Goal: Task Accomplishment & Management: Use online tool/utility

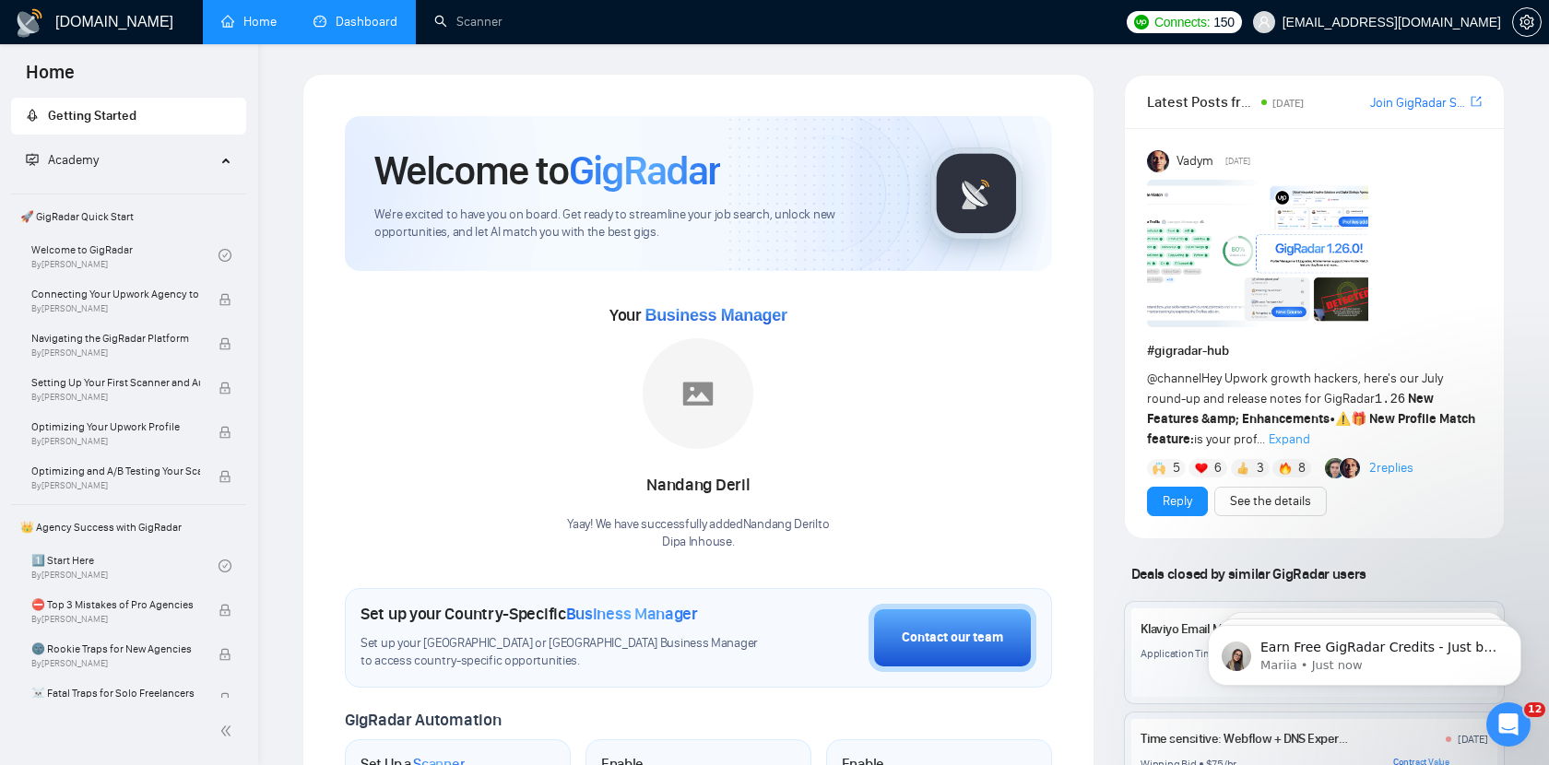
click at [393, 14] on link "Dashboard" at bounding box center [355, 22] width 84 height 16
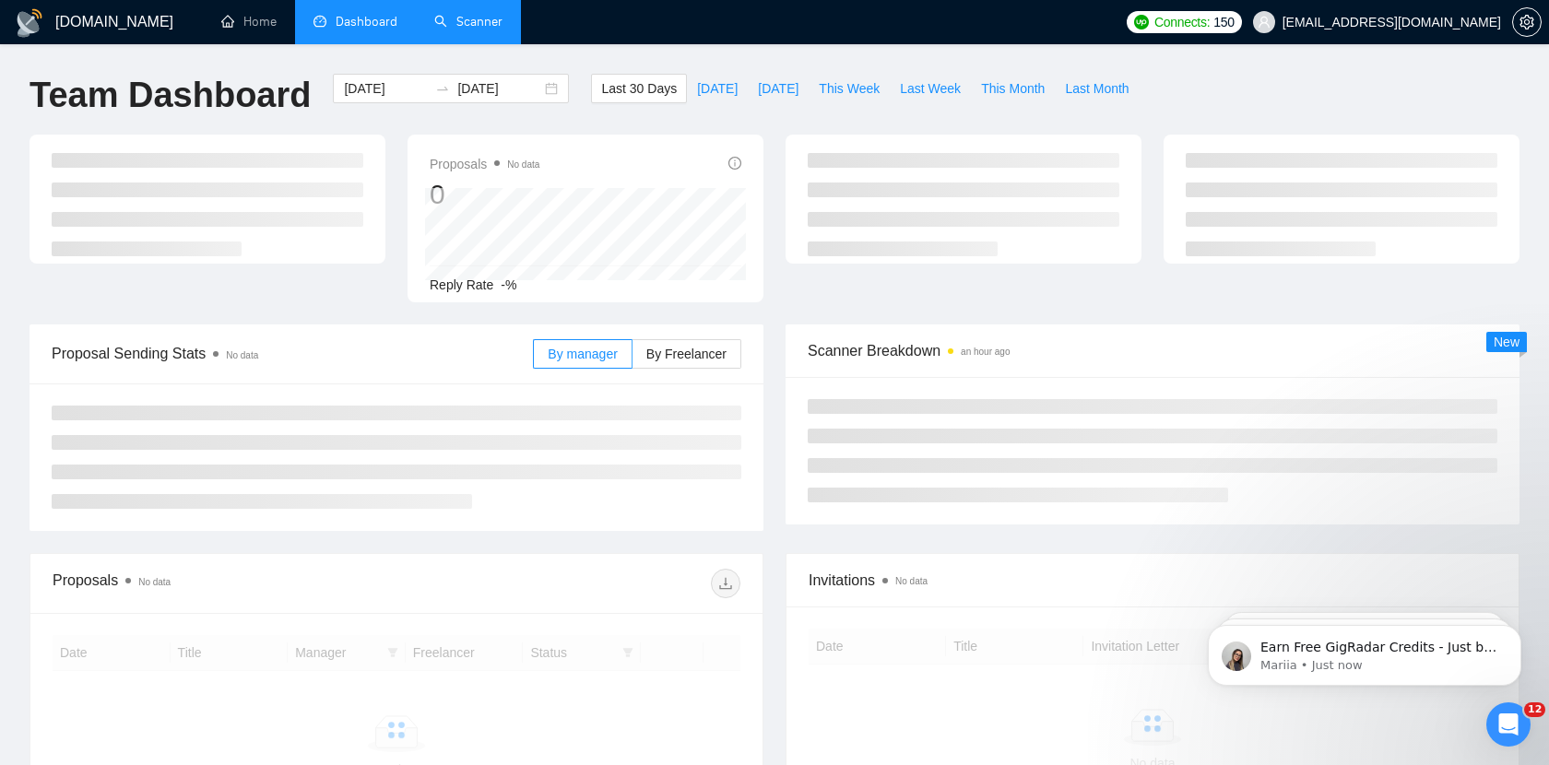
click at [444, 18] on link "Scanner" at bounding box center [468, 22] width 68 height 16
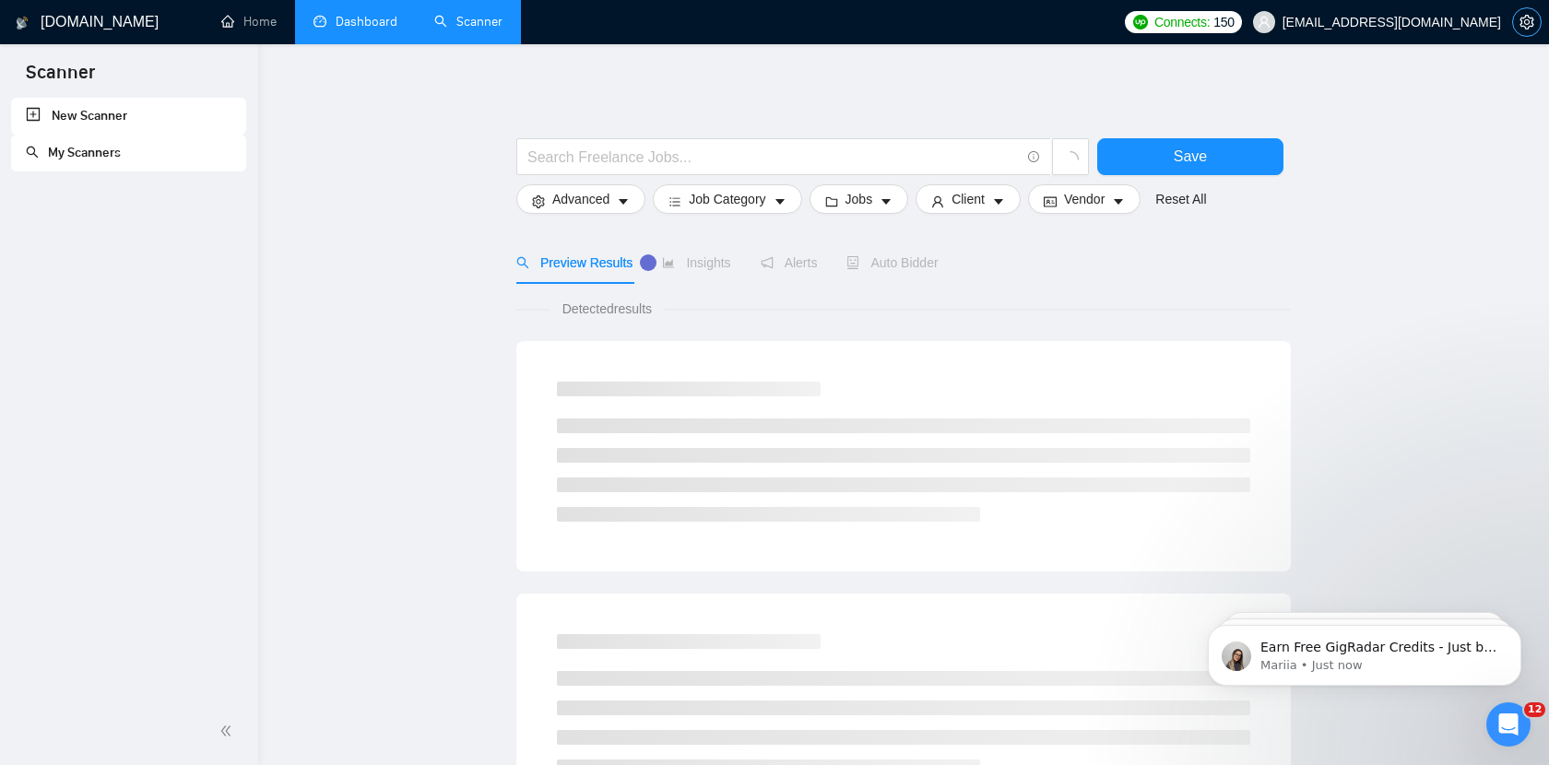
click at [1526, 26] on icon "setting" at bounding box center [1526, 22] width 15 height 15
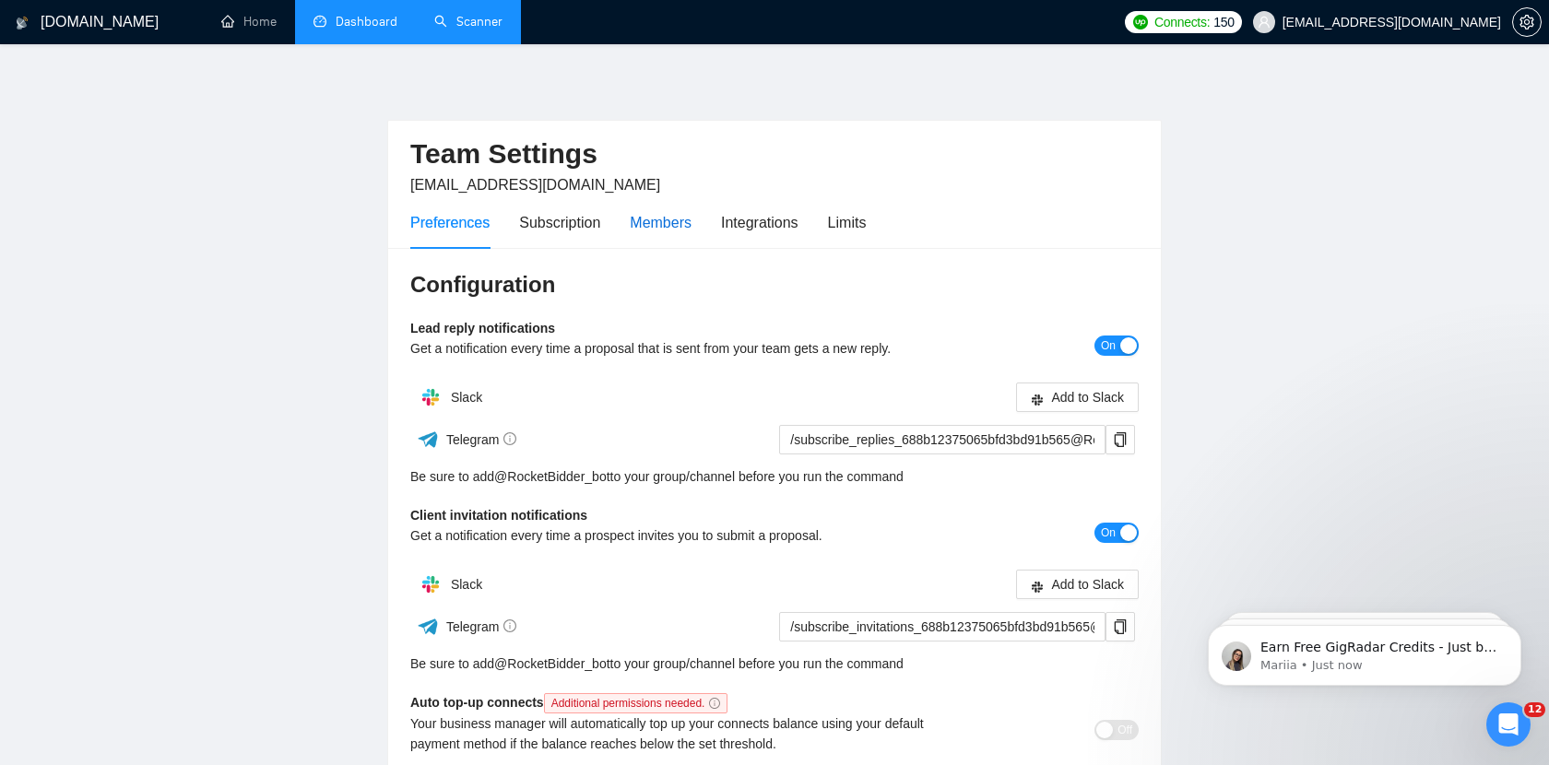
click at [663, 219] on div "Members" at bounding box center [661, 222] width 62 height 23
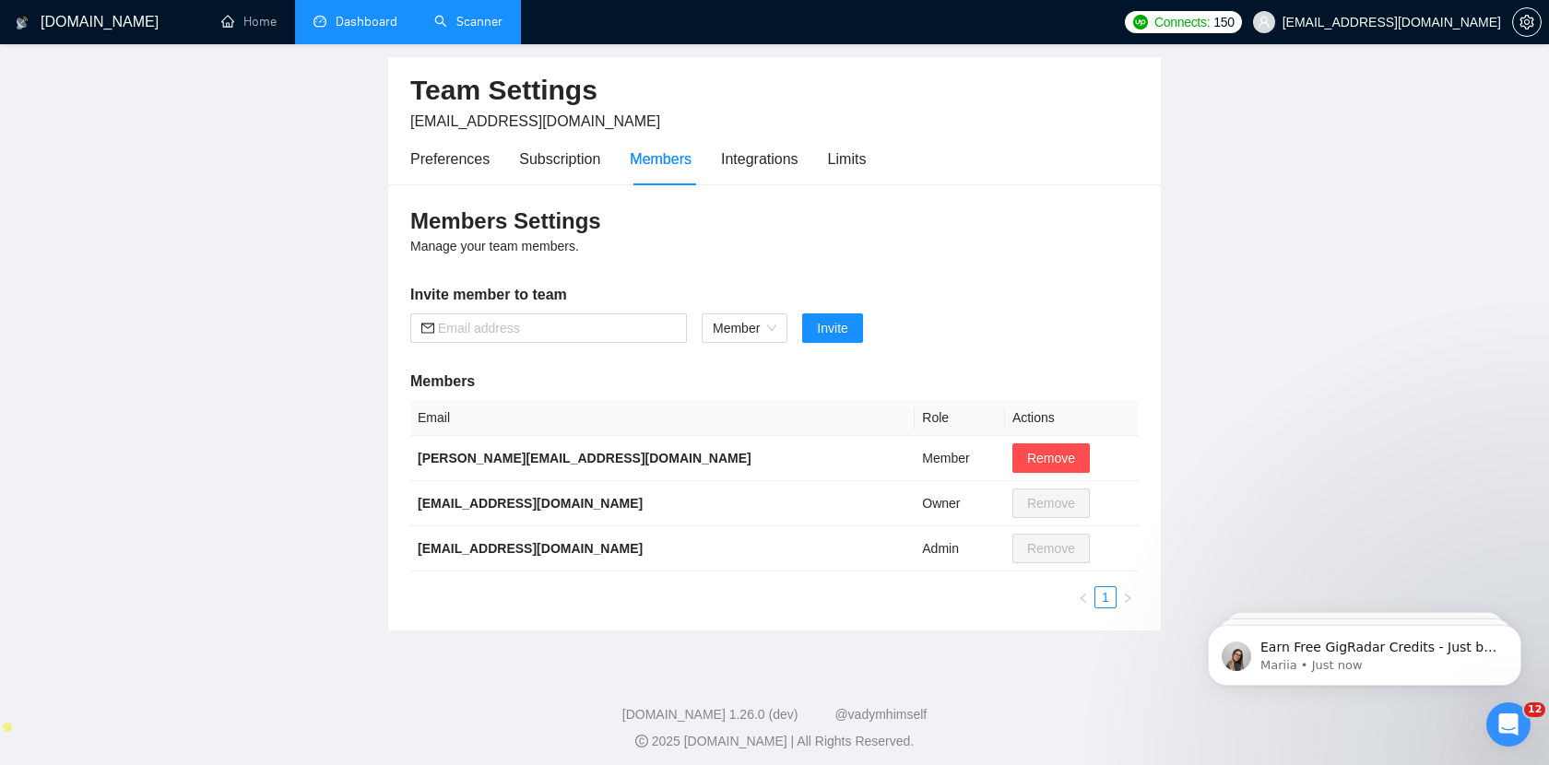
scroll to position [72, 0]
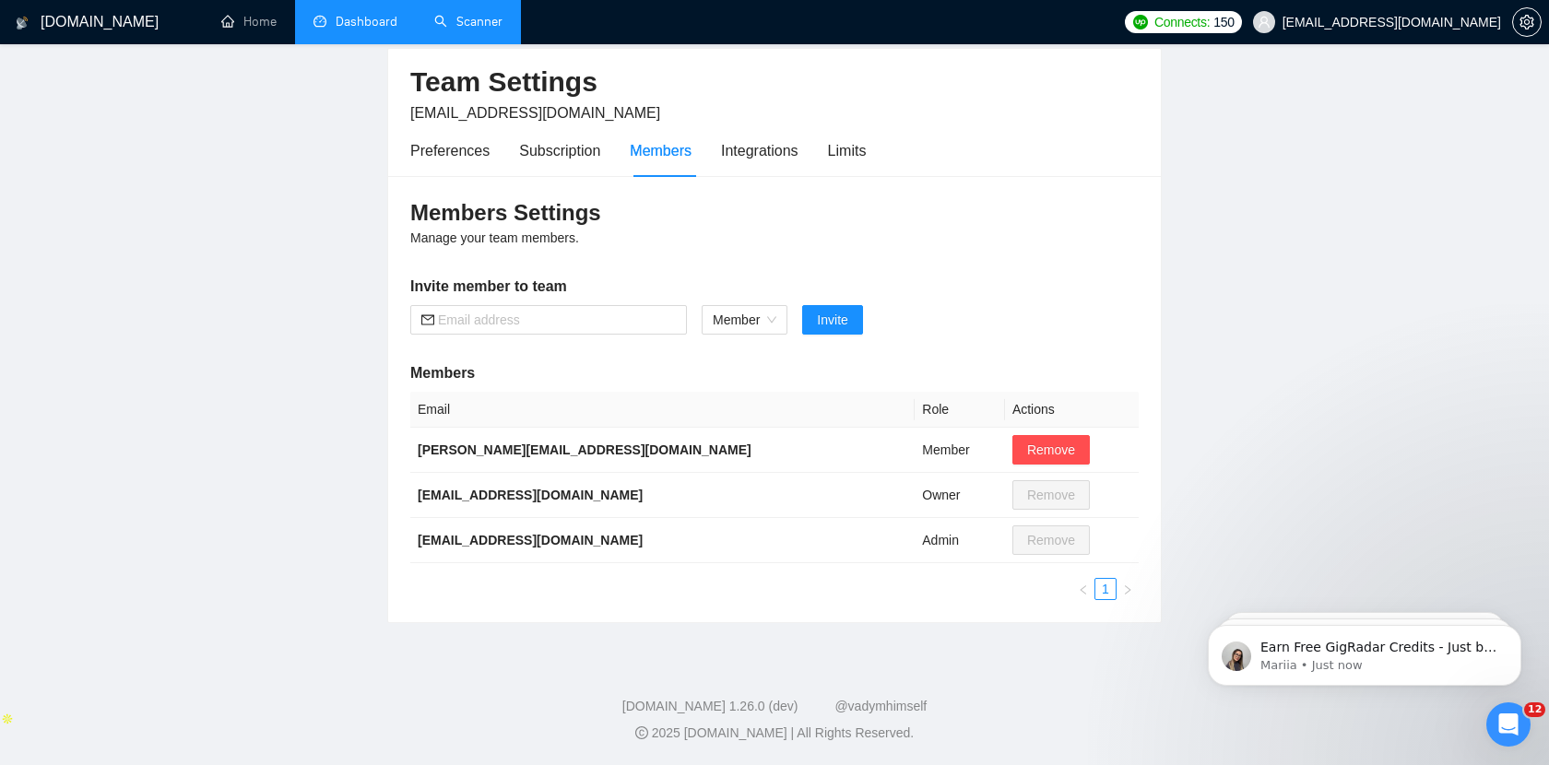
click at [1063, 696] on footer "GigRadar.io 1.26.0 (dev) @vadymhimself 2025 GigRadar.io | All Rights Reserved." at bounding box center [774, 709] width 1549 height 112
click at [963, 229] on div "Members Settings Manage your team members. Invite member to team Member Invite …" at bounding box center [774, 399] width 773 height 446
click at [1039, 269] on div "Members Settings Manage your team members. Invite member to team Member Invite …" at bounding box center [774, 399] width 773 height 446
click at [490, 18] on link "Scanner" at bounding box center [468, 22] width 68 height 16
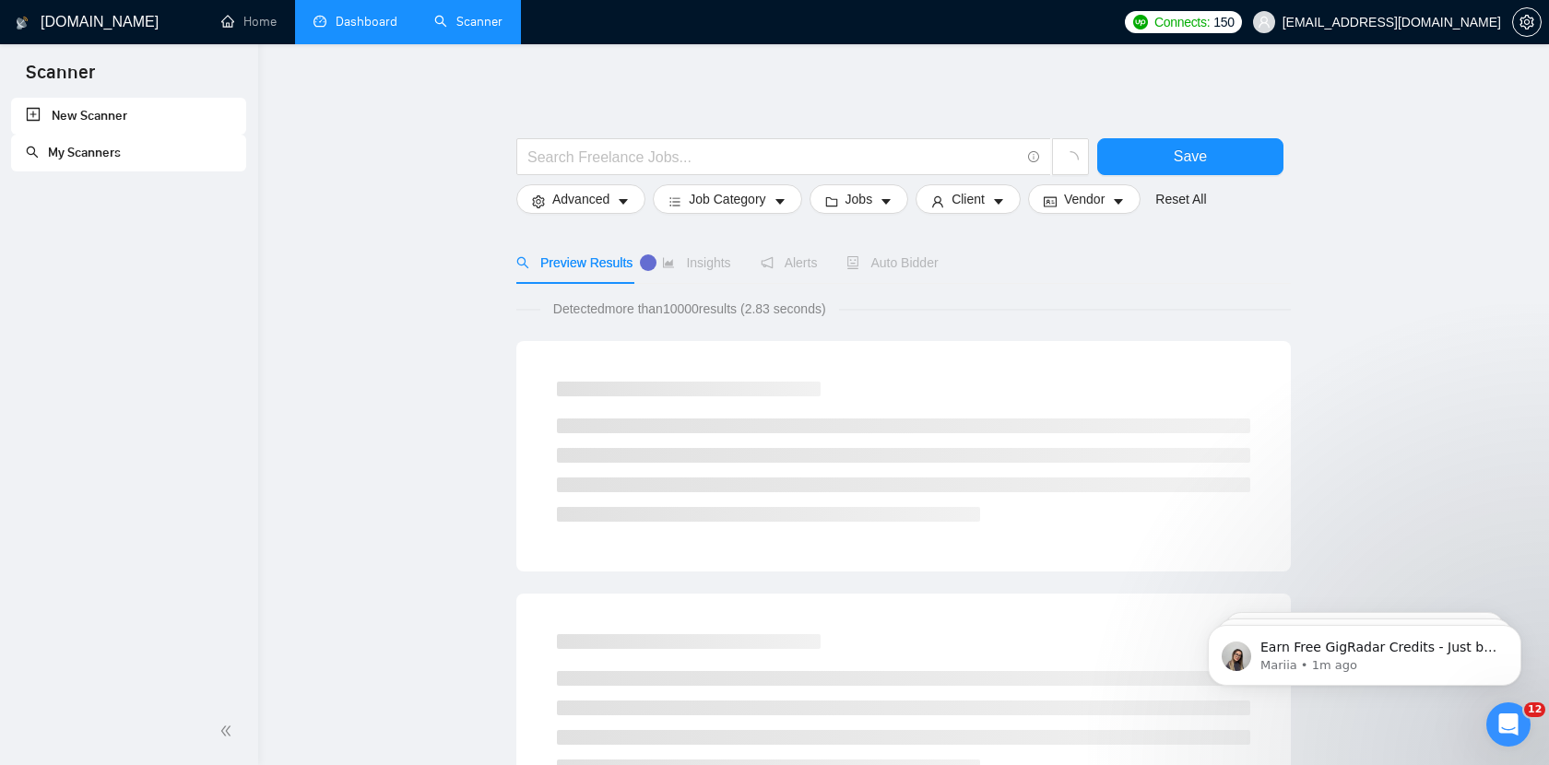
click at [1506, 729] on icon "Open Intercom Messenger" at bounding box center [1509, 725] width 30 height 30
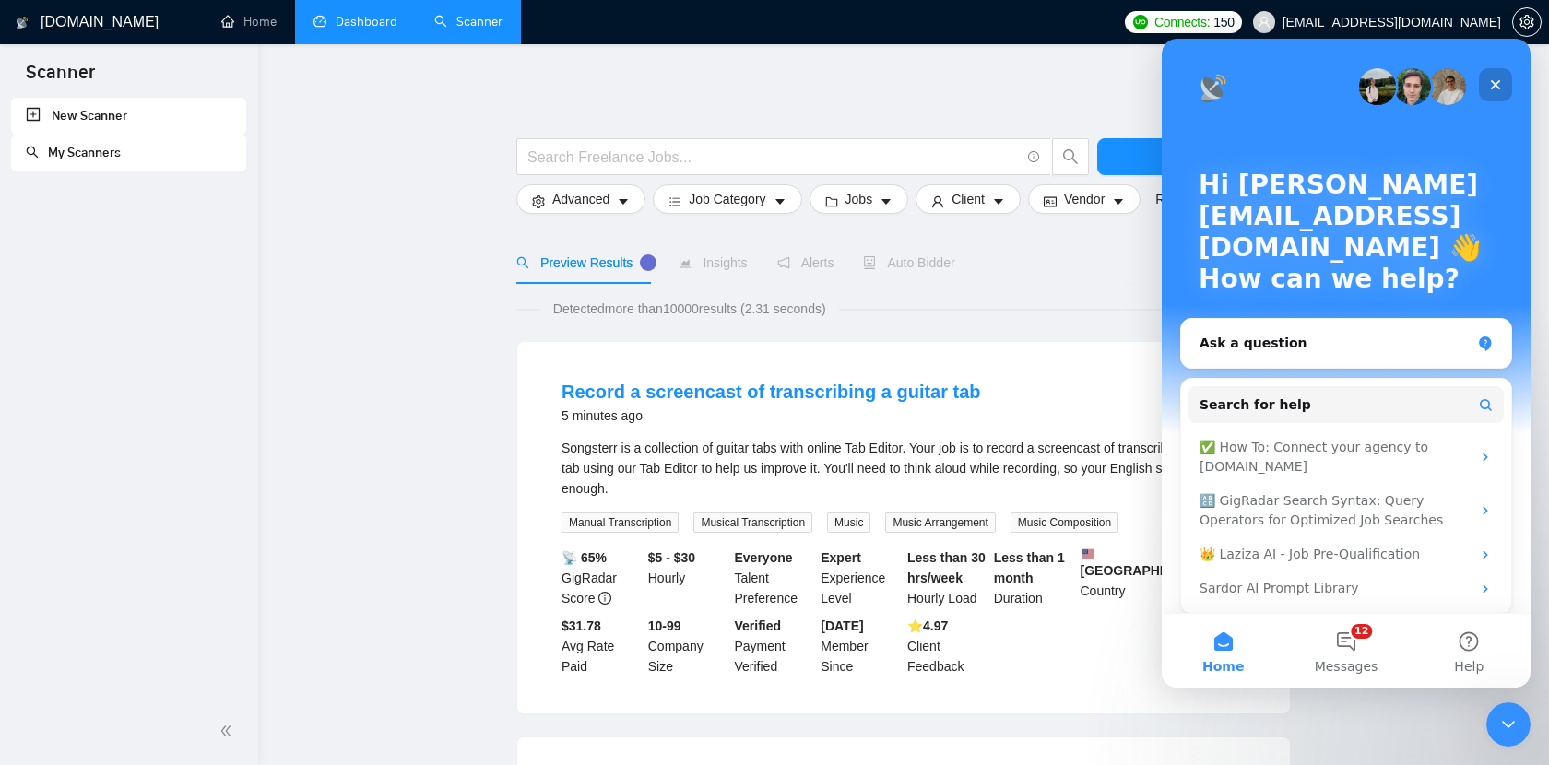
click at [1504, 86] on div "Close" at bounding box center [1495, 84] width 33 height 33
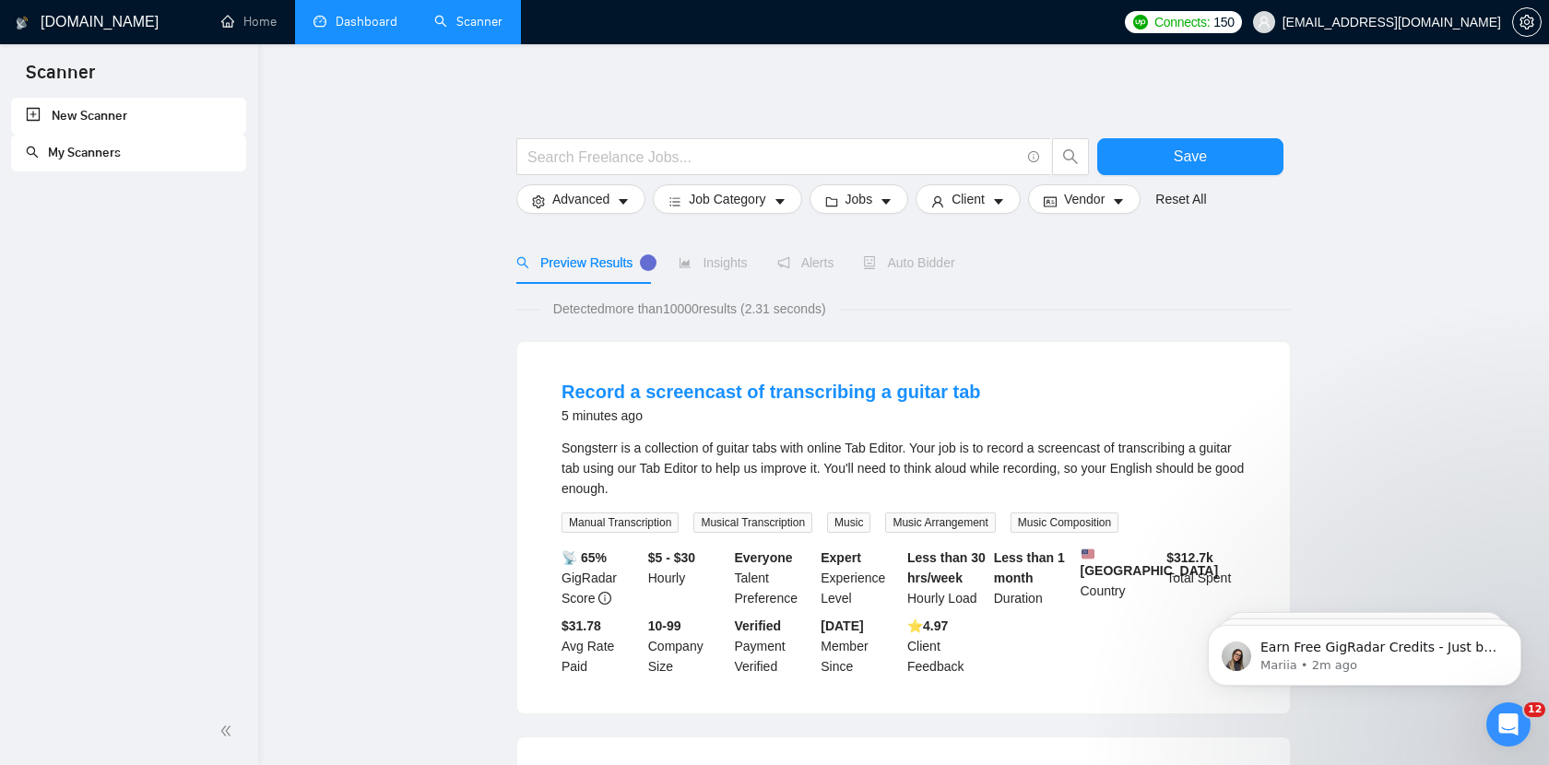
click at [639, 165] on input "text" at bounding box center [773, 157] width 492 height 23
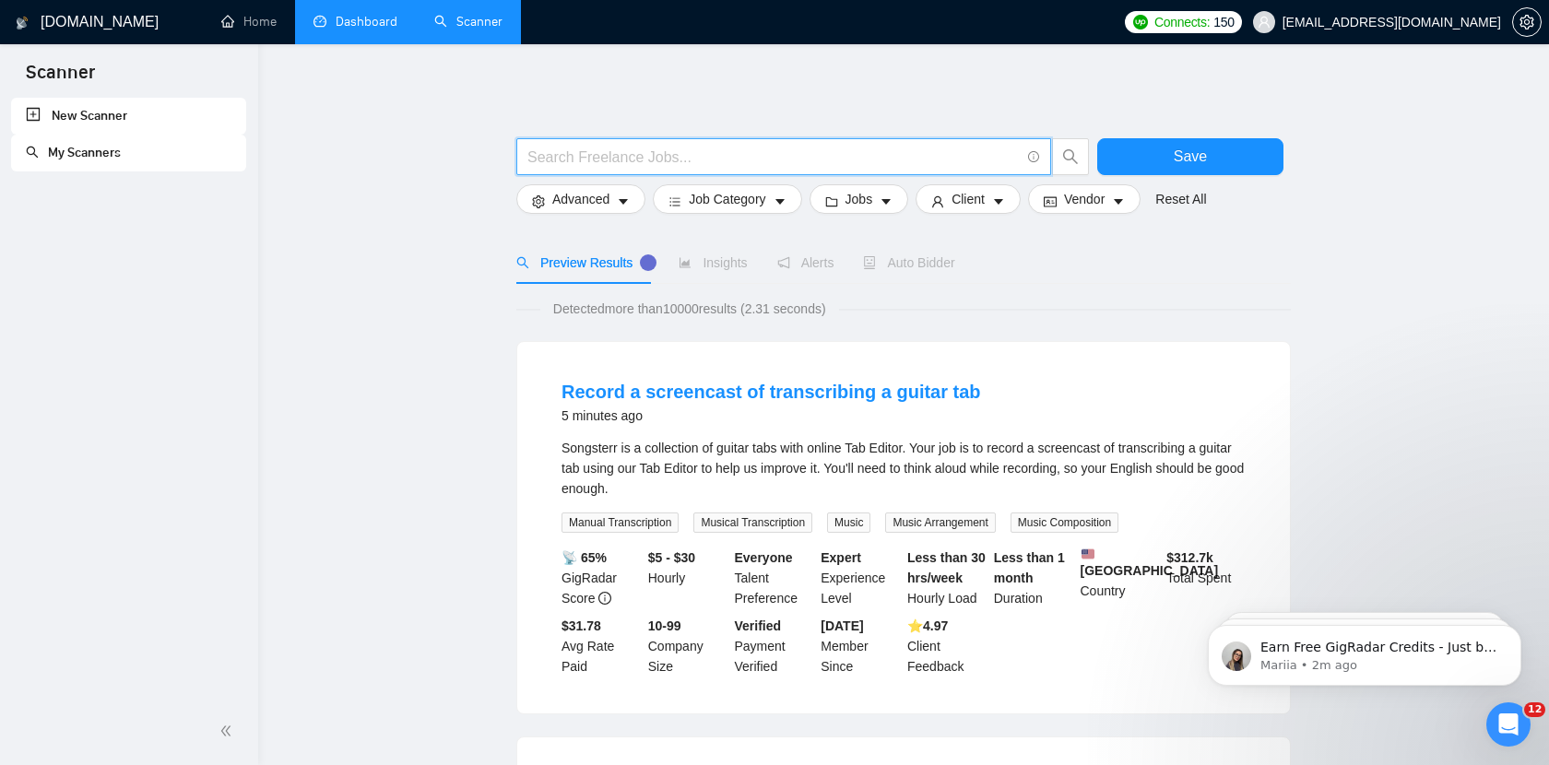
click at [639, 165] on input "text" at bounding box center [773, 157] width 492 height 23
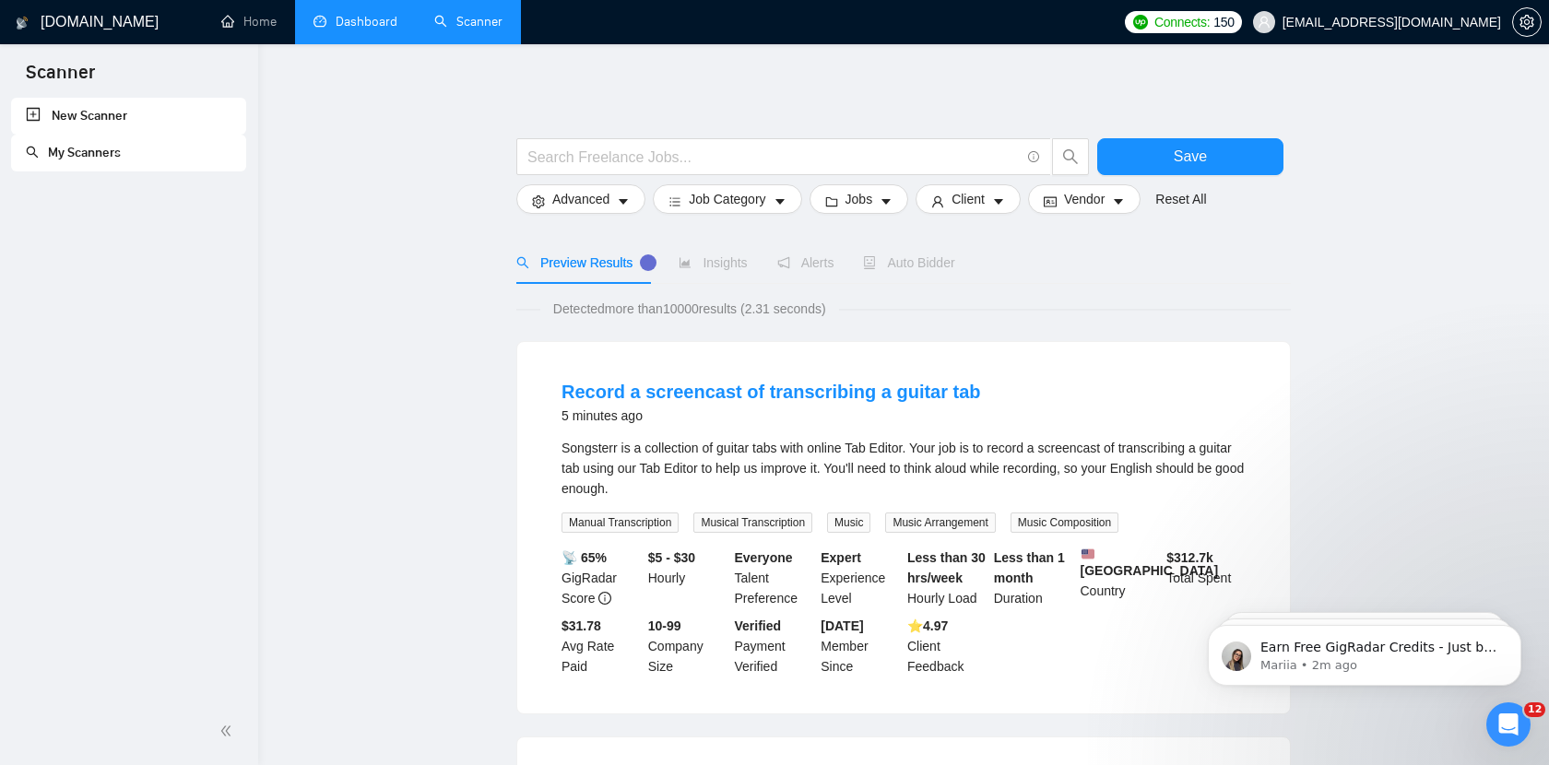
click at [1182, 300] on div "Detected more than 10000 results (2.31 seconds)" at bounding box center [903, 309] width 774 height 20
click at [1510, 718] on icon "Open Intercom Messenger" at bounding box center [1509, 725] width 30 height 30
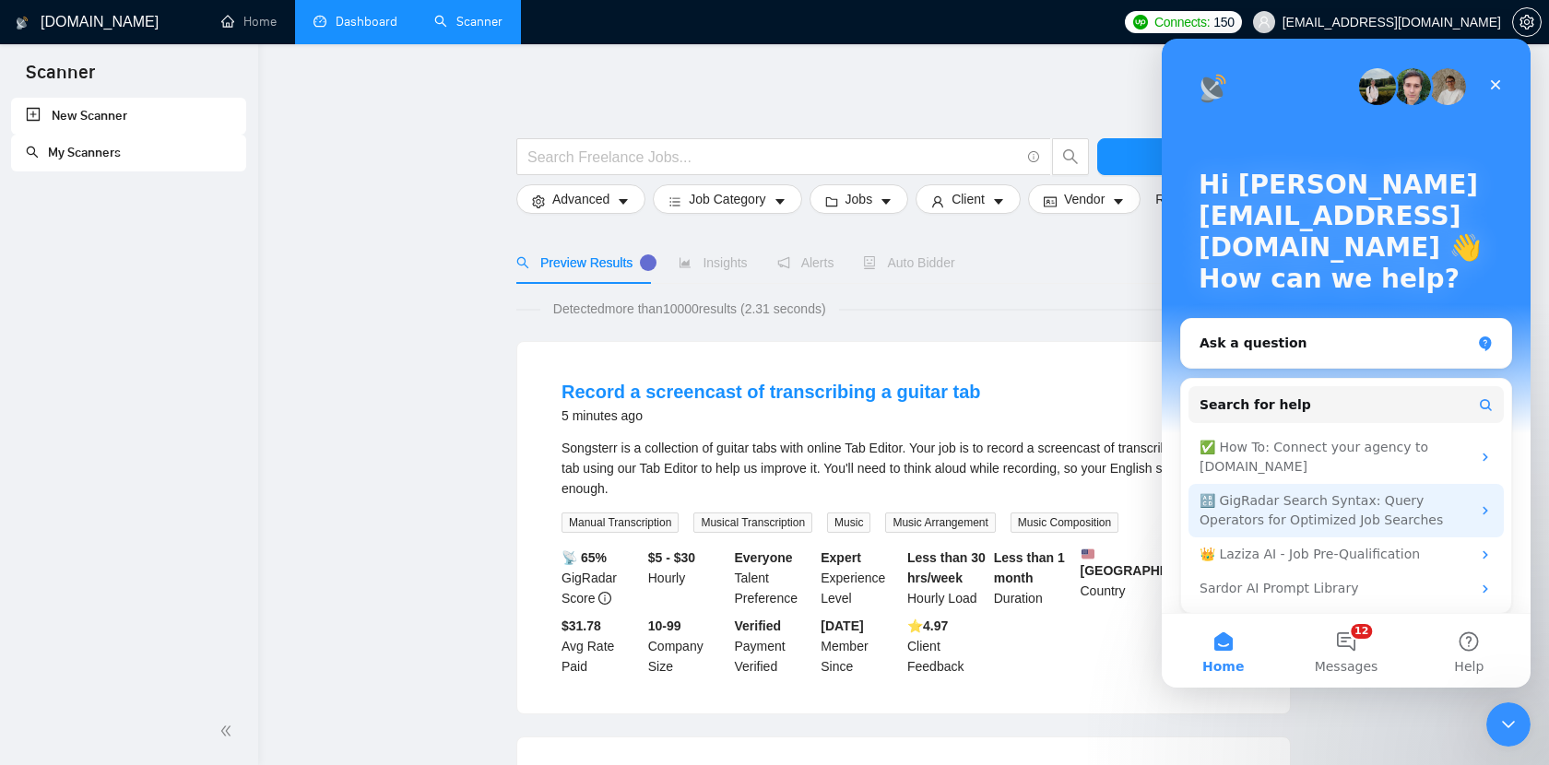
scroll to position [10, 0]
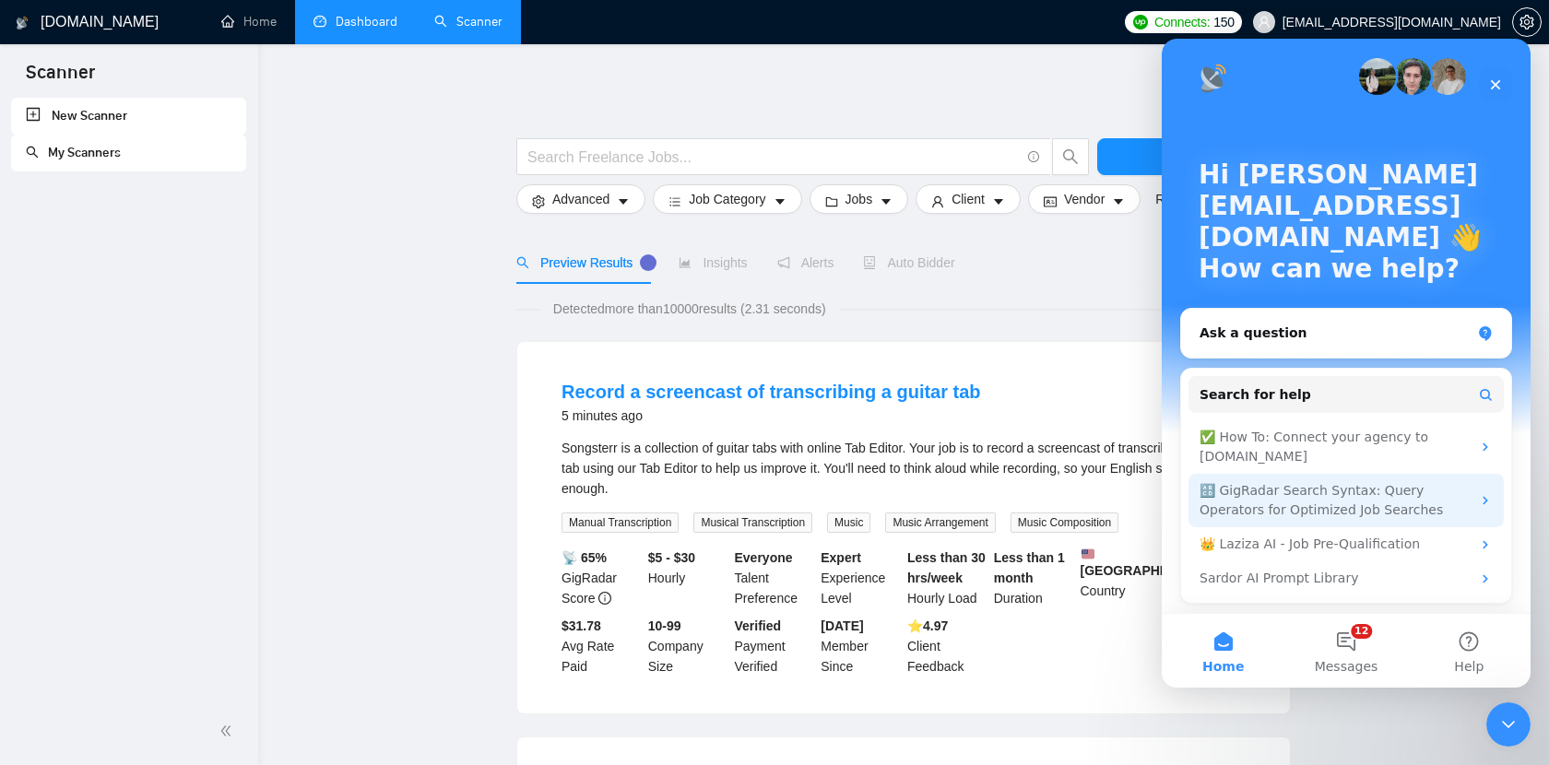
click at [1472, 489] on div "🔠 GigRadar Search Syntax: Query Operators for Optimized Job Searches" at bounding box center [1345, 500] width 315 height 53
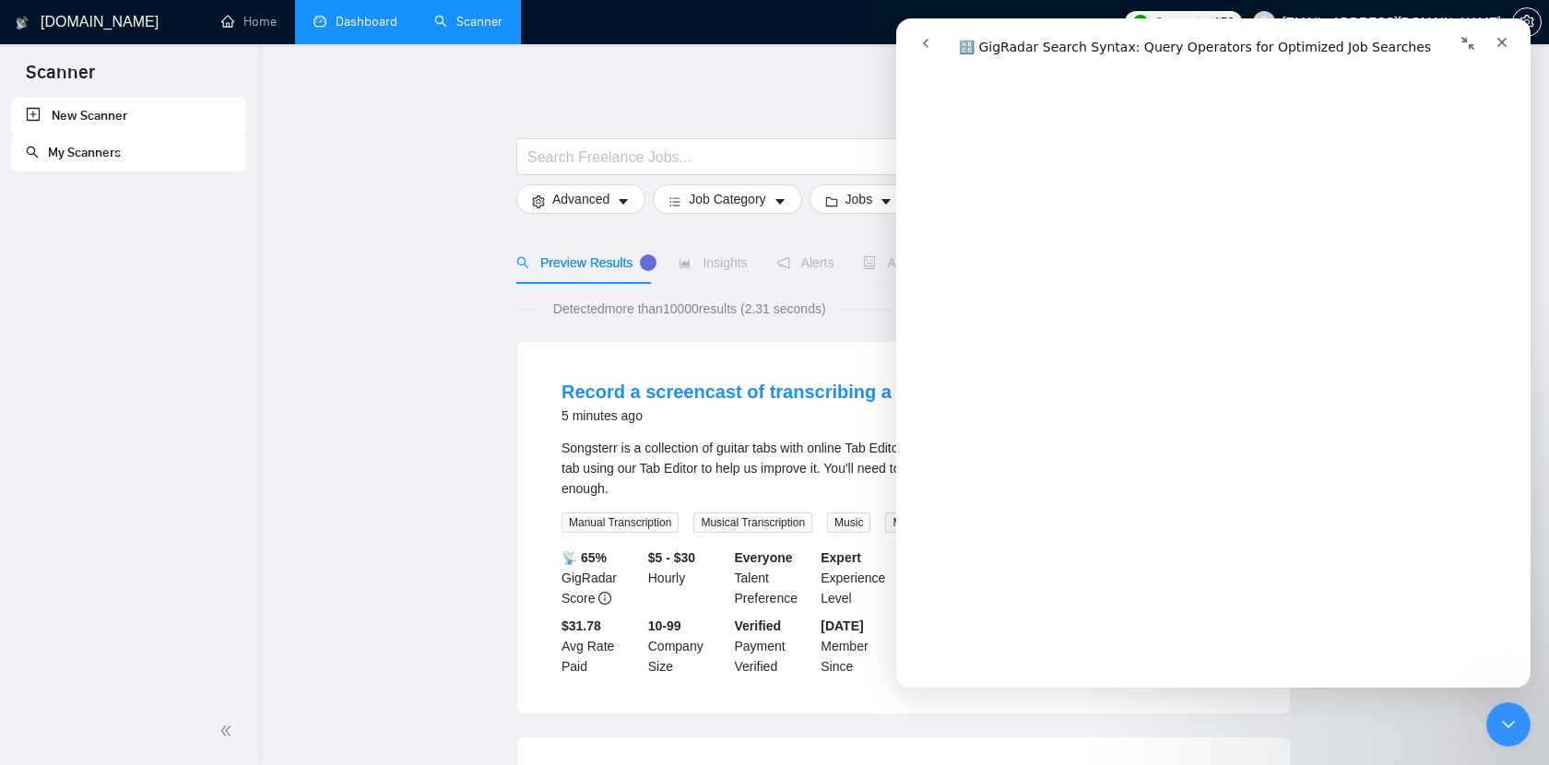
scroll to position [249, 0]
click at [1509, 50] on div "Close" at bounding box center [1501, 42] width 33 height 33
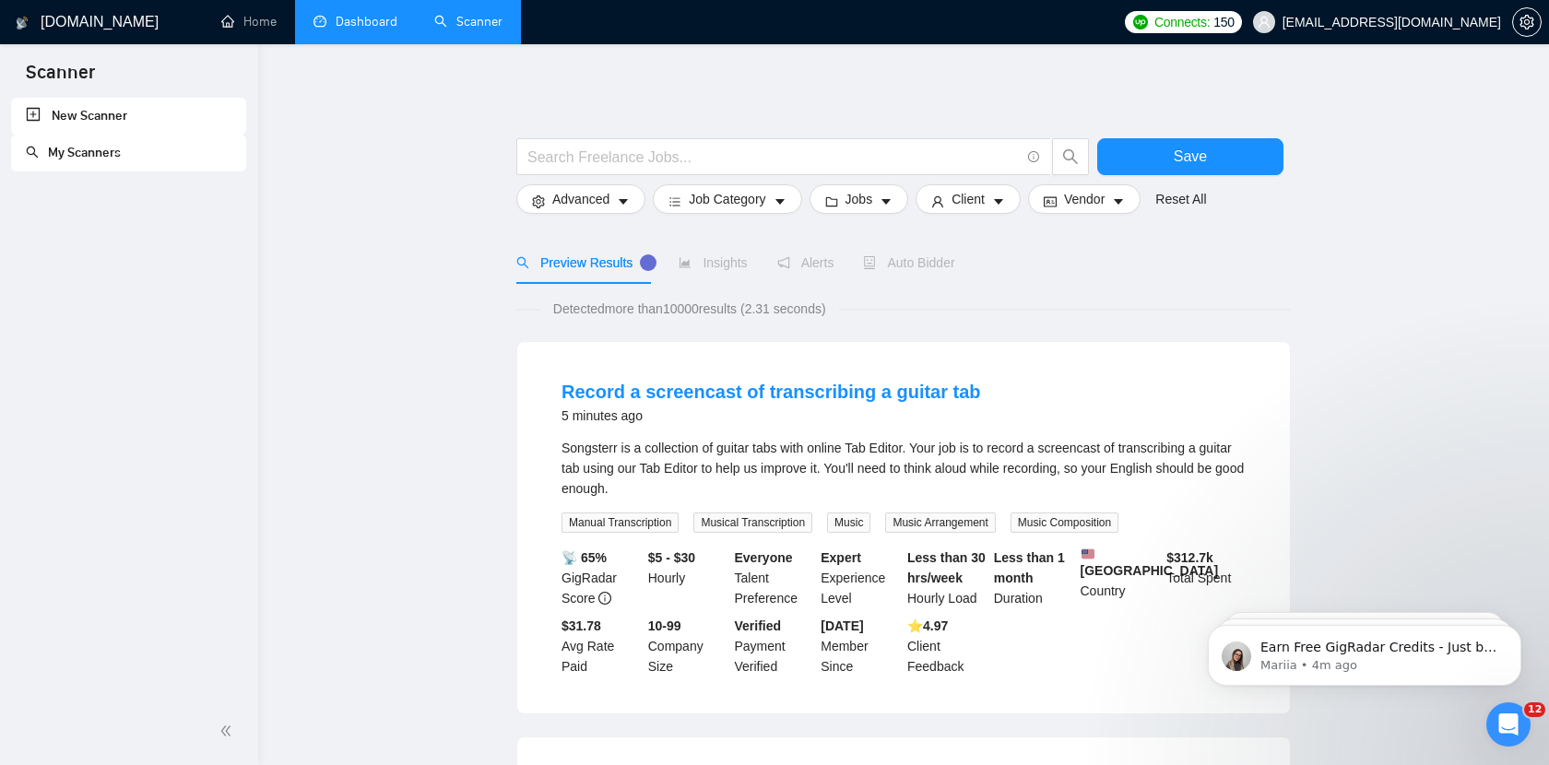
scroll to position [0, 0]
click at [1124, 247] on div "Preview Results Insights Alerts Auto Bidder" at bounding box center [903, 263] width 774 height 42
click at [254, 30] on link "Home" at bounding box center [248, 22] width 55 height 16
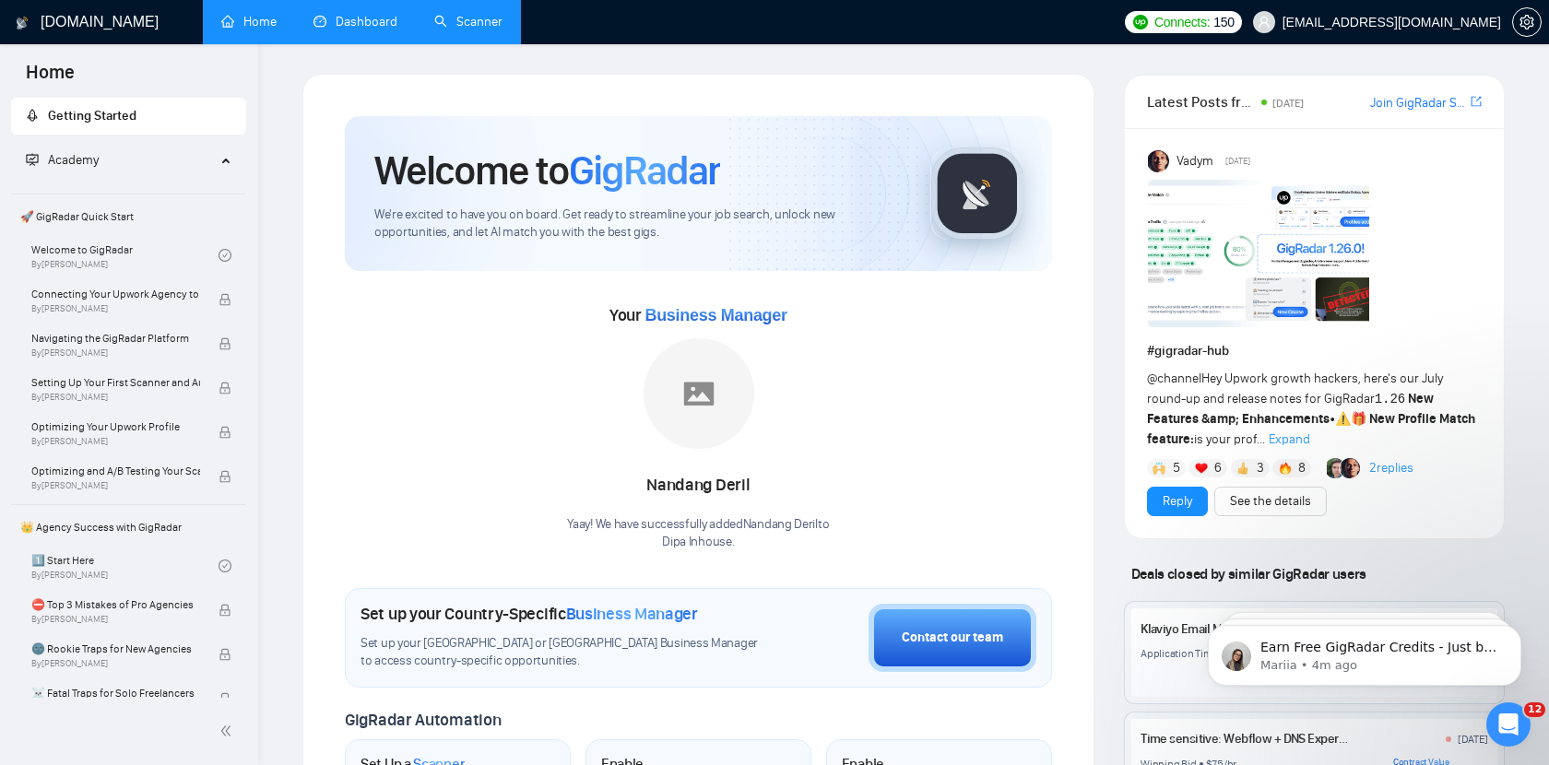
click at [485, 29] on link "Scanner" at bounding box center [468, 22] width 68 height 16
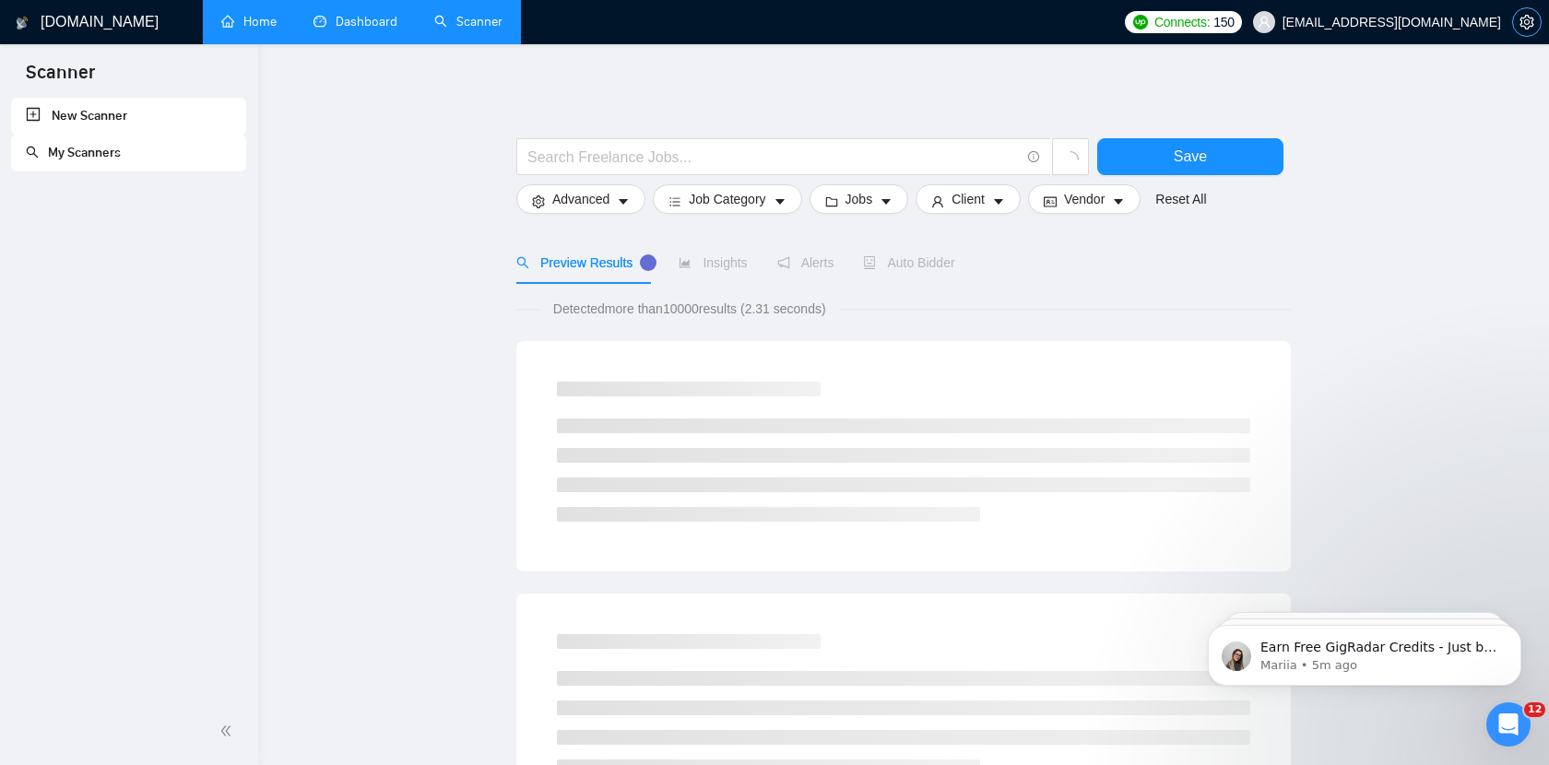
click at [1532, 25] on icon "setting" at bounding box center [1526, 22] width 14 height 15
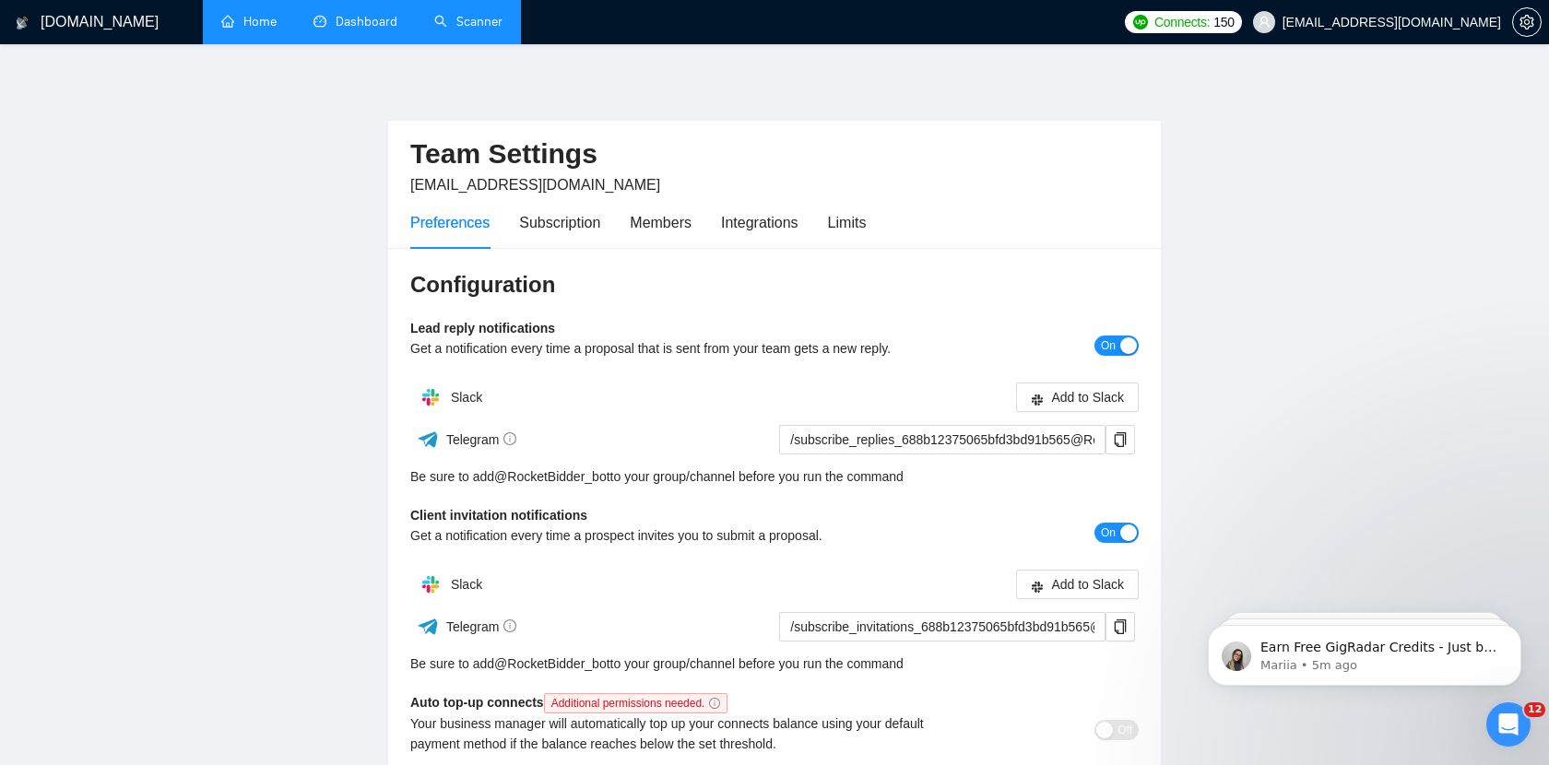
click at [450, 30] on link "Scanner" at bounding box center [468, 22] width 68 height 16
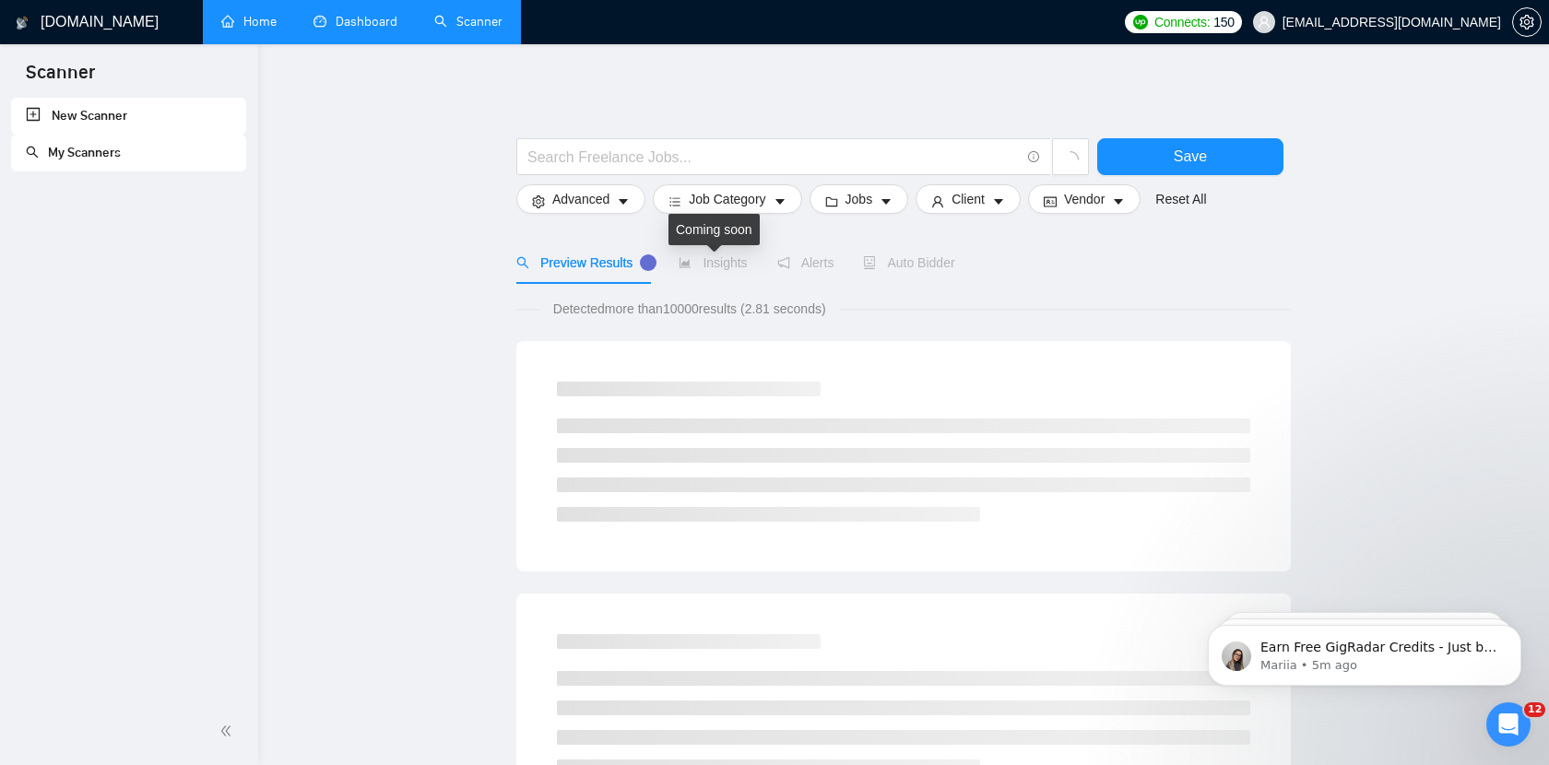
click at [708, 266] on span "Insights" at bounding box center [713, 262] width 68 height 15
click at [632, 194] on button "Advanced" at bounding box center [580, 199] width 129 height 30
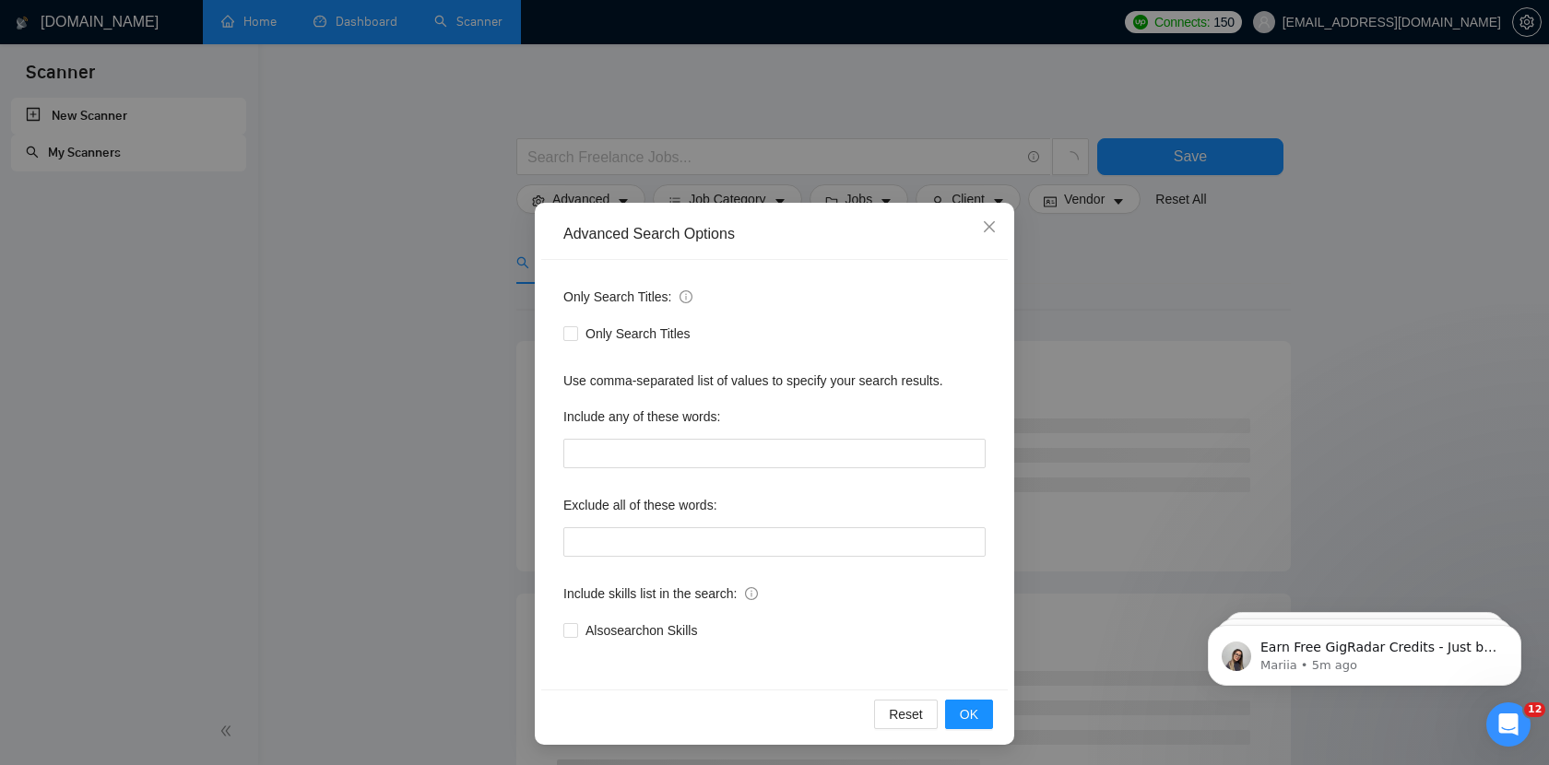
scroll to position [2, 0]
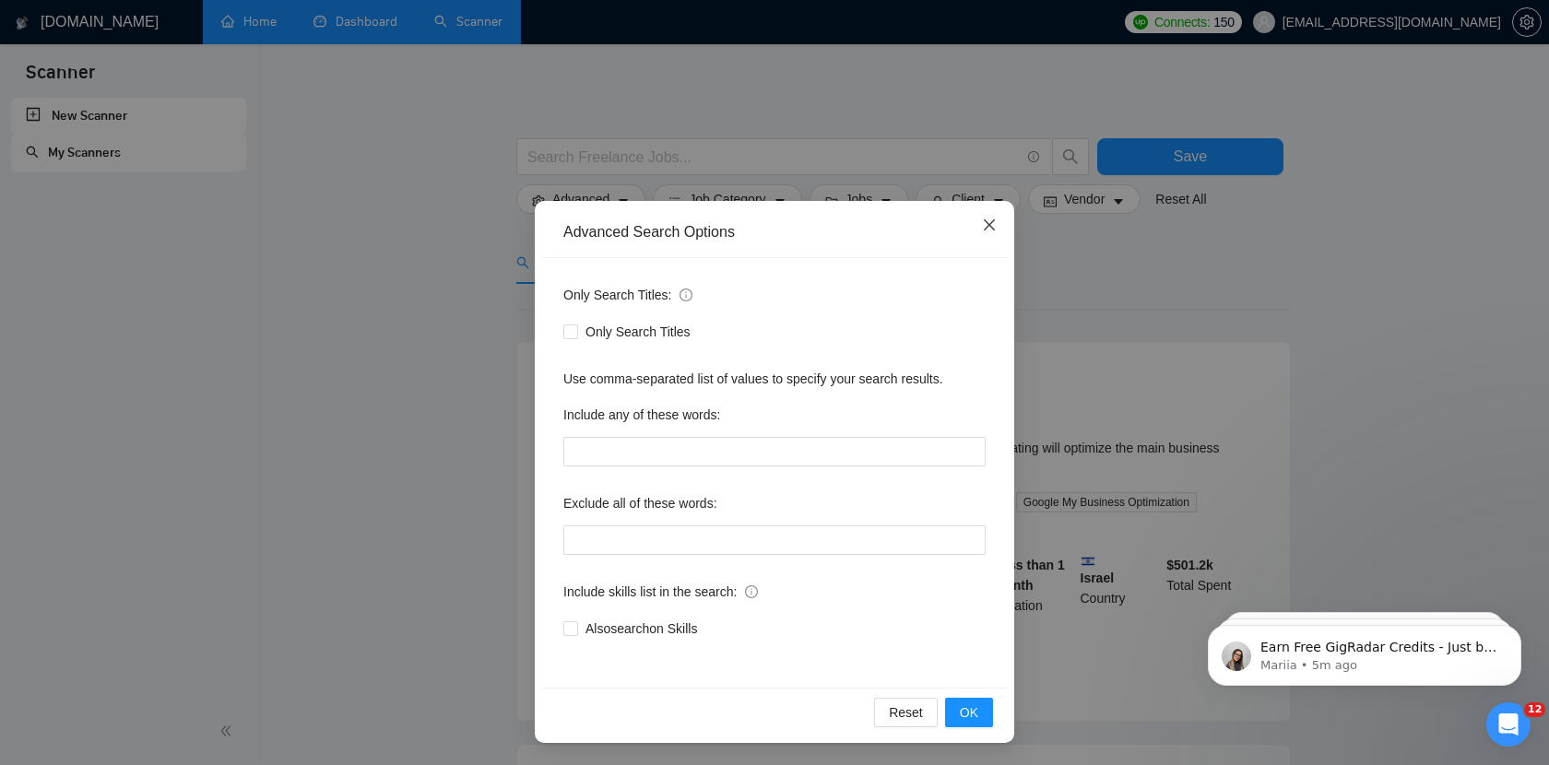
click at [985, 231] on icon "close" at bounding box center [989, 225] width 15 height 15
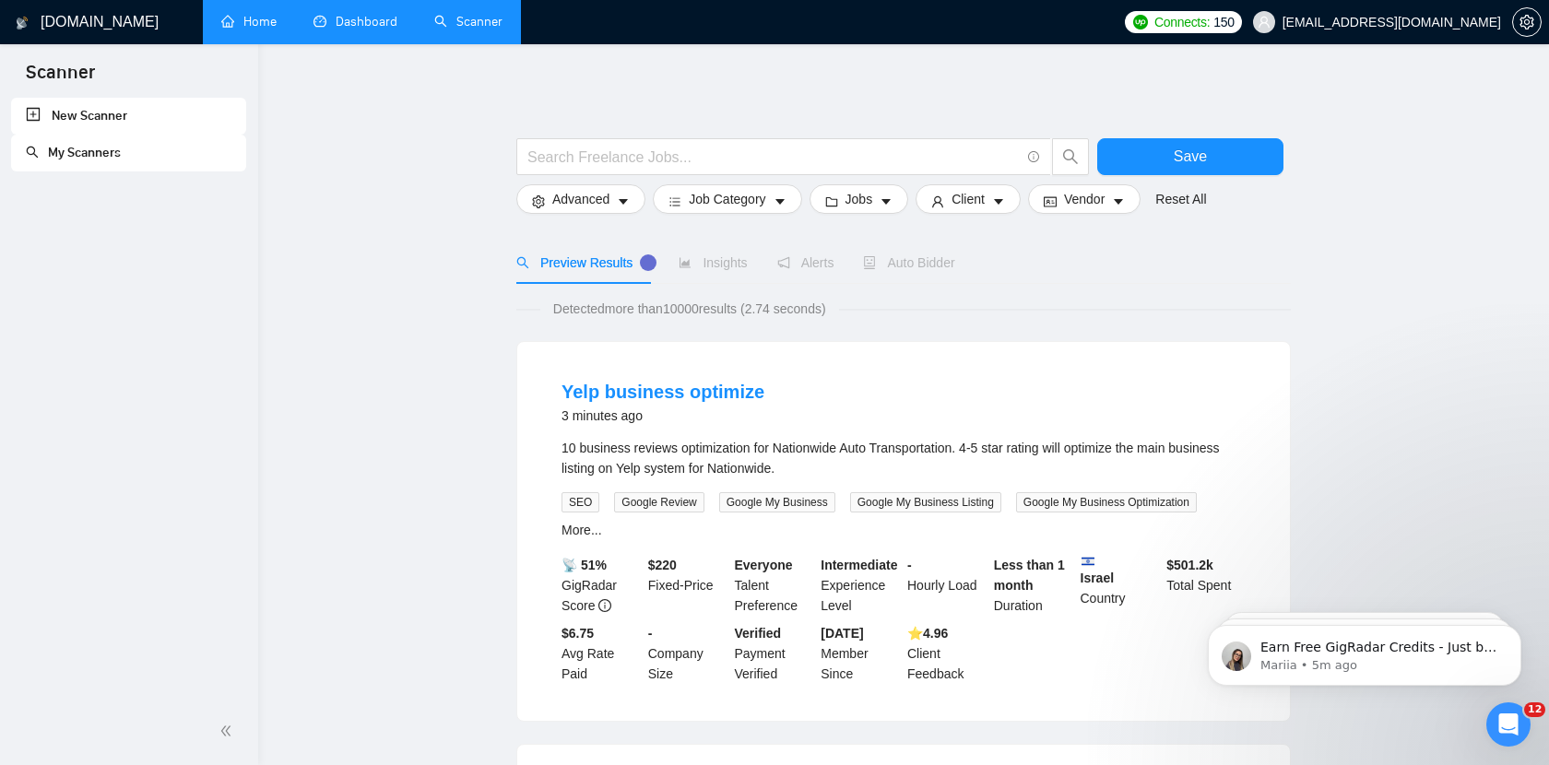
scroll to position [0, 0]
click at [752, 191] on span "Job Category" at bounding box center [727, 199] width 77 height 20
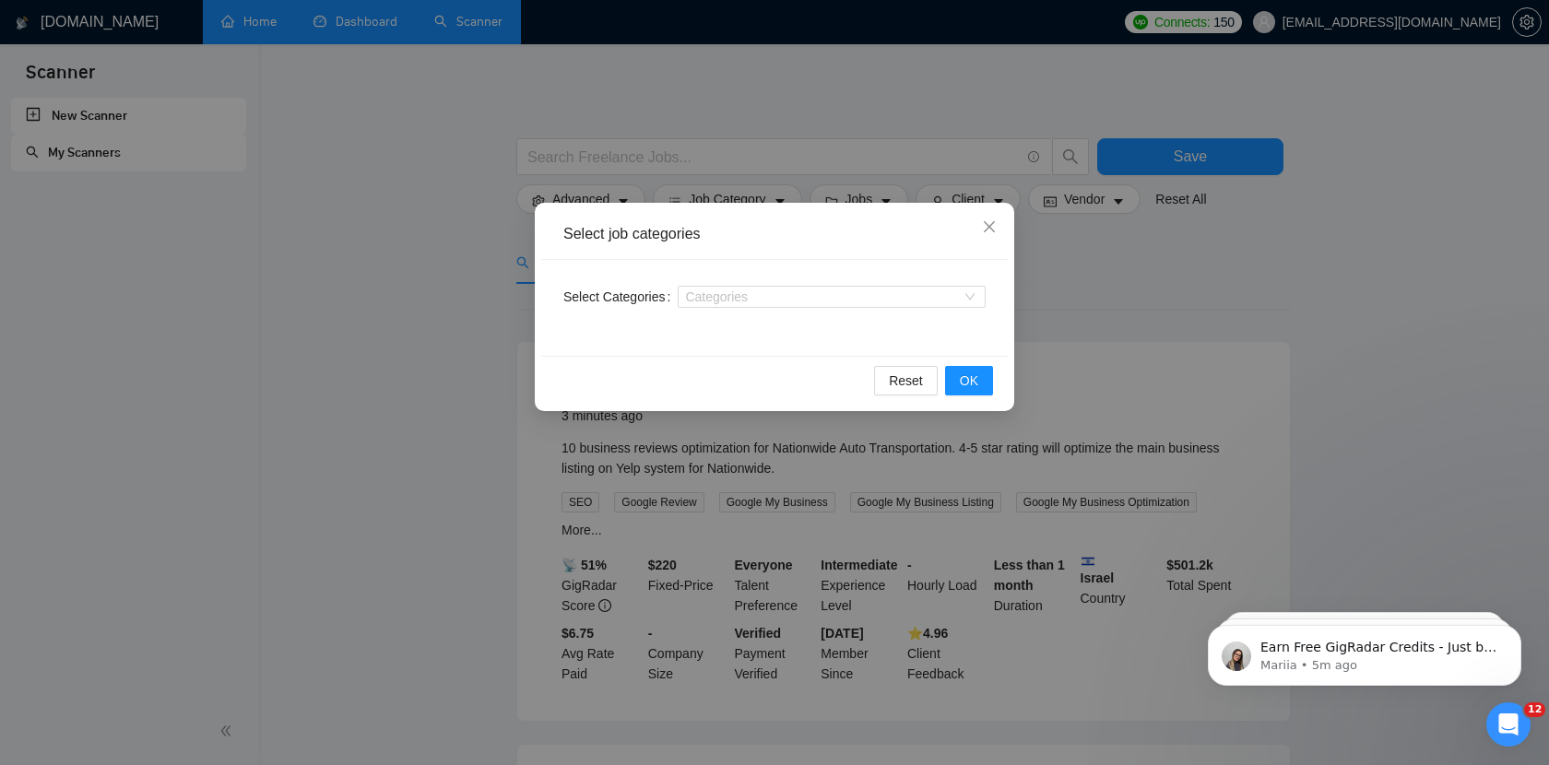
click at [1120, 267] on div "Select job categories Select Categories Categories Reset OK" at bounding box center [774, 382] width 1549 height 765
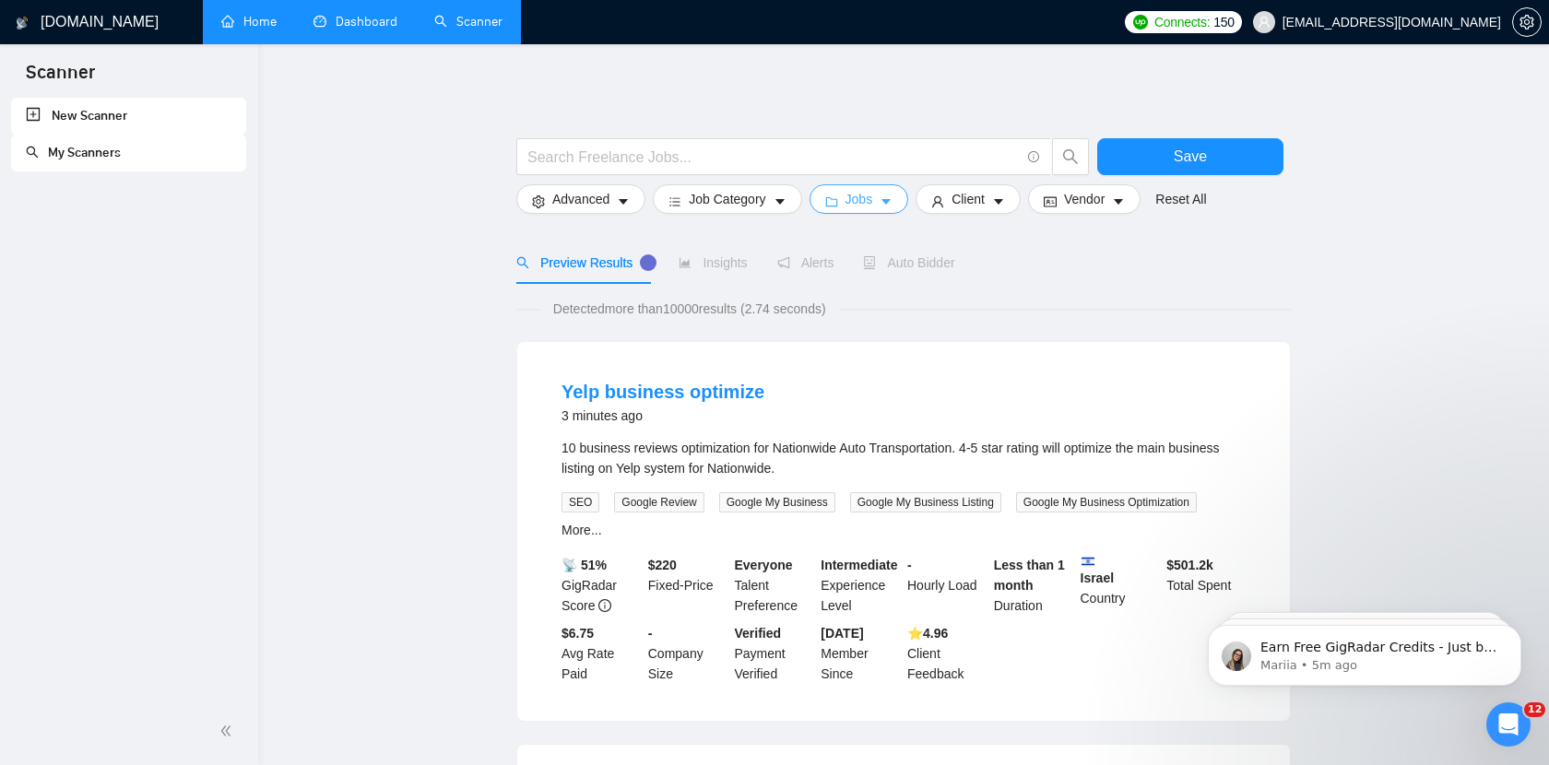
click at [904, 203] on button "Jobs" at bounding box center [859, 199] width 100 height 30
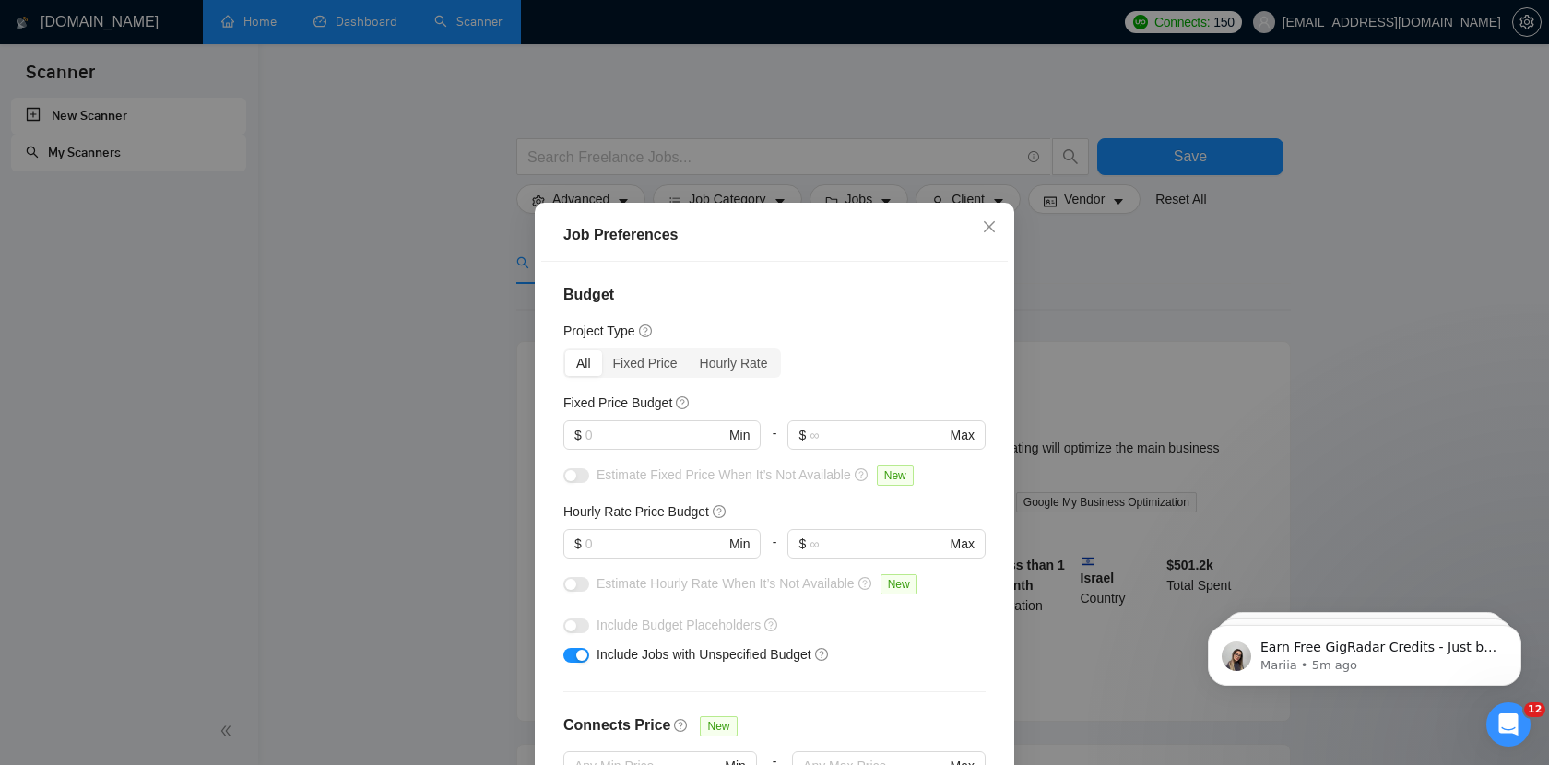
click at [1249, 219] on div "Job Preferences Budget Project Type All Fixed Price Hourly Rate Fixed Price Bud…" at bounding box center [774, 382] width 1549 height 765
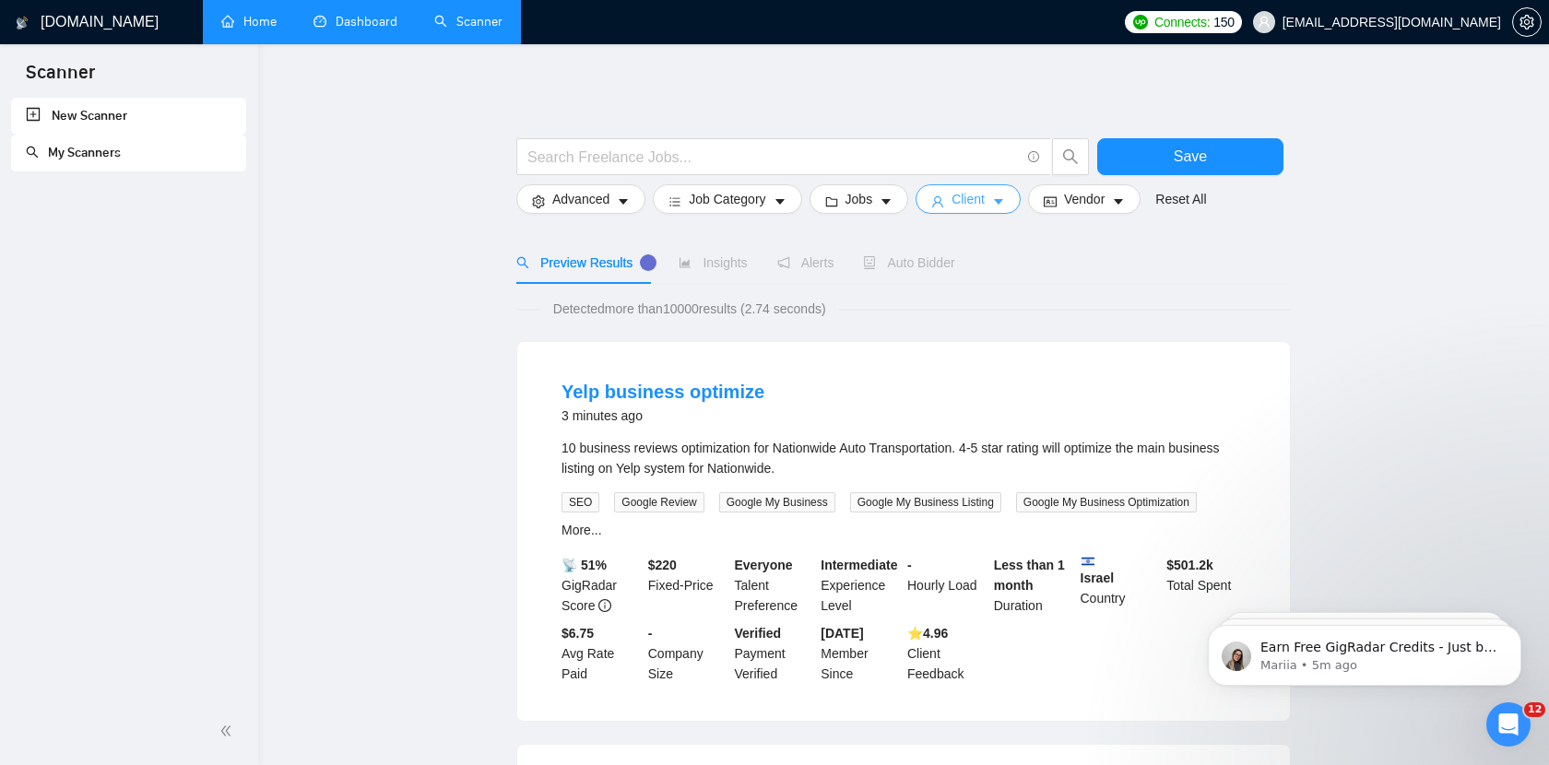
click at [1005, 198] on icon "caret-down" at bounding box center [998, 201] width 13 height 13
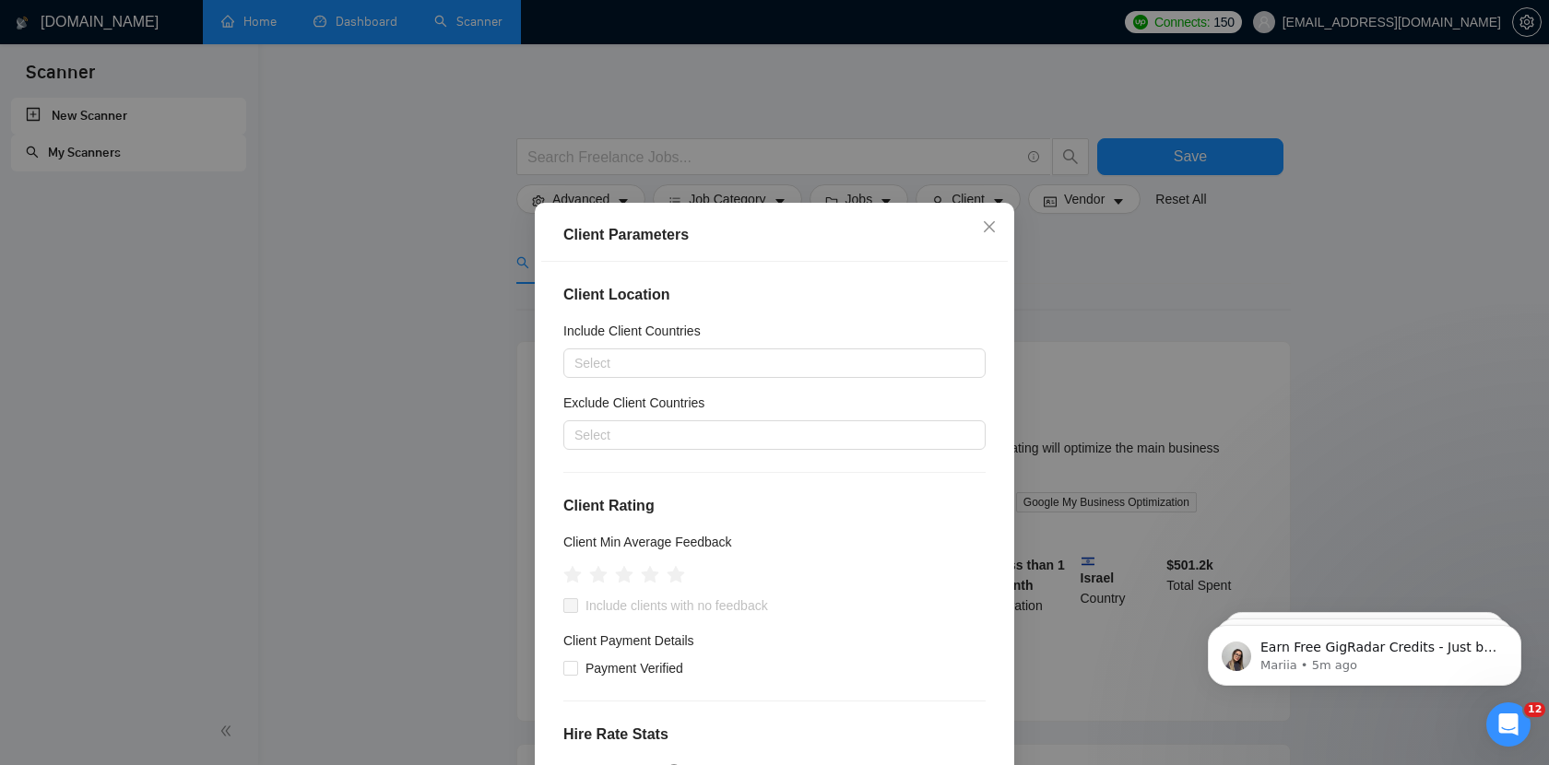
click at [1116, 345] on div "Client Parameters Client Location Include Client Countries Select Exclude Clien…" at bounding box center [774, 382] width 1549 height 765
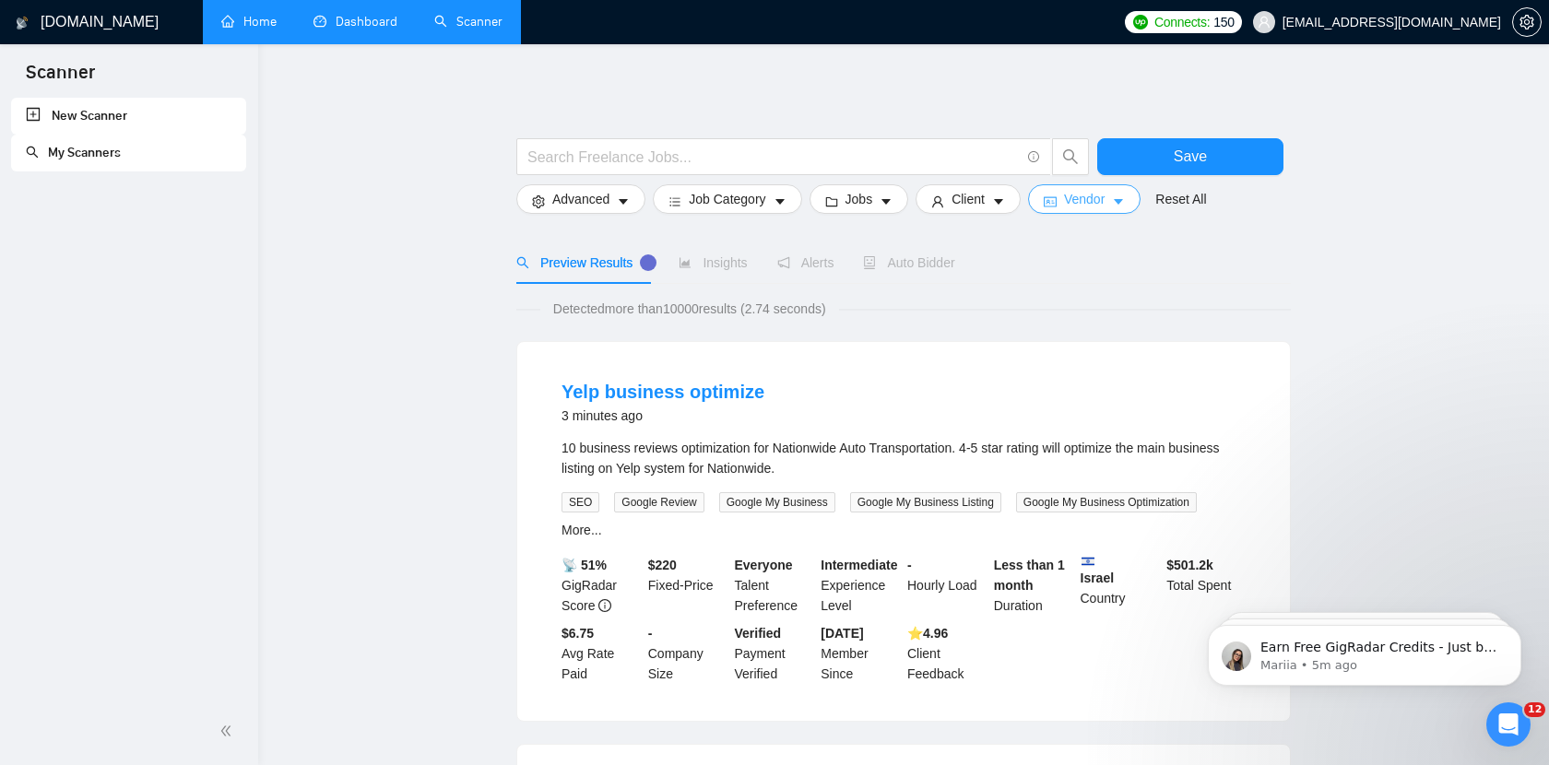
click at [1123, 200] on icon "caret-down" at bounding box center [1118, 202] width 9 height 6
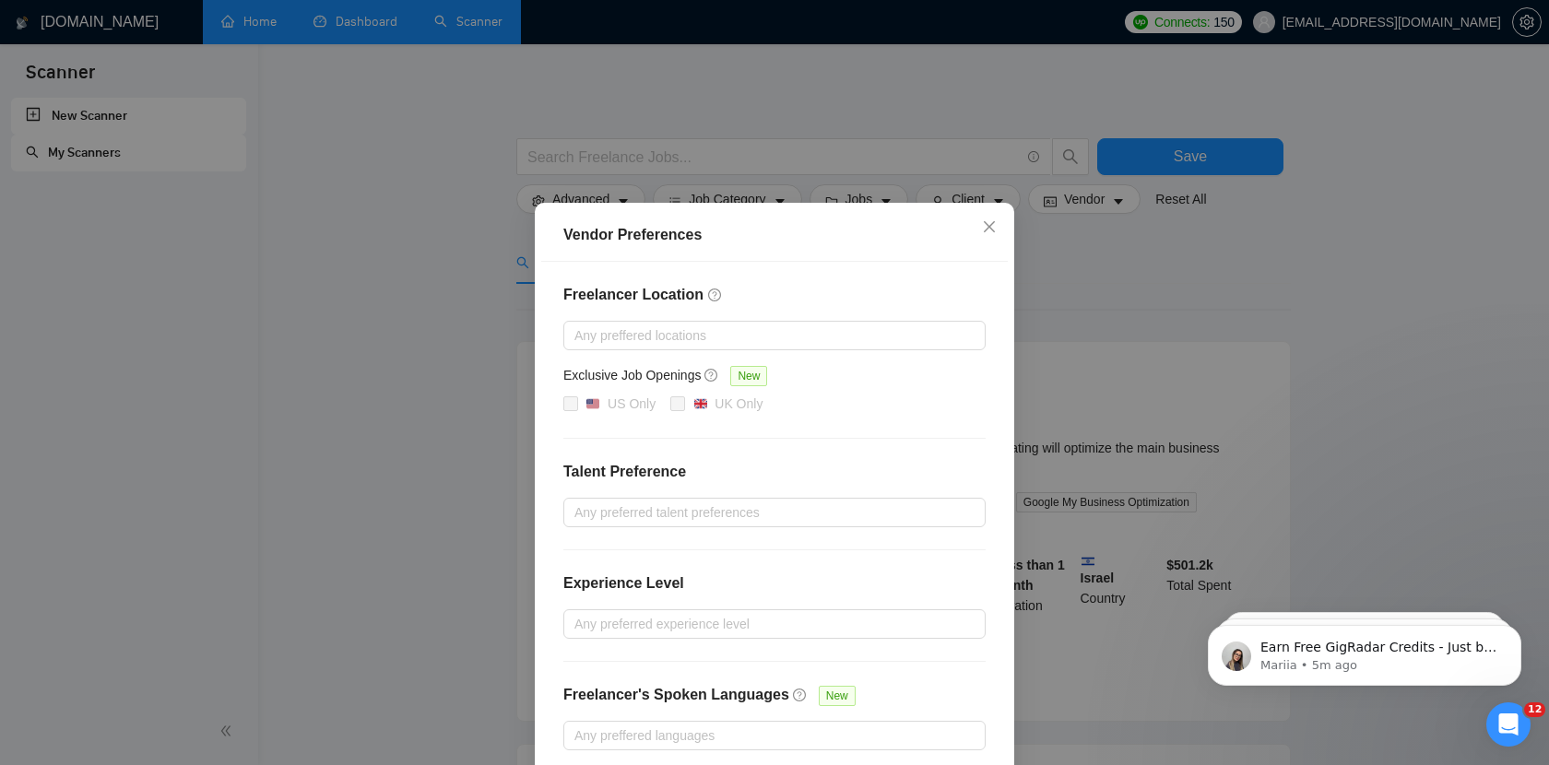
click at [1252, 296] on div "Vendor Preferences Freelancer Location Any preffered locations Exclusive Job Op…" at bounding box center [774, 382] width 1549 height 765
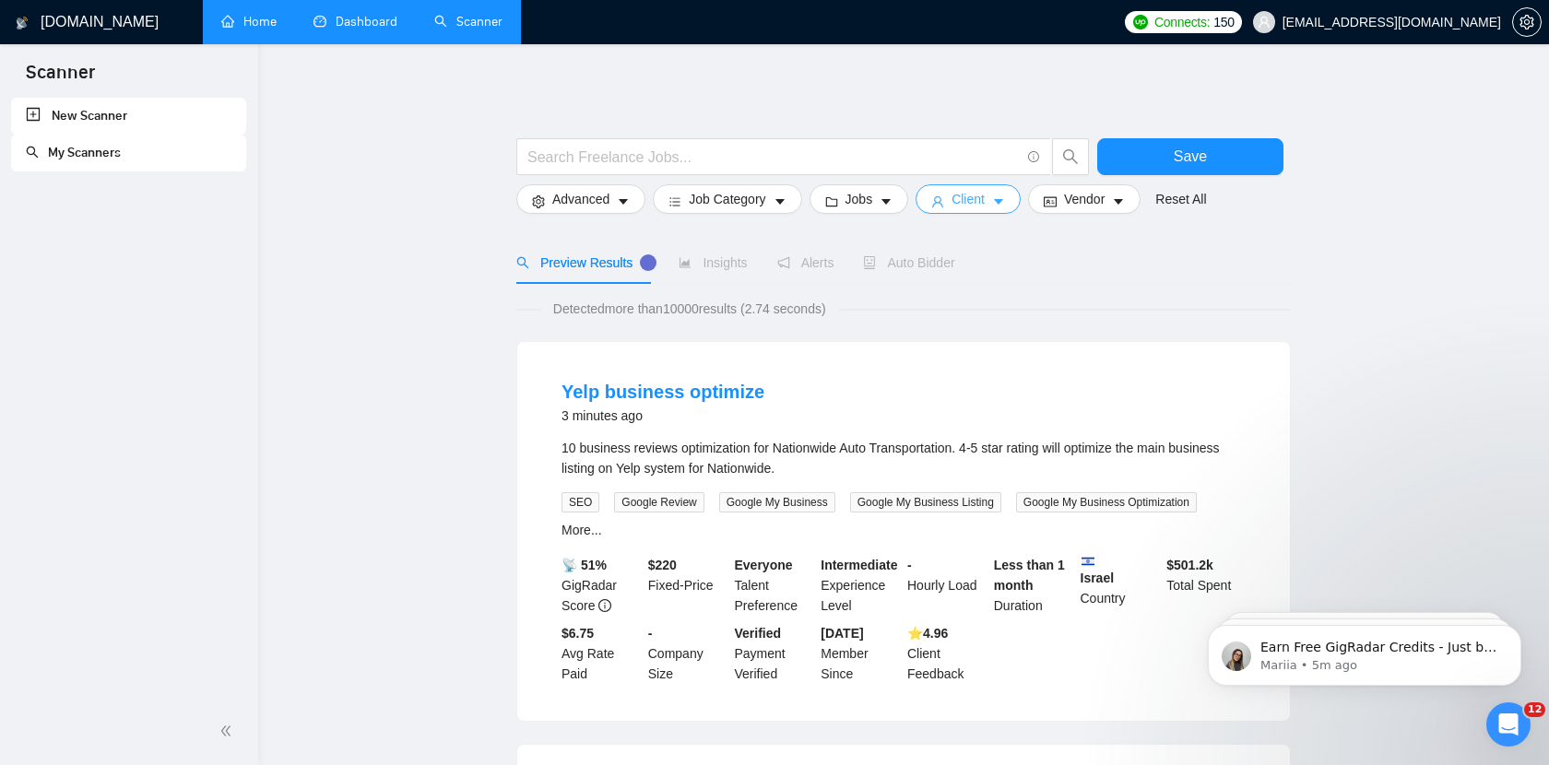
click at [983, 197] on span "Client" at bounding box center [967, 199] width 33 height 20
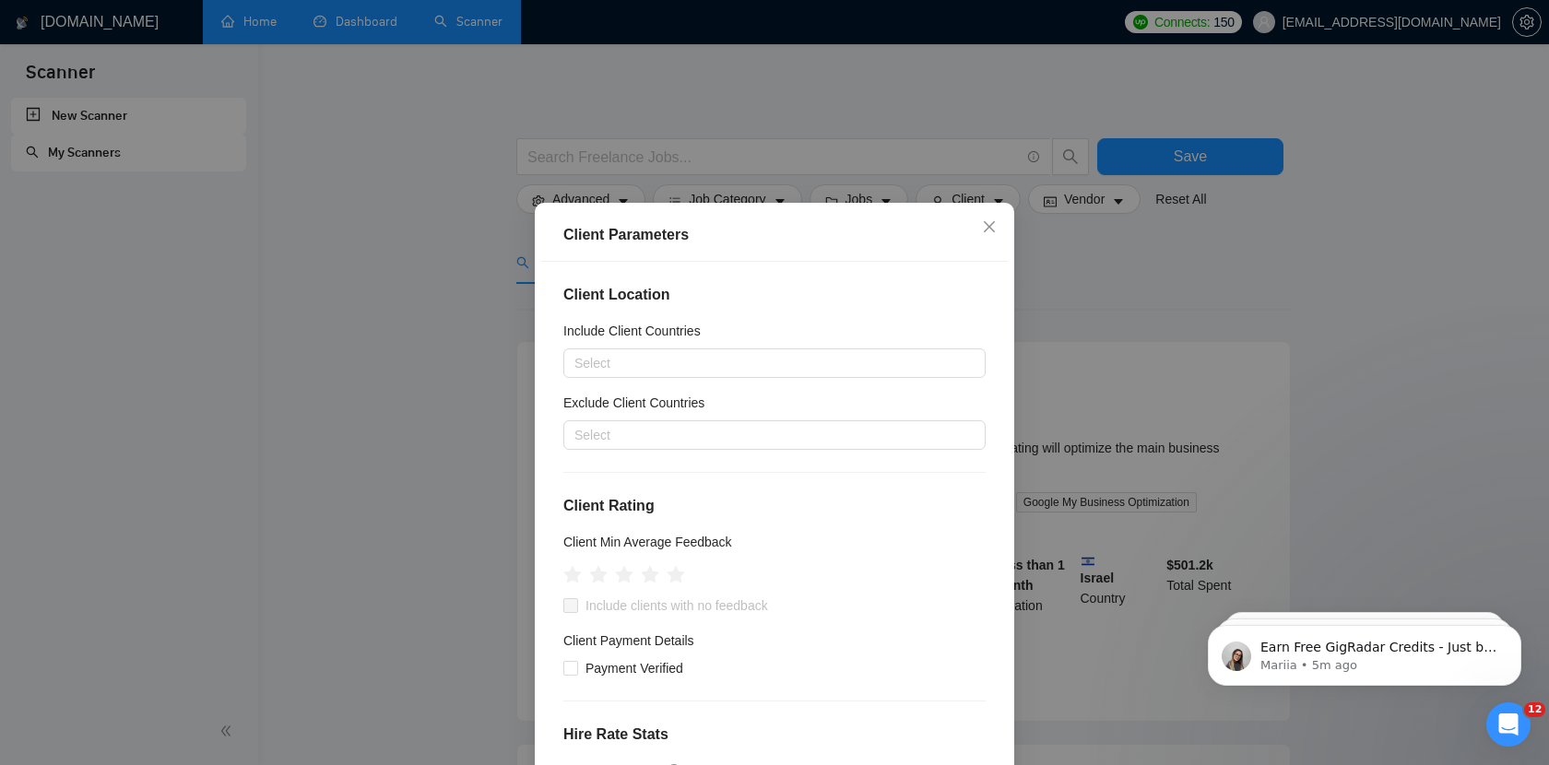
click at [1096, 248] on div "Client Parameters Client Location Include Client Countries Select Exclude Clien…" at bounding box center [774, 382] width 1549 height 765
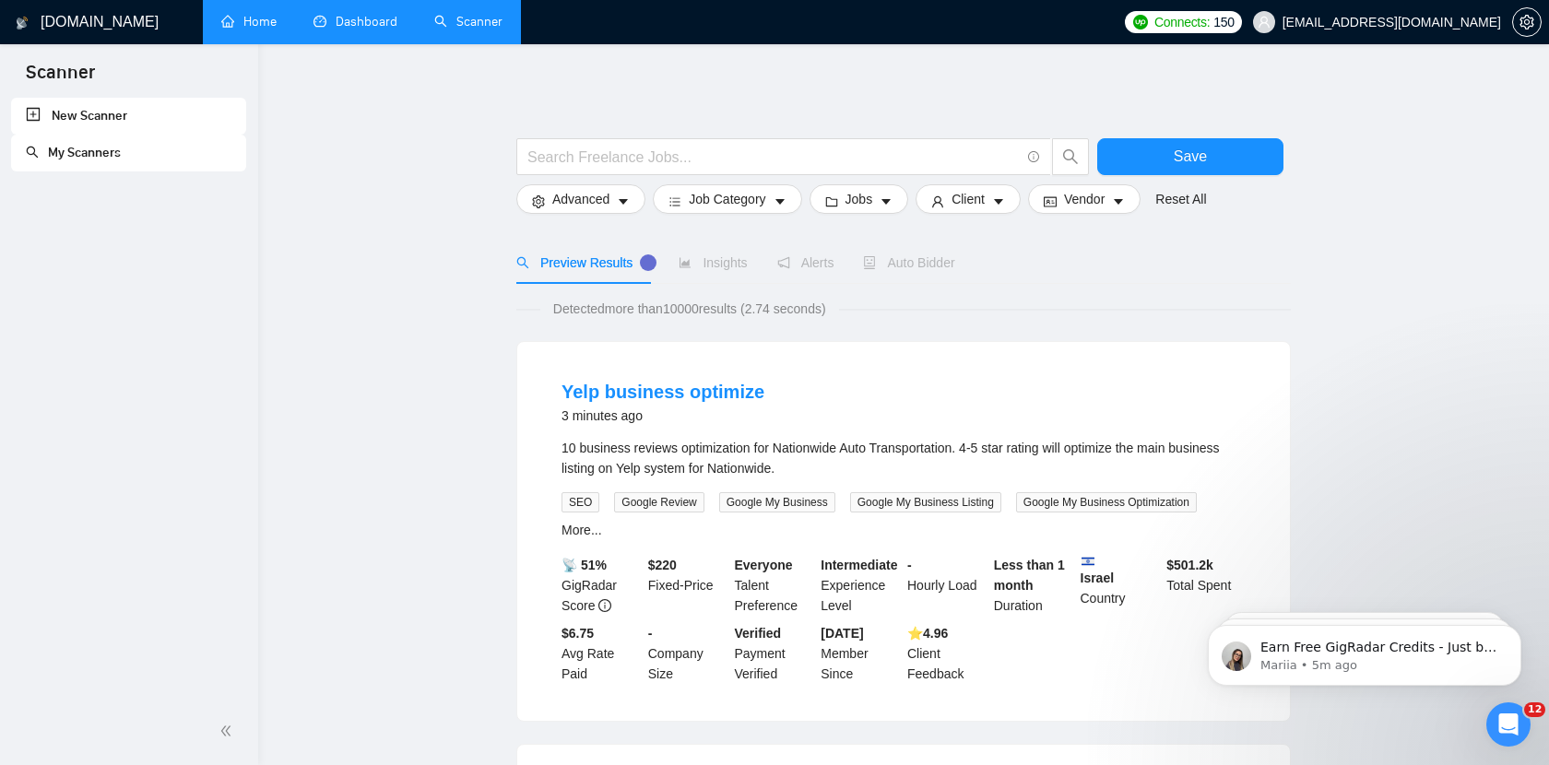
click at [906, 270] on span "Auto Bidder" at bounding box center [908, 262] width 91 height 15
click at [926, 258] on span "Auto Bidder" at bounding box center [908, 262] width 91 height 15
click at [726, 157] on input "text" at bounding box center [773, 157] width 492 height 23
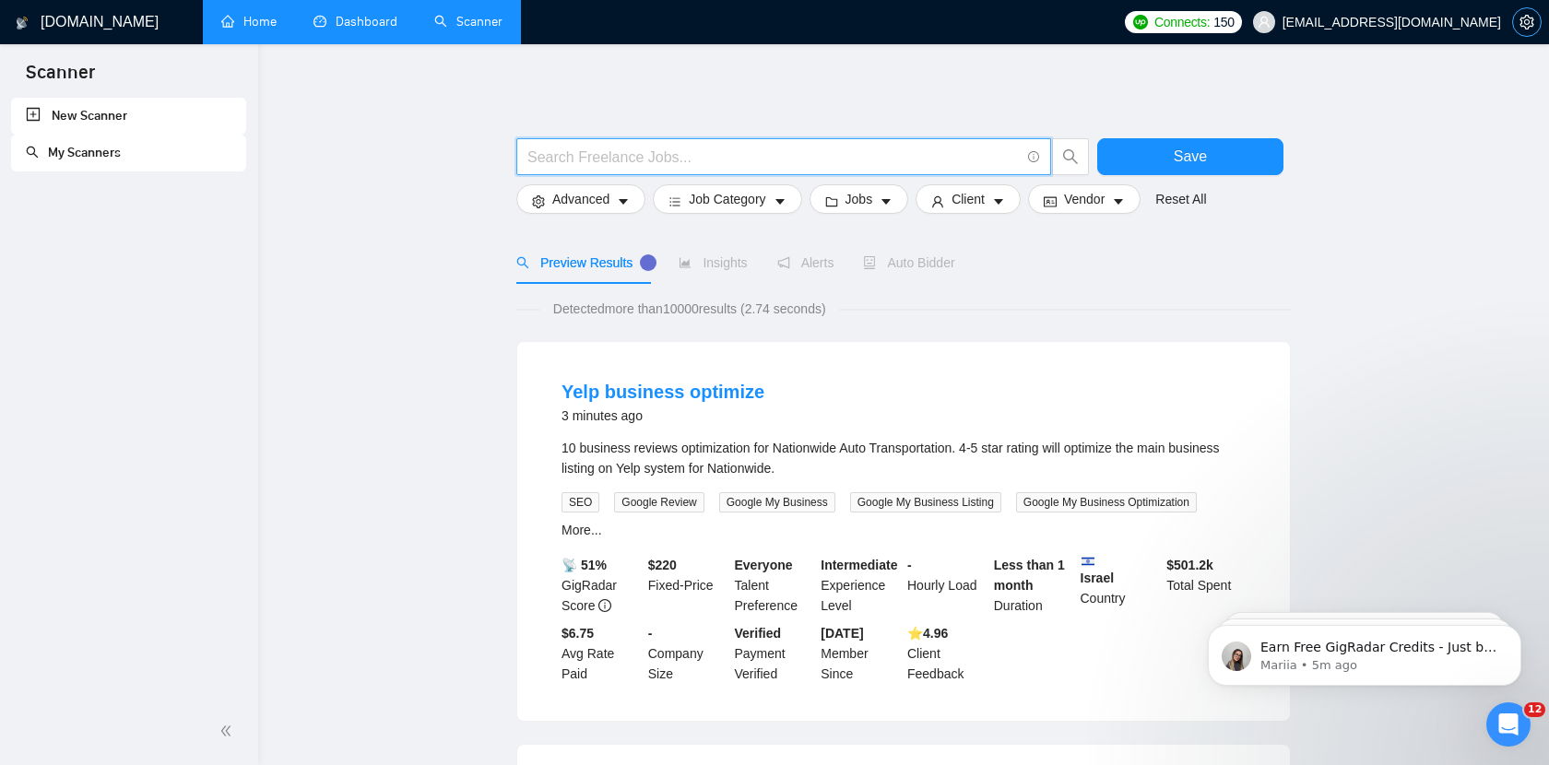
click at [1532, 23] on icon "setting" at bounding box center [1526, 22] width 15 height 15
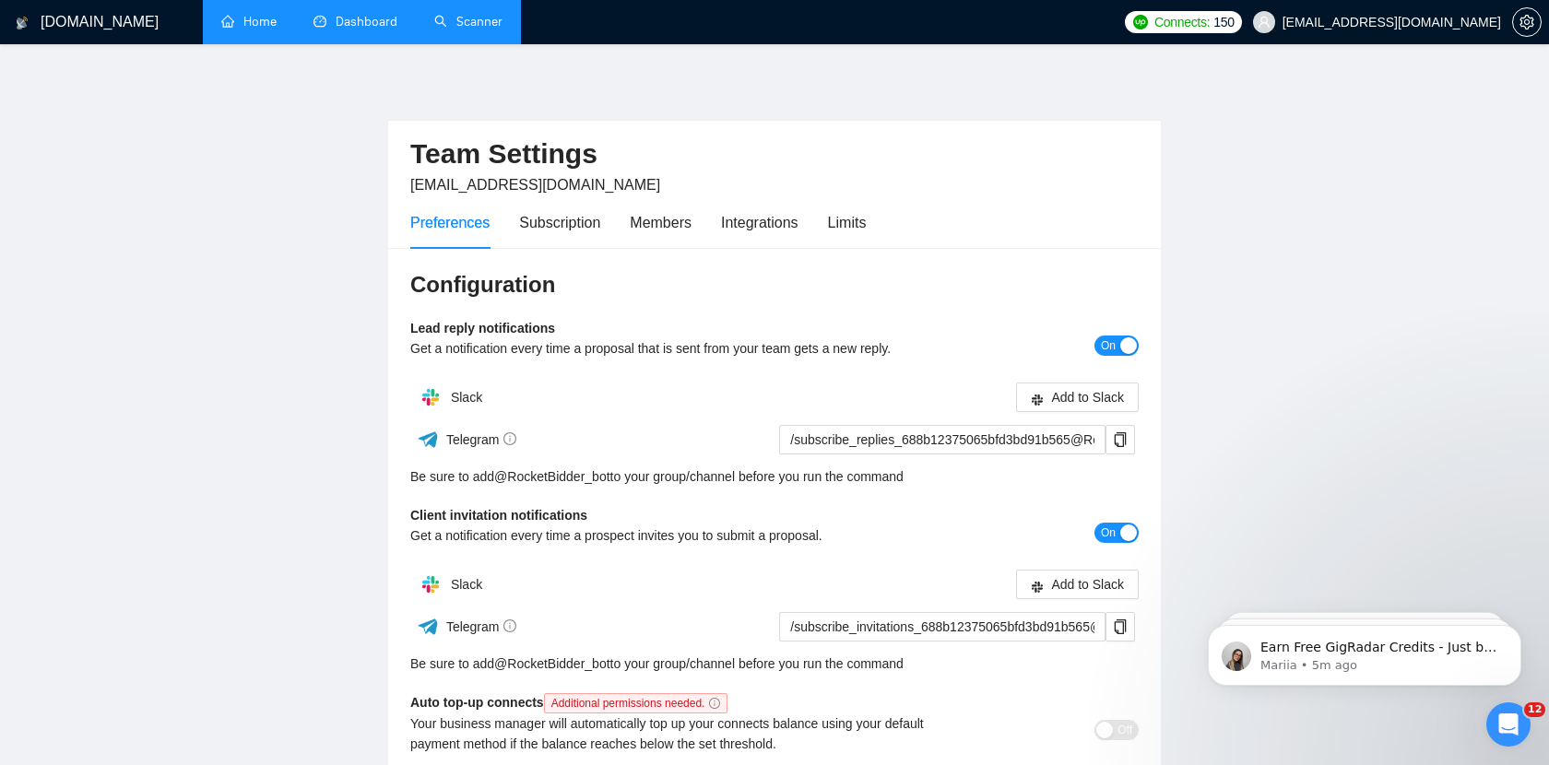
click at [1455, 22] on span "[EMAIL_ADDRESS][DOMAIN_NAME]" at bounding box center [1391, 22] width 219 height 0
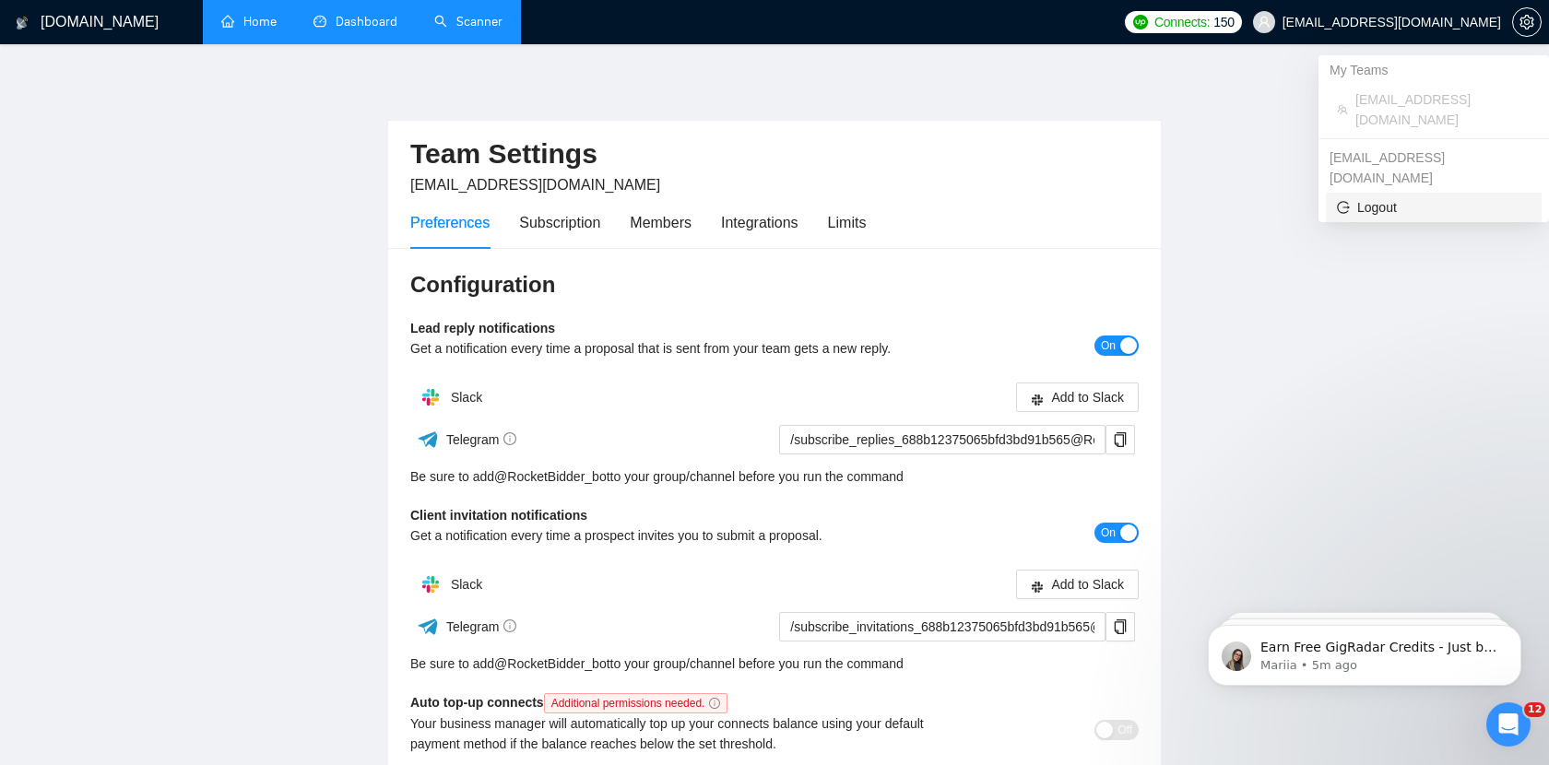
click at [1371, 197] on span "Logout" at bounding box center [1434, 207] width 194 height 20
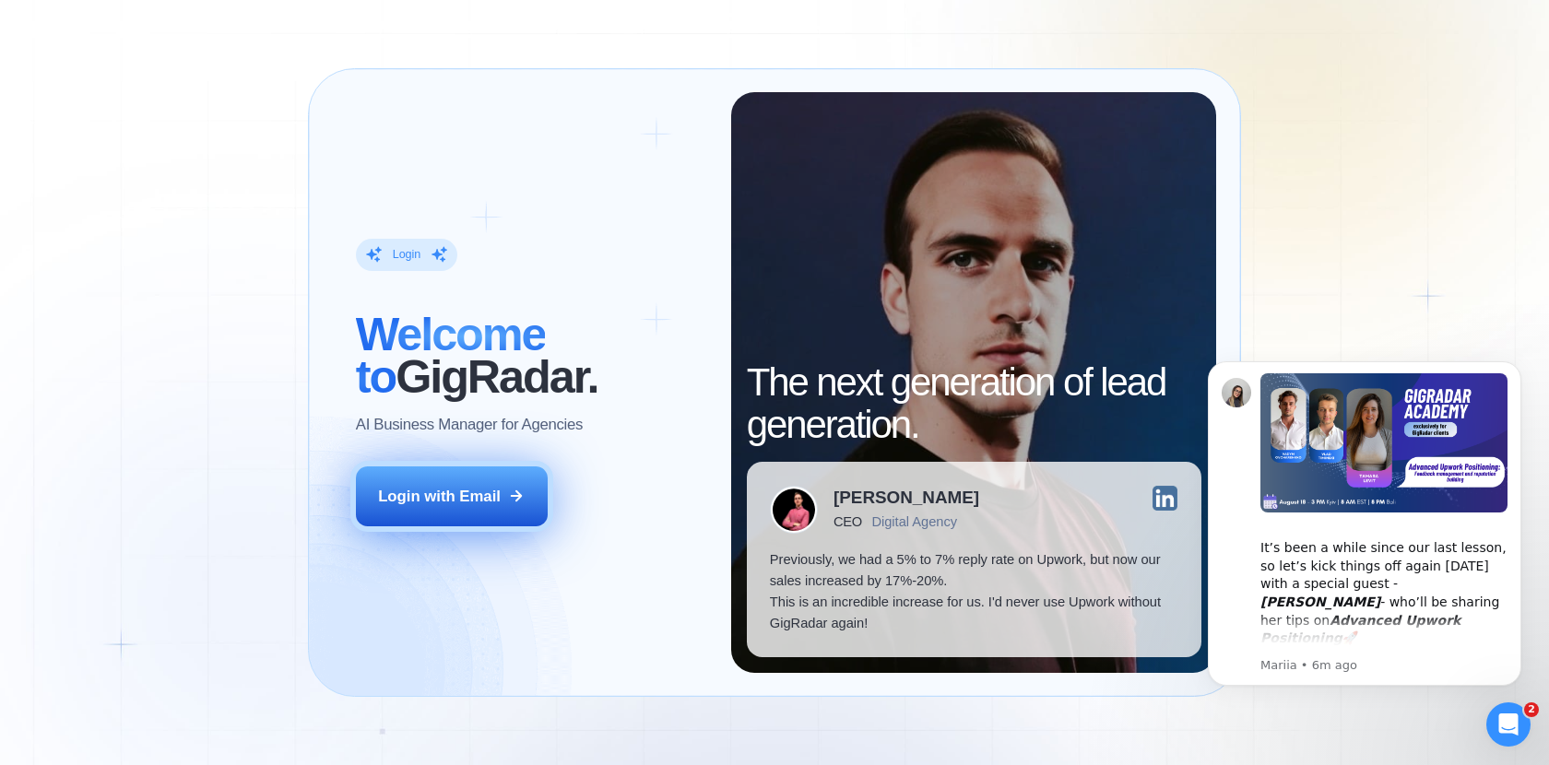
click at [481, 506] on div "Login with Email" at bounding box center [439, 496] width 123 height 21
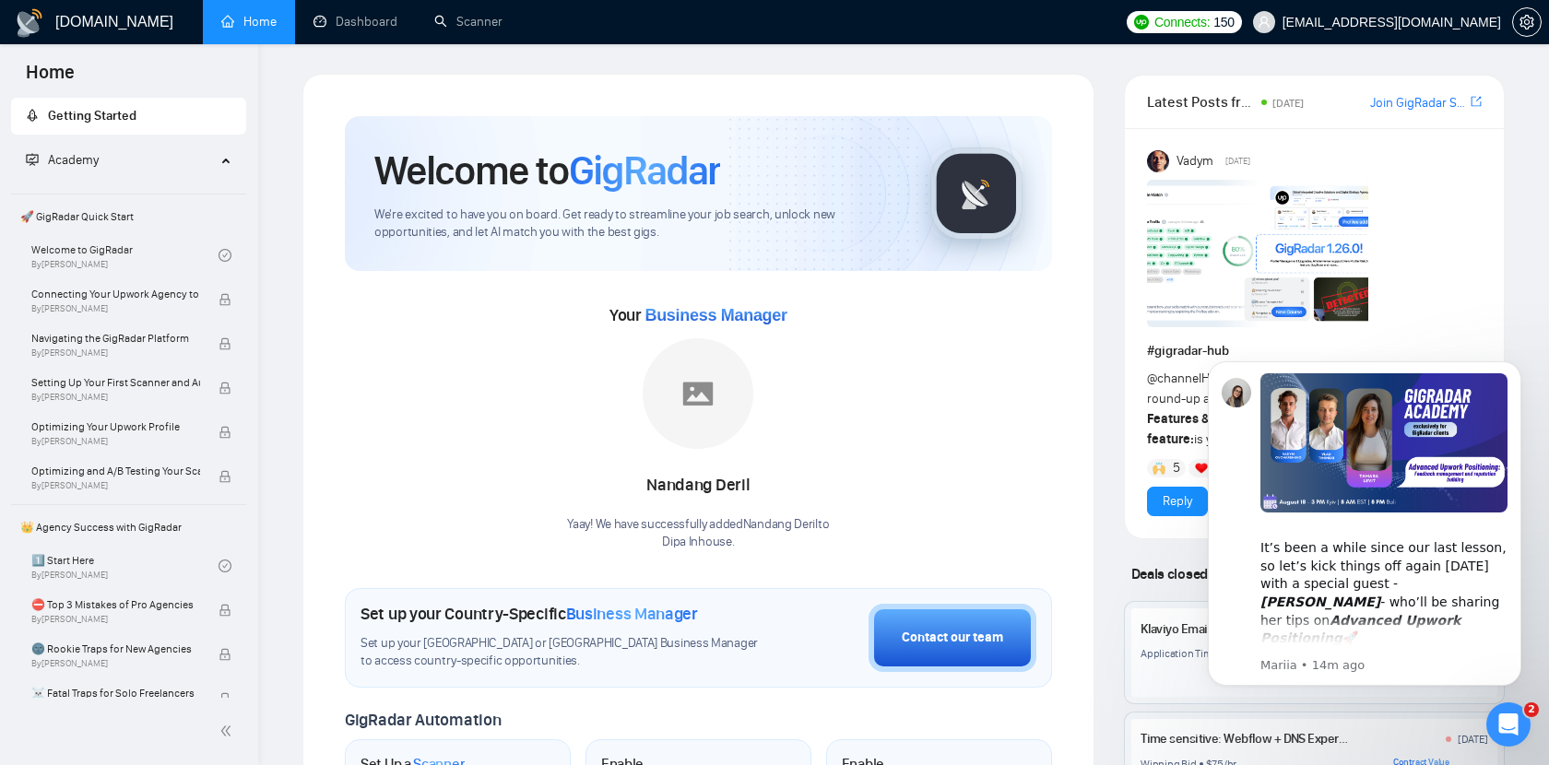
click at [877, 72] on div "GigRadar.io Home Dashboard Scanner Connects: 150 hello@dipainhouse.com Welcome …" at bounding box center [903, 723] width 1291 height 1446
click at [272, 98] on div "GigRadar.io Home Dashboard Scanner Connects: 150 hello@dipainhouse.com Welcome …" at bounding box center [903, 723] width 1291 height 1446
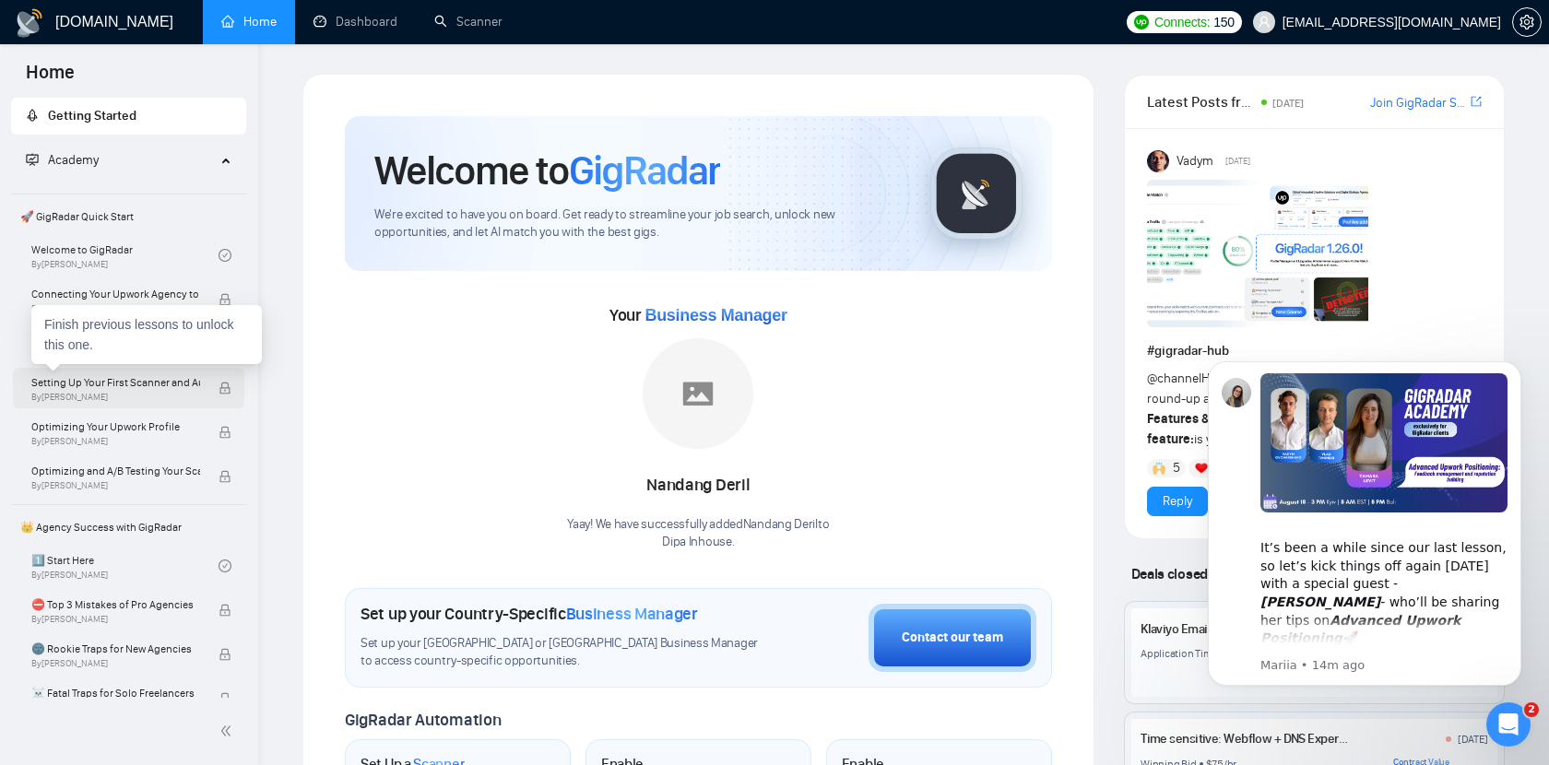
click at [162, 396] on span "By Vlad Timinsky" at bounding box center [115, 397] width 169 height 11
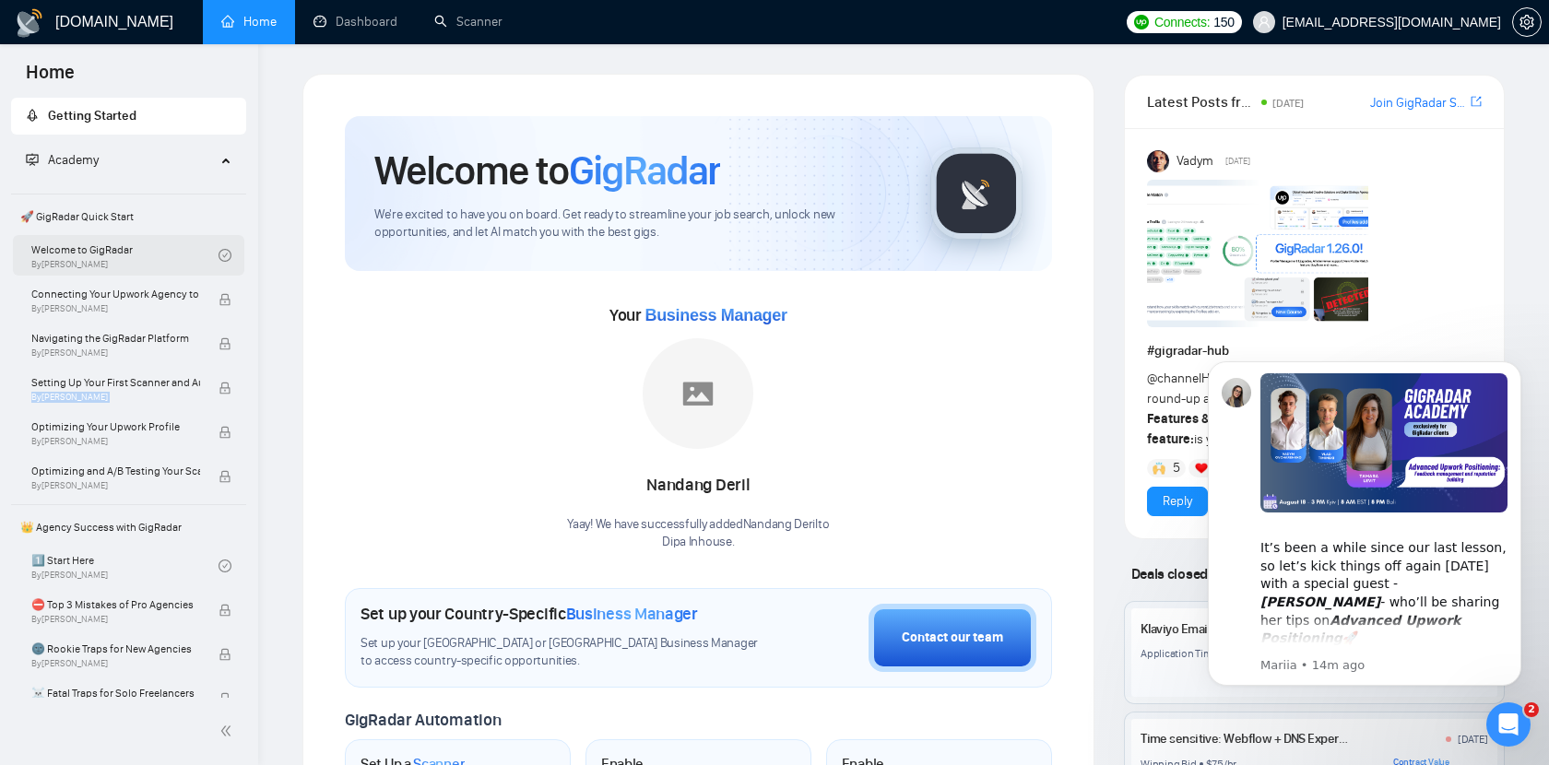
click at [159, 266] on link "Welcome to GigRadar By Vlad Timinsky" at bounding box center [124, 255] width 187 height 41
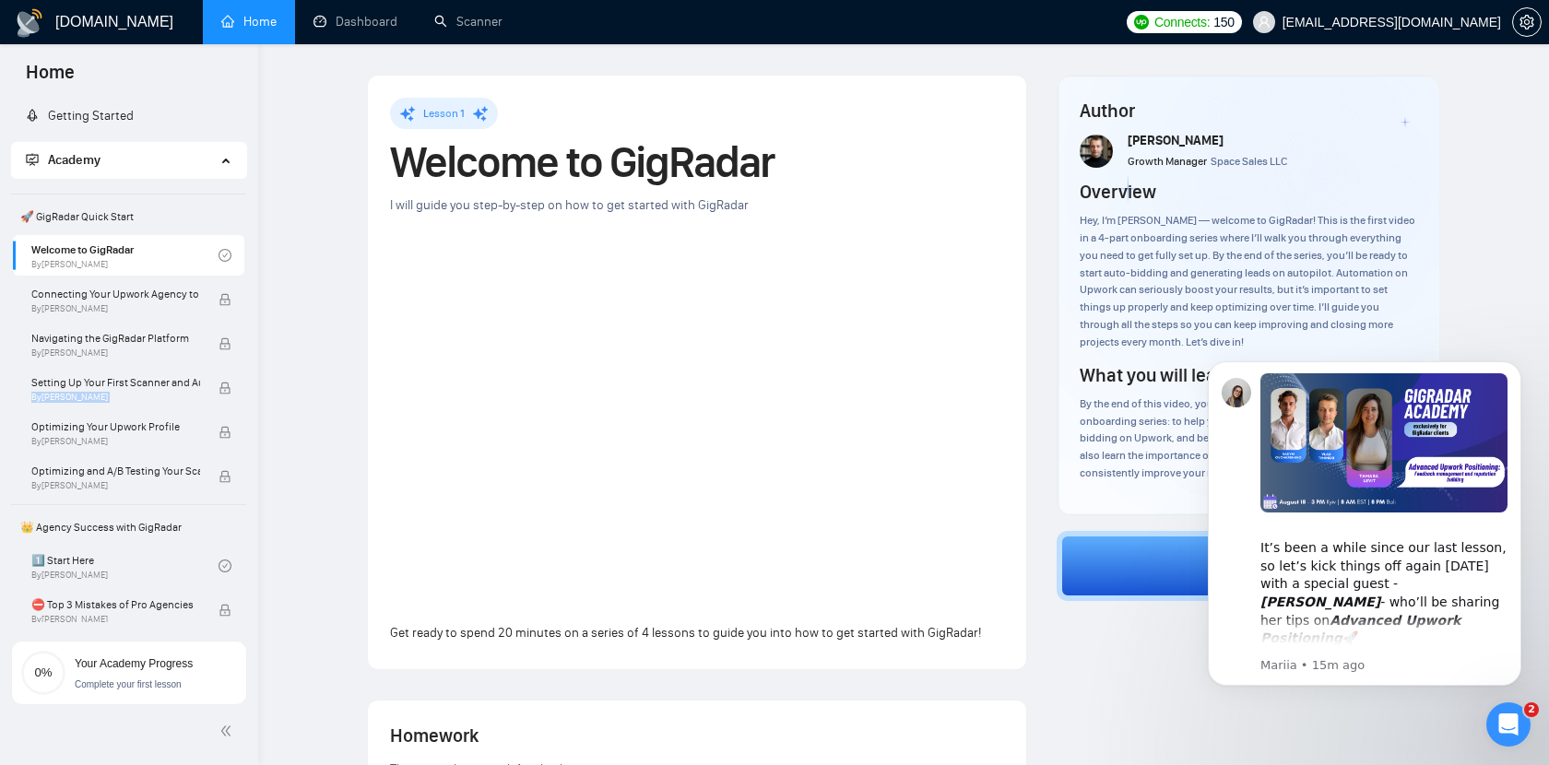
click at [1507, 718] on icon "Open Intercom Messenger" at bounding box center [1509, 725] width 30 height 30
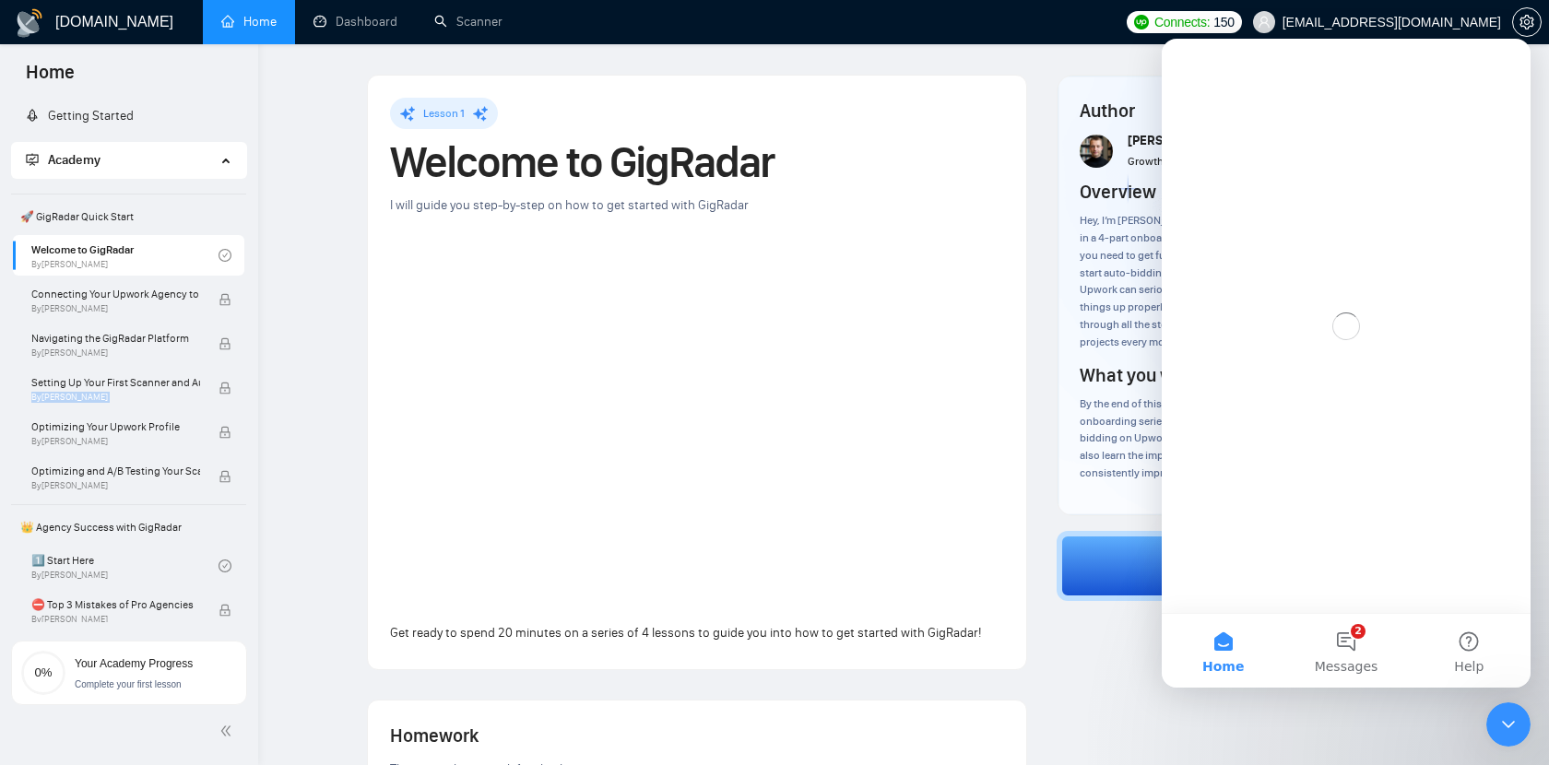
click at [1507, 718] on icon "Close Intercom Messenger" at bounding box center [1508, 725] width 22 height 22
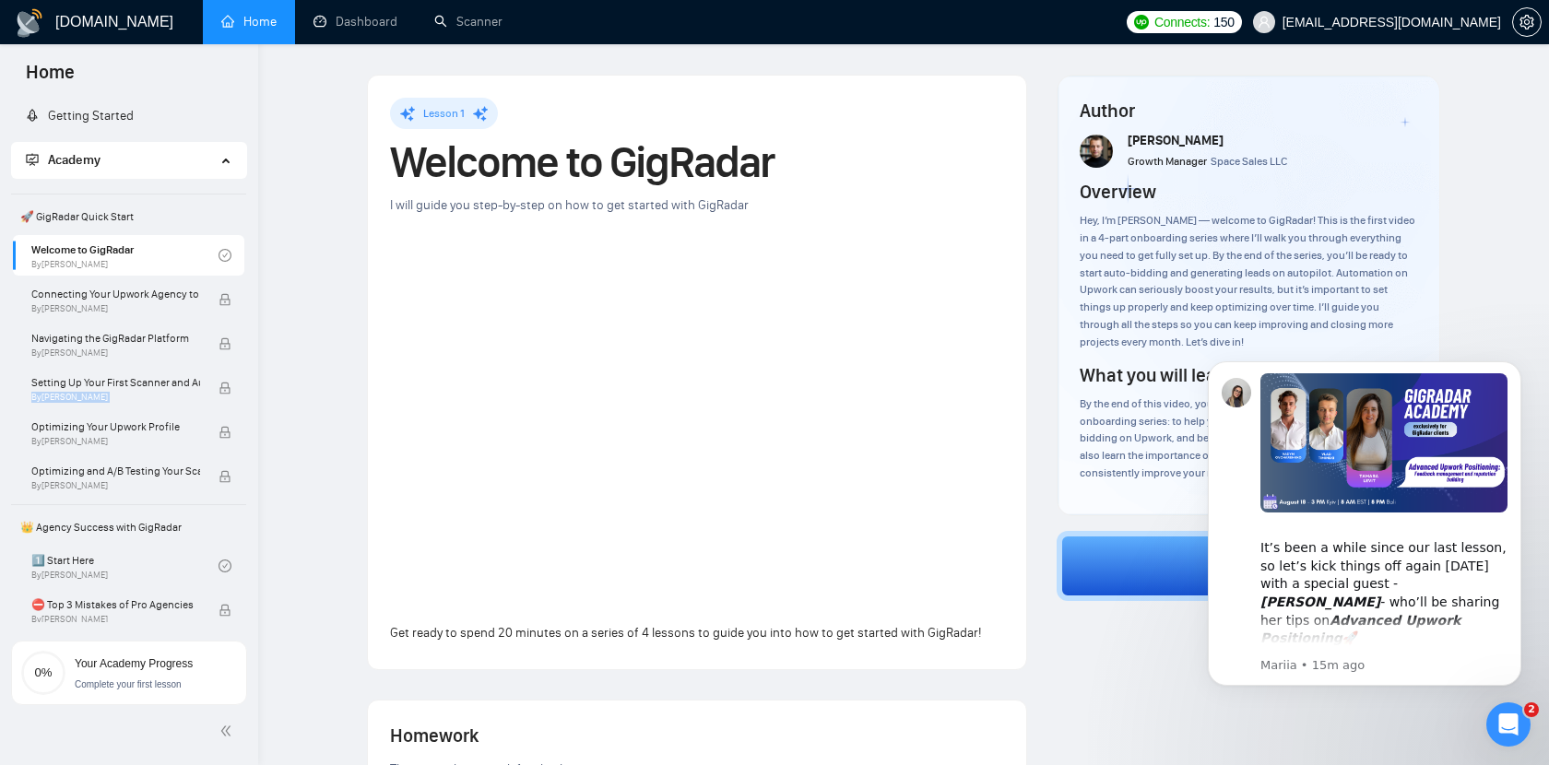
click at [1127, 650] on div "Author Vlad Timinsky Growth Manager Space Sales LLC Overview Hey, I’m Vlad — we…" at bounding box center [1249, 680] width 414 height 1211
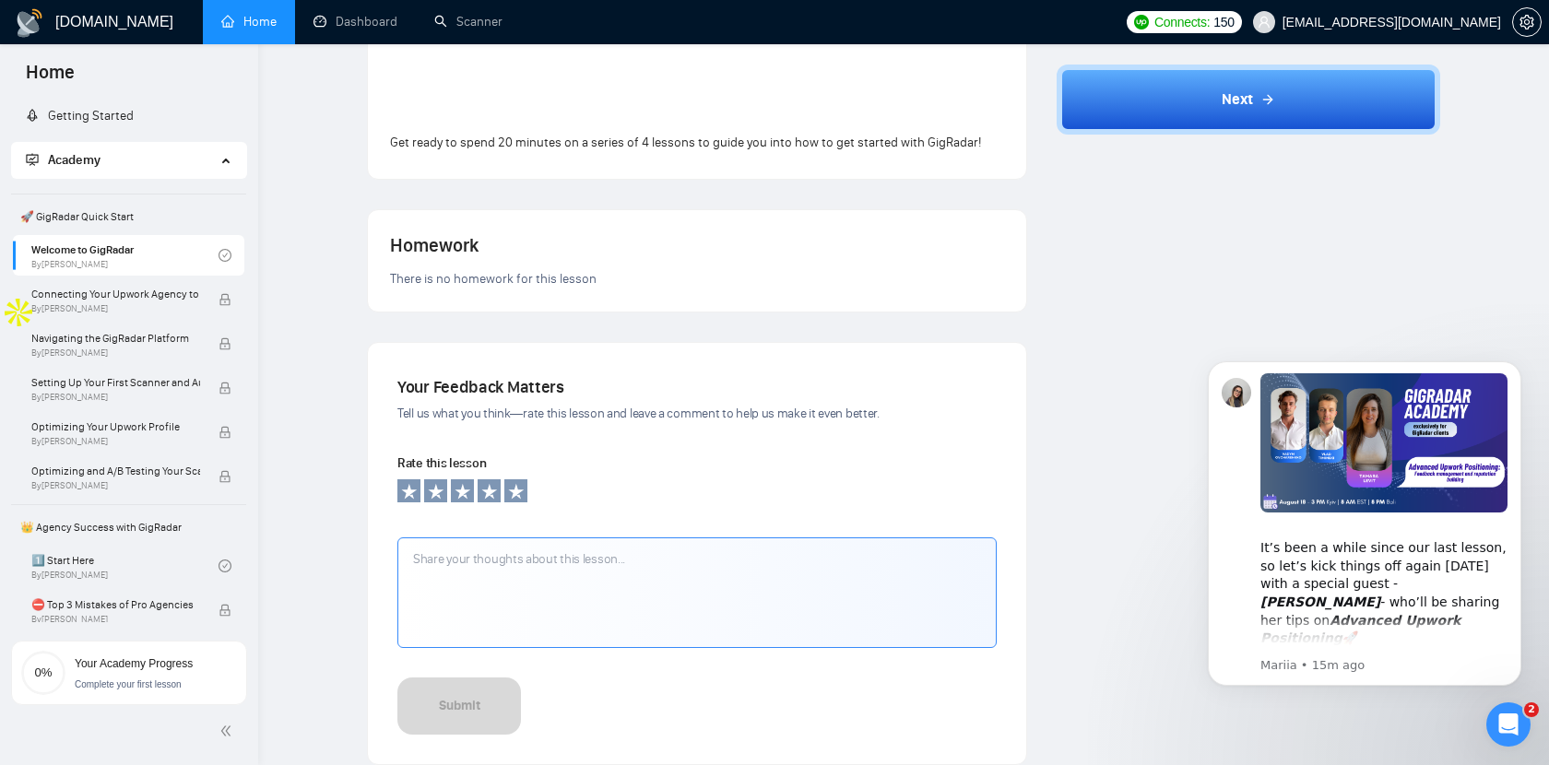
scroll to position [465, 0]
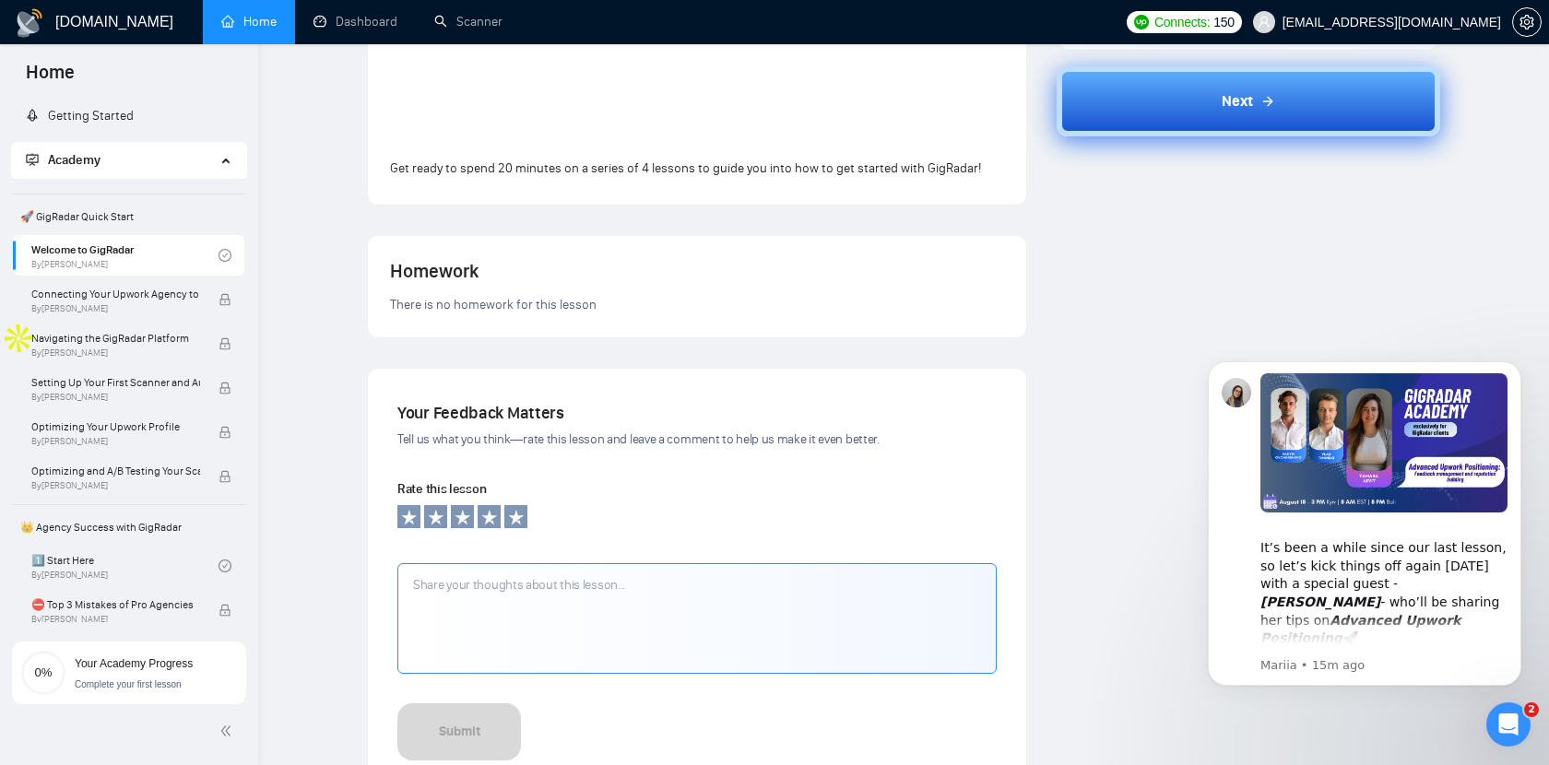
click at [1214, 135] on button "Next" at bounding box center [1249, 101] width 384 height 70
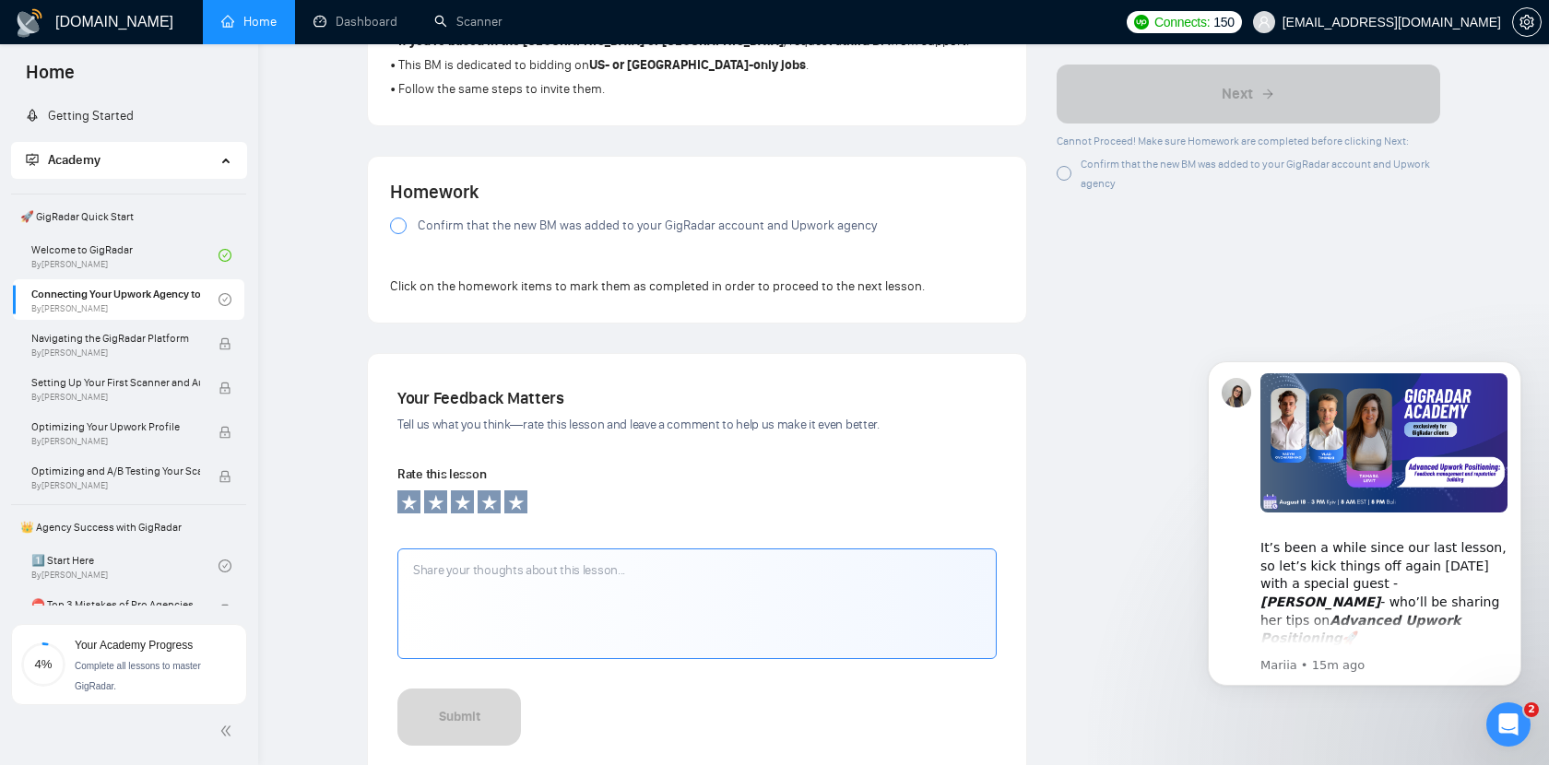
scroll to position [1323, 0]
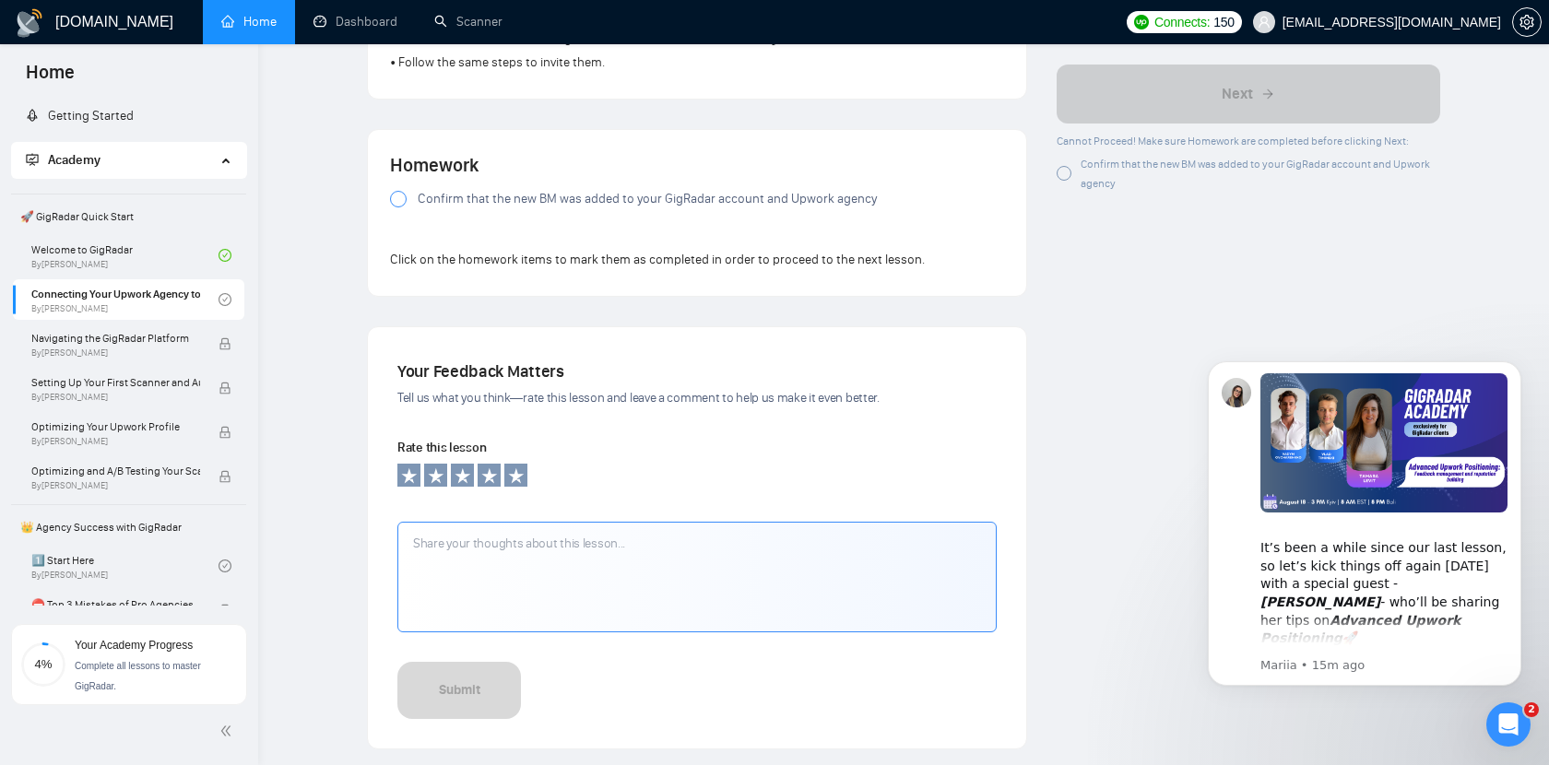
click at [395, 207] on div at bounding box center [398, 199] width 17 height 17
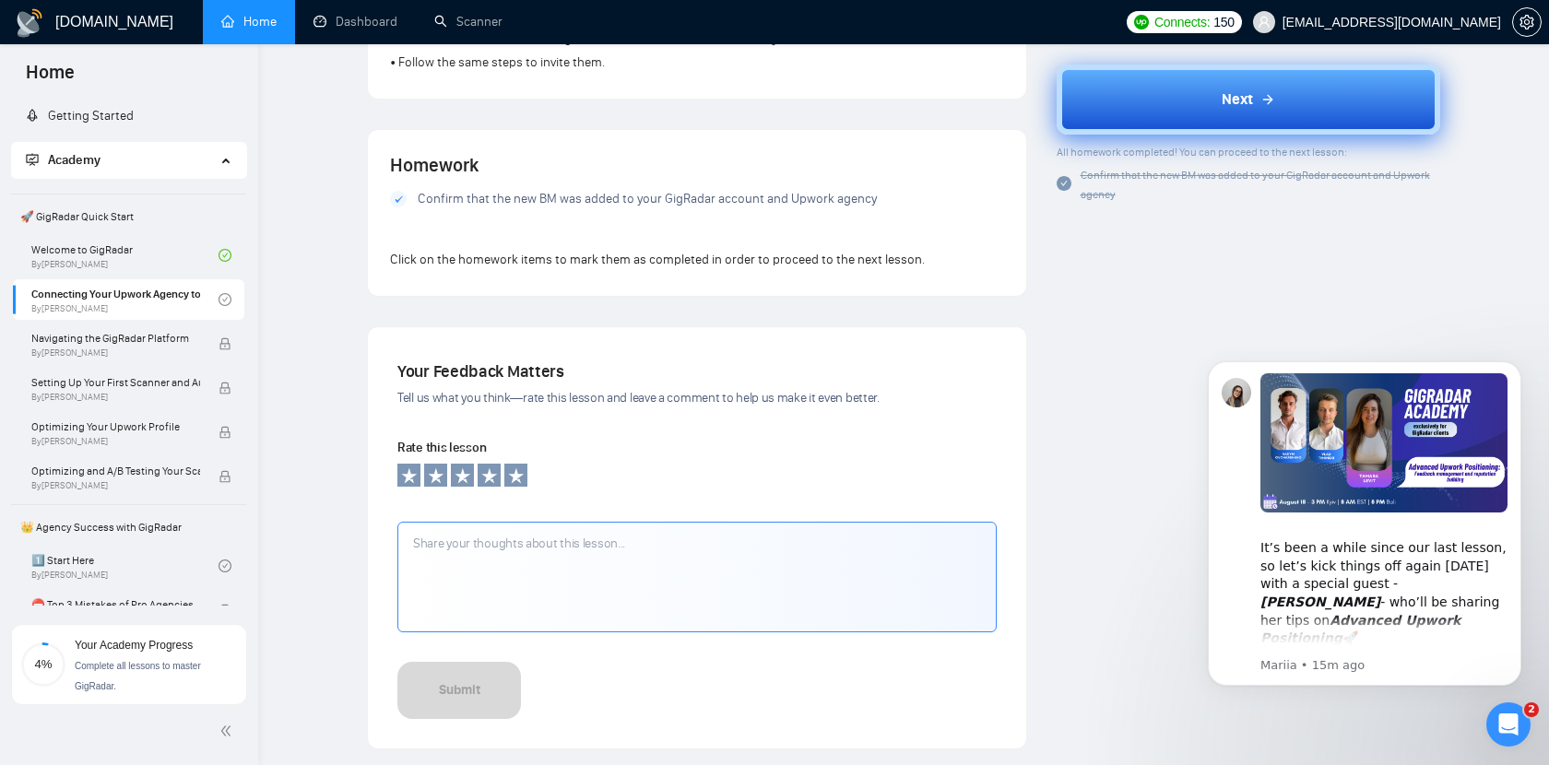
click at [1255, 82] on button "Next" at bounding box center [1249, 100] width 384 height 70
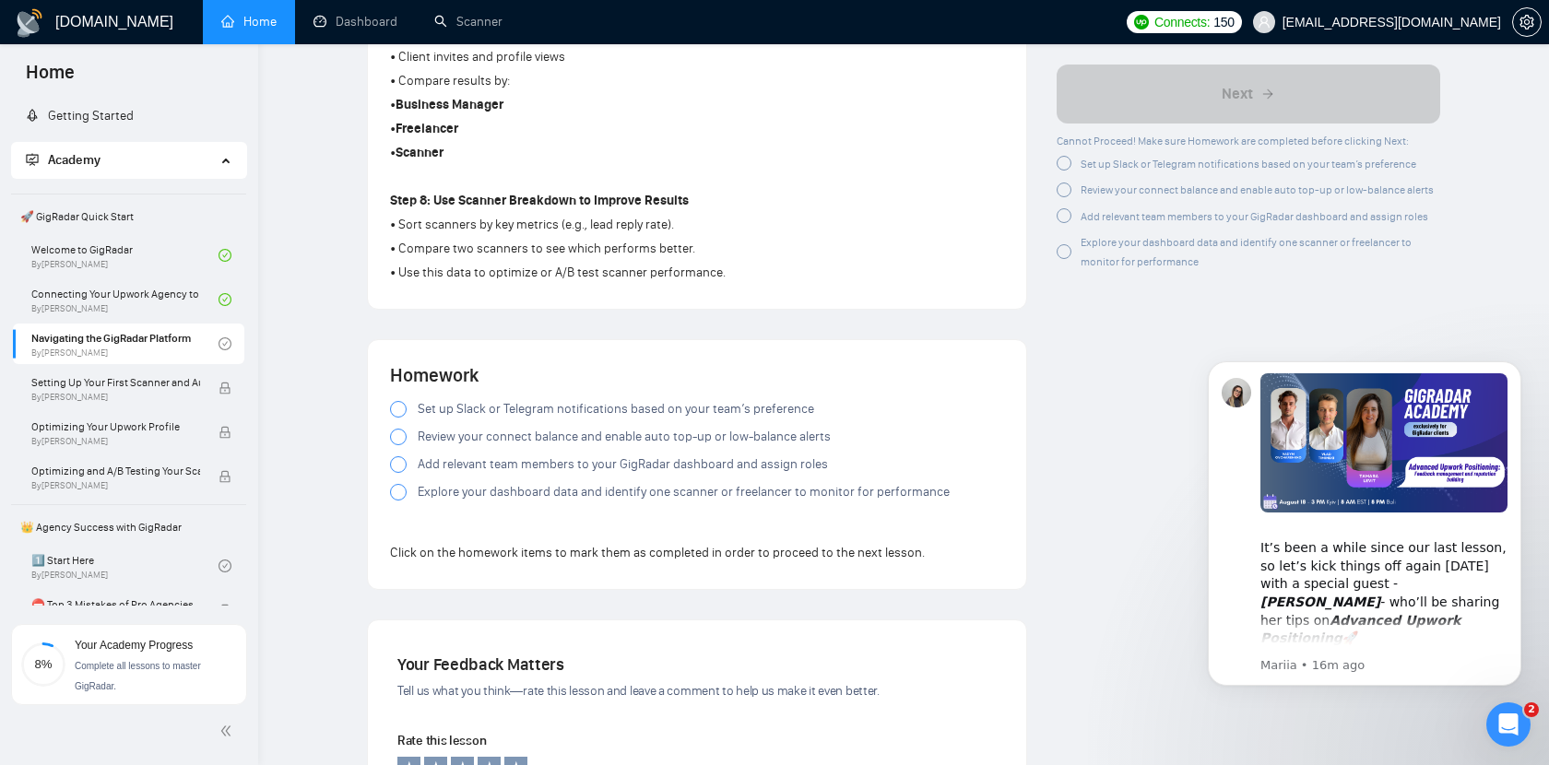
scroll to position [1417, 0]
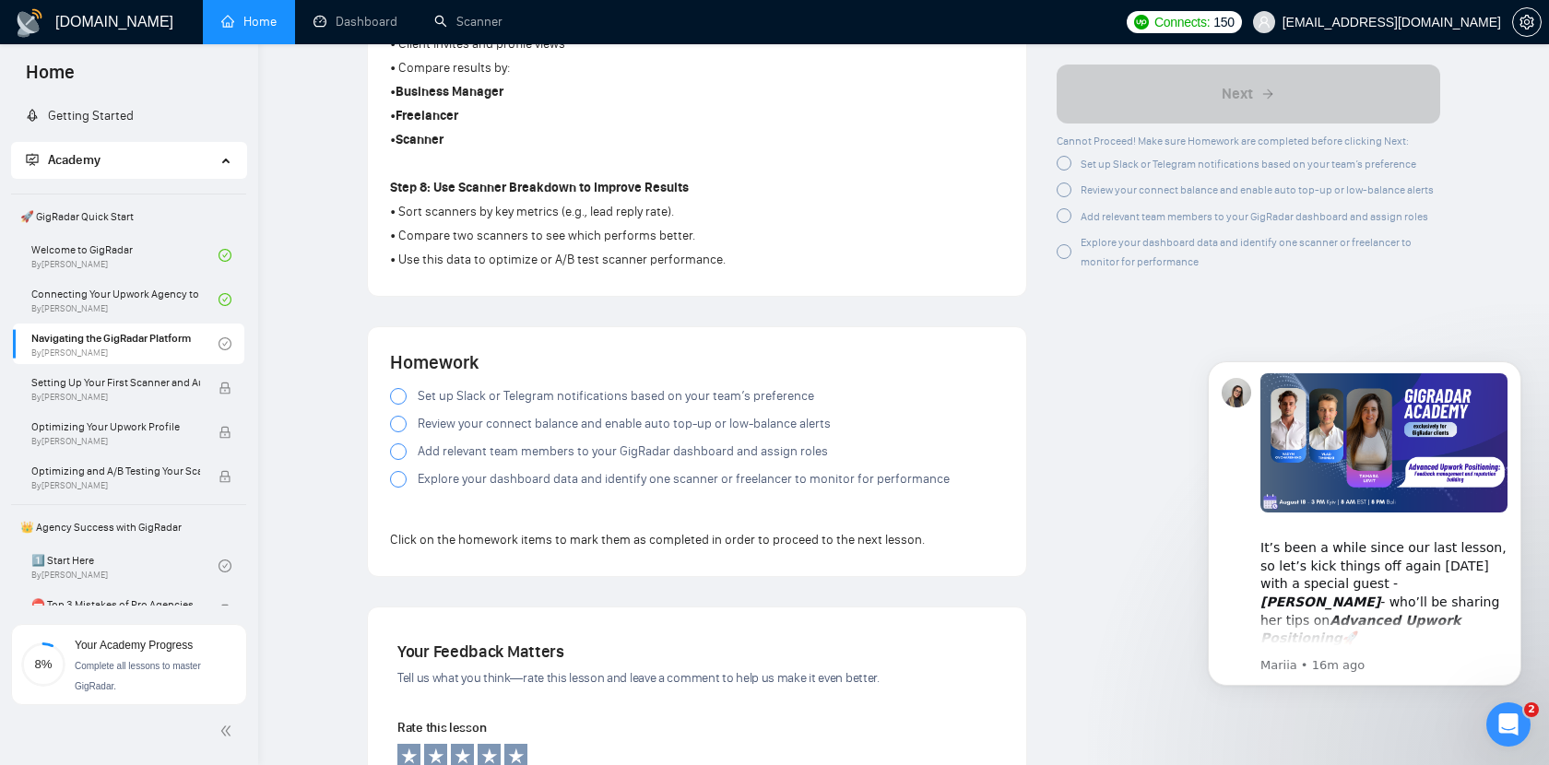
click at [391, 401] on div at bounding box center [398, 396] width 17 height 17
click at [395, 431] on div at bounding box center [398, 424] width 17 height 17
click at [398, 455] on div at bounding box center [398, 451] width 17 height 17
click at [396, 488] on div at bounding box center [398, 479] width 17 height 17
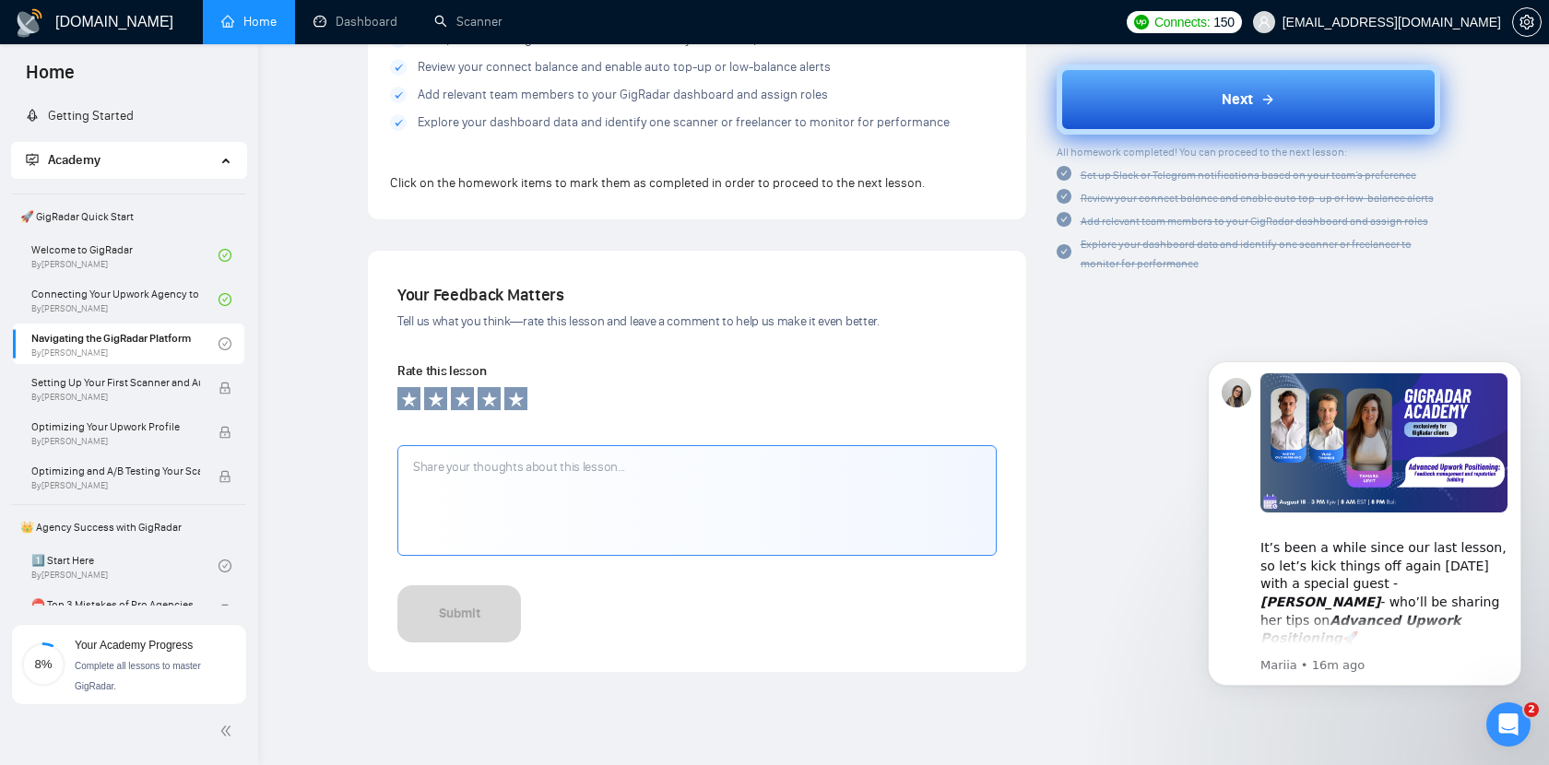
click at [1303, 73] on button "Next" at bounding box center [1249, 100] width 384 height 70
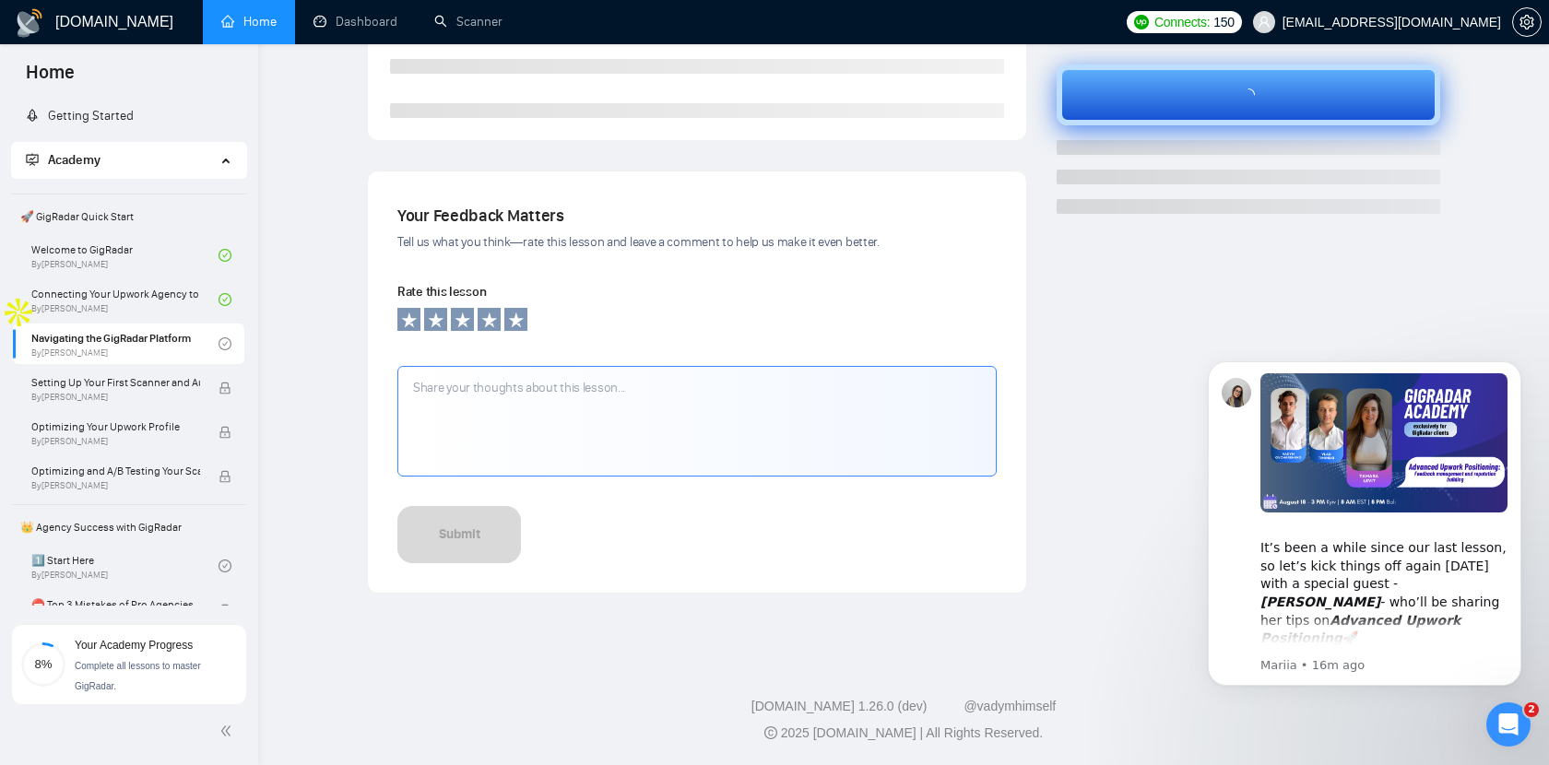
scroll to position [490, 0]
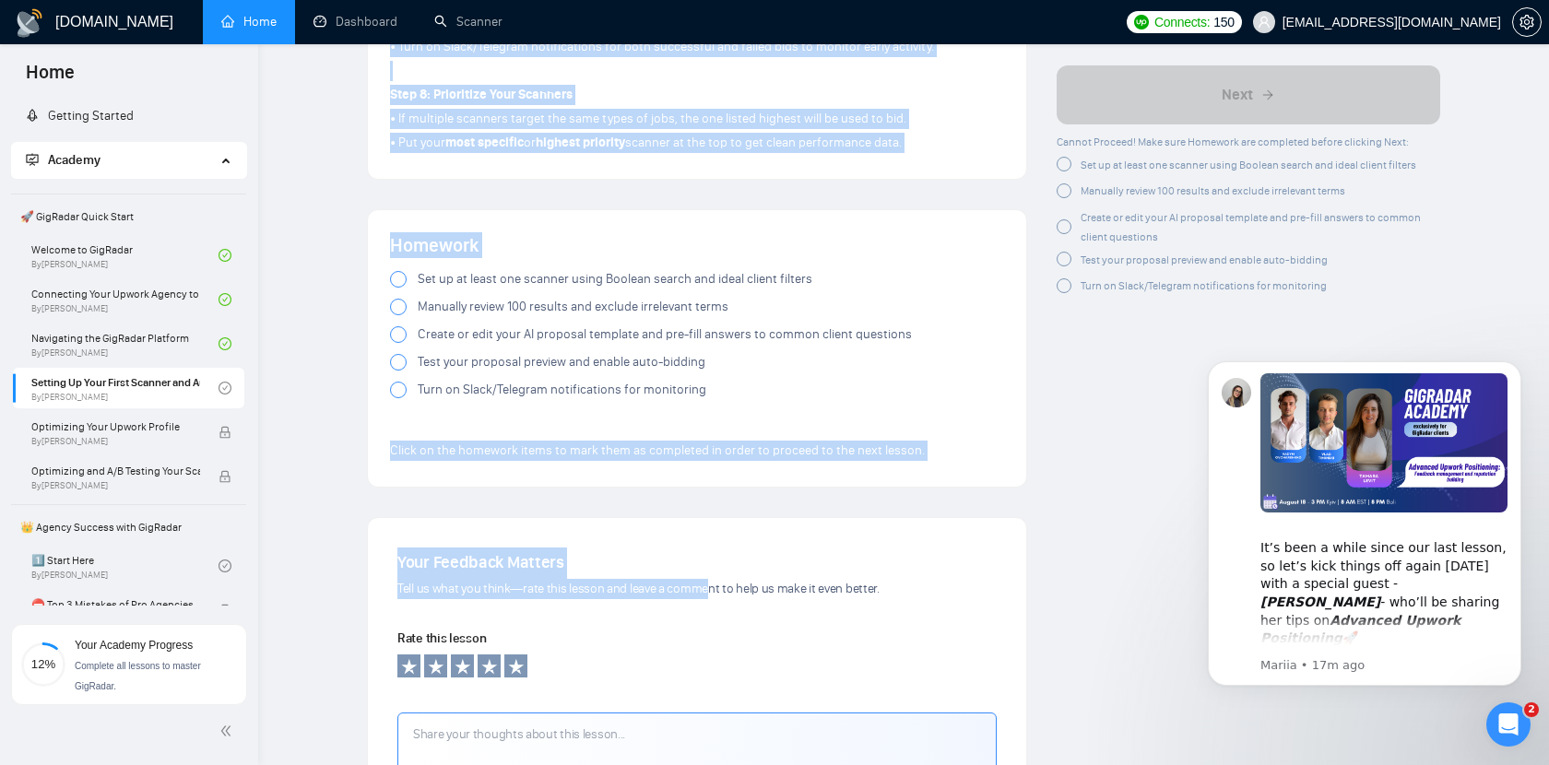
scroll to position [1533, 0]
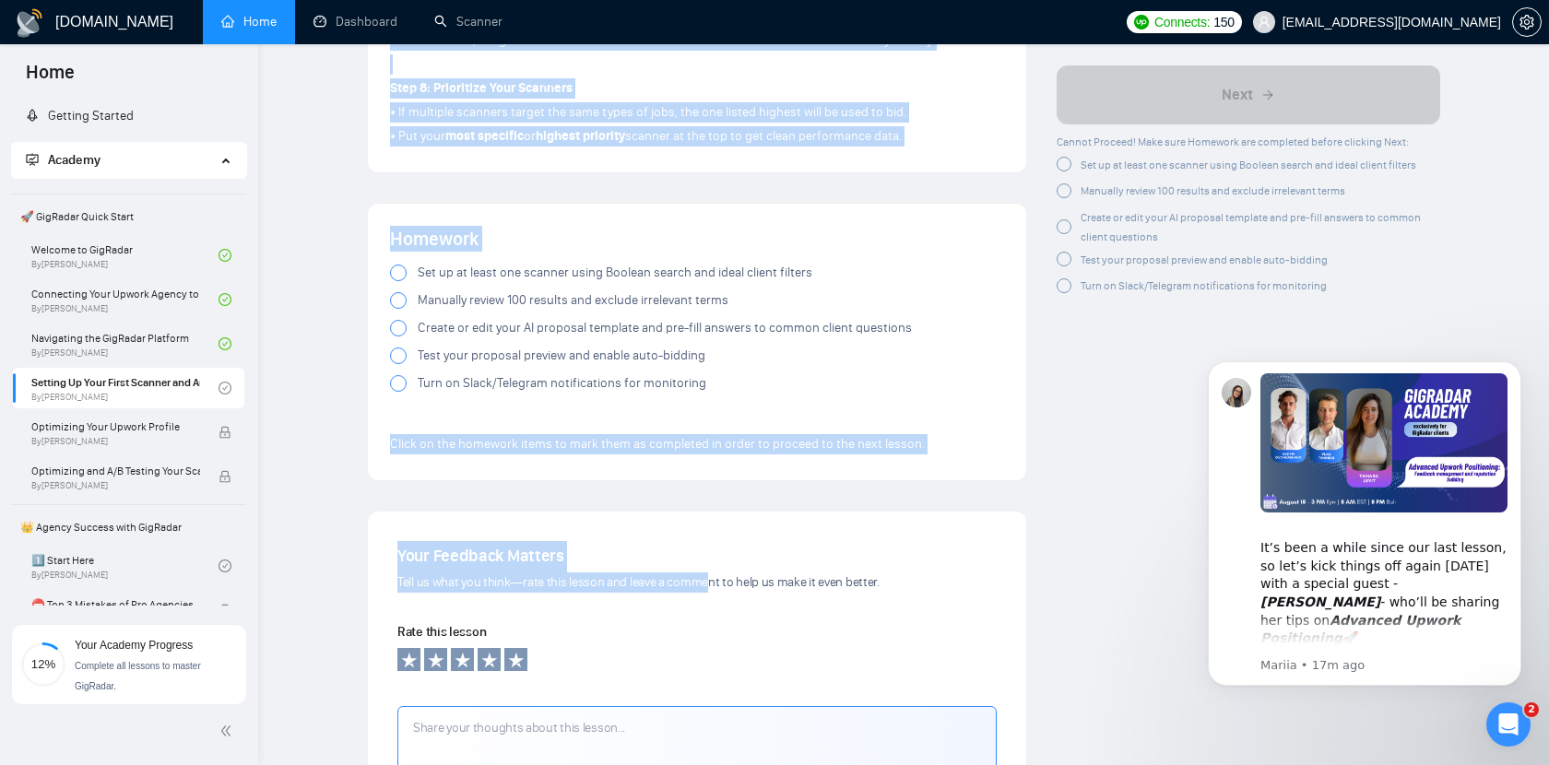
drag, startPoint x: 388, startPoint y: 160, endPoint x: 968, endPoint y: 161, distance: 579.9
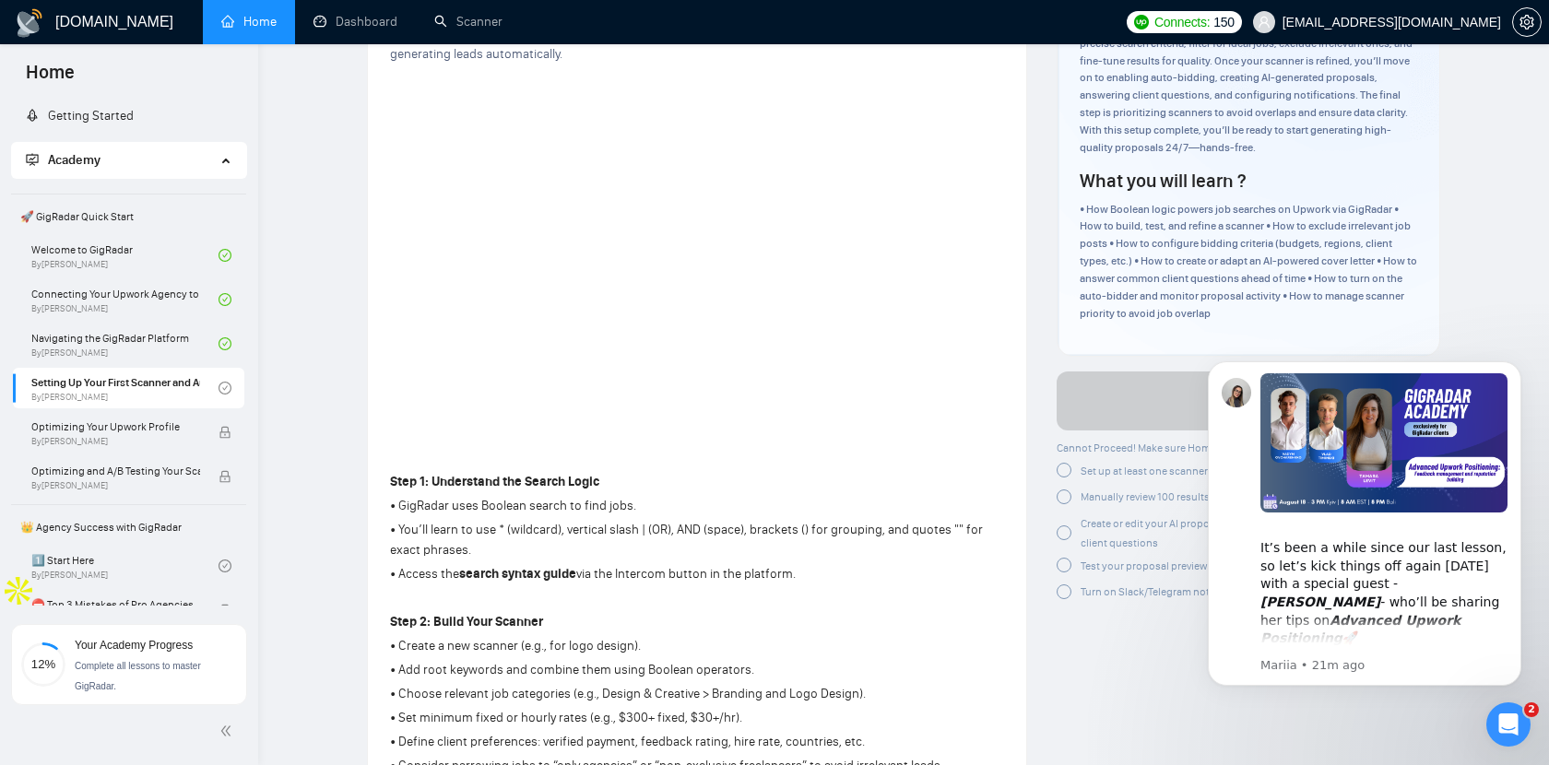
scroll to position [201, 0]
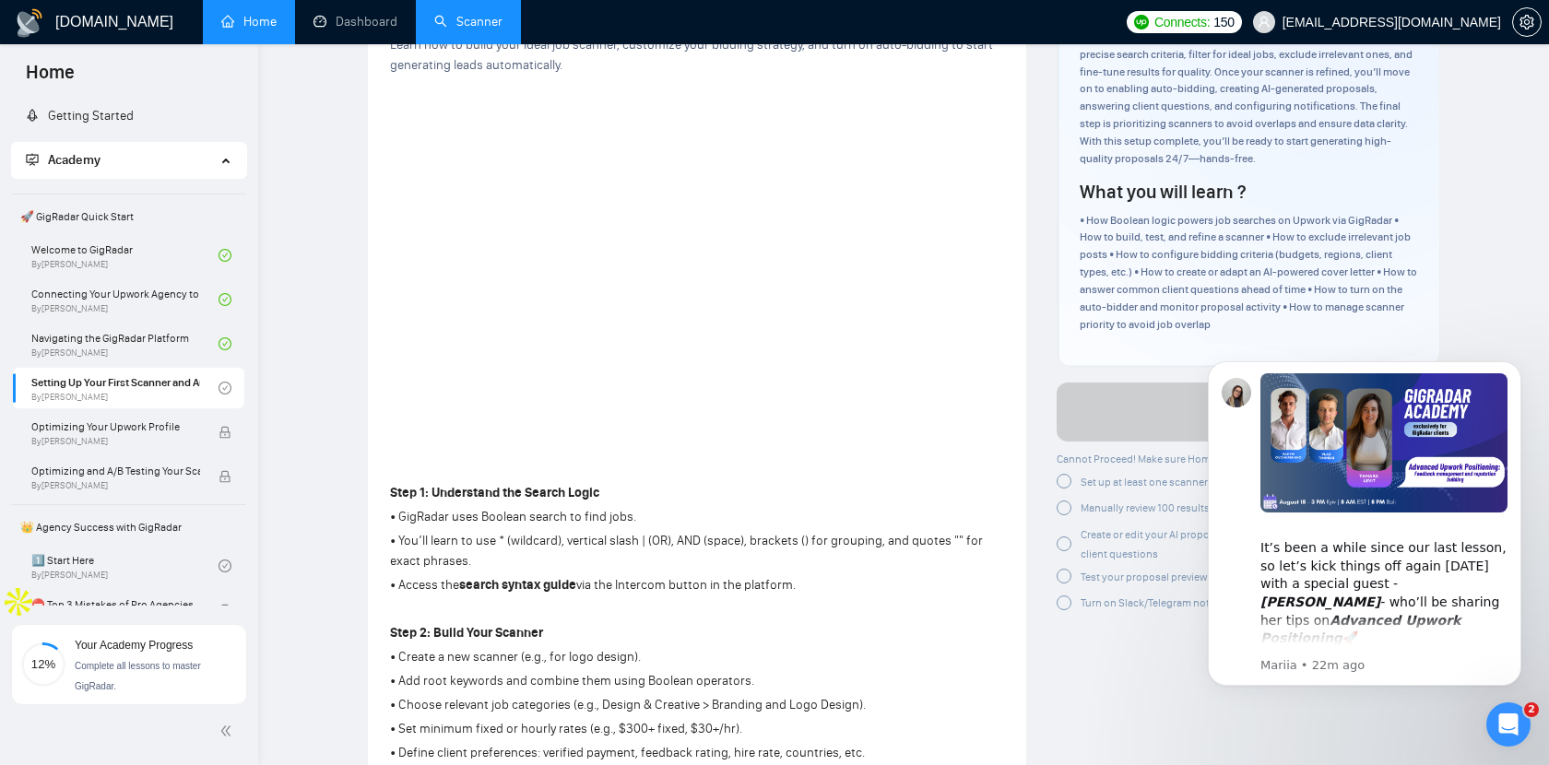
click at [473, 19] on link "Scanner" at bounding box center [468, 22] width 68 height 16
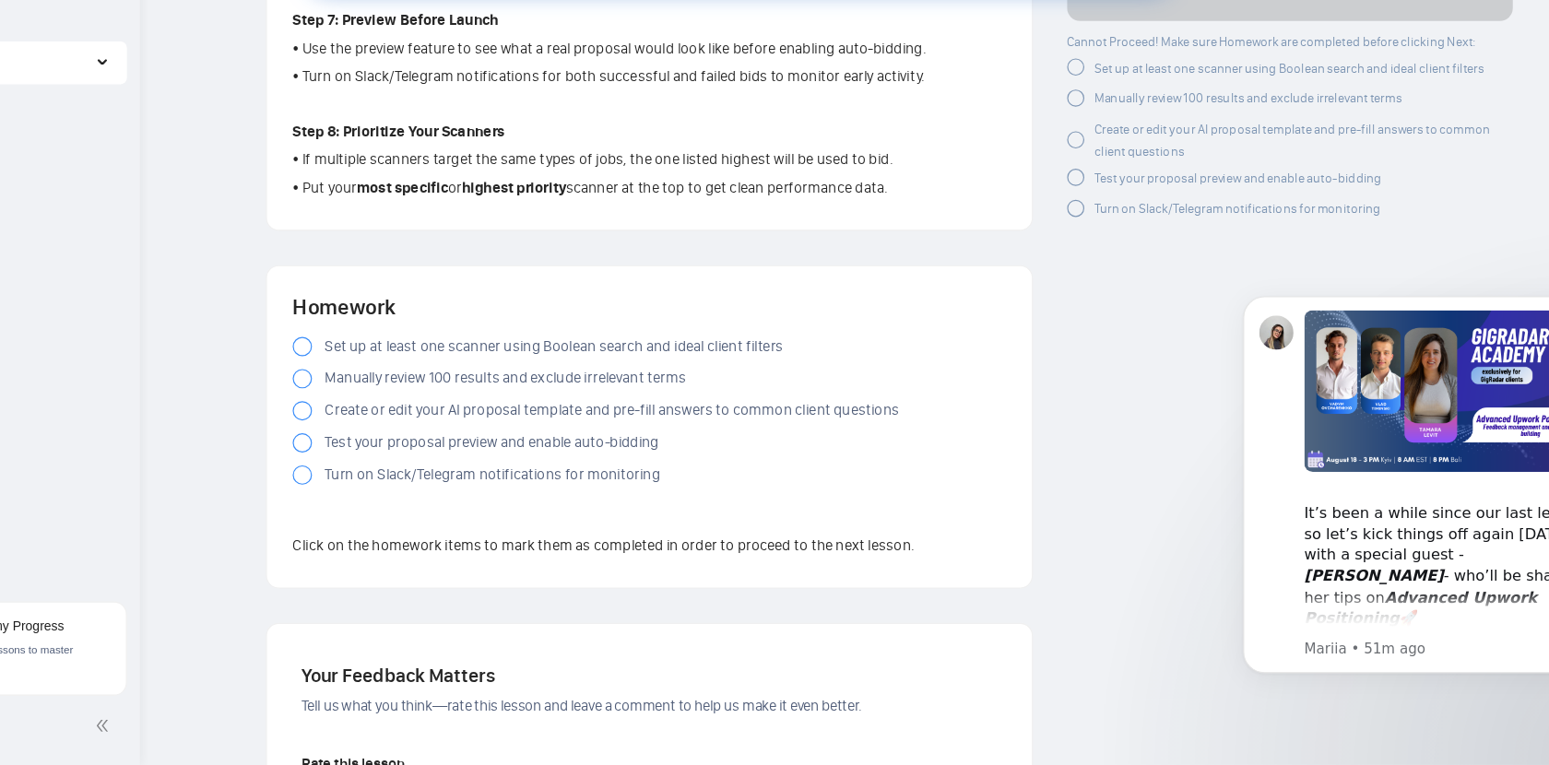
scroll to position [1423, 0]
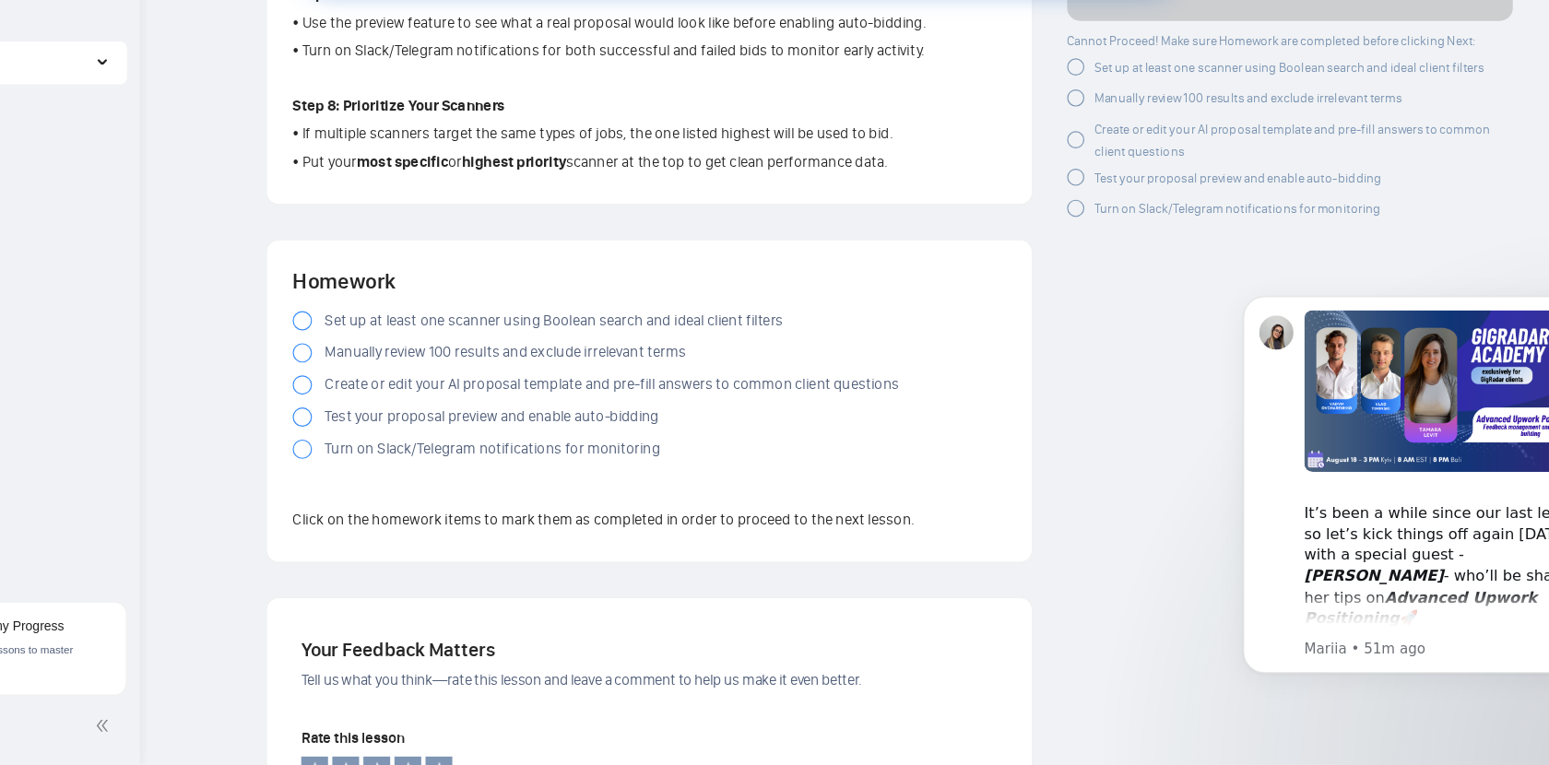
click at [392, 387] on div at bounding box center [398, 382] width 17 height 17
click at [397, 417] on div at bounding box center [398, 410] width 17 height 17
click at [391, 444] on div at bounding box center [398, 438] width 17 height 17
click at [396, 494] on div at bounding box center [398, 493] width 17 height 17
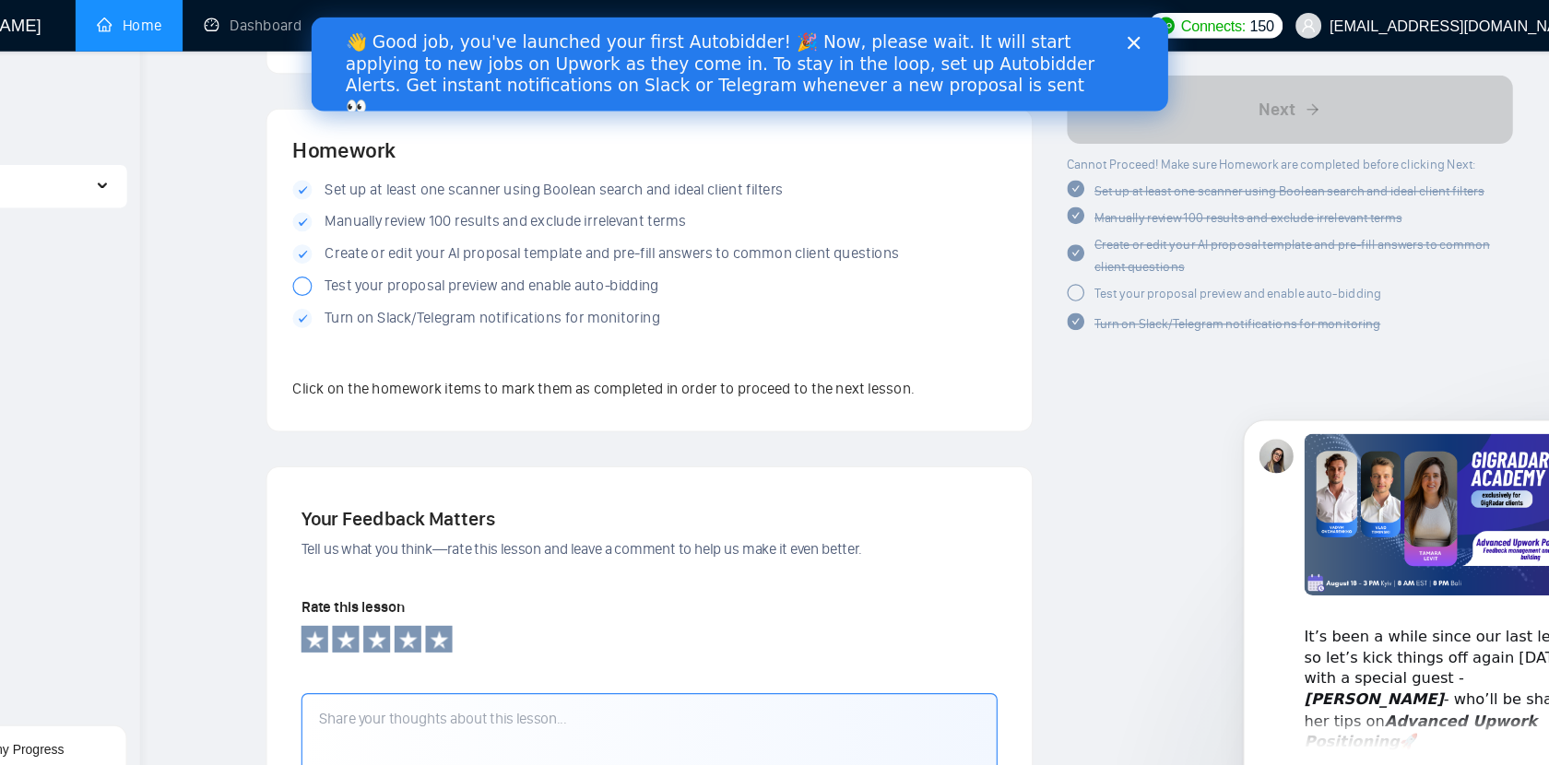
scroll to position [1642, 0]
click at [399, 251] on div at bounding box center [398, 247] width 17 height 17
click at [1015, 41] on polygon "Close" at bounding box center [1018, 38] width 11 height 11
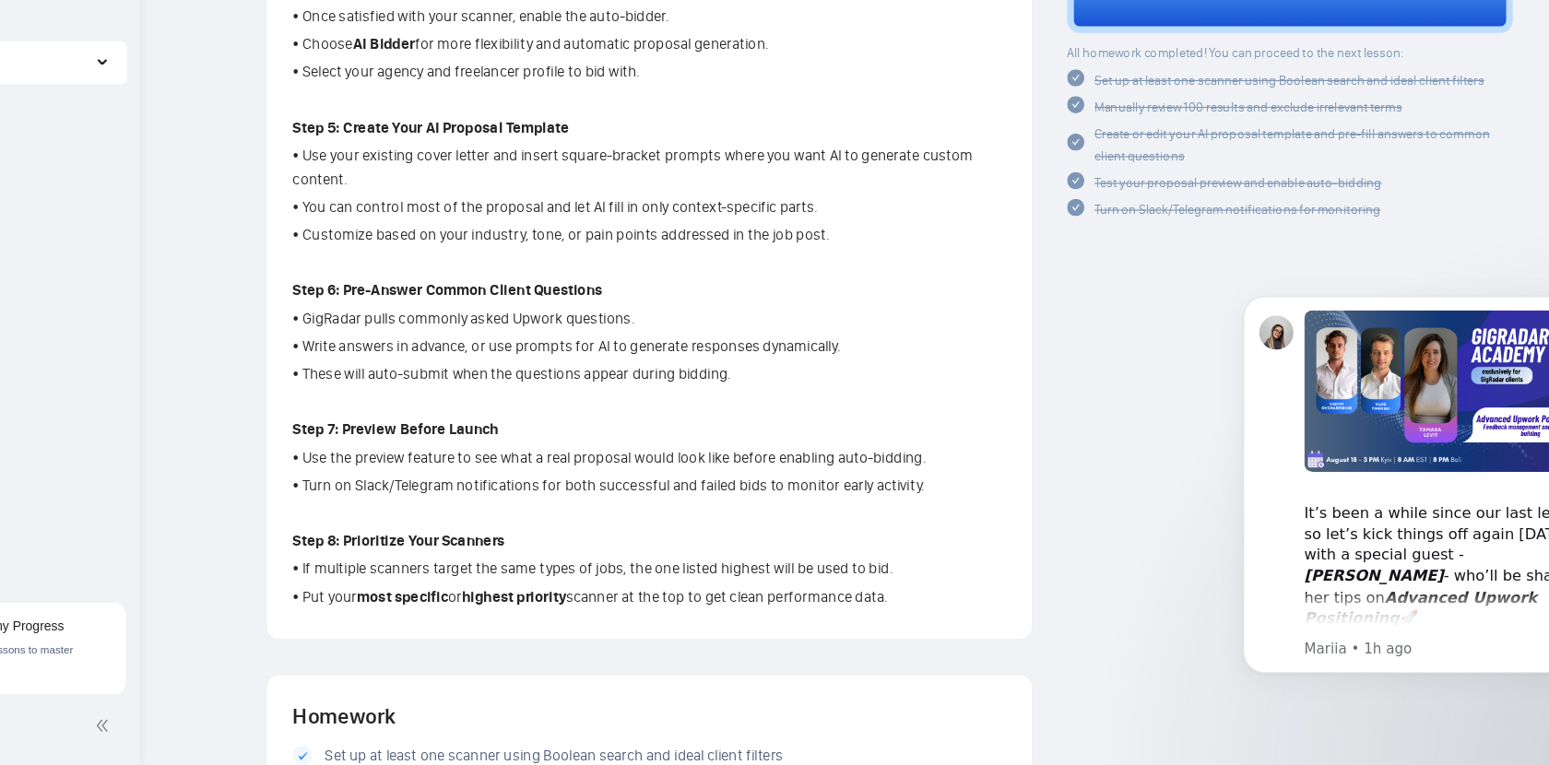
scroll to position [1053, 0]
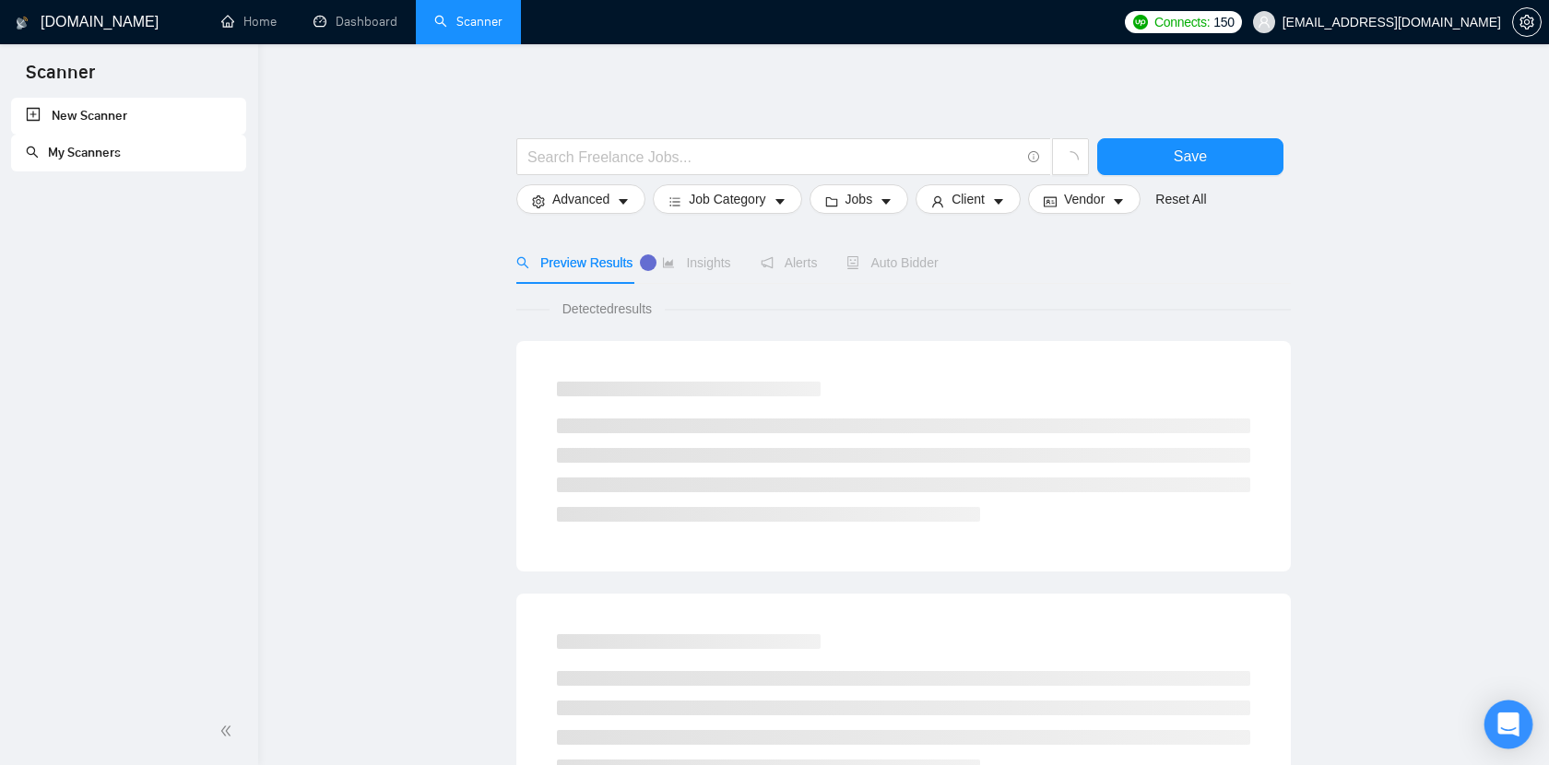
click at [1518, 720] on icon "Open Intercom Messenger" at bounding box center [1507, 725] width 21 height 24
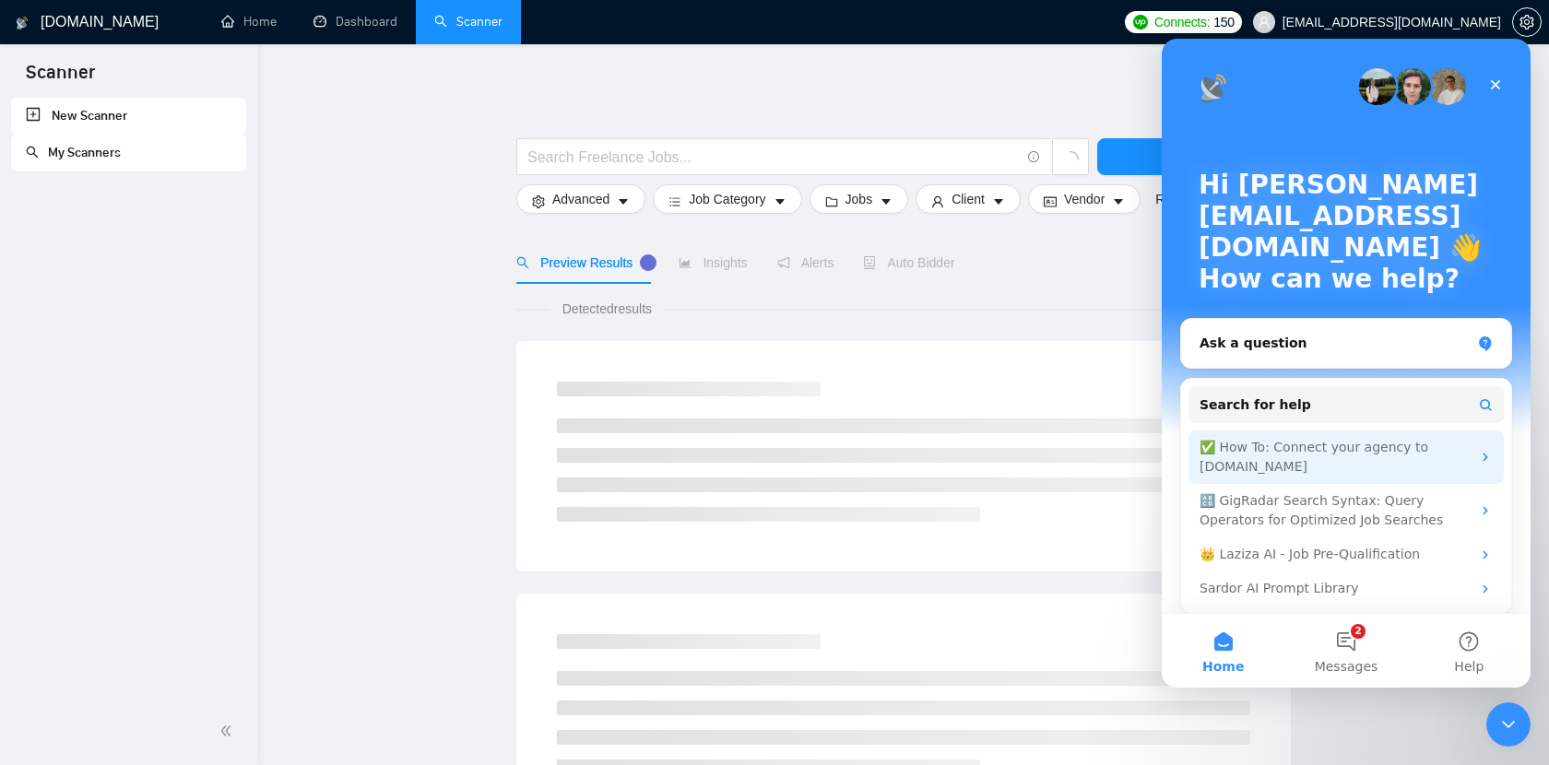
scroll to position [10, 0]
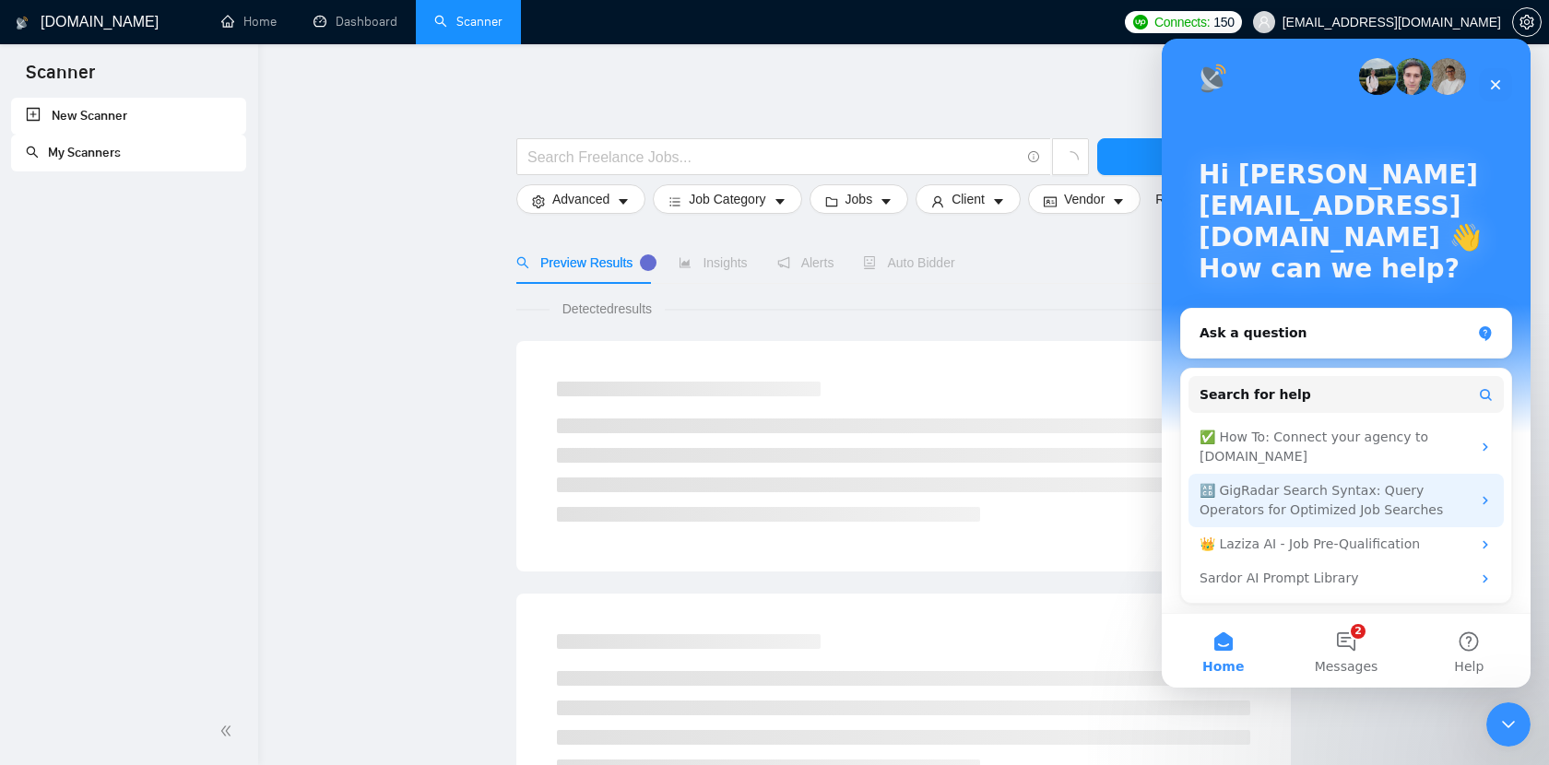
click at [1418, 487] on div "🔠 GigRadar Search Syntax: Query Operators for Optimized Job Searches" at bounding box center [1334, 500] width 271 height 39
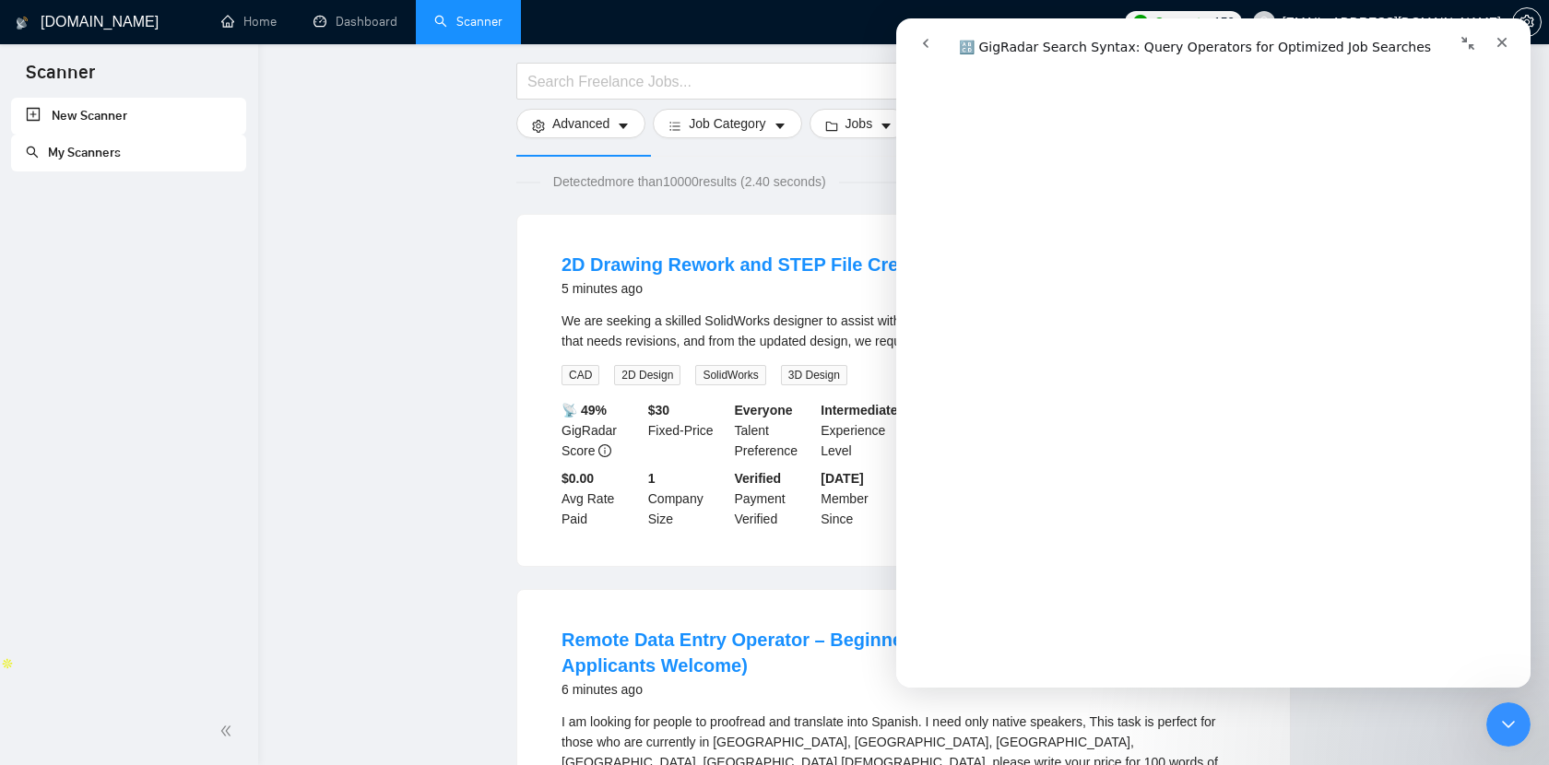
scroll to position [417, 0]
click at [677, 86] on input "text" at bounding box center [773, 81] width 492 height 23
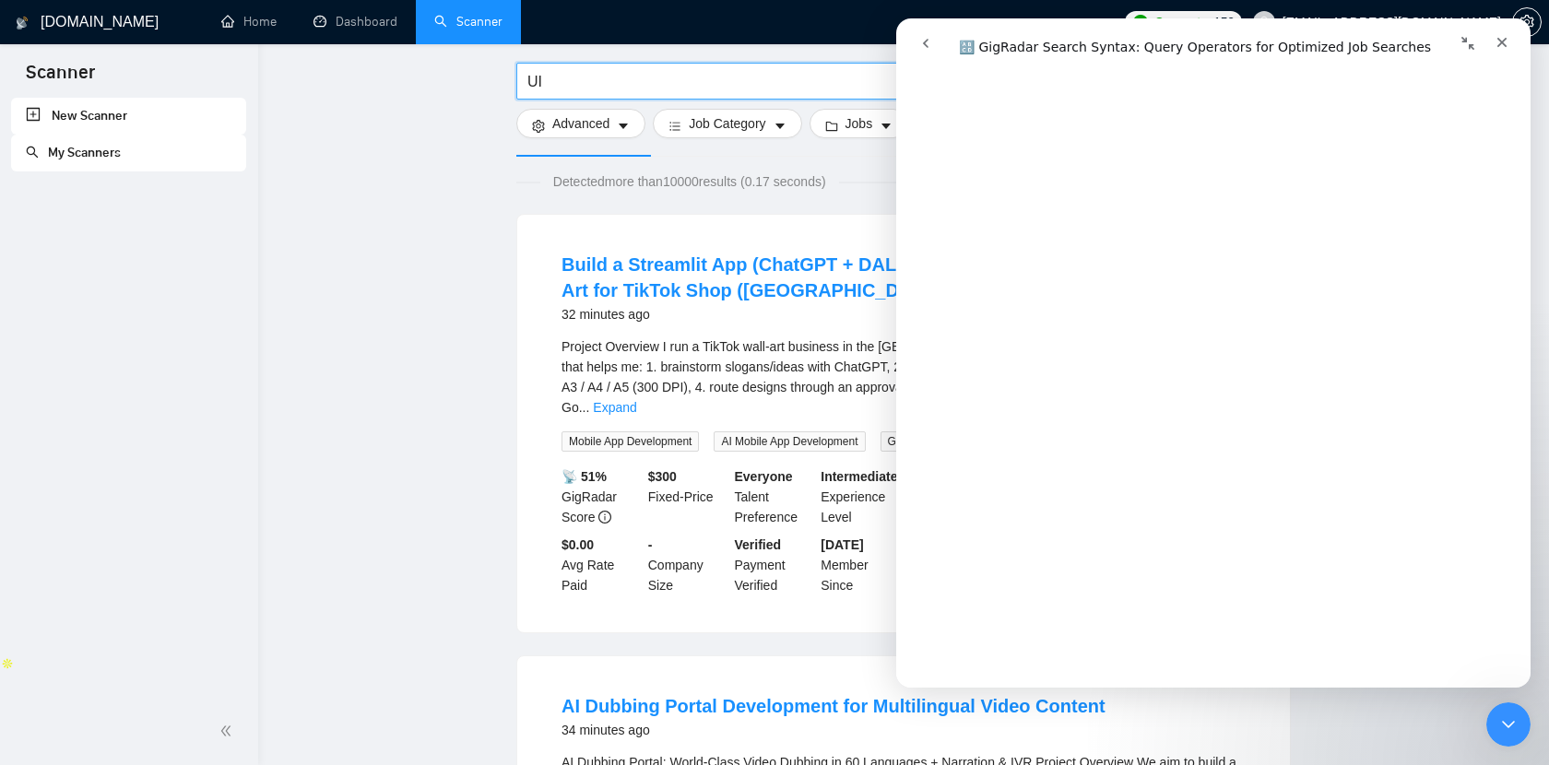
scroll to position [1357, 0]
click at [644, 89] on input "UI" at bounding box center [773, 81] width 492 height 23
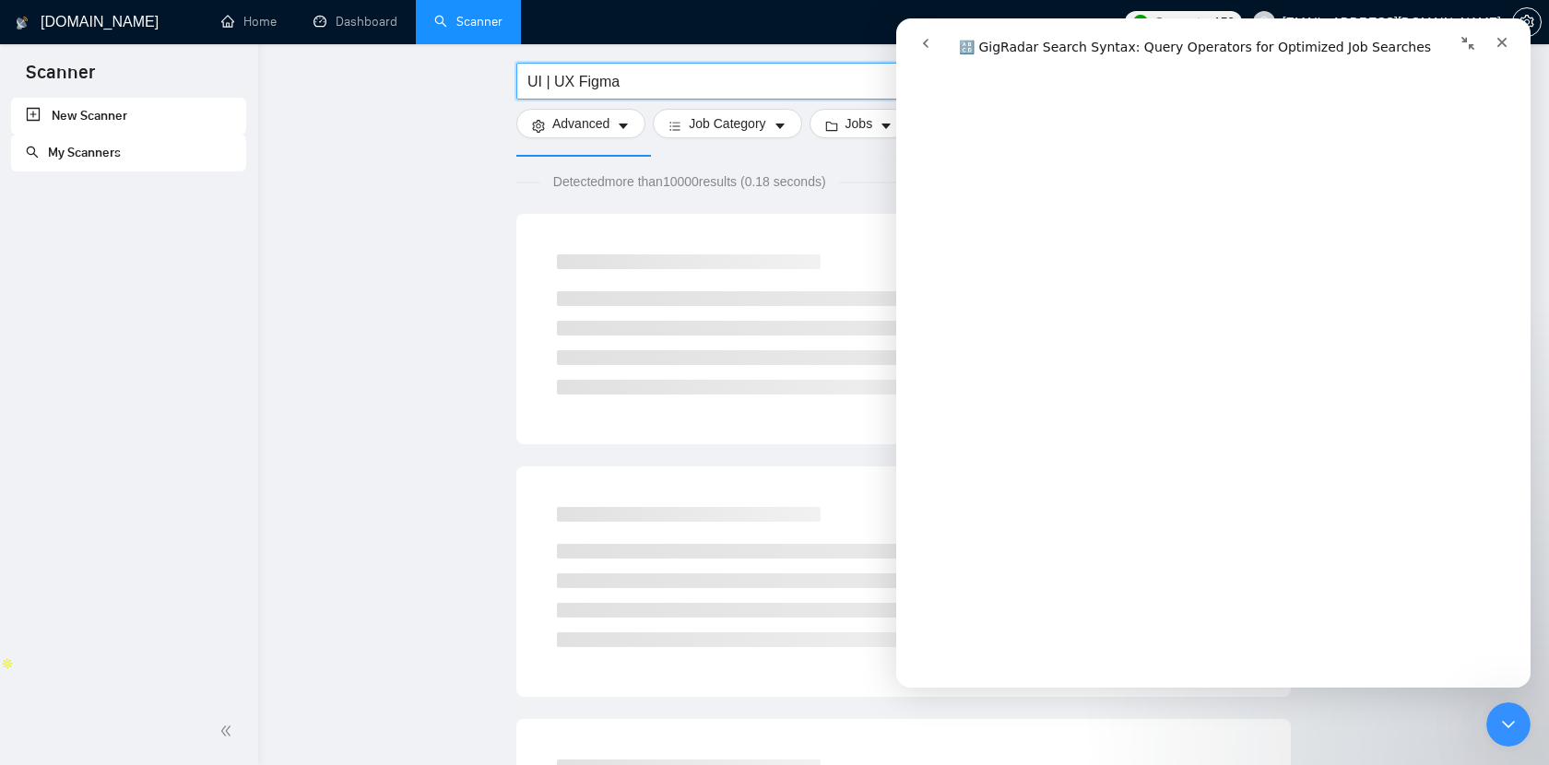
scroll to position [1388, 0]
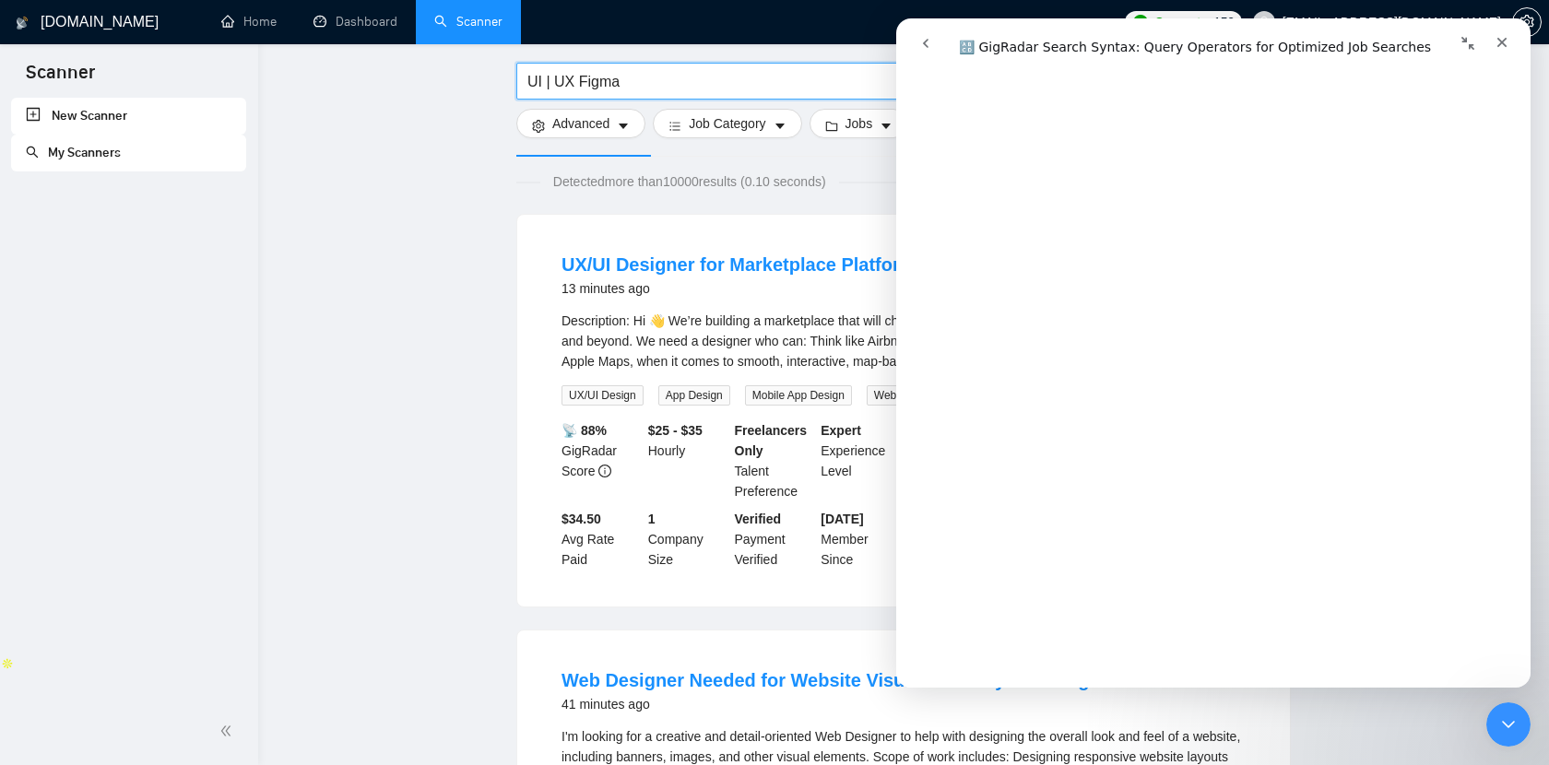
click at [575, 81] on input "UI | UX Figma" at bounding box center [773, 81] width 492 height 23
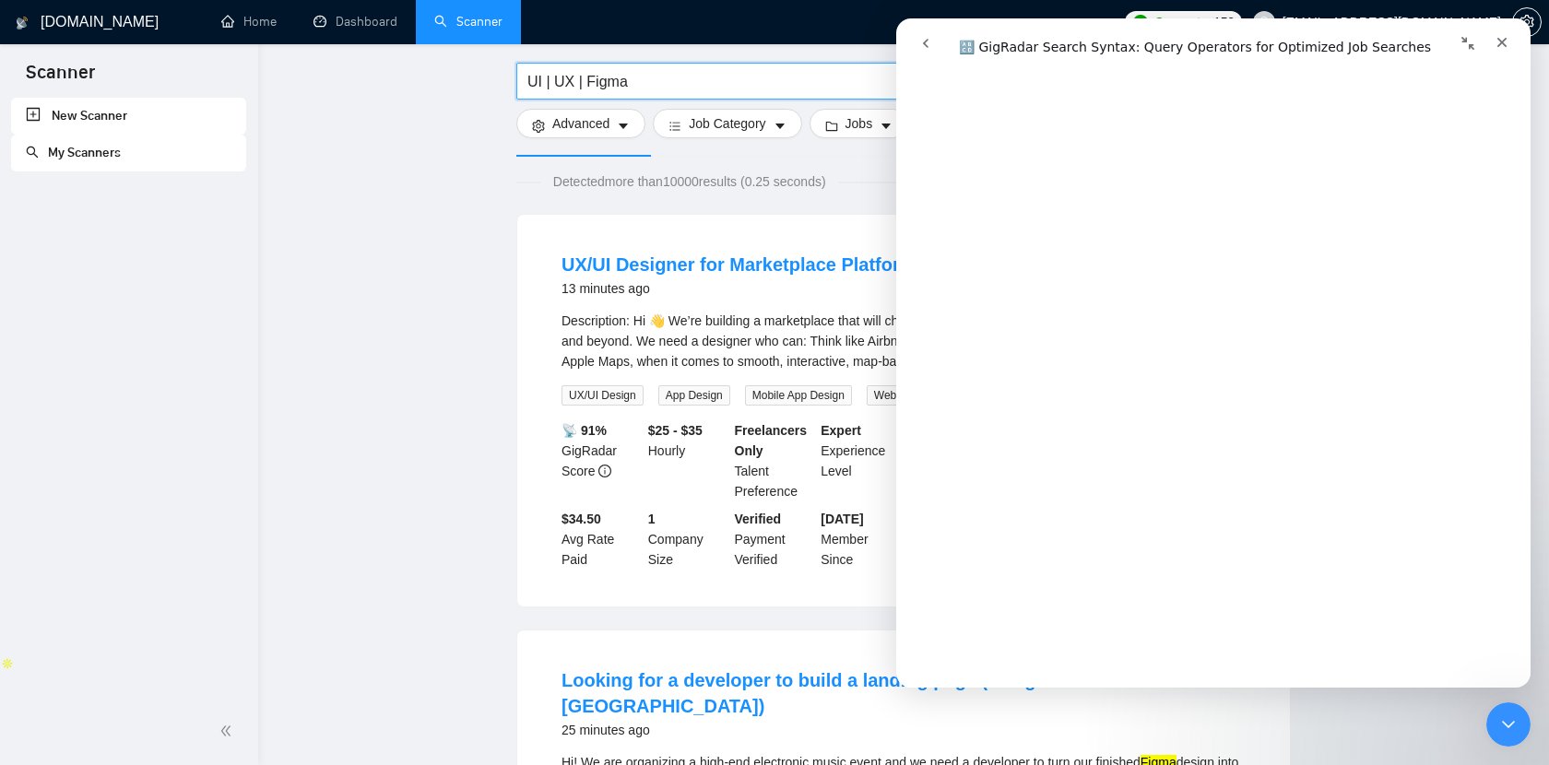
scroll to position [1770, 0]
click at [670, 80] on input "UI | UX | Figma" at bounding box center [773, 81] width 492 height 23
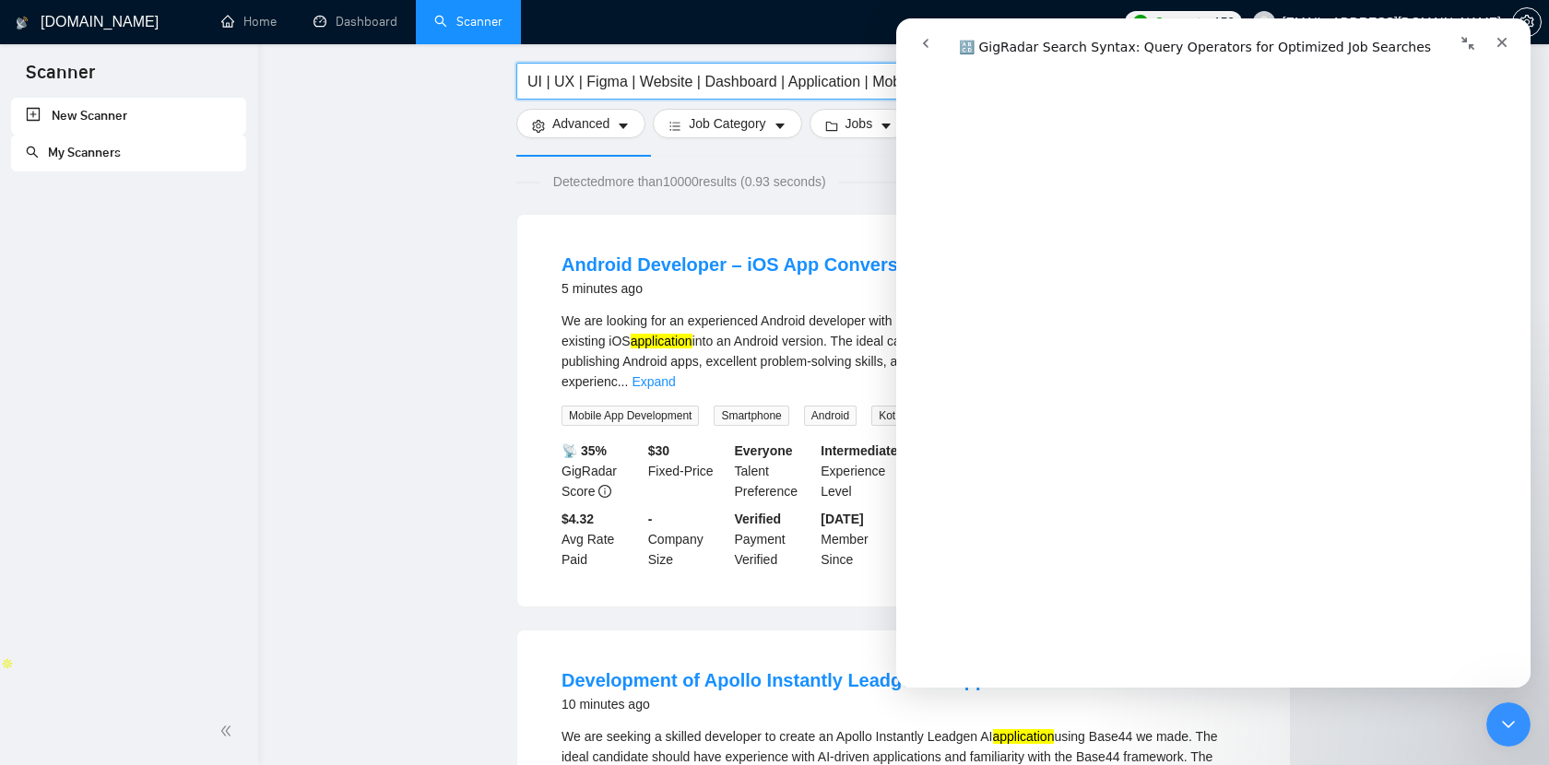
scroll to position [3455, 0]
click at [1475, 42] on button "Collapse window" at bounding box center [1467, 43] width 35 height 35
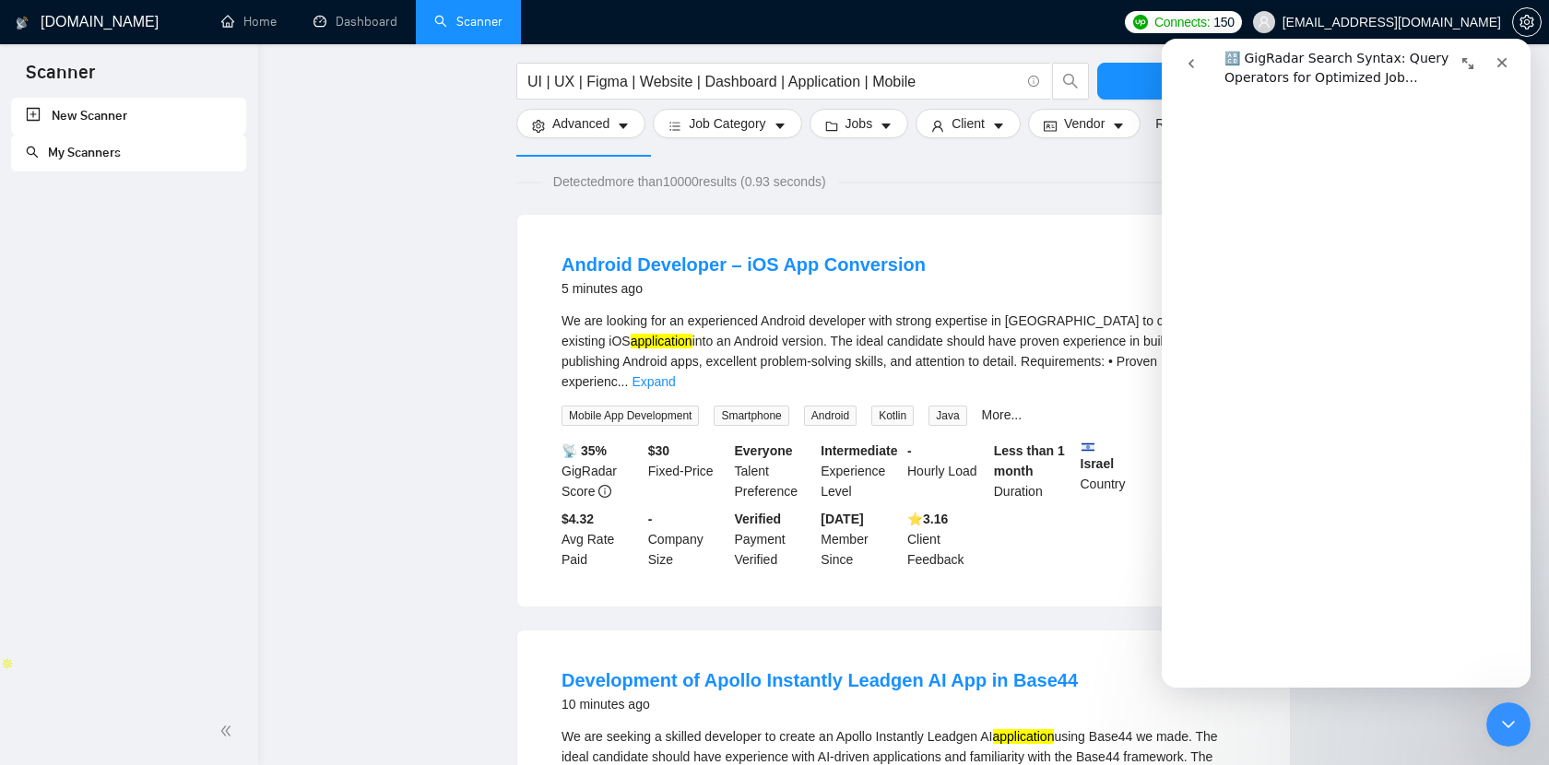
scroll to position [5031, 0]
click at [1069, 315] on div "We are looking for an experienced Android developer with strong expertise in Ko…" at bounding box center [903, 351] width 684 height 81
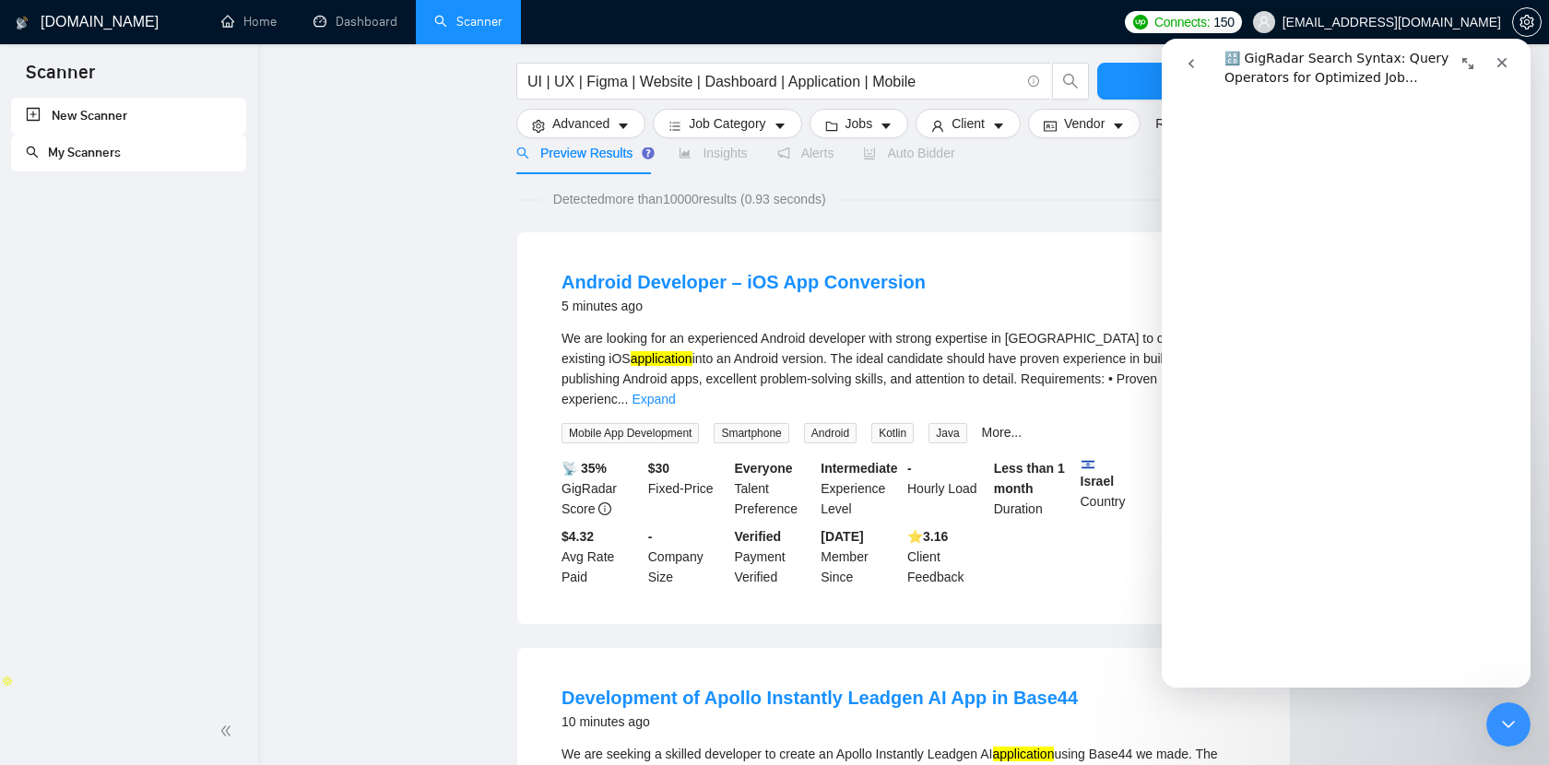
scroll to position [6505, 0]
click at [1518, 736] on div "Close Intercom Messenger" at bounding box center [1508, 725] width 44 height 44
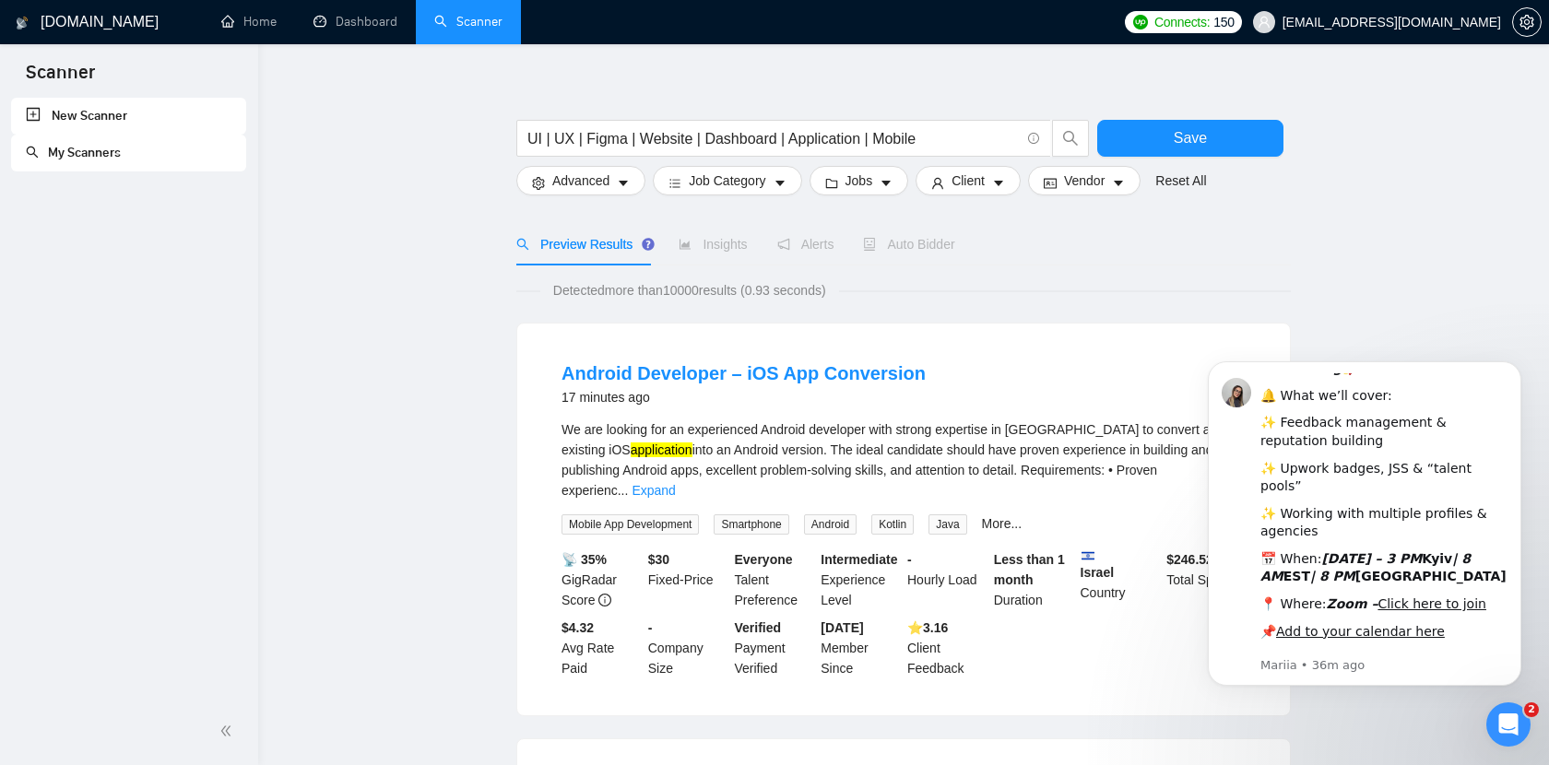
scroll to position [0, 0]
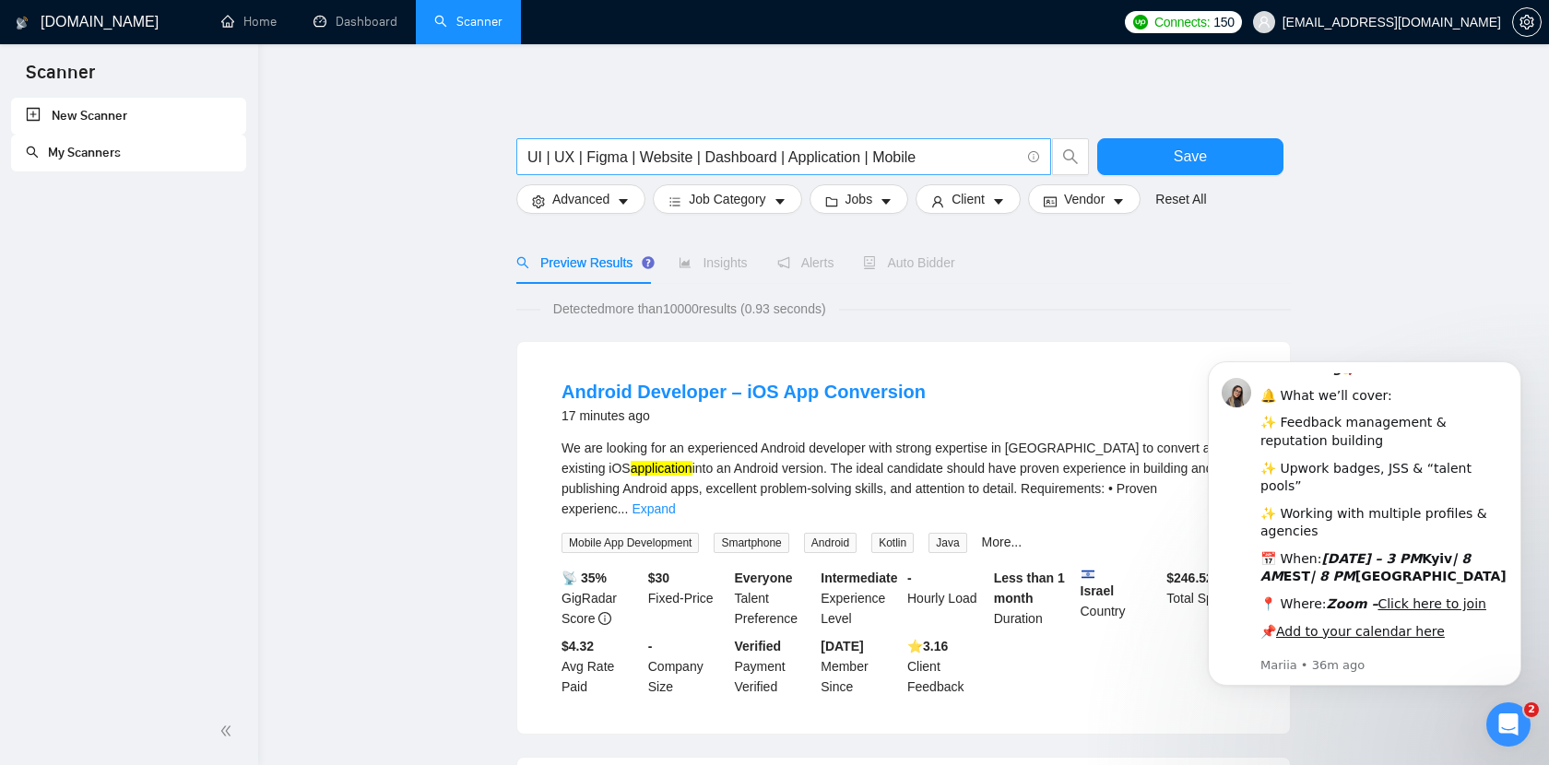
click at [531, 159] on input "UI | UX | Figma | Website | Dashboard | Application | Mobile" at bounding box center [773, 157] width 492 height 23
click at [581, 156] on input "(UI | UX | Figma | Website | Dashboard | Application | Mobile" at bounding box center [773, 157] width 492 height 23
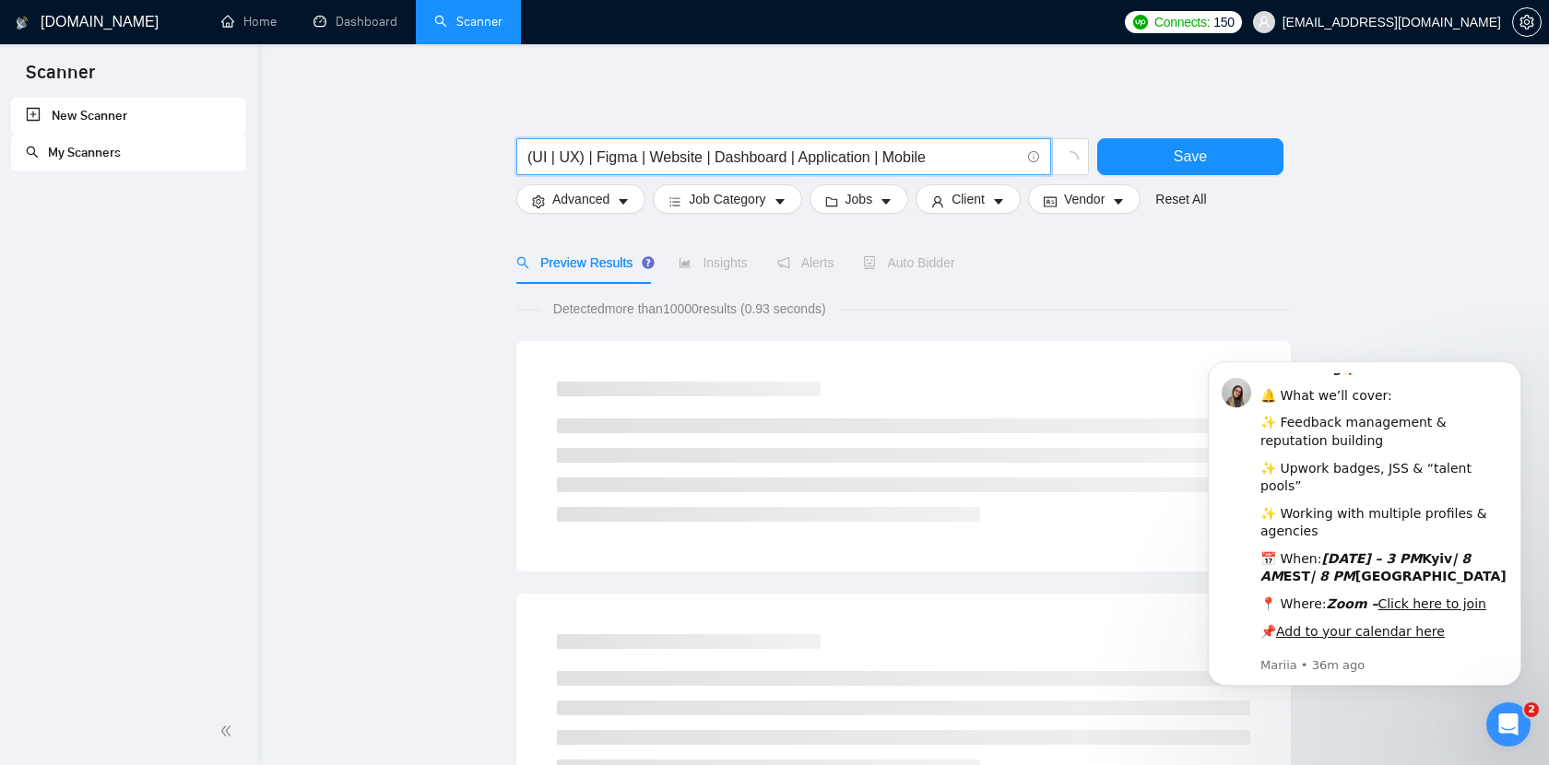
click at [968, 154] on input "(UI | UX) | Figma | Website | Dashboard | Application | Mobile" at bounding box center [773, 157] width 492 height 23
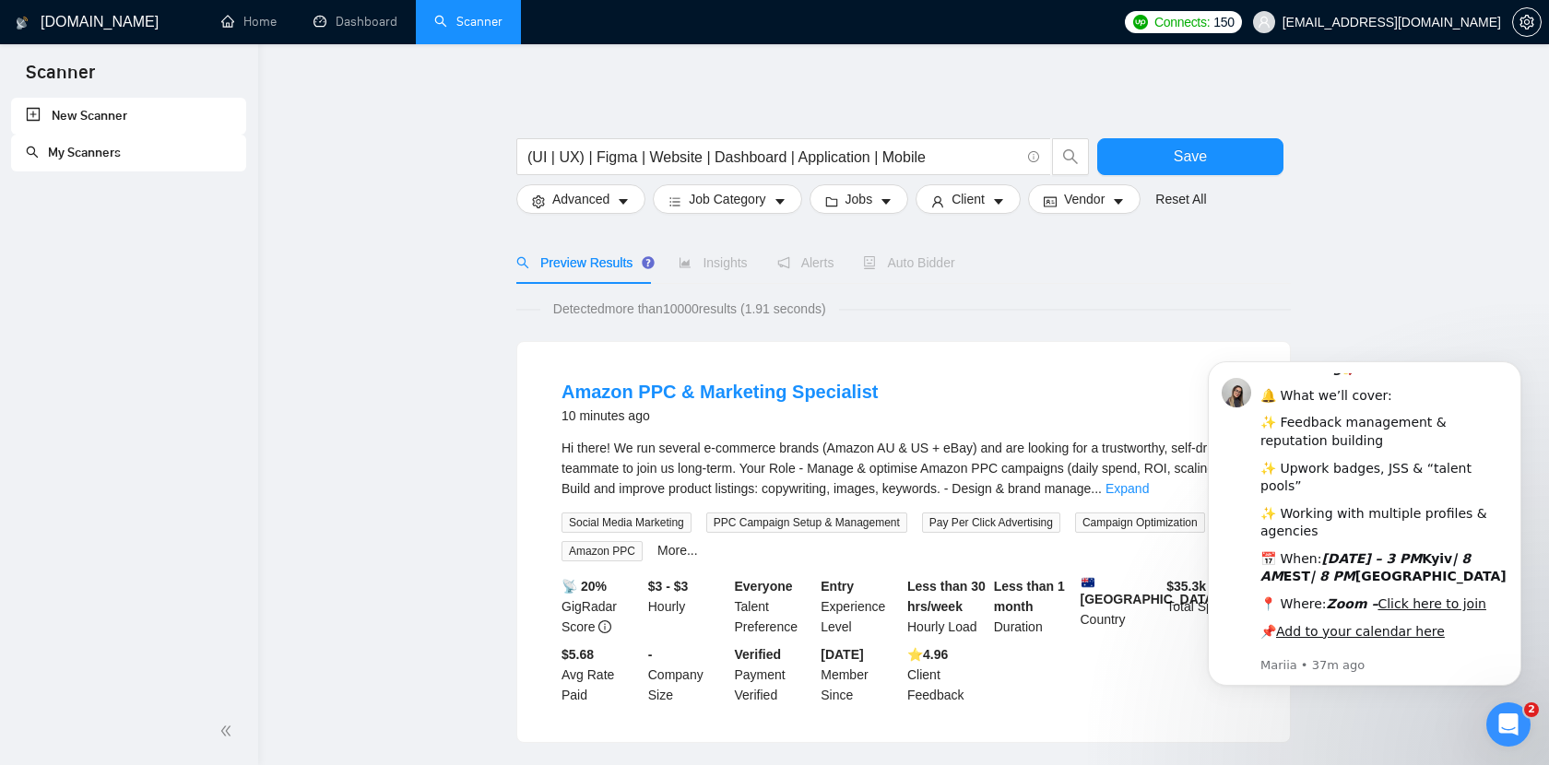
click at [1515, 718] on icon "Open Intercom Messenger" at bounding box center [1509, 725] width 30 height 30
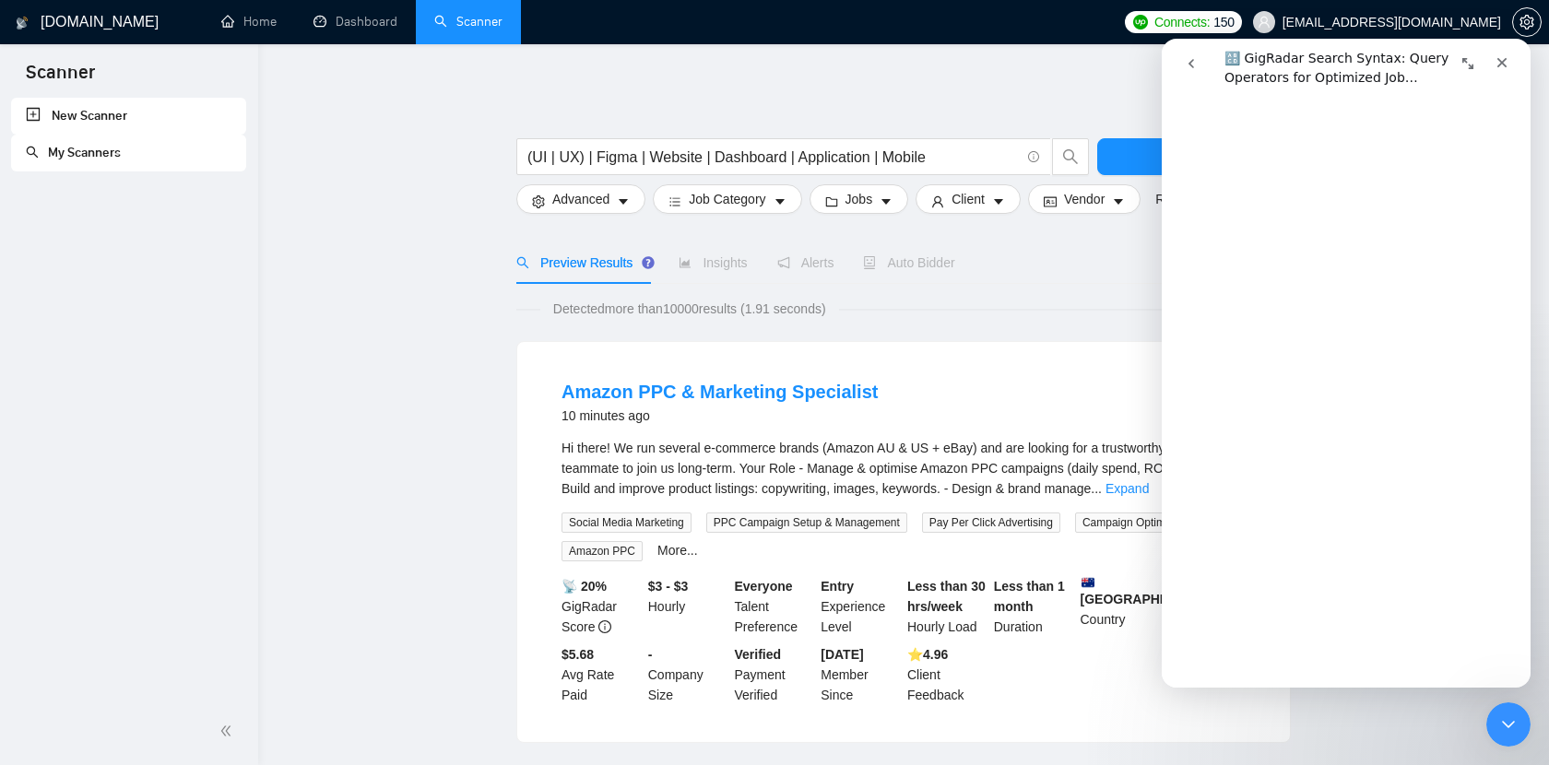
scroll to position [774, 0]
click at [957, 164] on input "(UI | UX) | Figma | Website | Dashboard | Application | Mobile" at bounding box center [773, 157] width 492 height 23
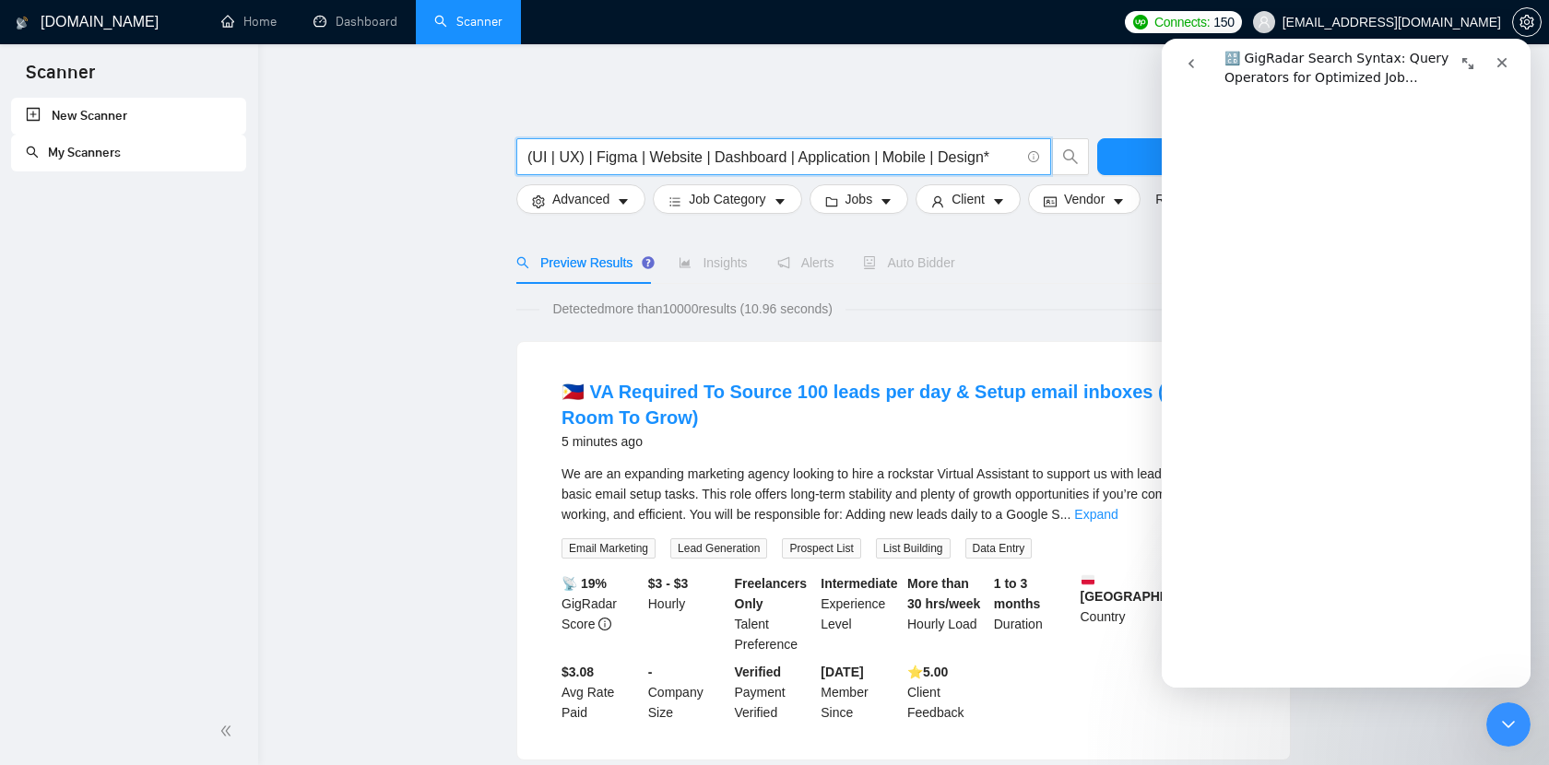
scroll to position [2778, 0]
type input "(UI | UX) | Figma | Website | Dashboard | Application | Mobile | Design*"
click at [1081, 313] on div "Detected more than 10000 results (10.96 seconds)" at bounding box center [903, 309] width 774 height 20
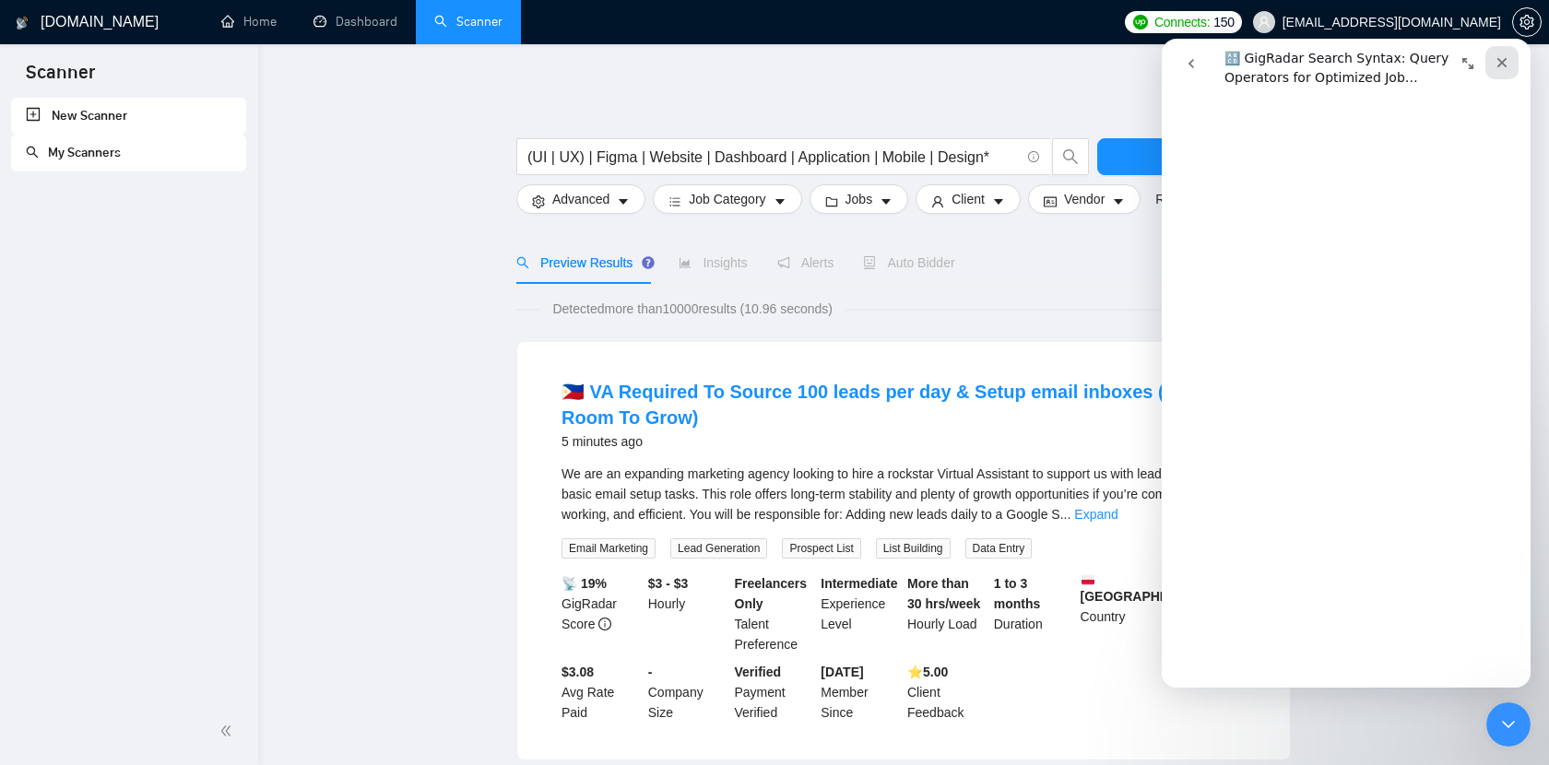
click at [1509, 63] on div "Close" at bounding box center [1501, 62] width 33 height 33
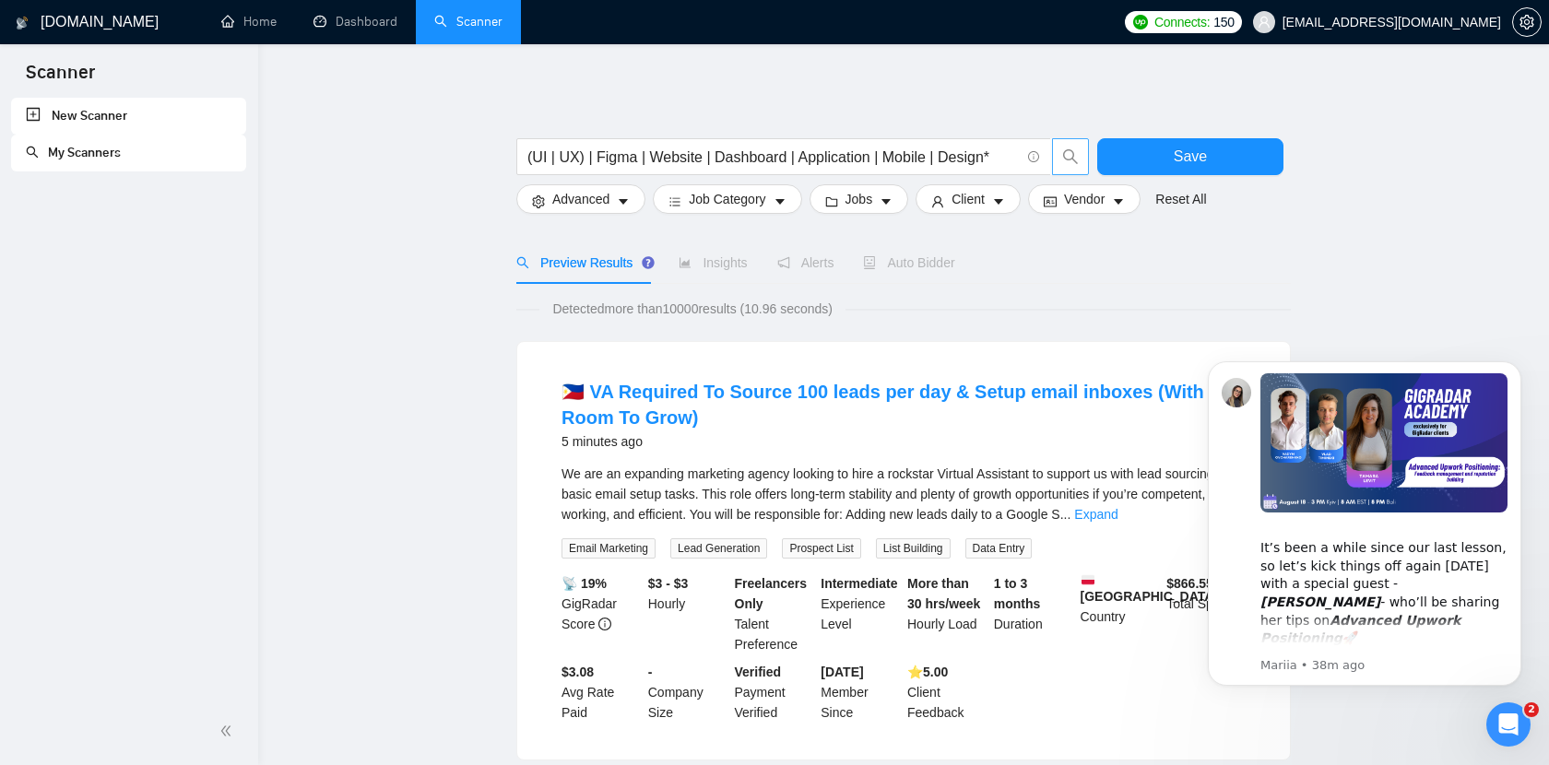
scroll to position [0, 0]
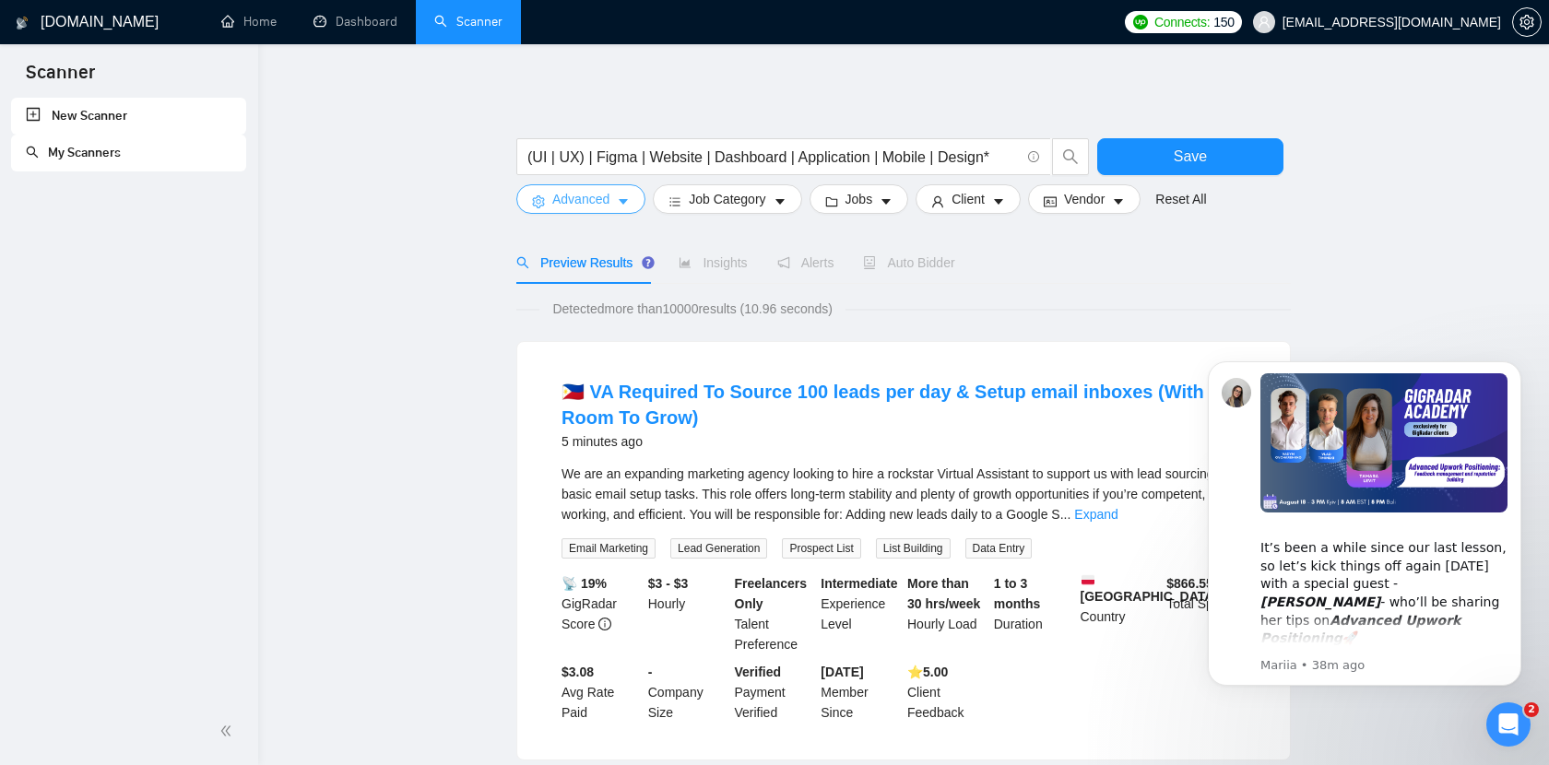
click at [623, 202] on icon "caret-down" at bounding box center [623, 202] width 9 height 6
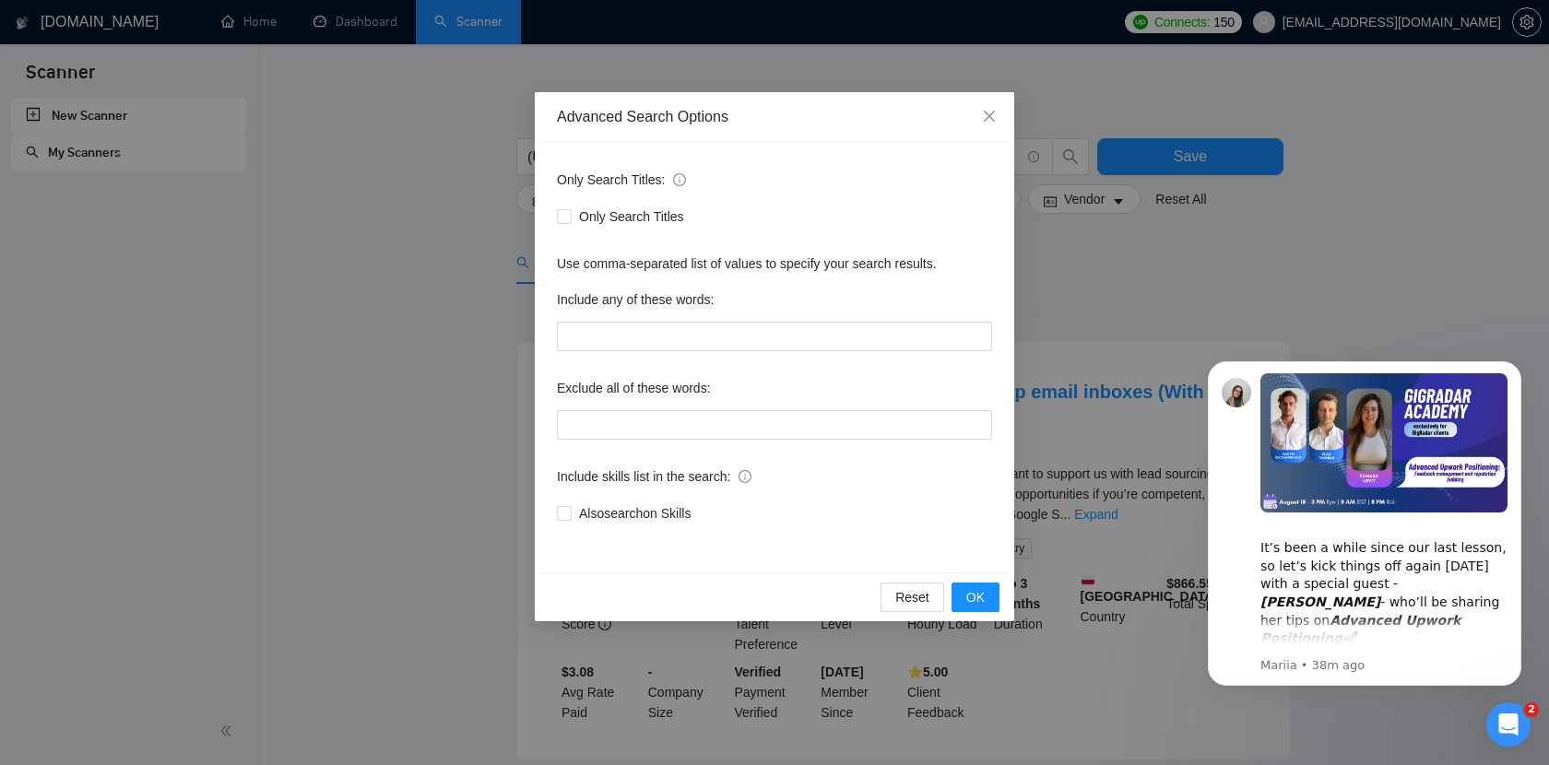
click at [412, 239] on div "Advanced Search Options Only Search Titles: Only Search Titles Use comma-separa…" at bounding box center [774, 382] width 1549 height 765
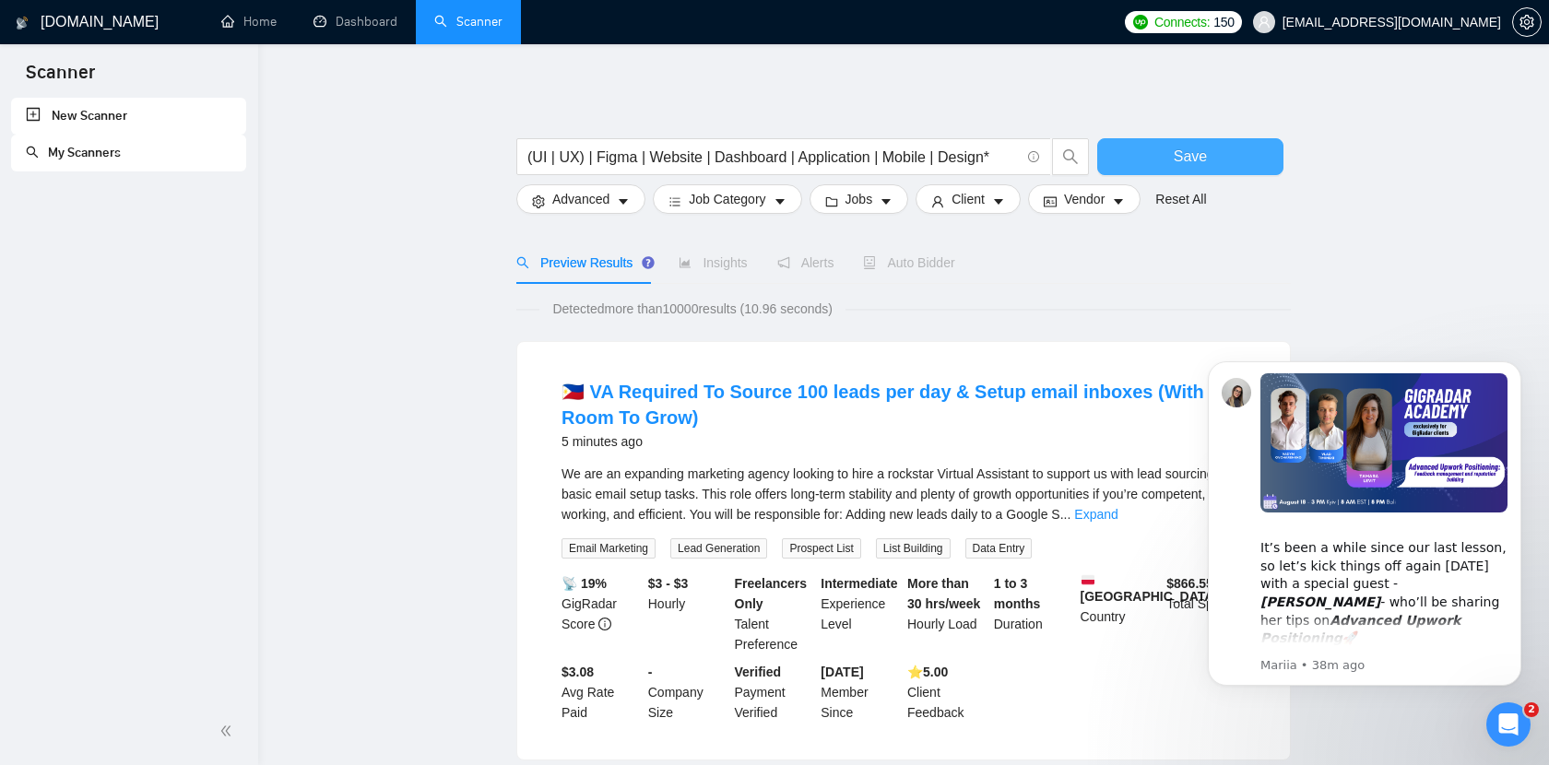
click at [1192, 166] on span "Save" at bounding box center [1190, 156] width 33 height 23
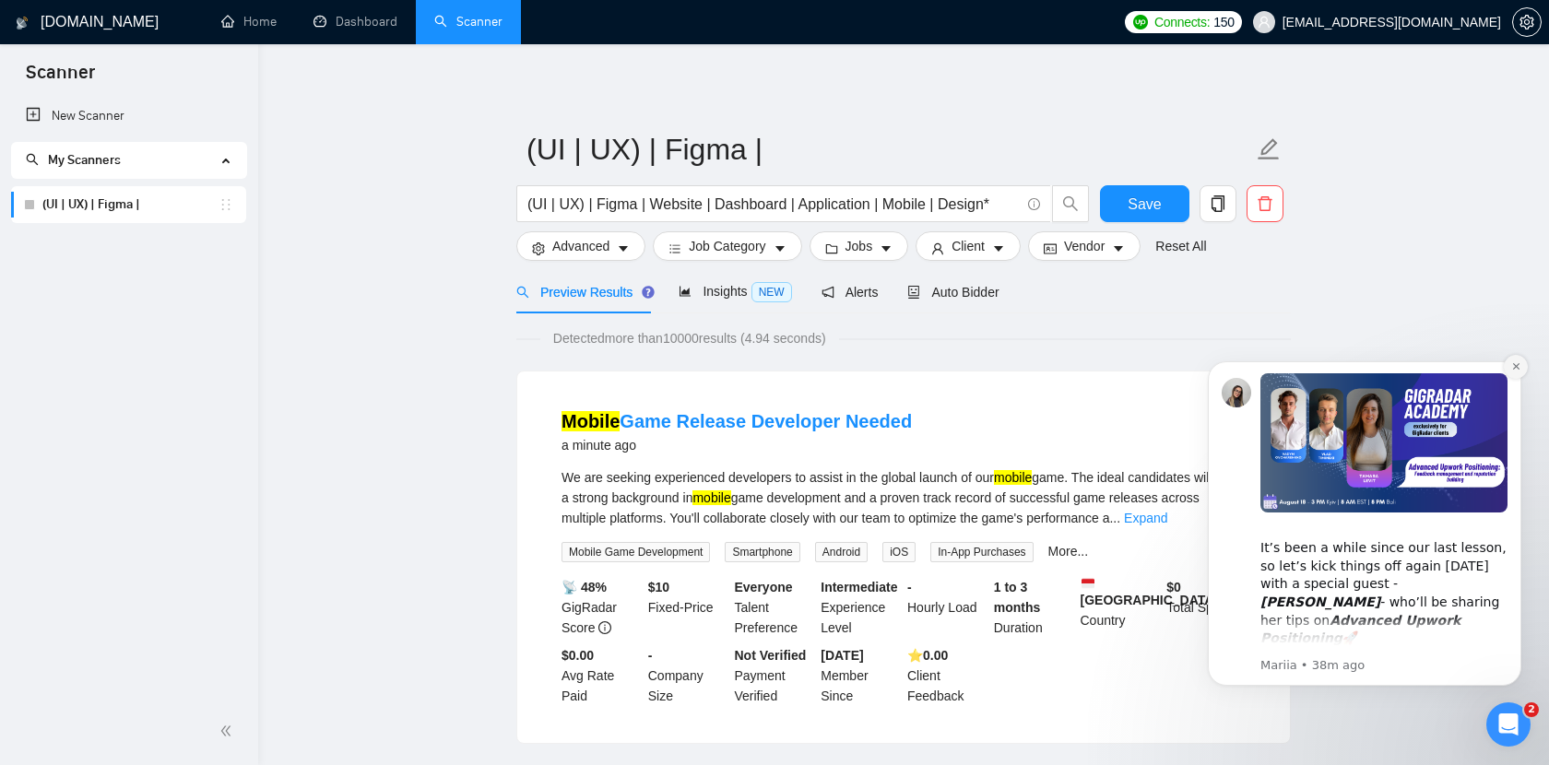
click at [1517, 368] on icon "Dismiss notification" at bounding box center [1515, 366] width 6 height 6
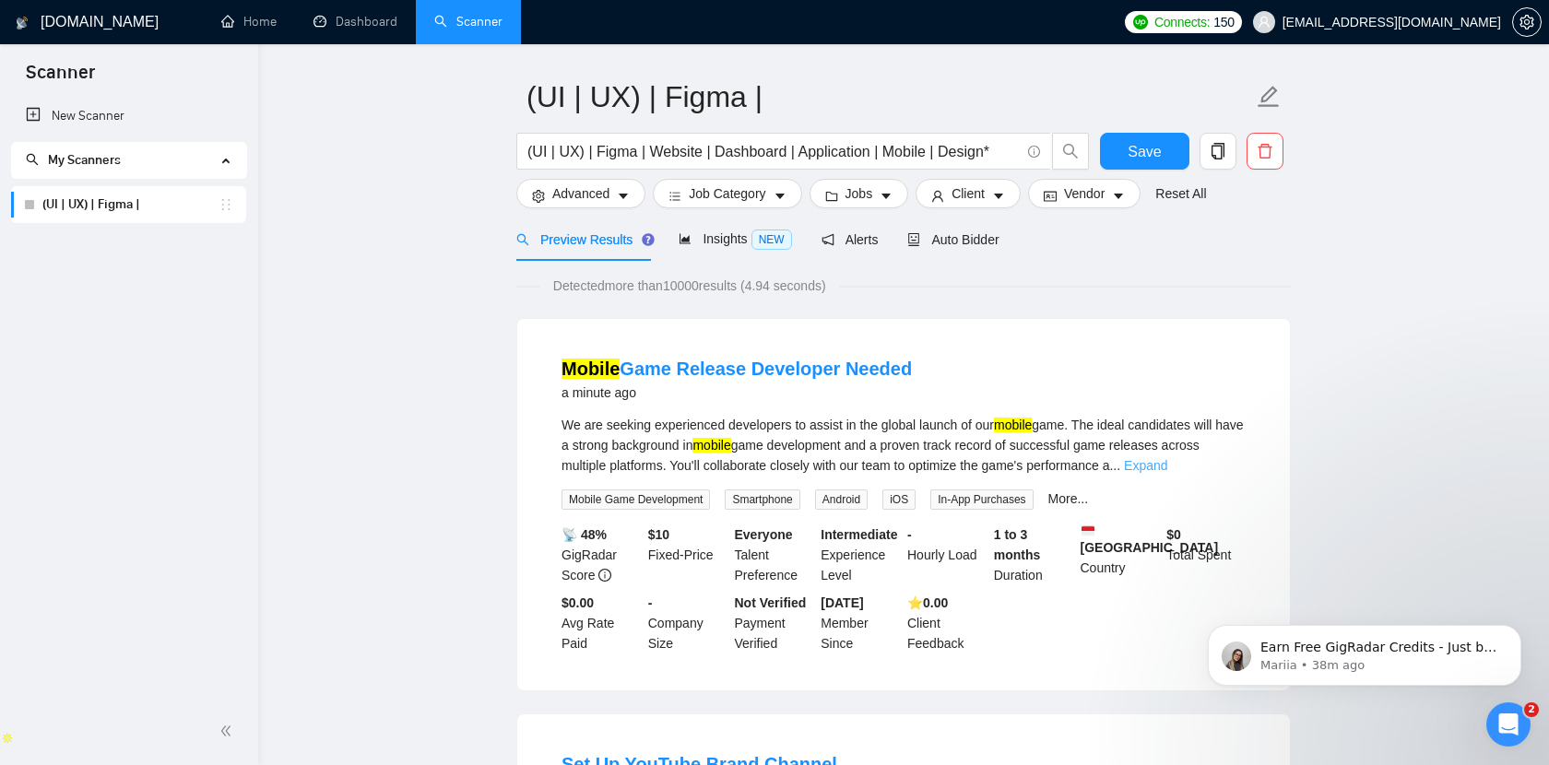
click at [1167, 460] on link "Expand" at bounding box center [1145, 465] width 43 height 15
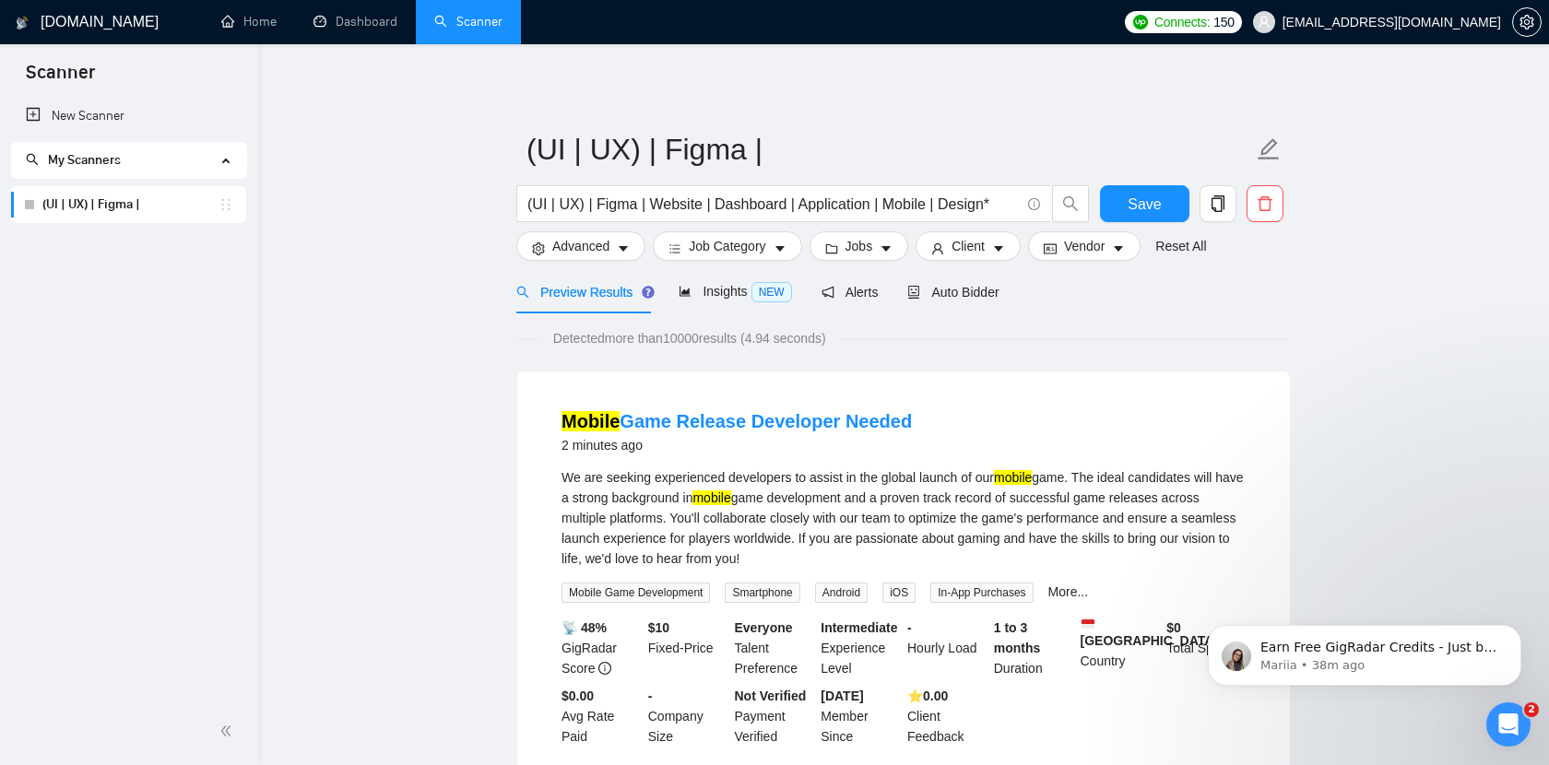
click at [706, 301] on div "Insights NEW" at bounding box center [735, 291] width 112 height 43
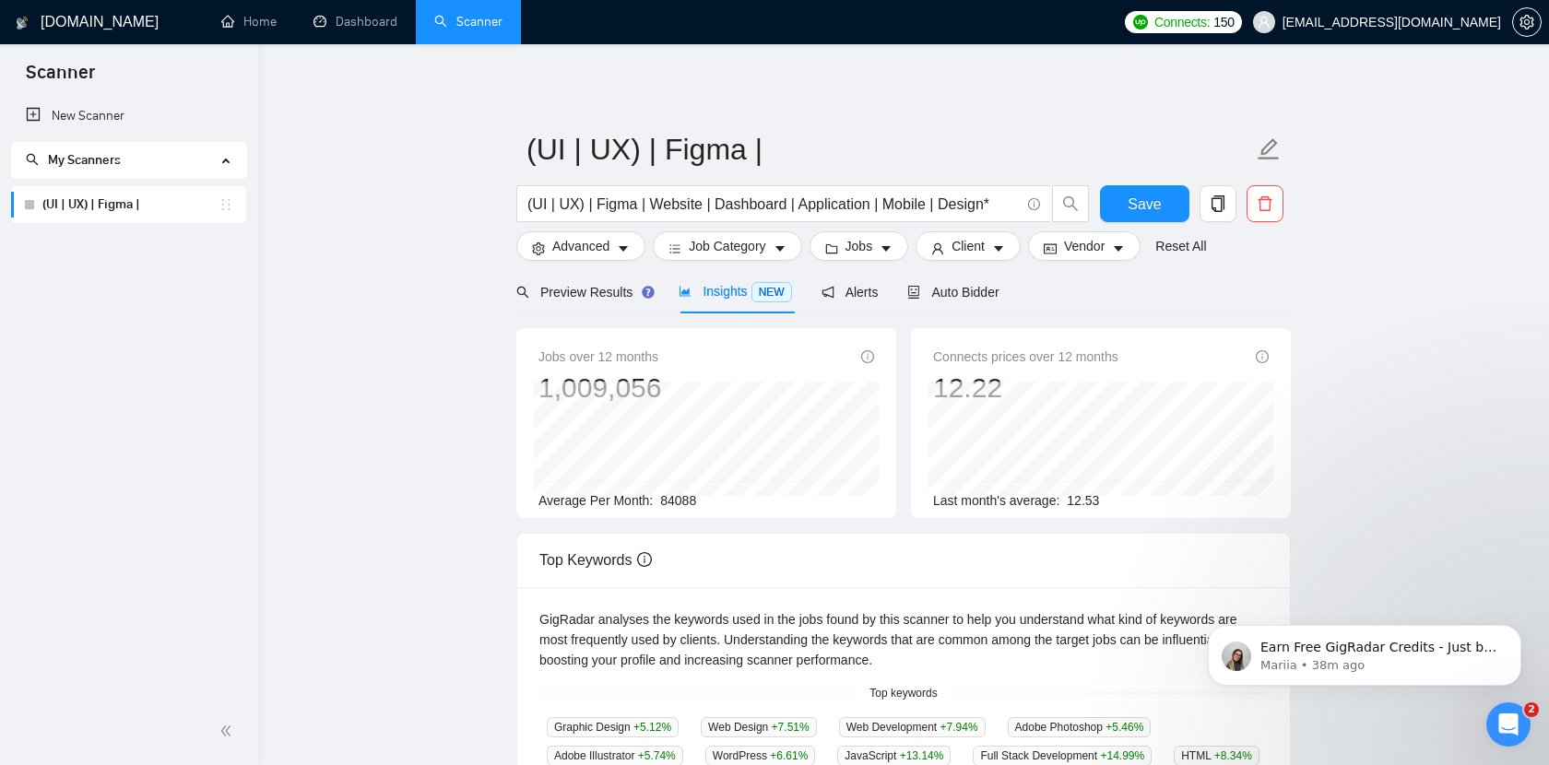
click at [891, 305] on div "Preview Results Insights NEW Alerts Auto Bidder" at bounding box center [757, 291] width 483 height 43
click at [868, 294] on span "Alerts" at bounding box center [849, 292] width 57 height 15
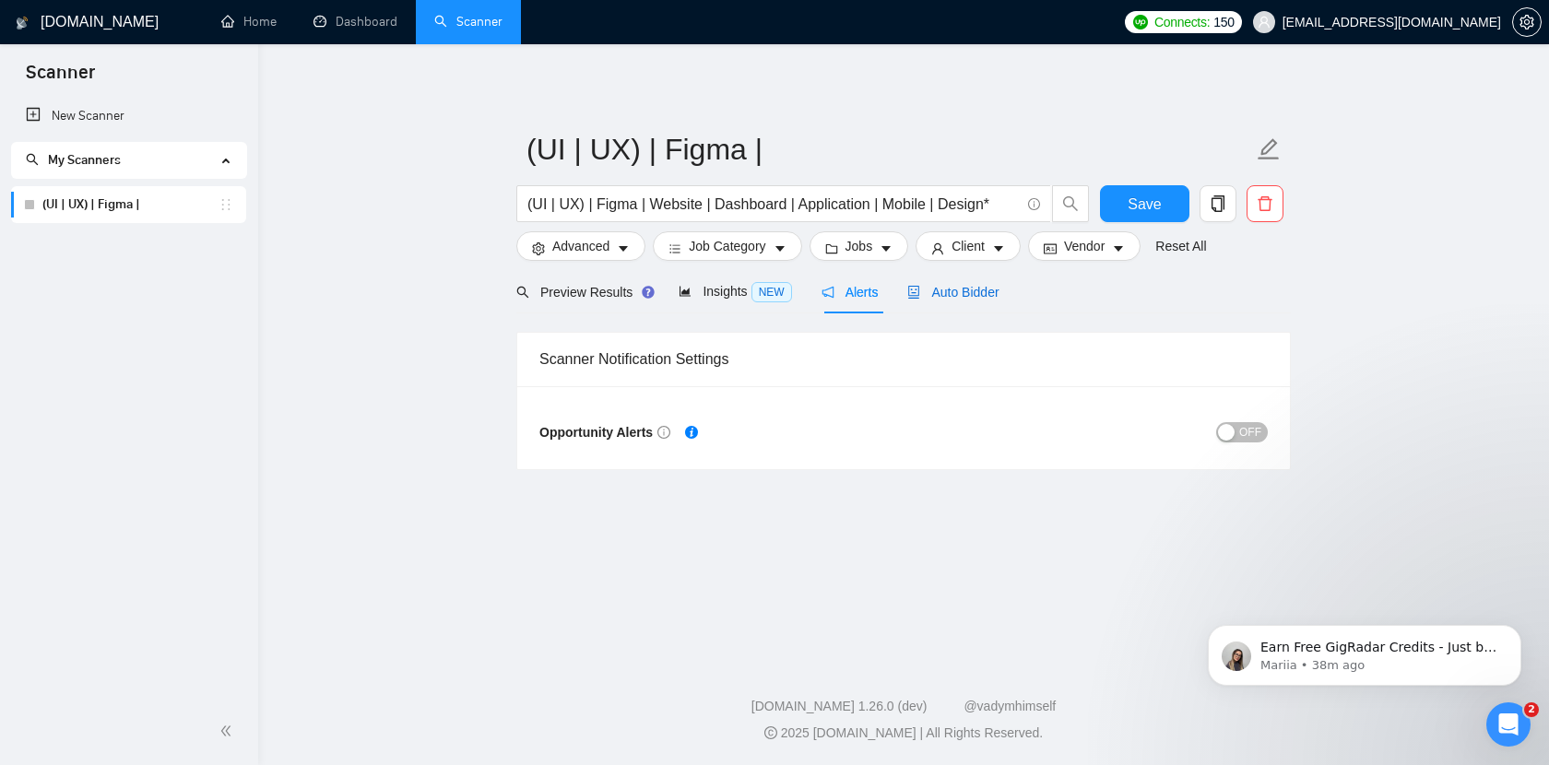
click at [939, 294] on span "Auto Bidder" at bounding box center [952, 292] width 91 height 15
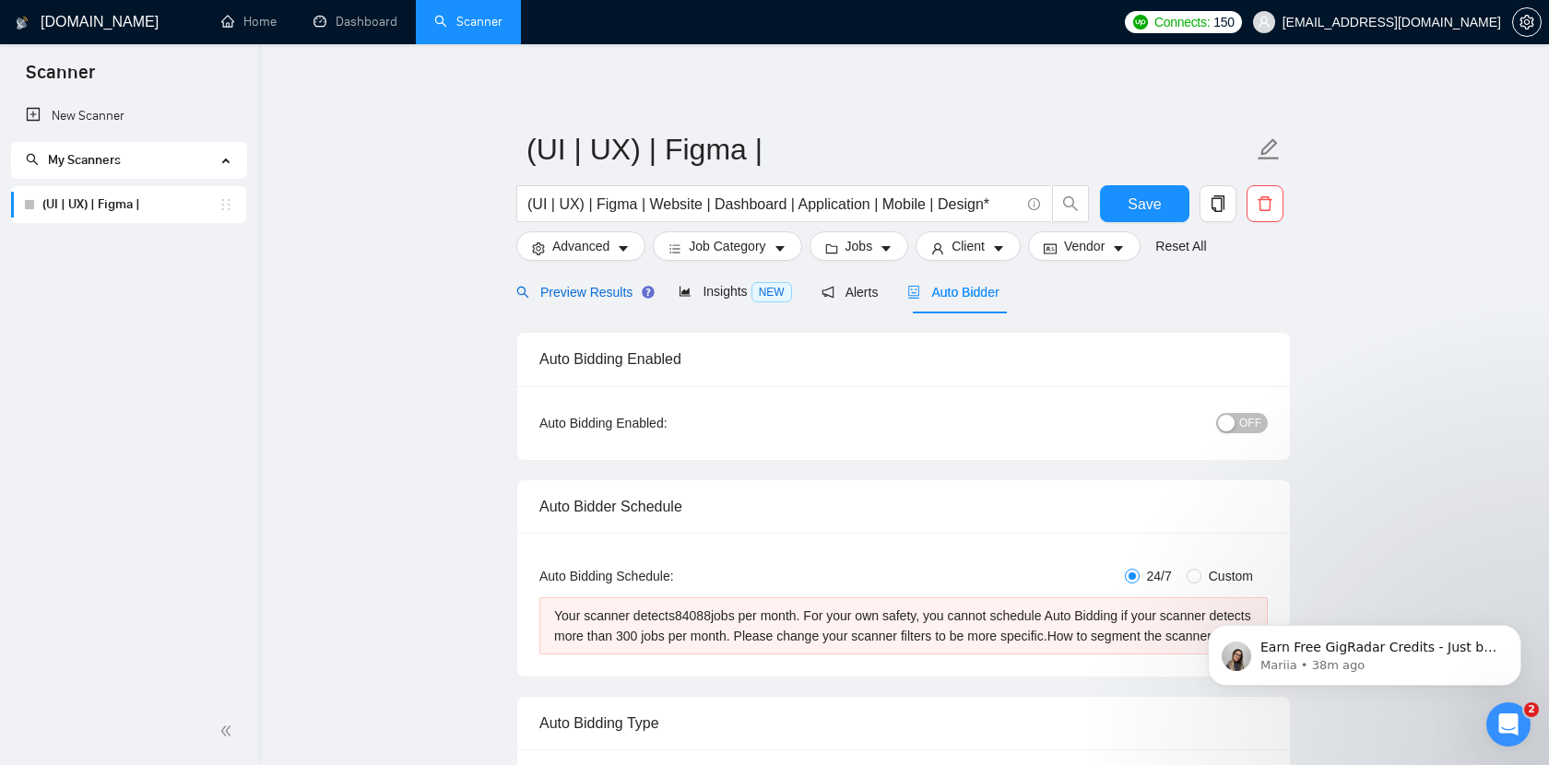
click at [581, 299] on span "Preview Results" at bounding box center [582, 292] width 133 height 15
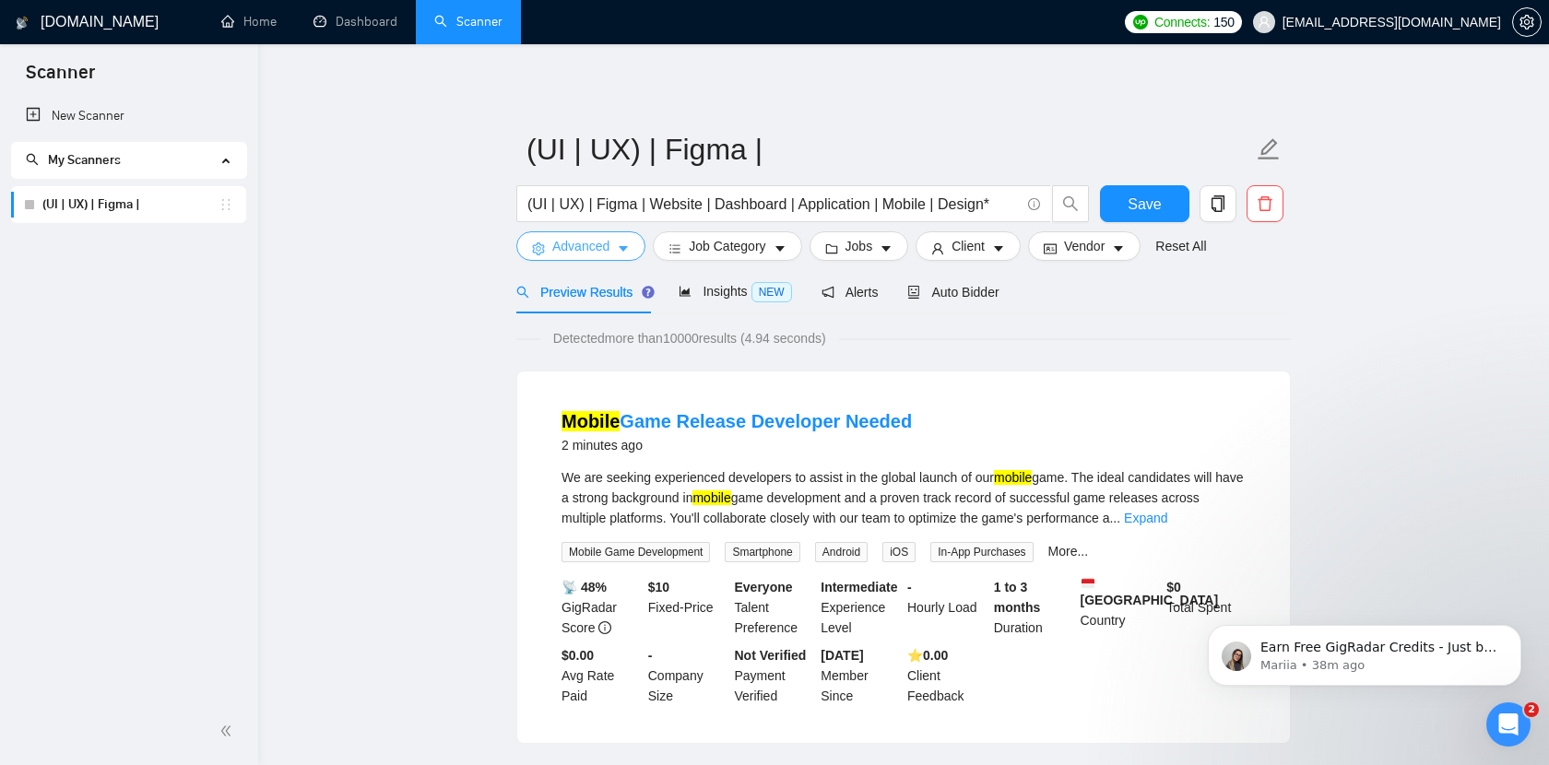
click at [634, 249] on button "Advanced" at bounding box center [580, 246] width 129 height 30
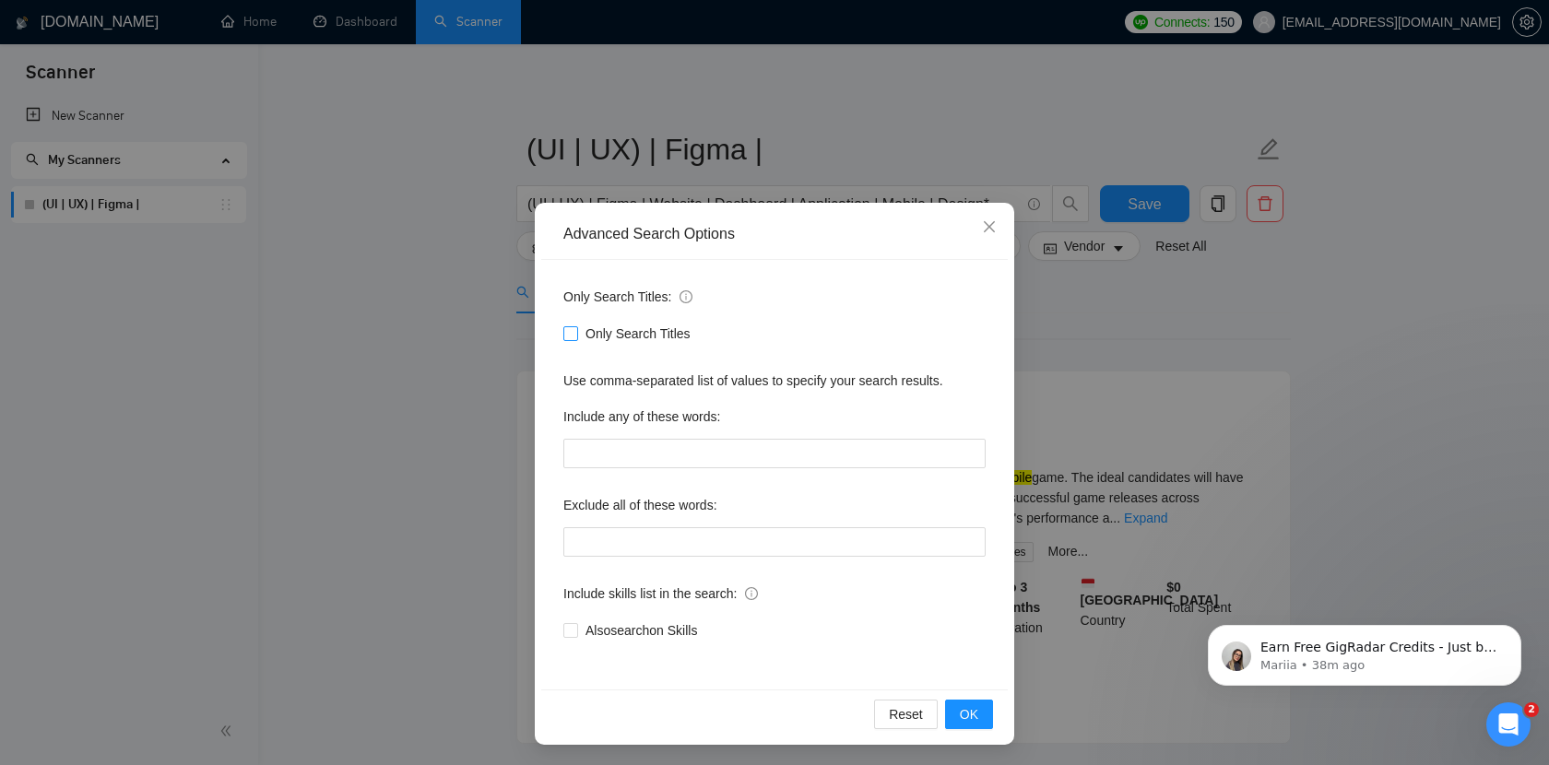
click at [582, 331] on span "Only Search Titles" at bounding box center [638, 334] width 120 height 20
click at [576, 331] on input "Only Search Titles" at bounding box center [569, 332] width 13 height 13
checkbox input "true"
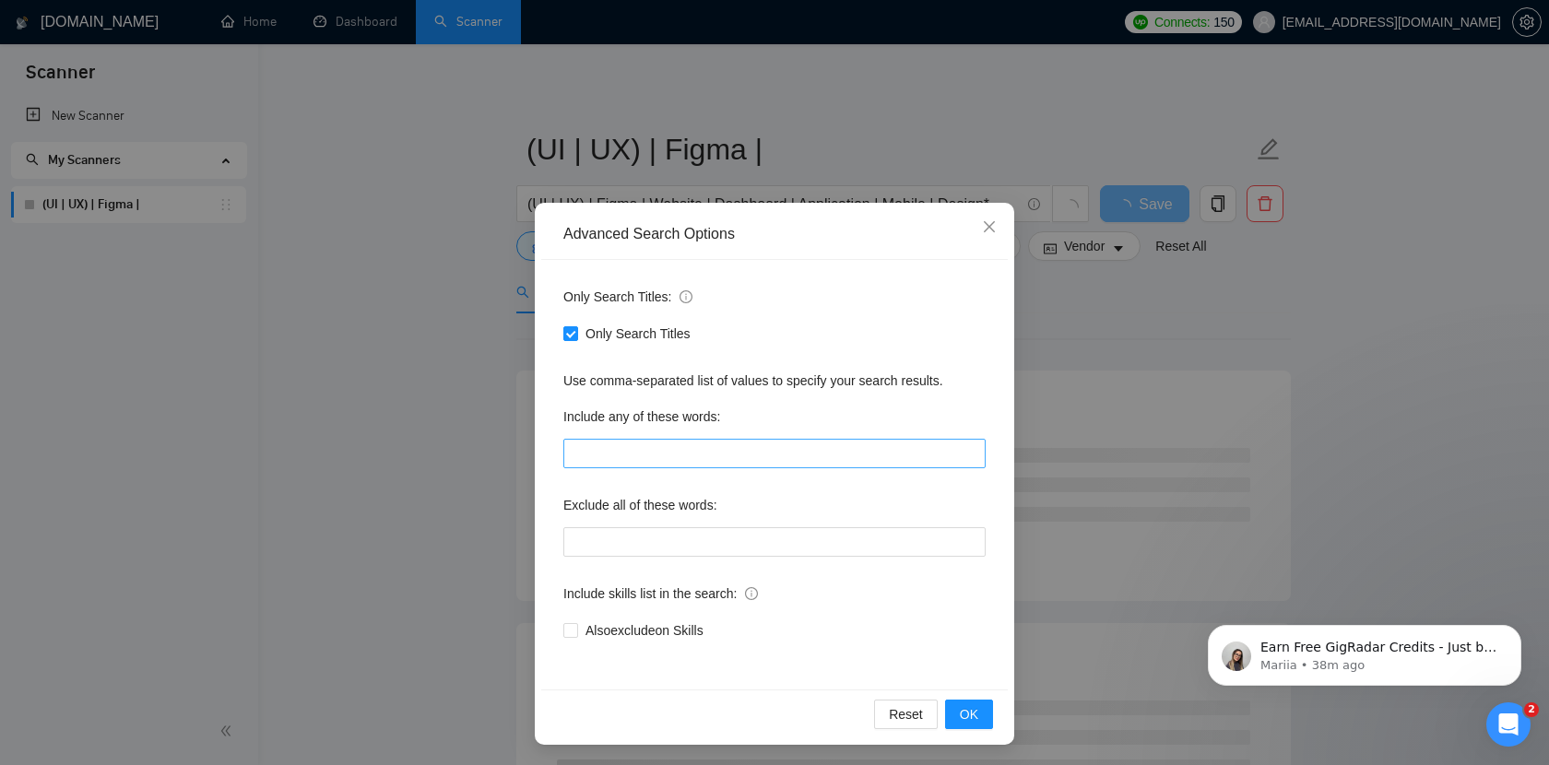
scroll to position [2, 0]
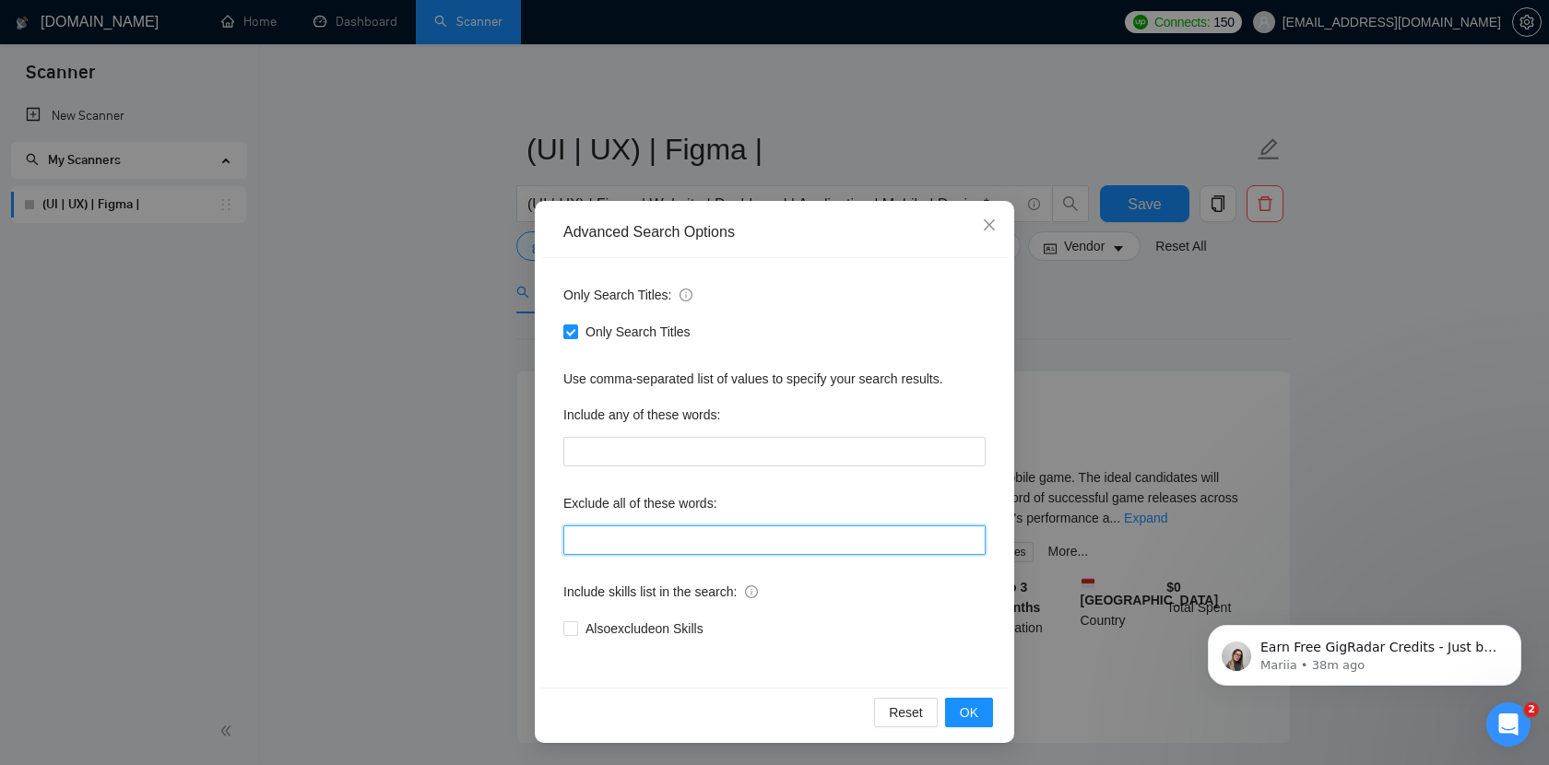
click at [688, 543] on input "text" at bounding box center [774, 541] width 422 height 30
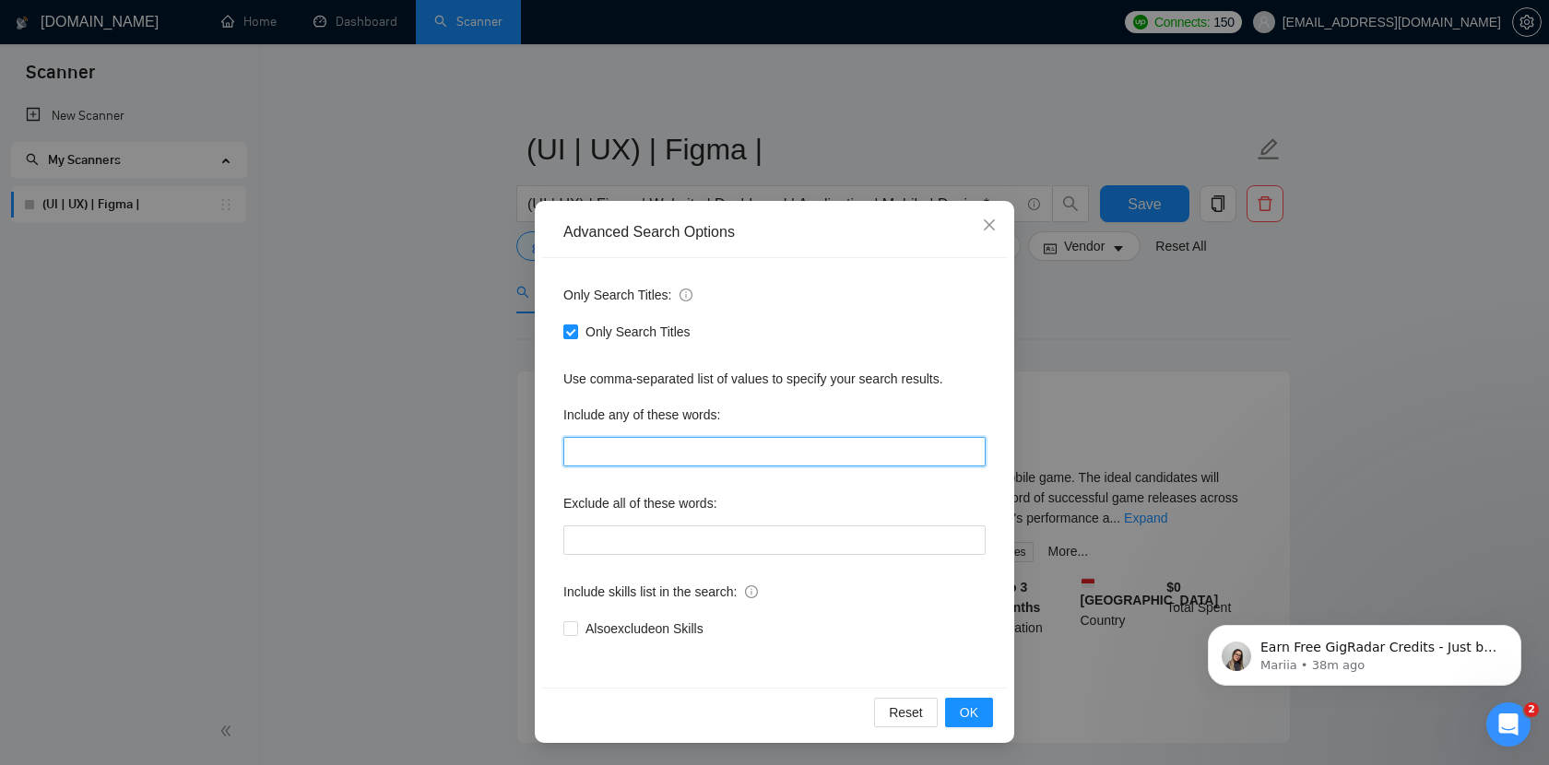
click at [678, 455] on input "text" at bounding box center [774, 452] width 422 height 30
type input "Agency"
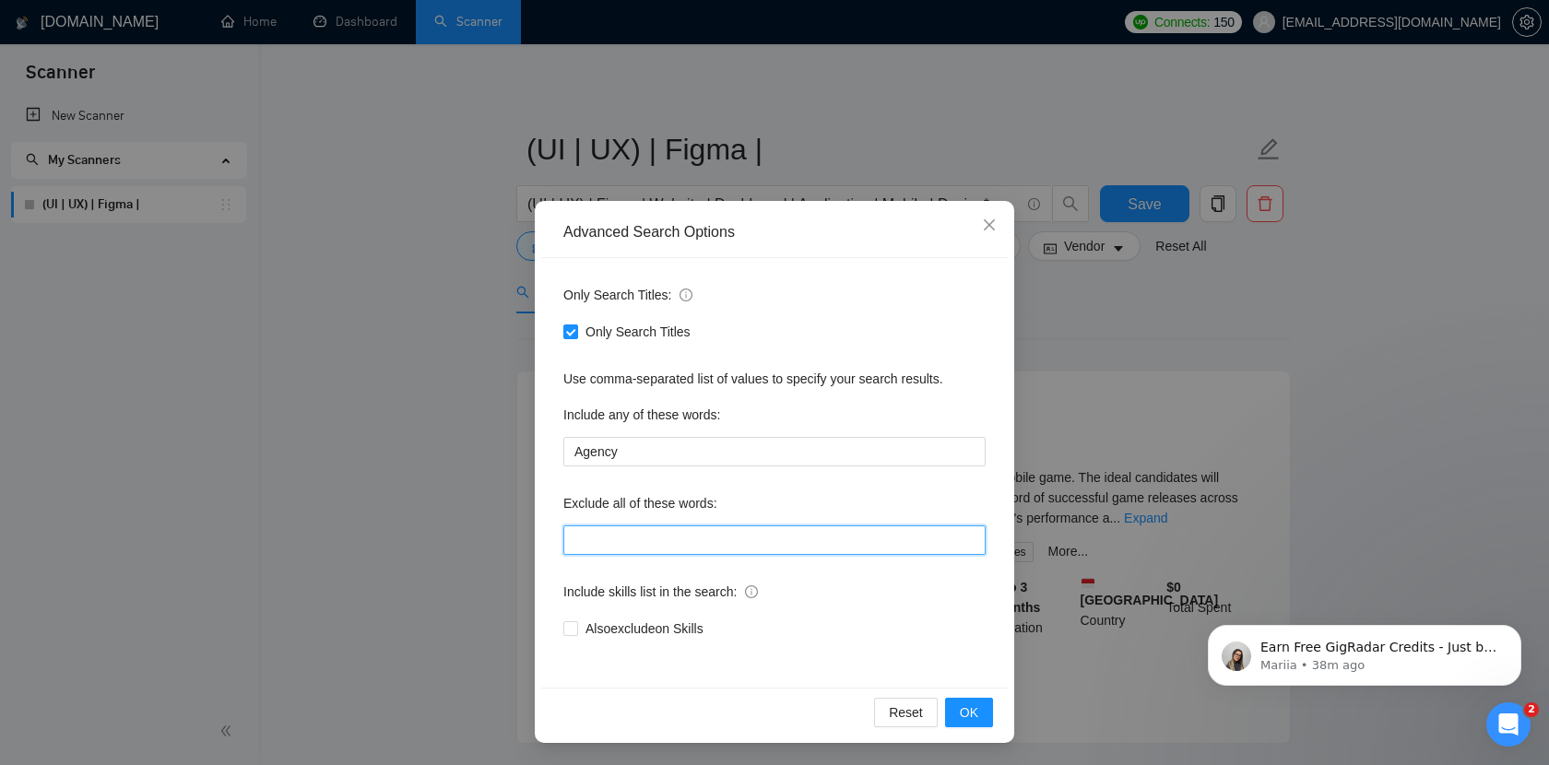
click at [633, 545] on input "text" at bounding box center [774, 541] width 422 height 30
paste input "non-profit"
type input "non-profit"
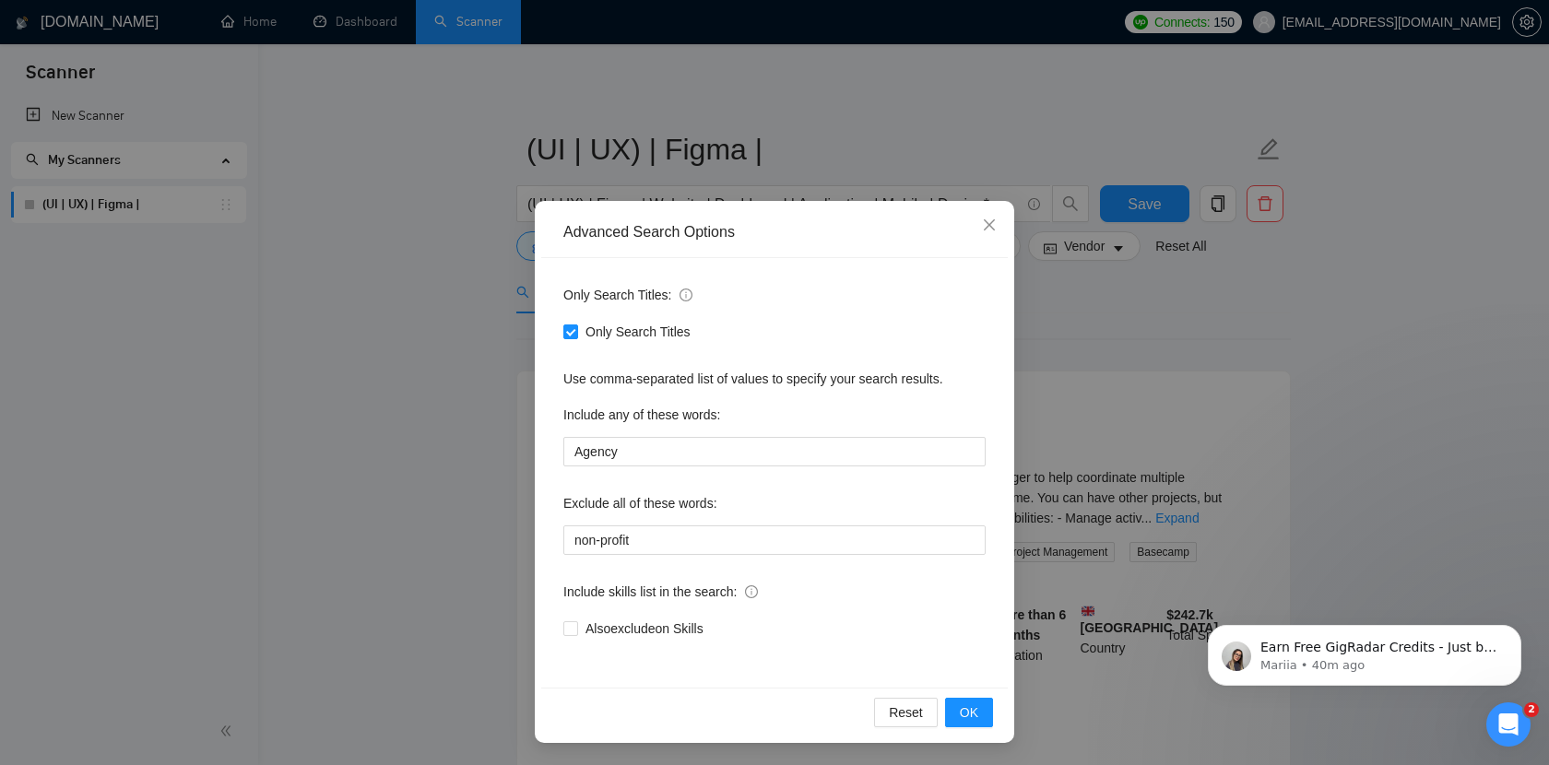
click at [831, 584] on div "Include skills list in the search:" at bounding box center [774, 595] width 422 height 37
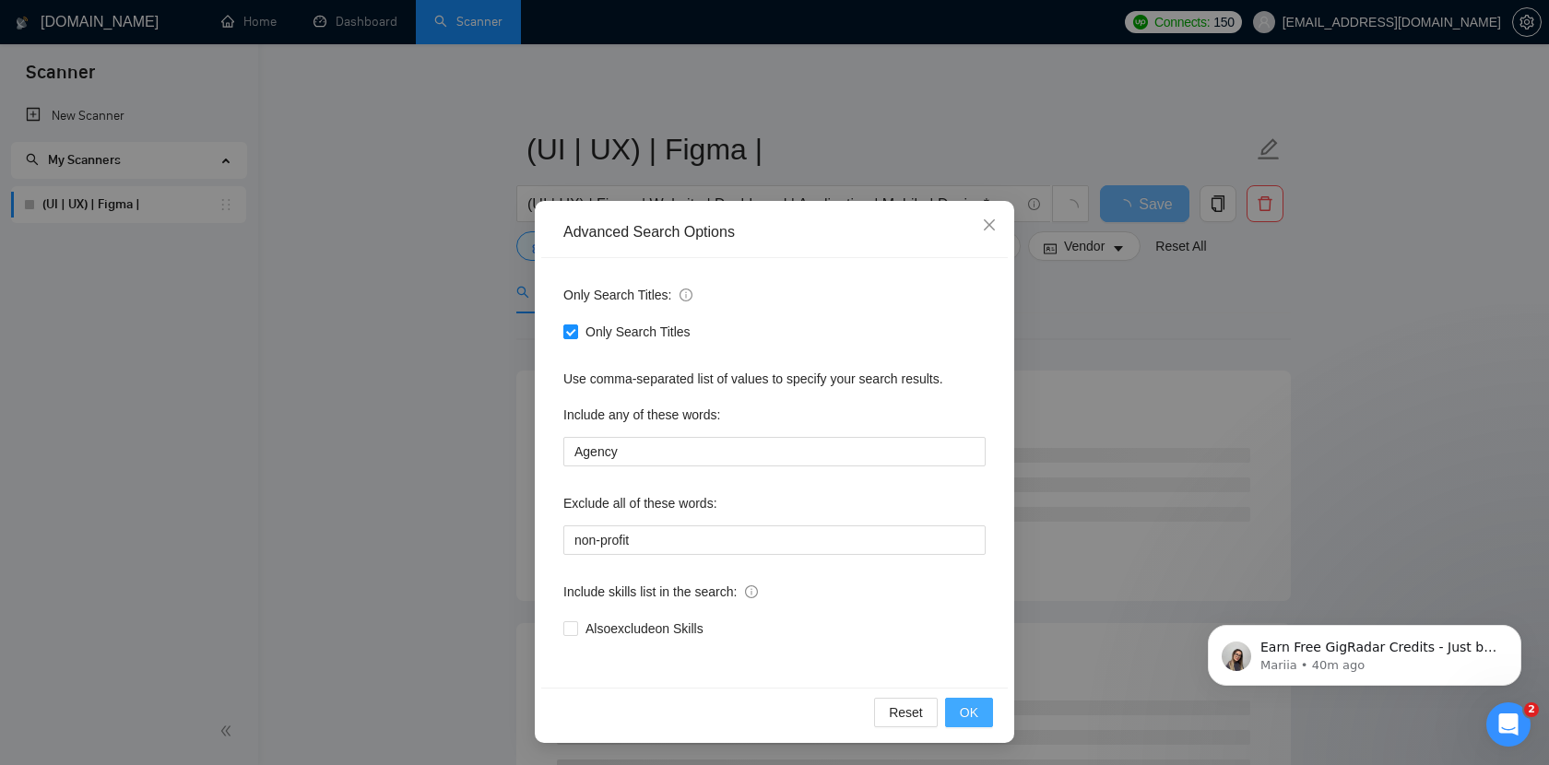
click at [963, 718] on span "OK" at bounding box center [969, 713] width 18 height 20
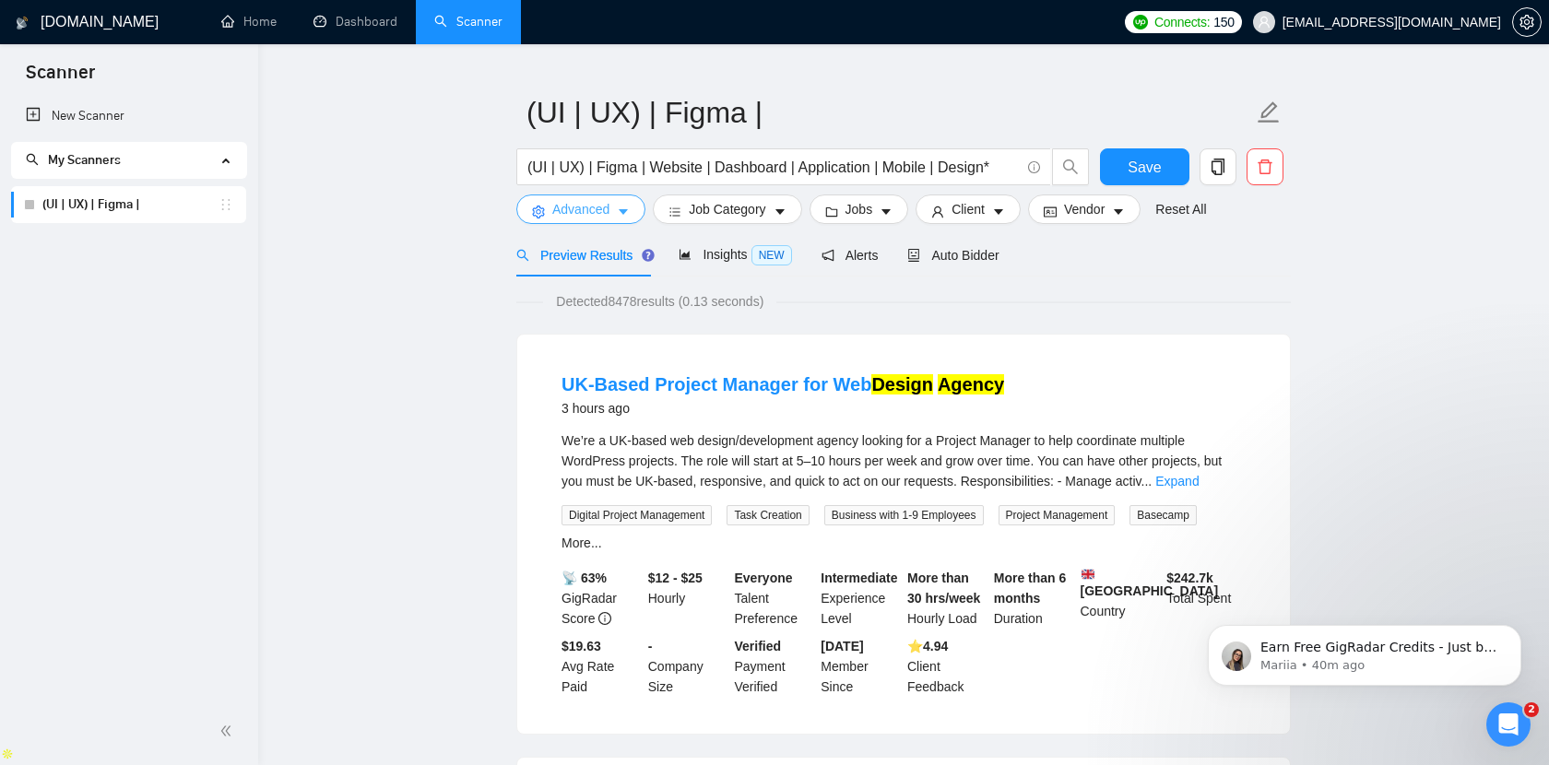
scroll to position [46, 0]
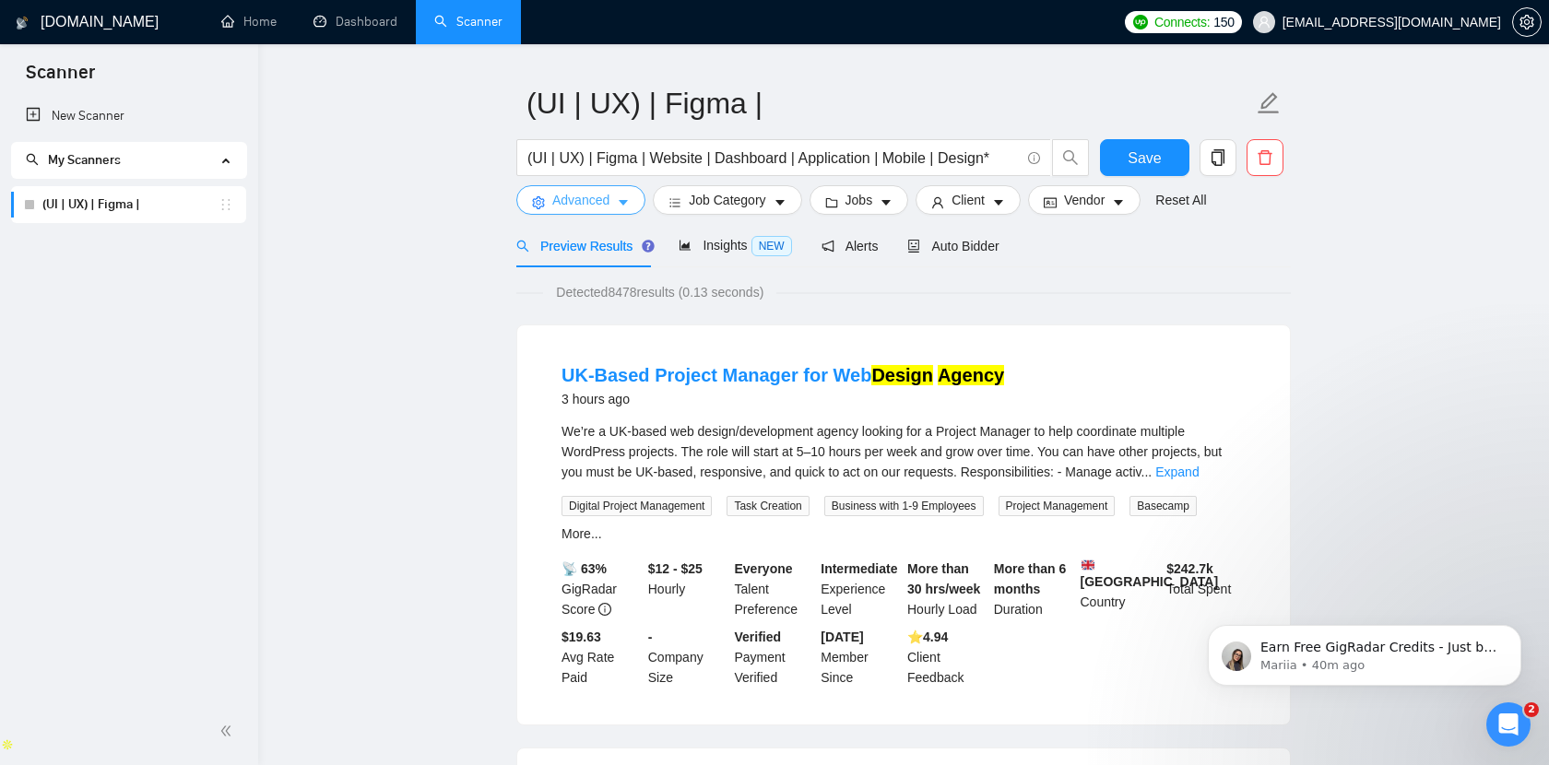
click at [598, 189] on button "Advanced" at bounding box center [580, 200] width 129 height 30
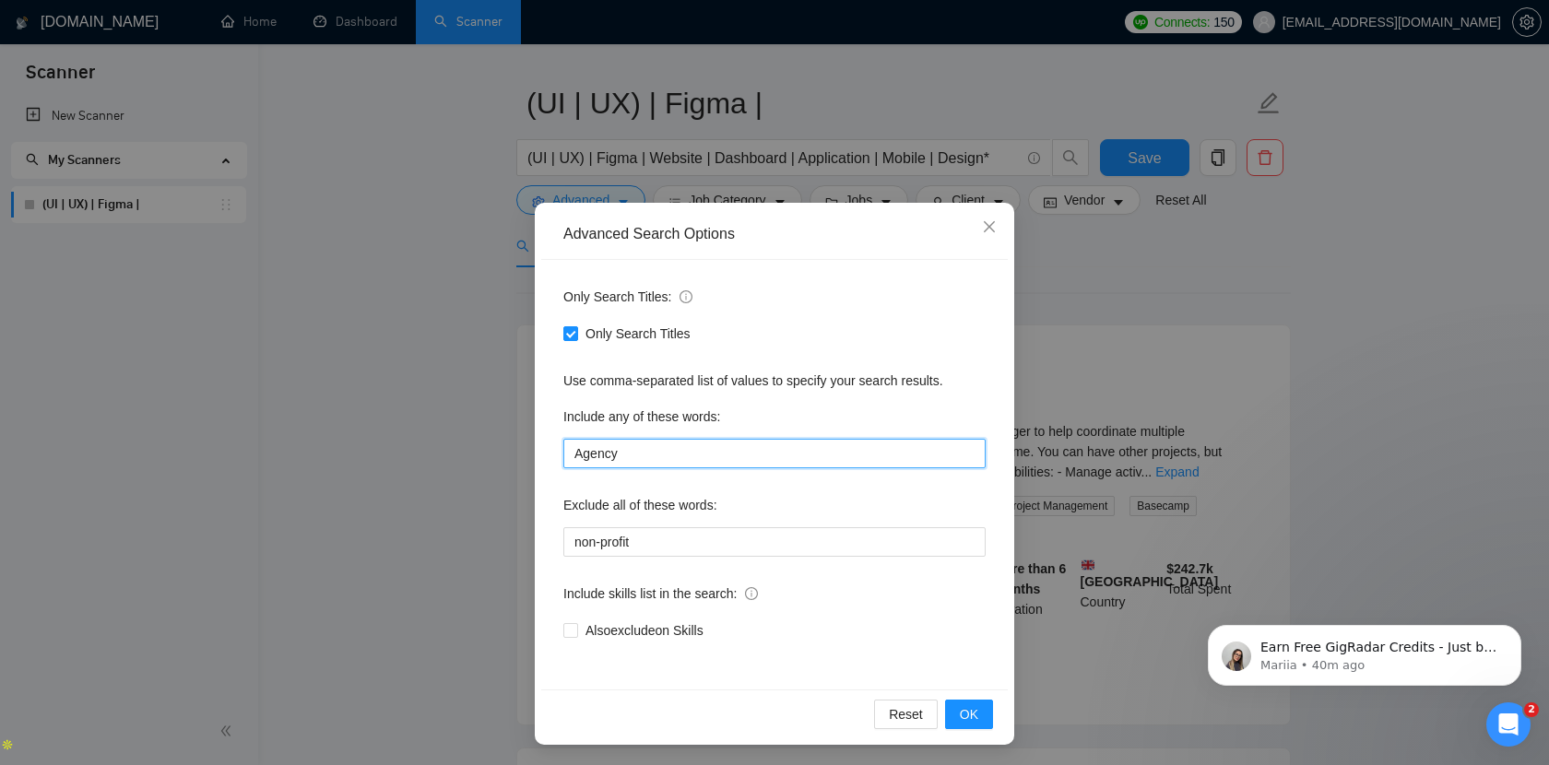
click at [645, 462] on input "Agency" at bounding box center [774, 454] width 422 height 30
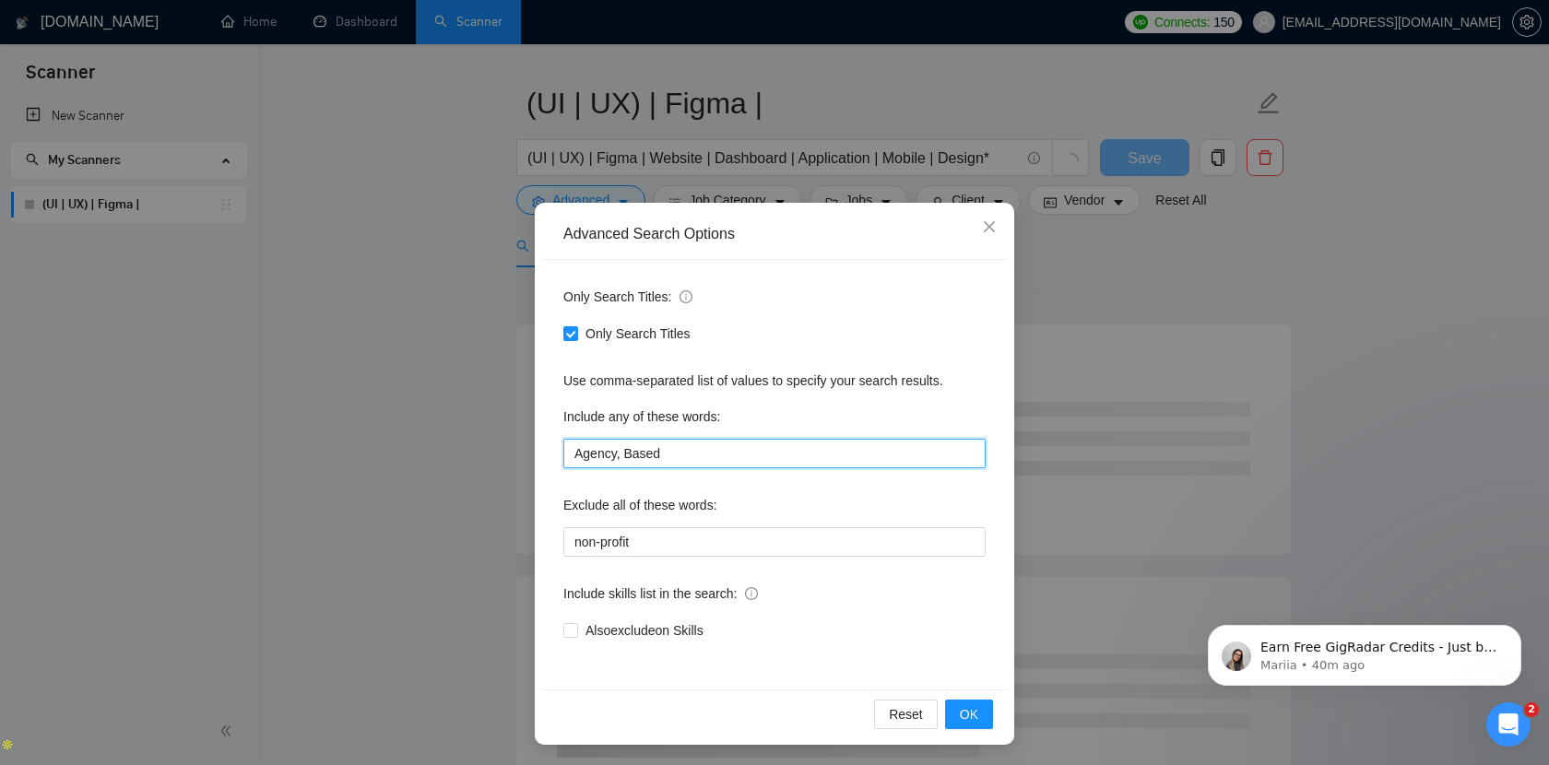
click at [642, 451] on input "Agency, Based" at bounding box center [774, 454] width 422 height 30
type input "Agency"
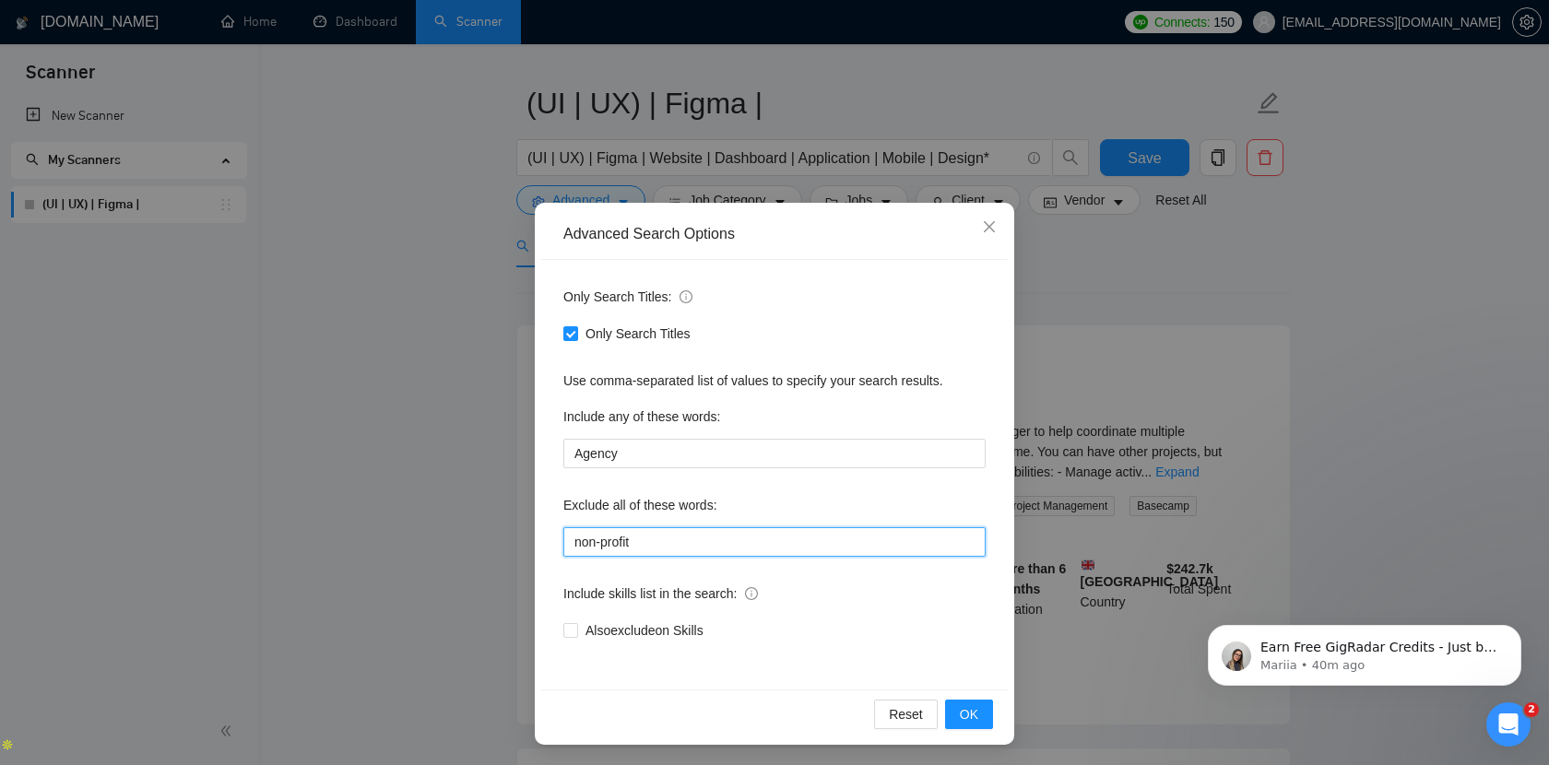
click at [667, 536] on input "non-profit" at bounding box center [774, 542] width 422 height 30
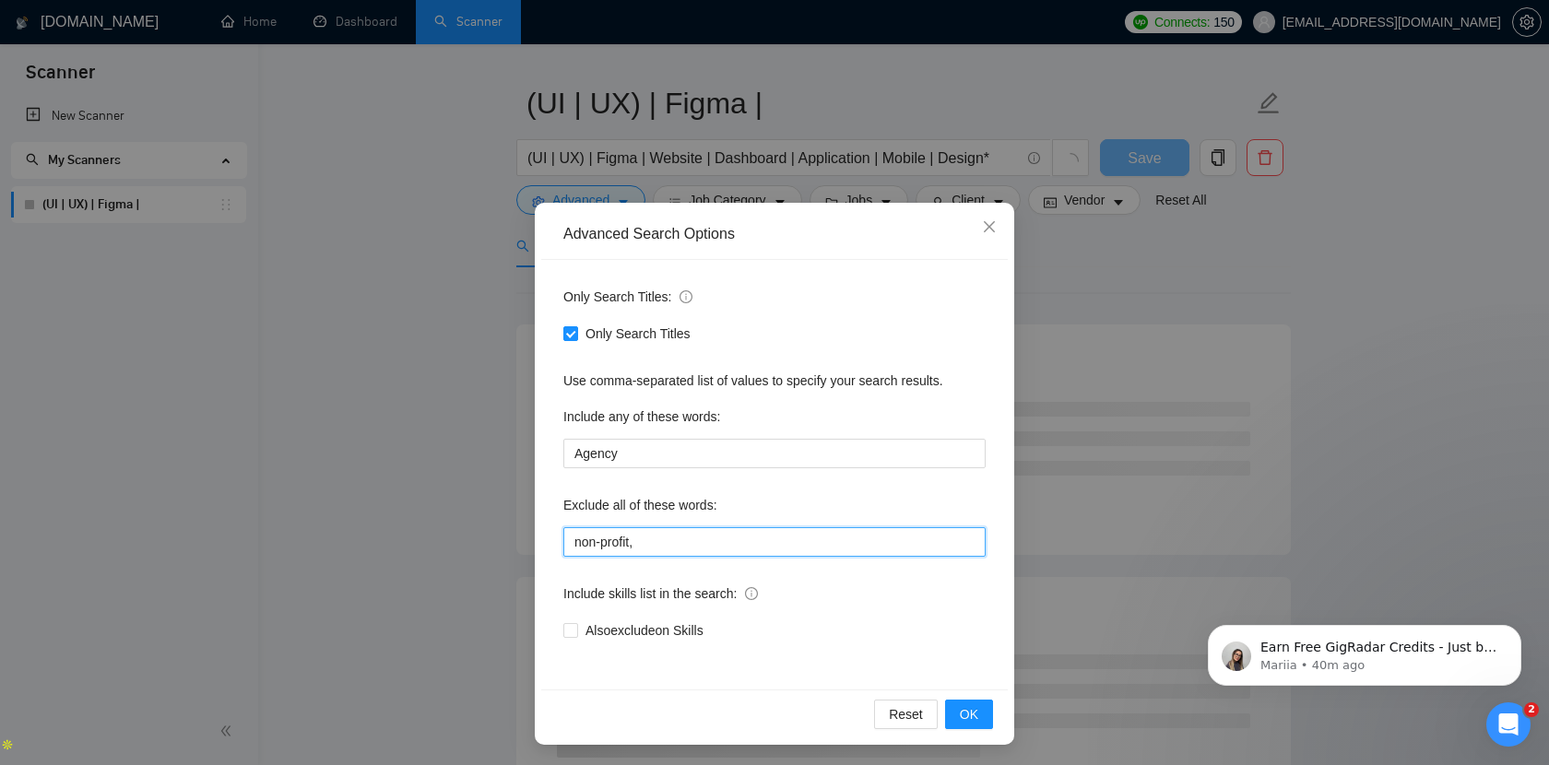
paste input "Based"
type input "non-profit, Based"
click at [971, 709] on span "OK" at bounding box center [969, 714] width 18 height 20
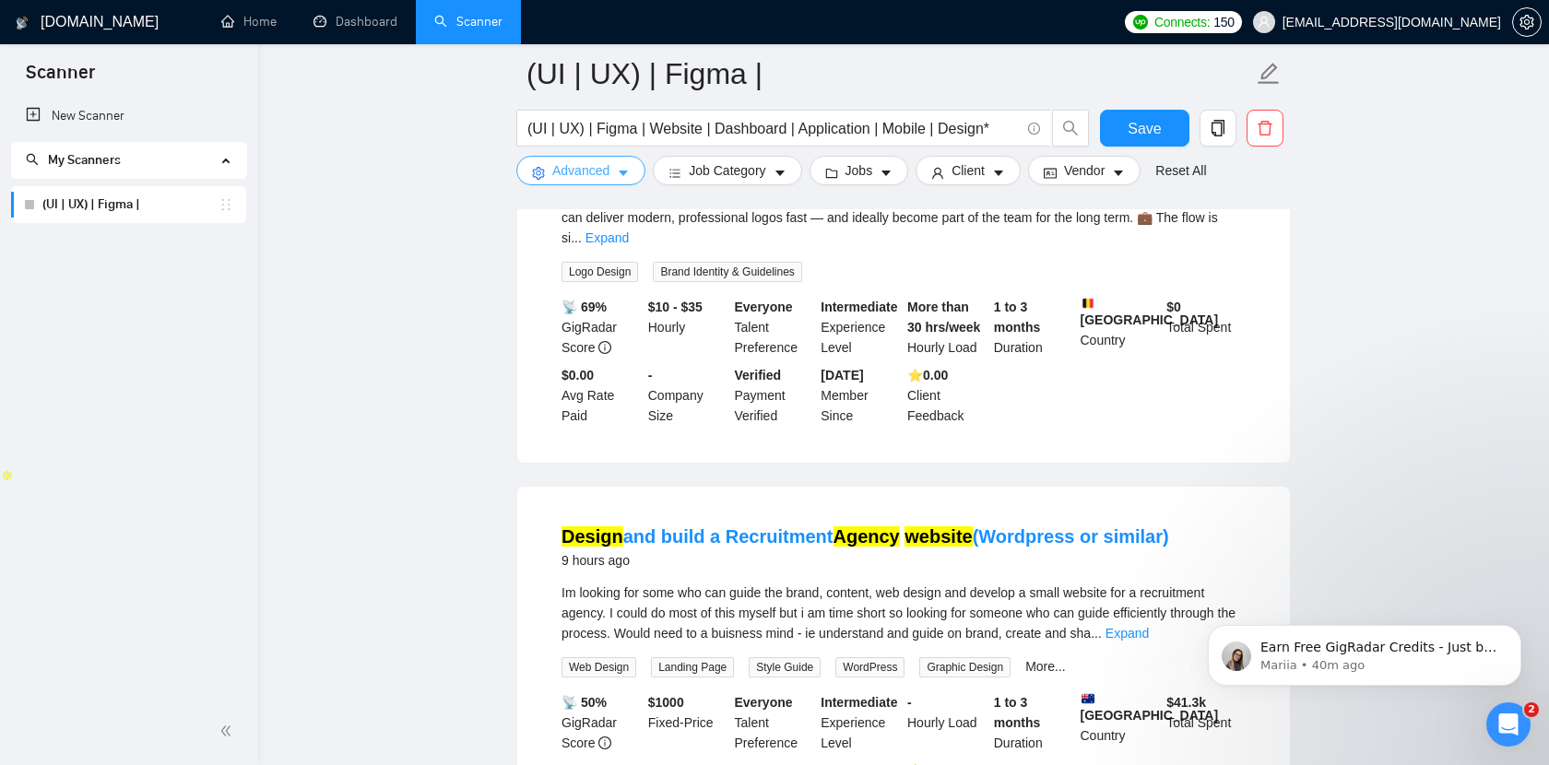
scroll to position [0, 0]
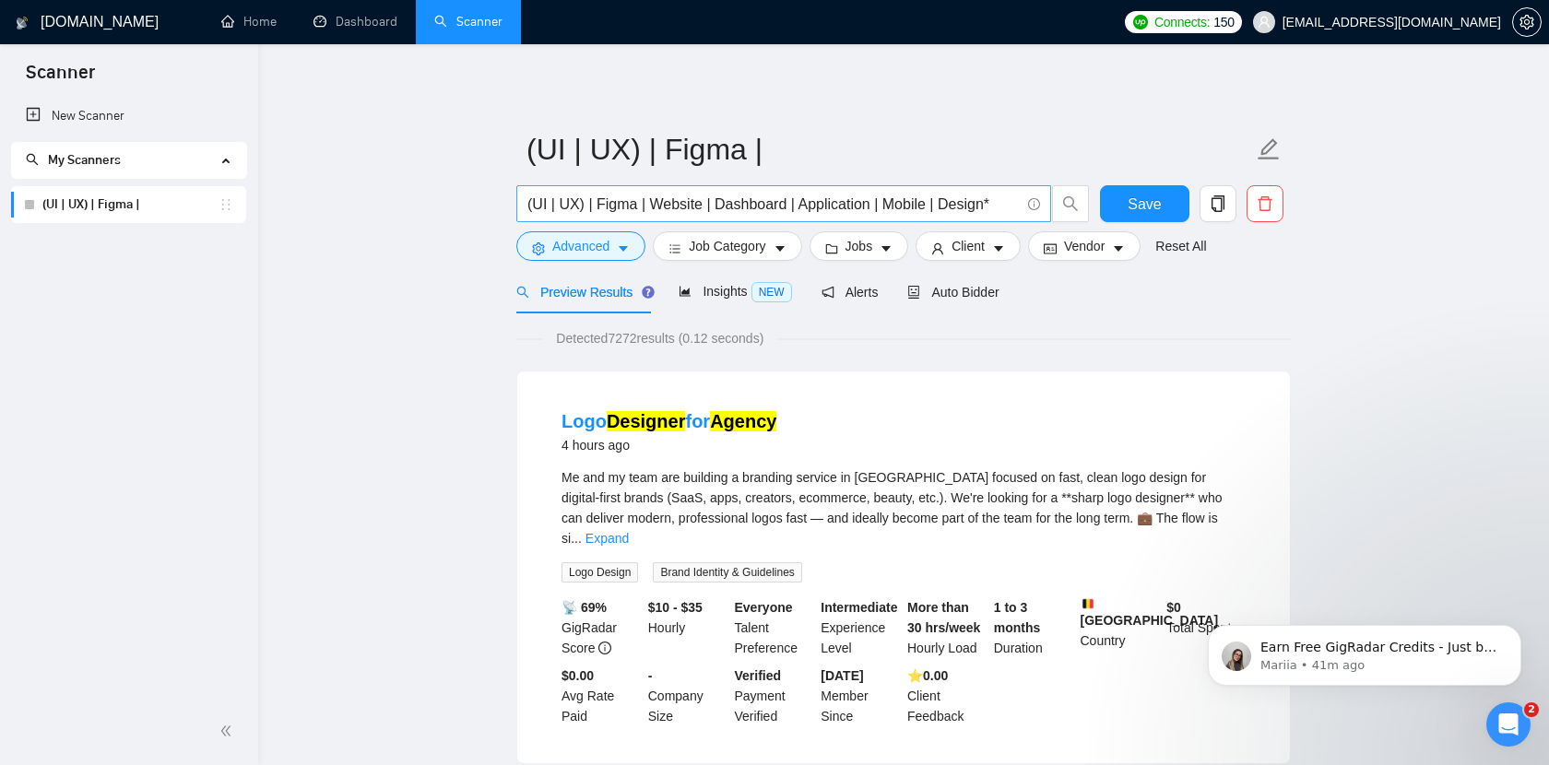
click at [595, 199] on input "(UI | UX) | Figma | Website | Dashboard | Application | Mobile | Design*" at bounding box center [773, 204] width 492 height 23
click at [1509, 723] on icon "Open Intercom Messenger" at bounding box center [1508, 724] width 13 height 15
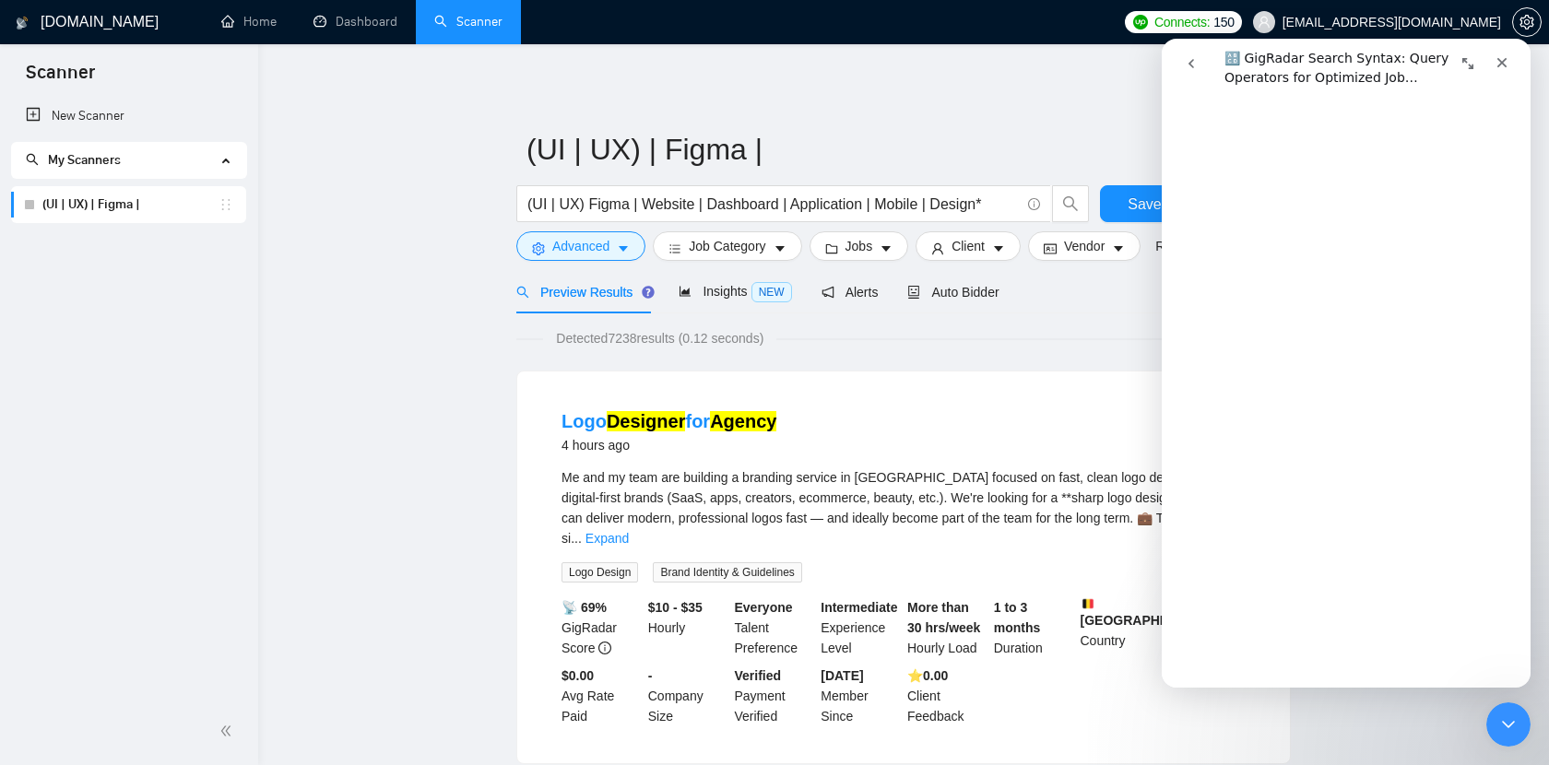
scroll to position [2743, 0]
click at [587, 201] on input "(UI | UX) Figma | Website | Dashboard | Application | Mobile | Design*" at bounding box center [773, 204] width 492 height 23
click at [983, 204] on input "(UI | UX) (Figma | Website | Dashboard | Application | Mobile | Design*" at bounding box center [773, 204] width 492 height 23
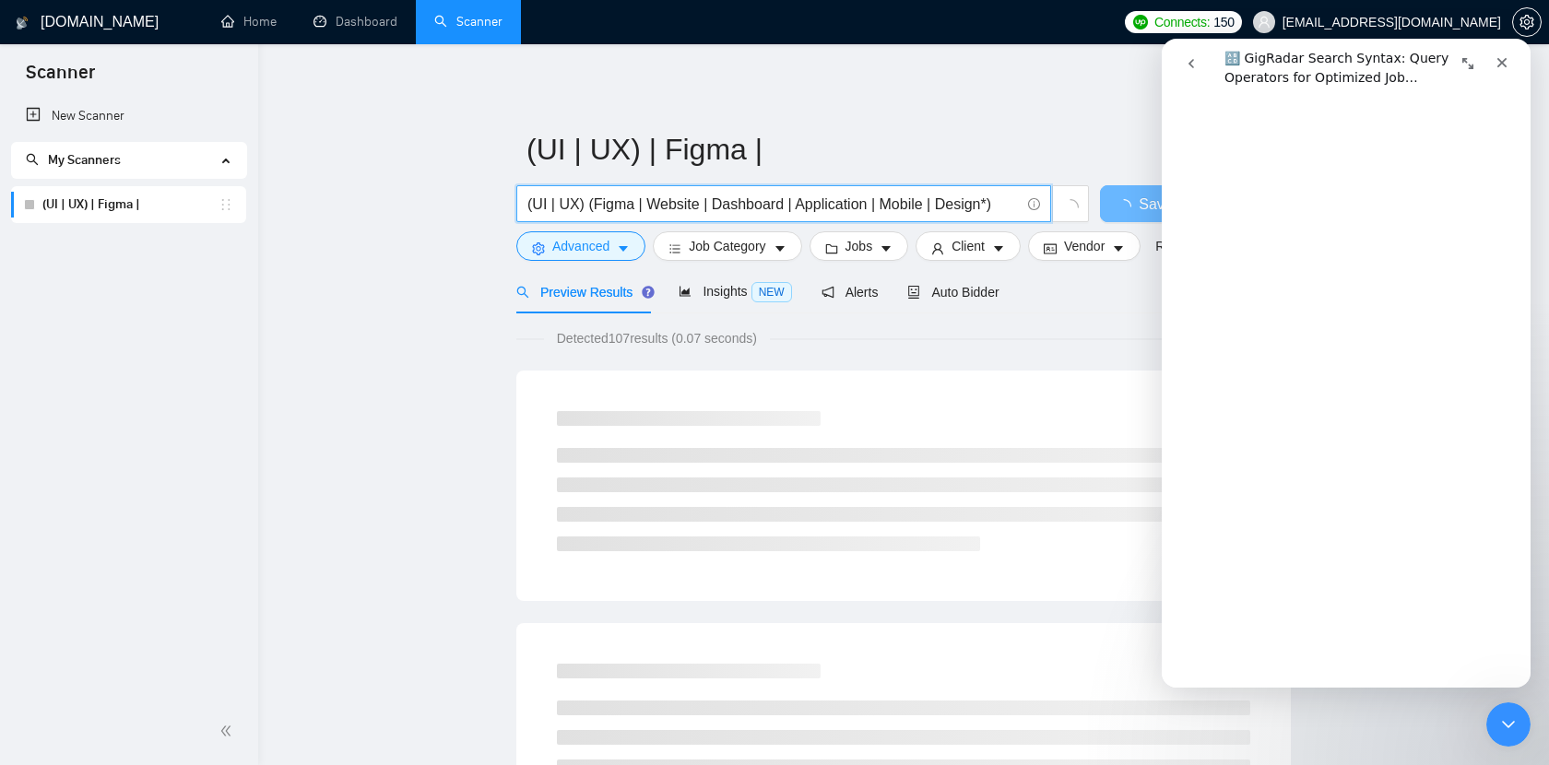
type input "(UI | UX) (Figma | Website | Dashboard | Application | Mobile | Design*)"
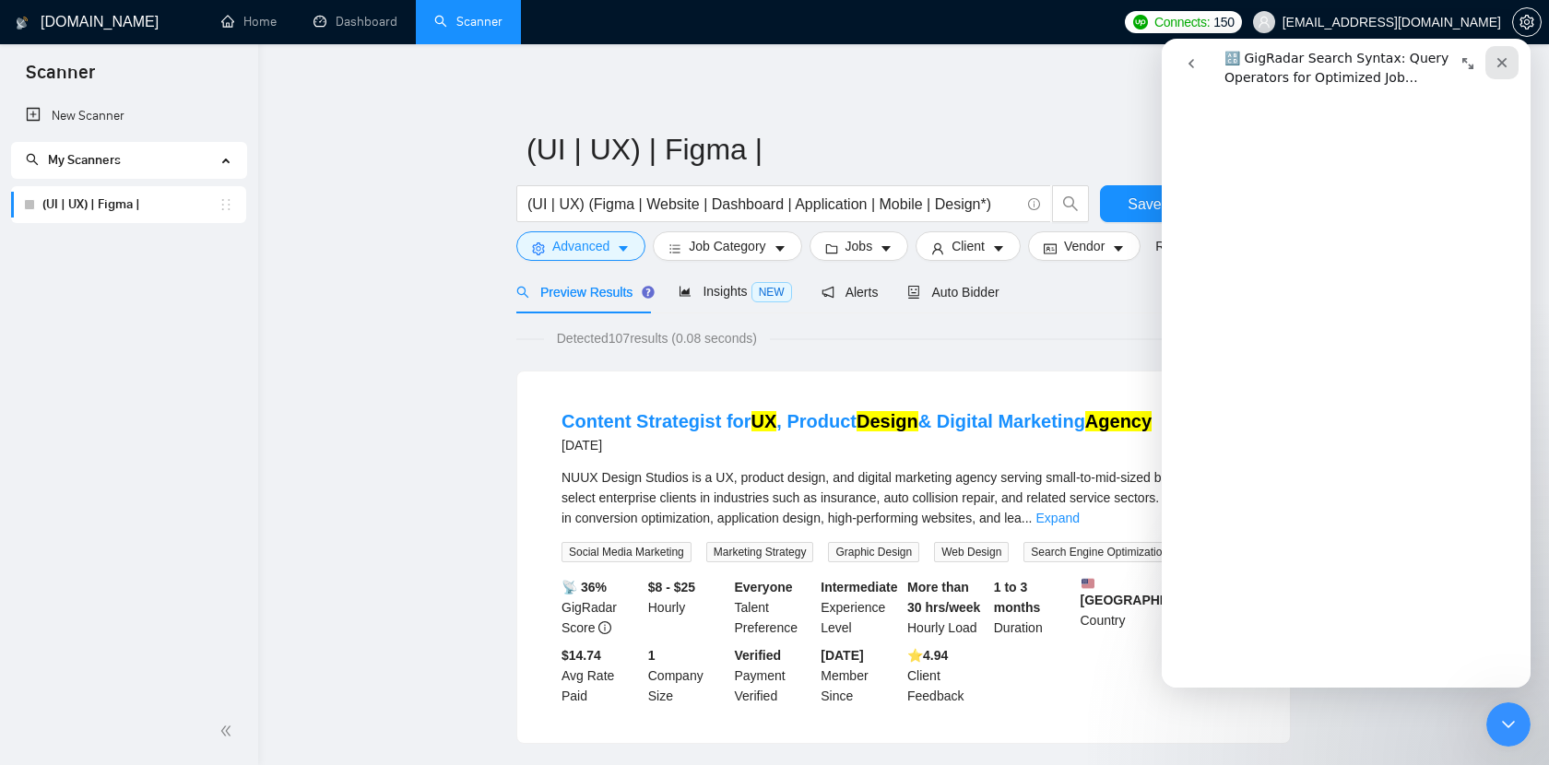
click at [1506, 64] on icon "Close" at bounding box center [1501, 62] width 15 height 15
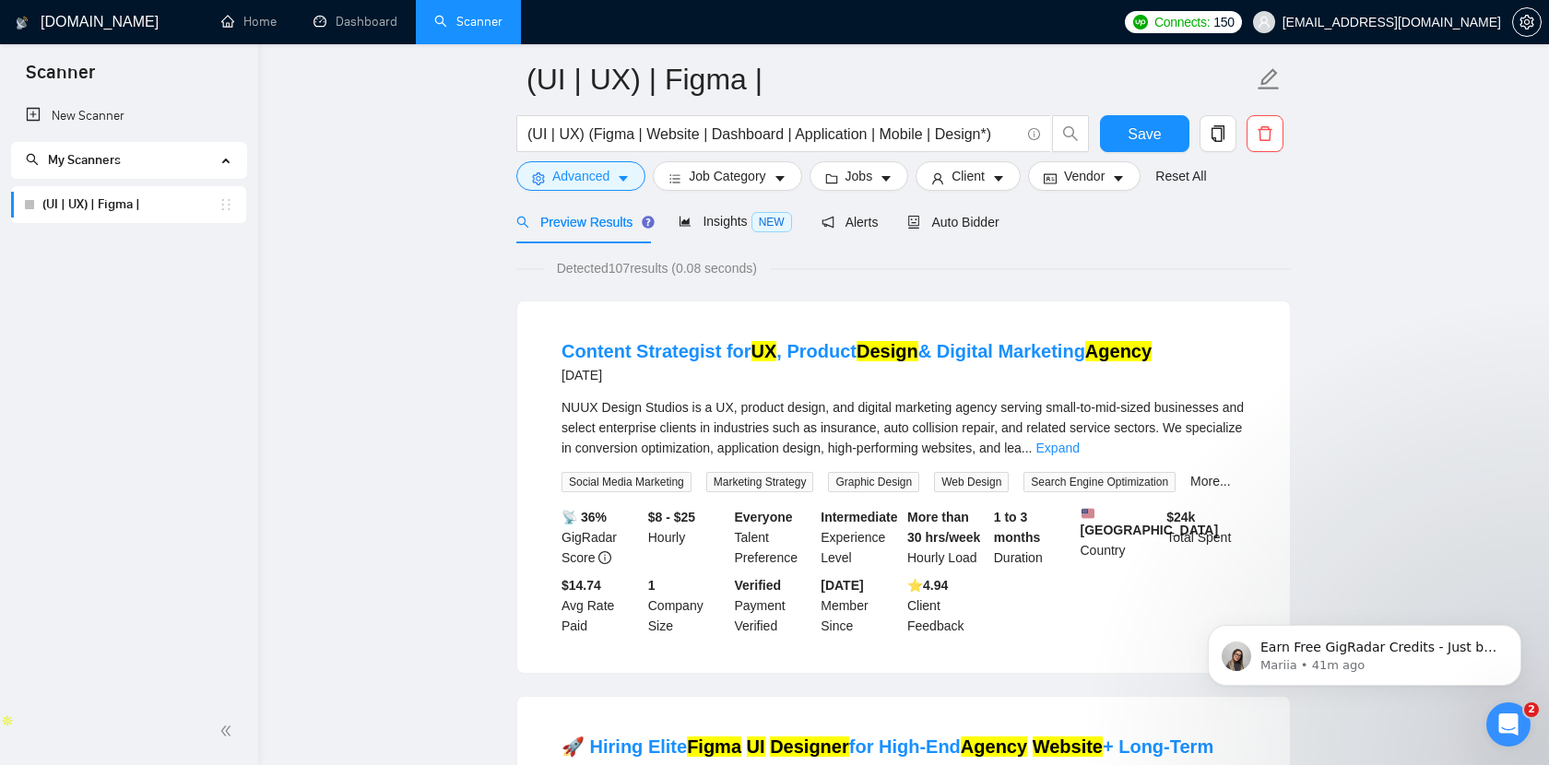
scroll to position [0, 0]
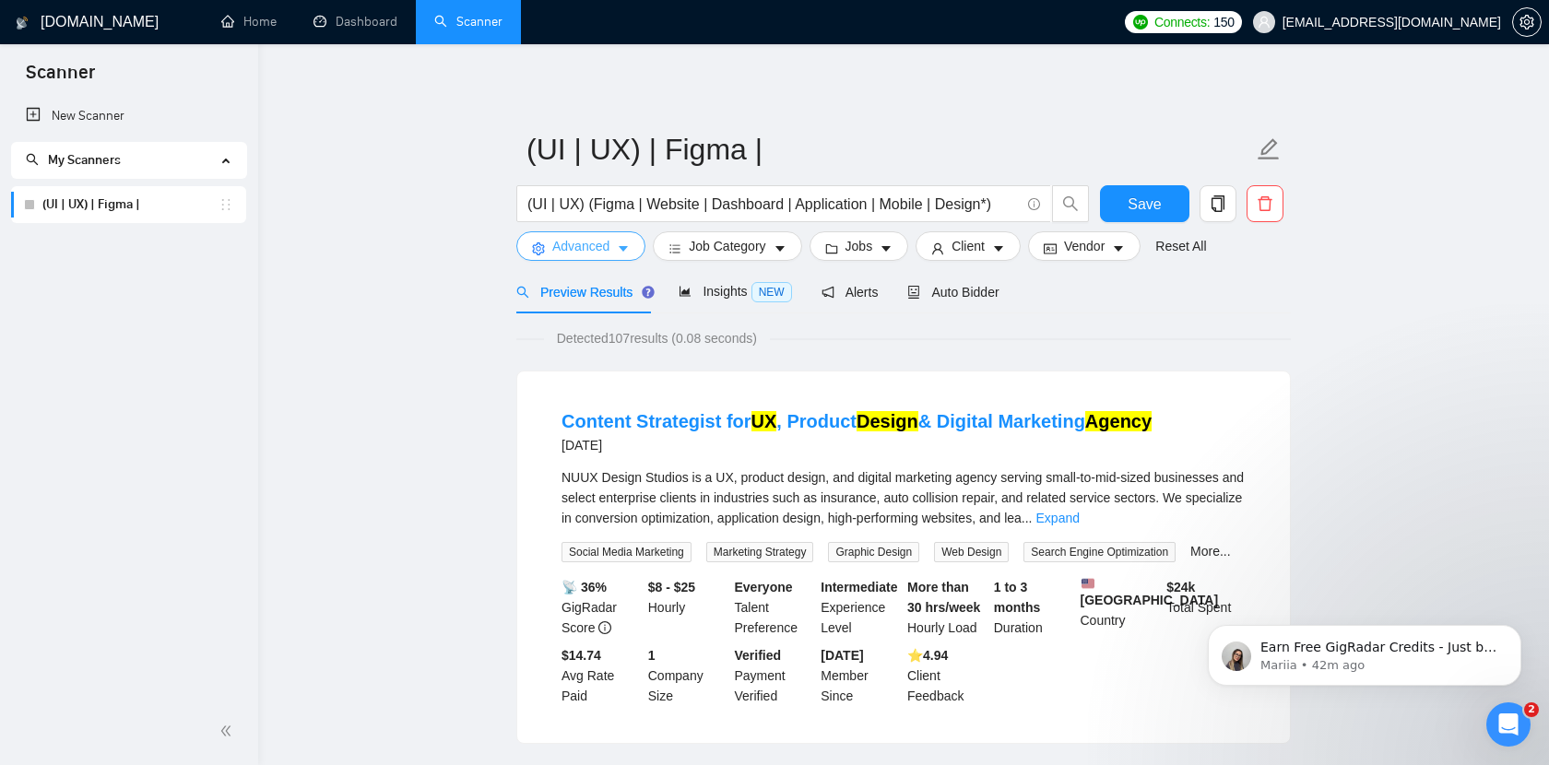
click at [612, 248] on button "Advanced" at bounding box center [580, 246] width 129 height 30
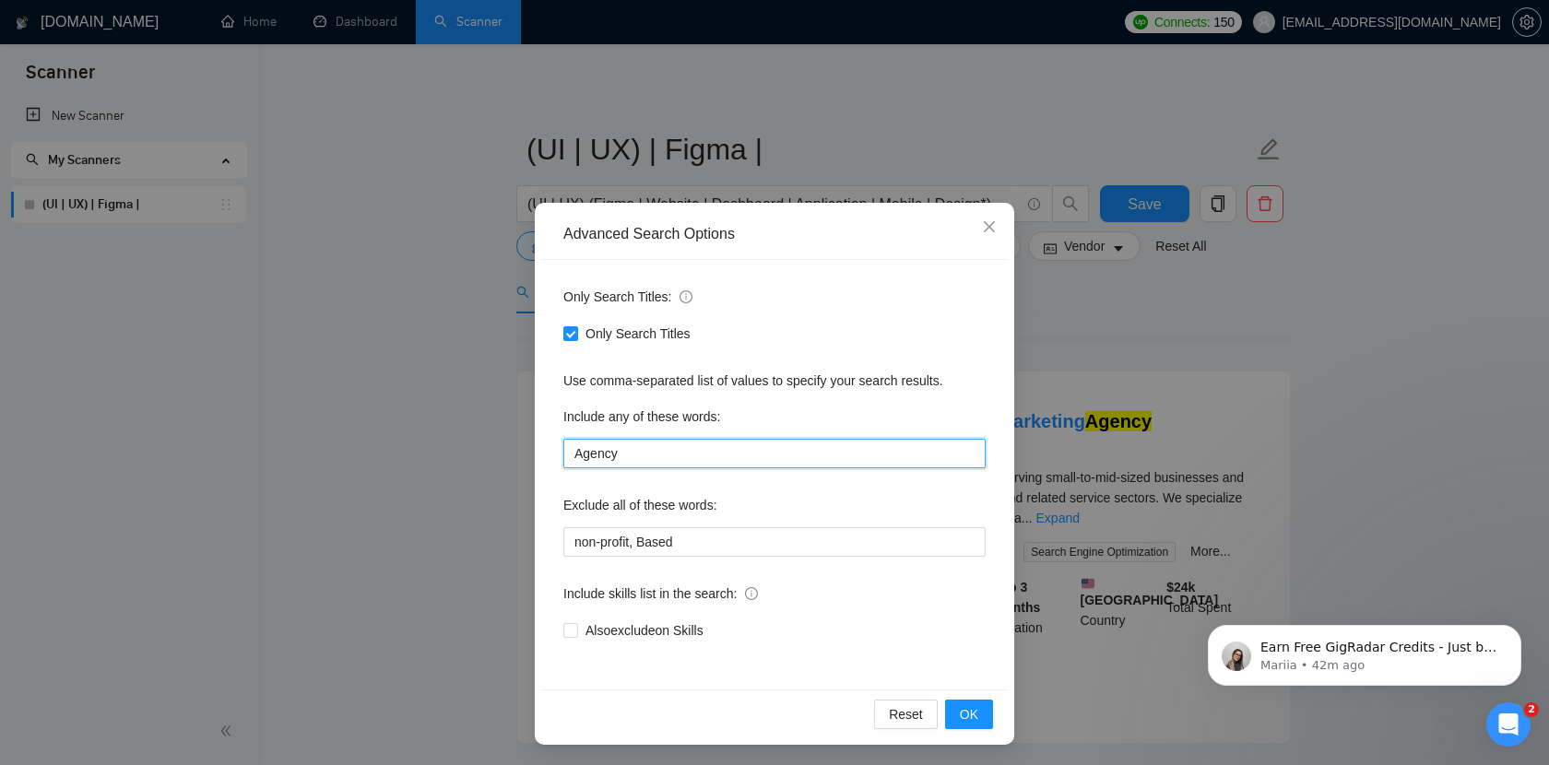
click at [579, 449] on input "Agency" at bounding box center [774, 454] width 422 height 30
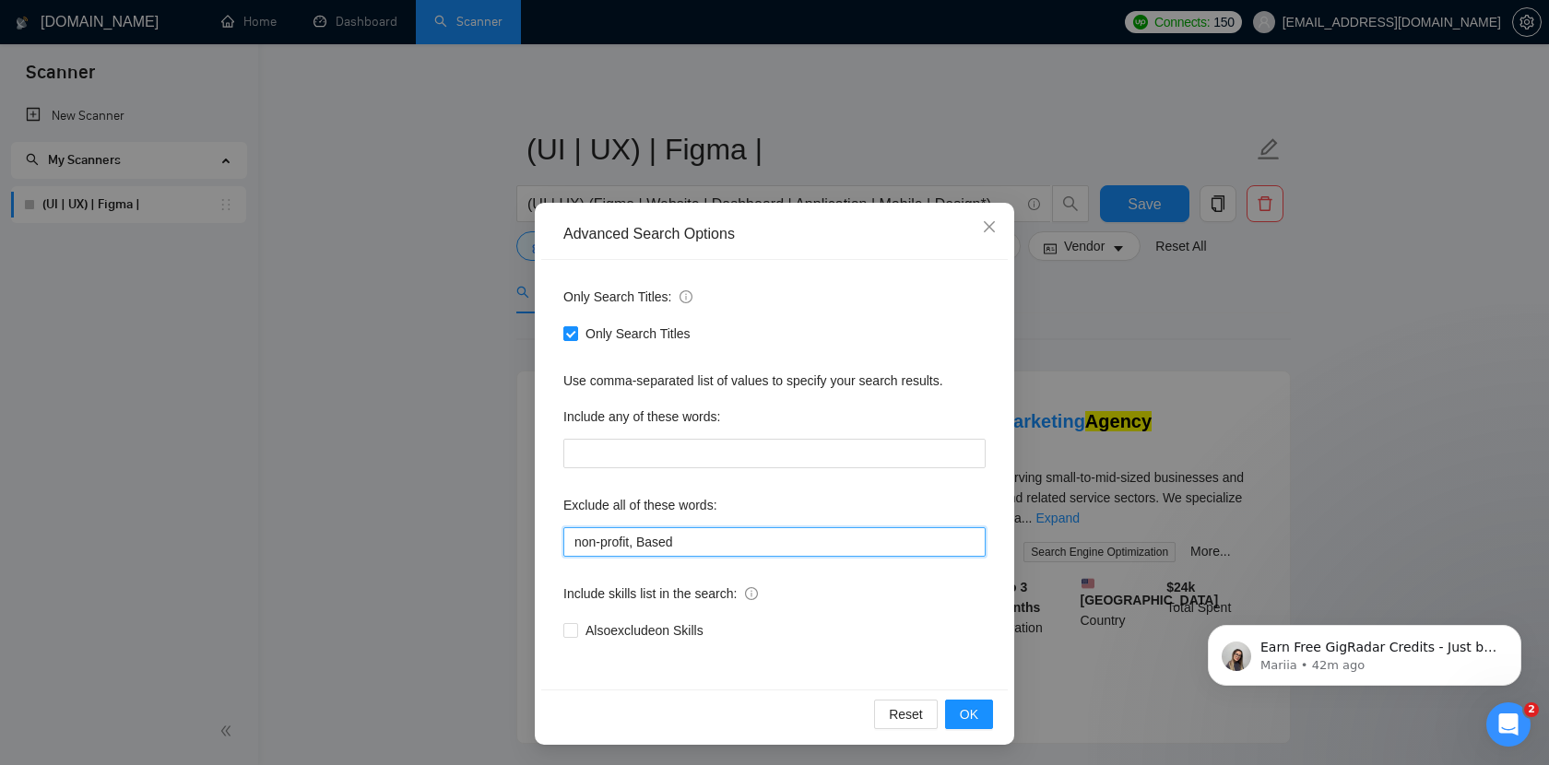
click at [764, 549] on input "non-profit, Based" at bounding box center [774, 542] width 422 height 30
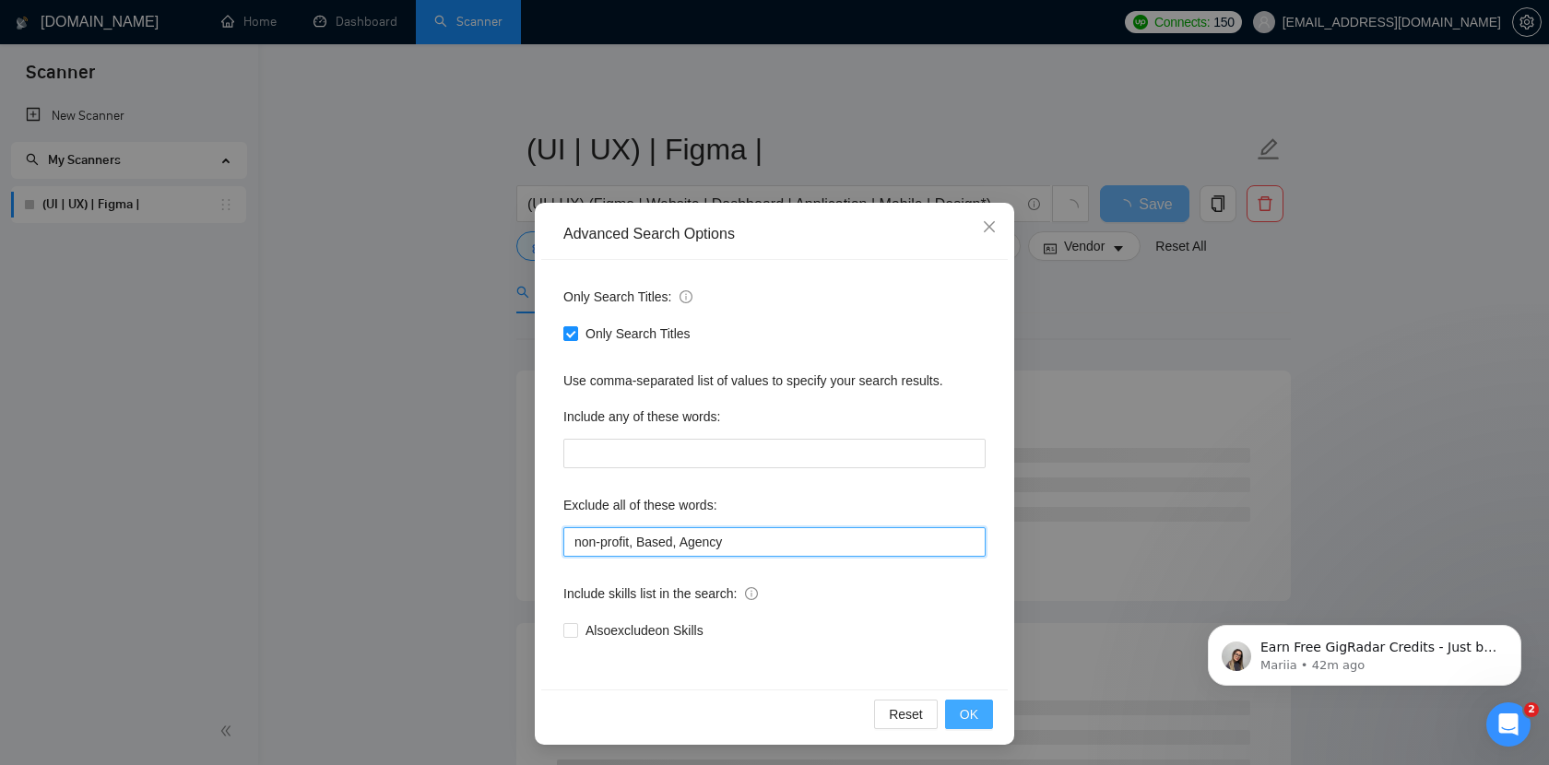
type input "non-profit, Based, Agency"
click at [973, 714] on span "OK" at bounding box center [969, 714] width 18 height 20
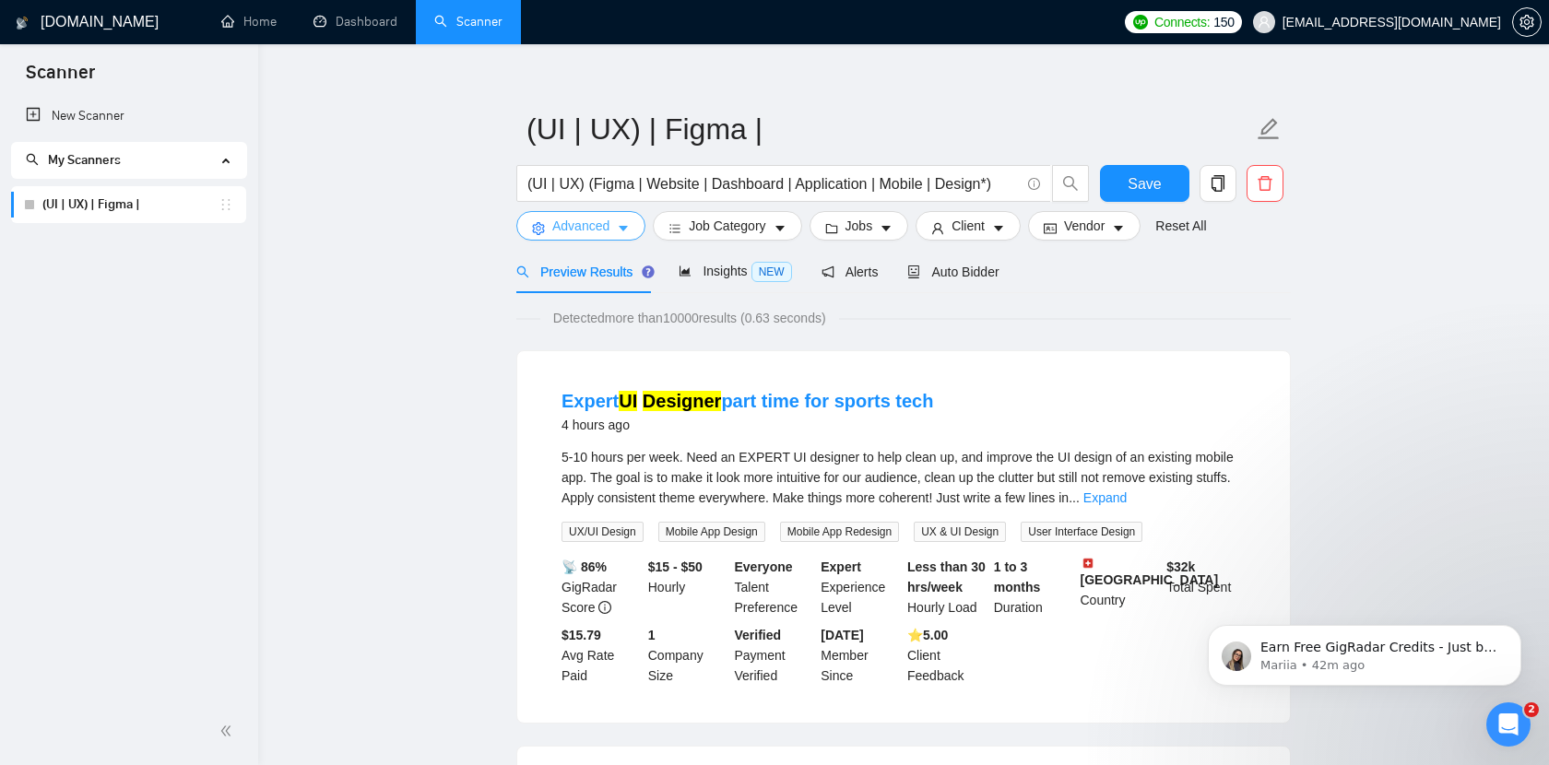
scroll to position [21, 0]
click at [629, 230] on icon "caret-down" at bounding box center [623, 227] width 13 height 13
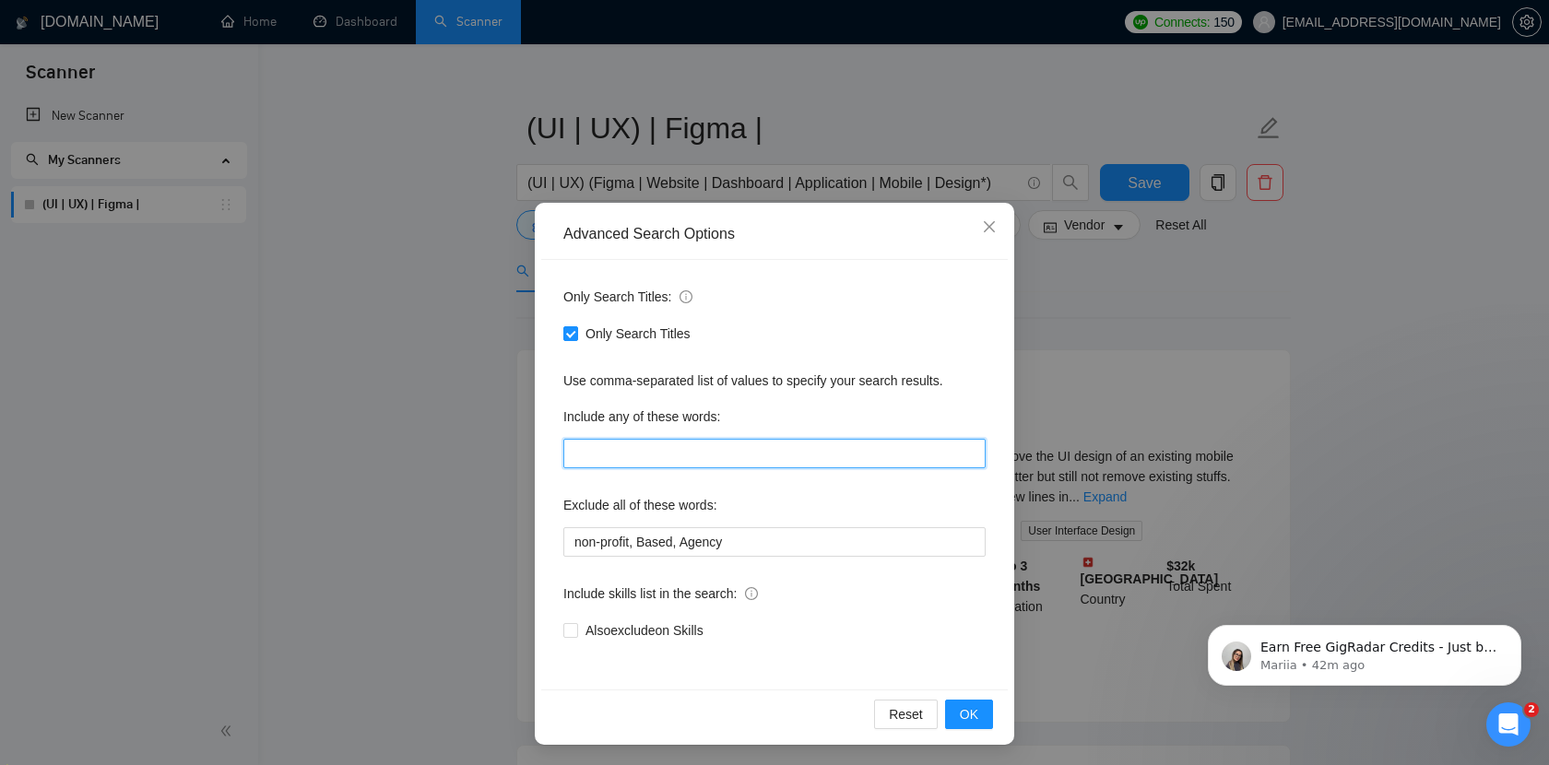
click at [672, 455] on input "text" at bounding box center [774, 454] width 422 height 30
click at [1276, 314] on div "Advanced Search Options Only Search Titles: Only Search Titles Use comma-separa…" at bounding box center [774, 382] width 1549 height 765
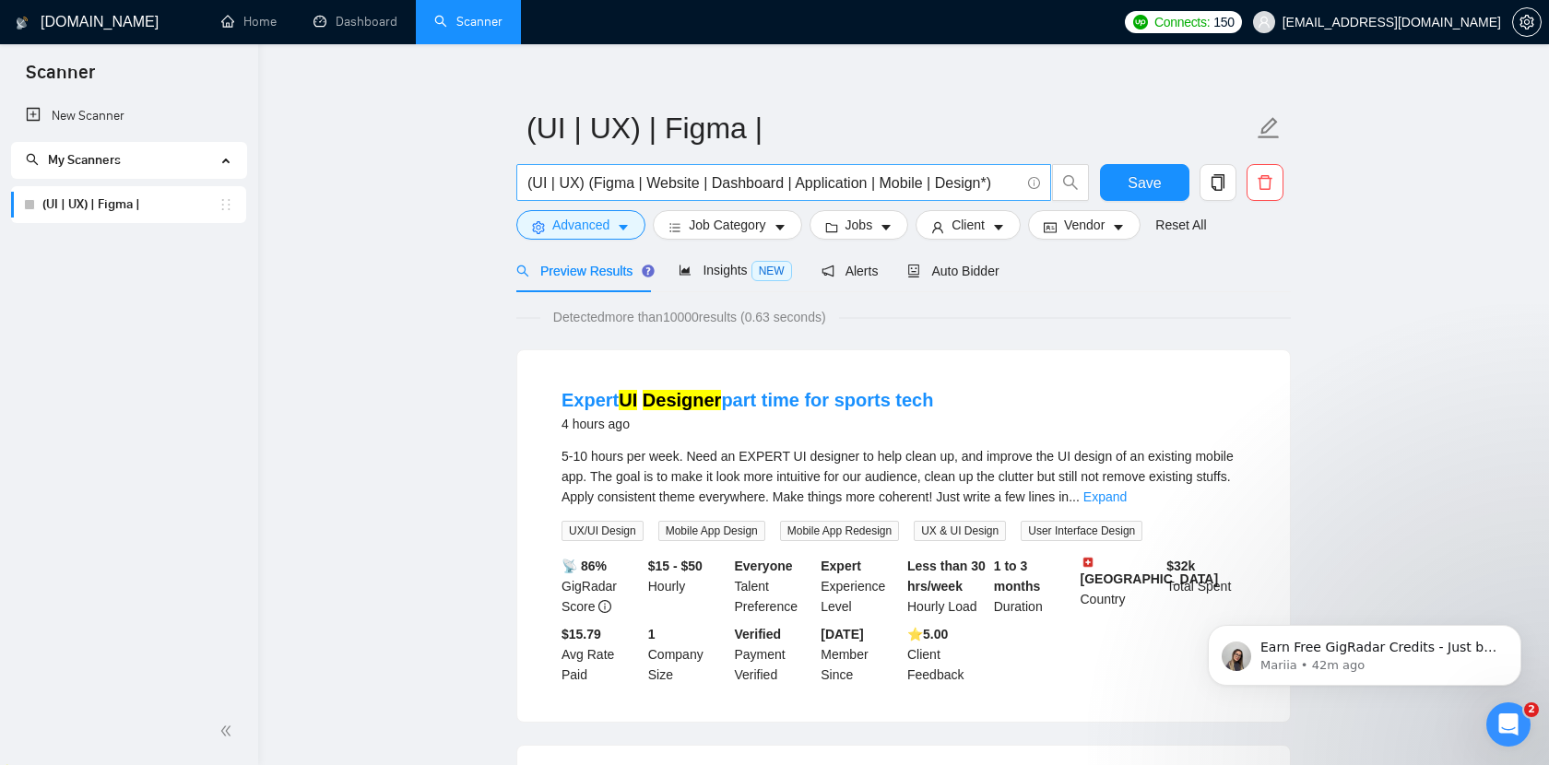
click at [997, 181] on input "(UI | UX) (Figma | Website | Dashboard | Application | Mobile | Design*)" at bounding box center [773, 182] width 492 height 23
type input "(UI | UX) (Figma | Website | Dashboard | Application | Mobile | Design*) Part t…"
click at [1224, 280] on div "Preview Results Insights NEW Alerts Auto Bidder" at bounding box center [903, 270] width 774 height 43
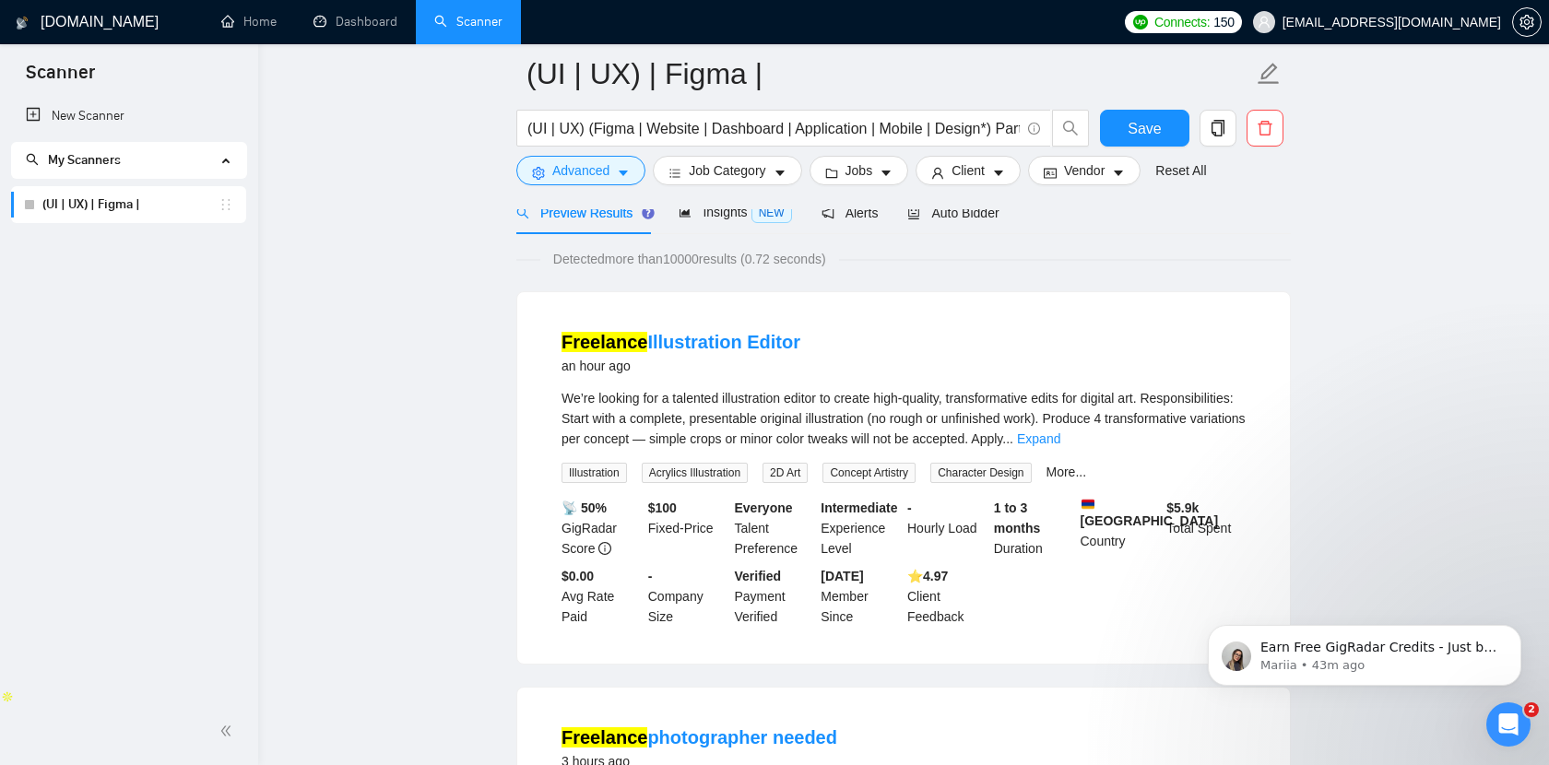
scroll to position [64, 0]
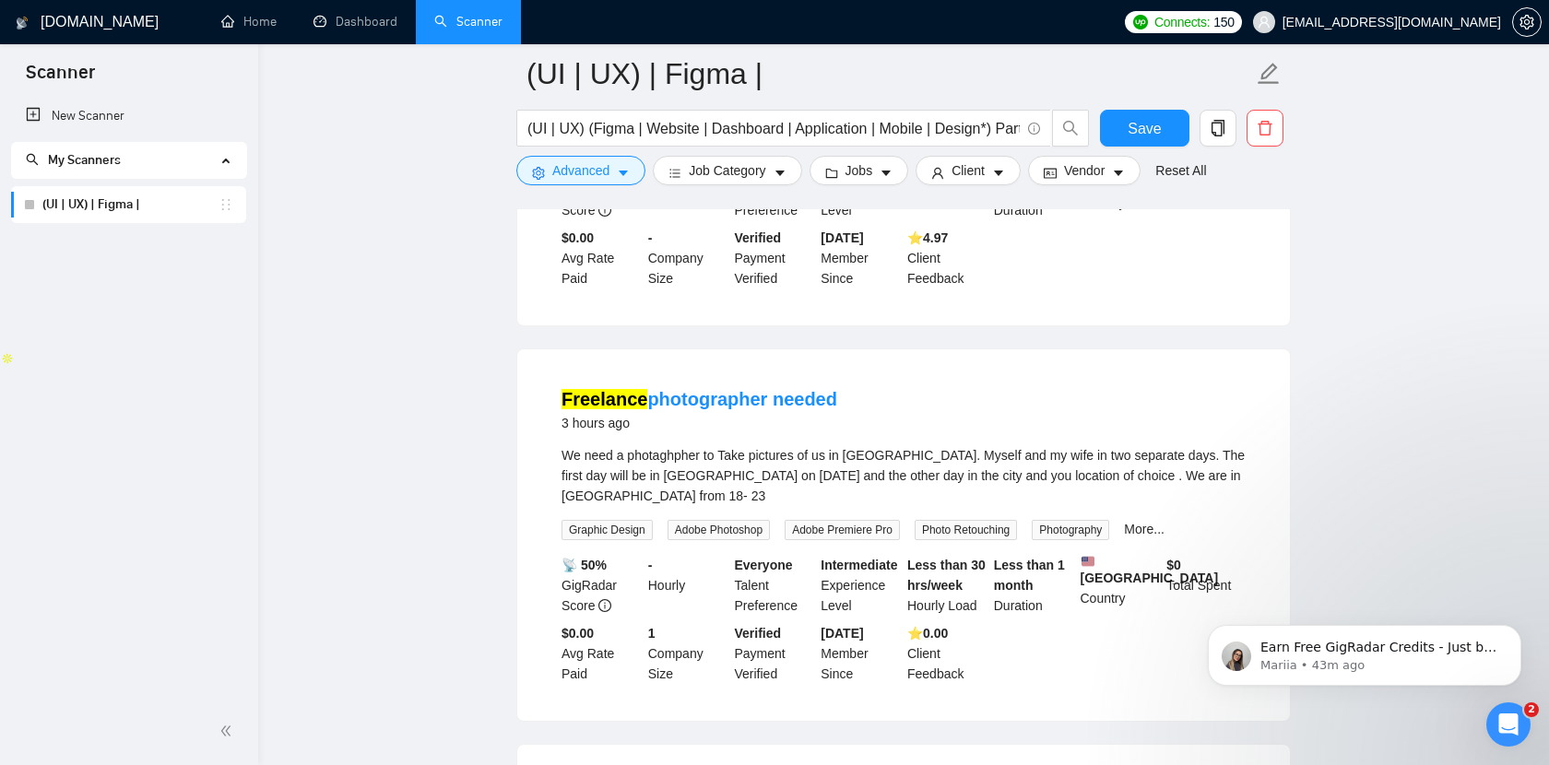
scroll to position [0, 0]
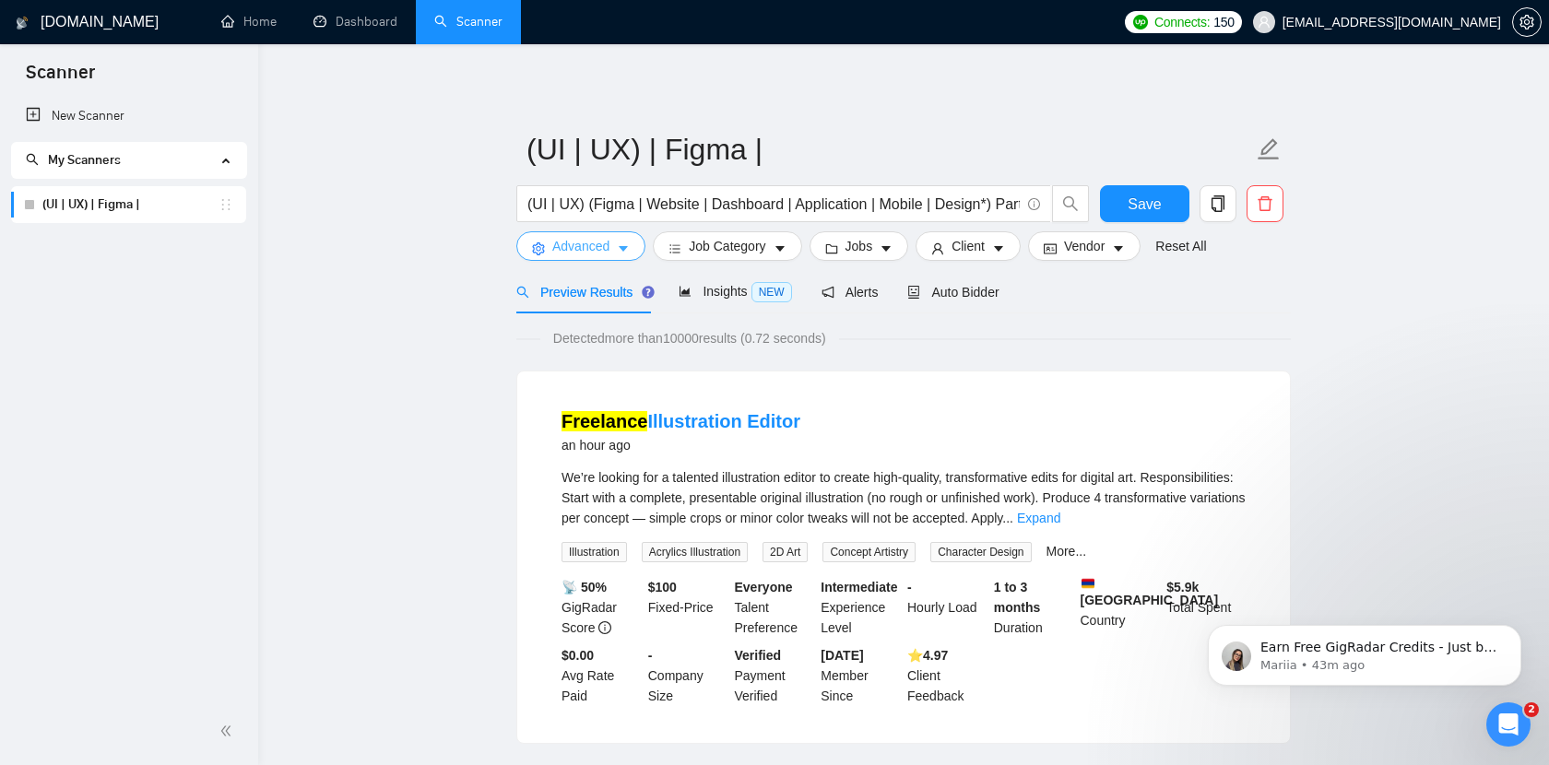
click at [590, 246] on span "Advanced" at bounding box center [580, 246] width 57 height 20
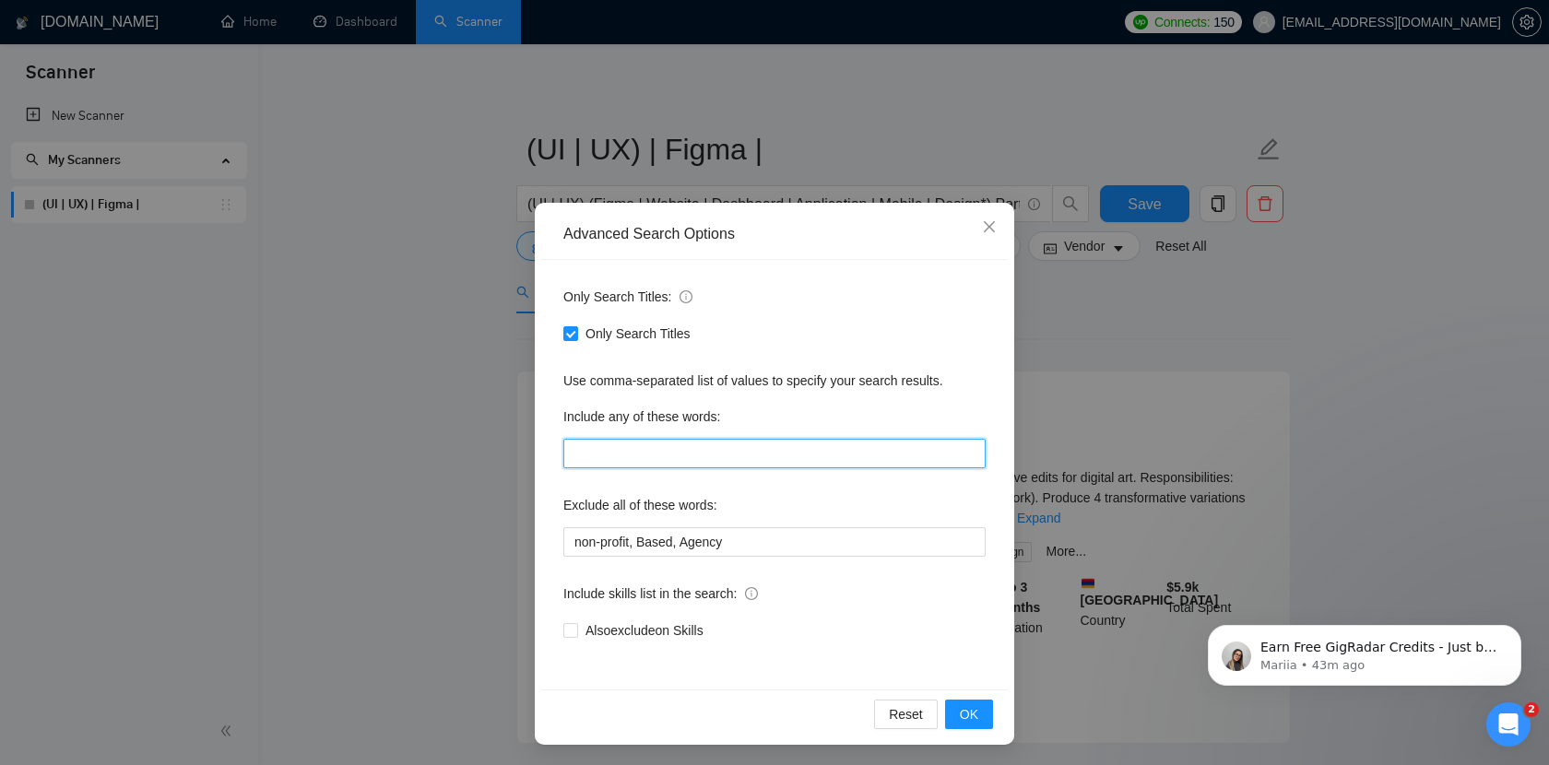
click at [654, 466] on input "text" at bounding box center [774, 454] width 422 height 30
type input "Fintech, Finance"
click at [958, 711] on button "OK" at bounding box center [969, 715] width 48 height 30
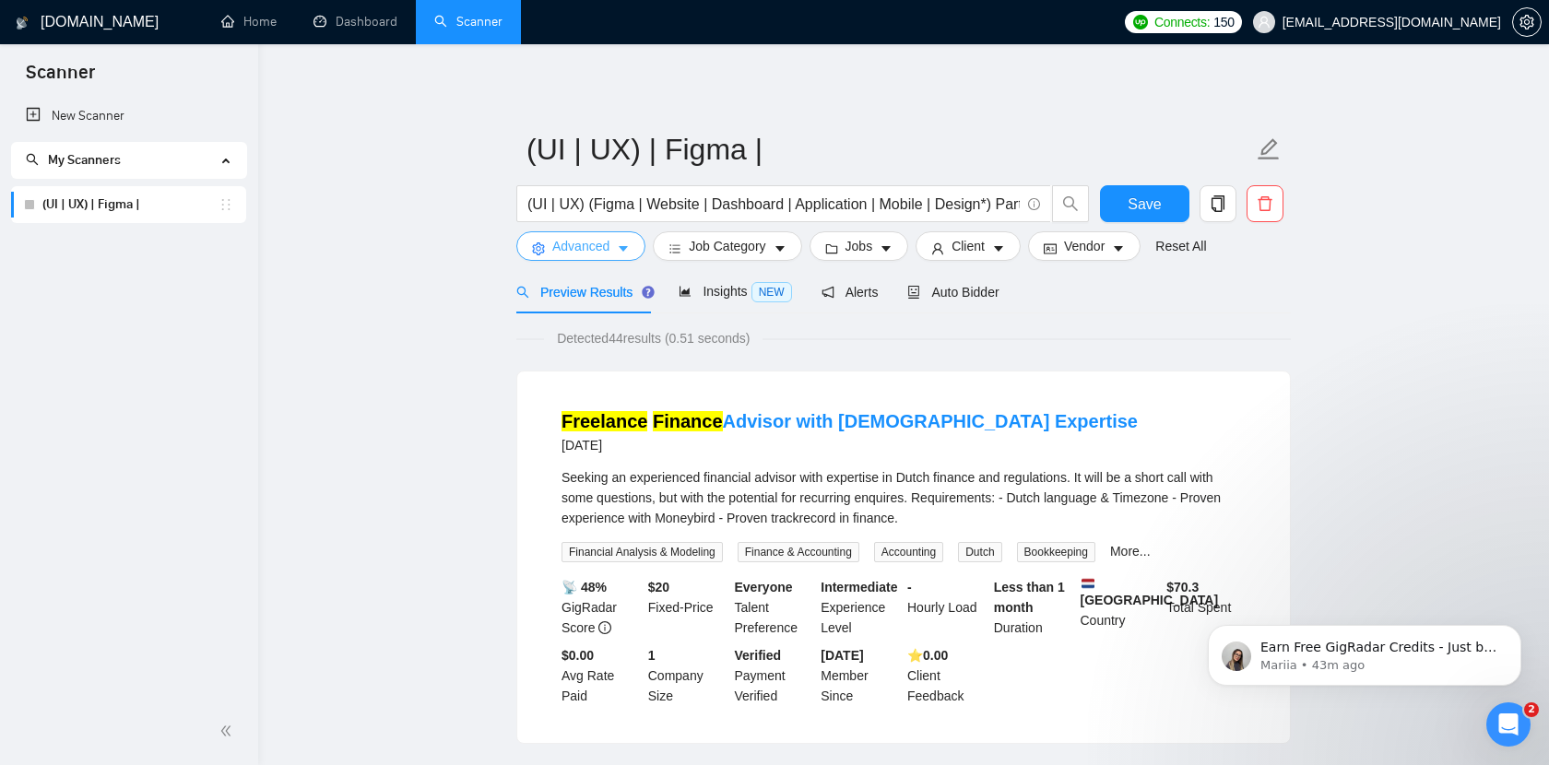
click at [619, 235] on button "Advanced" at bounding box center [580, 246] width 129 height 30
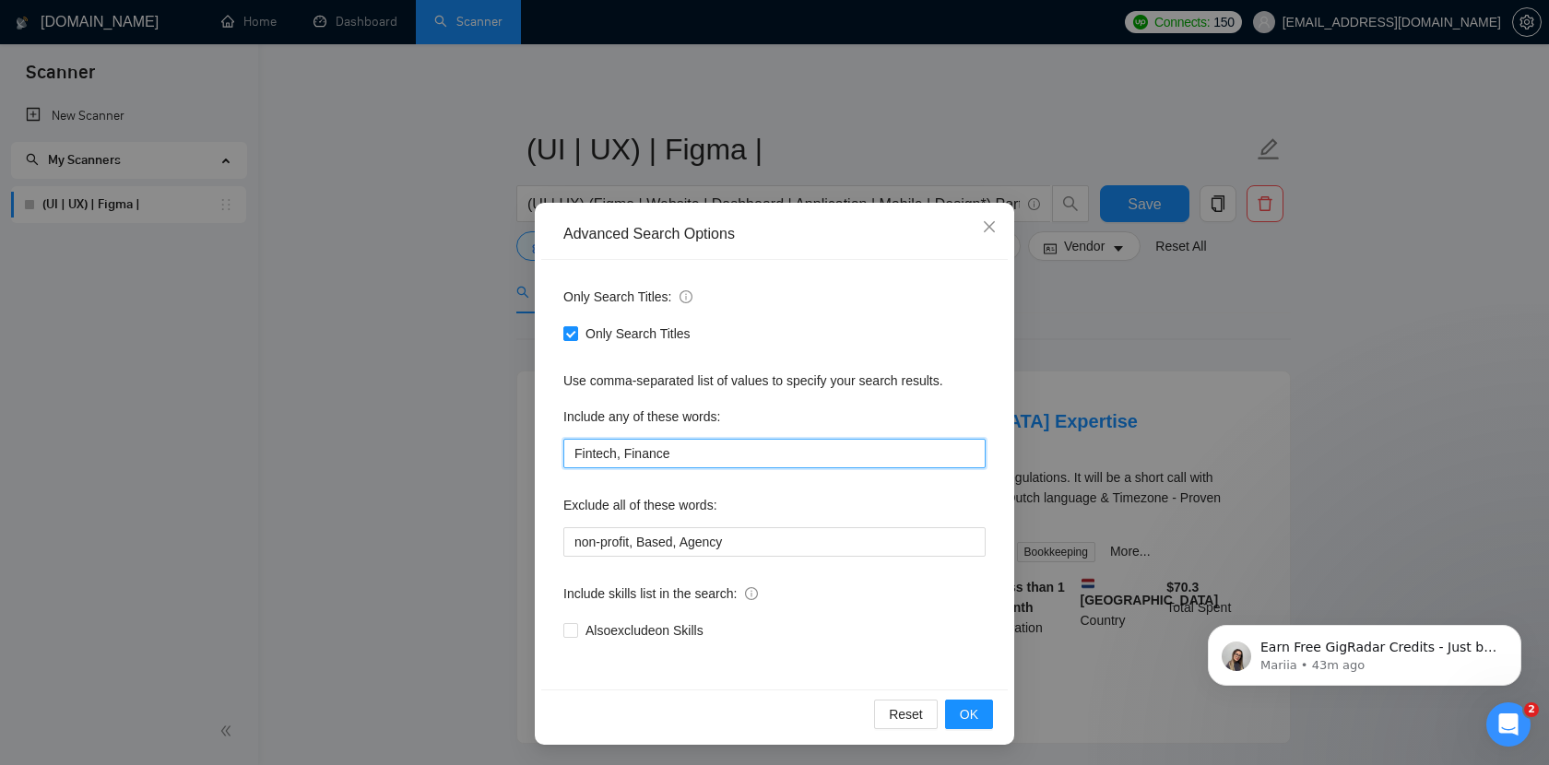
click at [696, 443] on input "Fintech, Finance" at bounding box center [774, 454] width 422 height 30
click at [965, 710] on span "OK" at bounding box center [969, 714] width 18 height 20
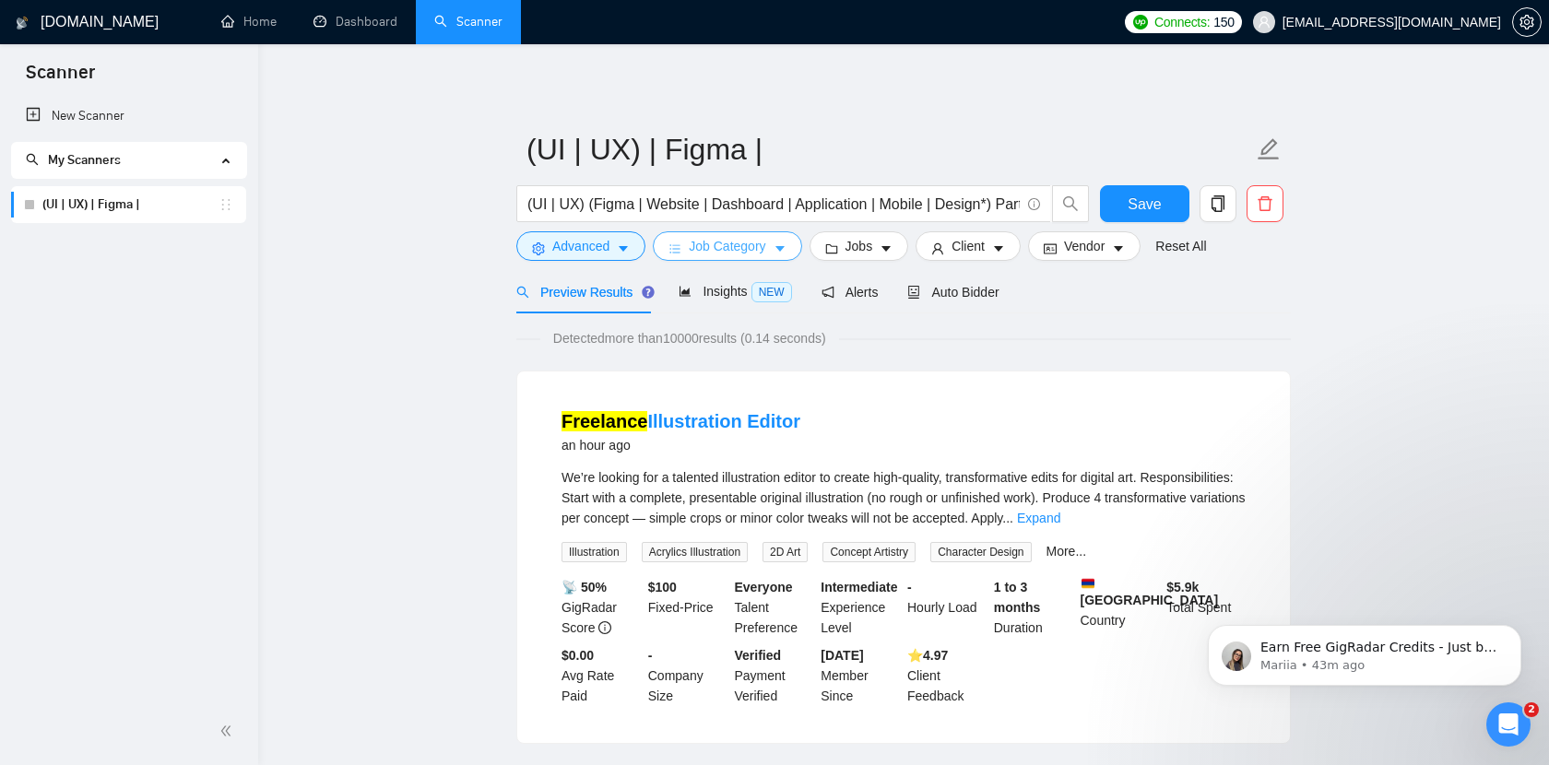
click at [734, 258] on button "Job Category" at bounding box center [727, 246] width 148 height 30
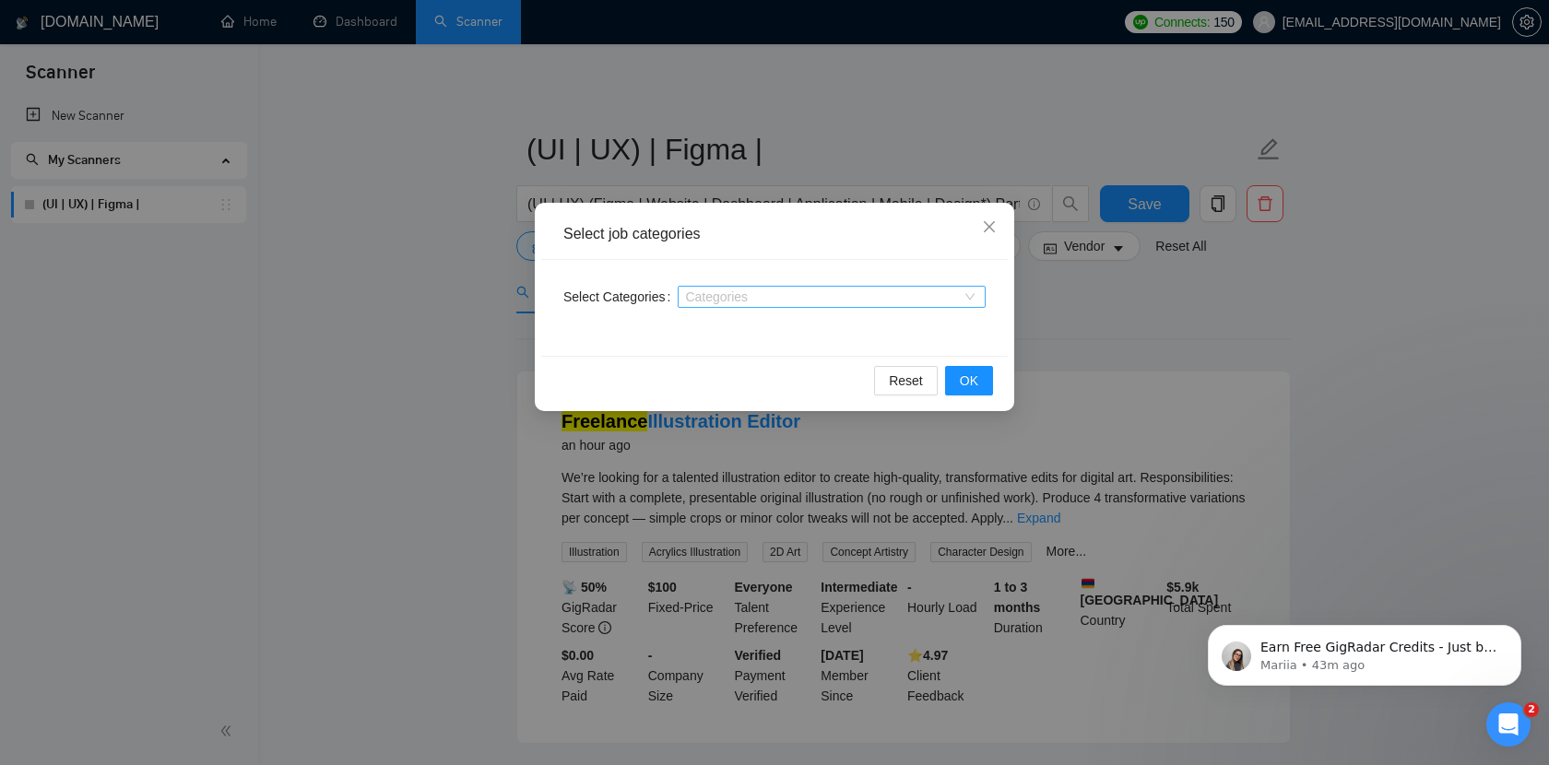
click at [763, 300] on div at bounding box center [822, 296] width 280 height 15
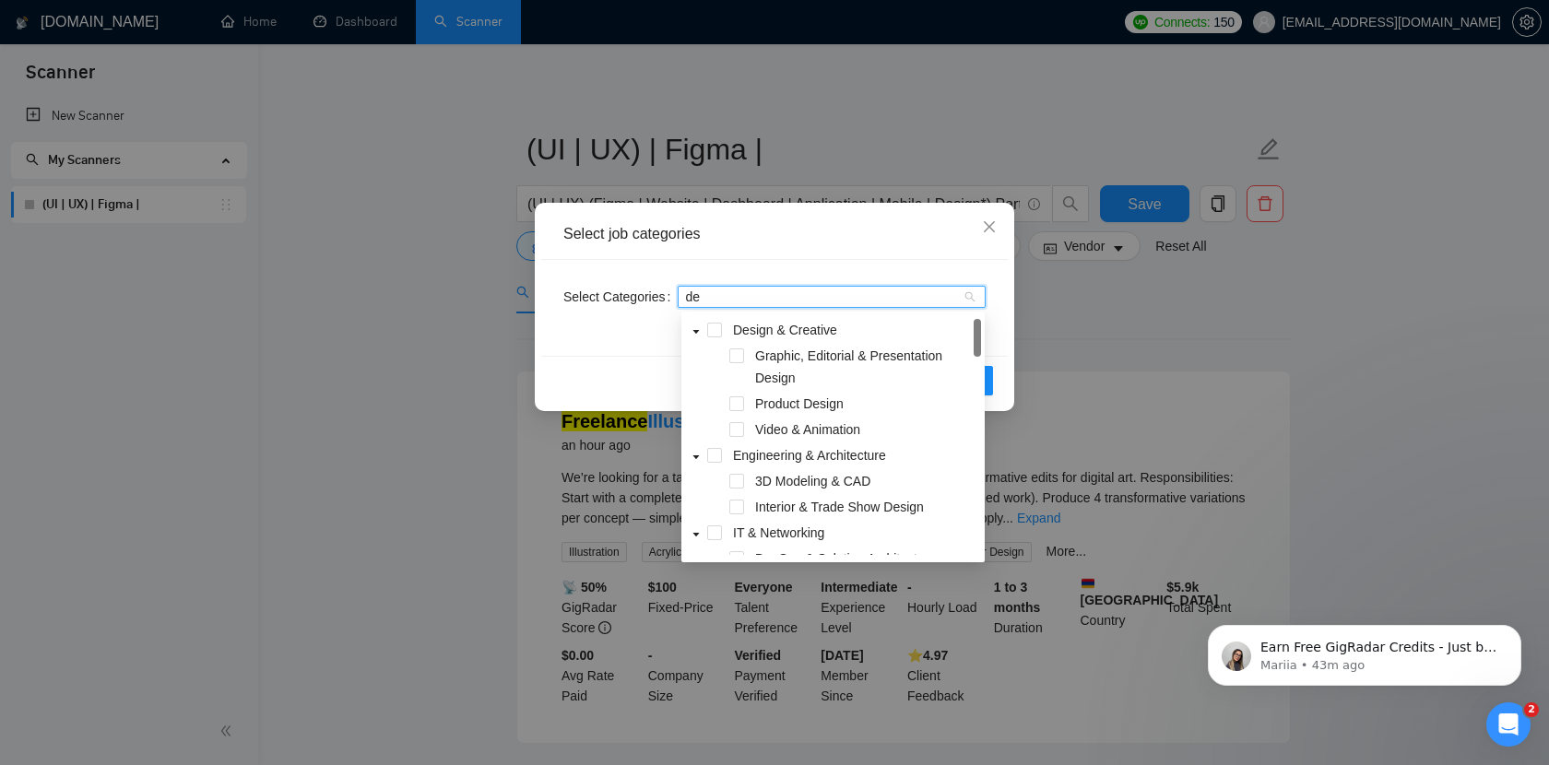
type input "des"
click at [715, 328] on span at bounding box center [714, 330] width 15 height 15
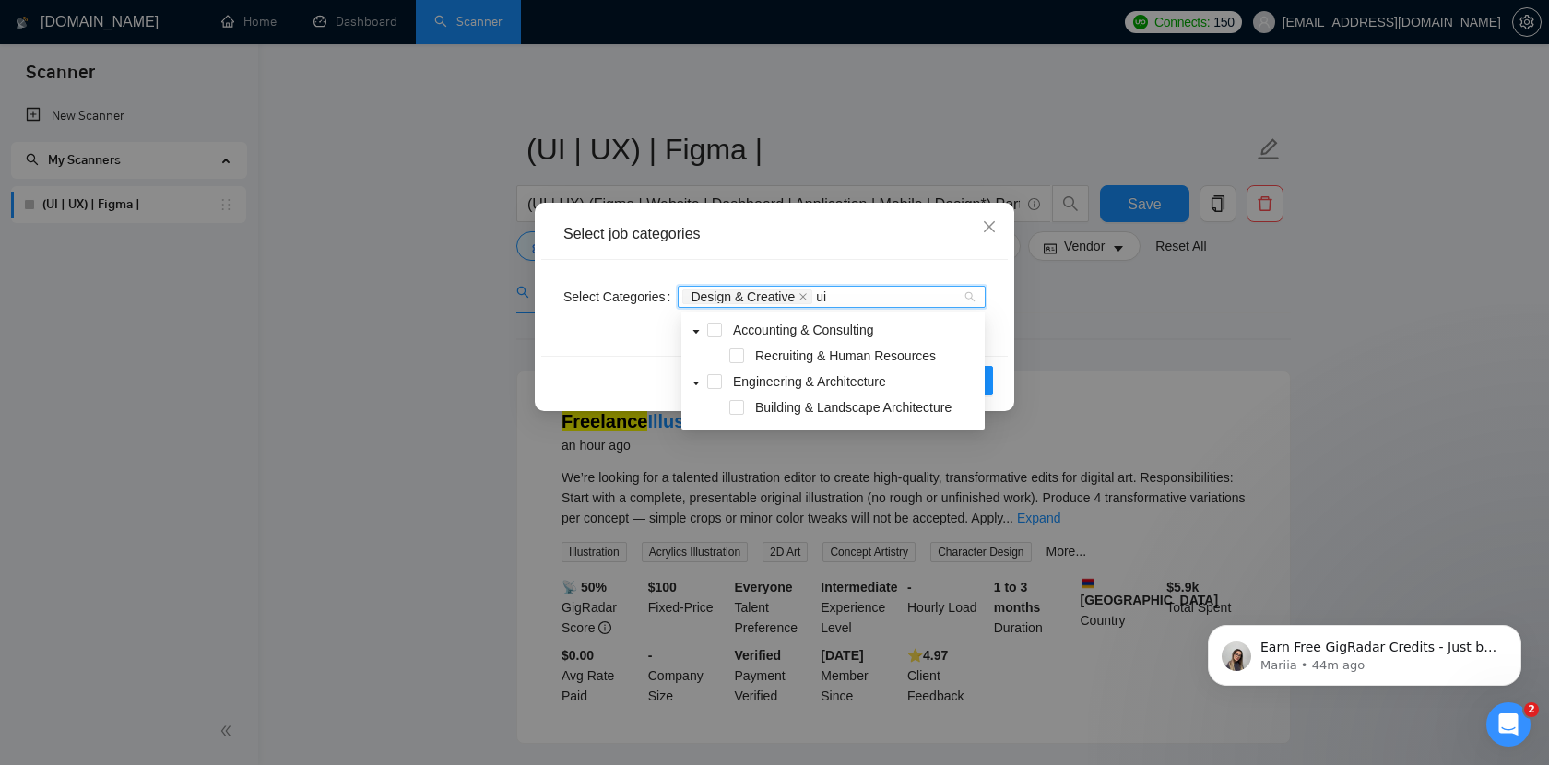
type input "u"
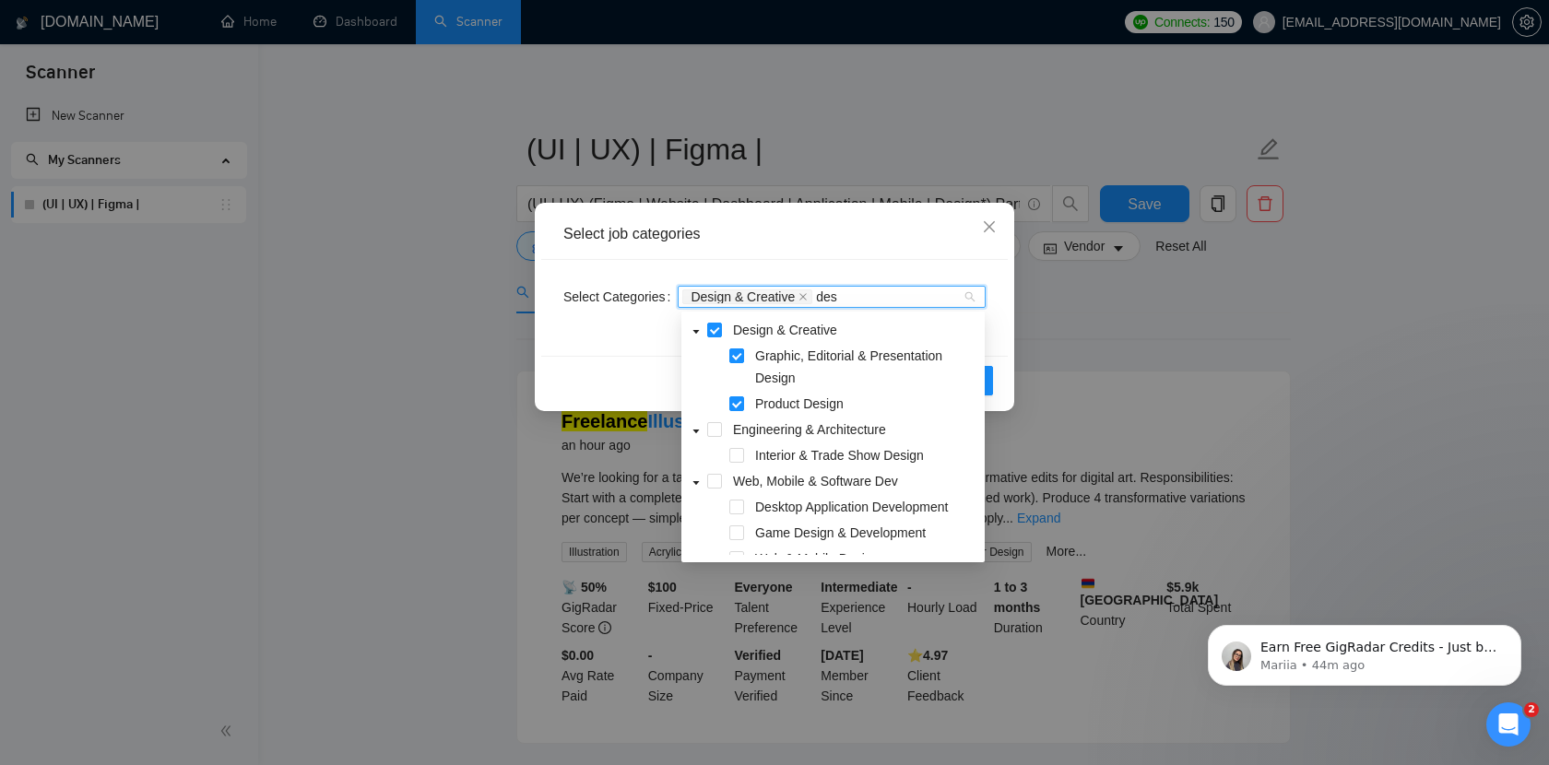
type input "desi"
click at [718, 485] on span at bounding box center [714, 481] width 15 height 15
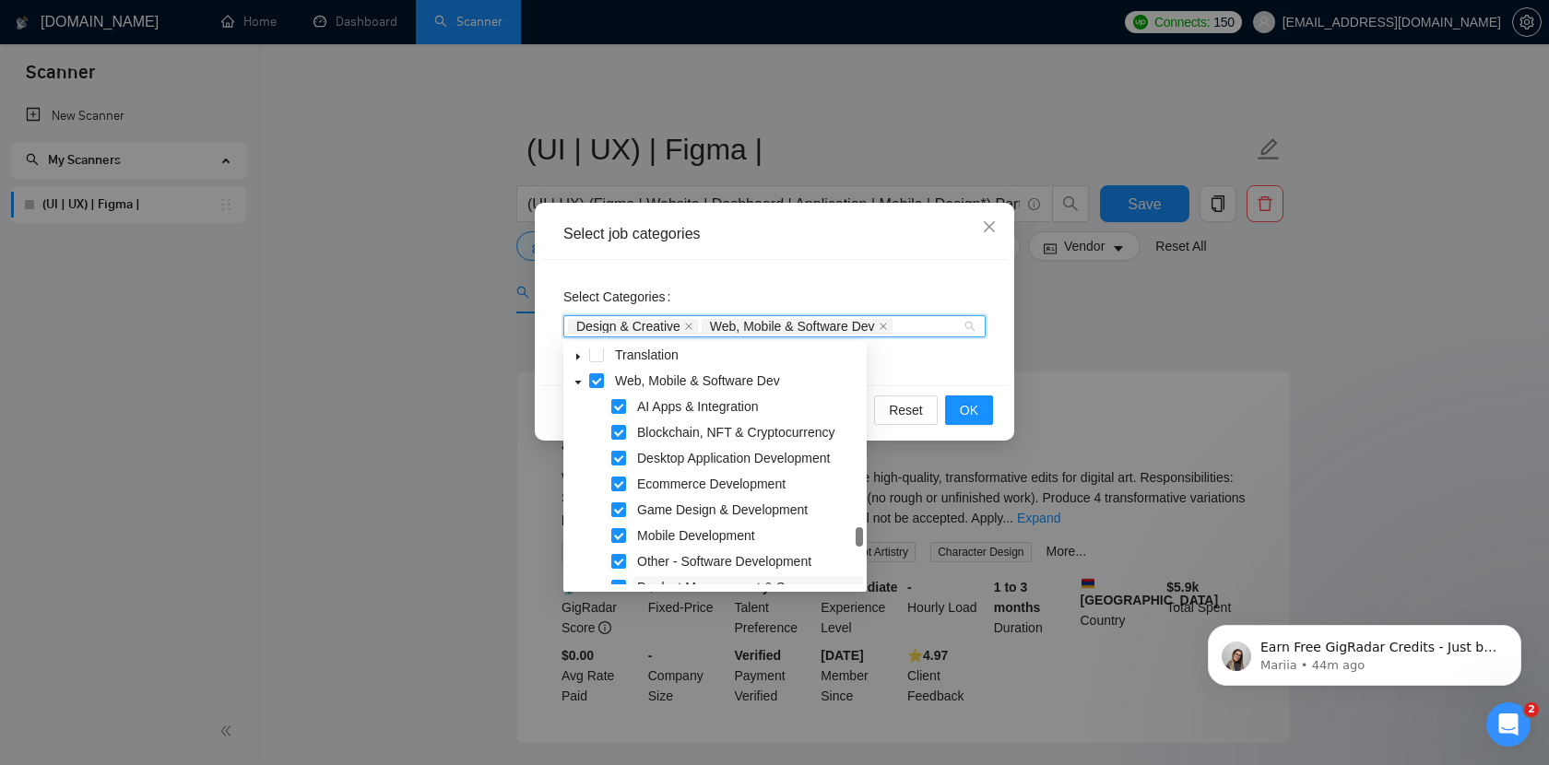
scroll to position [713, 0]
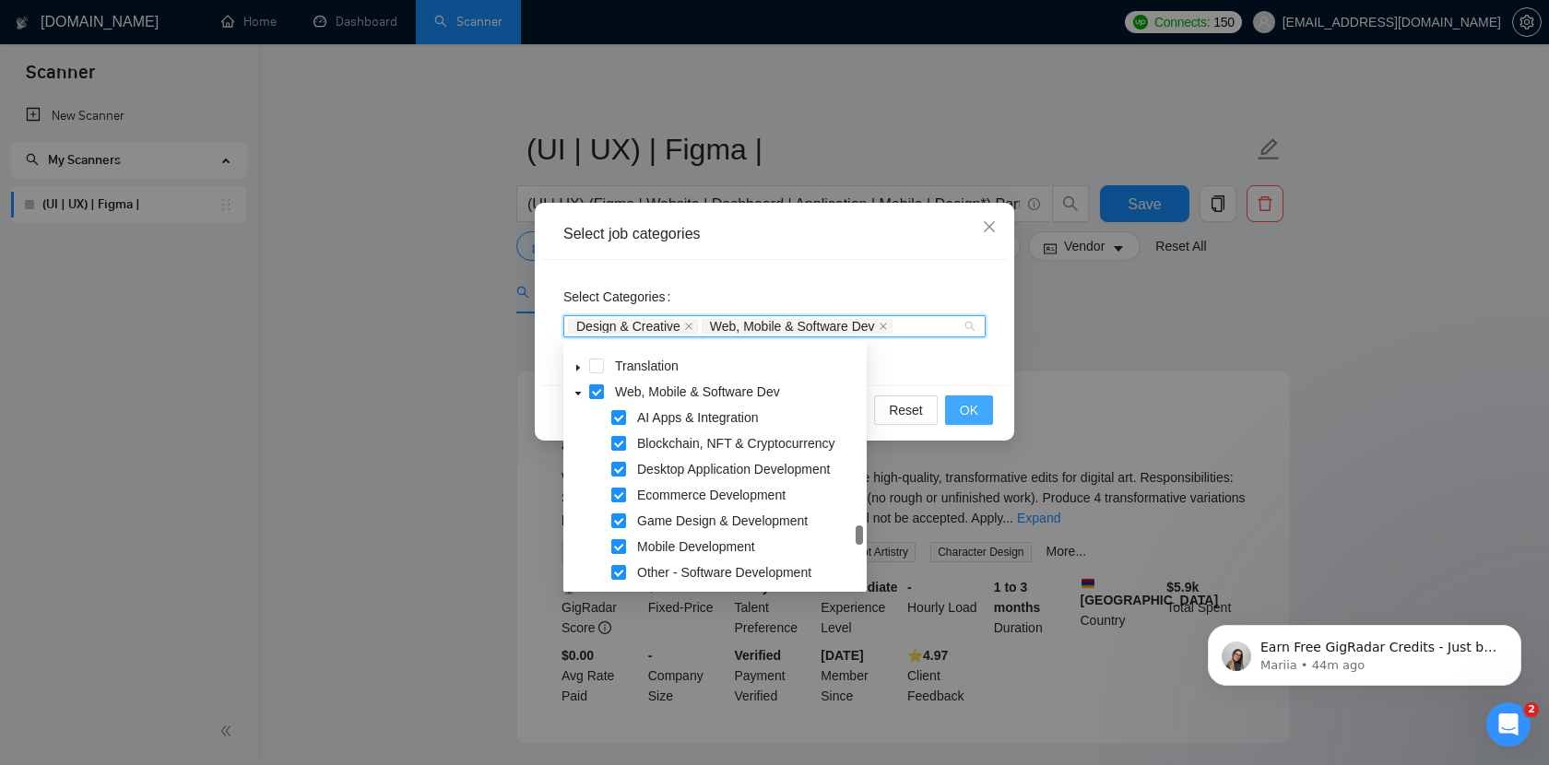
click at [963, 415] on span "OK" at bounding box center [969, 410] width 18 height 20
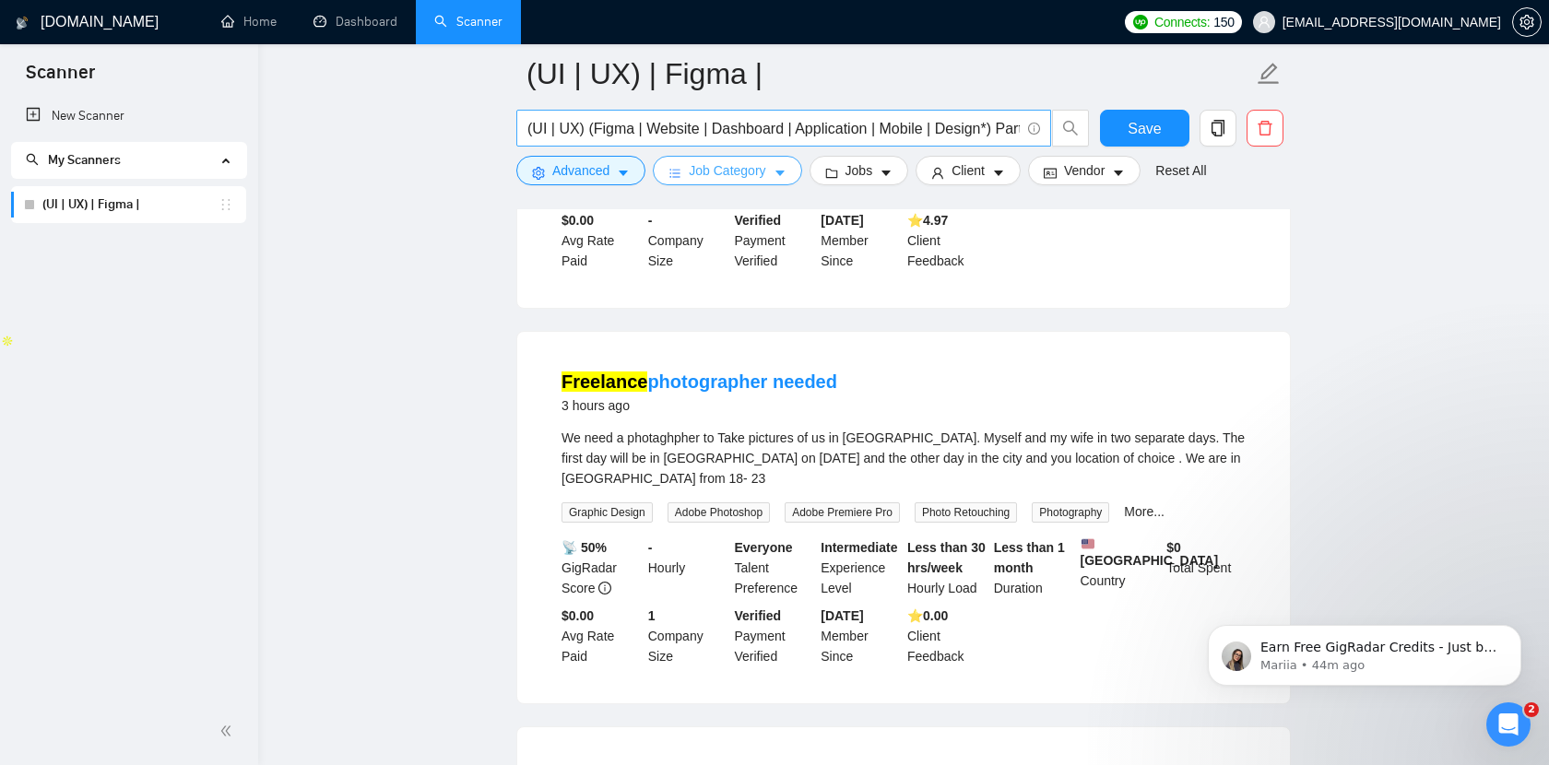
scroll to position [0, 115]
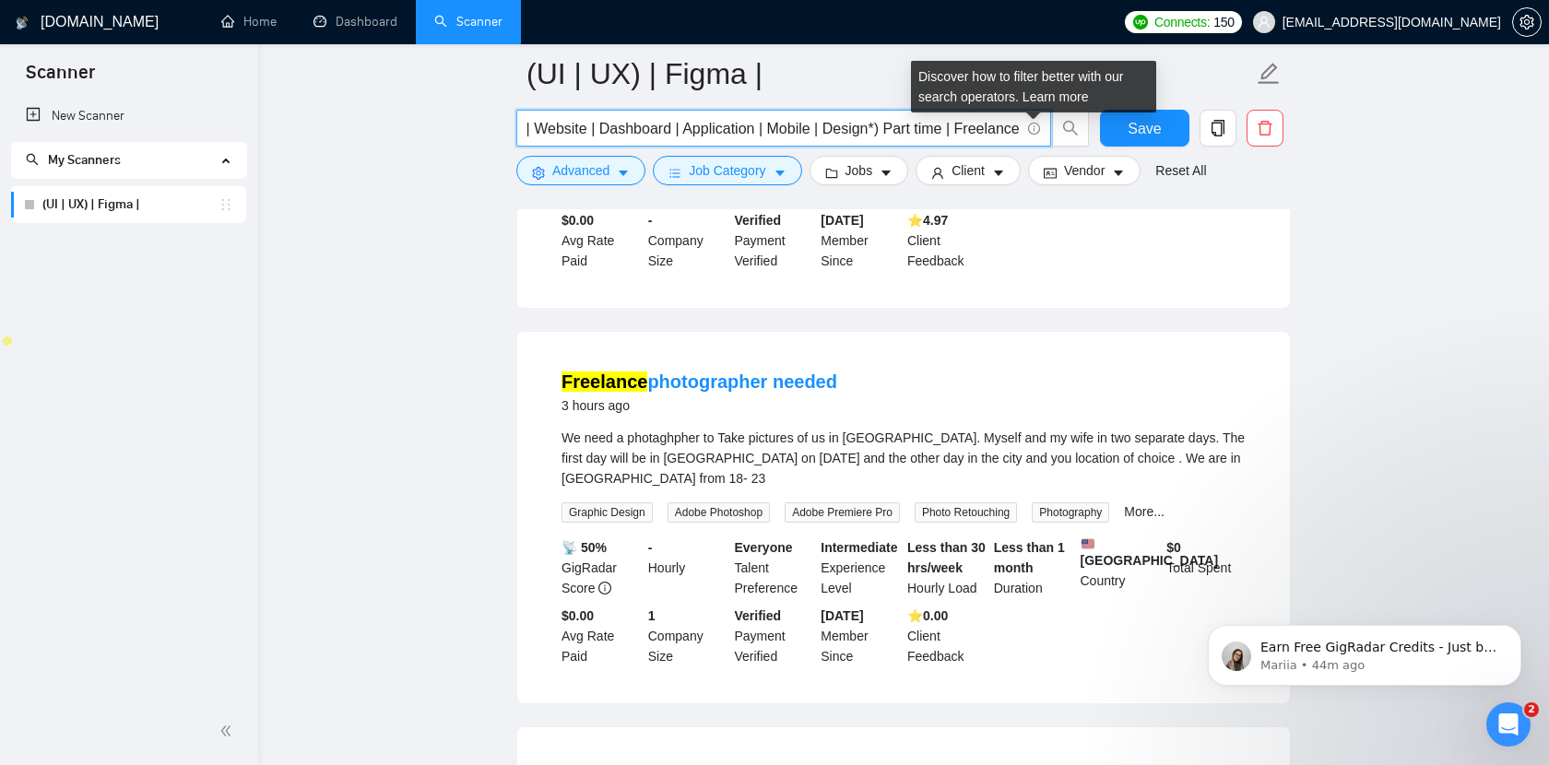
drag, startPoint x: 884, startPoint y: 128, endPoint x: 1033, endPoint y: 133, distance: 149.4
click at [1033, 133] on span "(UI | UX) (Figma | Website | Dashboard | Application | Mobile | Design*) Part t…" at bounding box center [783, 128] width 535 height 37
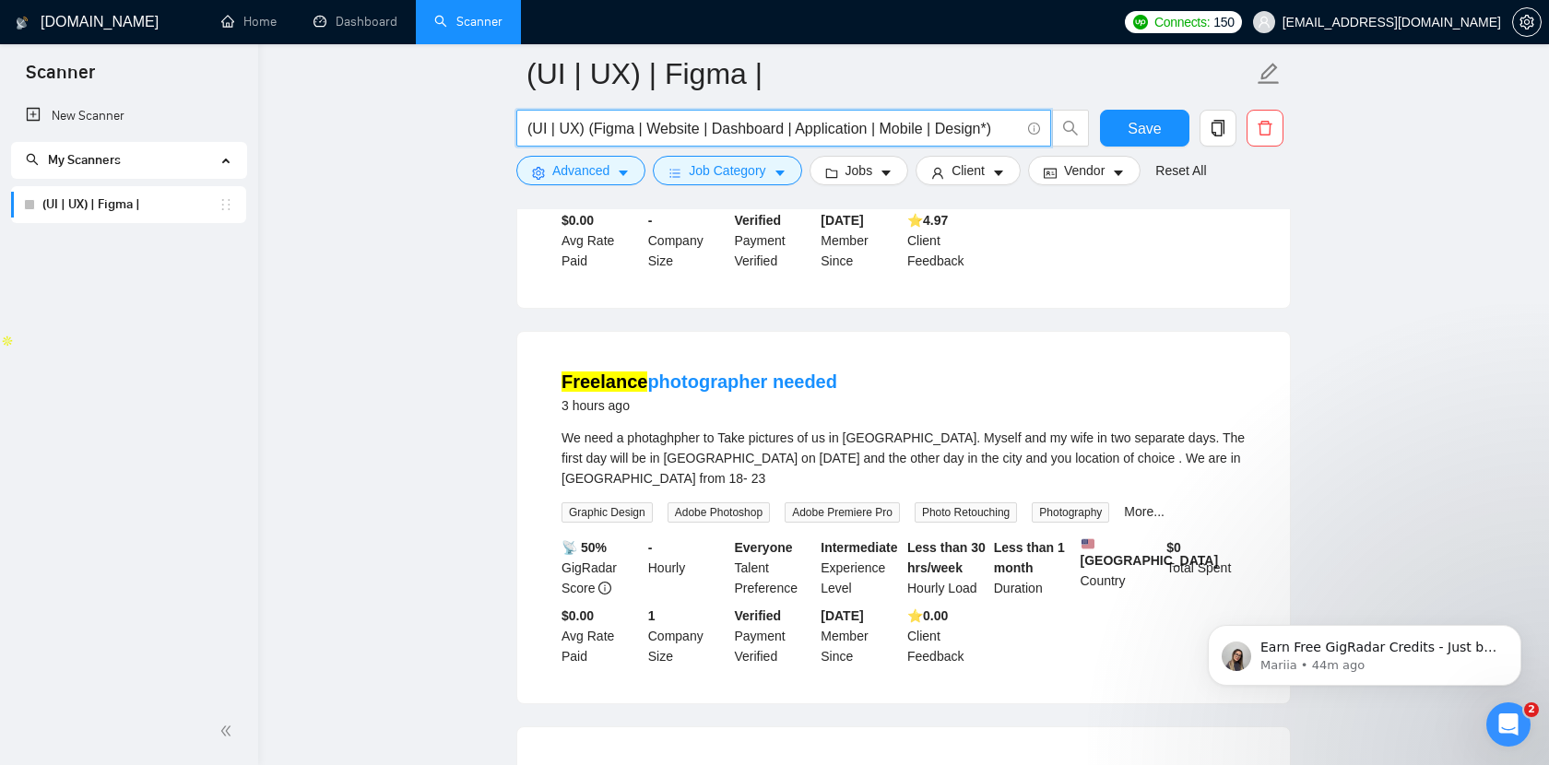
type input "(UI | UX) (Figma | Website | Dashboard | Application | Mobile | Design*)"
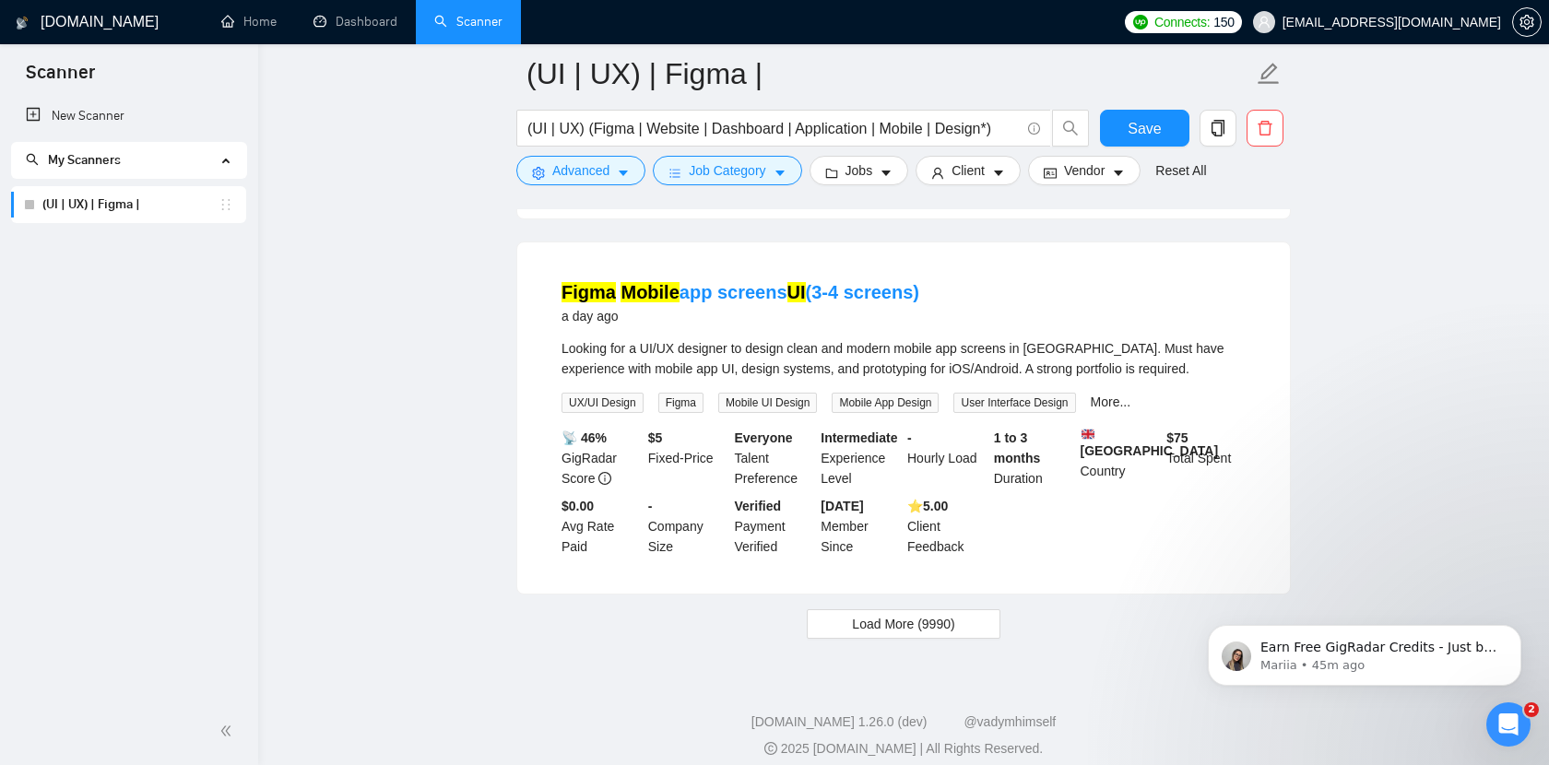
scroll to position [3764, 0]
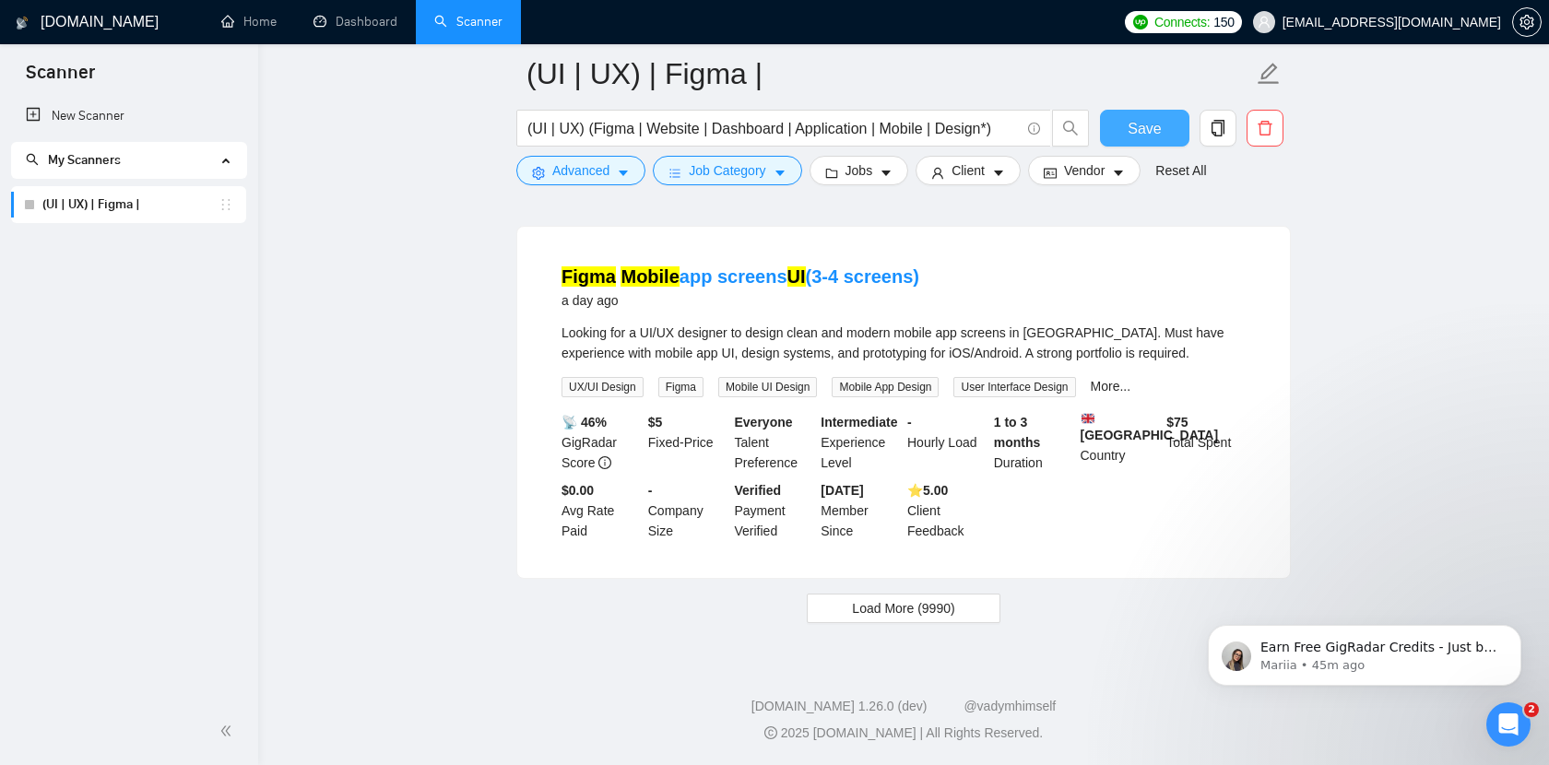
click at [1148, 127] on span "Save" at bounding box center [1144, 128] width 33 height 23
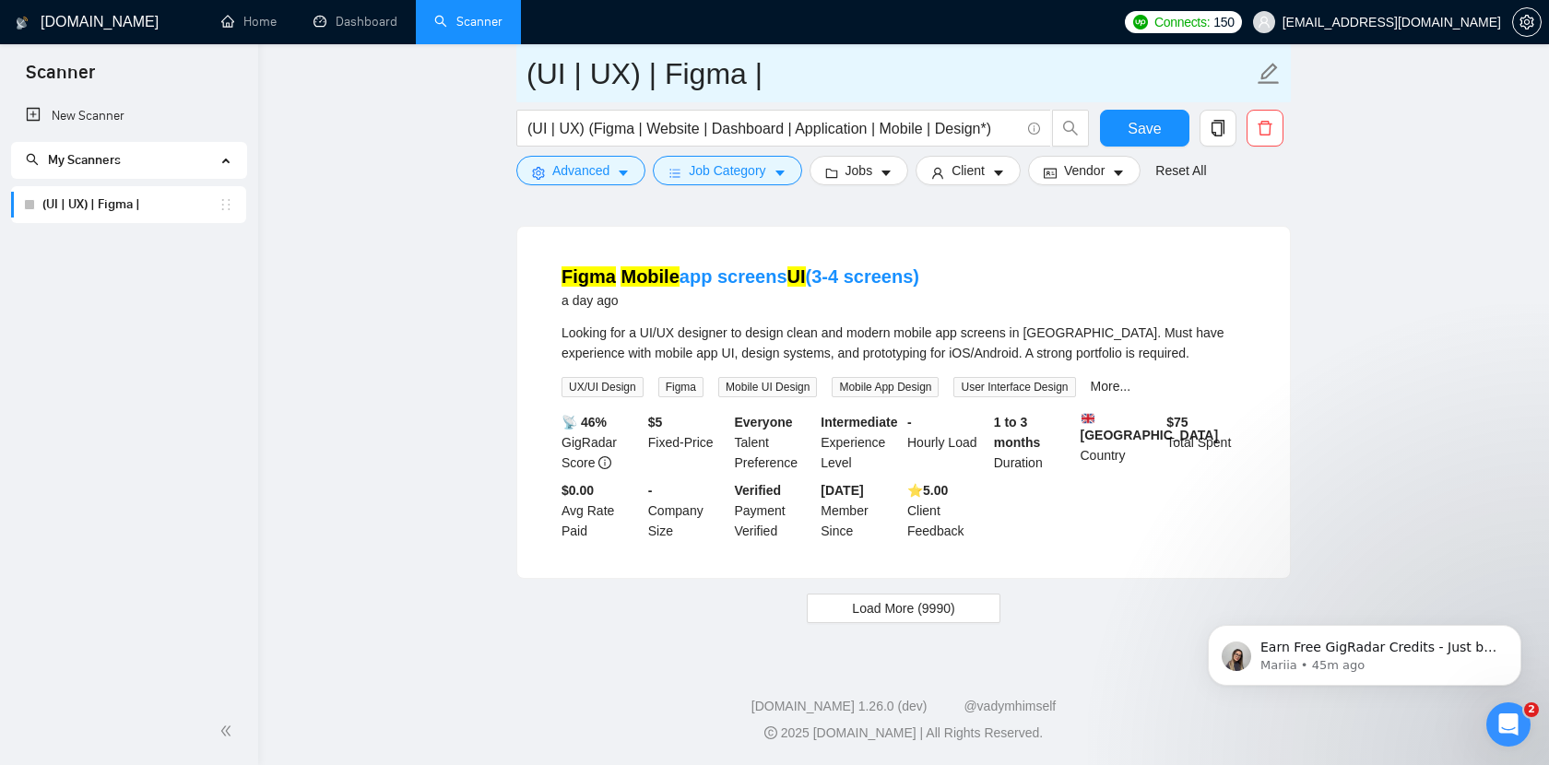
click at [747, 80] on input "(UI | UX) | Figma |" at bounding box center [889, 74] width 726 height 46
type input "UI/UX Focus"
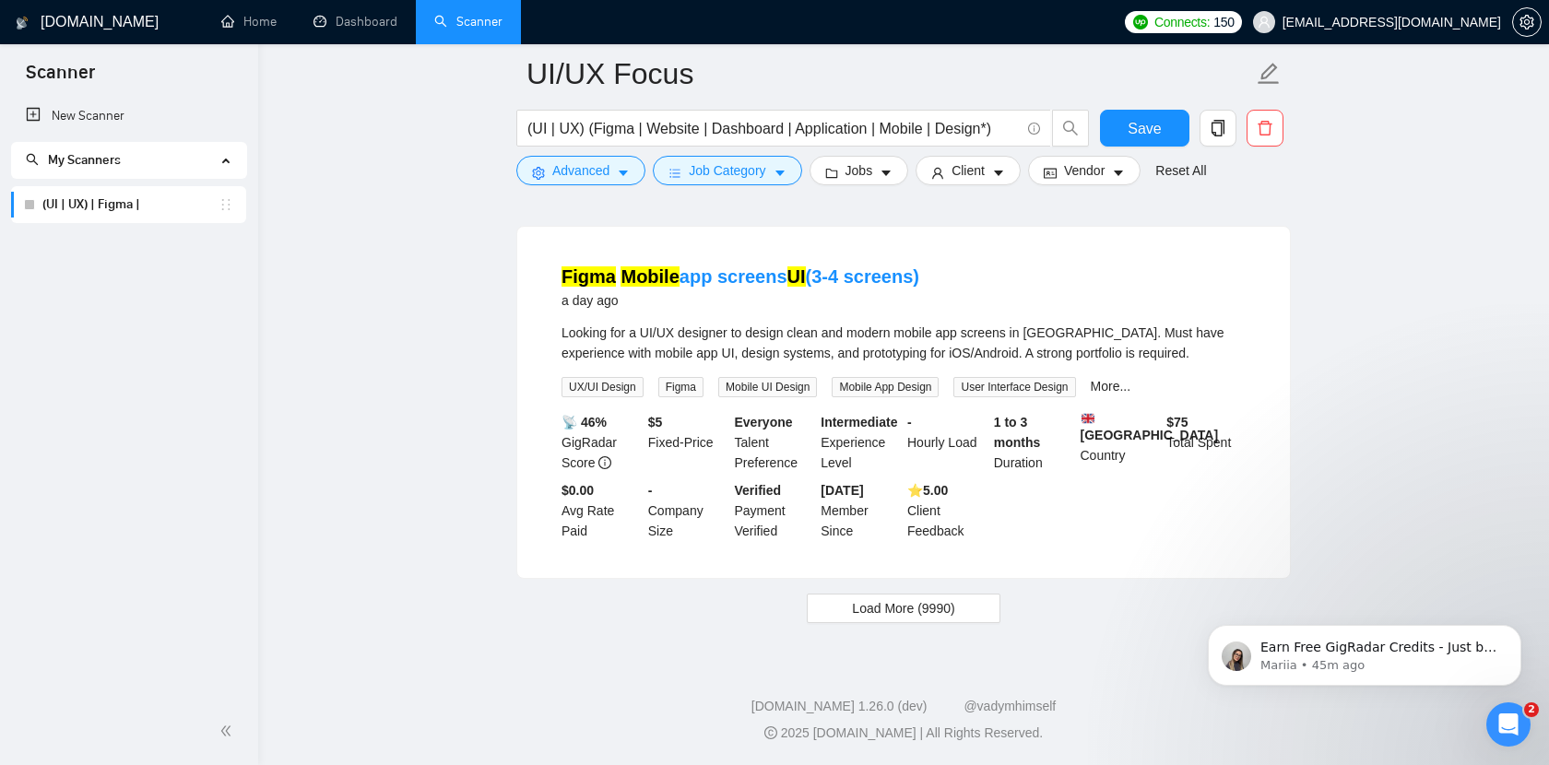
click at [873, 170] on span "Jobs" at bounding box center [859, 170] width 28 height 20
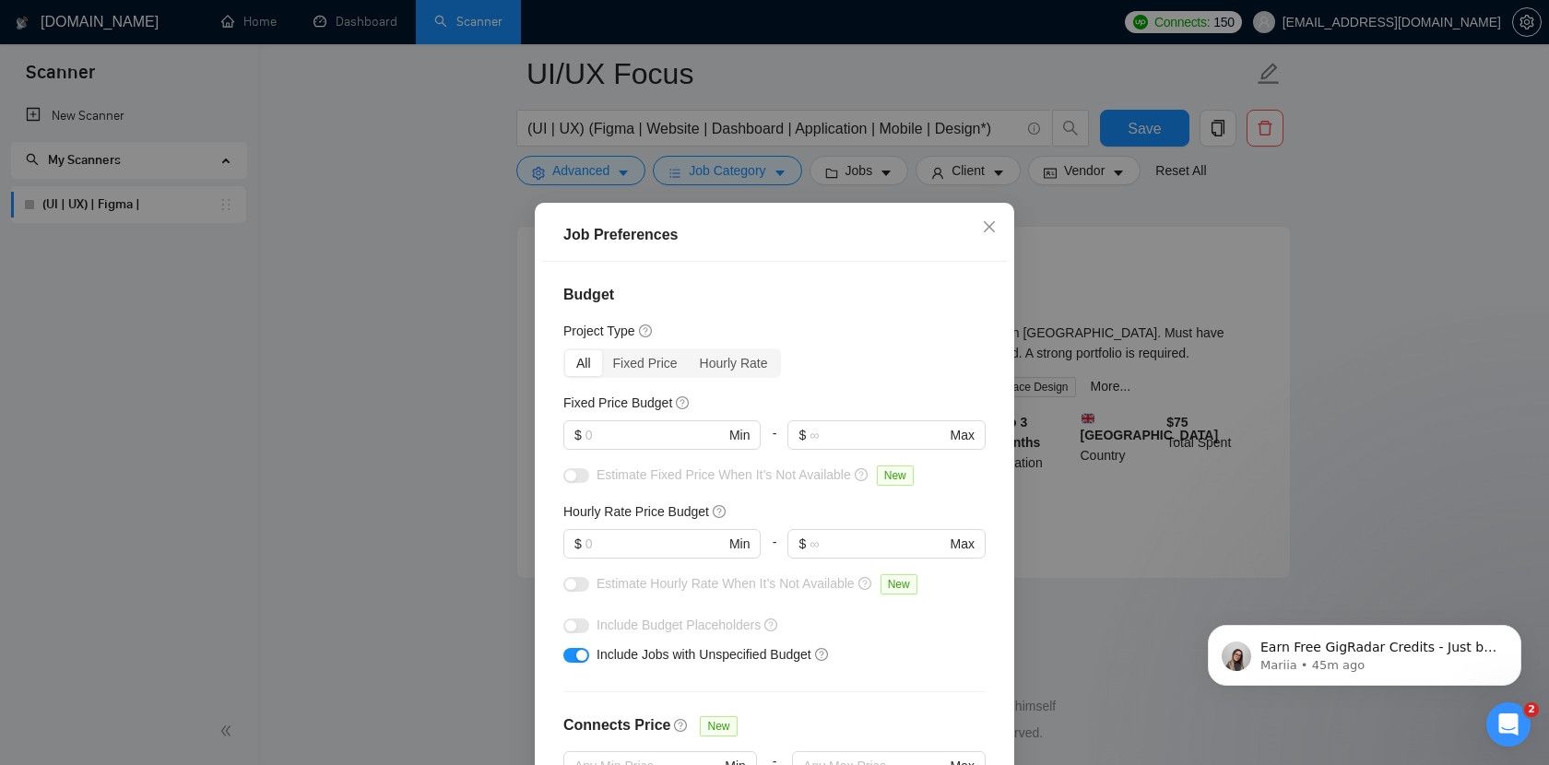
click at [825, 338] on div "Project Type" at bounding box center [774, 331] width 422 height 20
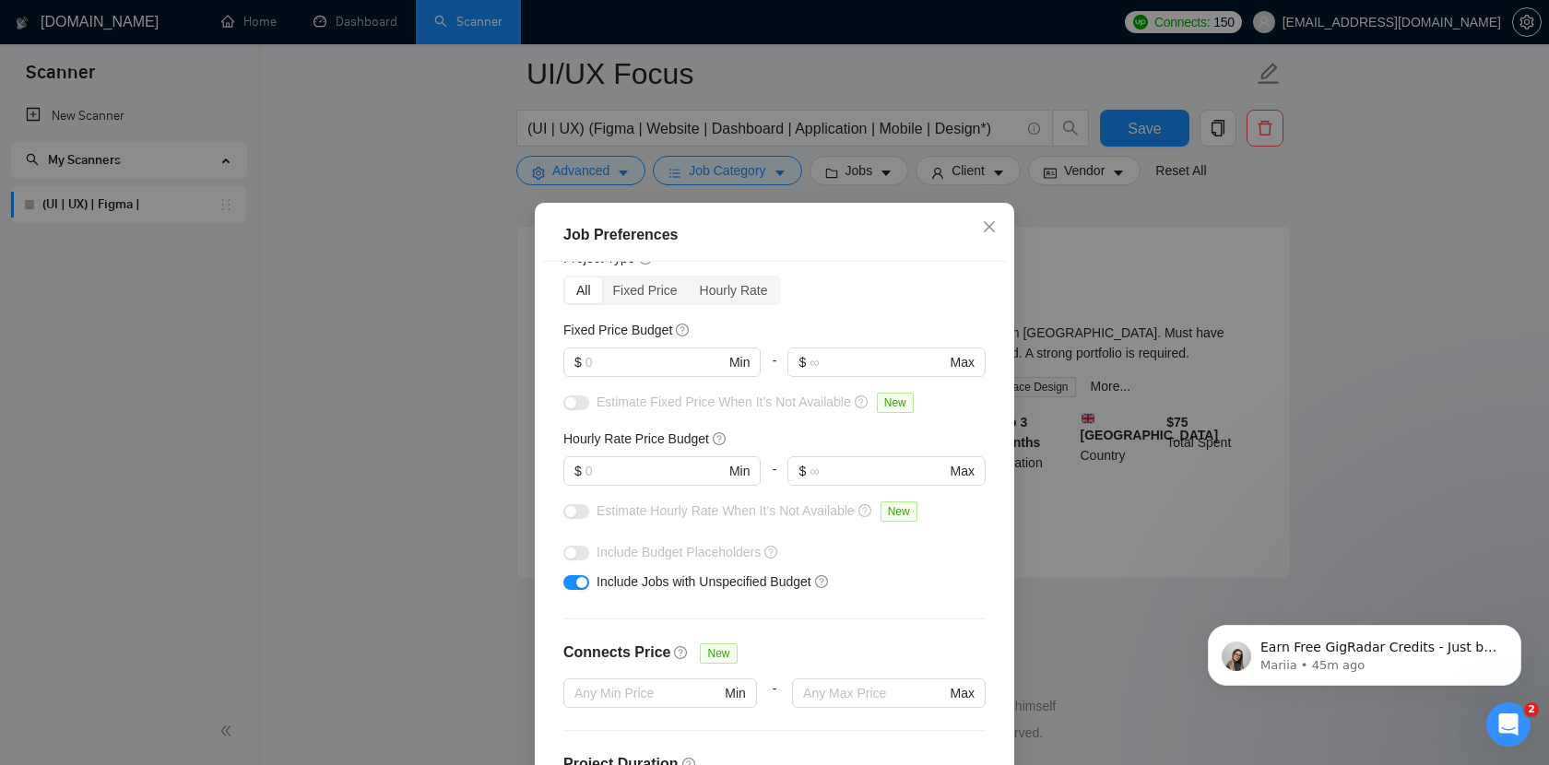
scroll to position [93, 0]
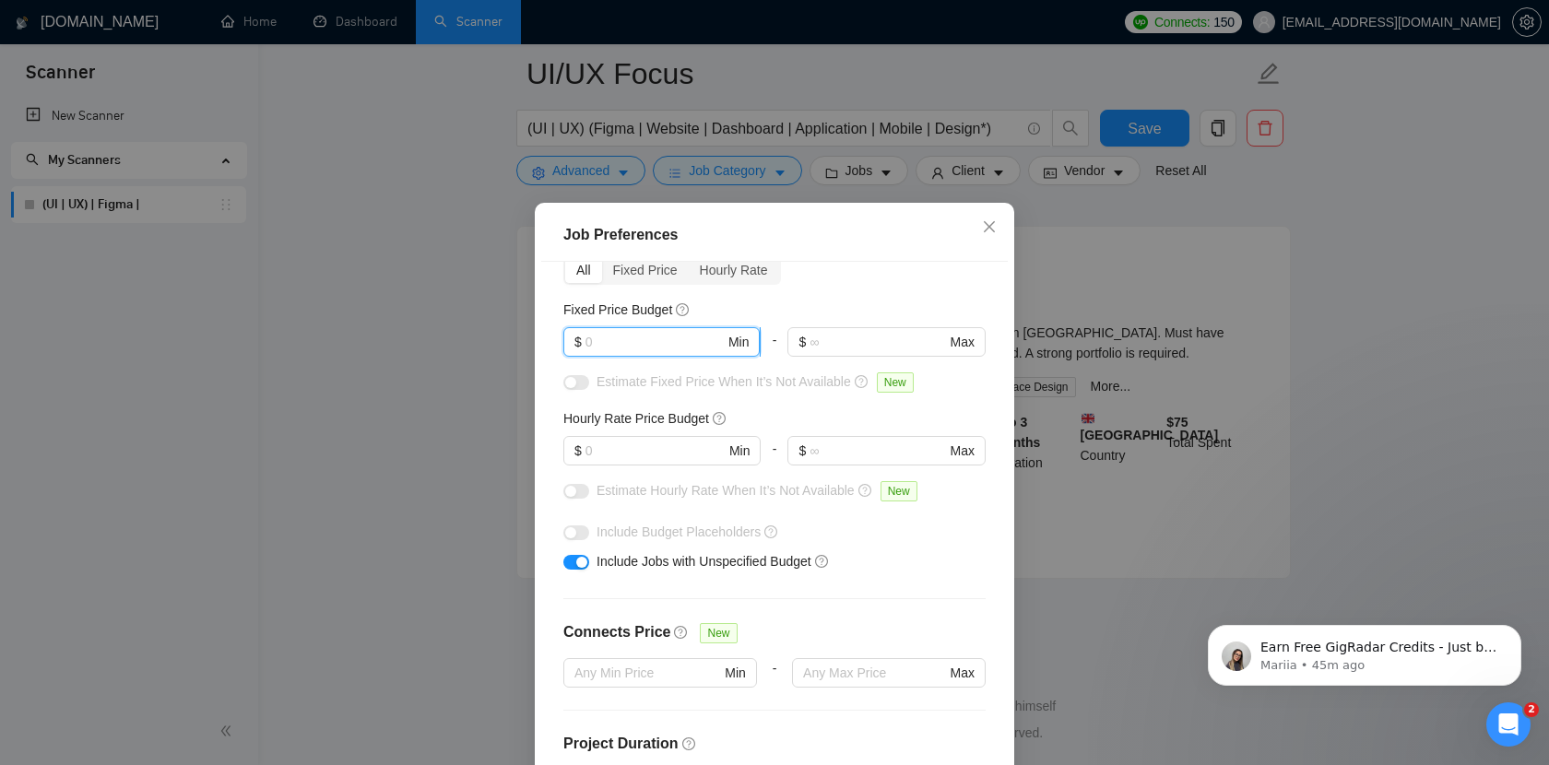
click at [613, 346] on input "text" at bounding box center [654, 342] width 139 height 20
click at [835, 293] on div "Budget Project Type All Fixed Price Hourly Rate Fixed Price Budget $ Min - $ Ma…" at bounding box center [774, 530] width 467 height 536
click at [622, 337] on input "text" at bounding box center [654, 342] width 139 height 20
type input "500"
click at [833, 348] on input "text" at bounding box center [877, 342] width 136 height 20
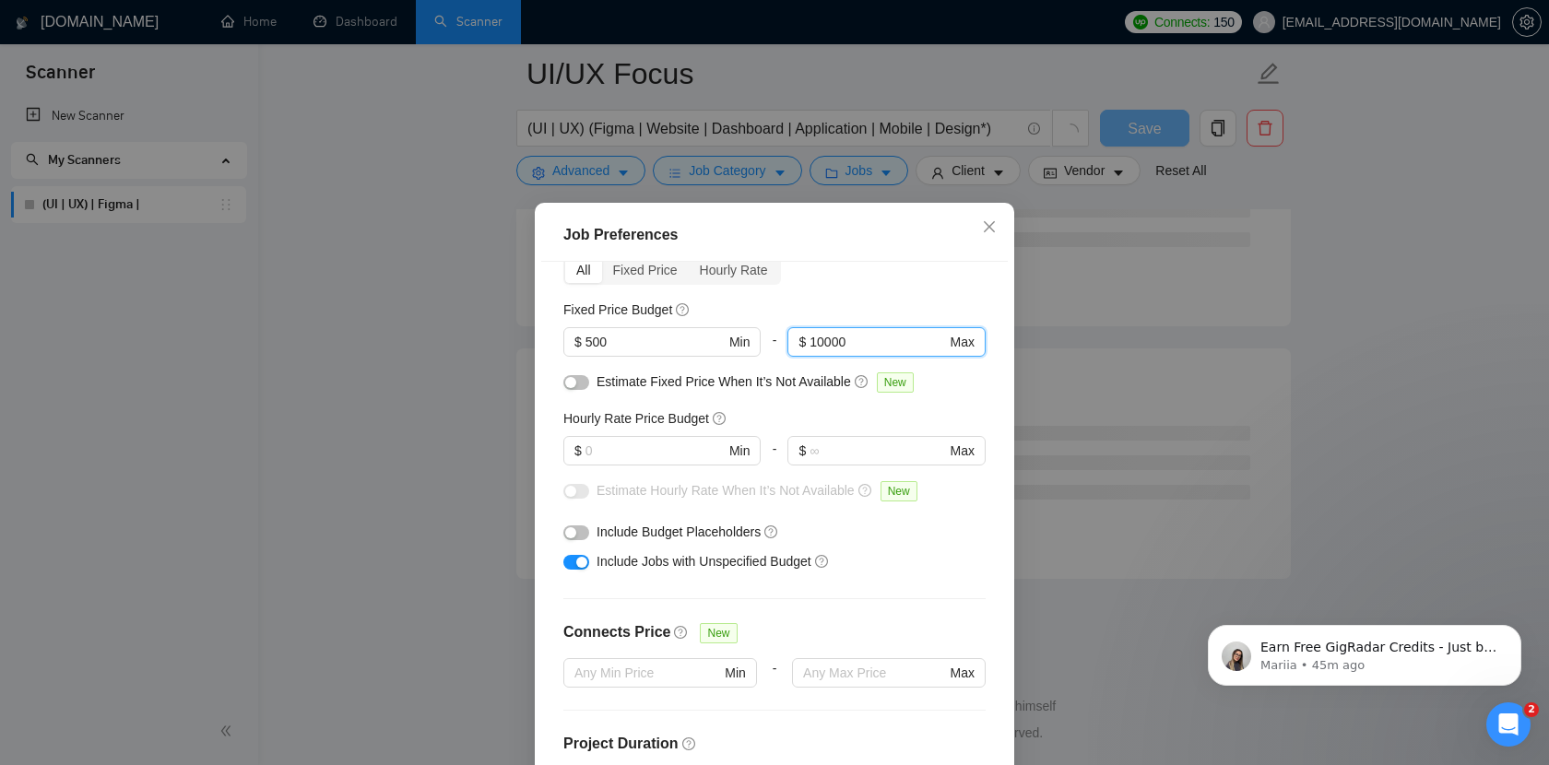
scroll to position [2310, 0]
click at [910, 285] on div "Budget Project Type All Fixed Price Hourly Rate Fixed Price Budget $ 500 Min - …" at bounding box center [774, 530] width 467 height 536
click at [826, 343] on input "10000" at bounding box center [877, 342] width 136 height 20
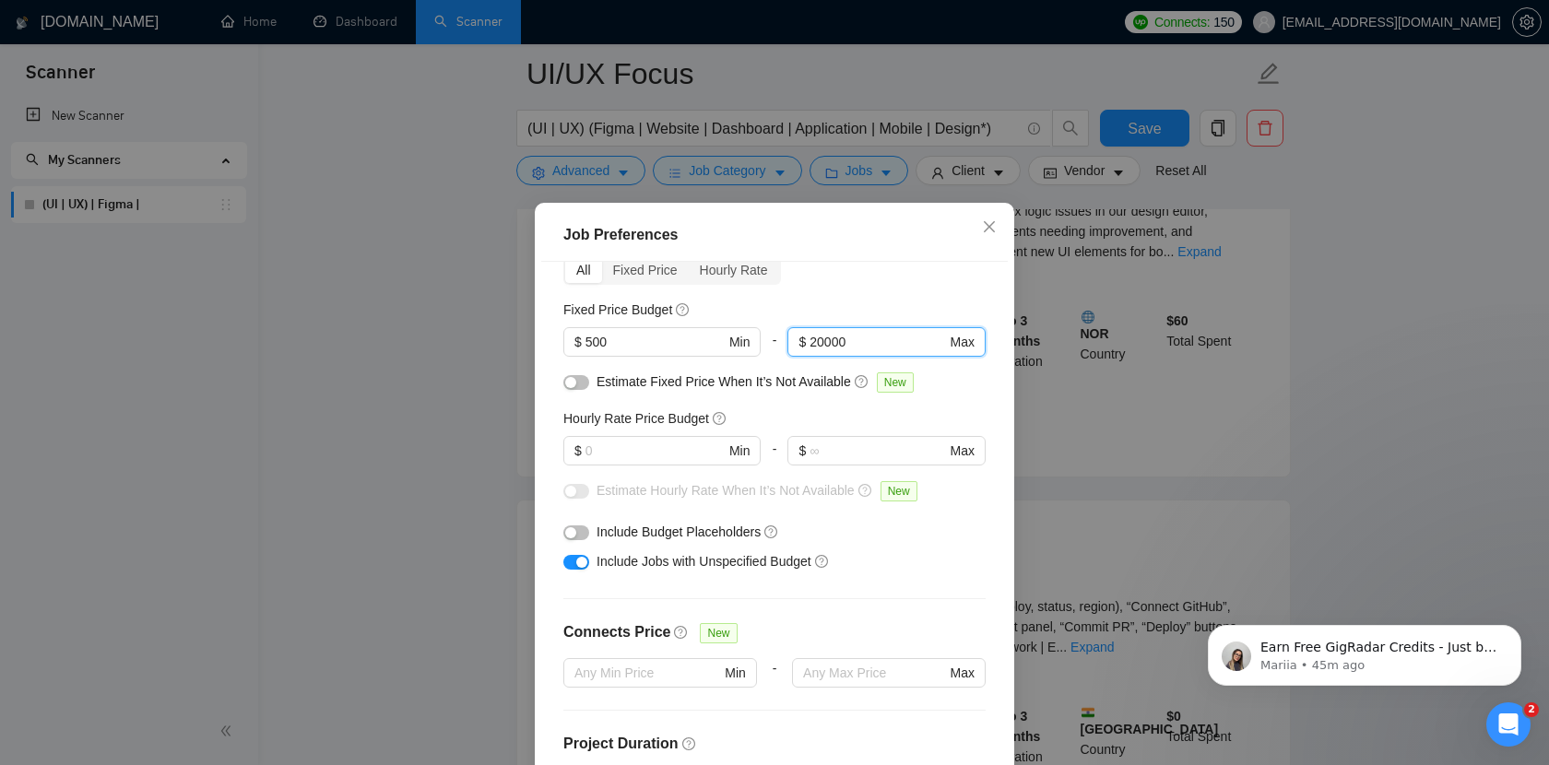
type input "20000"
click at [886, 287] on div "Budget Project Type All Fixed Price Hourly Rate Fixed Price Budget $ 500 Min - …" at bounding box center [774, 530] width 467 height 536
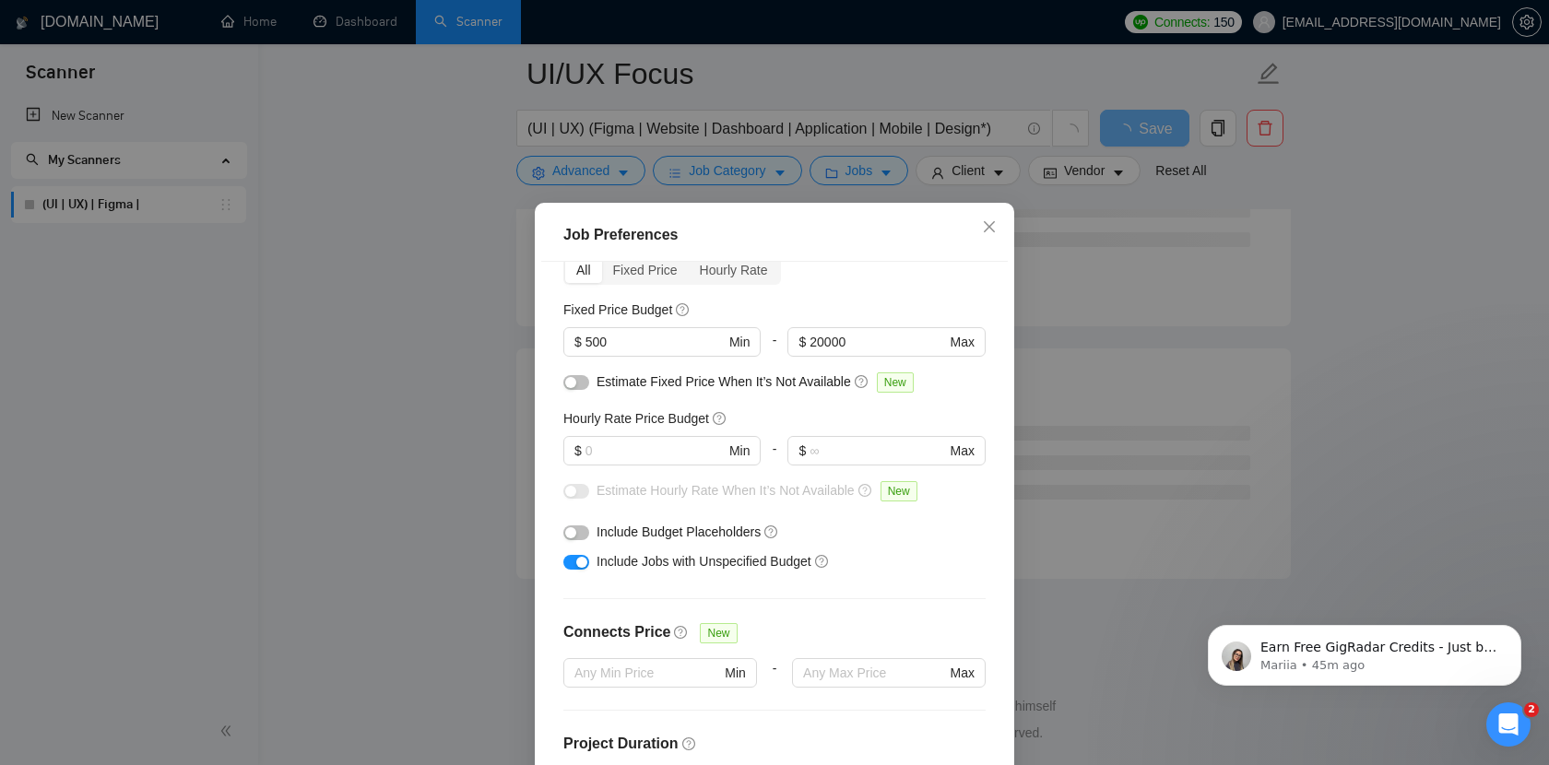
click at [621, 433] on div "Hourly Rate Price Budget $ Min - $ Max" at bounding box center [774, 444] width 422 height 72
click at [621, 453] on input "text" at bounding box center [654, 451] width 139 height 20
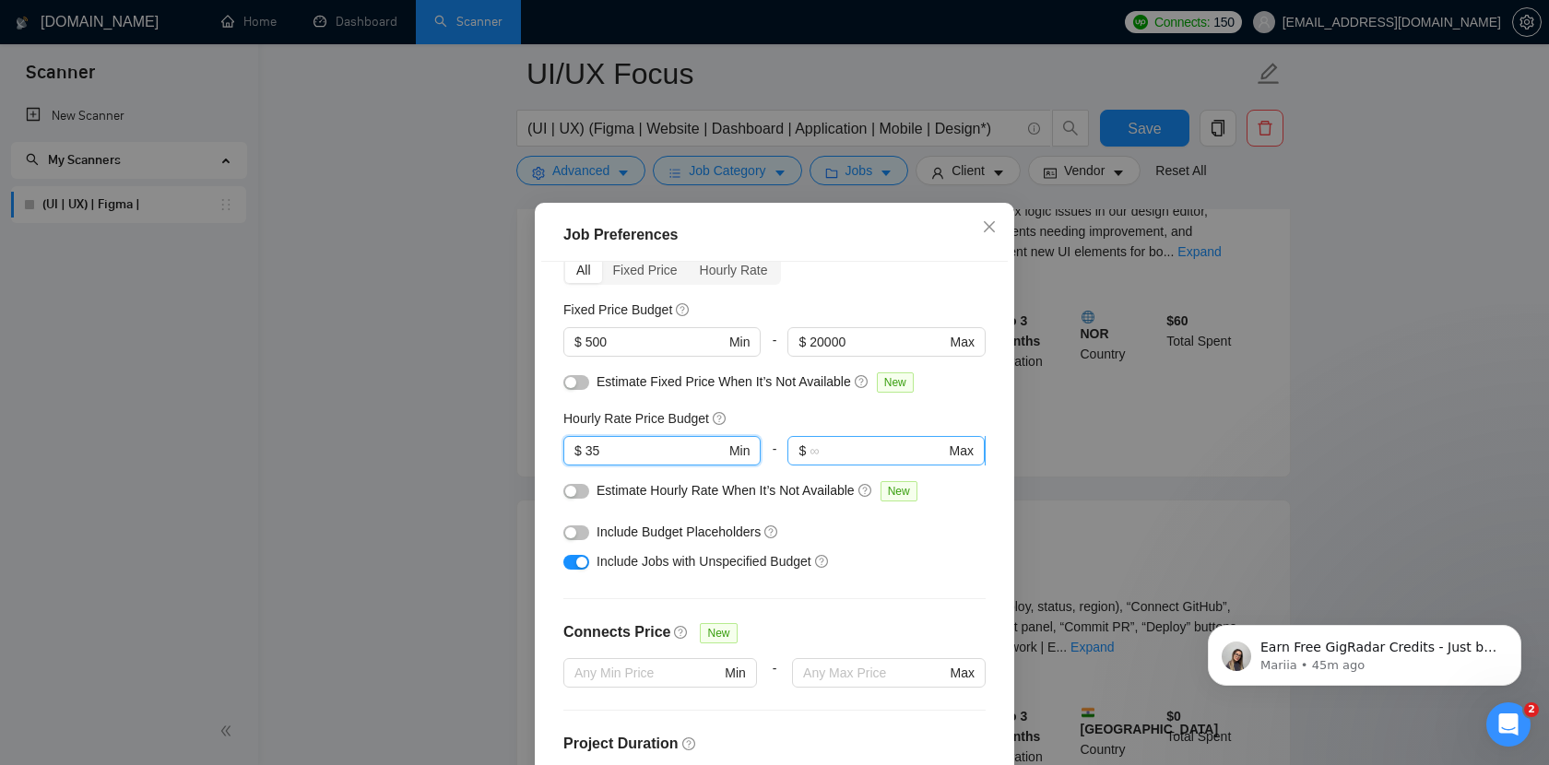
type input "35"
click at [830, 454] on input "text" at bounding box center [877, 451] width 136 height 20
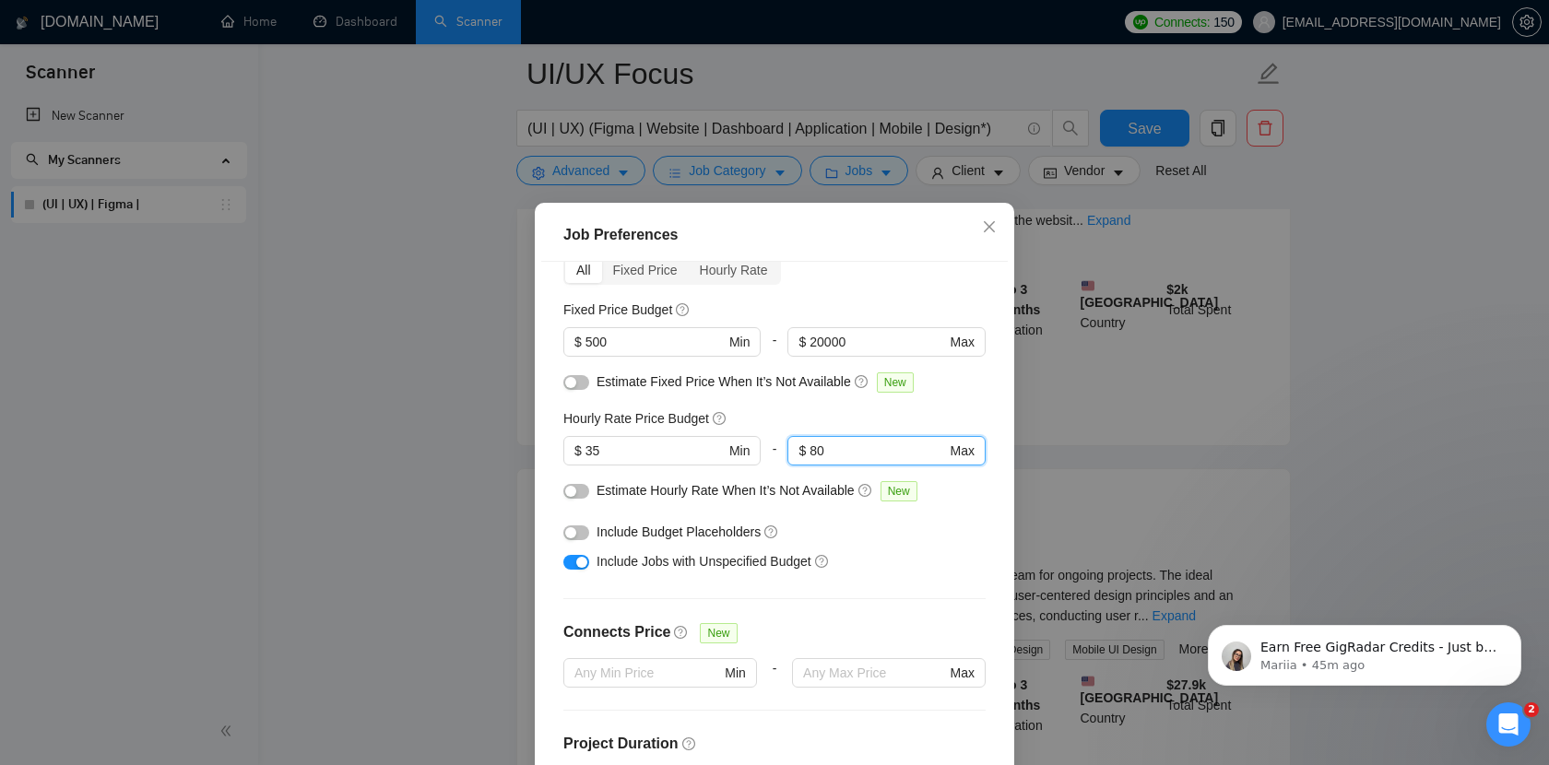
type input "80"
click at [901, 428] on div "Hourly Rate Price Budget" at bounding box center [774, 418] width 422 height 20
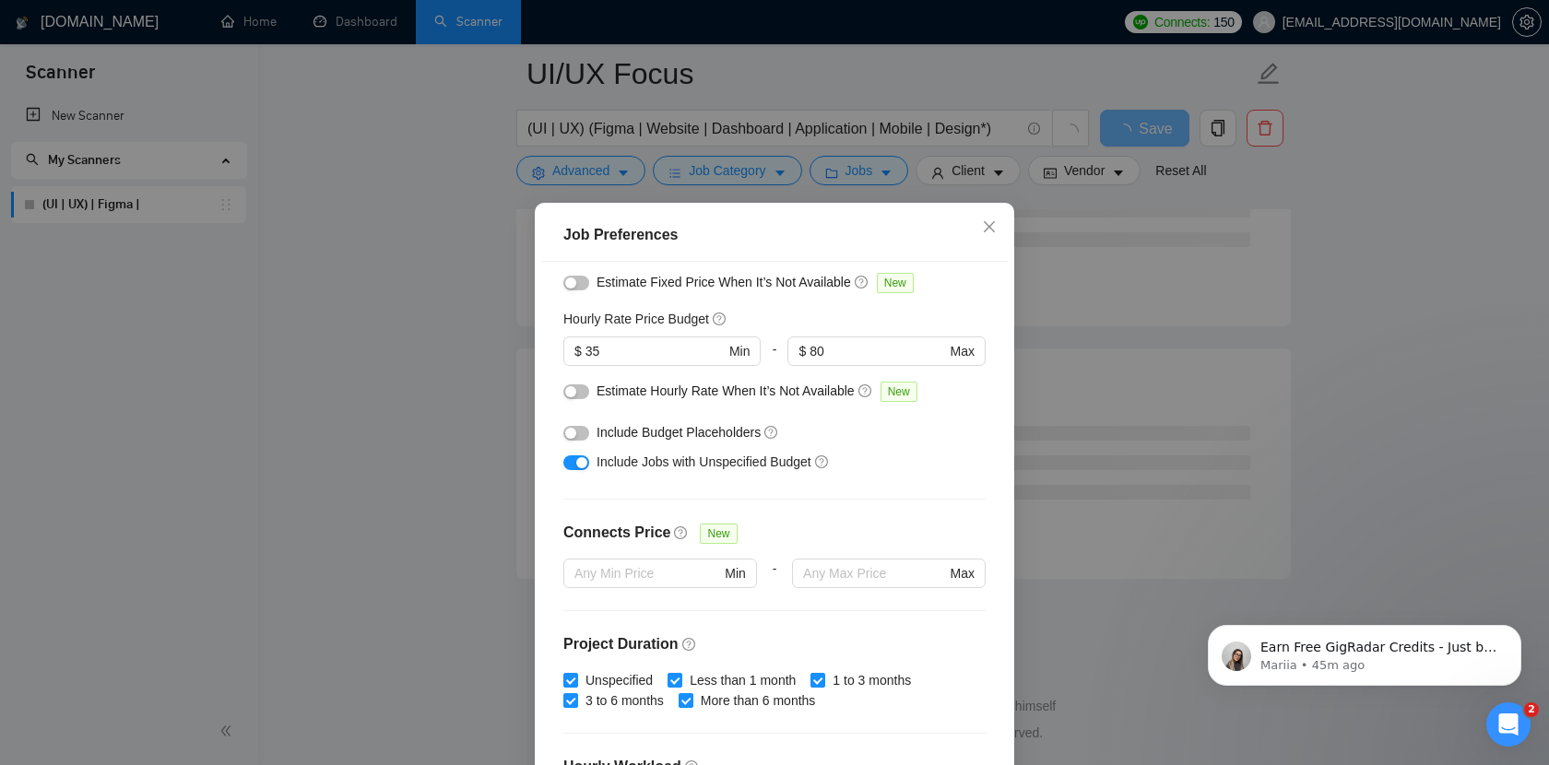
scroll to position [204, 0]
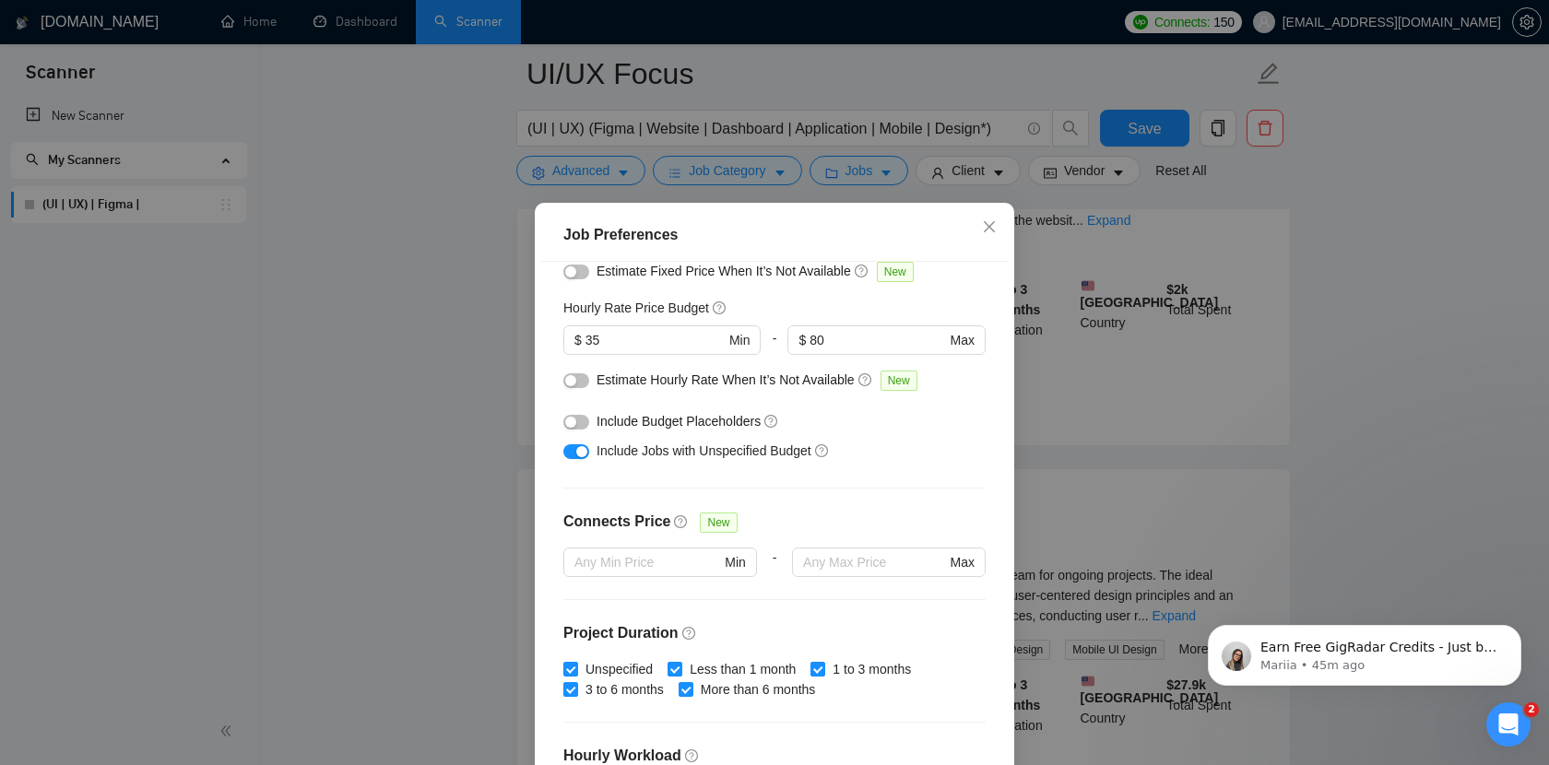
click at [581, 384] on button "button" at bounding box center [576, 380] width 26 height 15
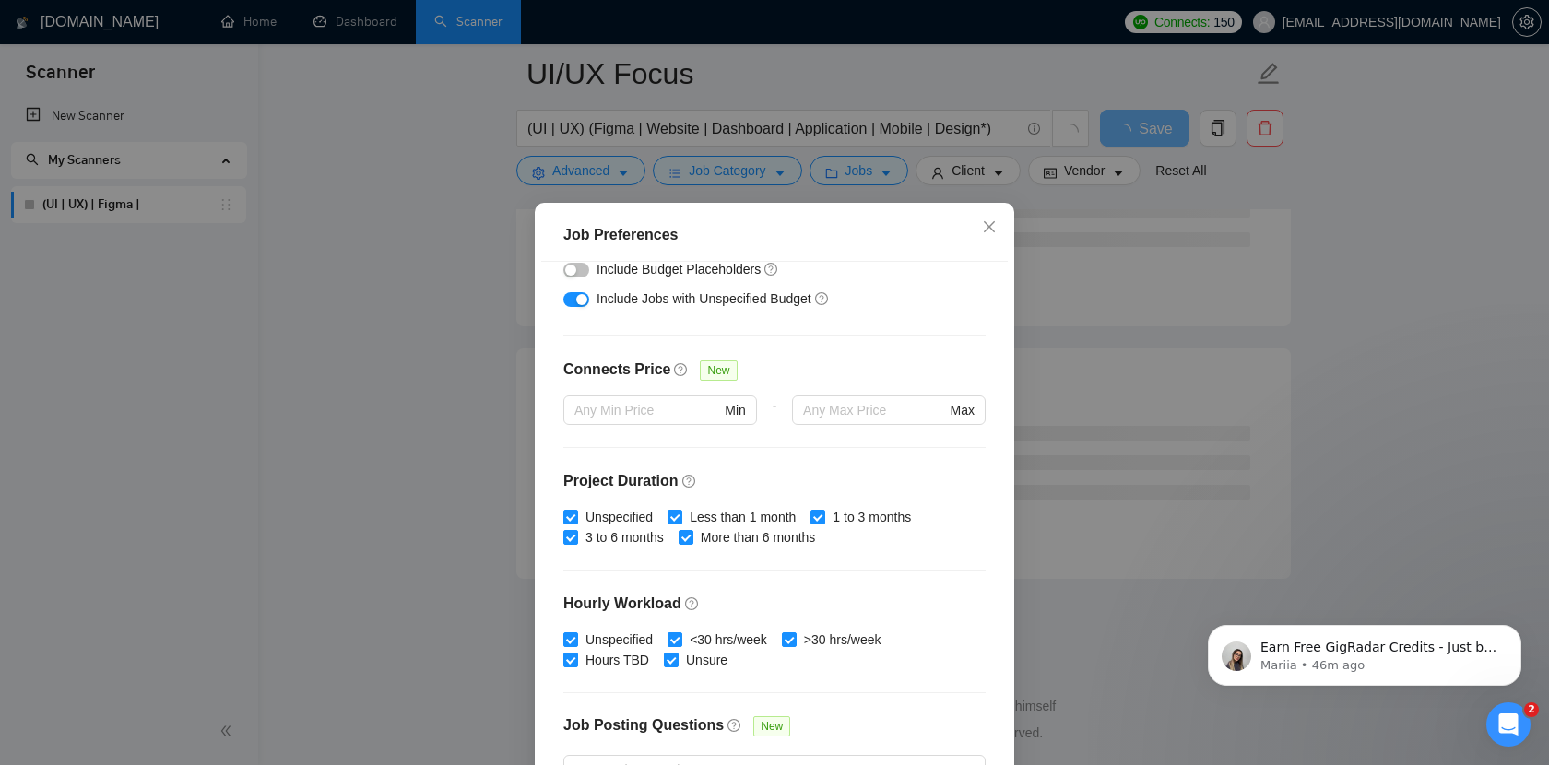
scroll to position [357, 0]
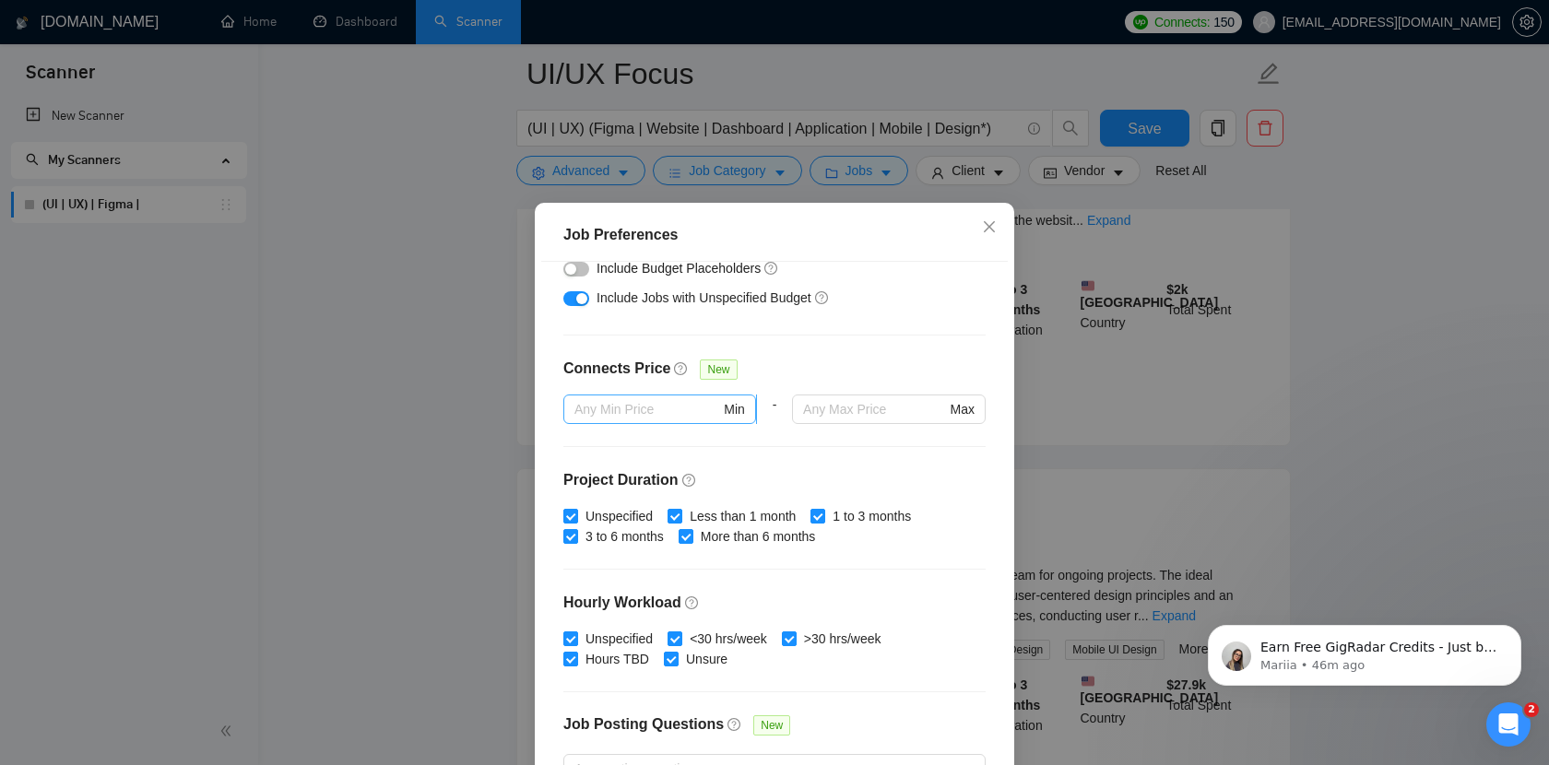
click at [635, 412] on input "text" at bounding box center [647, 409] width 146 height 20
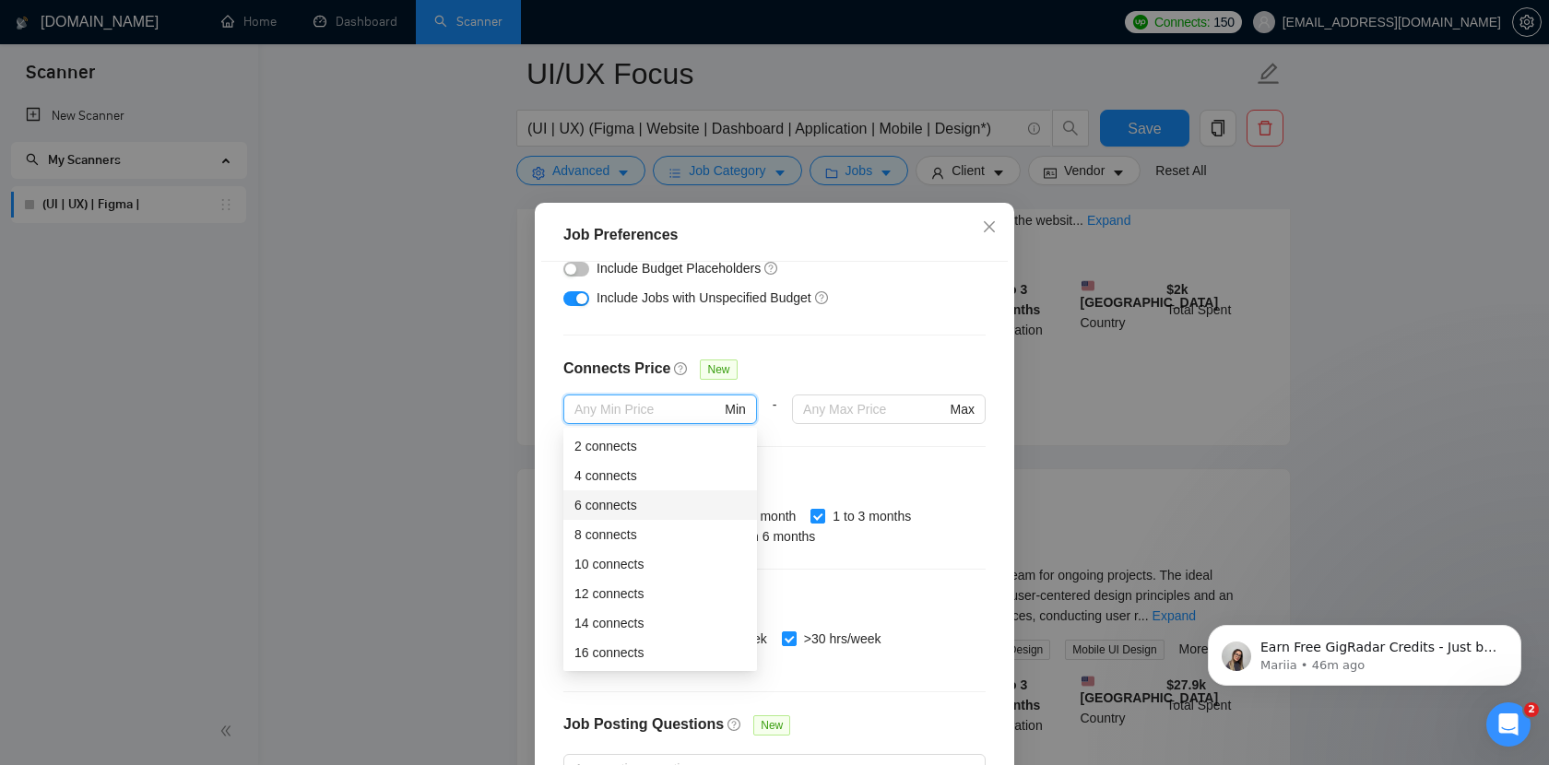
click at [657, 502] on div "6 connects" at bounding box center [659, 505] width 171 height 20
type input "6"
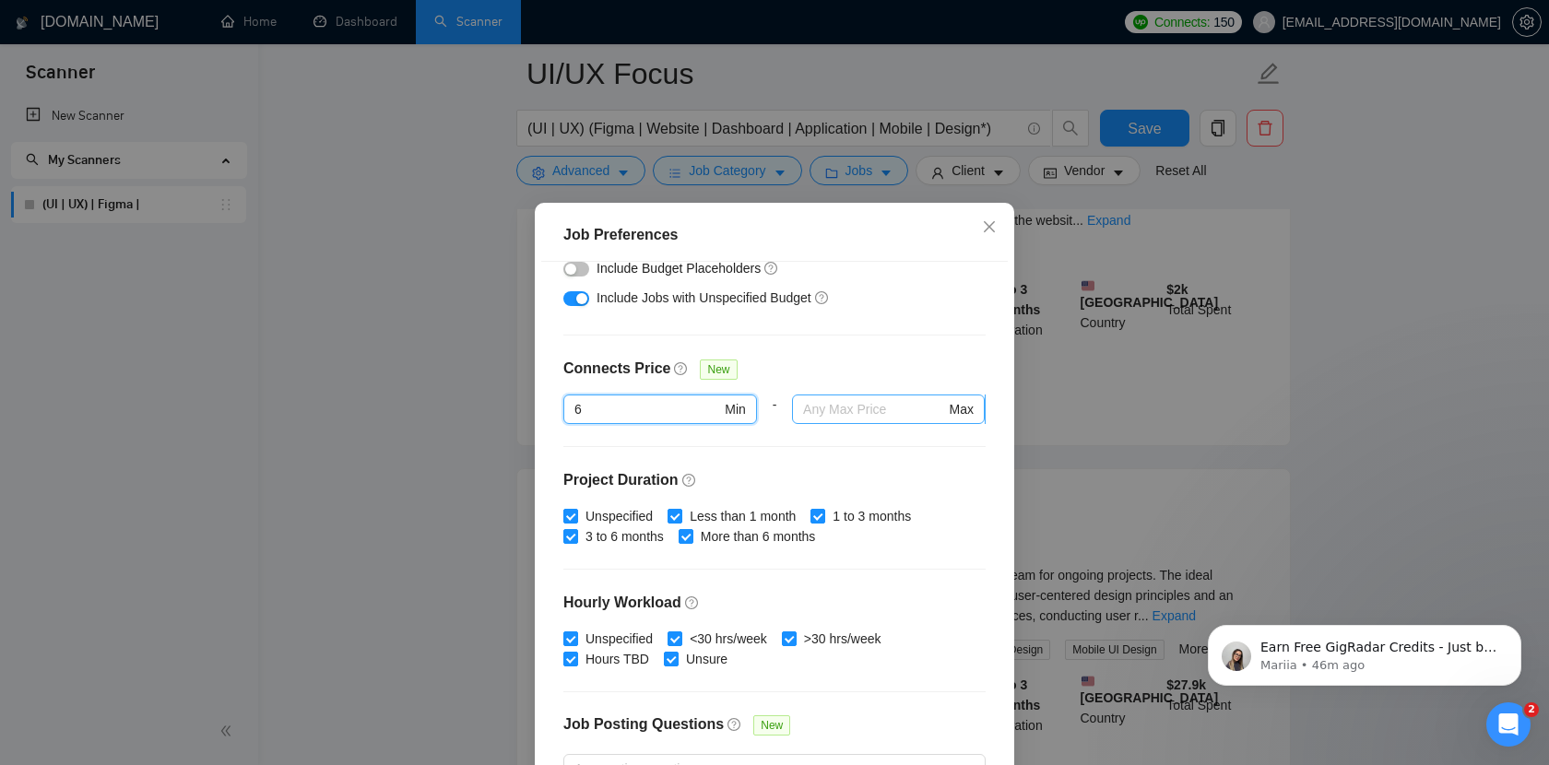
click at [826, 408] on input "text" at bounding box center [874, 409] width 142 height 20
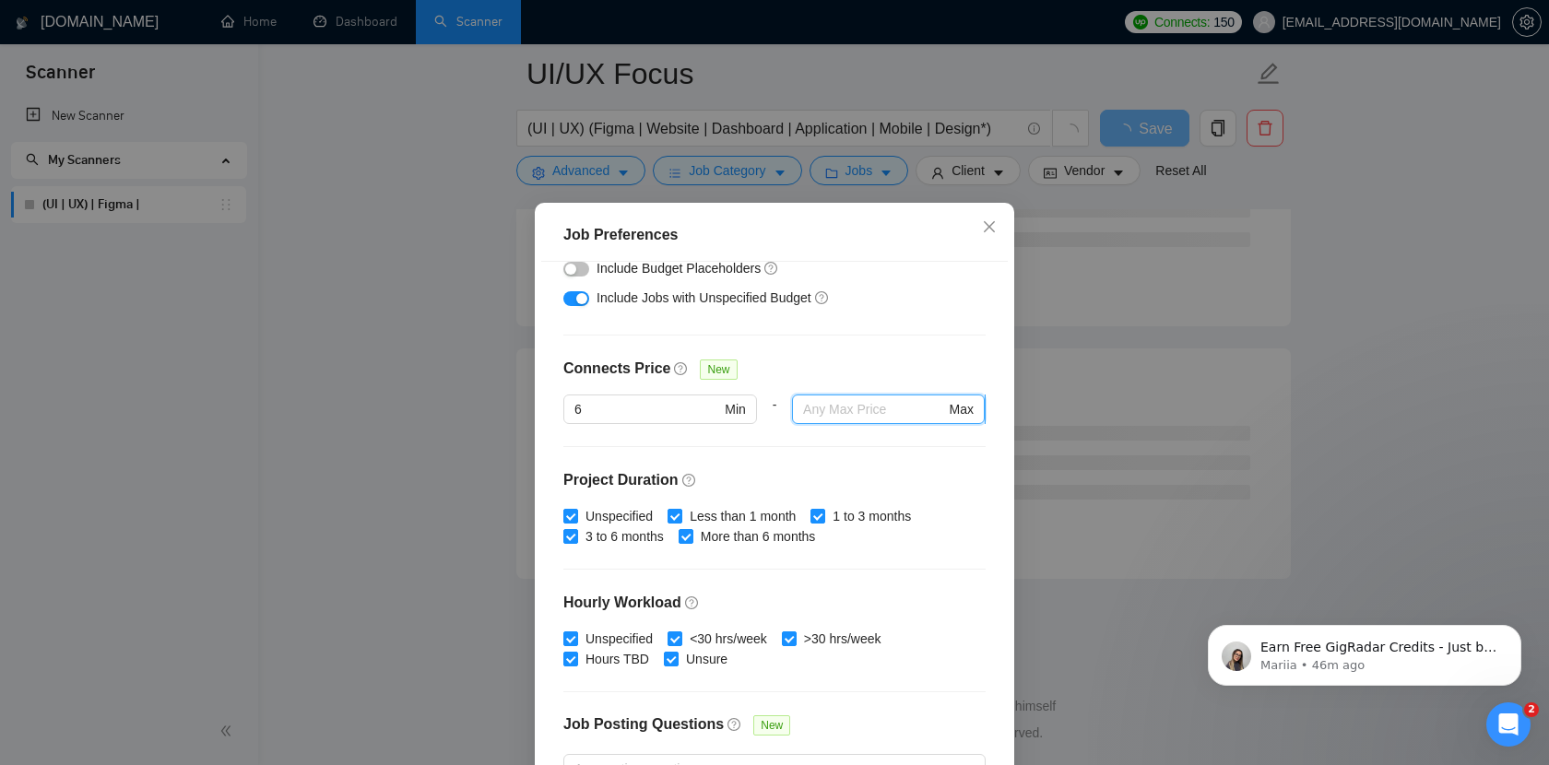
click at [845, 406] on input "text" at bounding box center [874, 409] width 142 height 20
click at [826, 410] on input "text" at bounding box center [874, 409] width 142 height 20
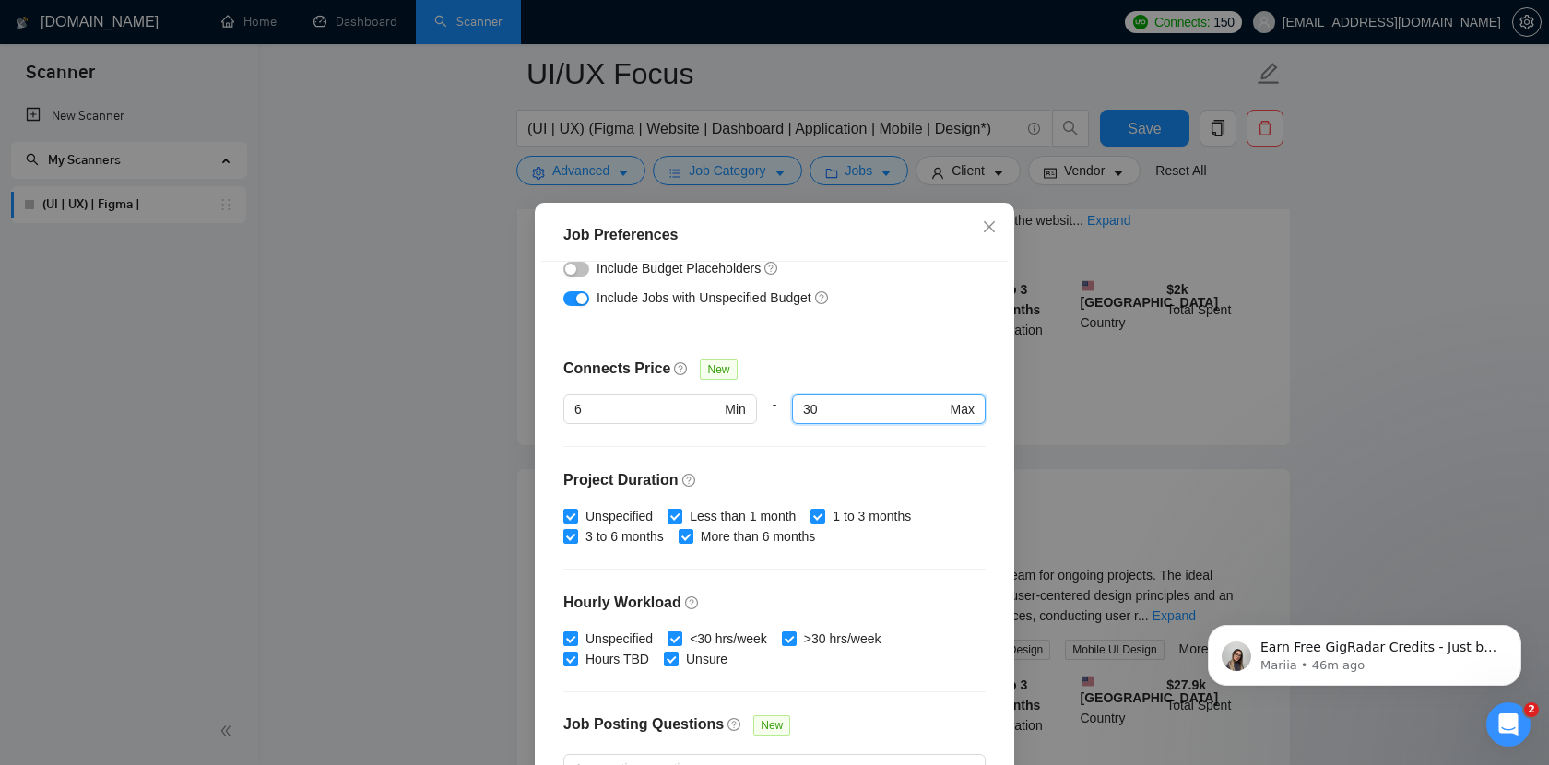
type input "30"
click at [868, 440] on div at bounding box center [889, 435] width 194 height 22
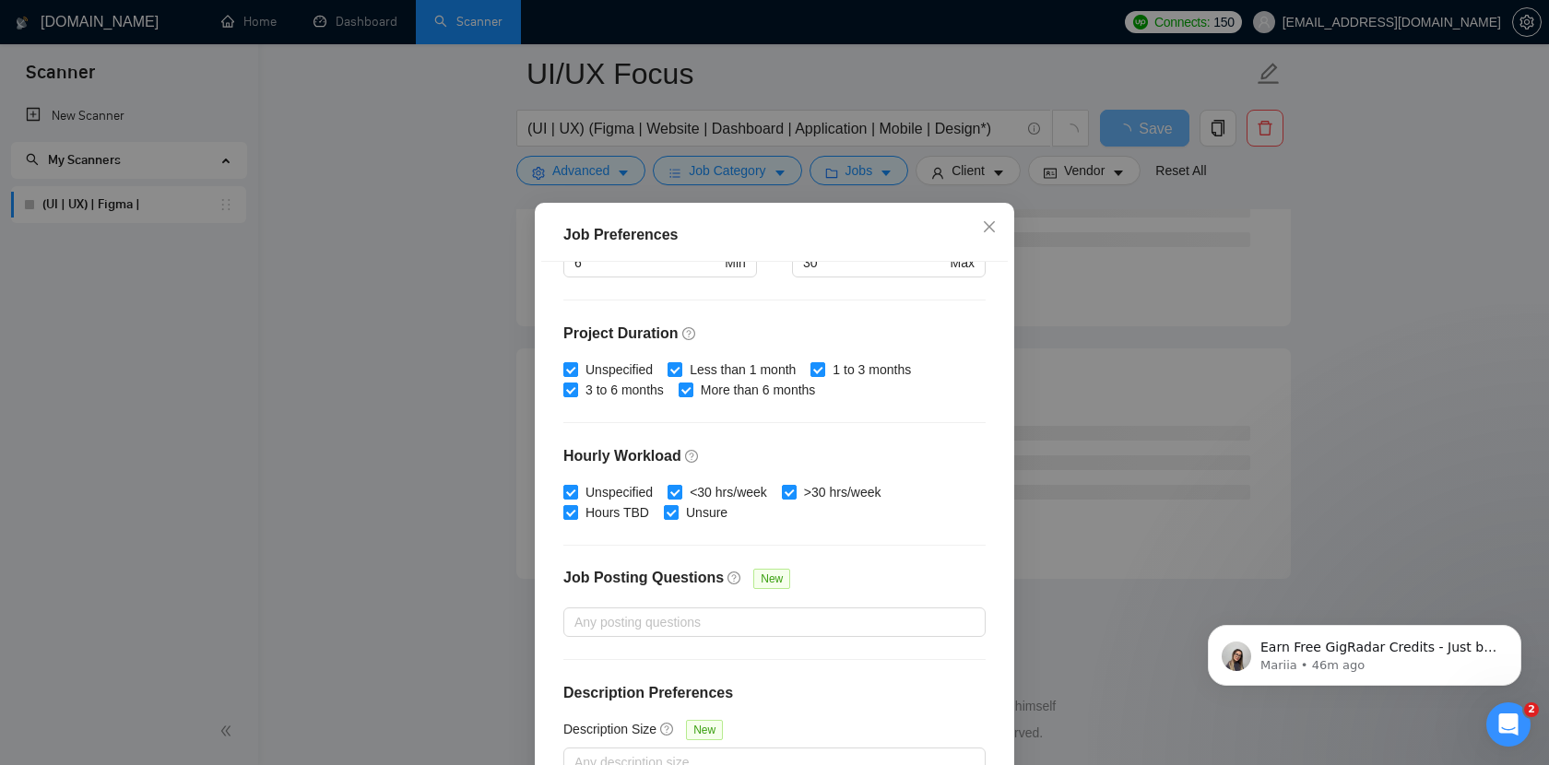
scroll to position [113, 0]
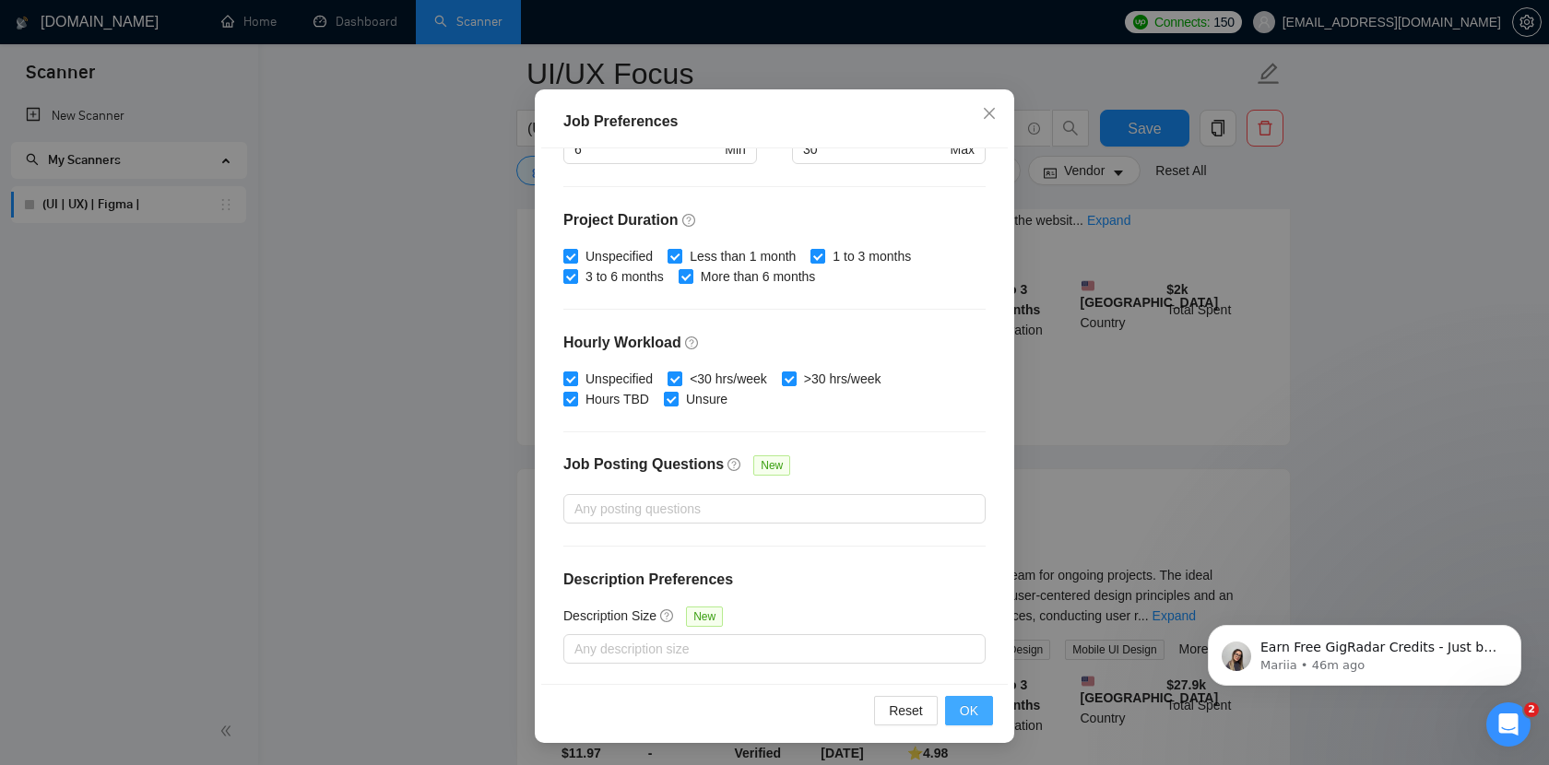
click at [974, 715] on span "OK" at bounding box center [969, 711] width 18 height 20
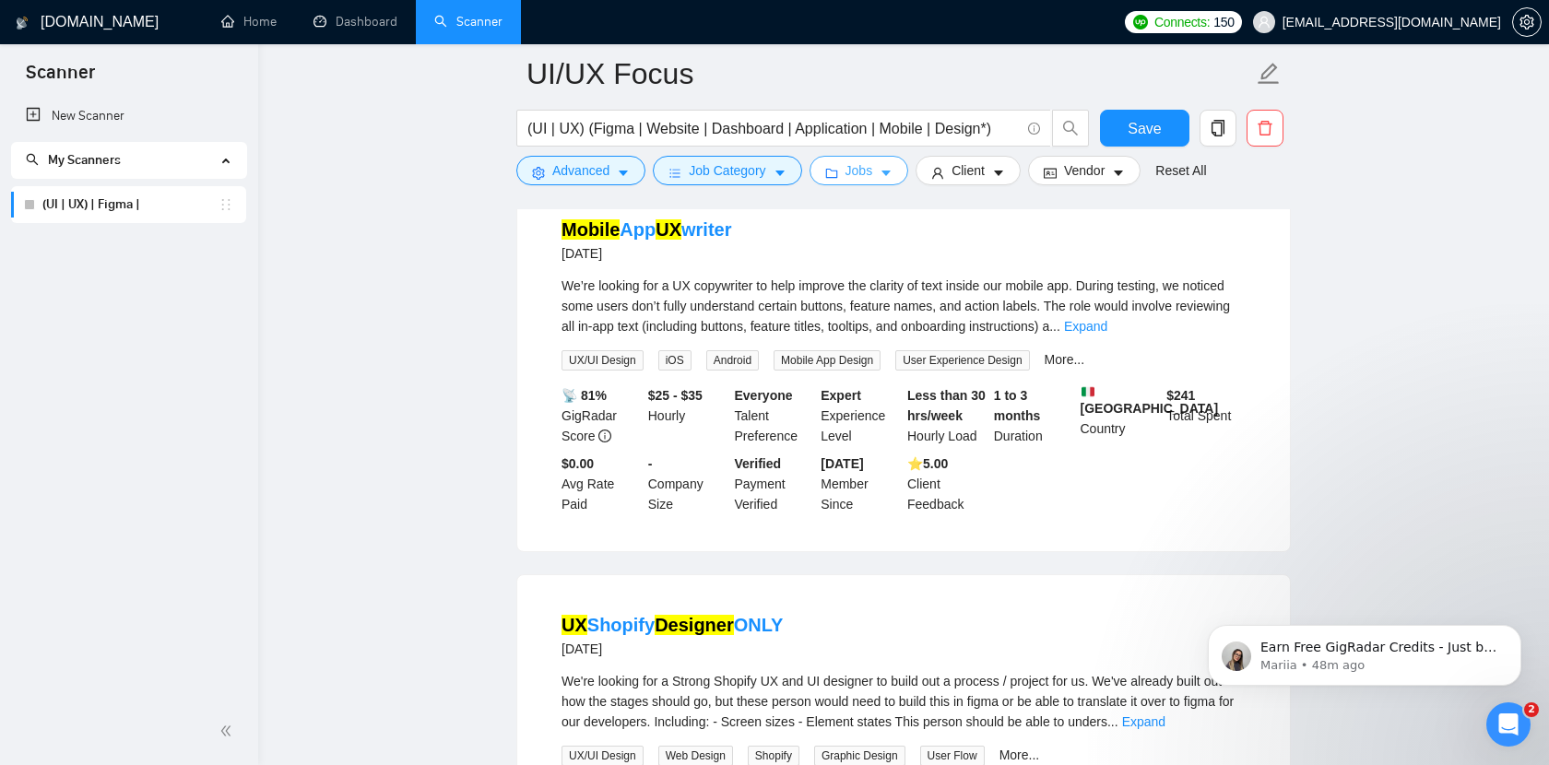
scroll to position [2973, 0]
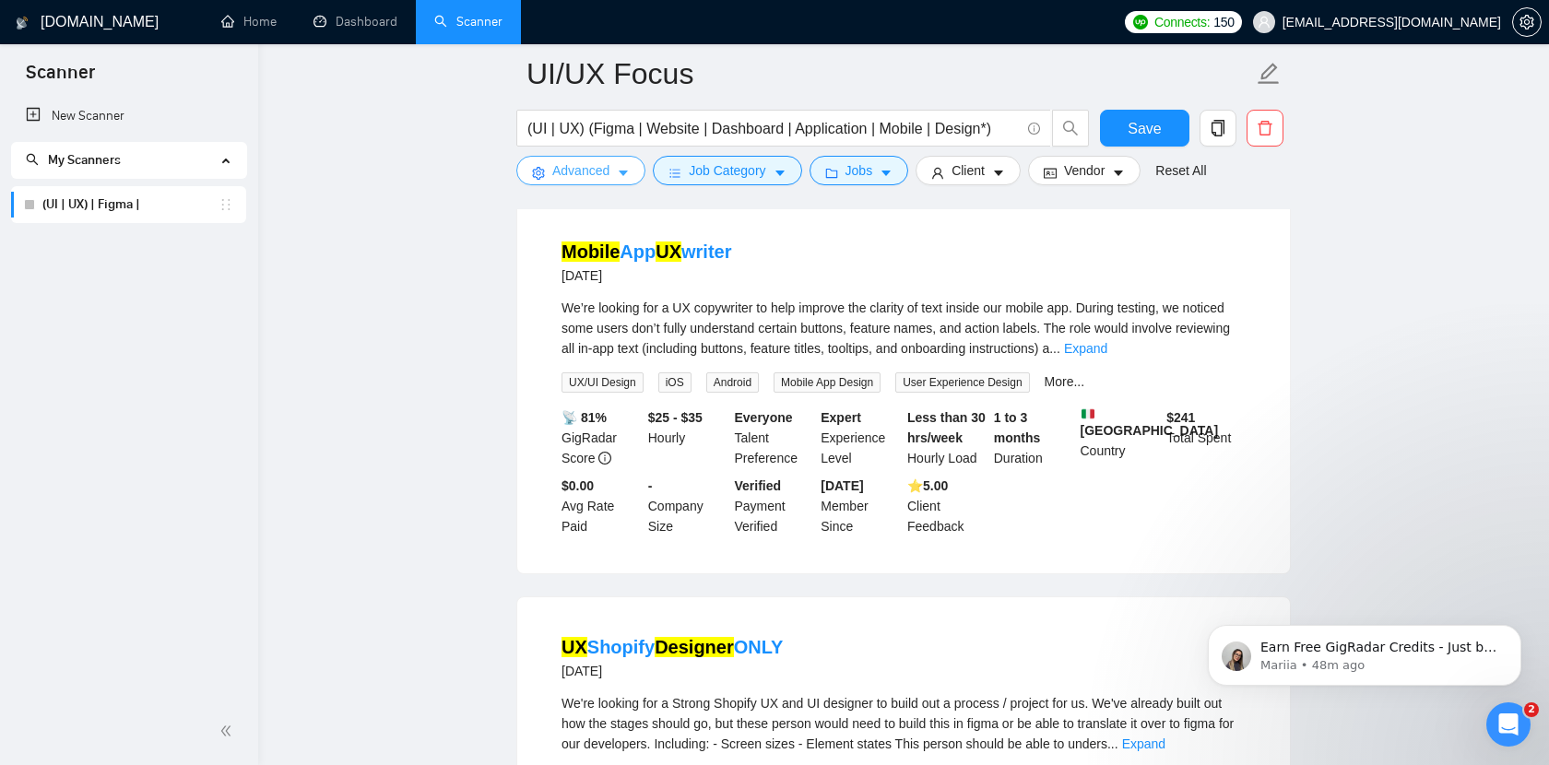
click at [589, 162] on span "Advanced" at bounding box center [580, 170] width 57 height 20
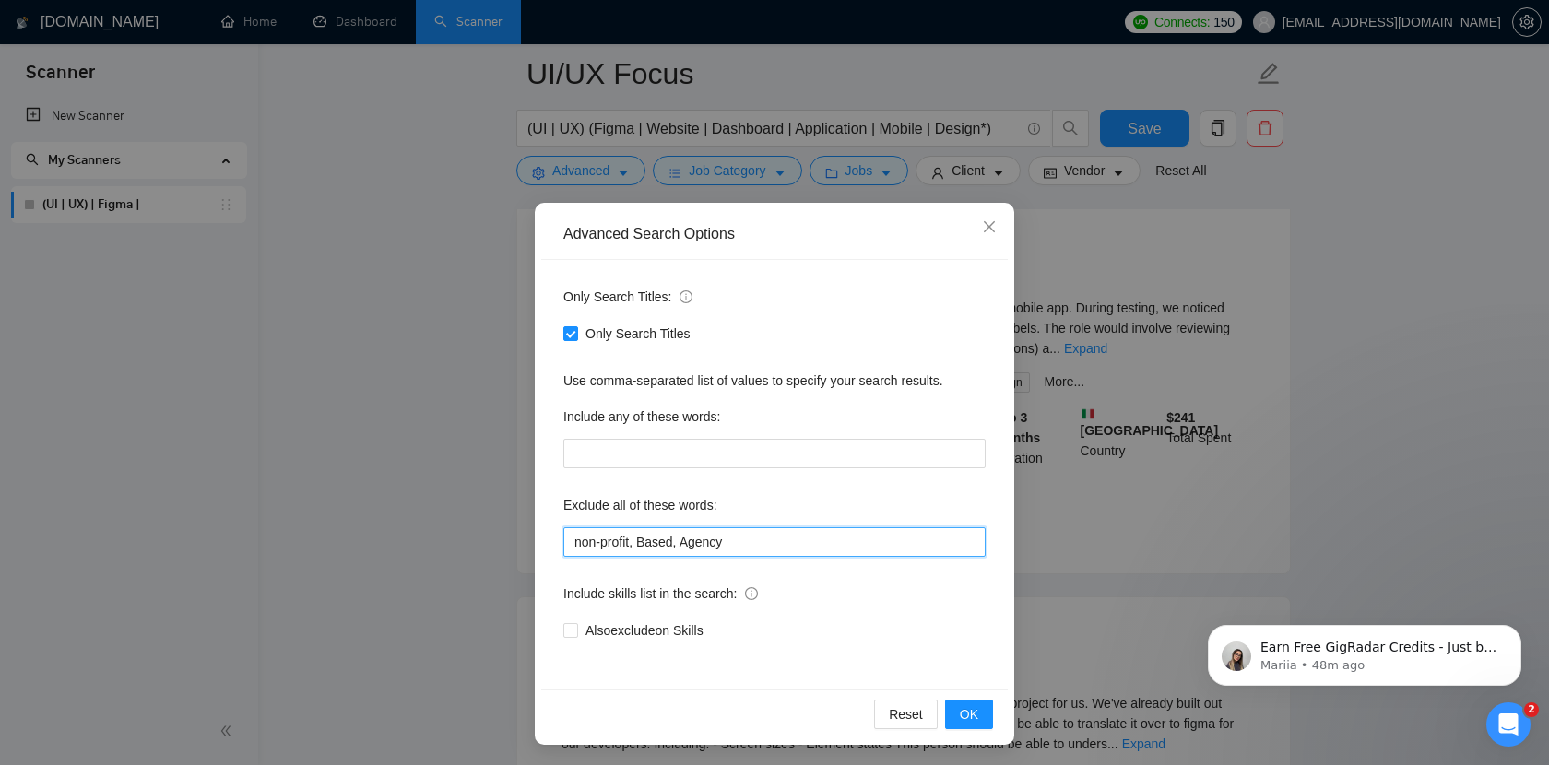
click at [809, 543] on input "non-profit, Based, Agency" at bounding box center [774, 542] width 422 height 30
type input "non-profit, Based, Agency, Writer"
click at [971, 705] on span "OK" at bounding box center [969, 714] width 18 height 20
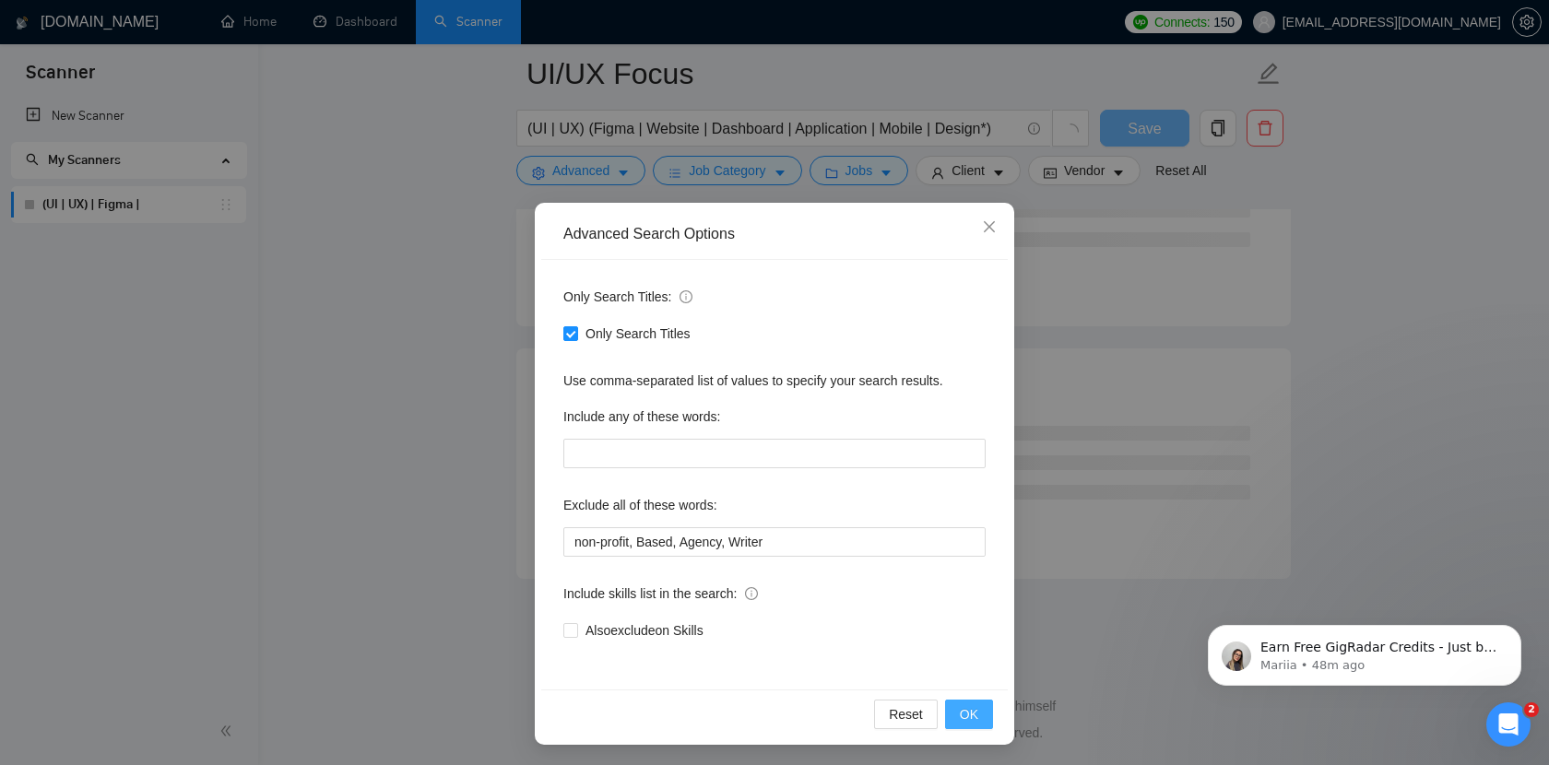
scroll to position [2310, 0]
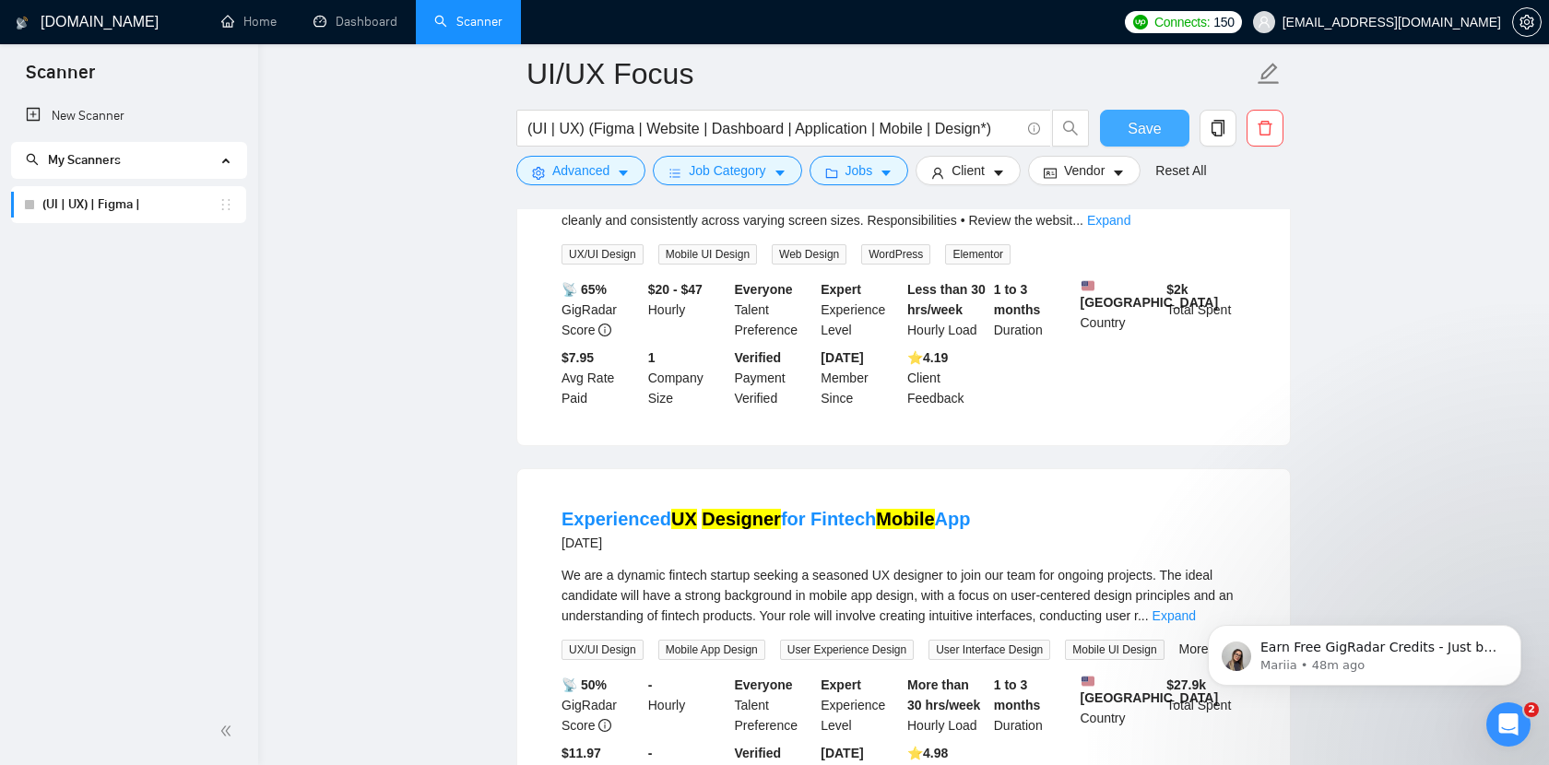
click at [1140, 125] on span "Save" at bounding box center [1144, 128] width 33 height 23
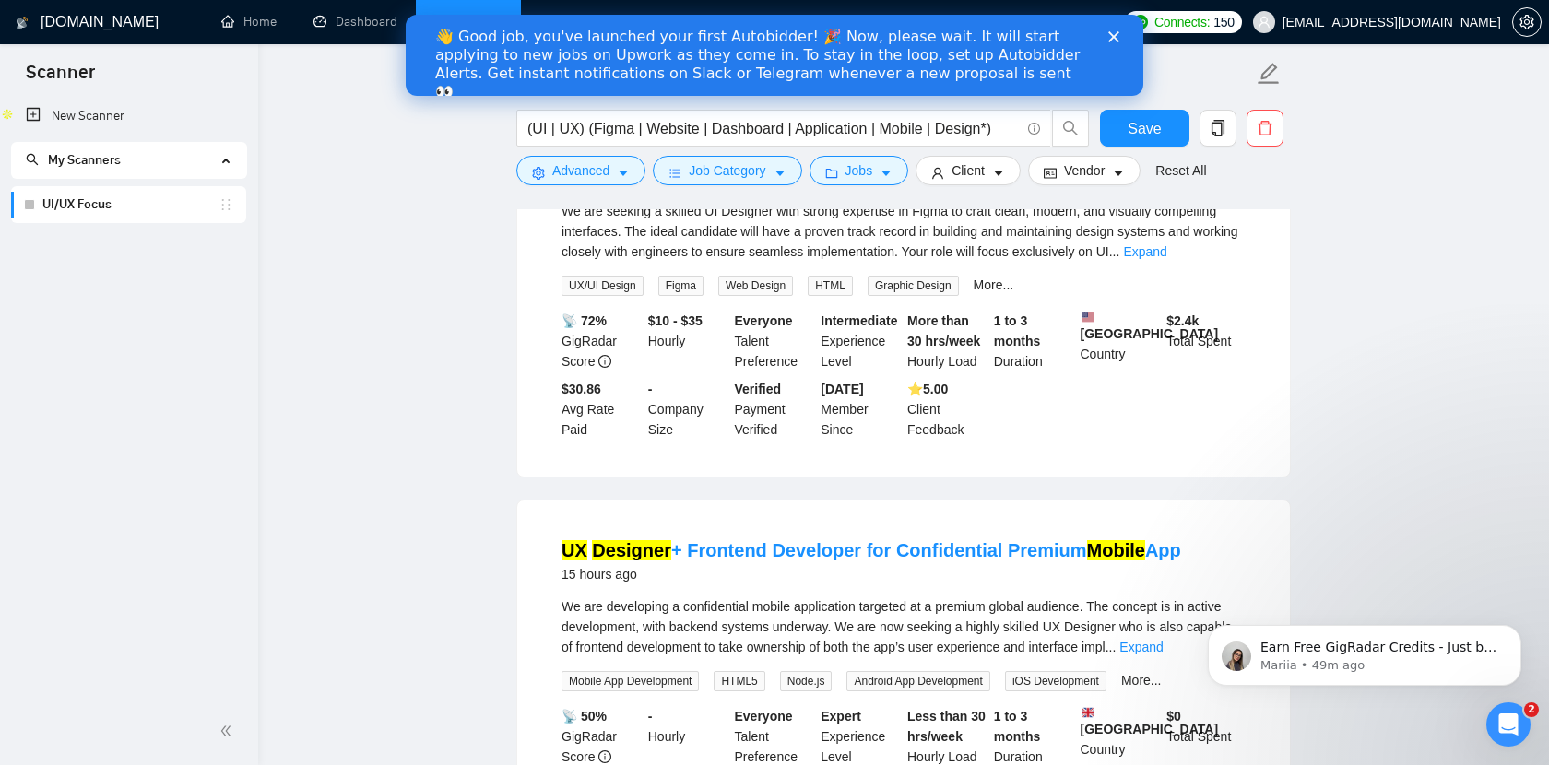
scroll to position [0, 0]
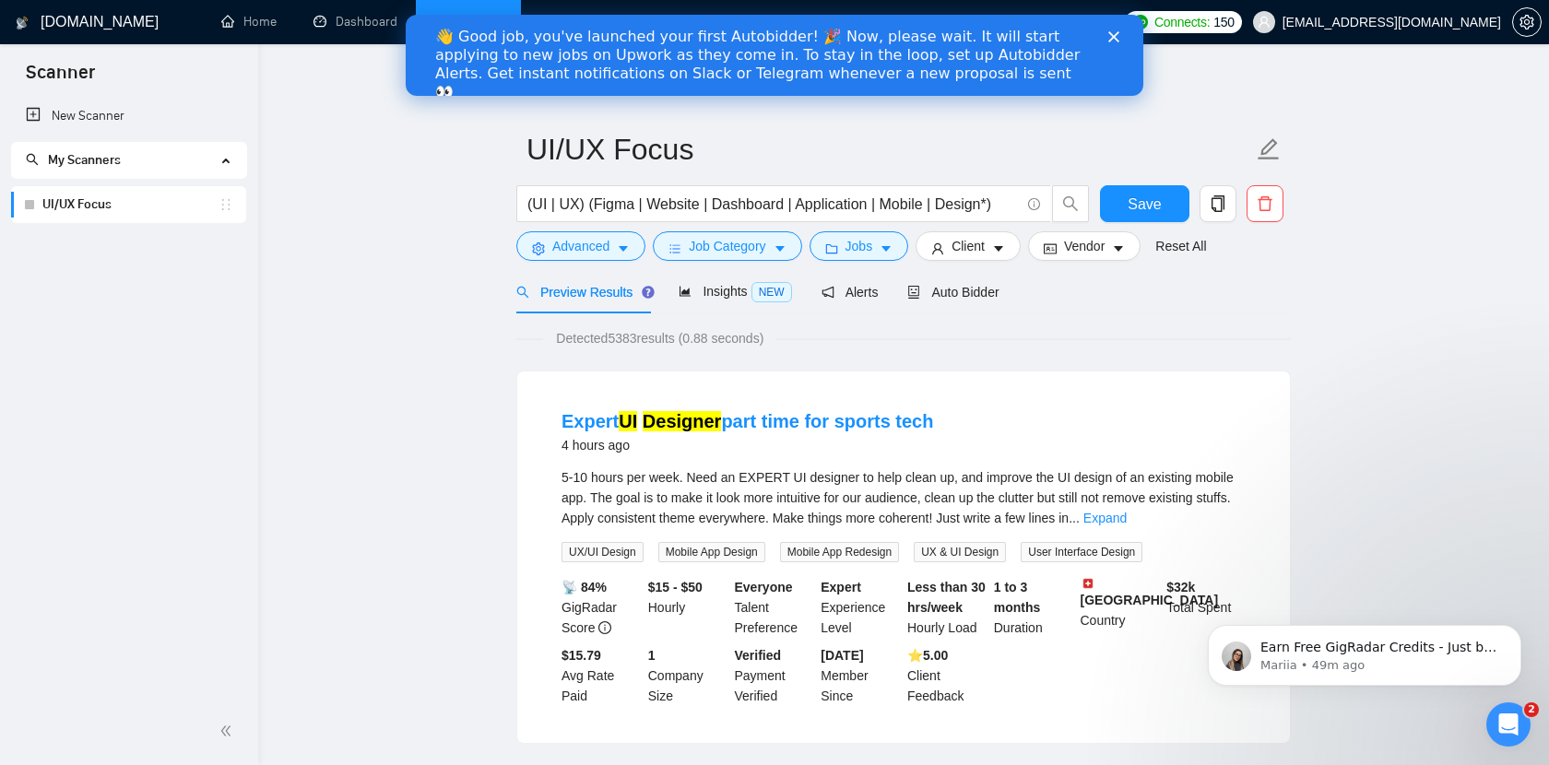
click at [1114, 34] on icon "Close" at bounding box center [1113, 36] width 11 height 11
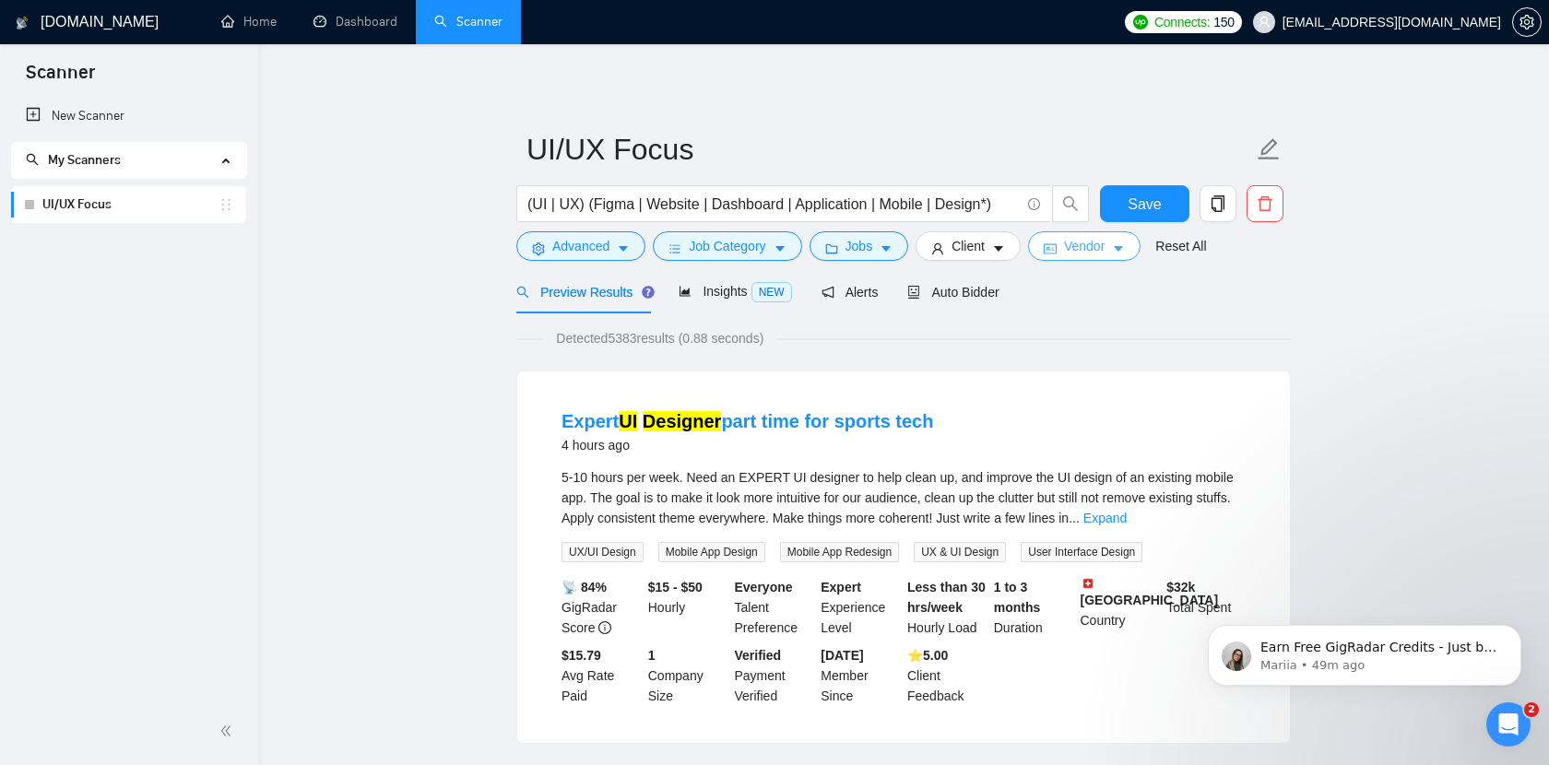
click at [1093, 245] on span "Vendor" at bounding box center [1084, 246] width 41 height 20
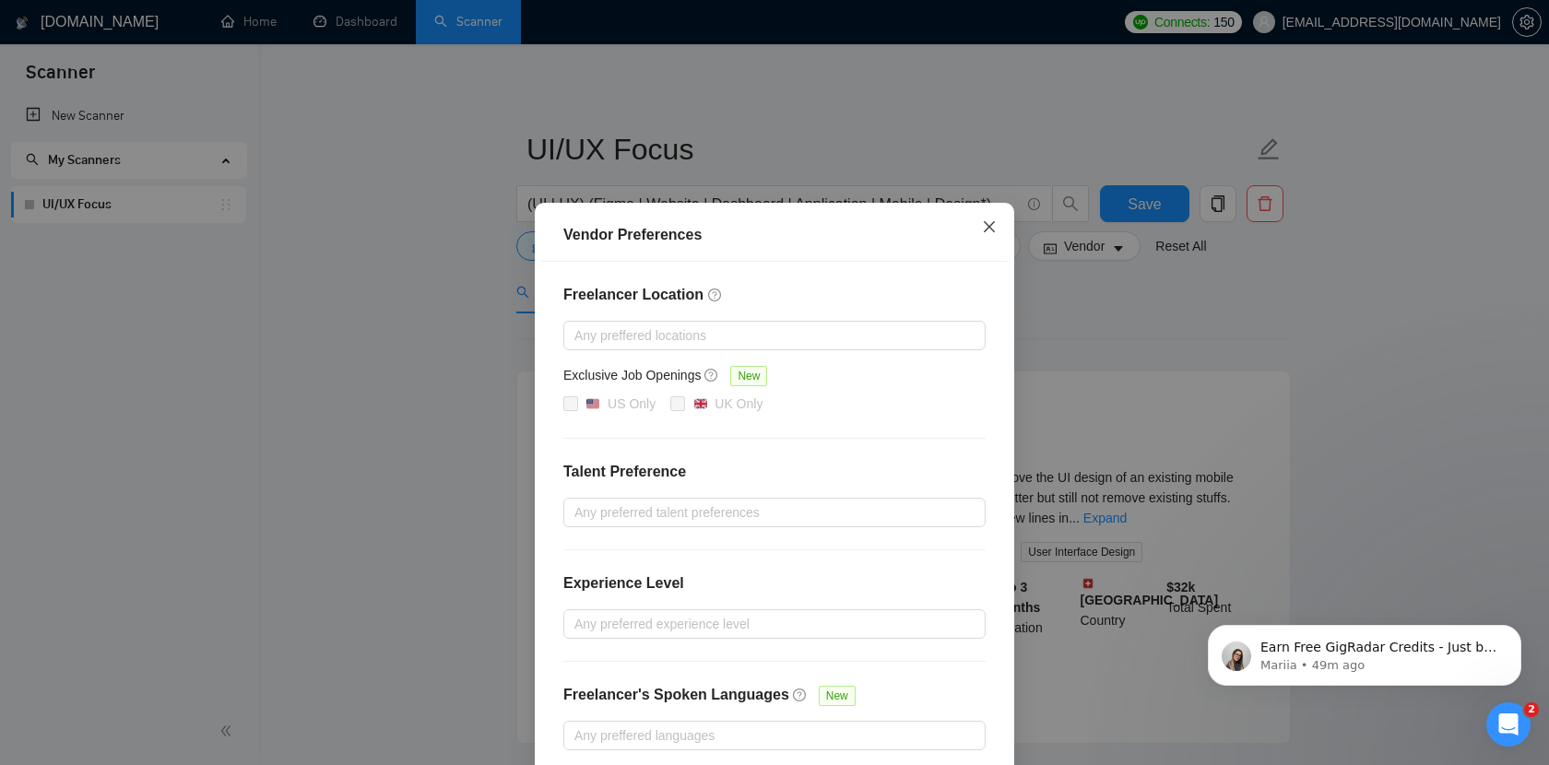
click at [987, 233] on icon "close" at bounding box center [989, 226] width 15 height 15
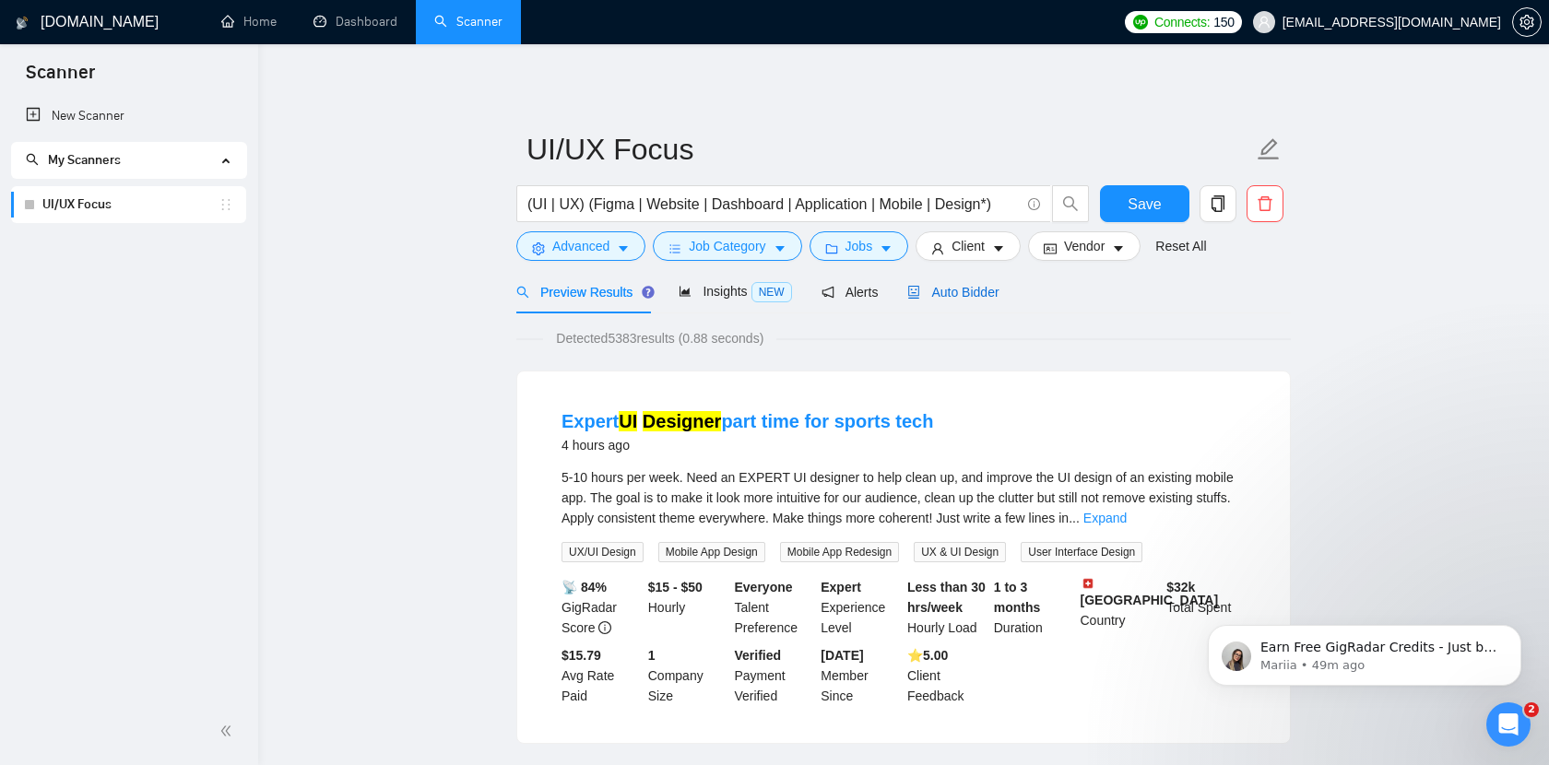
click at [980, 293] on span "Auto Bidder" at bounding box center [952, 292] width 91 height 15
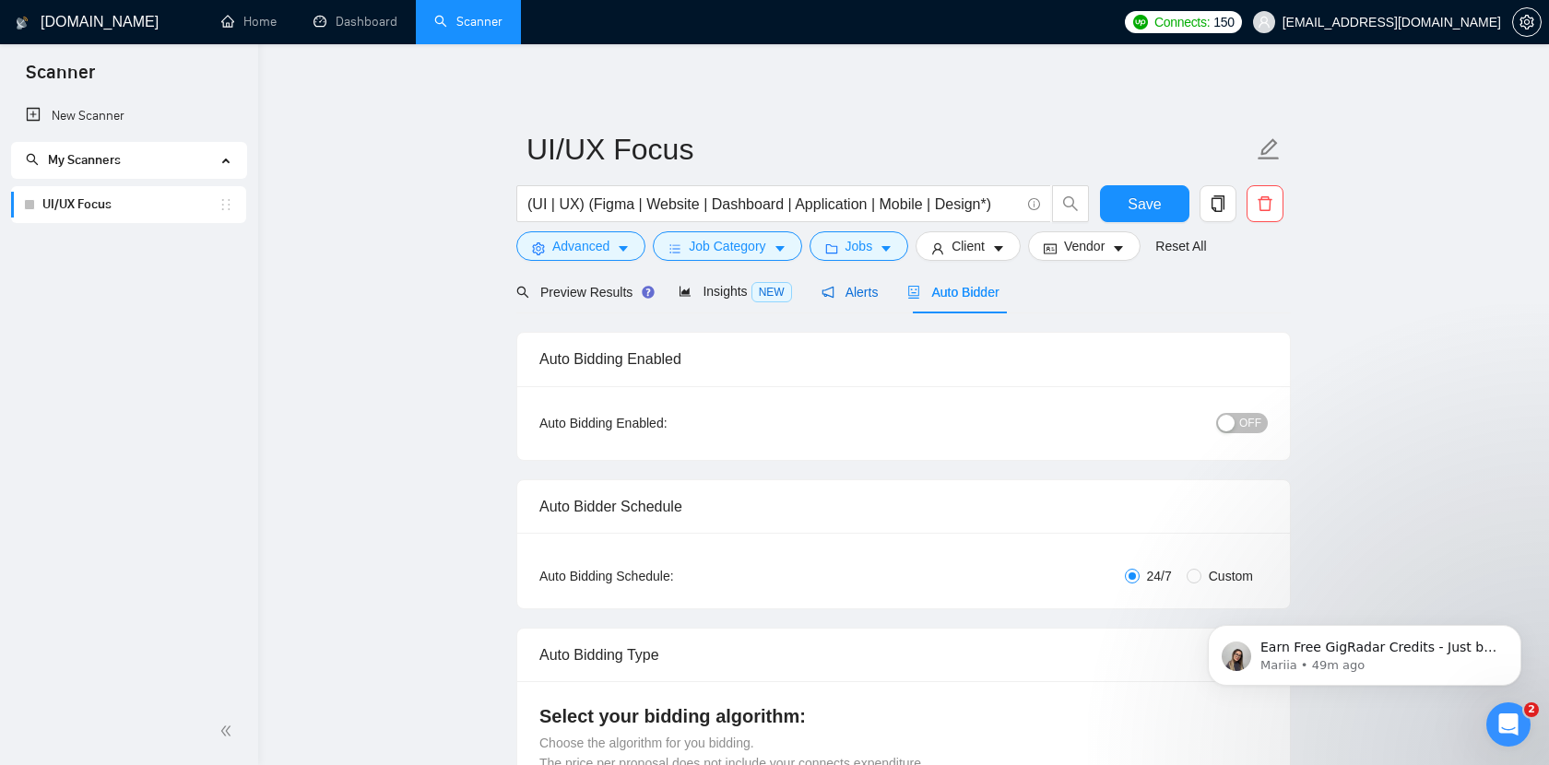
click at [867, 296] on span "Alerts" at bounding box center [849, 292] width 57 height 15
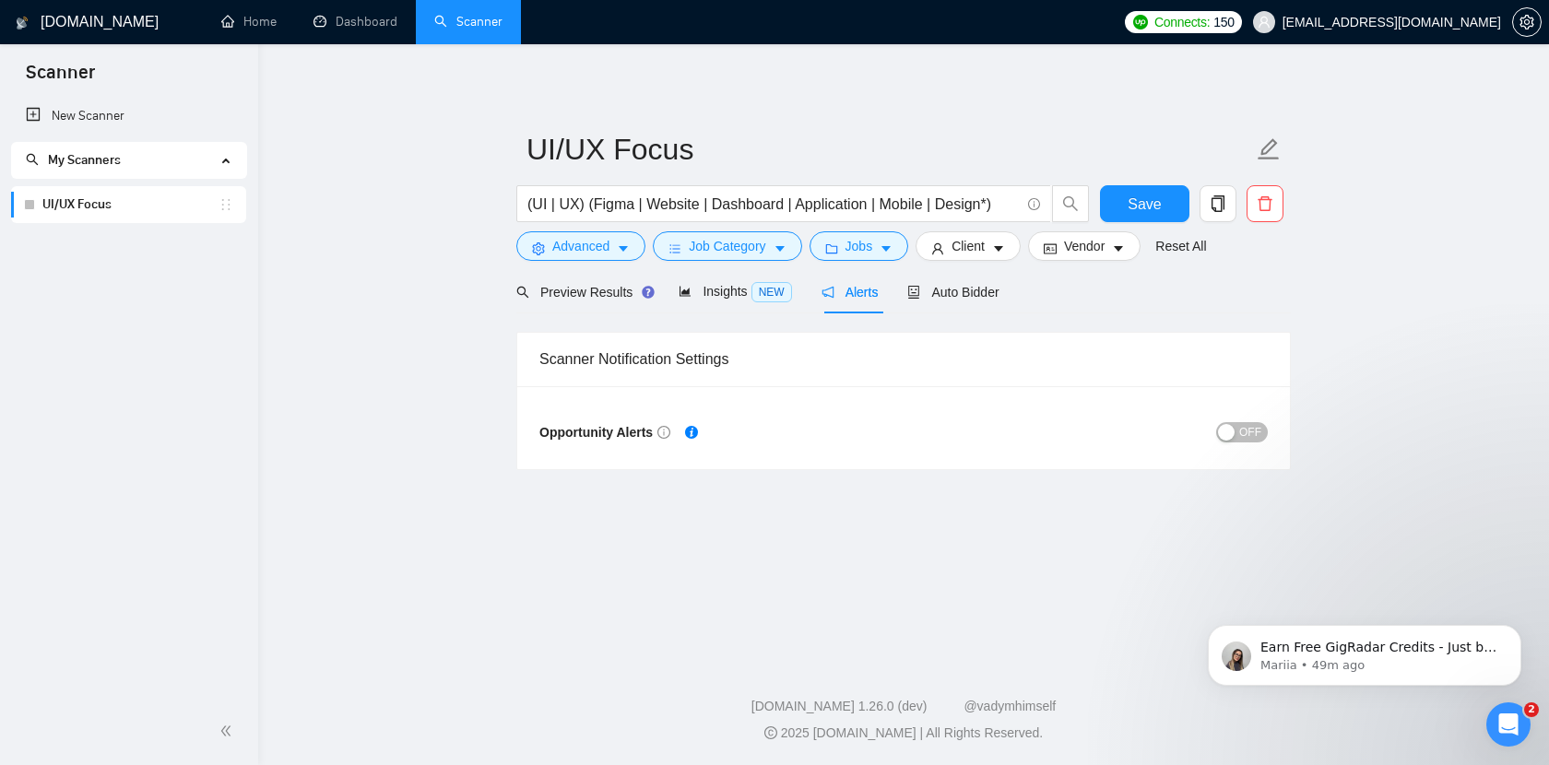
click at [1256, 433] on span "OFF" at bounding box center [1250, 432] width 22 height 20
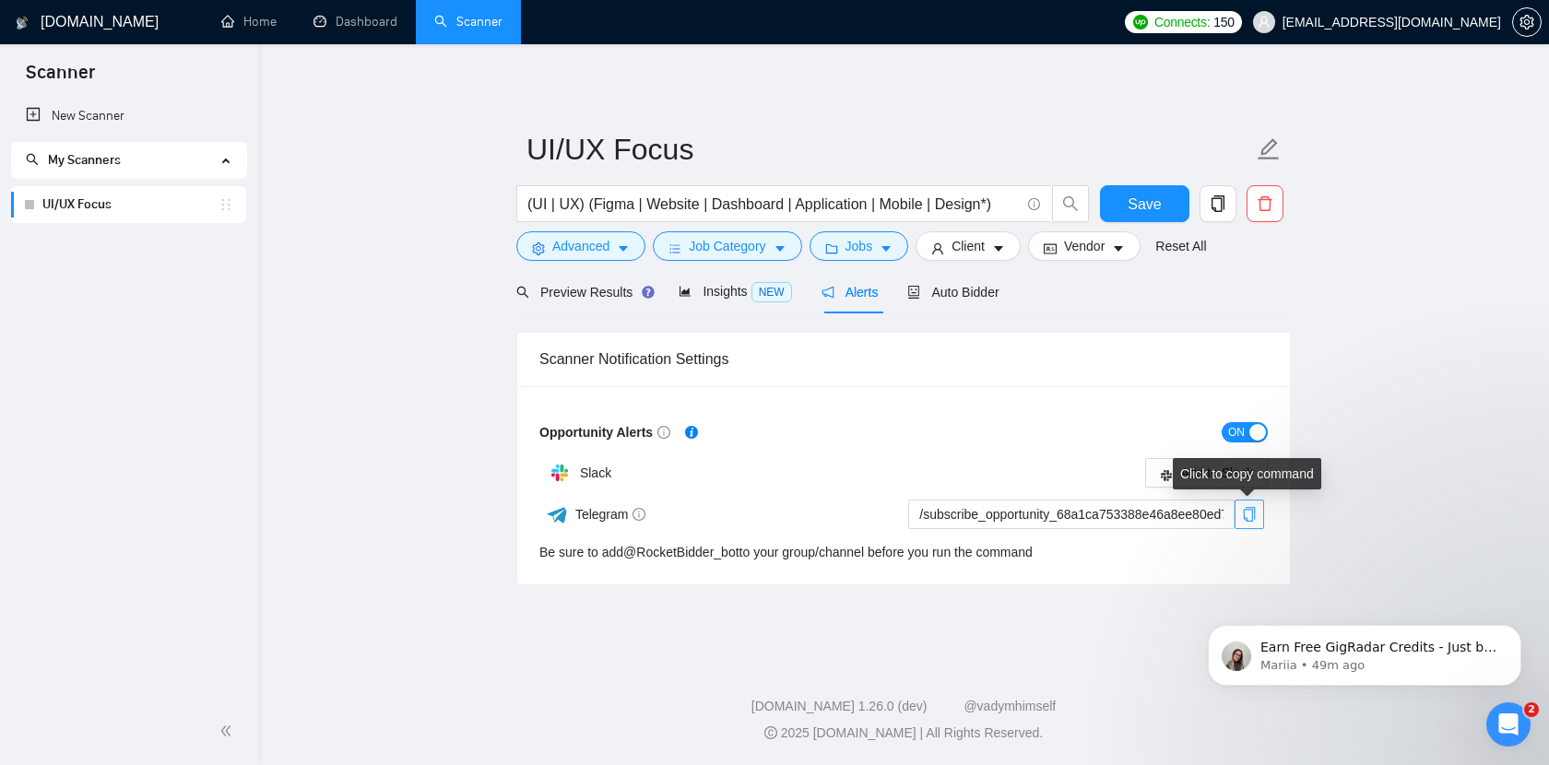
click at [1254, 514] on icon "copy" at bounding box center [1250, 514] width 12 height 15
click at [589, 510] on span "Telegram" at bounding box center [610, 514] width 71 height 15
click at [566, 515] on img at bounding box center [557, 514] width 23 height 23
click at [1256, 518] on icon "copy" at bounding box center [1249, 514] width 15 height 15
click at [1346, 523] on main "UI/UX Focus (UI | UX) (Figma | Website | Dashboard | Application | Mobile | Des…" at bounding box center [904, 348] width 1232 height 549
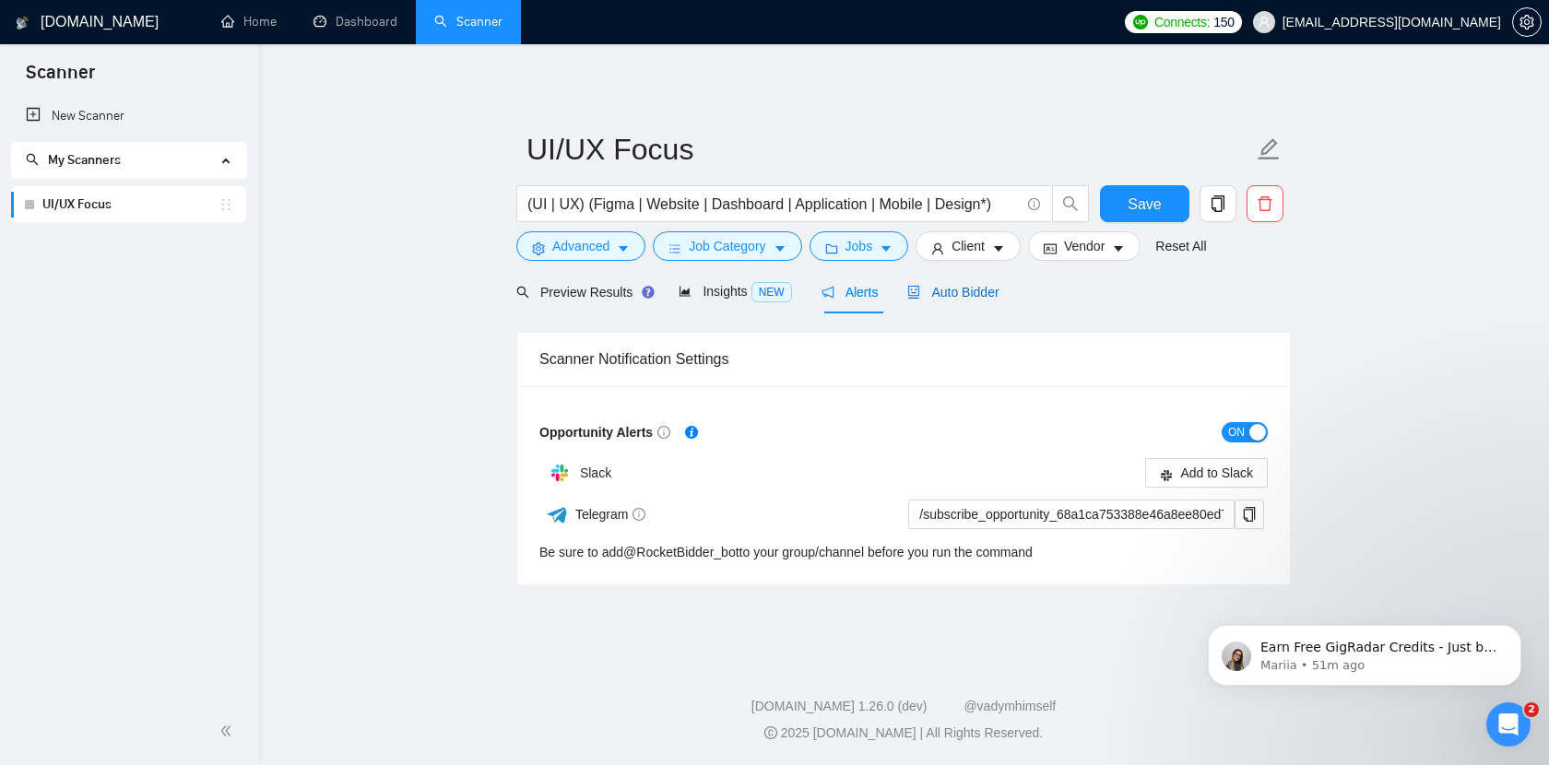
click at [960, 296] on span "Auto Bidder" at bounding box center [952, 292] width 91 height 15
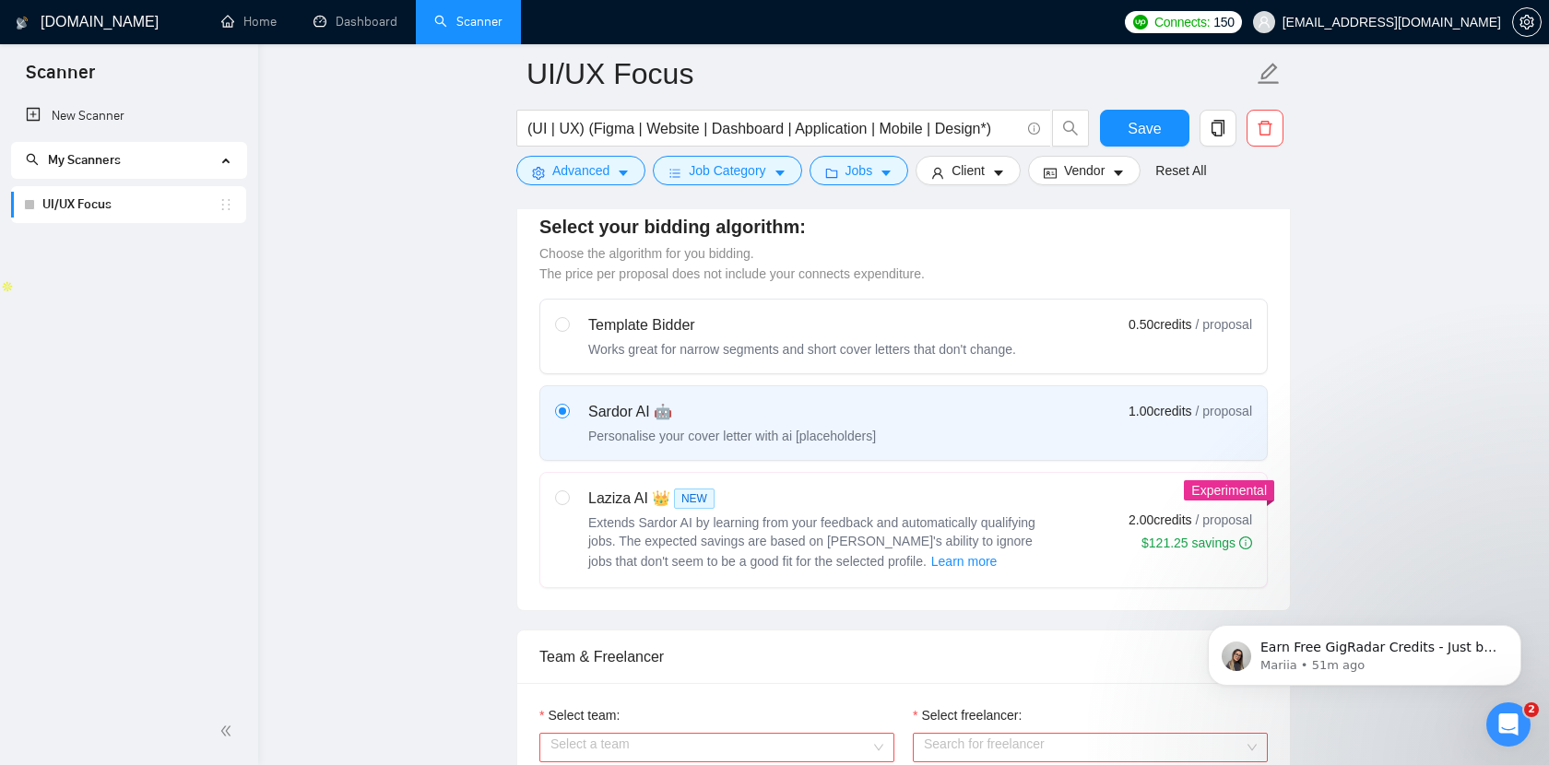
scroll to position [505, 0]
click at [1003, 175] on icon "caret-down" at bounding box center [998, 174] width 9 height 6
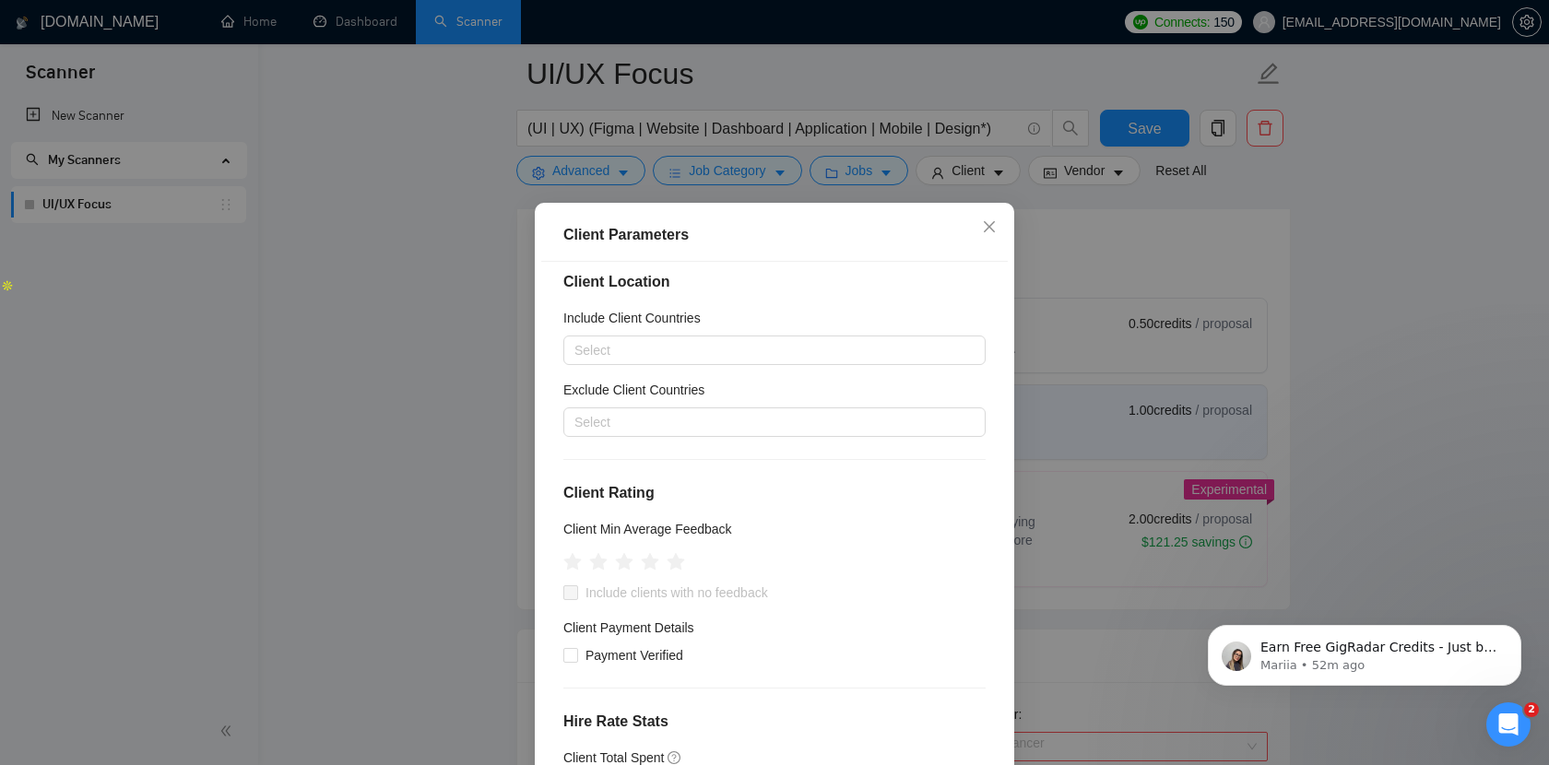
scroll to position [18, 0]
click at [721, 347] on div at bounding box center [765, 345] width 395 height 22
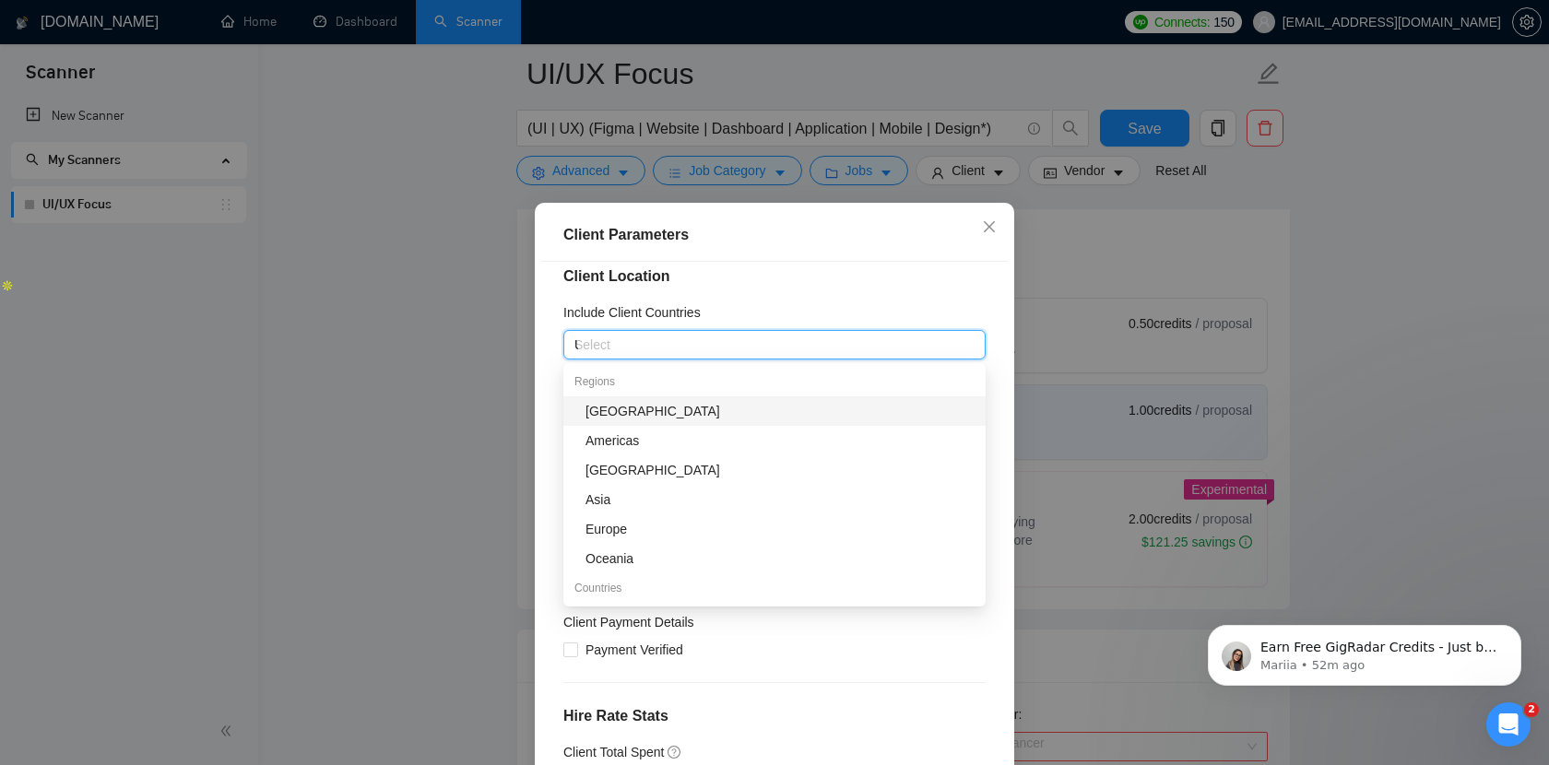
type input "Us"
type input "m"
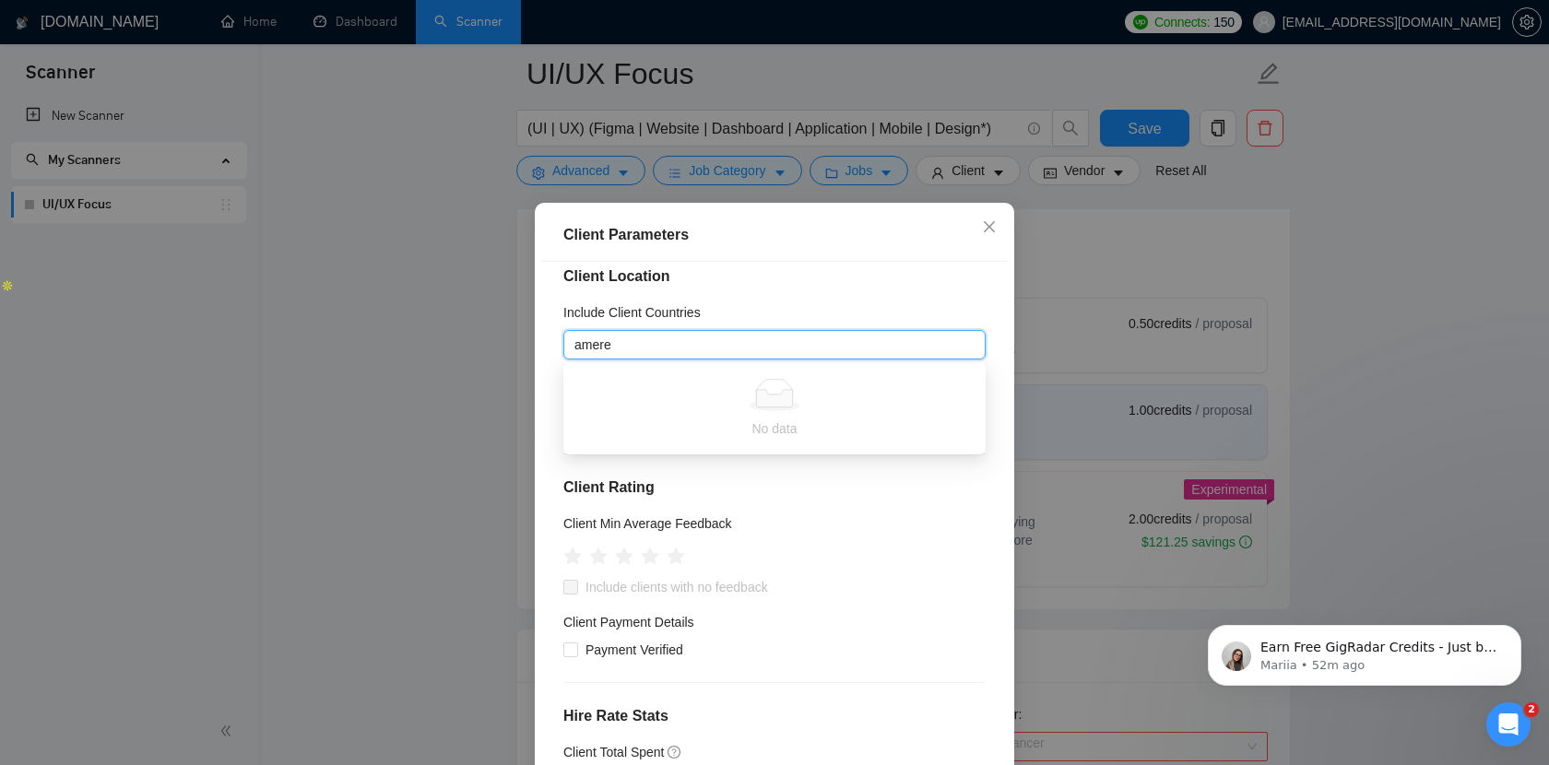
type input "amer"
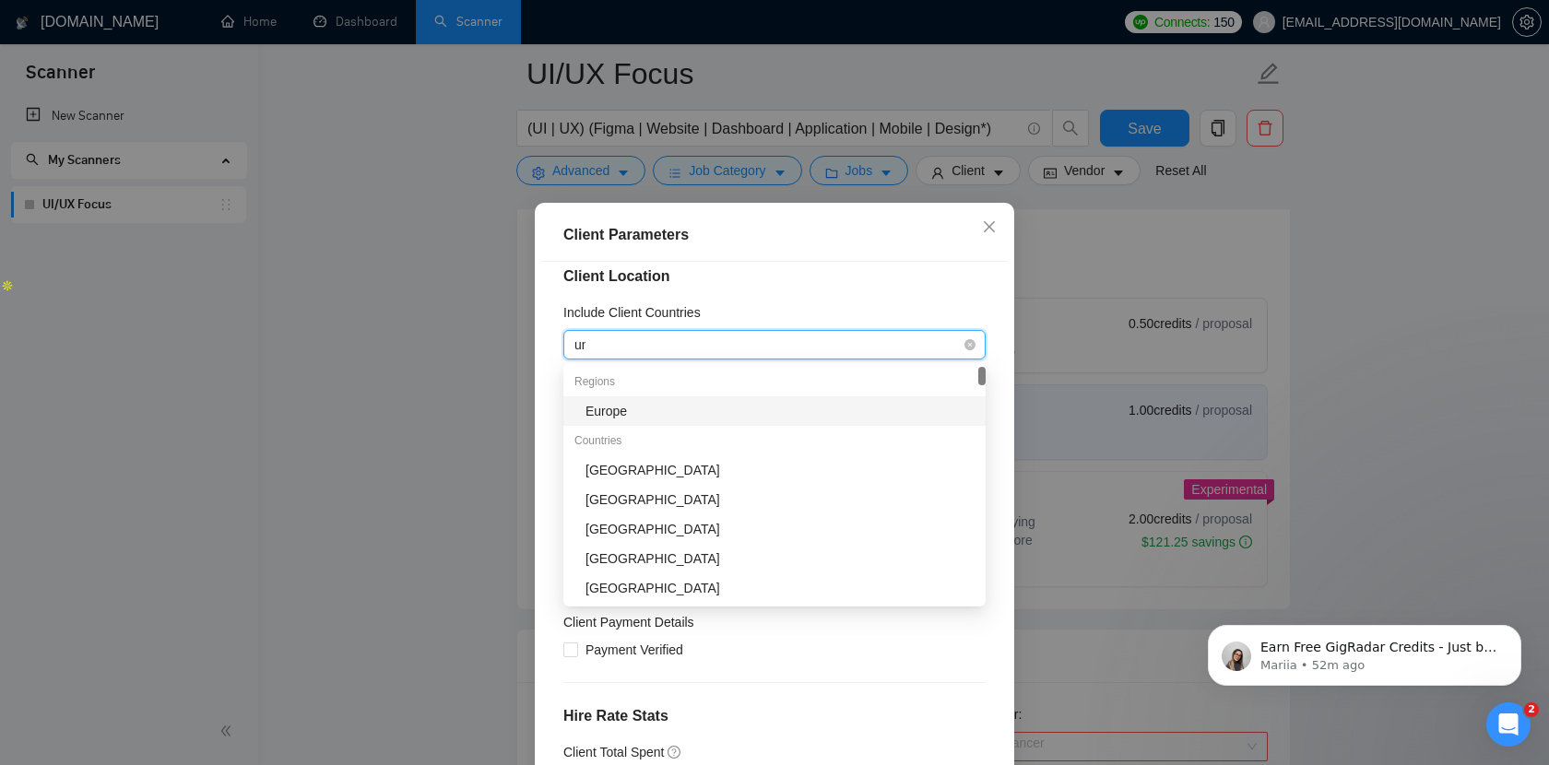
type input "uni"
click at [714, 416] on div "United States" at bounding box center [779, 411] width 389 height 20
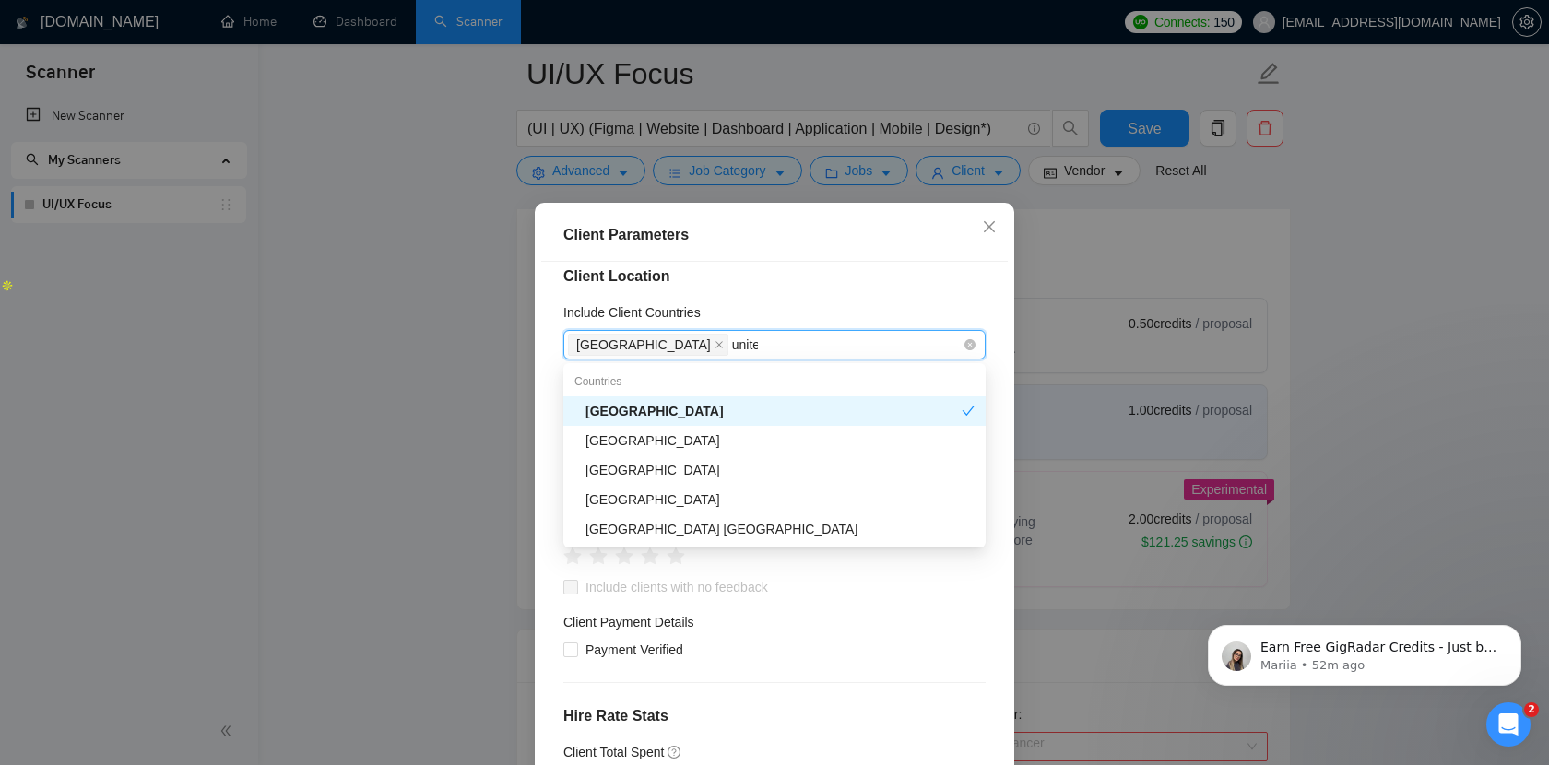
type input "united"
click at [709, 438] on div "United Kingdom" at bounding box center [779, 441] width 389 height 20
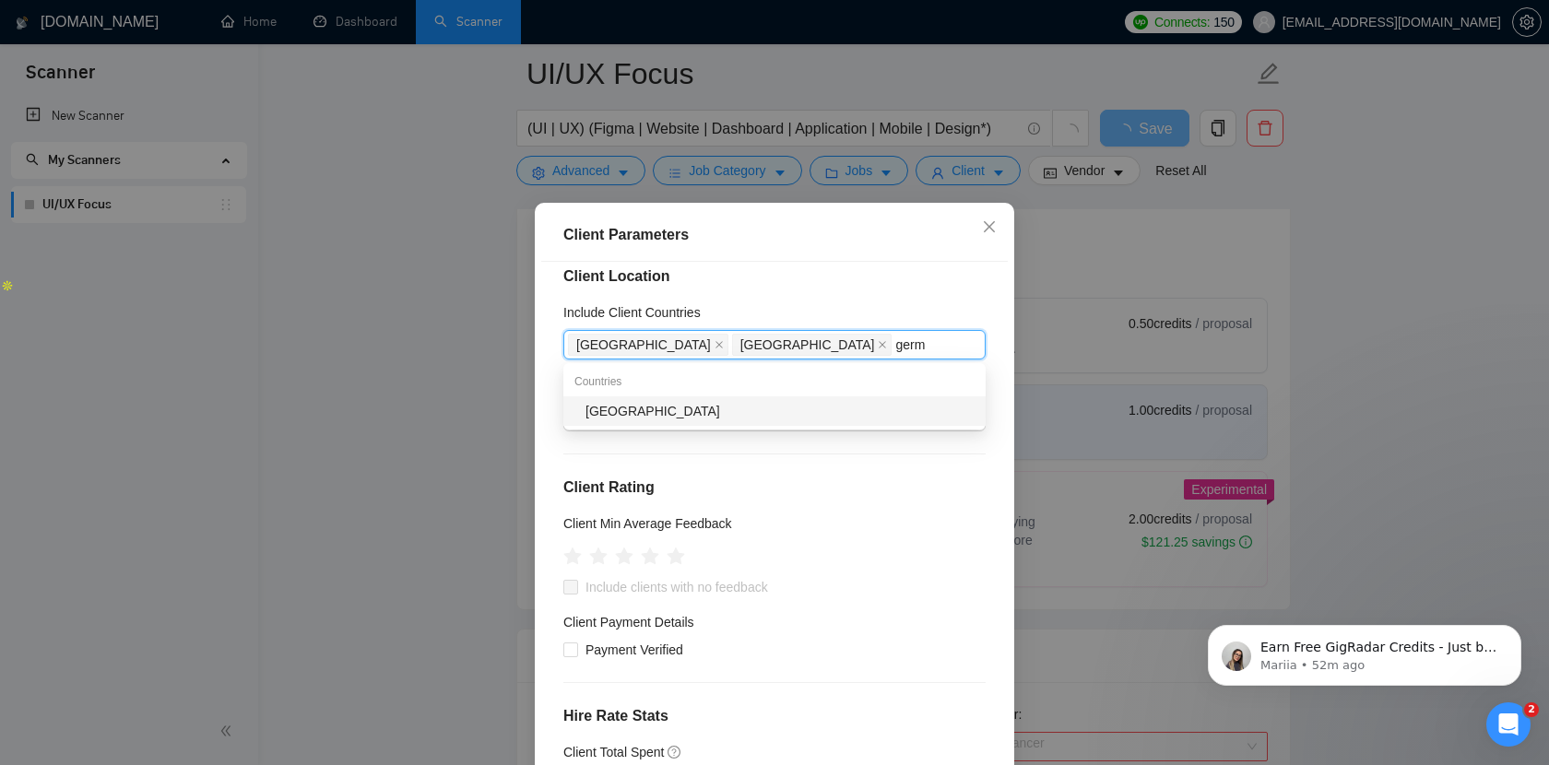
type input "germa"
click at [682, 422] on div "Germany" at bounding box center [774, 411] width 422 height 30
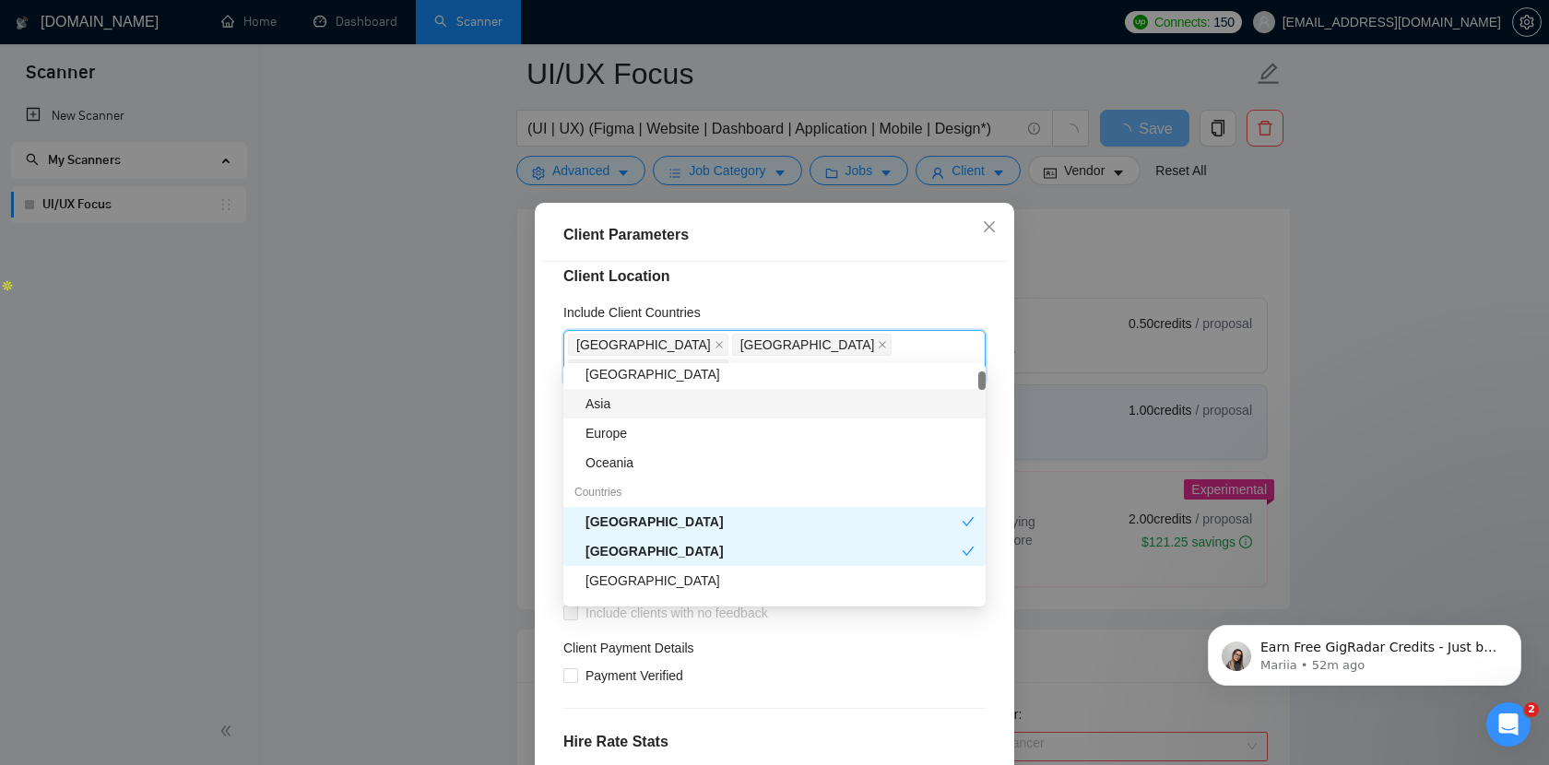
scroll to position [98, 0]
click at [687, 432] on div "Europe" at bounding box center [779, 431] width 389 height 20
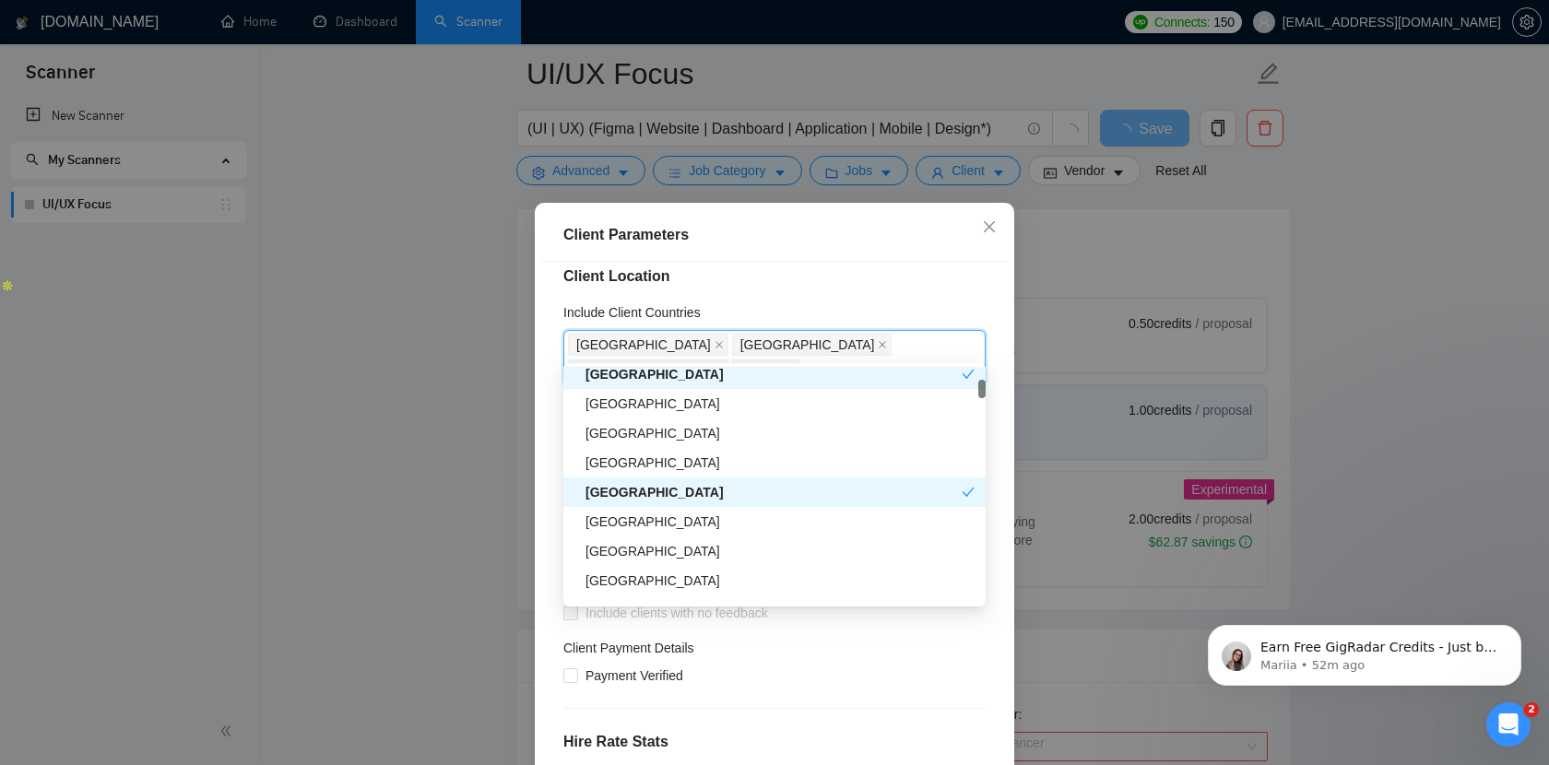
scroll to position [275, 0]
click at [712, 434] on div "Canada" at bounding box center [779, 431] width 389 height 20
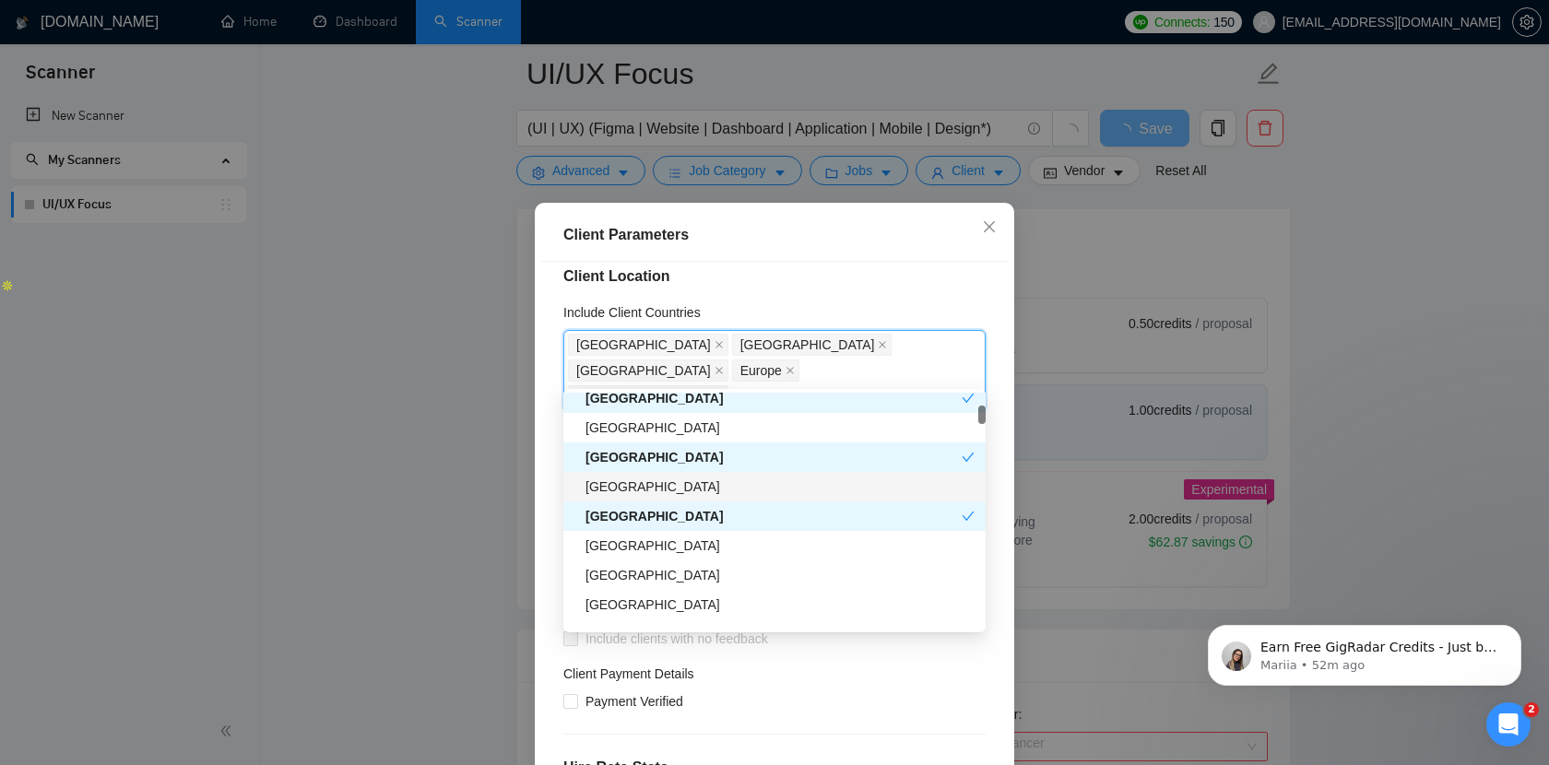
click at [722, 495] on div "Australia" at bounding box center [779, 487] width 389 height 20
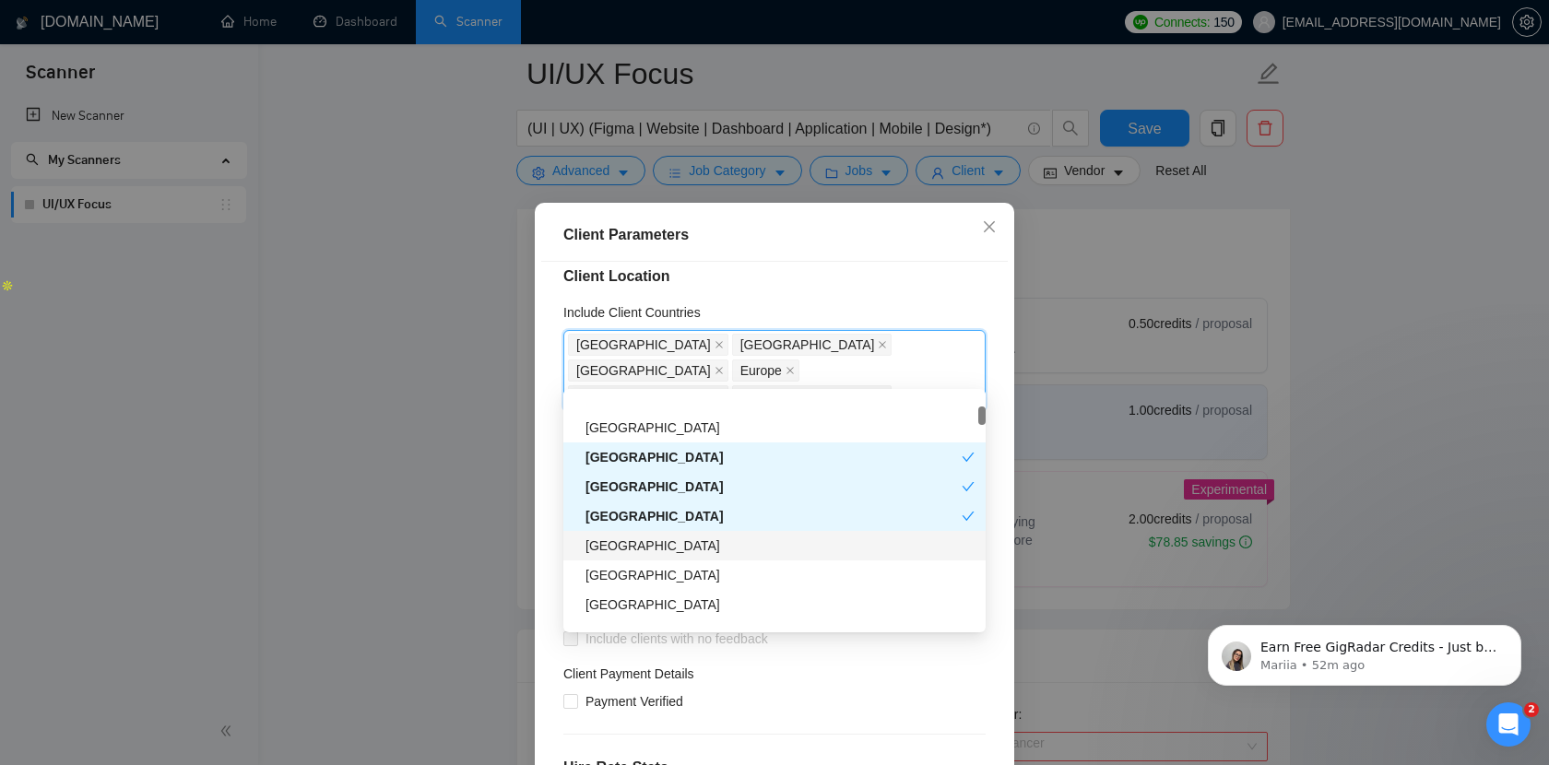
scroll to position [360, 0]
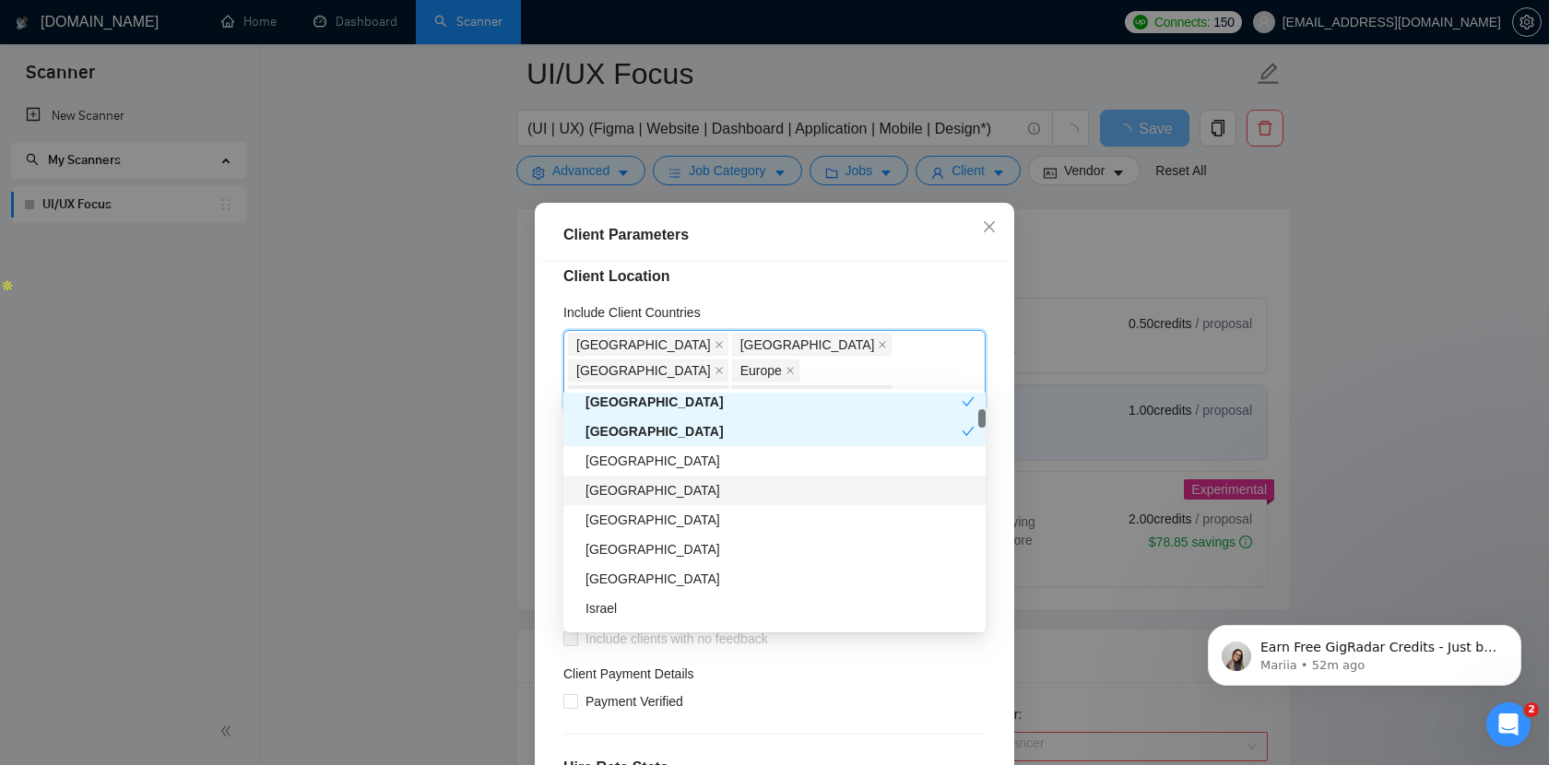
click at [711, 489] on div "United Arab Emirates" at bounding box center [779, 490] width 389 height 20
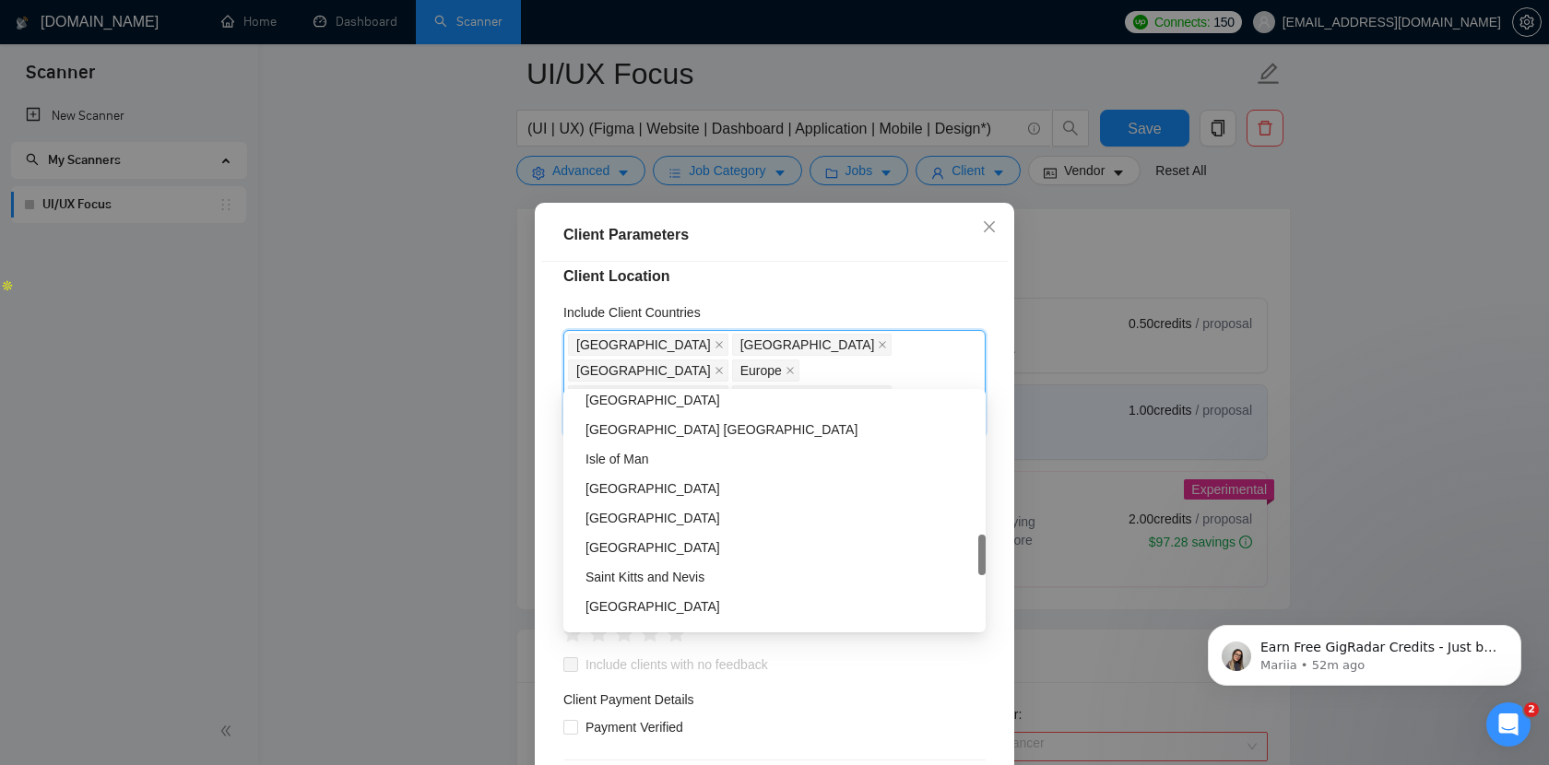
scroll to position [0, 0]
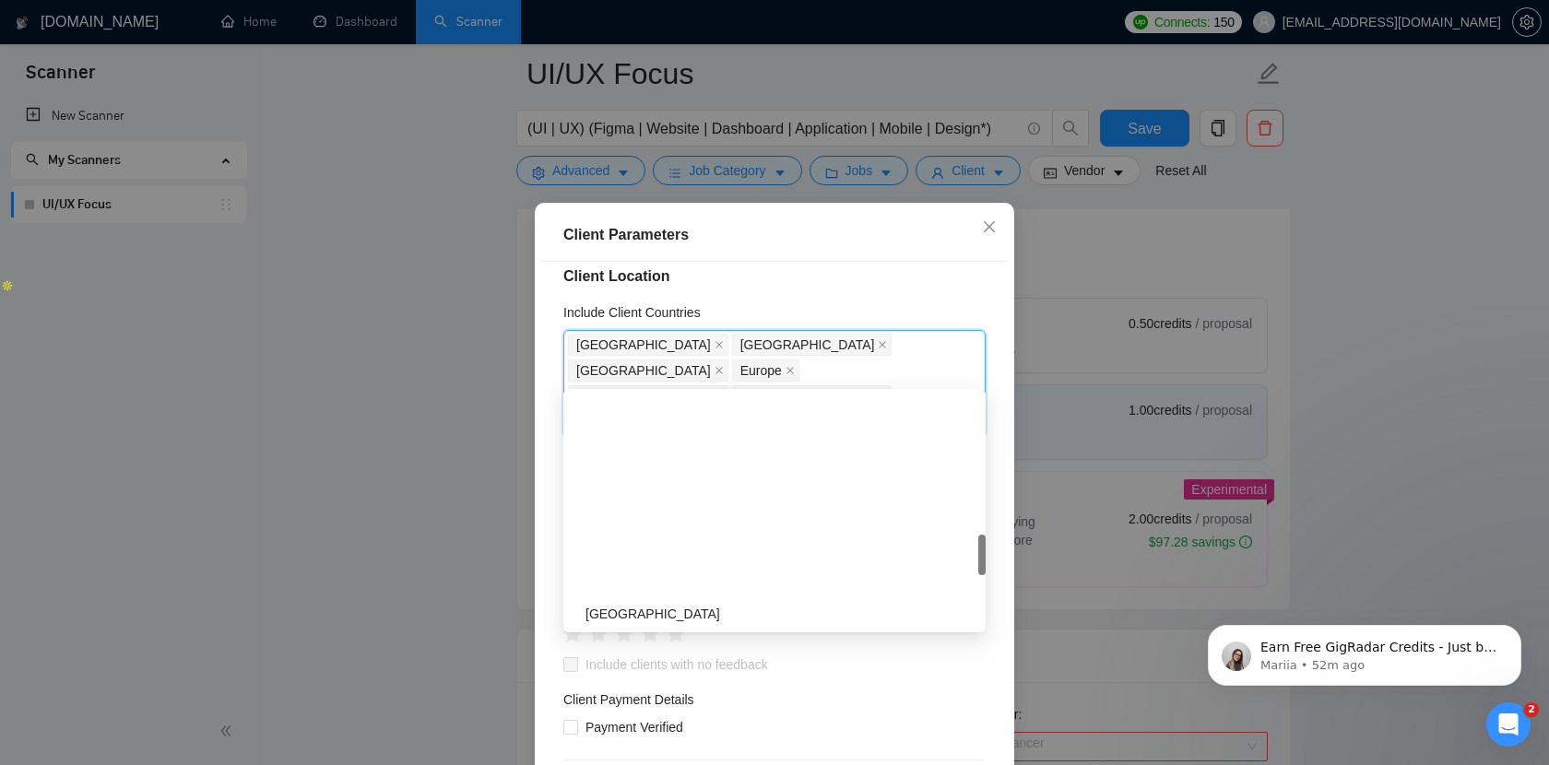
type input "isra"
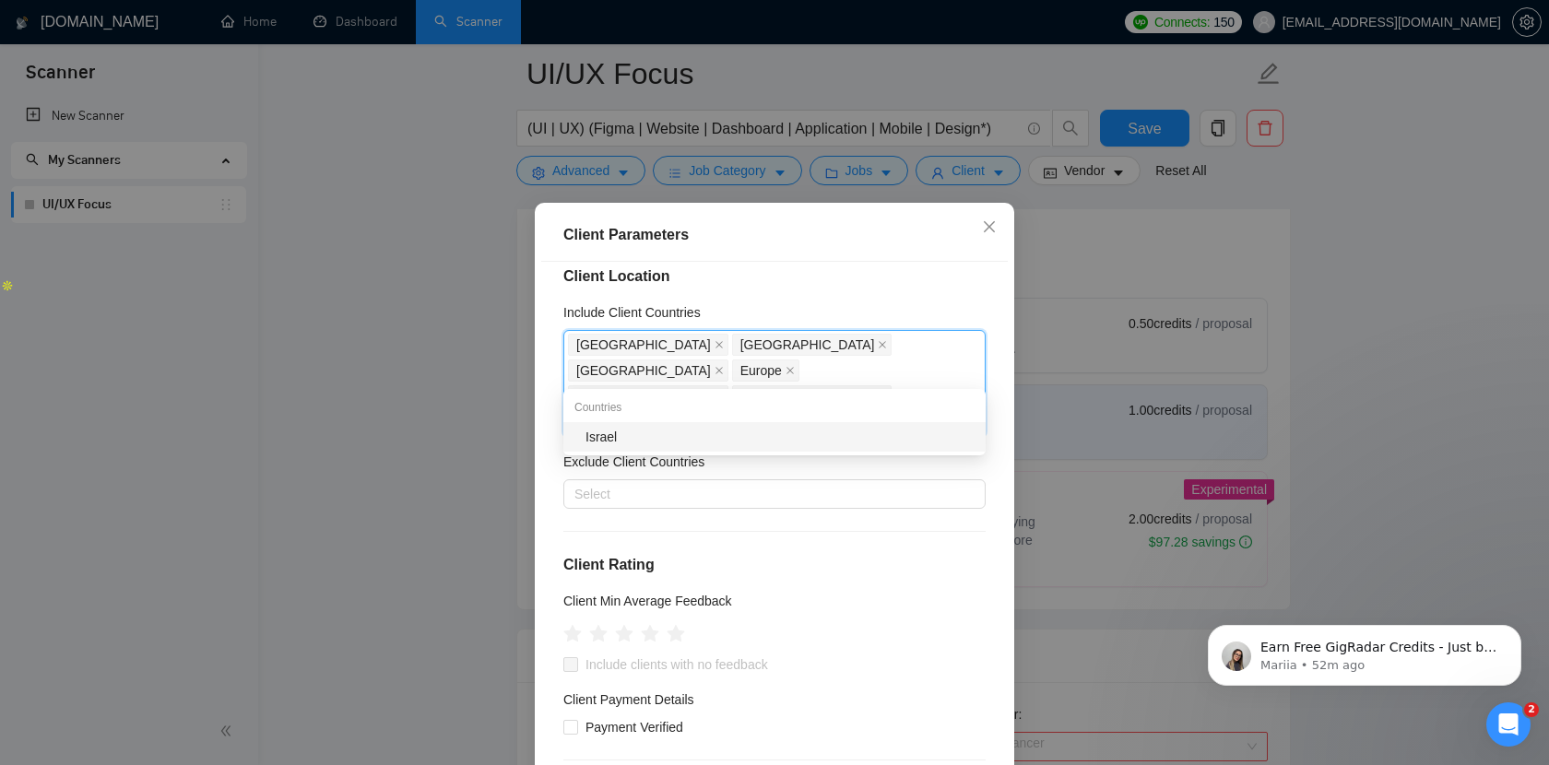
click at [886, 446] on div "Israel" at bounding box center [779, 437] width 389 height 20
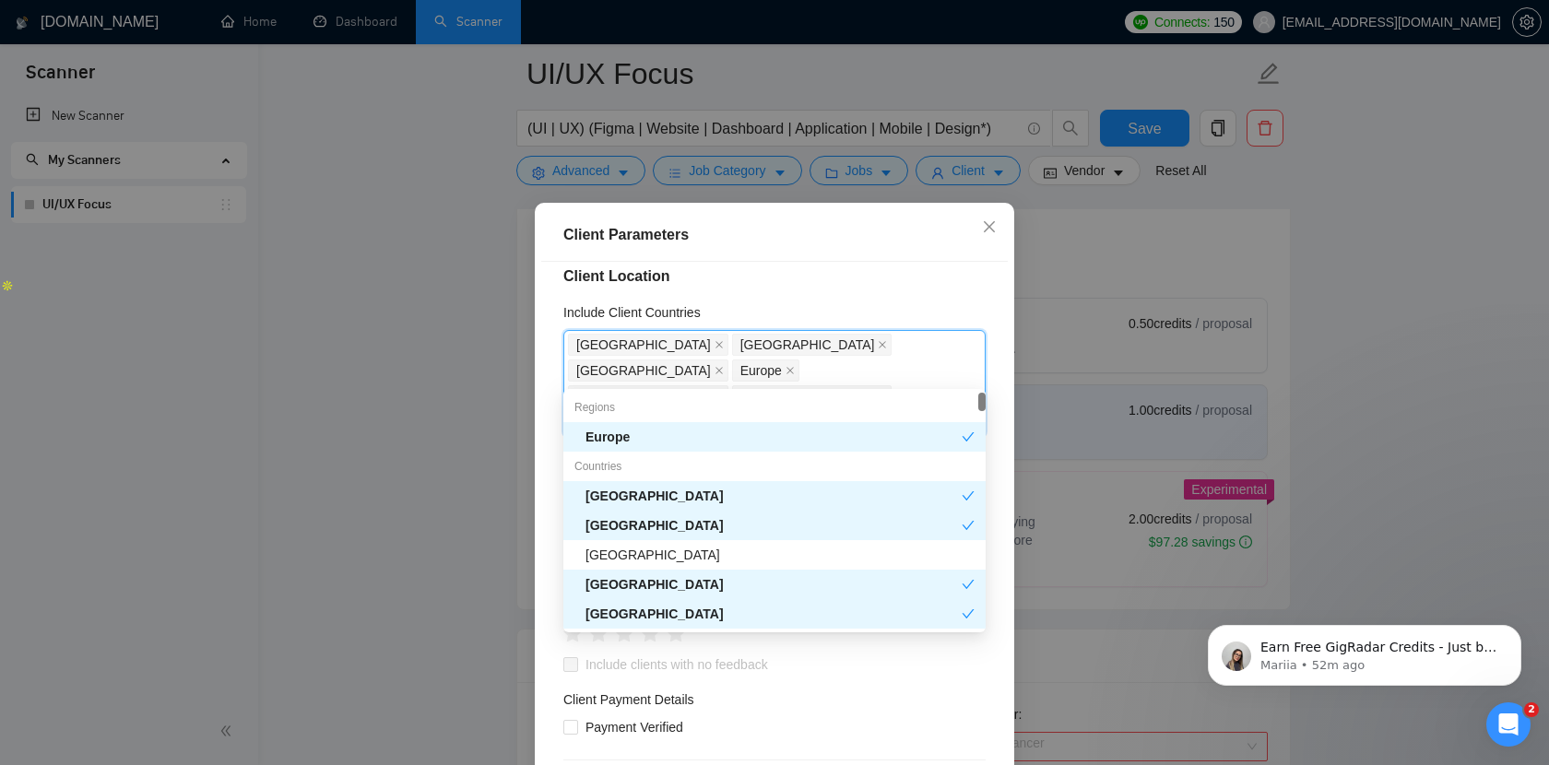
type input "uk"
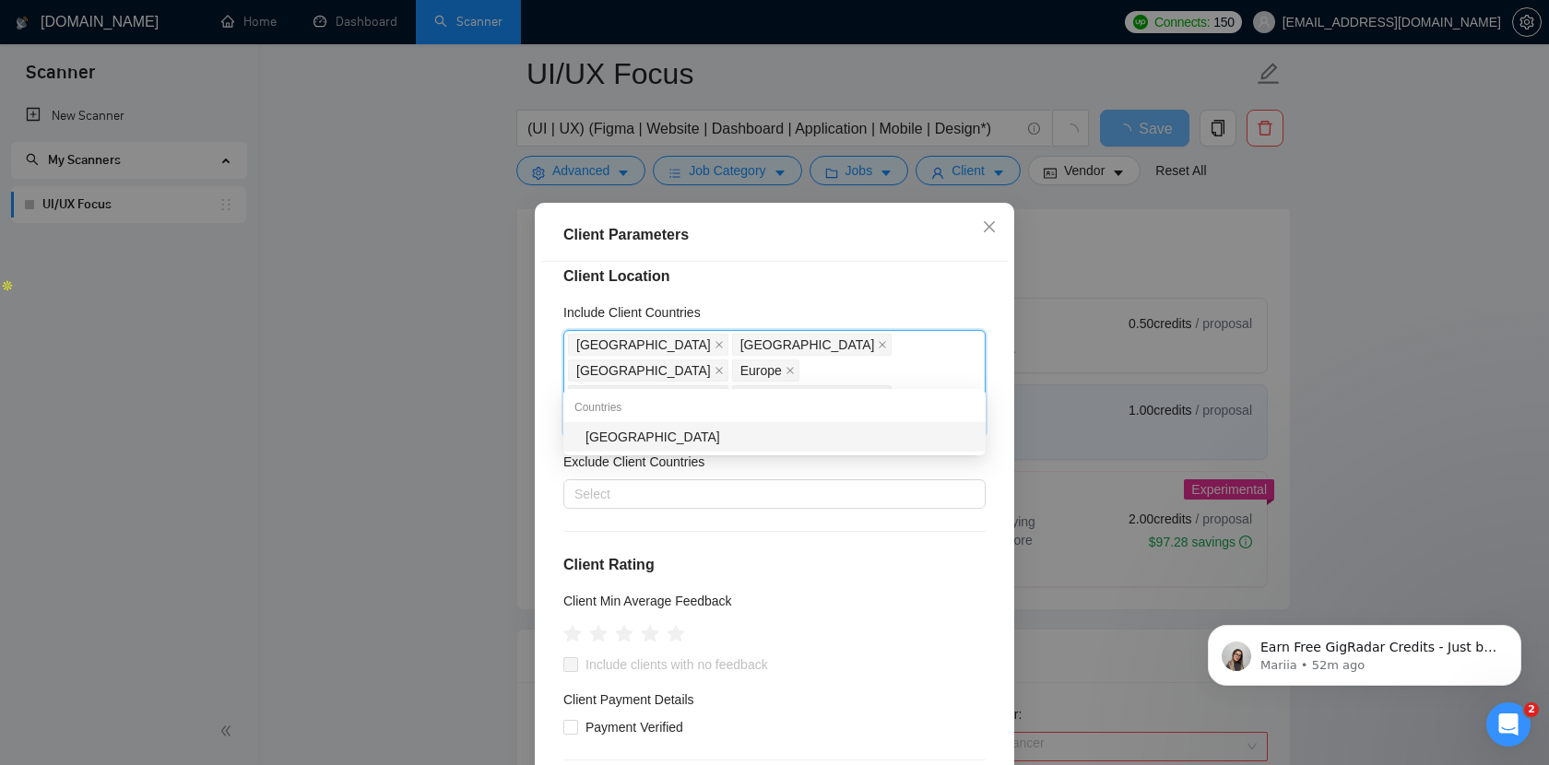
click at [855, 426] on div "Ukraine" at bounding box center [774, 437] width 422 height 30
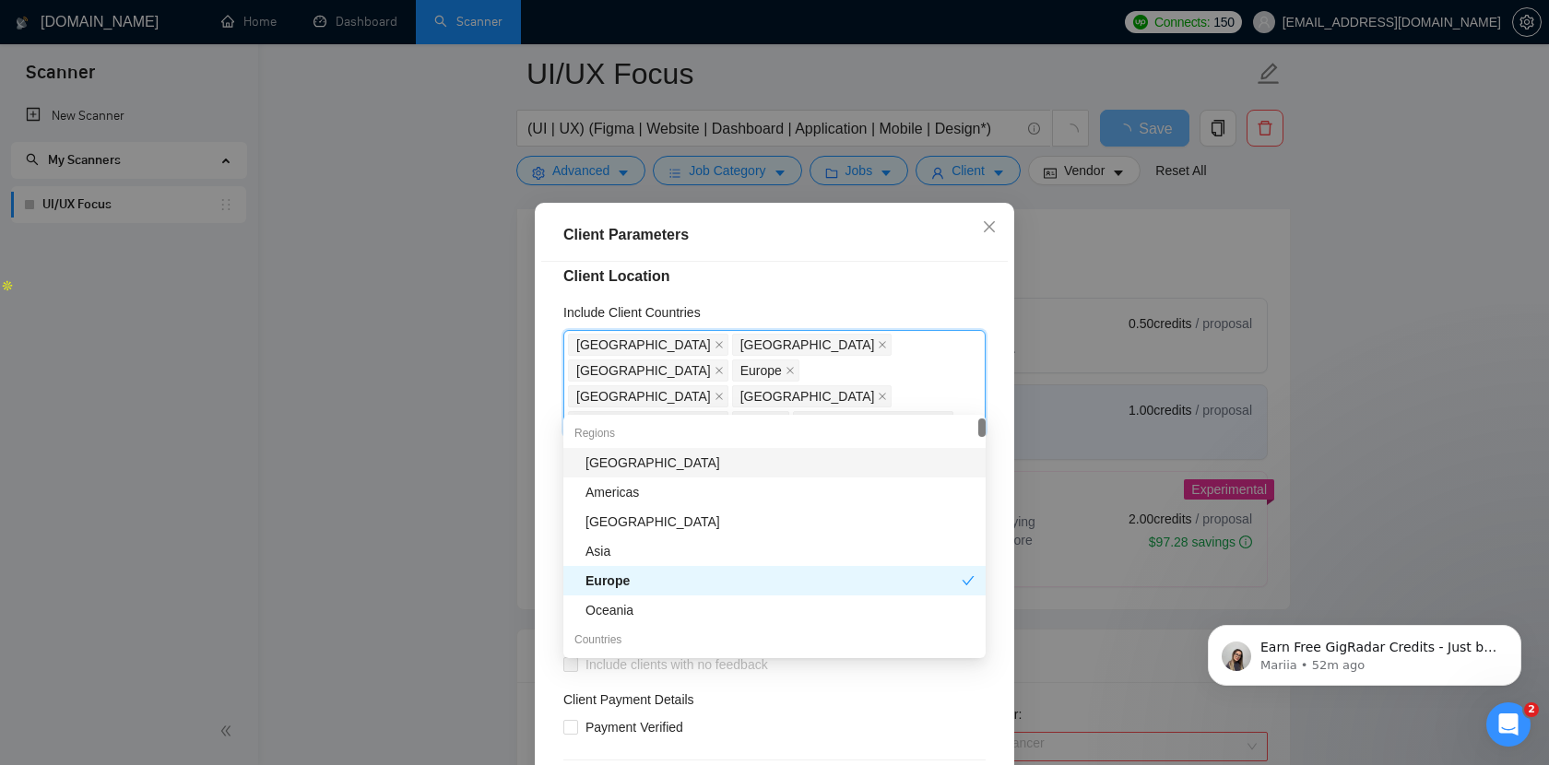
click at [861, 289] on div "Client Location Include Client Countries United States United Kingdom Germany E…" at bounding box center [774, 530] width 467 height 536
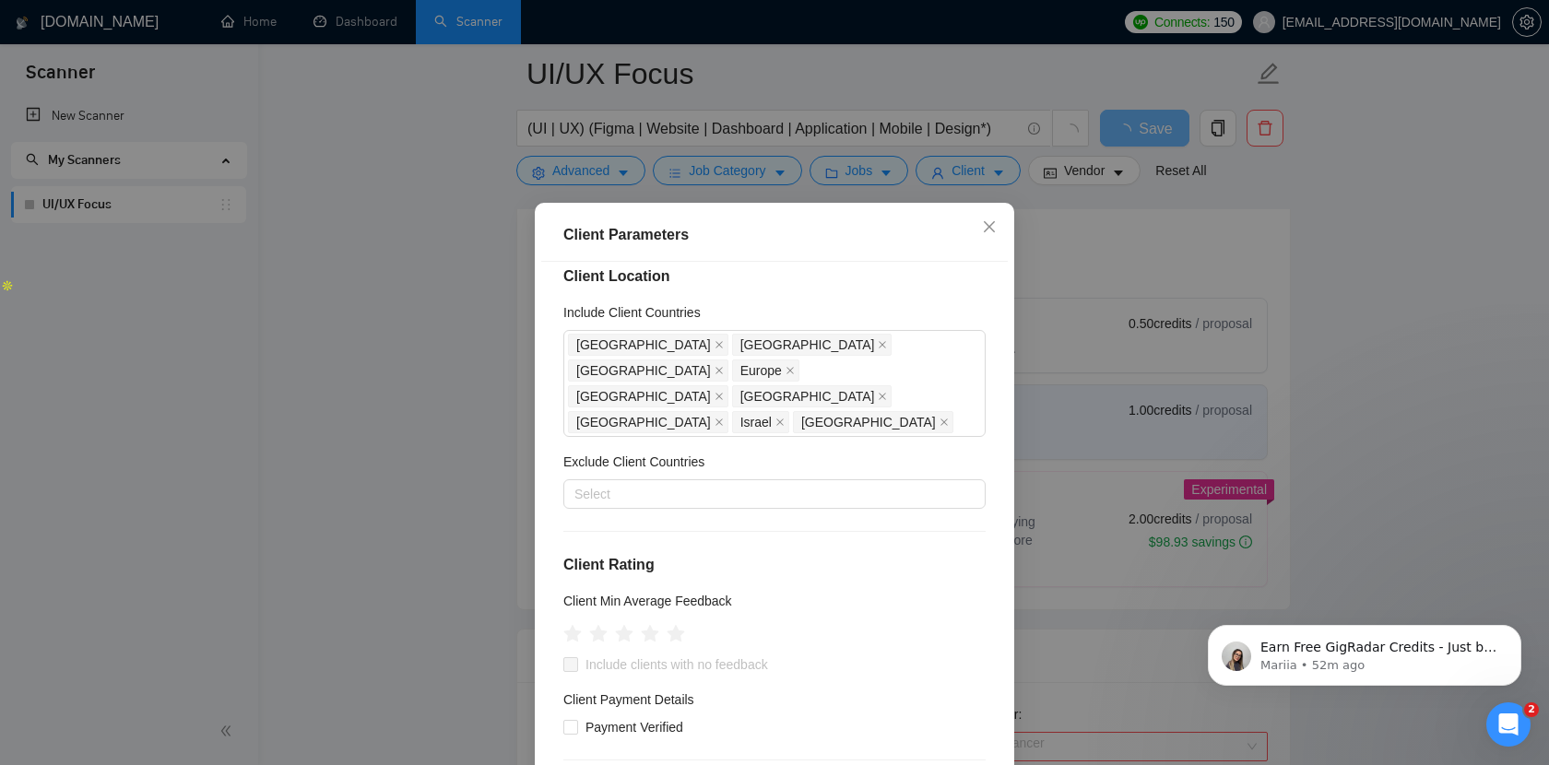
scroll to position [121, 0]
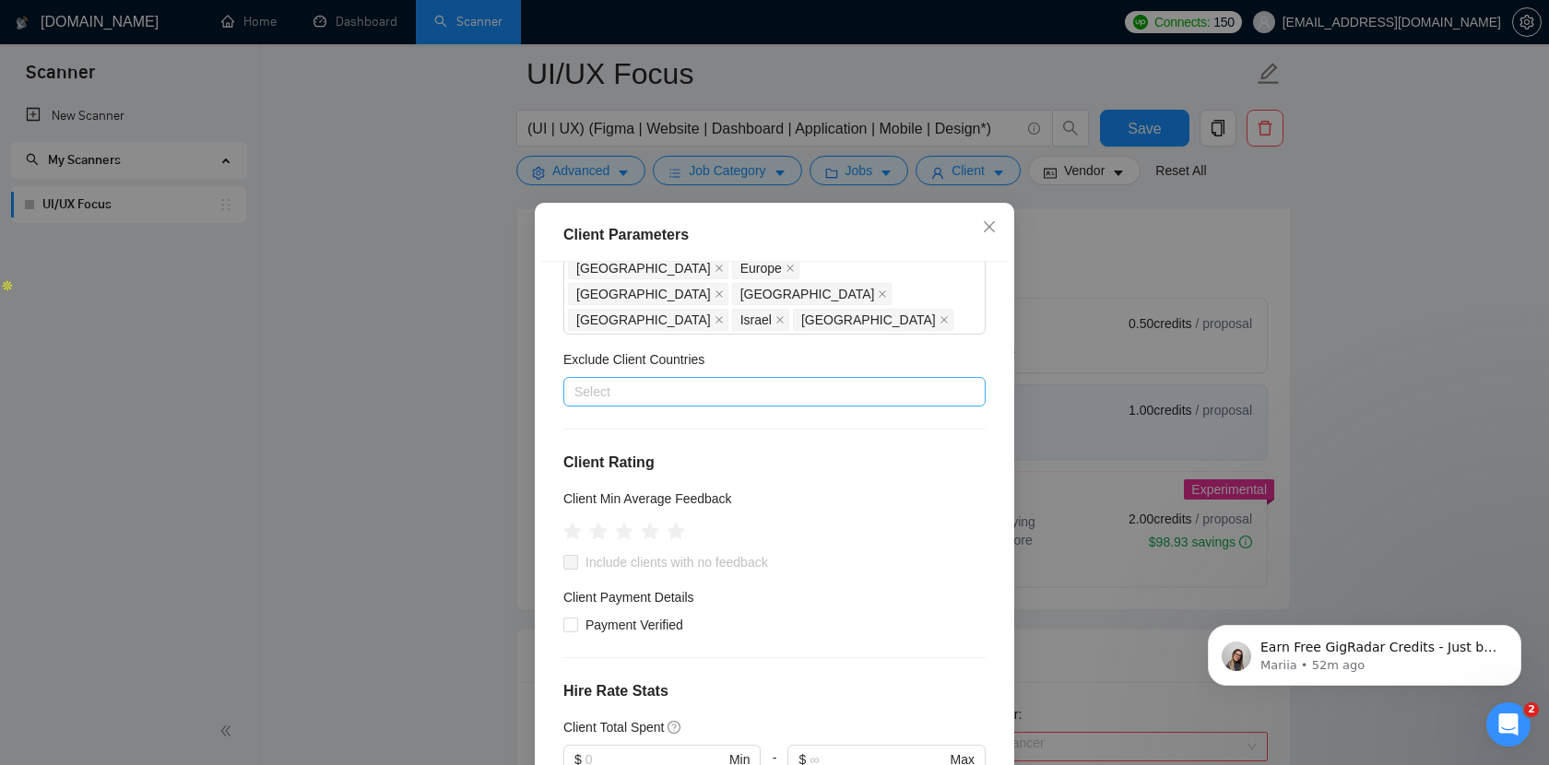
click at [728, 381] on div at bounding box center [765, 392] width 395 height 22
type input "india"
click at [695, 433] on div "India" at bounding box center [779, 432] width 389 height 20
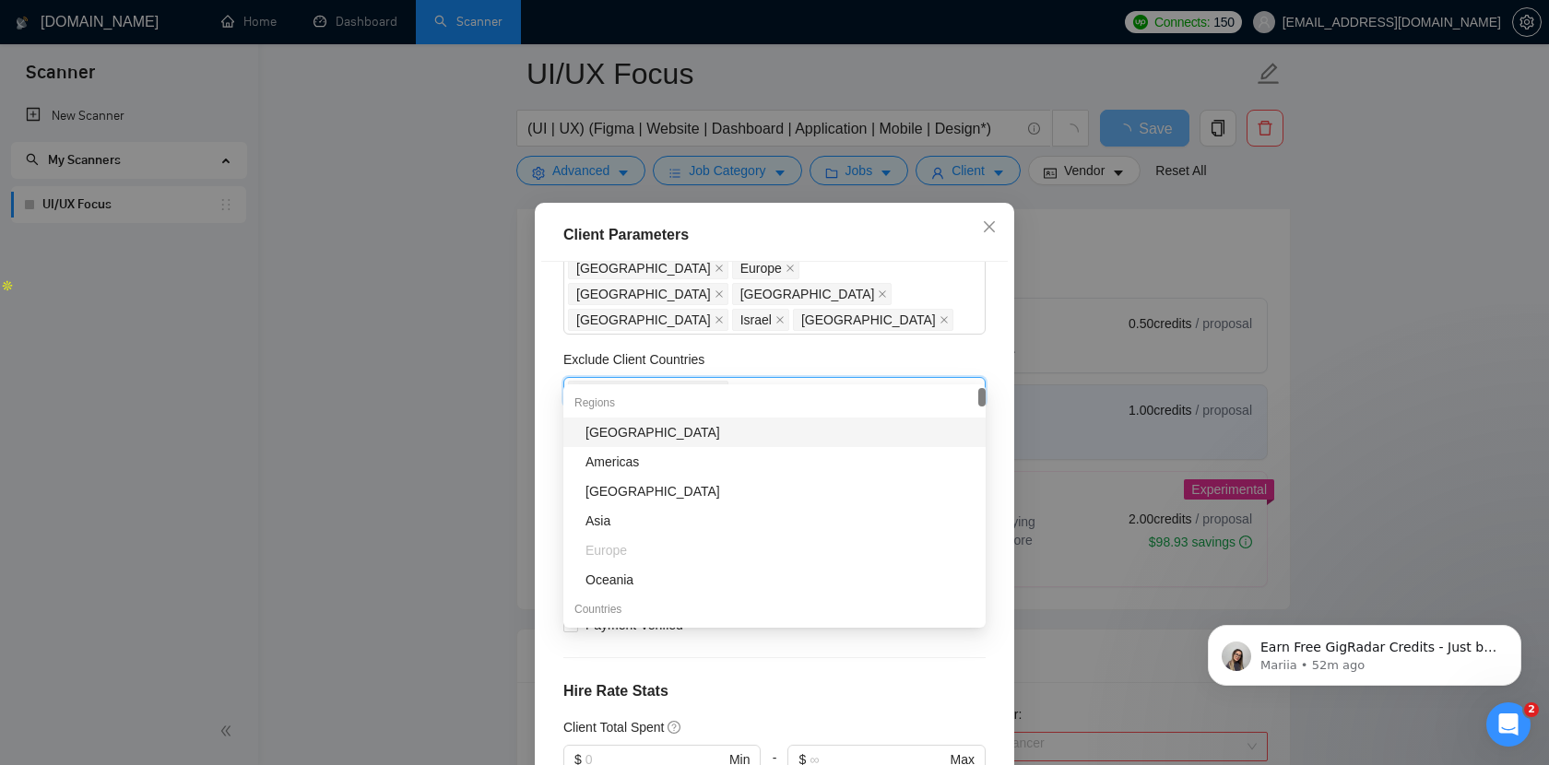
click at [653, 433] on div "Africa" at bounding box center [779, 432] width 389 height 20
click at [811, 323] on div "Client Location Include Client Countries United States United Kingdom Germany E…" at bounding box center [774, 530] width 467 height 536
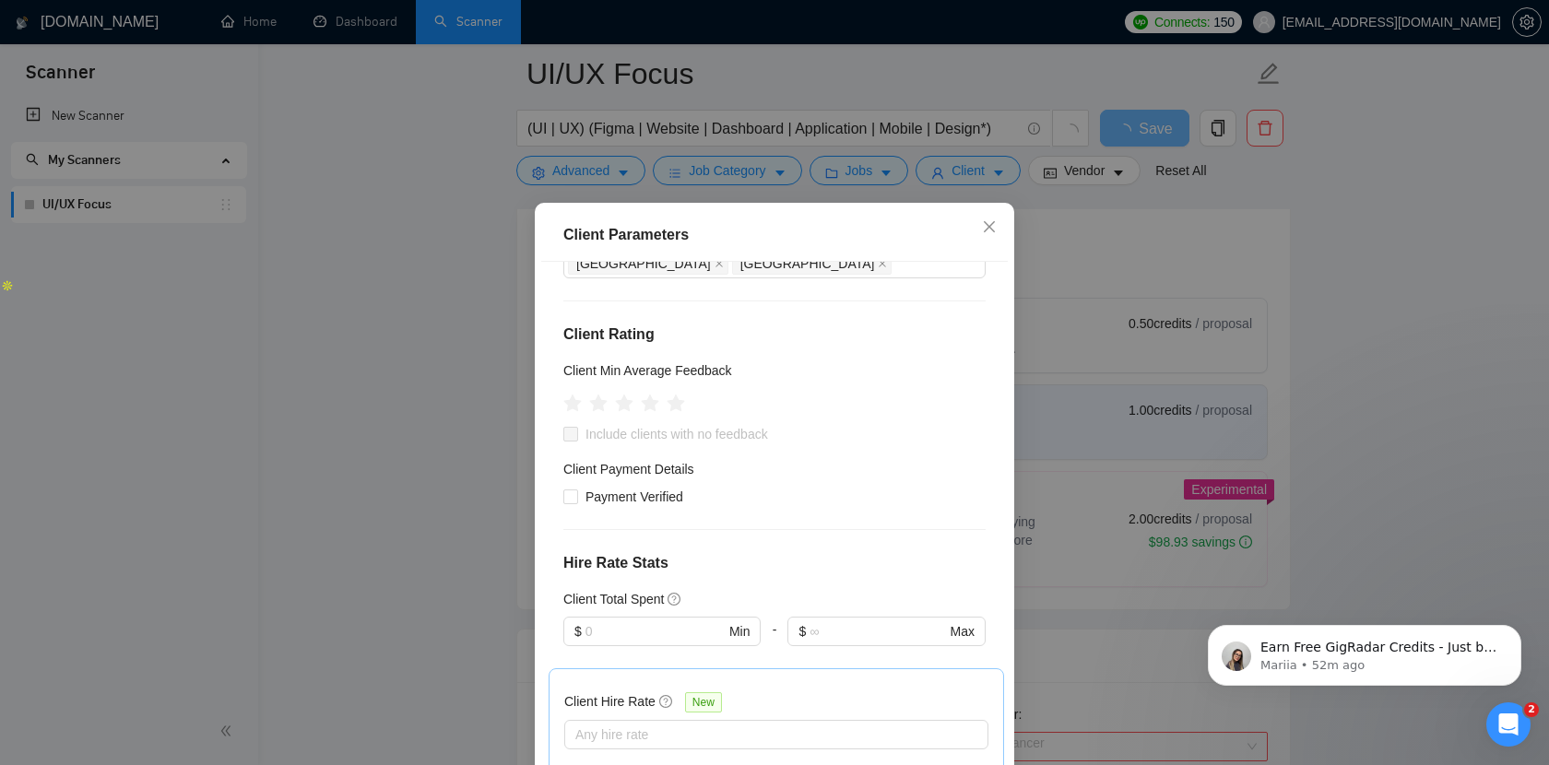
scroll to position [250, 0]
click at [628, 393] on icon "star" at bounding box center [624, 402] width 19 height 18
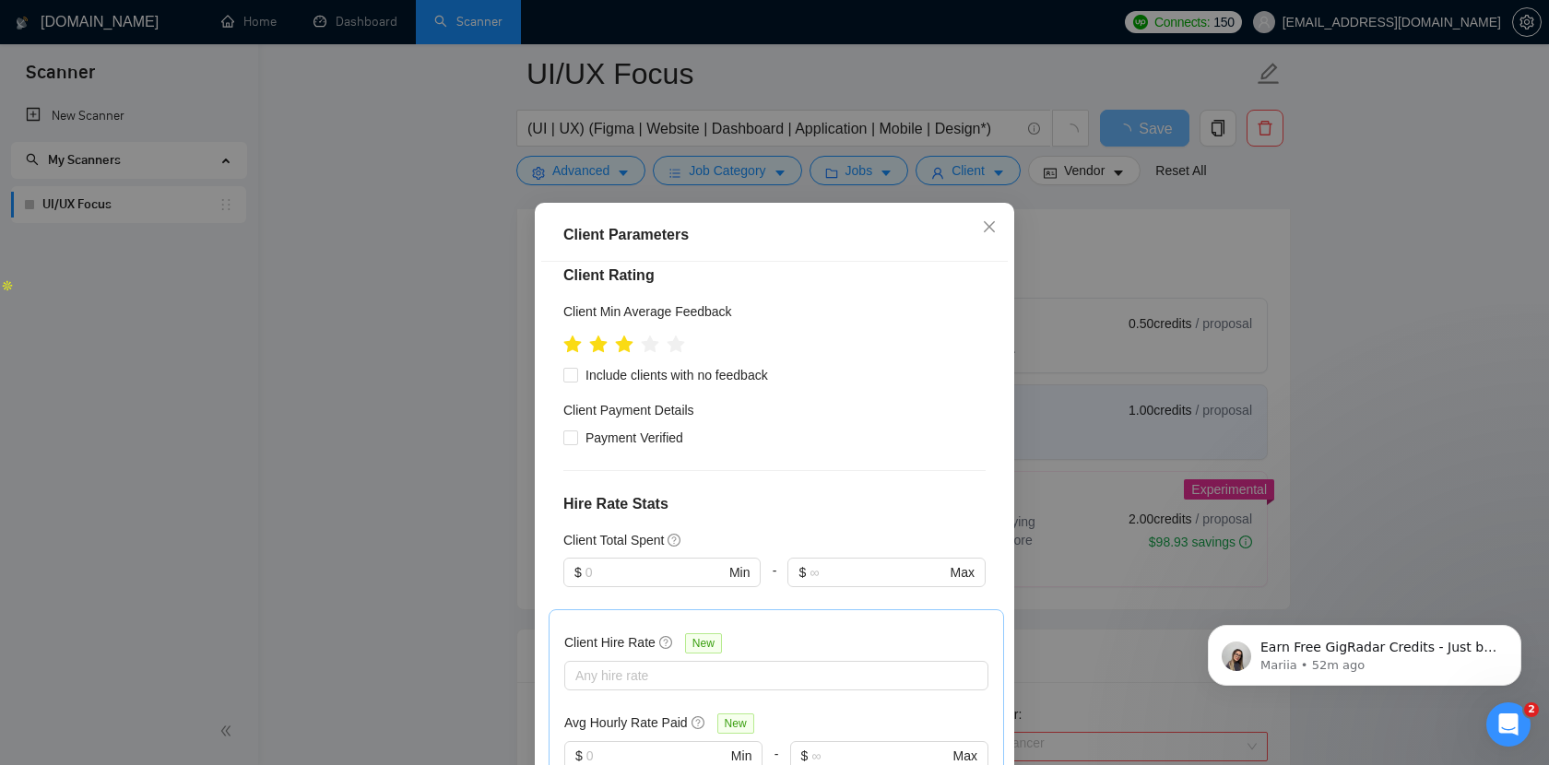
scroll to position [469, 0]
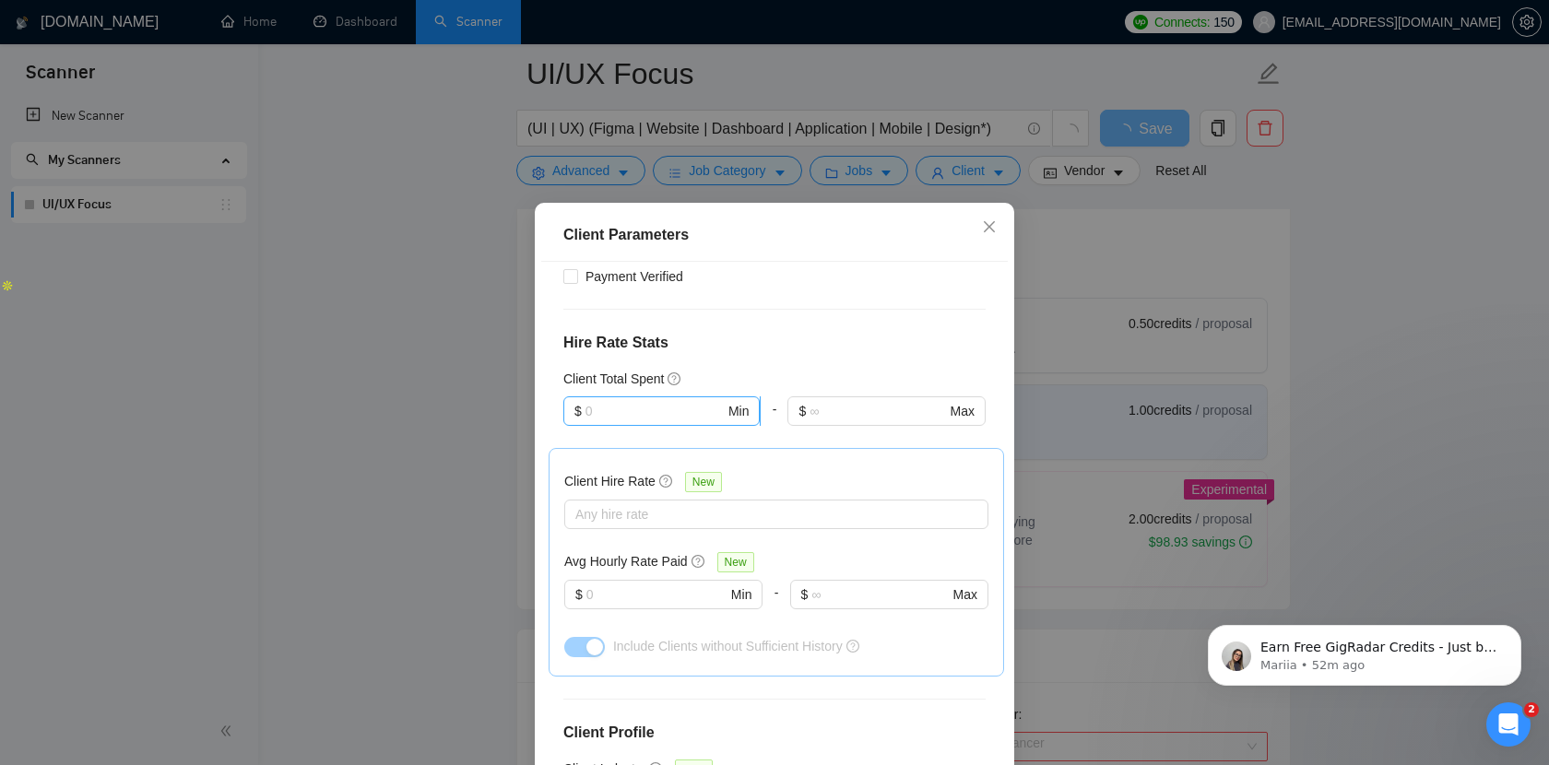
click at [640, 396] on span "$ Min" at bounding box center [661, 411] width 196 height 30
type input "500"
click at [839, 401] on input "text" at bounding box center [877, 411] width 136 height 20
click at [858, 332] on h4 "Hire Rate Stats" at bounding box center [774, 343] width 422 height 22
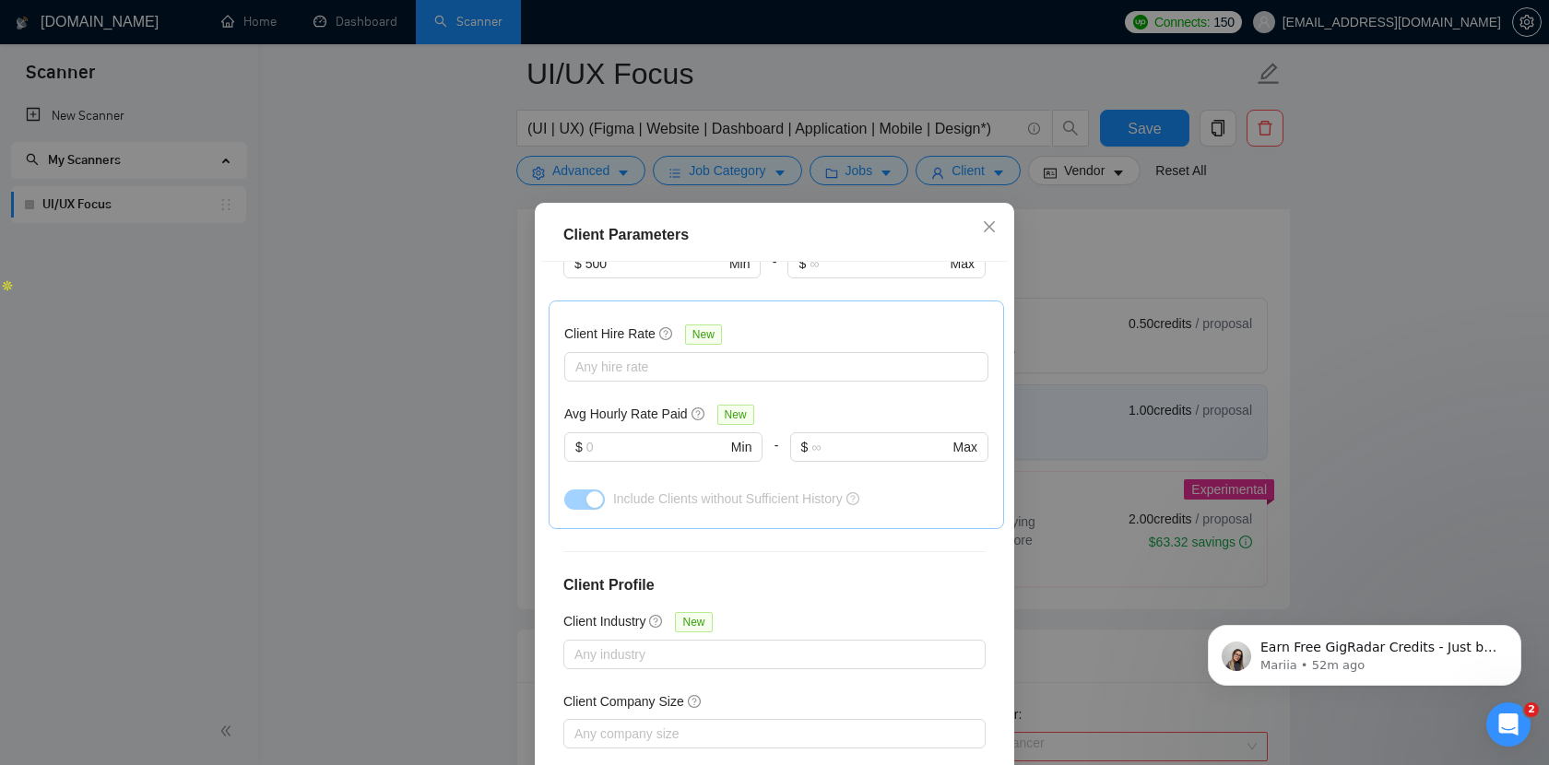
scroll to position [611, 0]
click at [650, 361] on div at bounding box center [767, 372] width 396 height 22
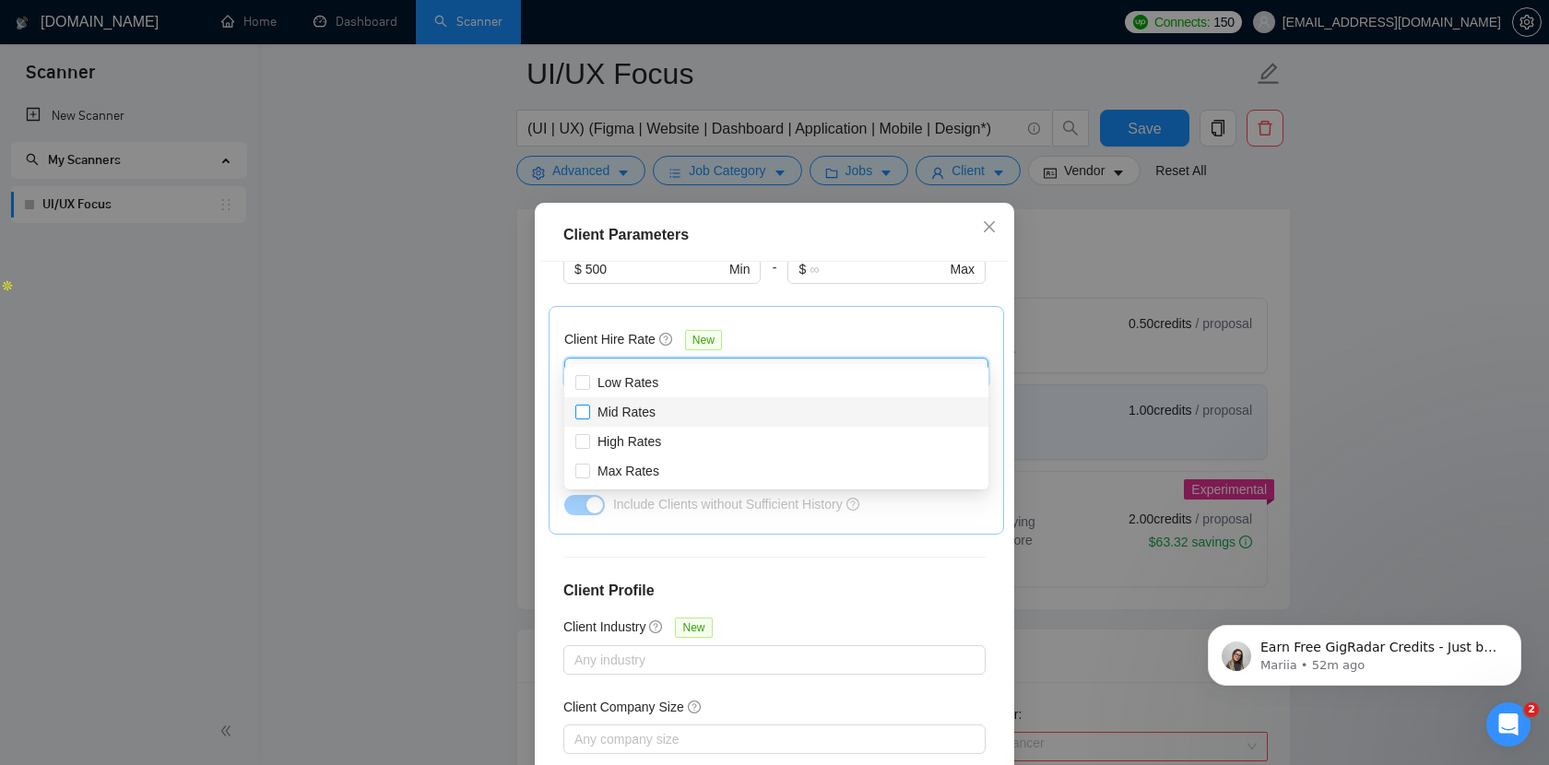
click at [578, 417] on input "Mid Rates" at bounding box center [581, 411] width 13 height 13
checkbox input "true"
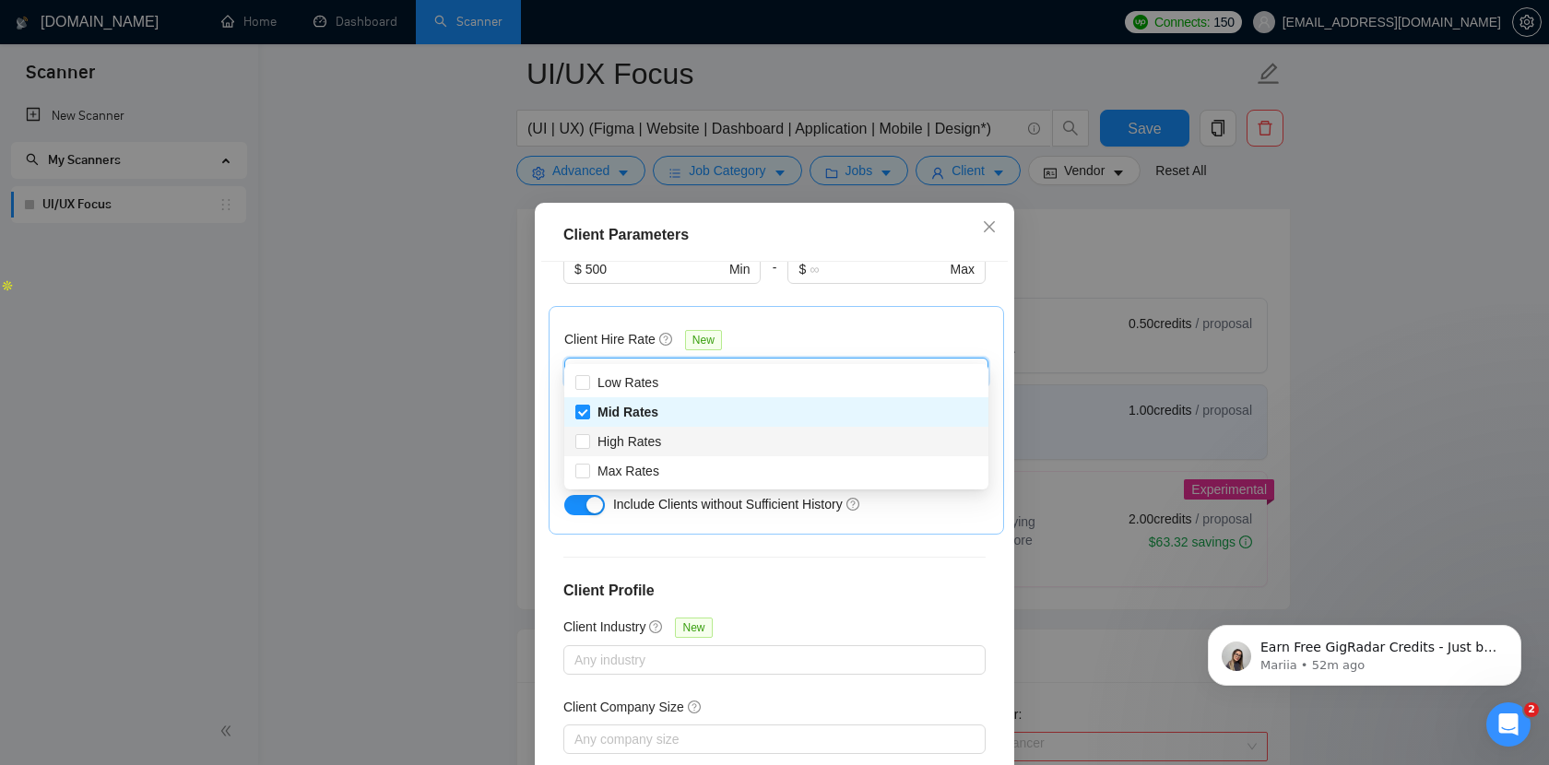
click at [585, 453] on div "High Rates" at bounding box center [776, 442] width 424 height 30
checkbox input "true"
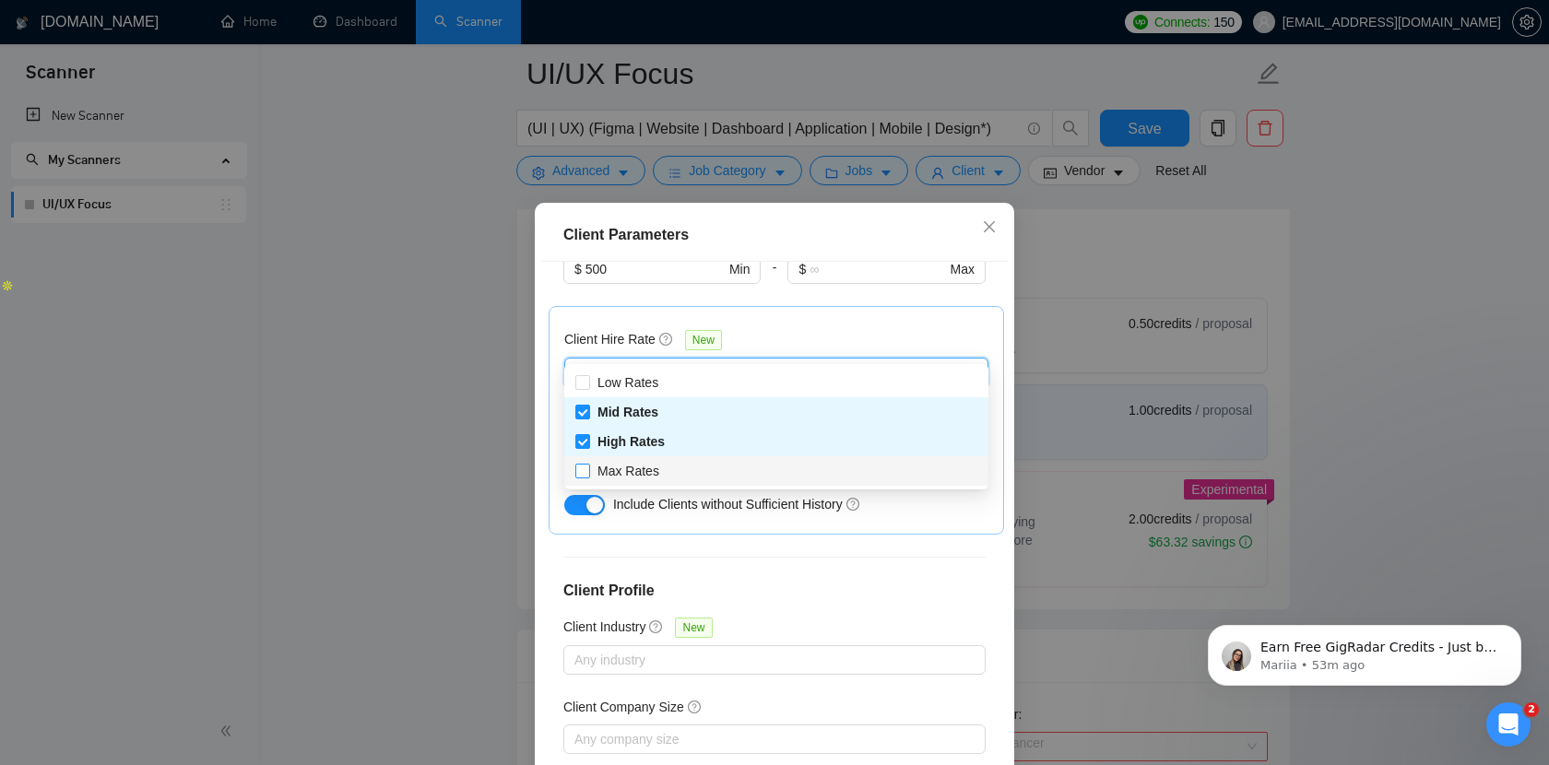
click at [583, 478] on span at bounding box center [582, 471] width 15 height 15
click at [583, 477] on input "Max Rates" at bounding box center [581, 470] width 13 height 13
click at [584, 461] on label "Max Rates" at bounding box center [620, 471] width 91 height 20
click at [584, 464] on input "Max Rates" at bounding box center [581, 470] width 13 height 13
click at [582, 473] on input "Max Rates" at bounding box center [581, 470] width 13 height 13
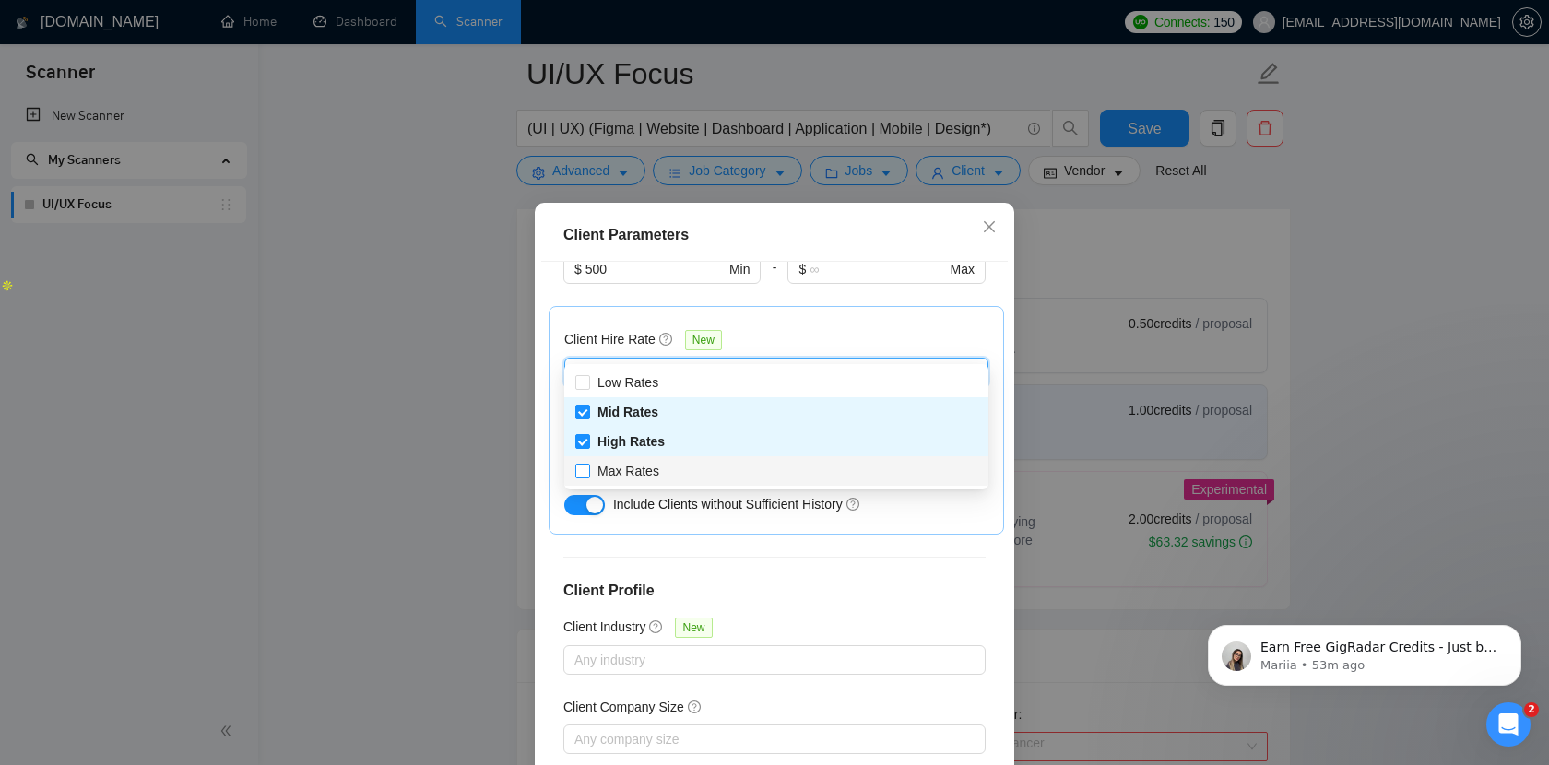
checkbox input "true"
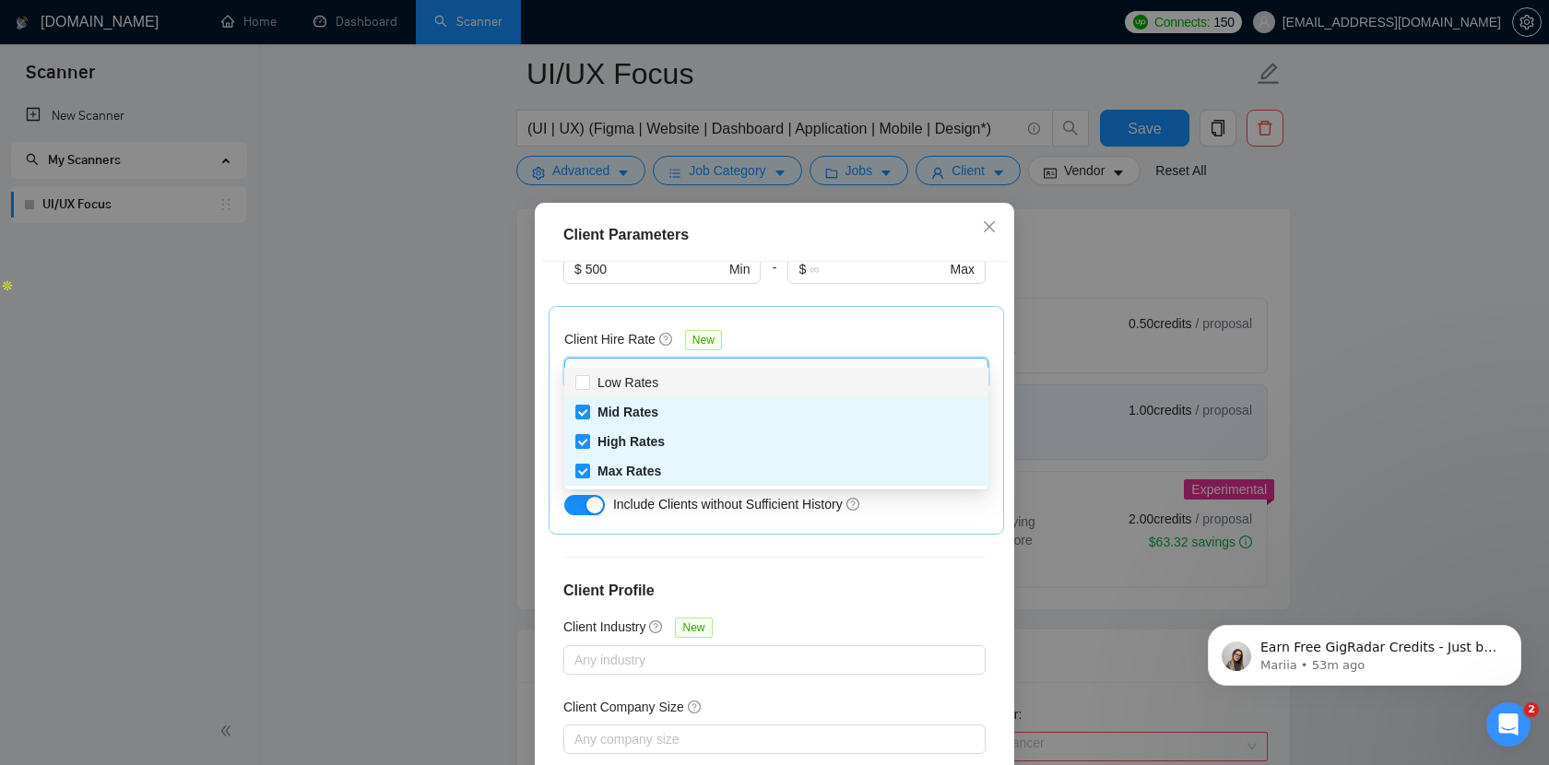
click at [812, 322] on div "Client Hire Rate New Mid Rates High Rates Max Rates Avg Hourly Rate Paid New $ …" at bounding box center [776, 420] width 424 height 197
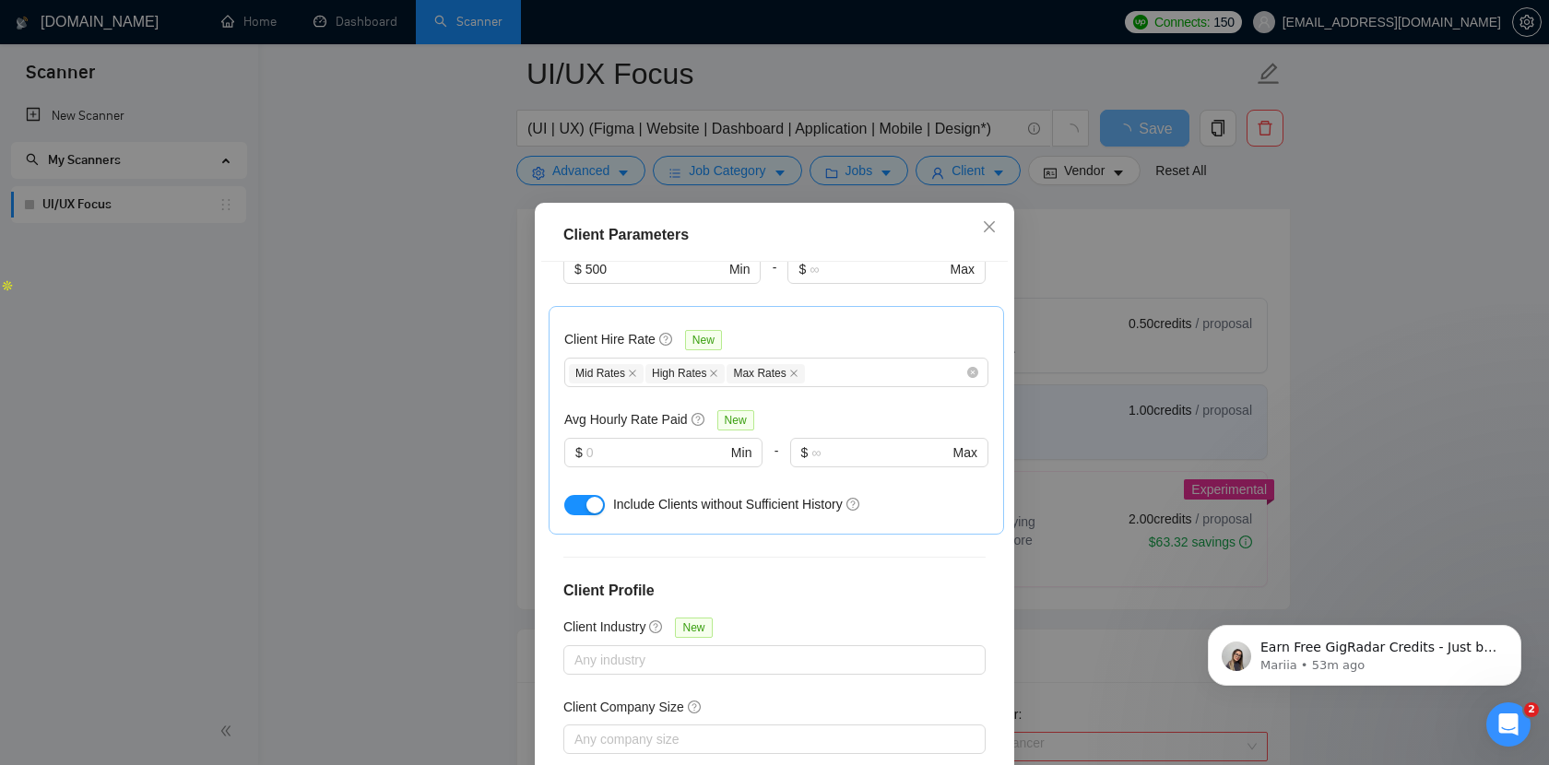
scroll to position [665, 0]
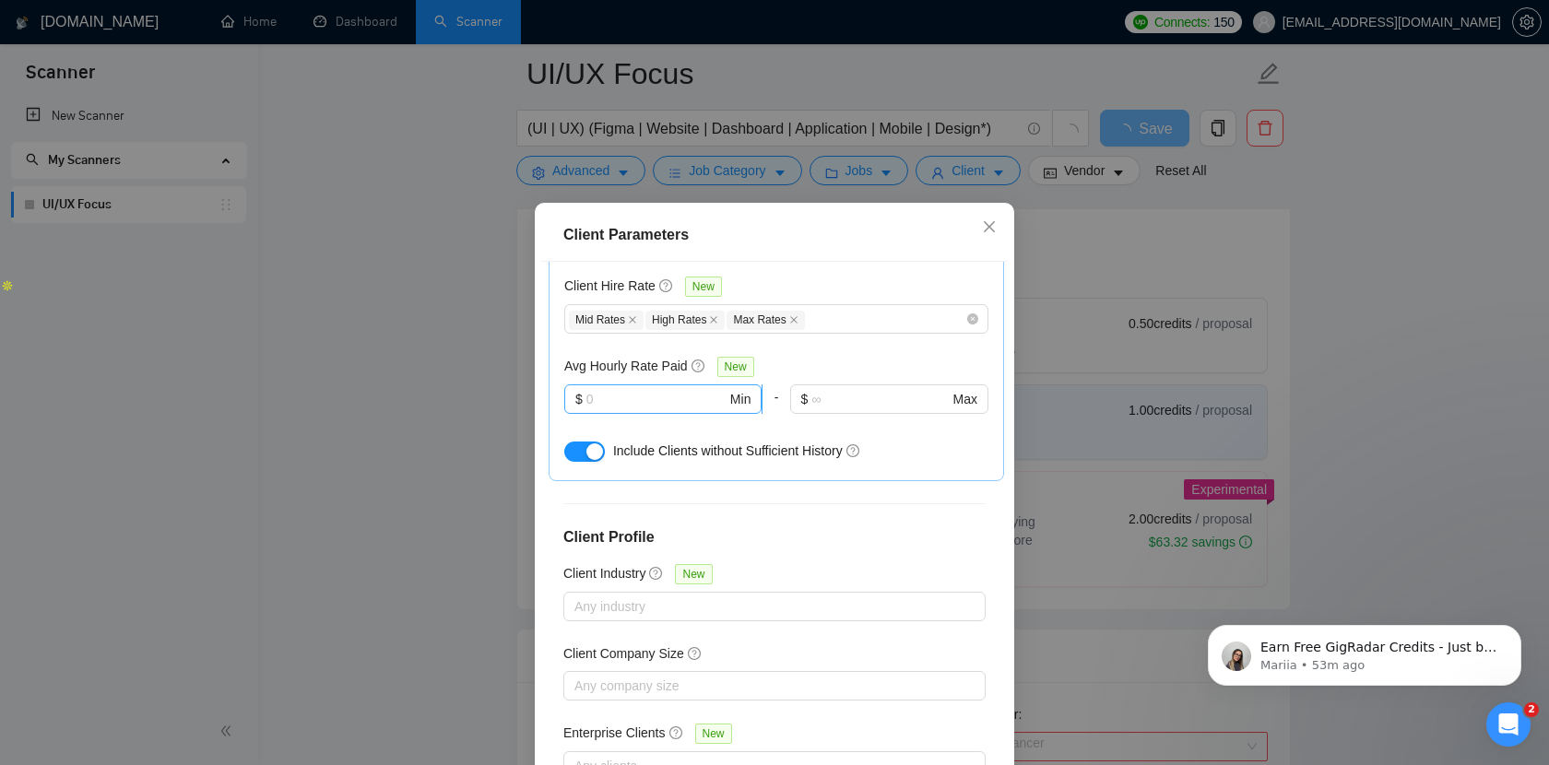
click at [614, 389] on input "text" at bounding box center [656, 399] width 140 height 20
type input "30"
click at [848, 389] on input "text" at bounding box center [879, 399] width 136 height 20
type input "80"
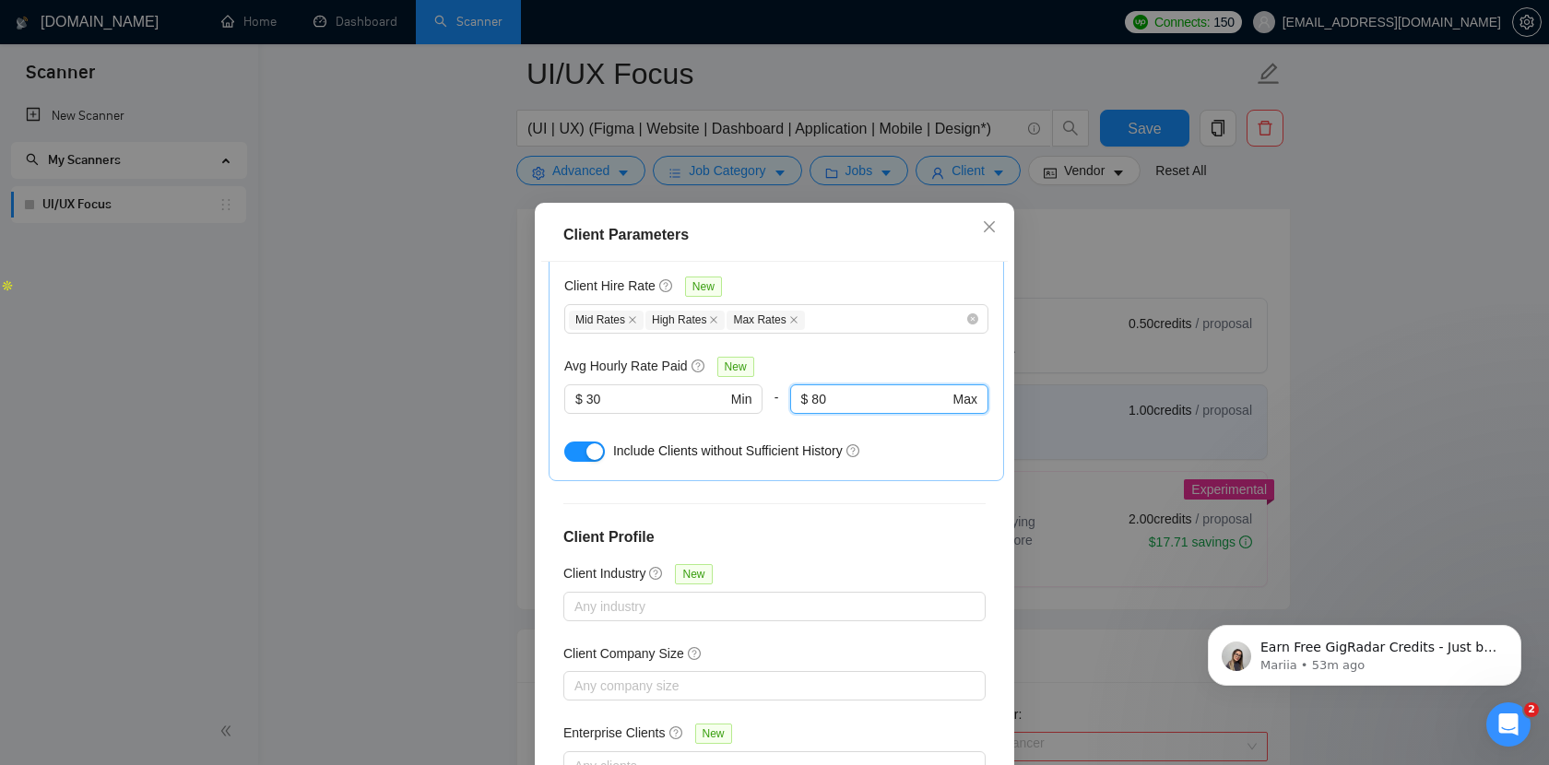
click at [870, 326] on div "Client Hire Rate New Mid Rates High Rates Max Rates Avg Hourly Rate Paid New $ …" at bounding box center [776, 366] width 424 height 197
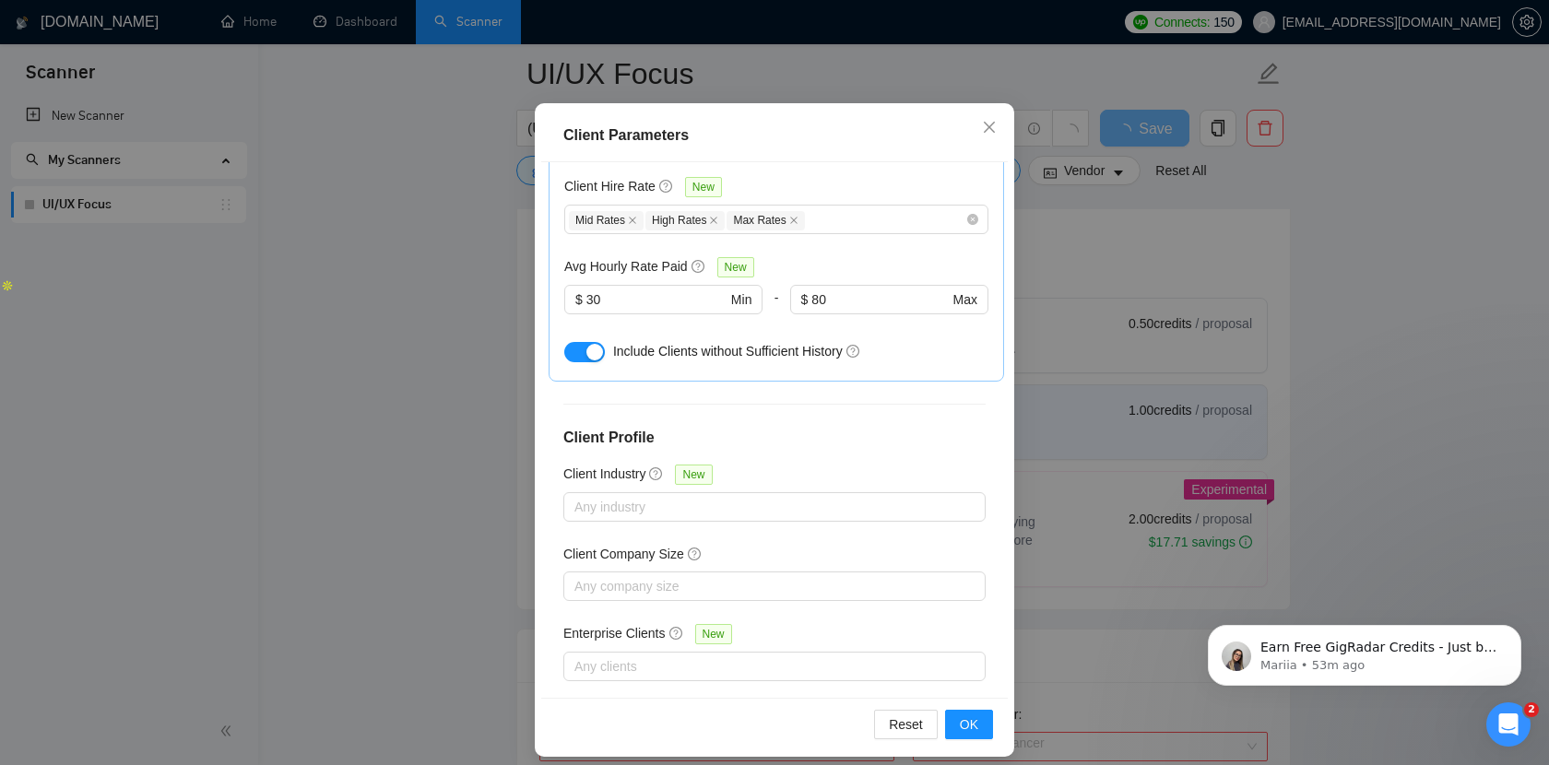
scroll to position [113, 0]
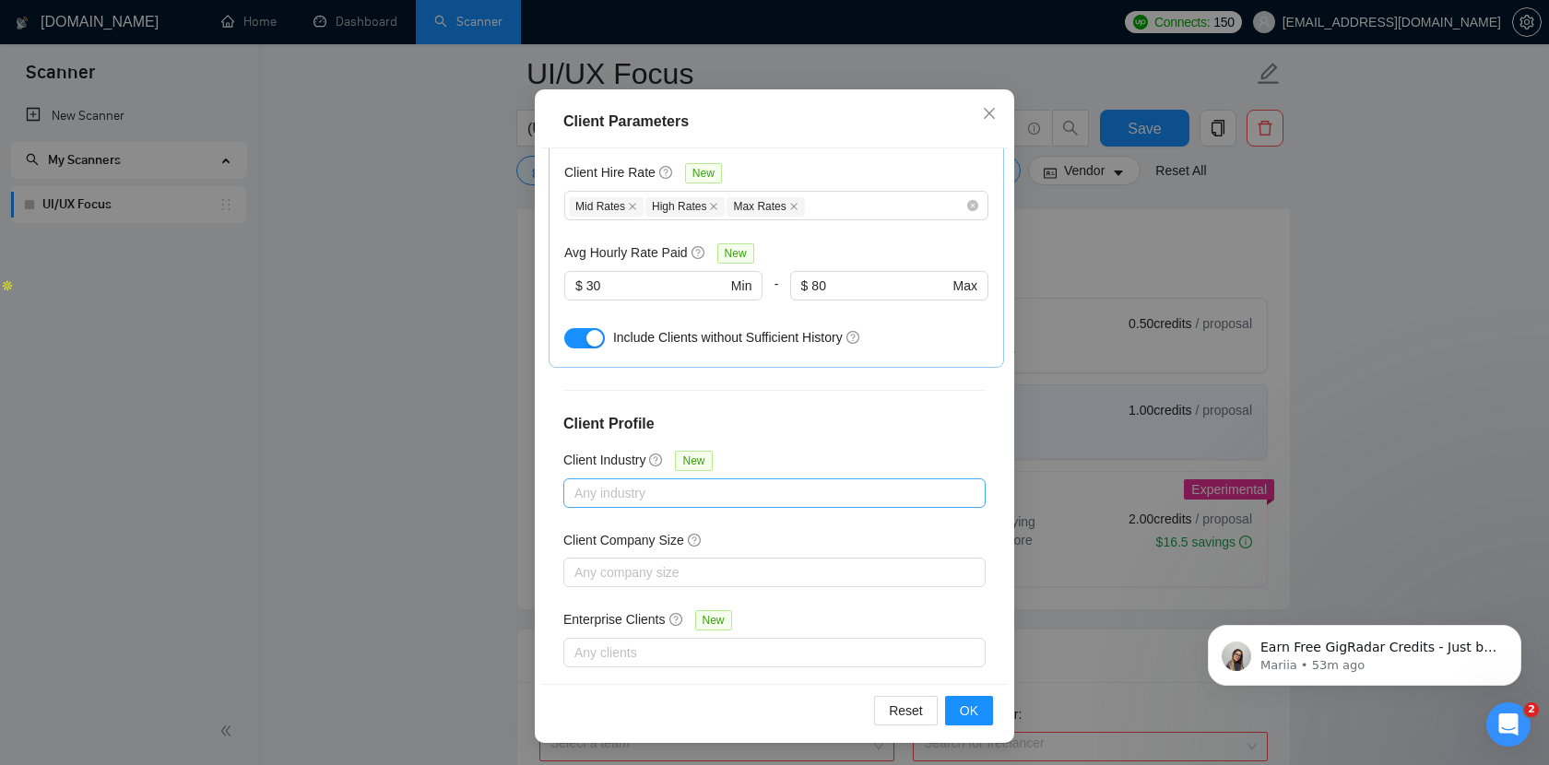
click at [765, 482] on div at bounding box center [765, 493] width 395 height 22
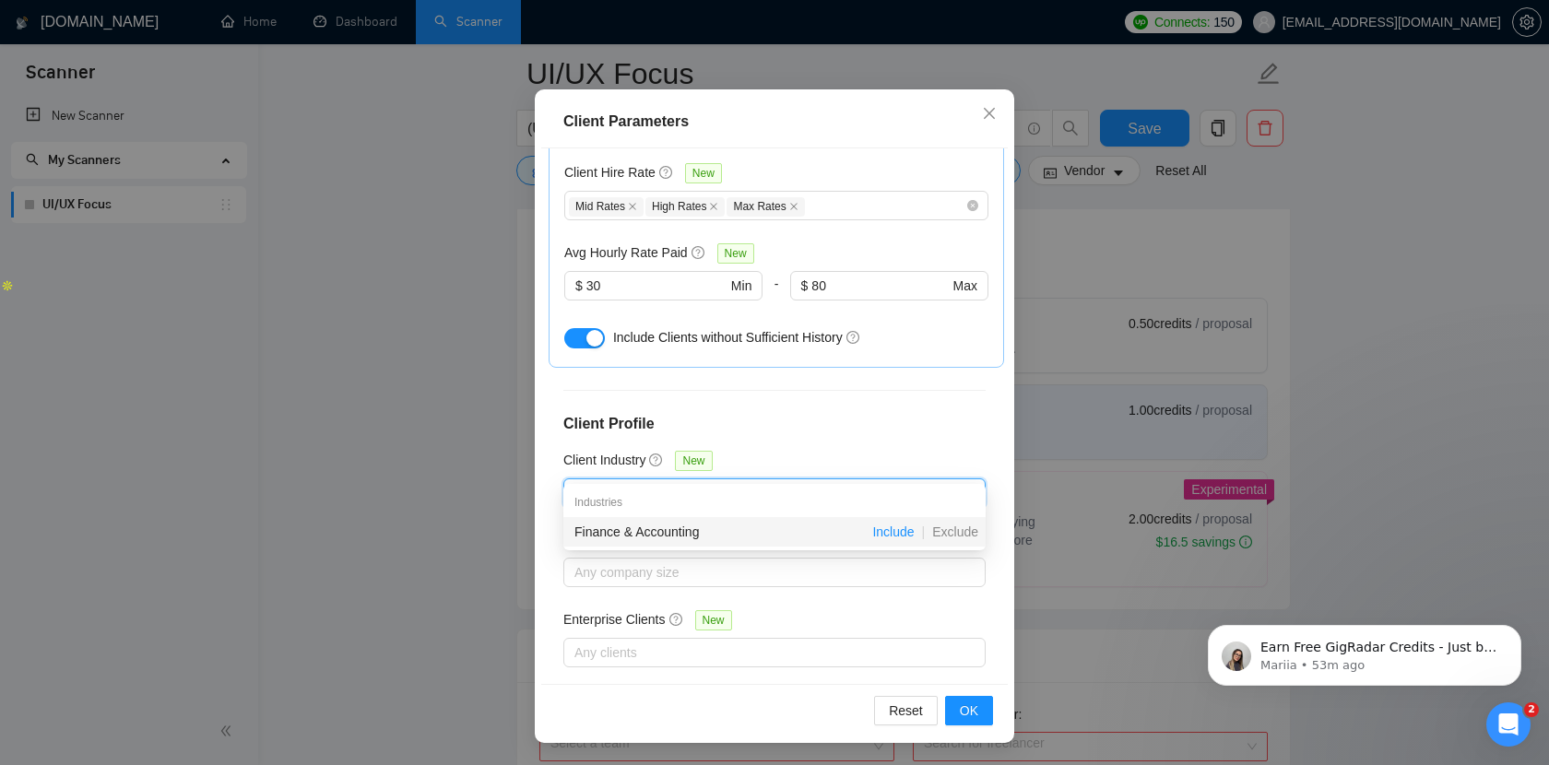
click at [890, 535] on span "Include" at bounding box center [893, 532] width 56 height 15
type input "f"
click at [885, 530] on span "Include" at bounding box center [893, 532] width 56 height 15
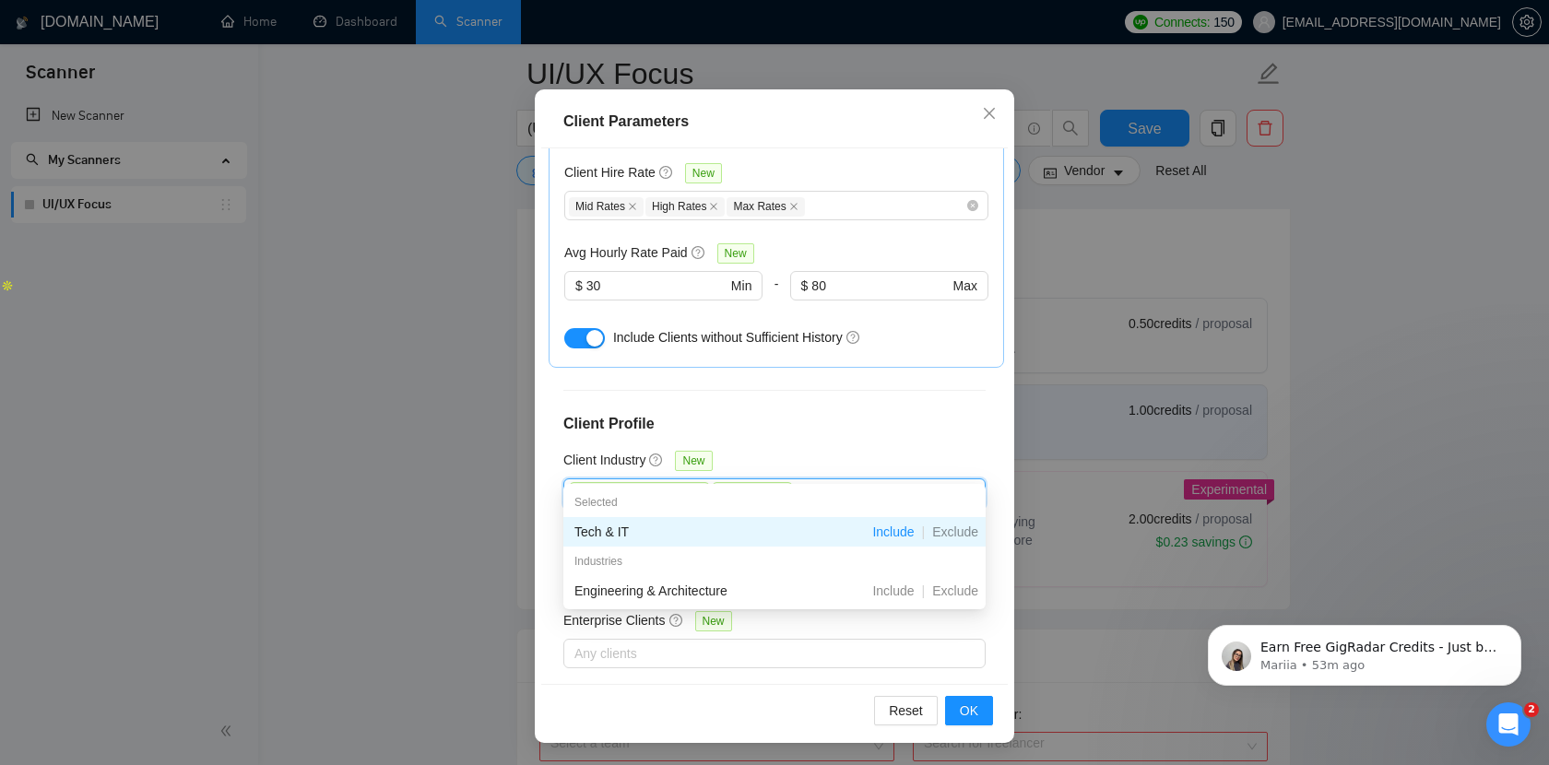
type input "t"
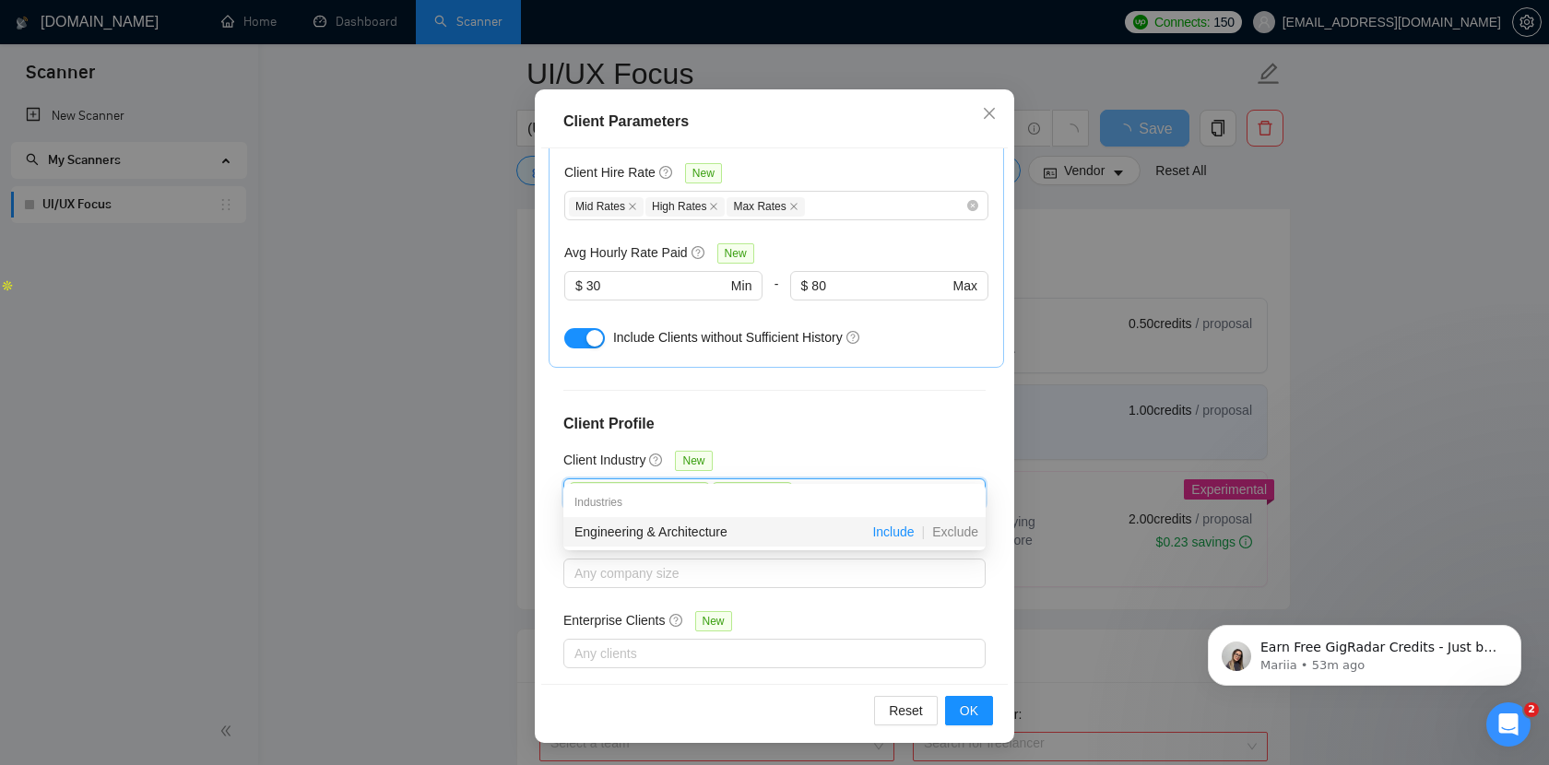
click at [898, 526] on span "Include" at bounding box center [893, 532] width 56 height 15
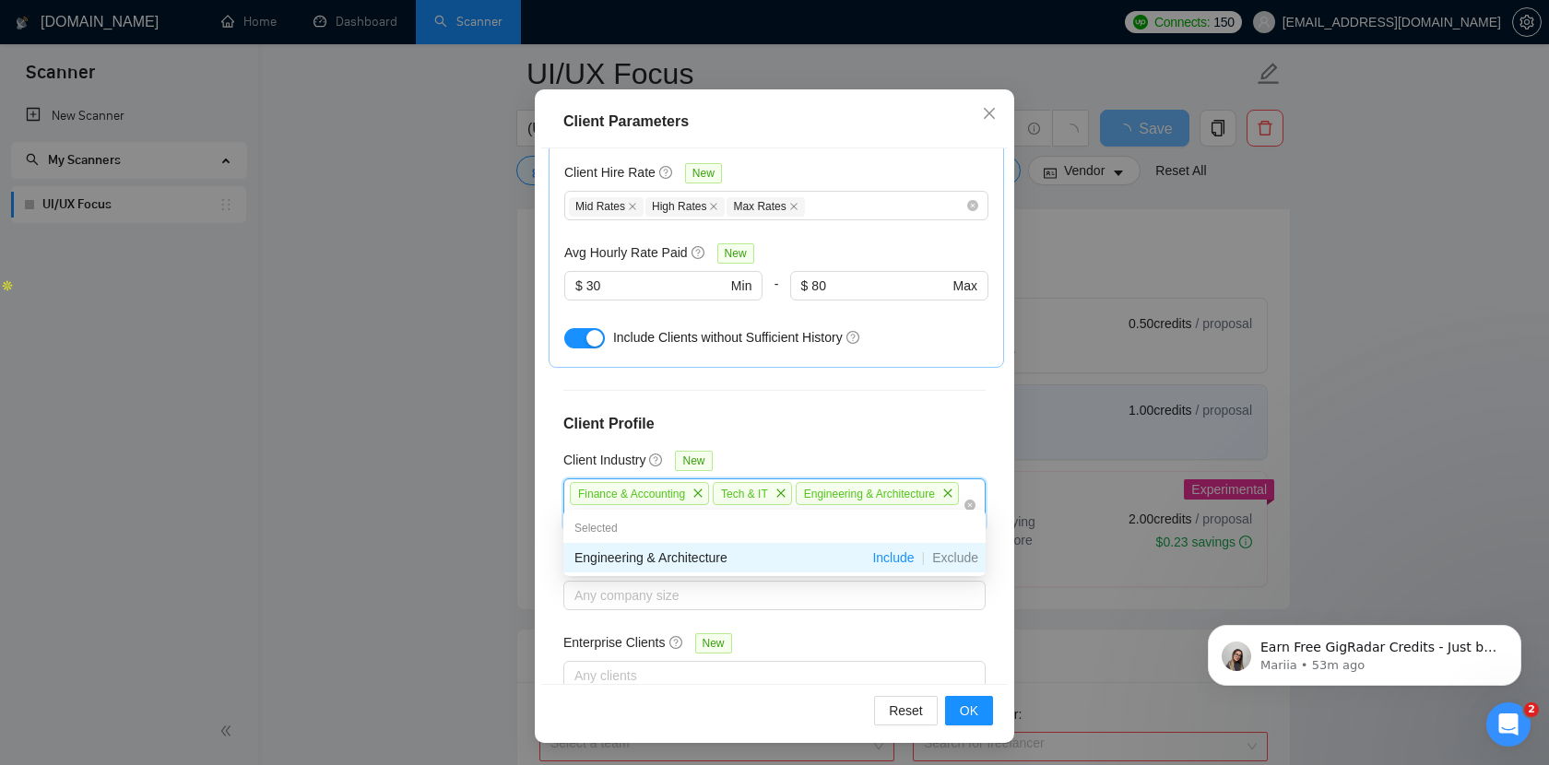
type input "e"
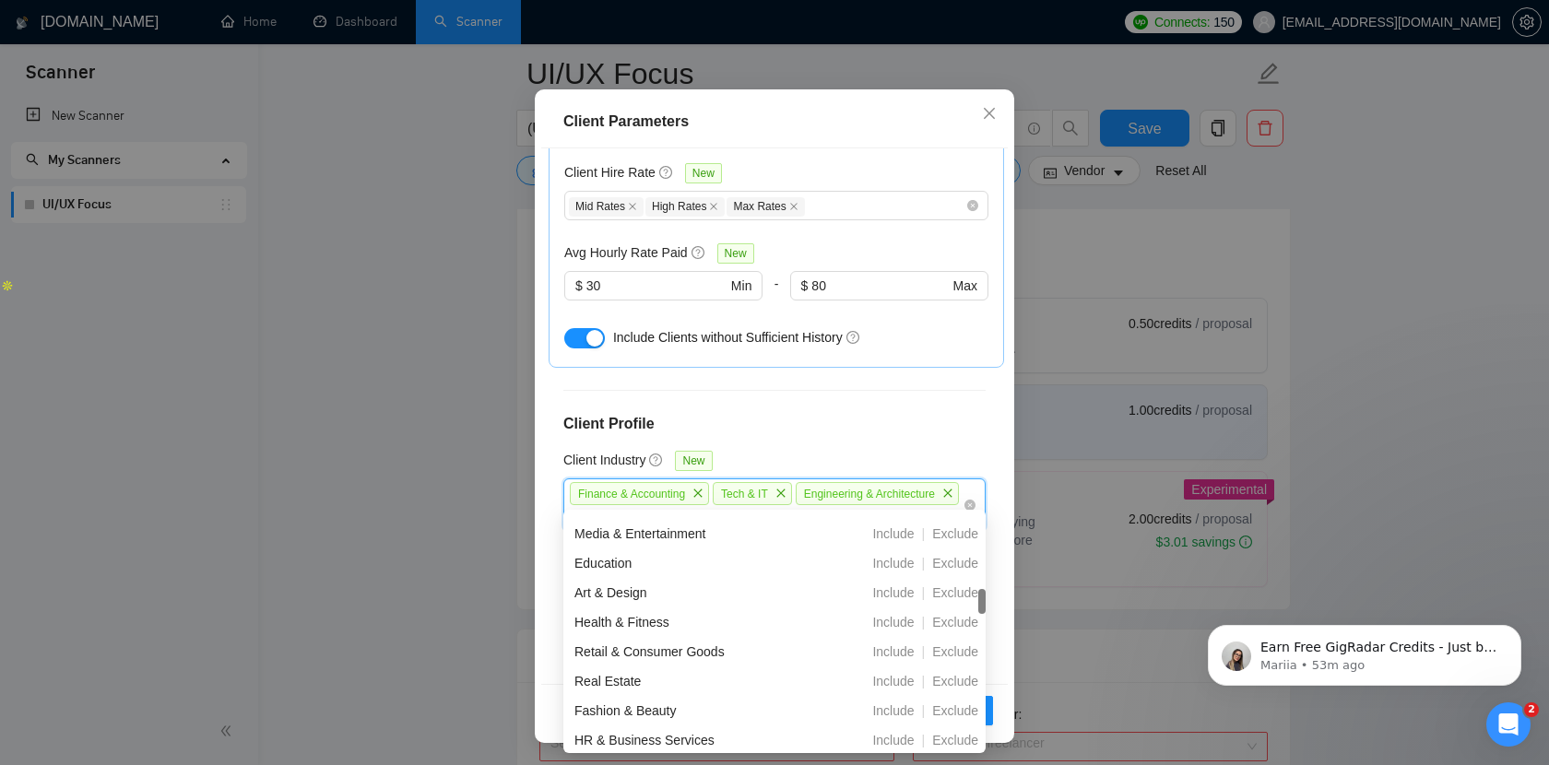
scroll to position [227, 0]
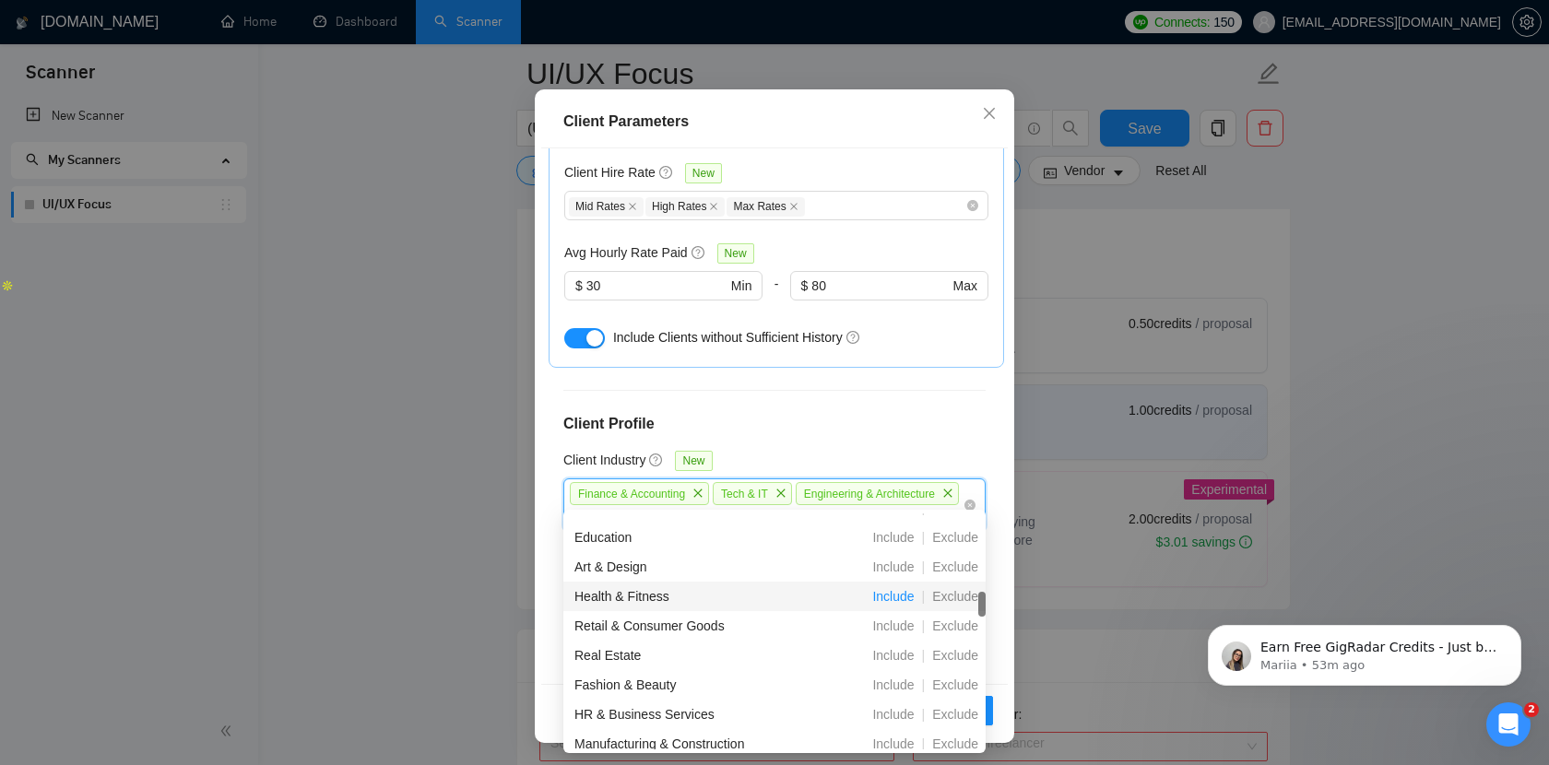
click at [882, 594] on span "Include" at bounding box center [893, 596] width 56 height 15
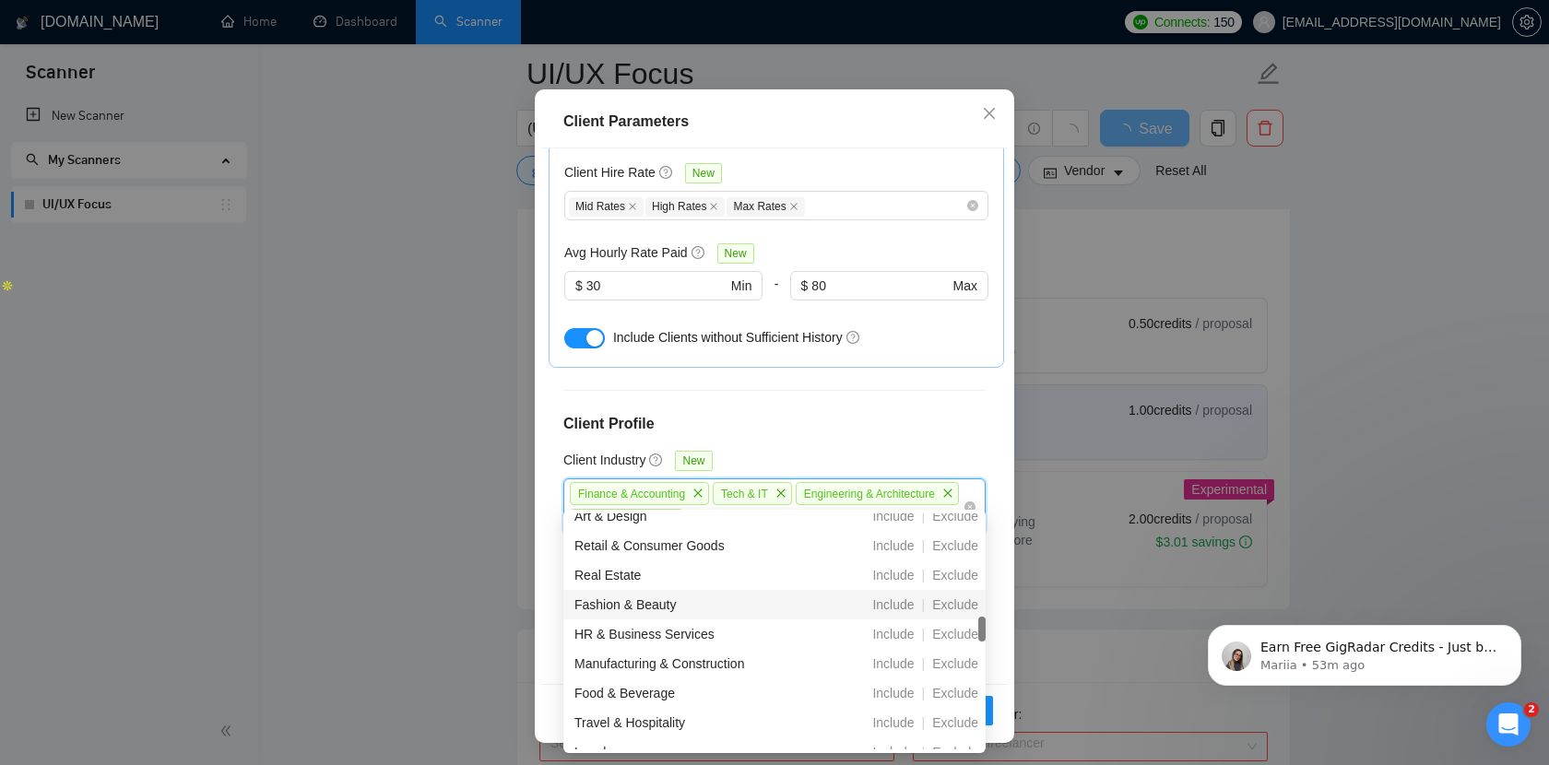
scroll to position [309, 0]
click at [896, 575] on span "Include" at bounding box center [893, 573] width 56 height 15
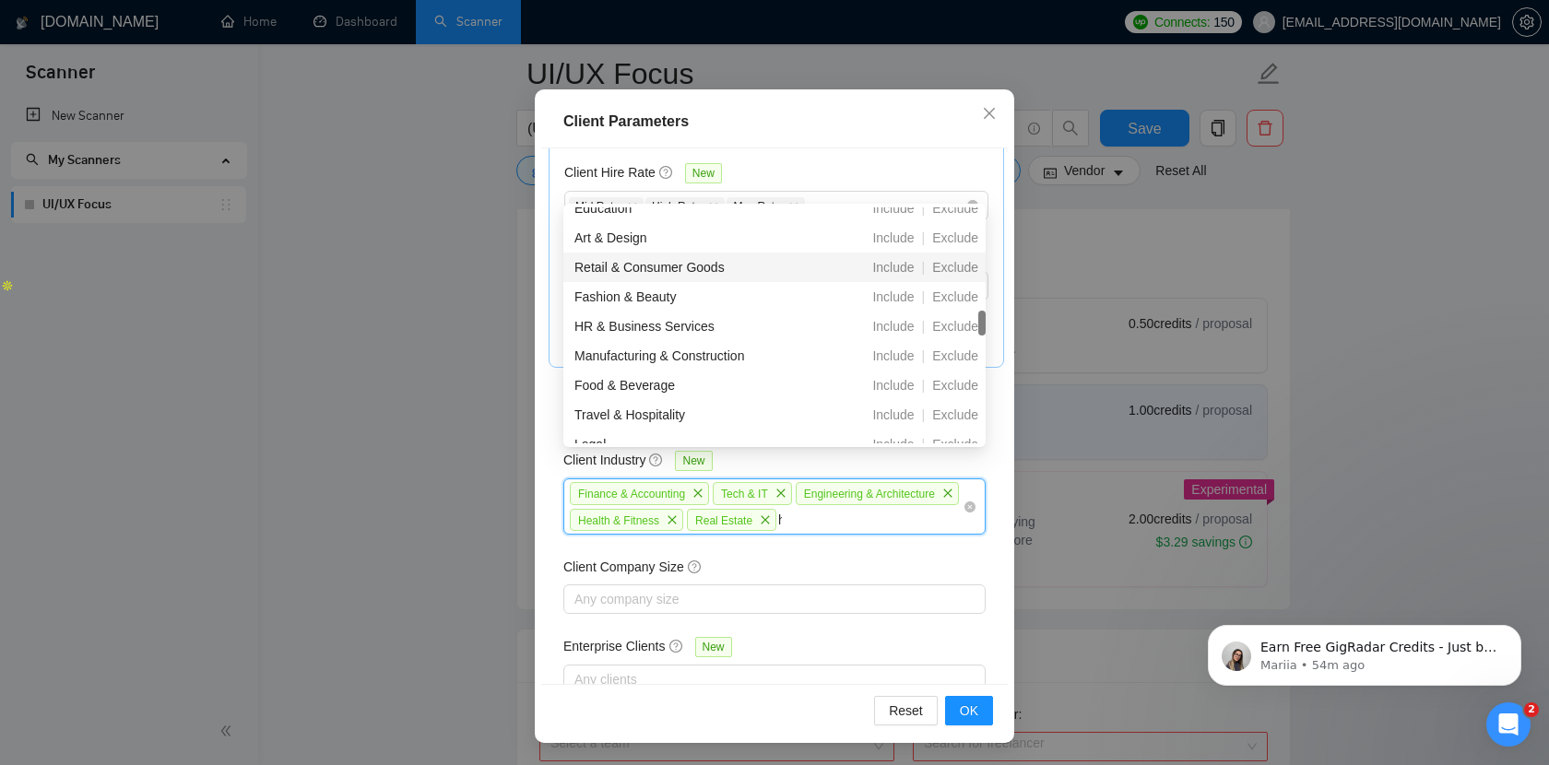
scroll to position [0, 0]
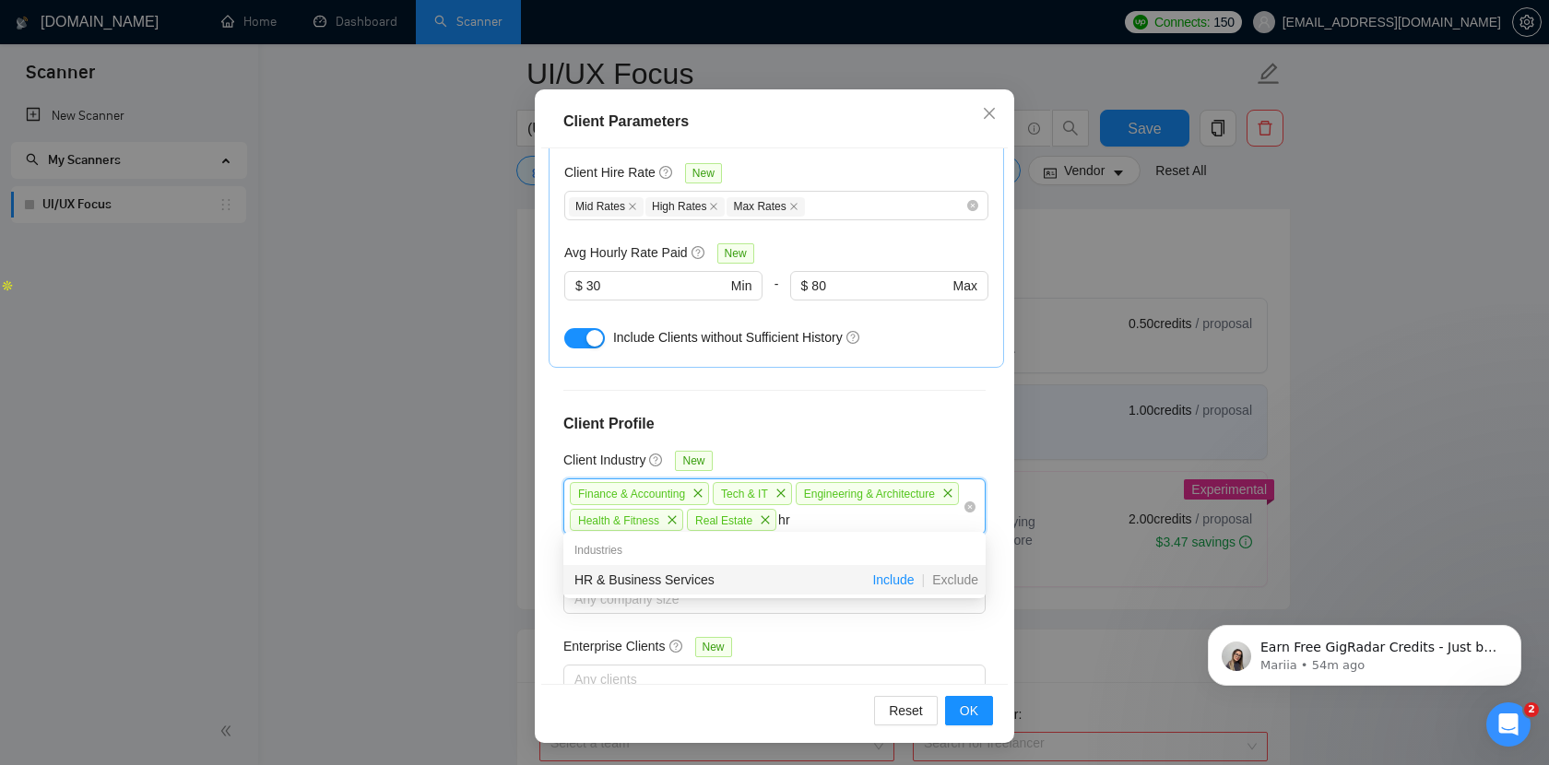
click at [902, 578] on span "Include" at bounding box center [893, 580] width 56 height 15
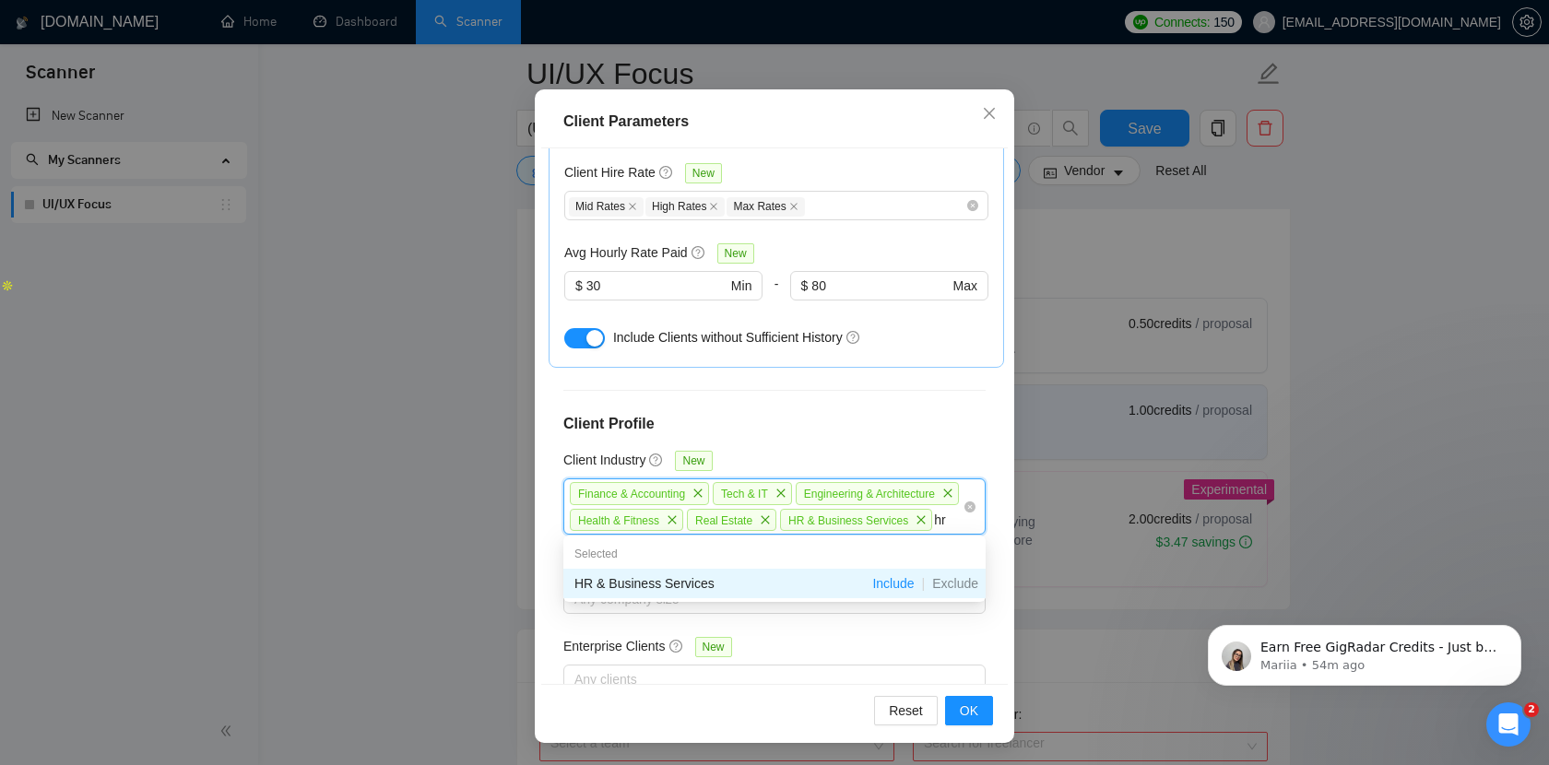
type input "h"
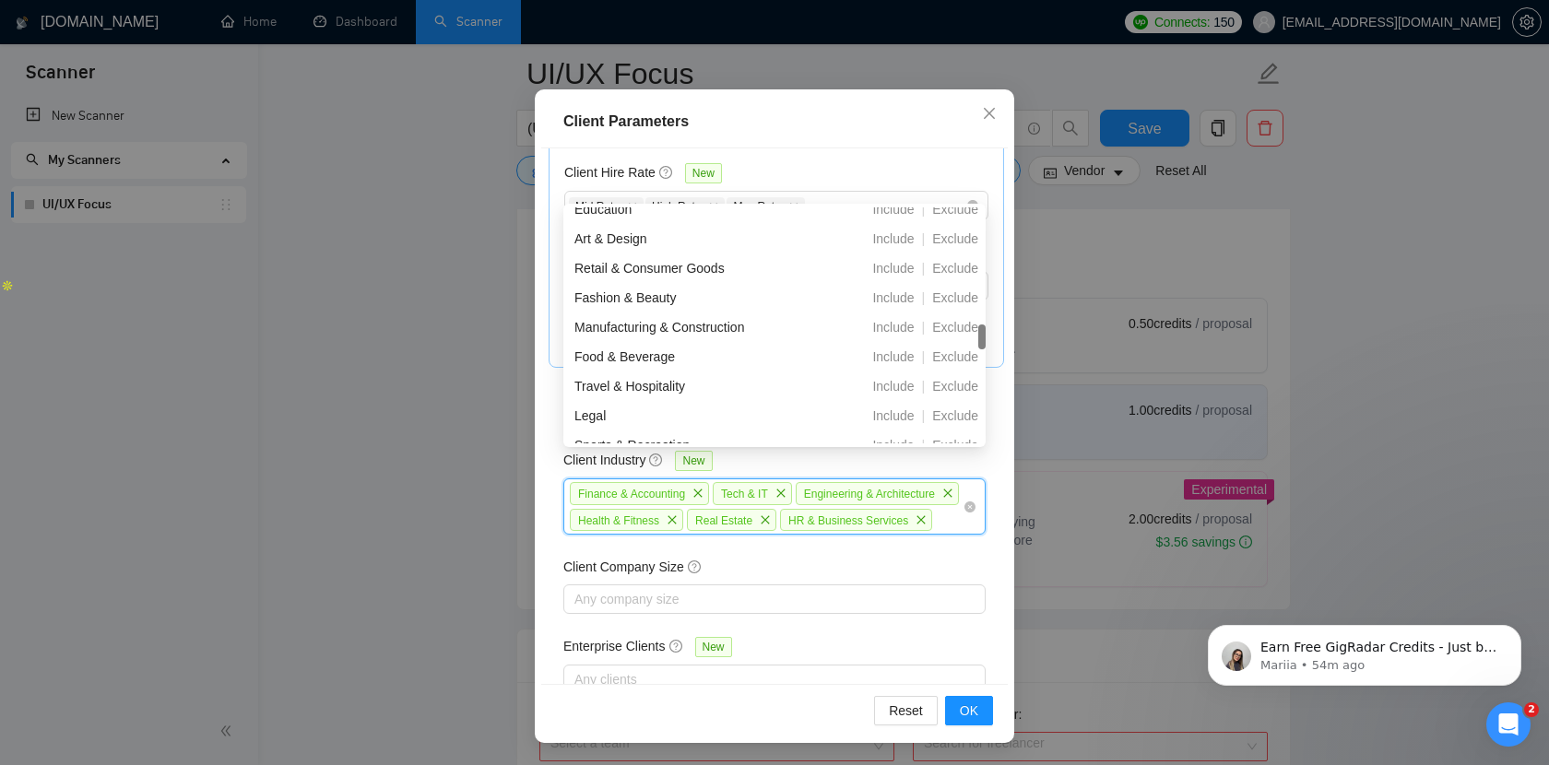
scroll to position [344, 0]
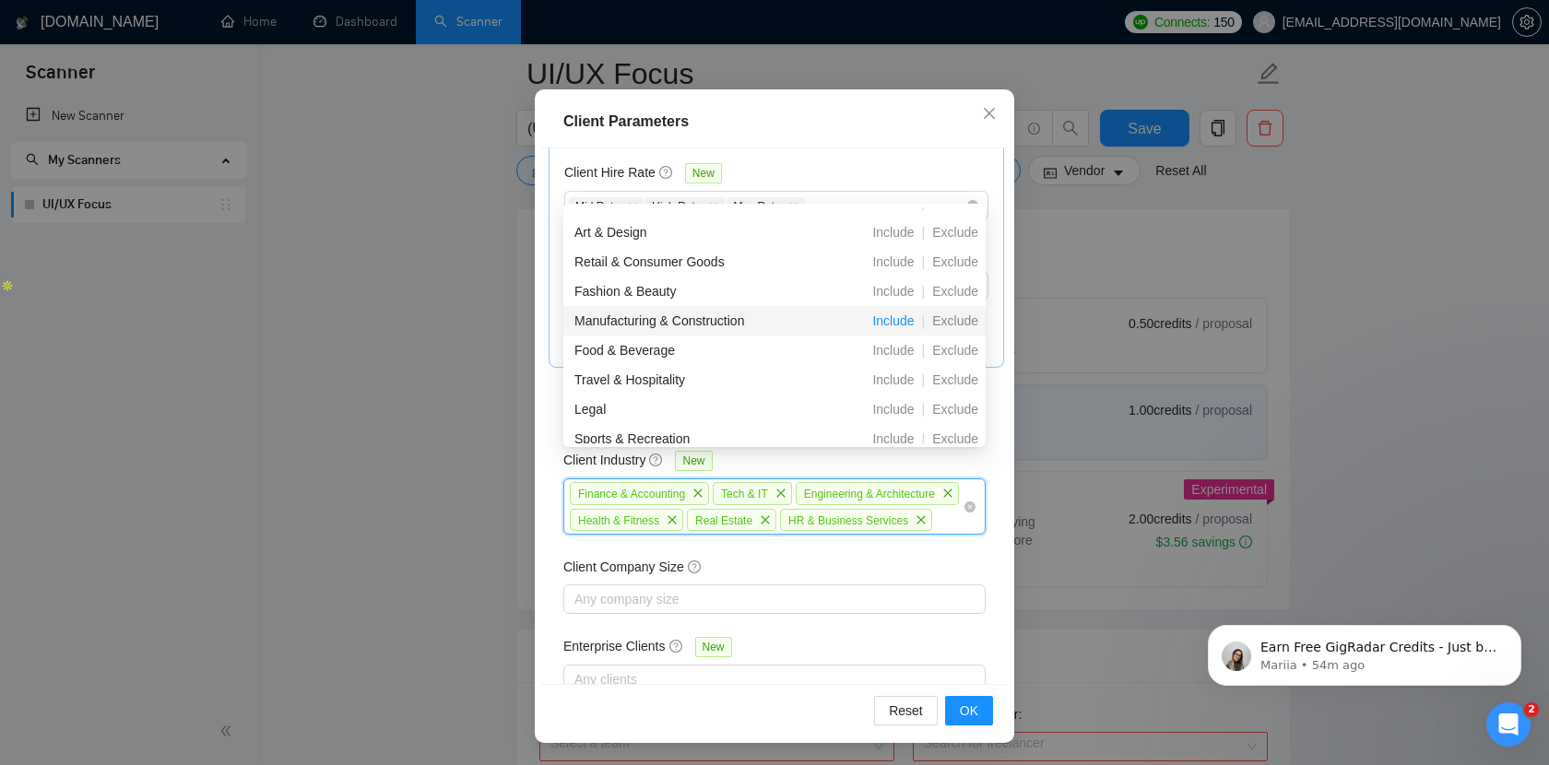
click at [895, 321] on span "Include" at bounding box center [893, 320] width 56 height 15
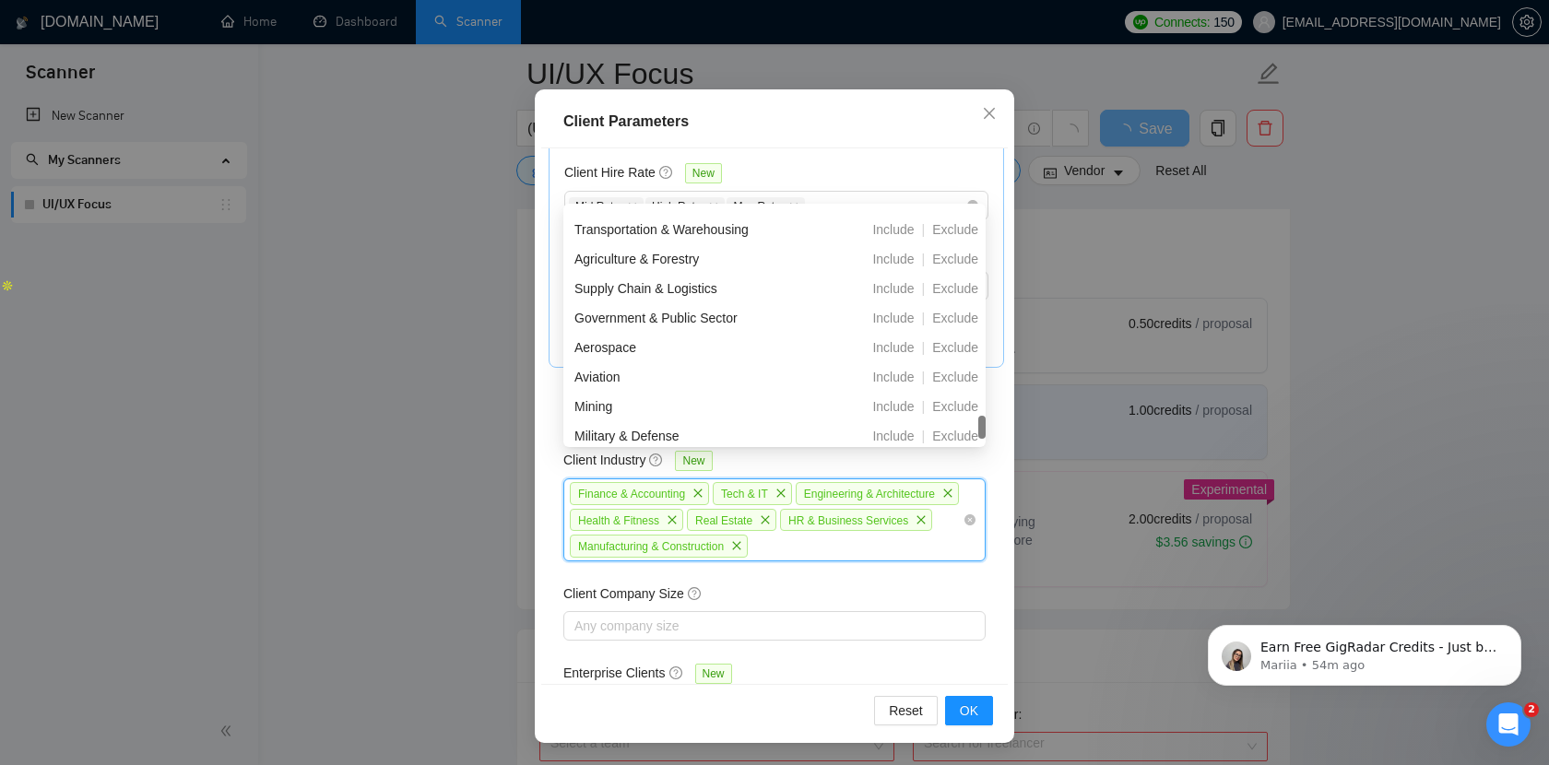
scroll to position [679, 0]
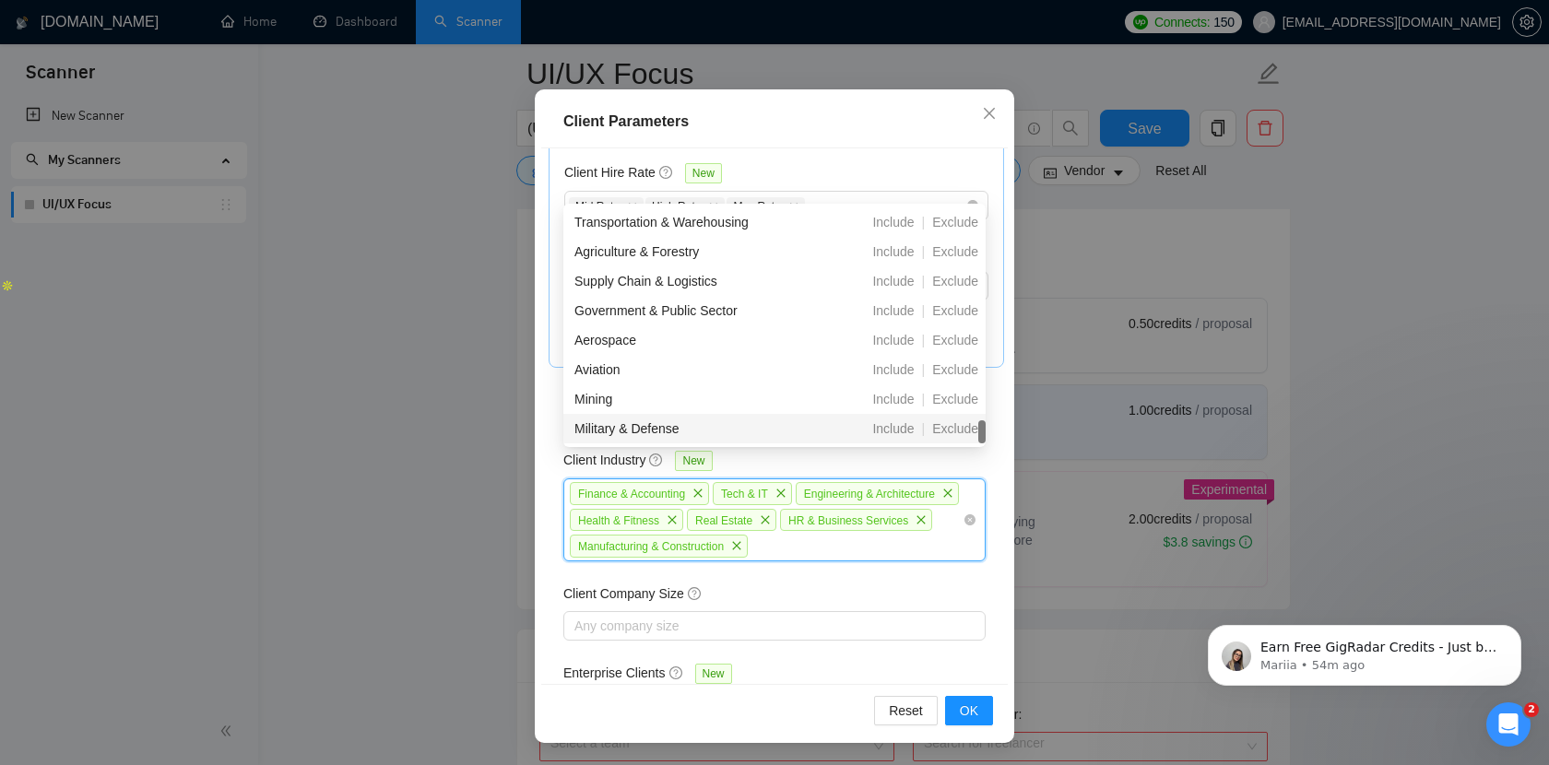
click at [925, 552] on div "Client Location Include Client Countries United States United Kingdom Germany E…" at bounding box center [774, 416] width 467 height 536
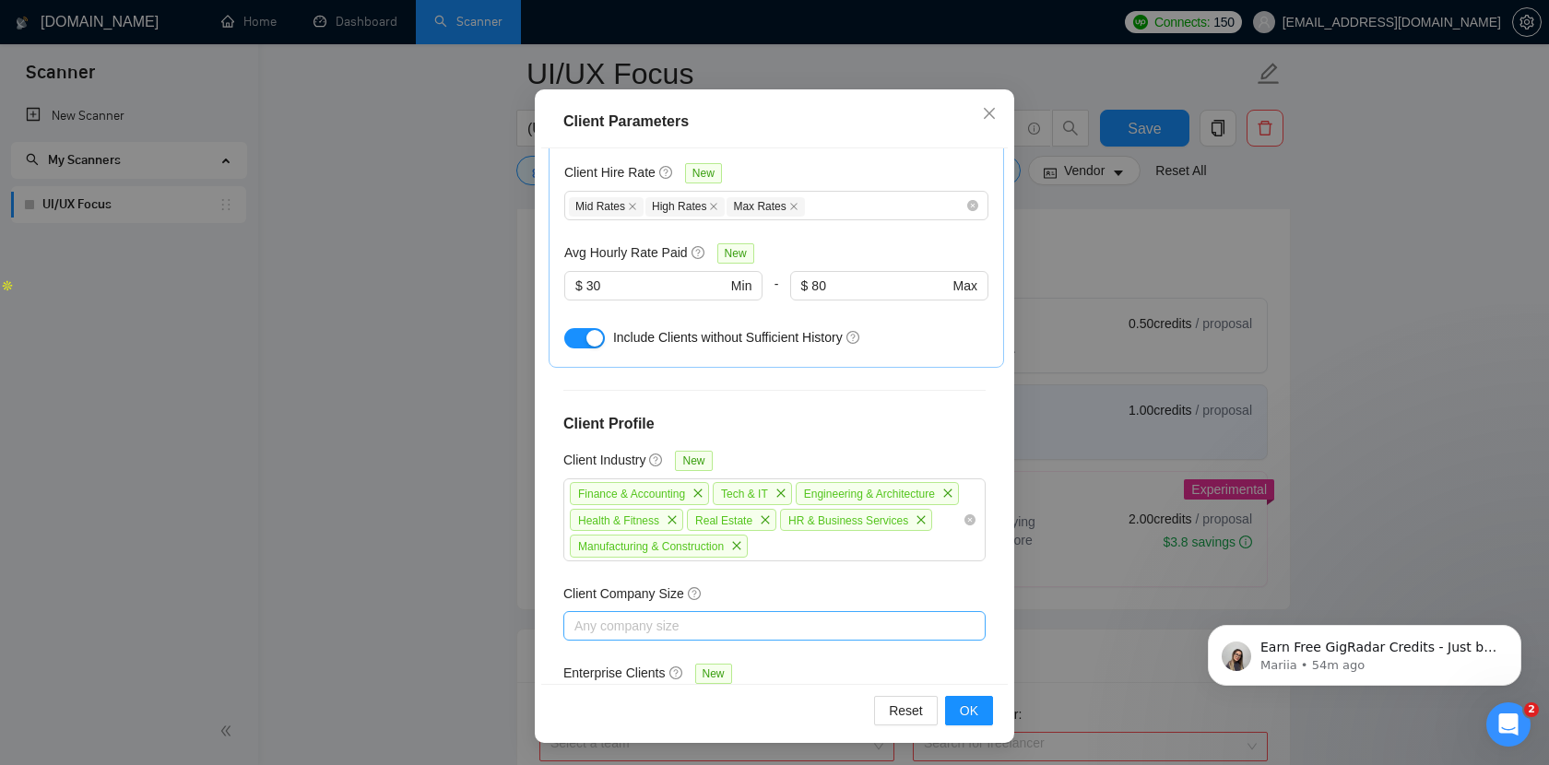
scroll to position [716, 0]
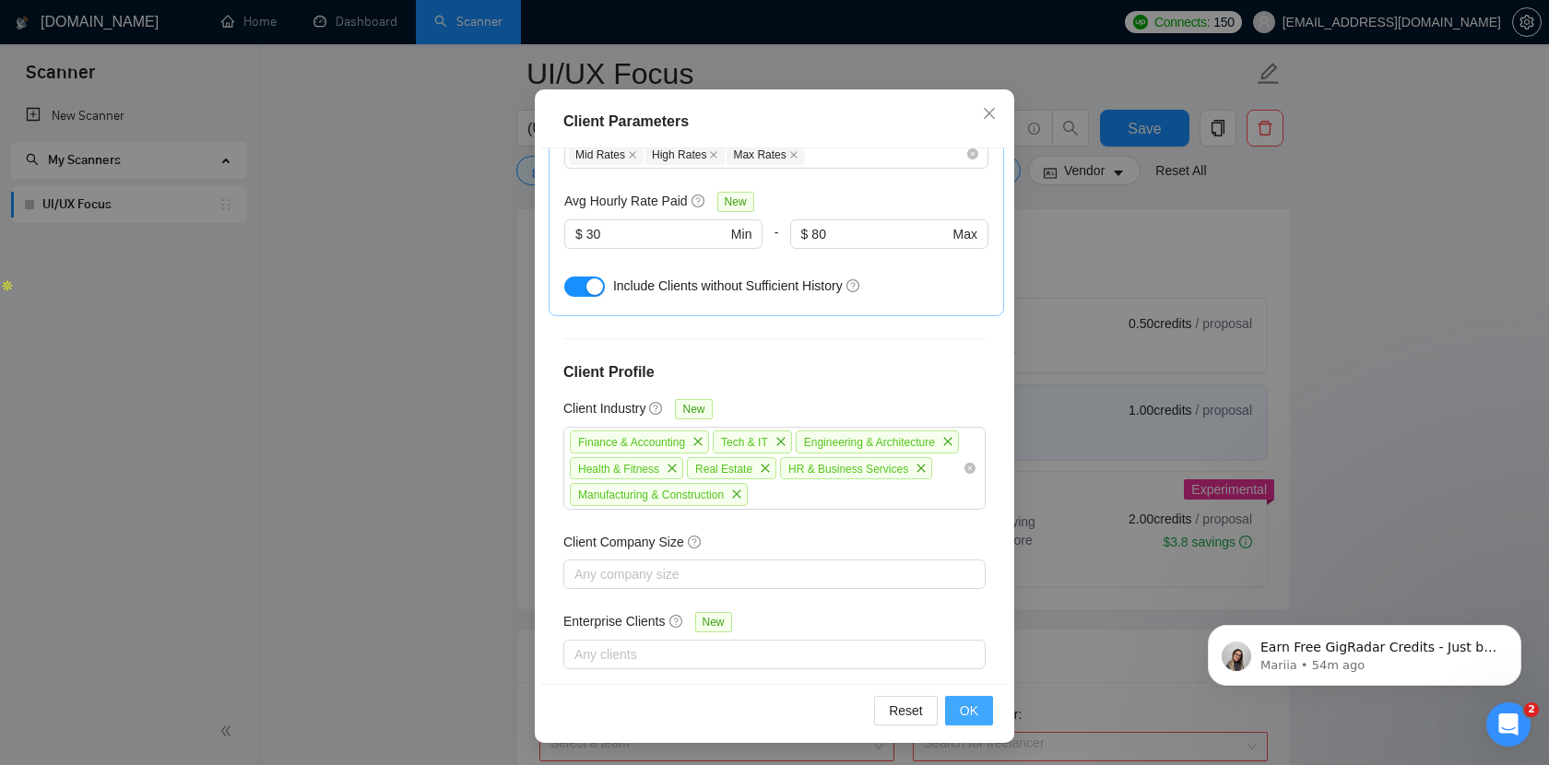
click at [966, 709] on span "OK" at bounding box center [969, 711] width 18 height 20
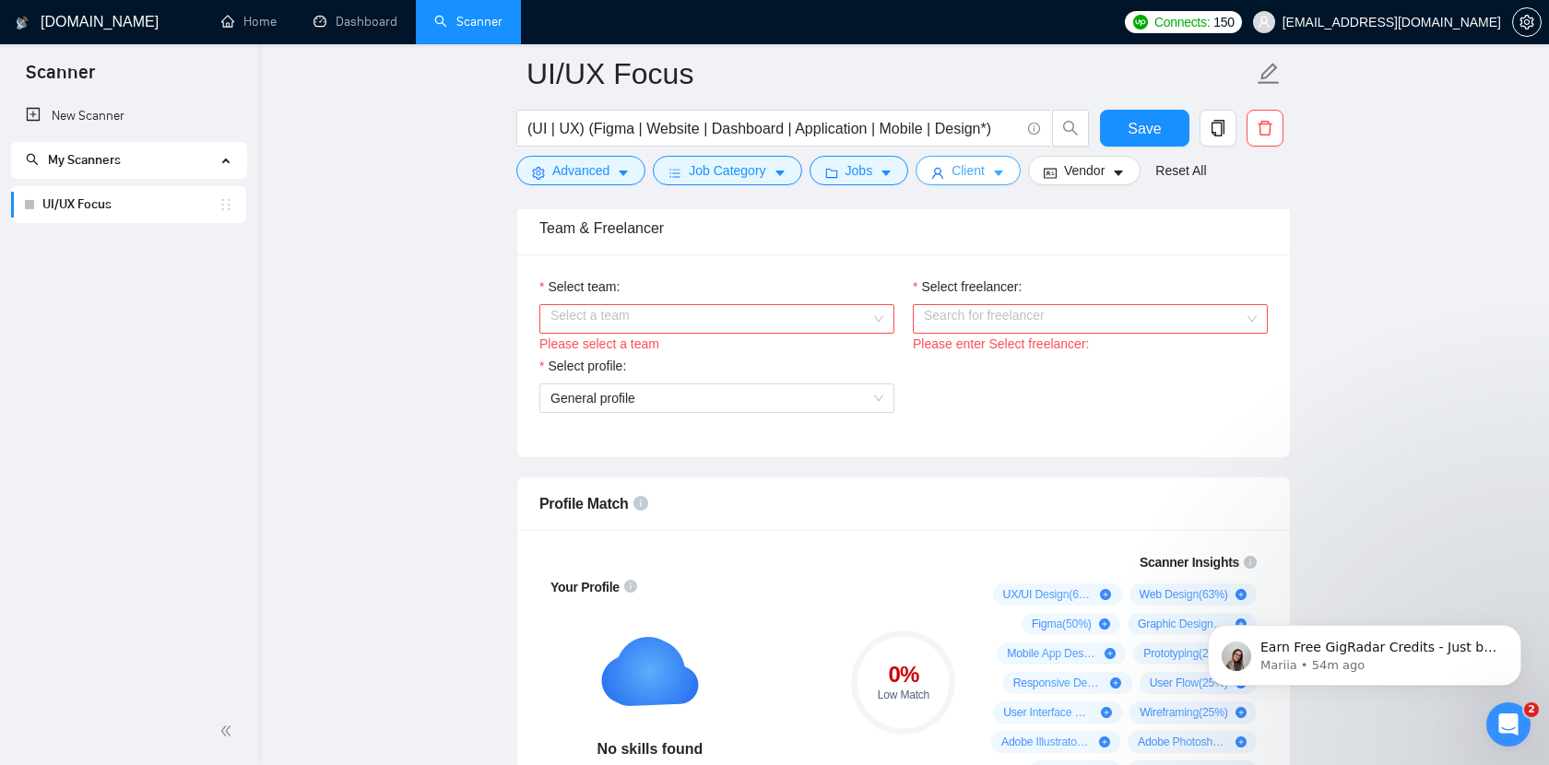
scroll to position [971, 0]
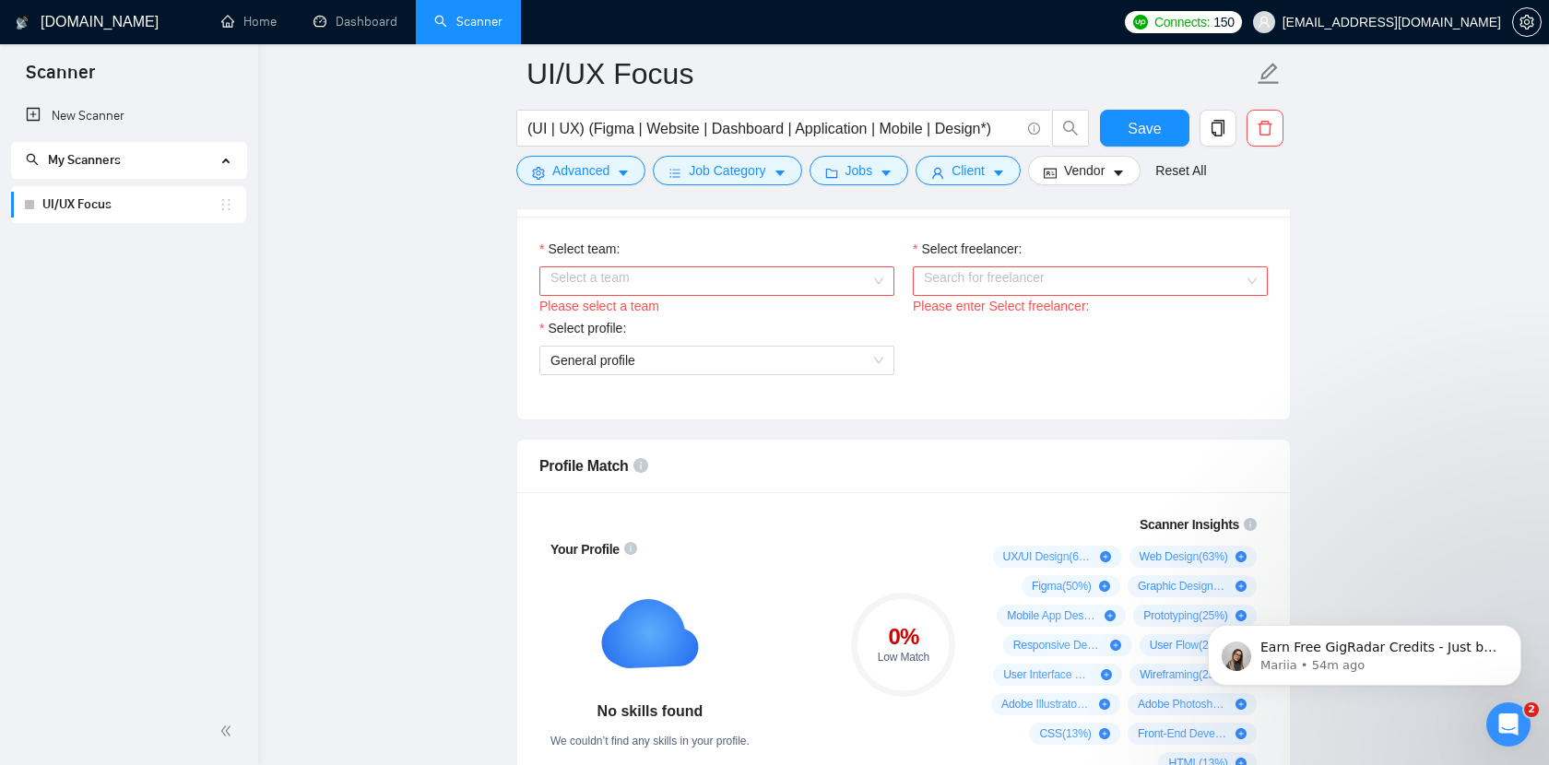
click at [689, 273] on input "Select team:" at bounding box center [710, 281] width 320 height 28
click at [659, 312] on div "Dipa Inhouse" at bounding box center [716, 317] width 333 height 20
click at [1042, 279] on input "Select freelancer:" at bounding box center [1084, 281] width 320 height 28
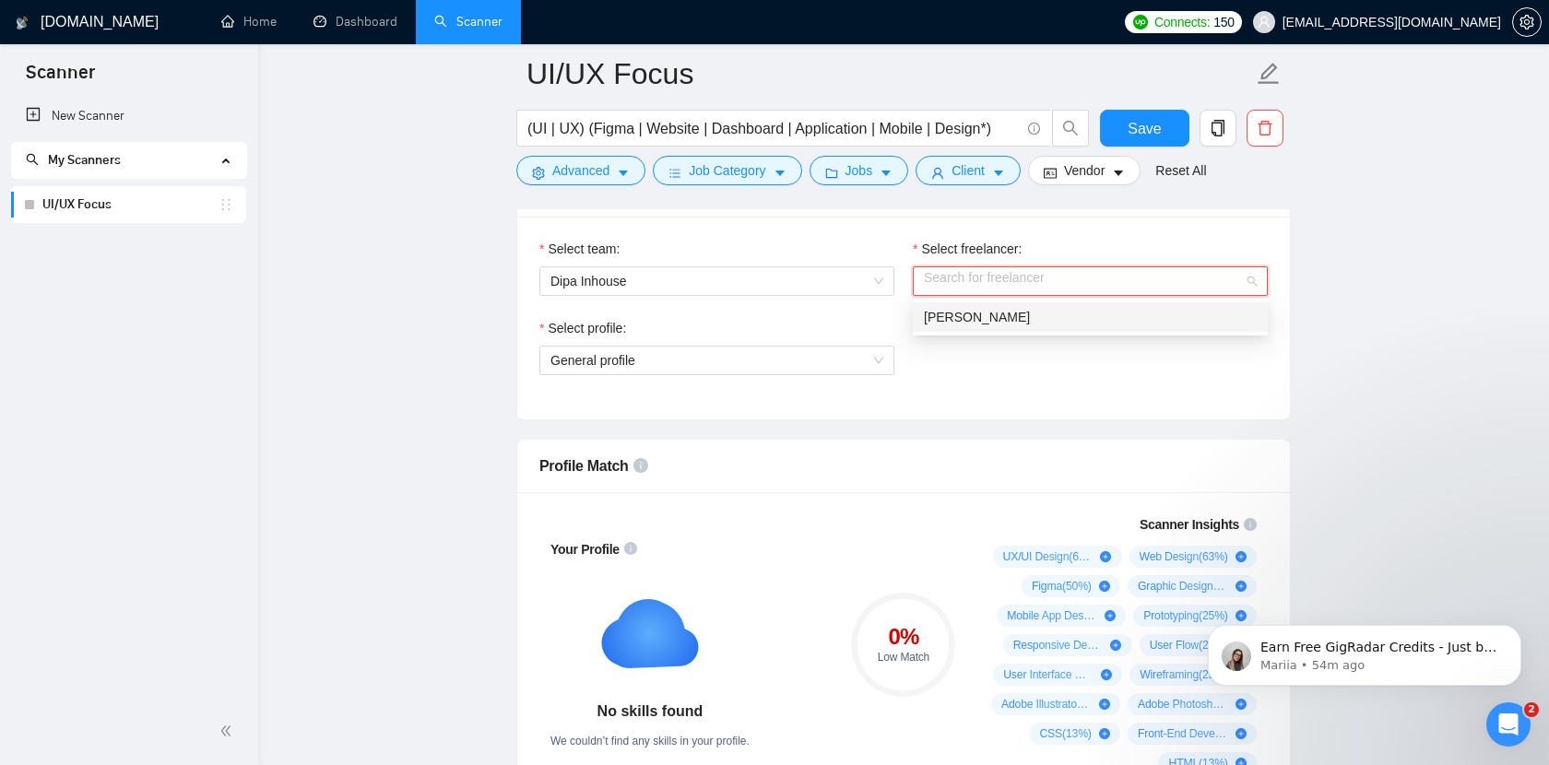
click at [1069, 309] on div "Ahmad Zaky Rozini" at bounding box center [1090, 317] width 333 height 20
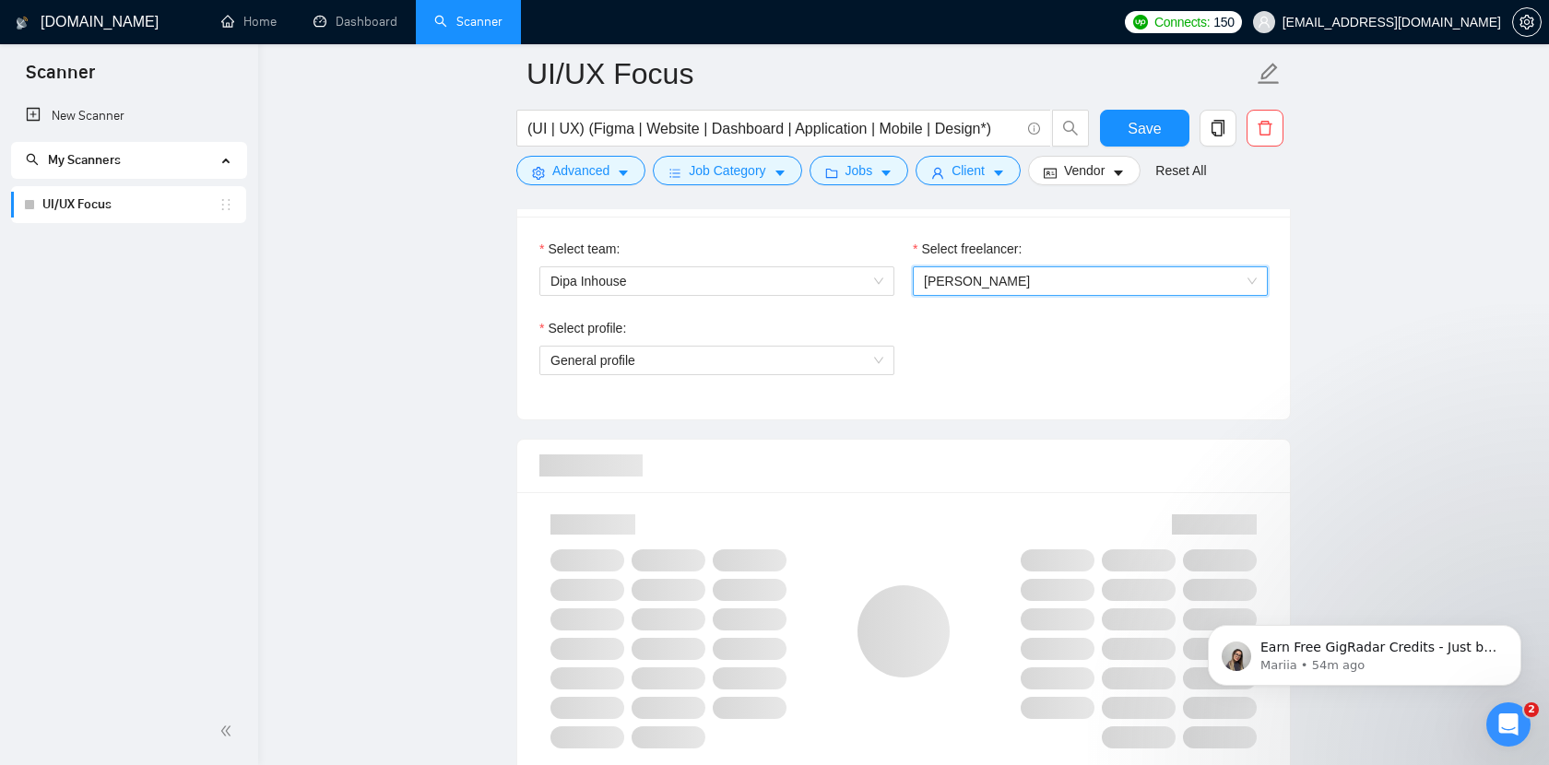
click at [977, 373] on div "Select profile: General profile" at bounding box center [903, 357] width 747 height 79
click at [815, 363] on span "General profile" at bounding box center [716, 361] width 333 height 28
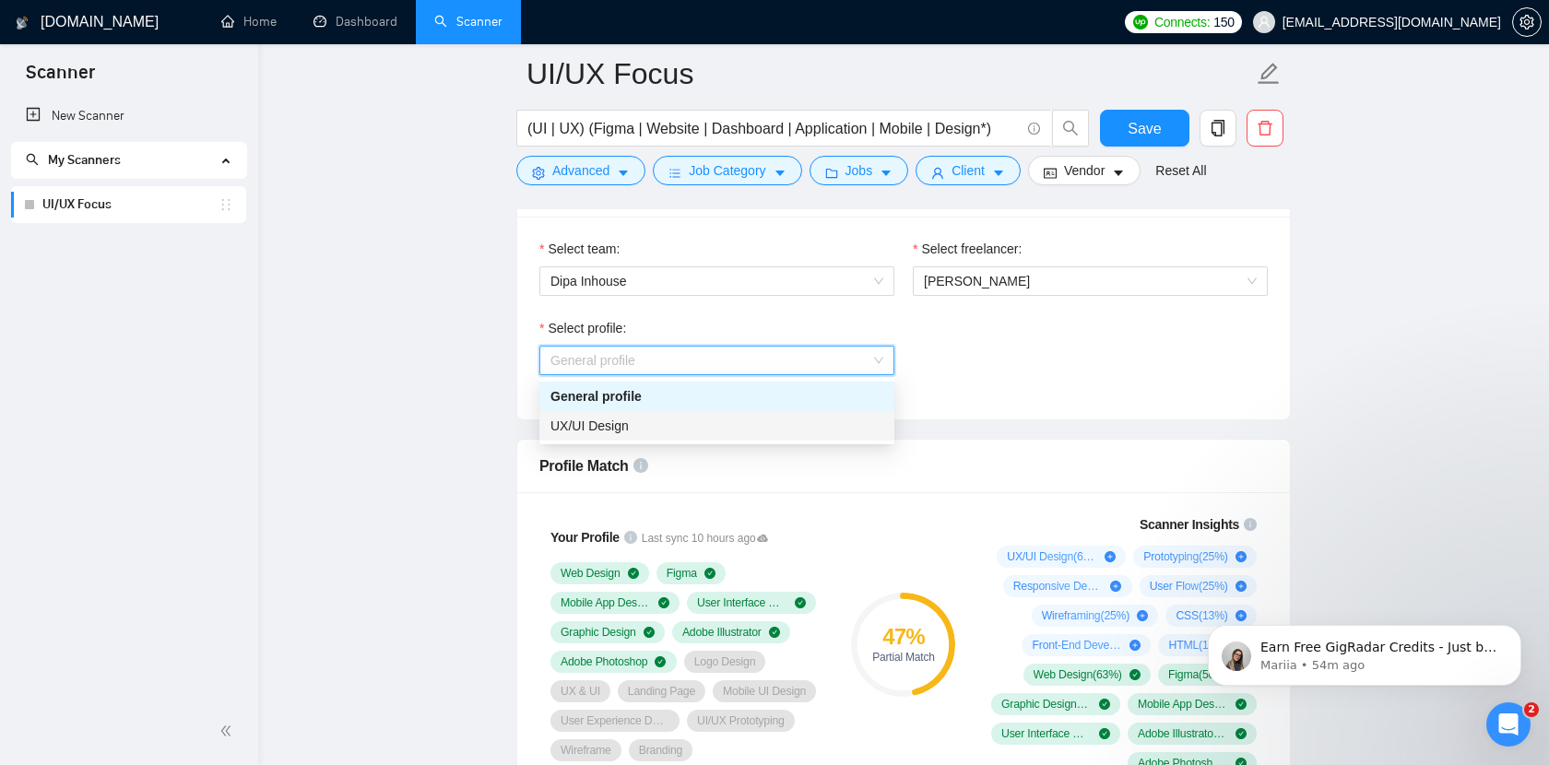
click at [731, 436] on div "UX/UI Design" at bounding box center [716, 426] width 355 height 30
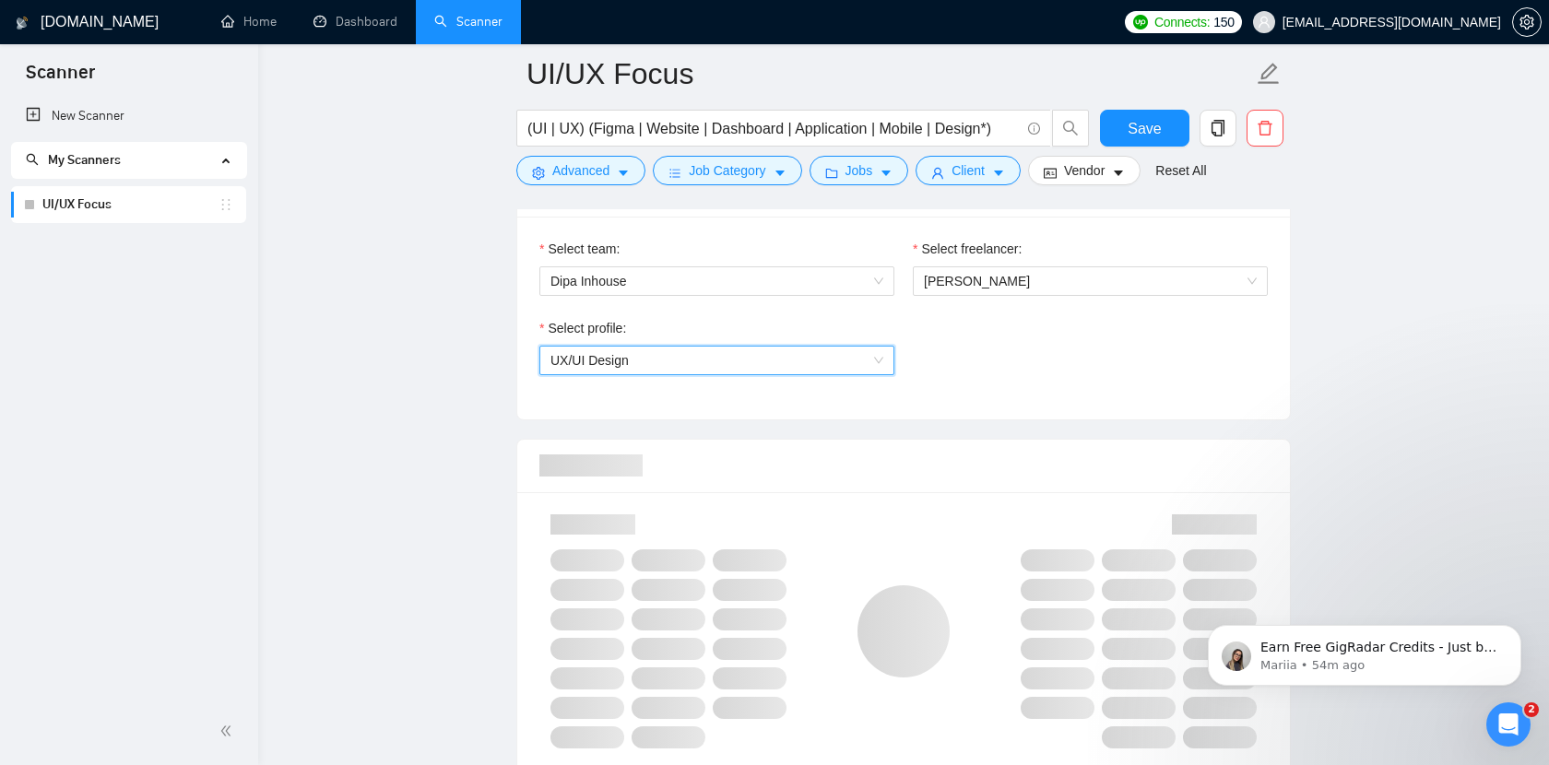
click at [1002, 382] on div "Select profile: 1044578476142100545 UX/UI Design" at bounding box center [903, 357] width 747 height 79
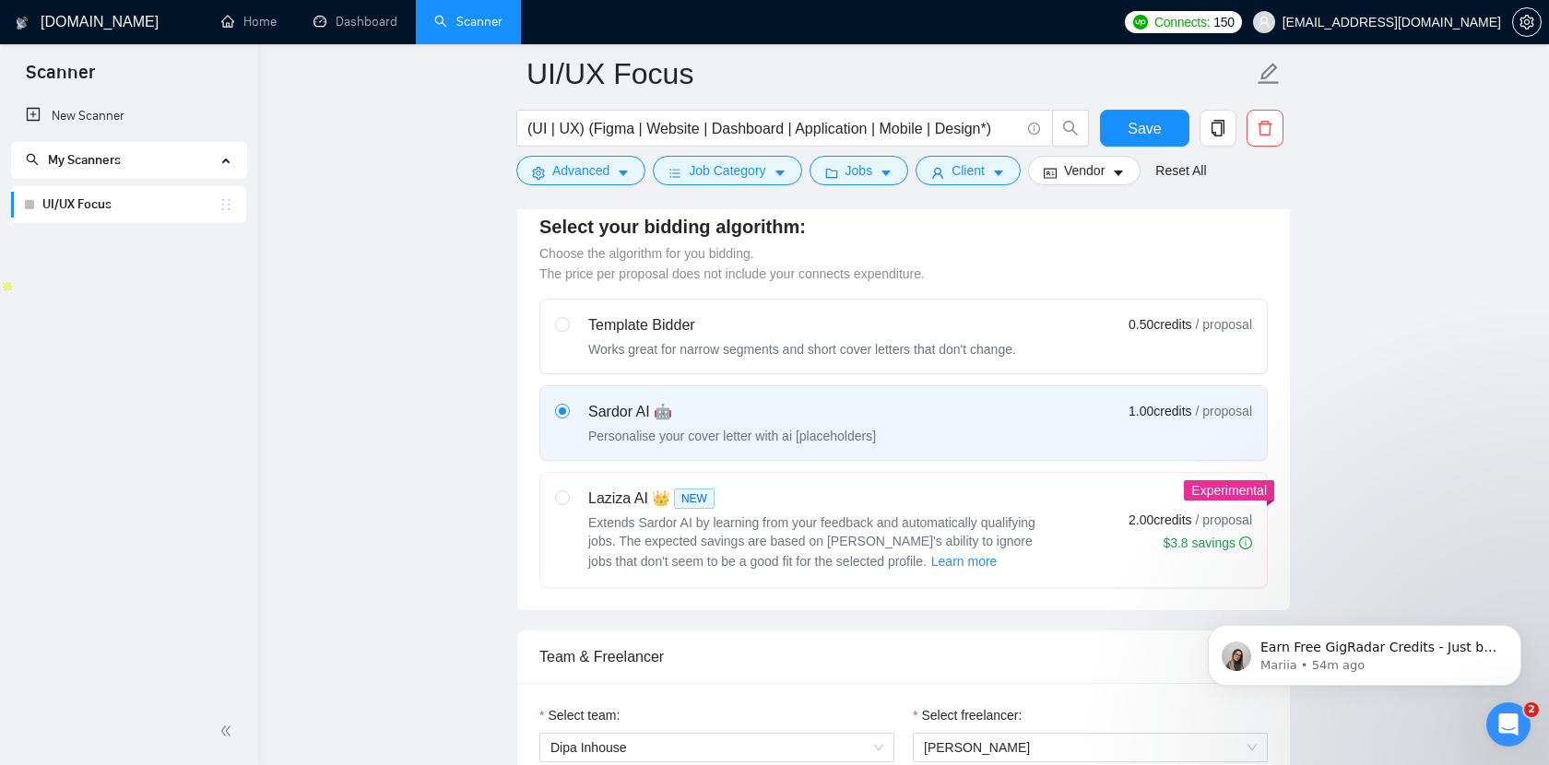
scroll to position [492, 0]
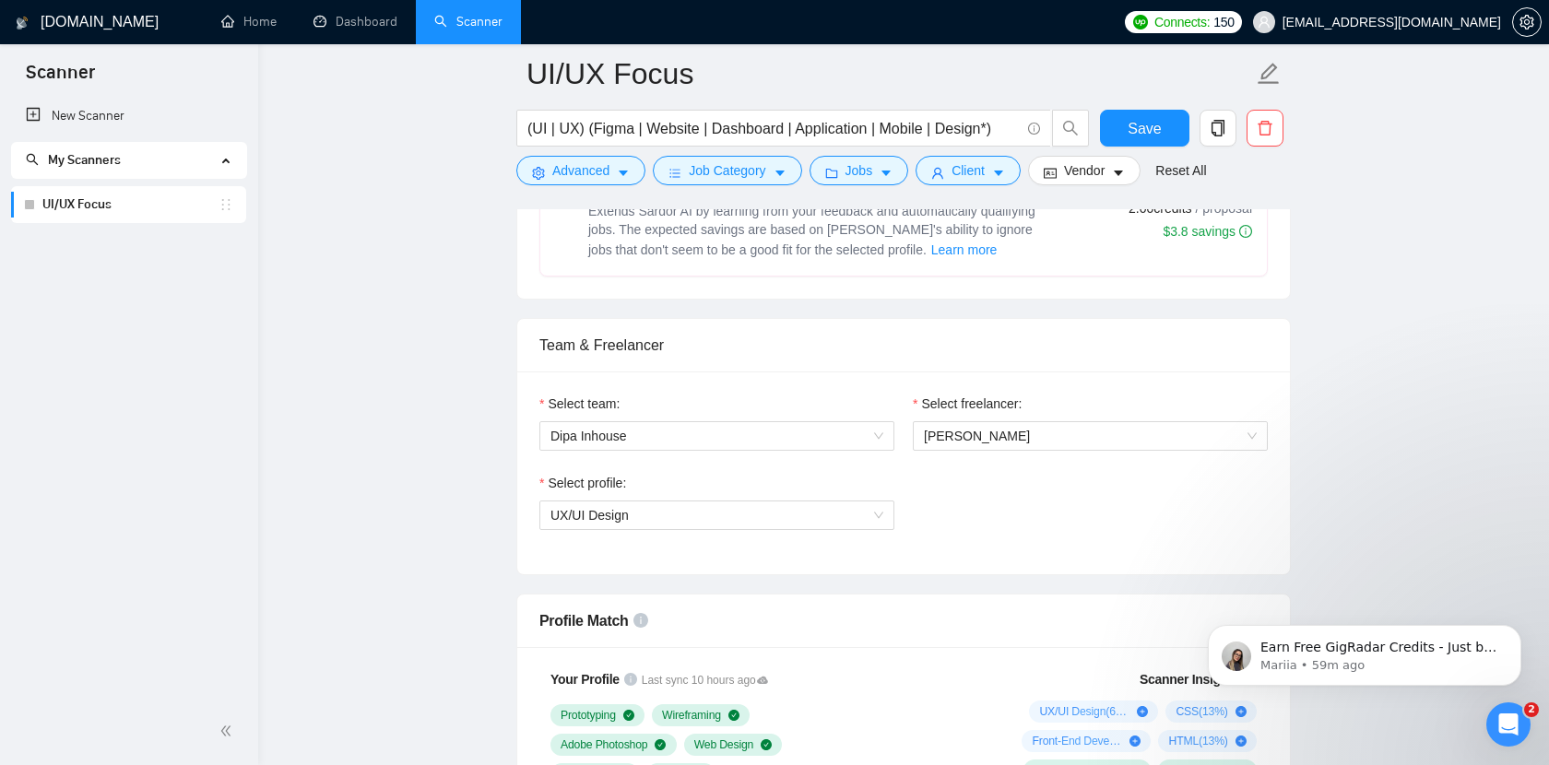
scroll to position [0, 0]
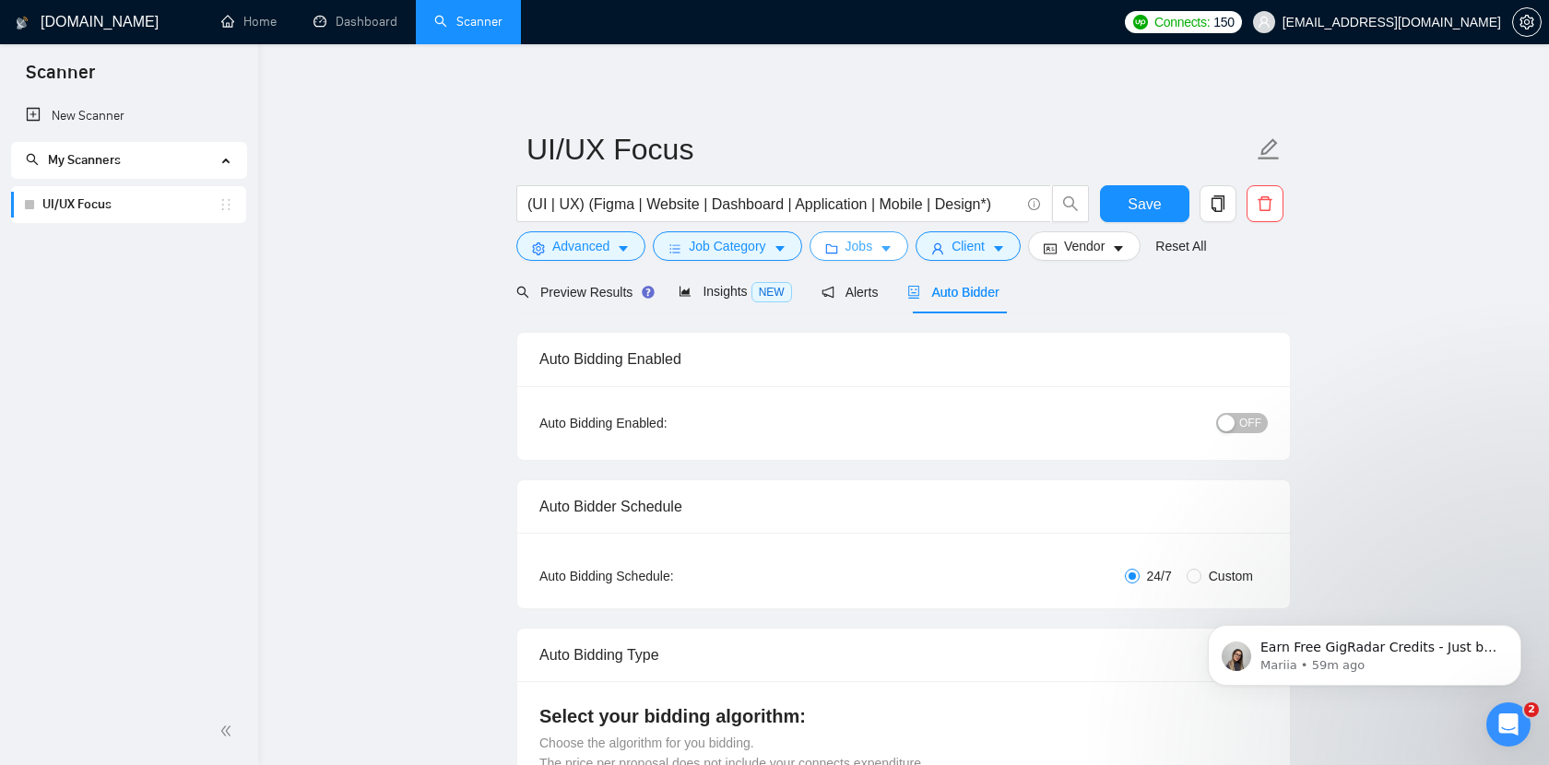
click at [890, 241] on button "Jobs" at bounding box center [859, 246] width 100 height 30
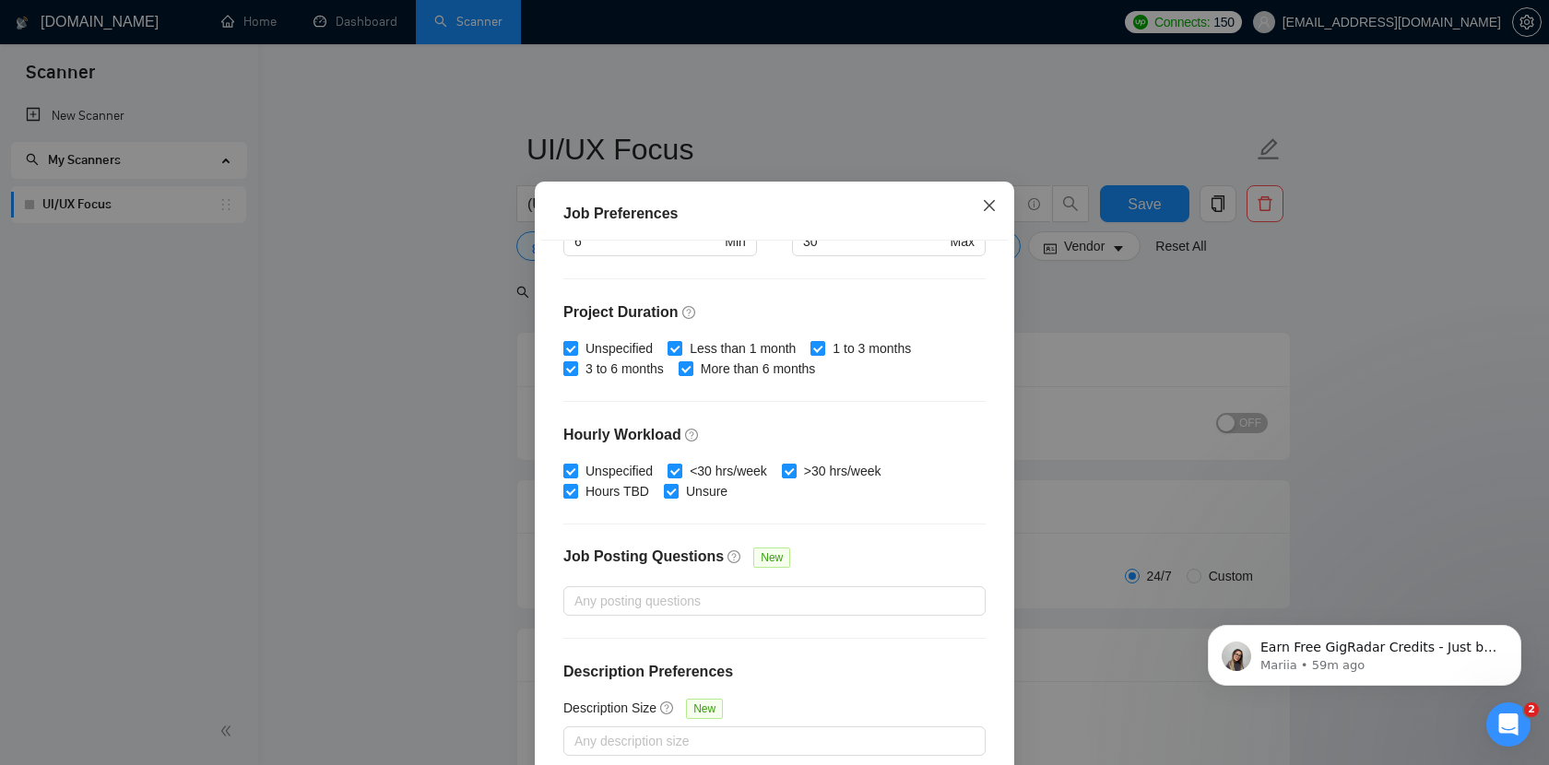
click at [1001, 226] on span "Close" at bounding box center [989, 207] width 50 height 50
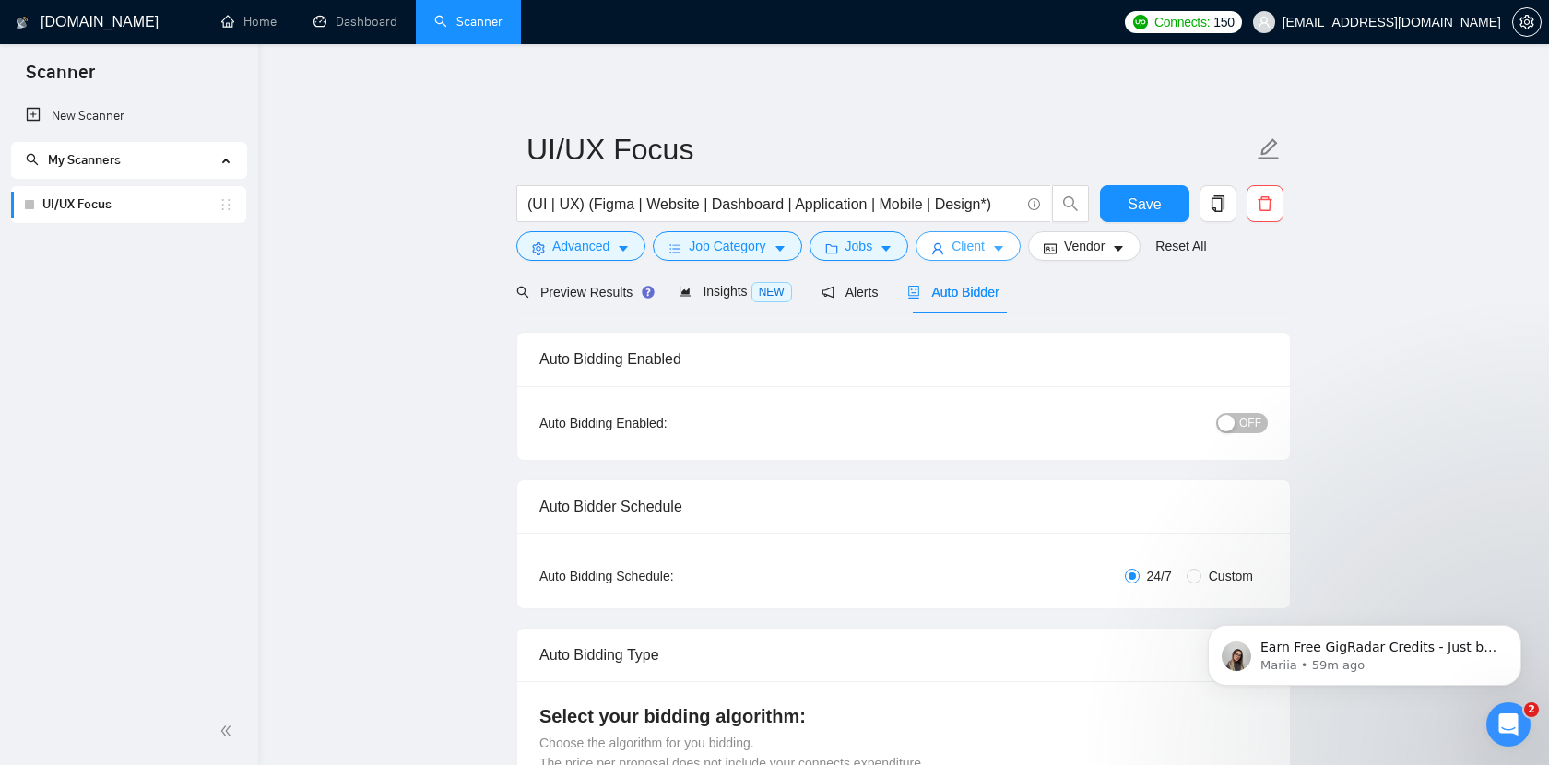
click at [1003, 250] on icon "caret-down" at bounding box center [998, 250] width 9 height 6
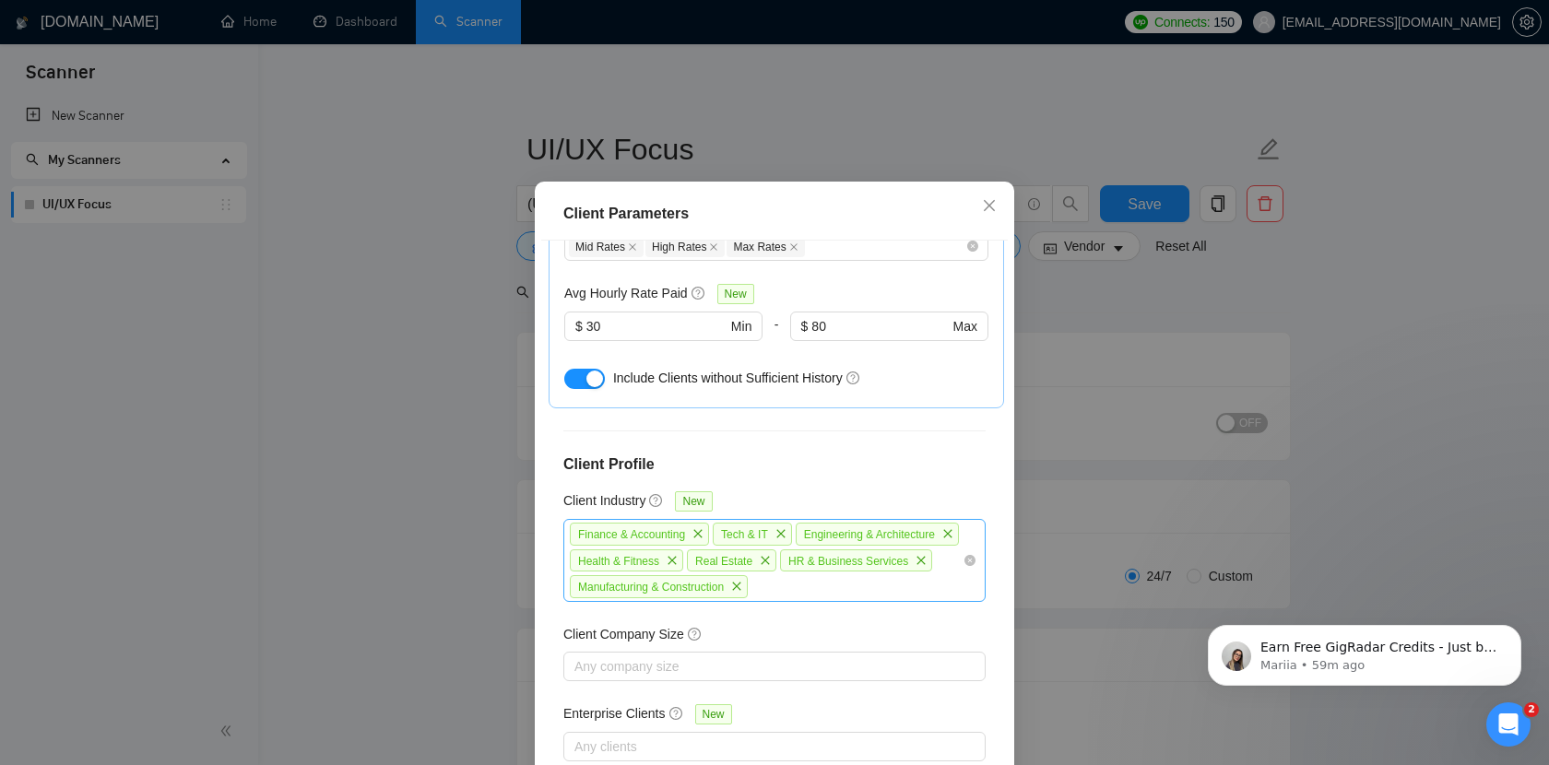
scroll to position [113, 0]
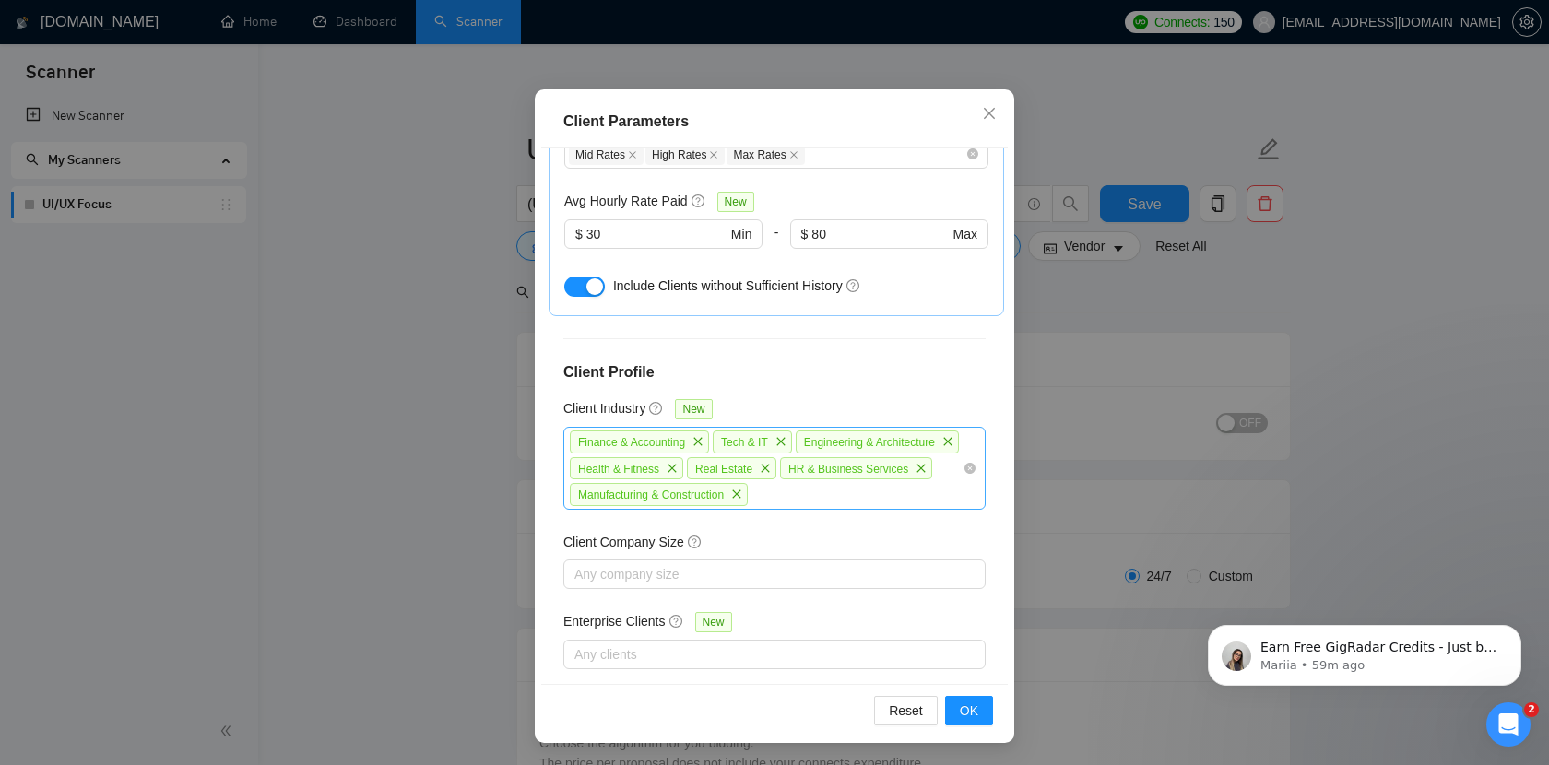
click at [956, 475] on div "Finance & Accounting Tech & IT Engineering & Architecture Health & Fitness Real…" at bounding box center [765, 468] width 395 height 79
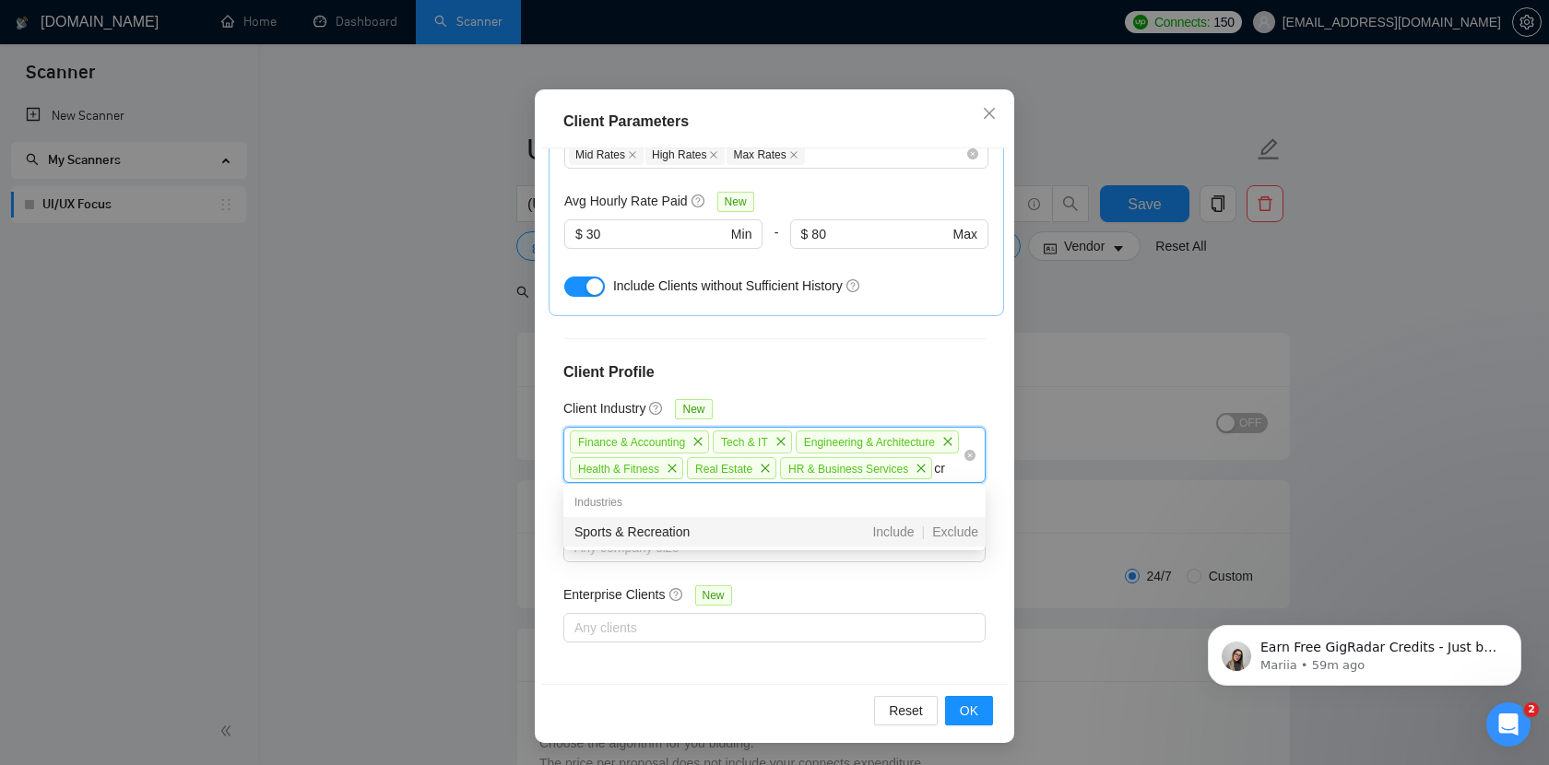
scroll to position [0, 0]
type input "c"
type input "s"
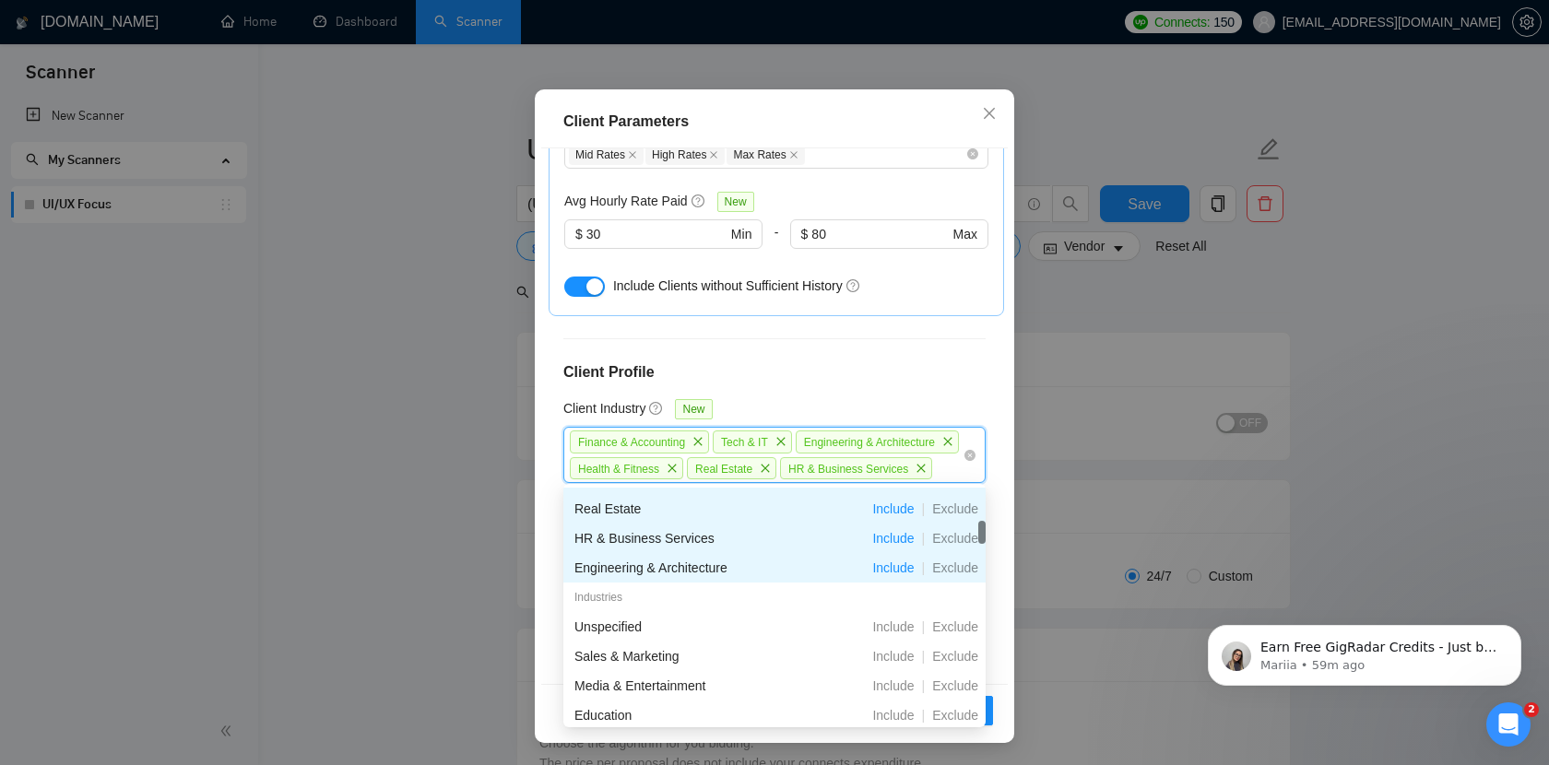
scroll to position [101, 0]
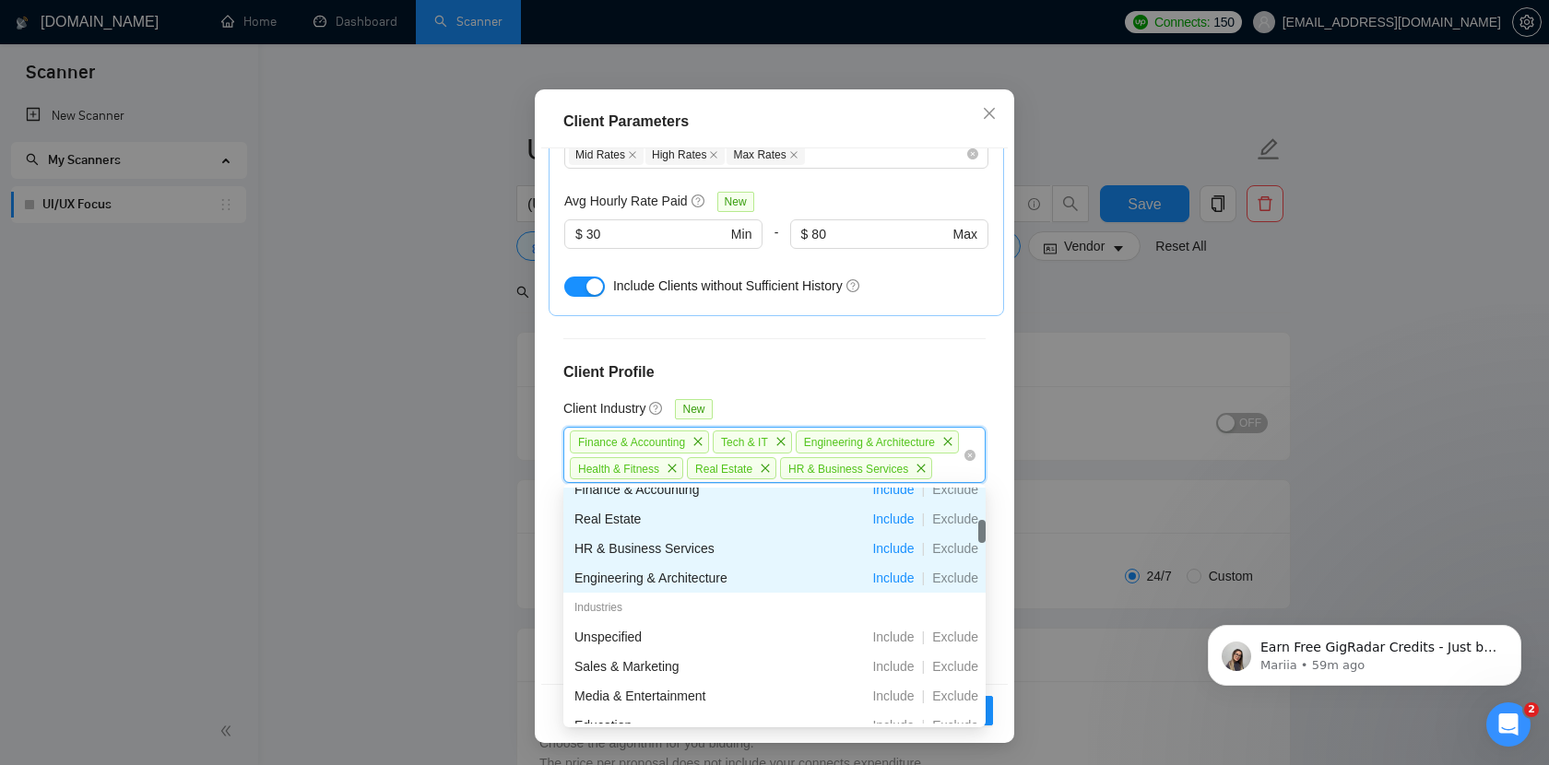
click at [860, 325] on div "Client Location Include Client Countries United States United Kingdom Germany E…" at bounding box center [774, 416] width 467 height 536
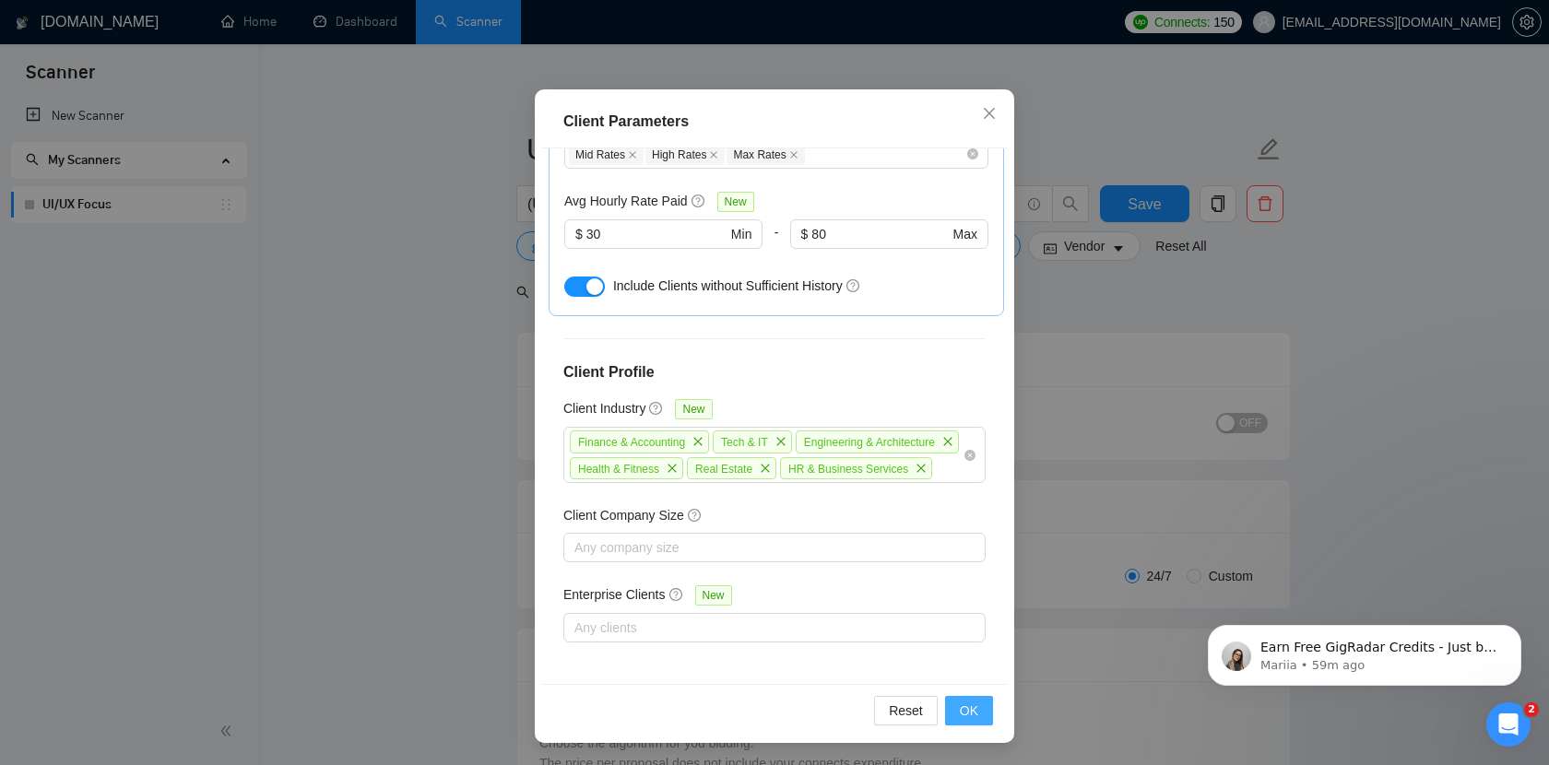
click at [980, 725] on button "OK" at bounding box center [969, 711] width 48 height 30
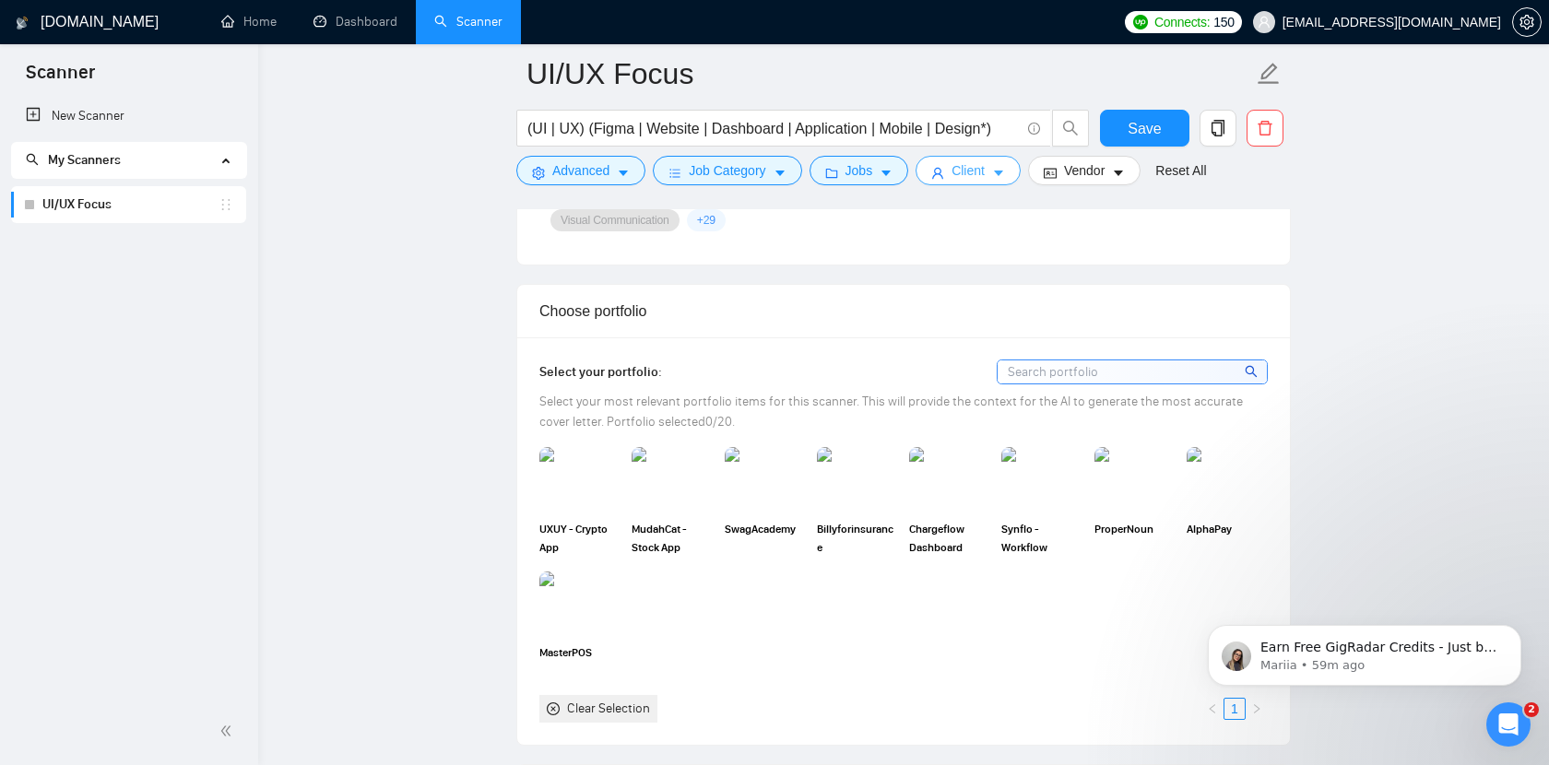
scroll to position [1621, 0]
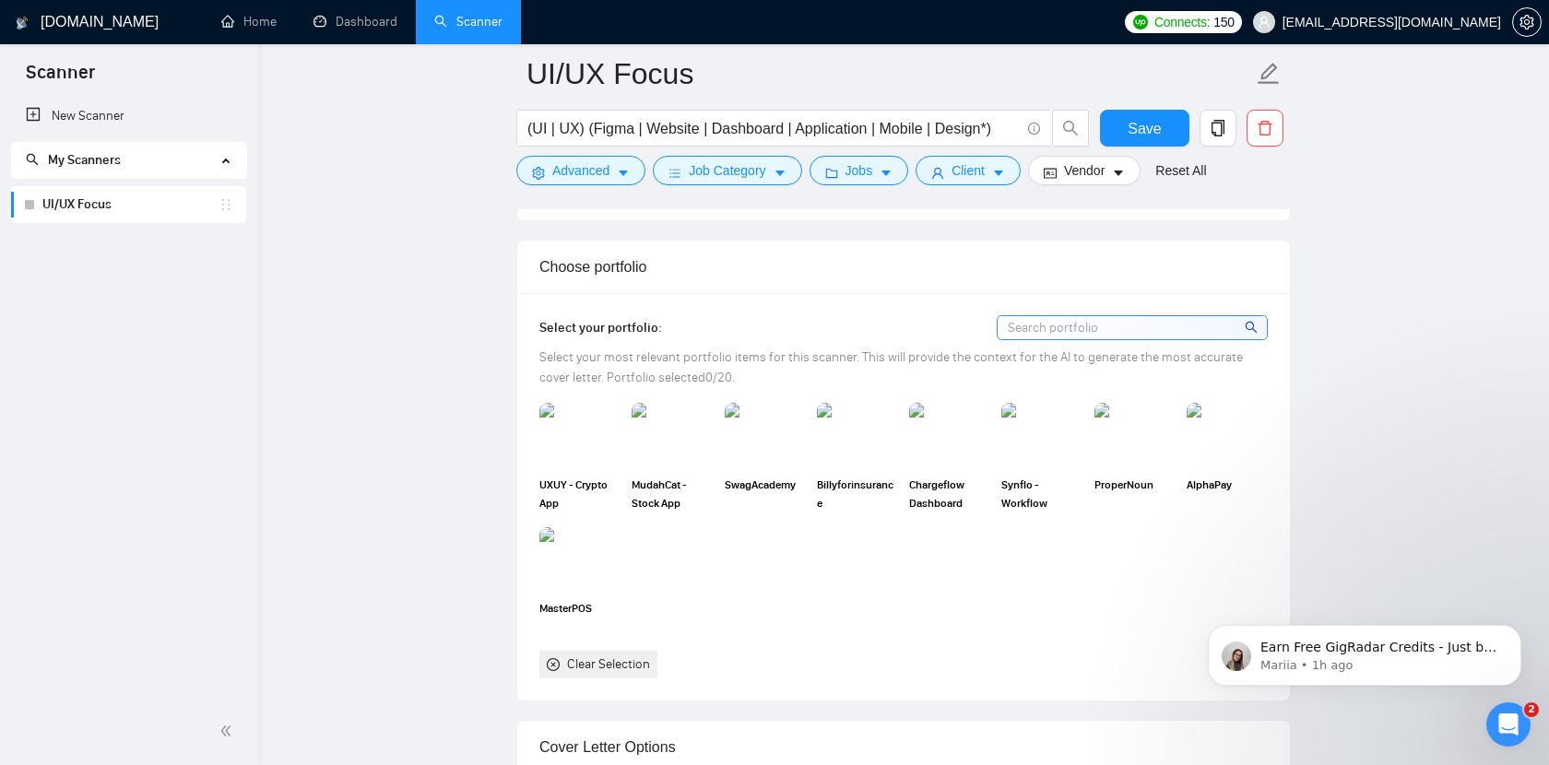
click at [766, 573] on div "UXUY - Crypto App MudahCat - Stock App SwagAcademy Billyforinsurance Chargeflow…" at bounding box center [903, 541] width 739 height 276
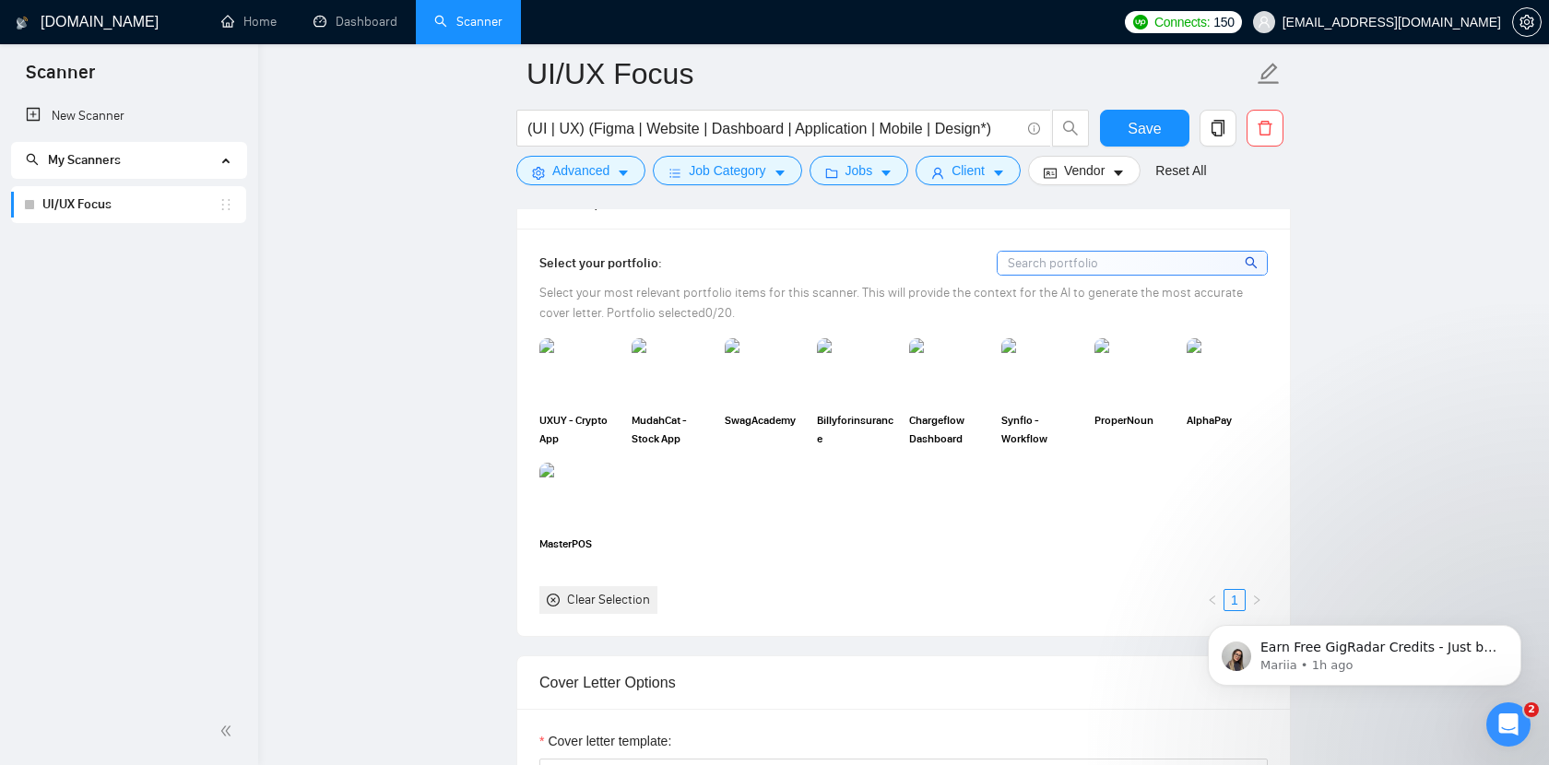
scroll to position [1671, 0]
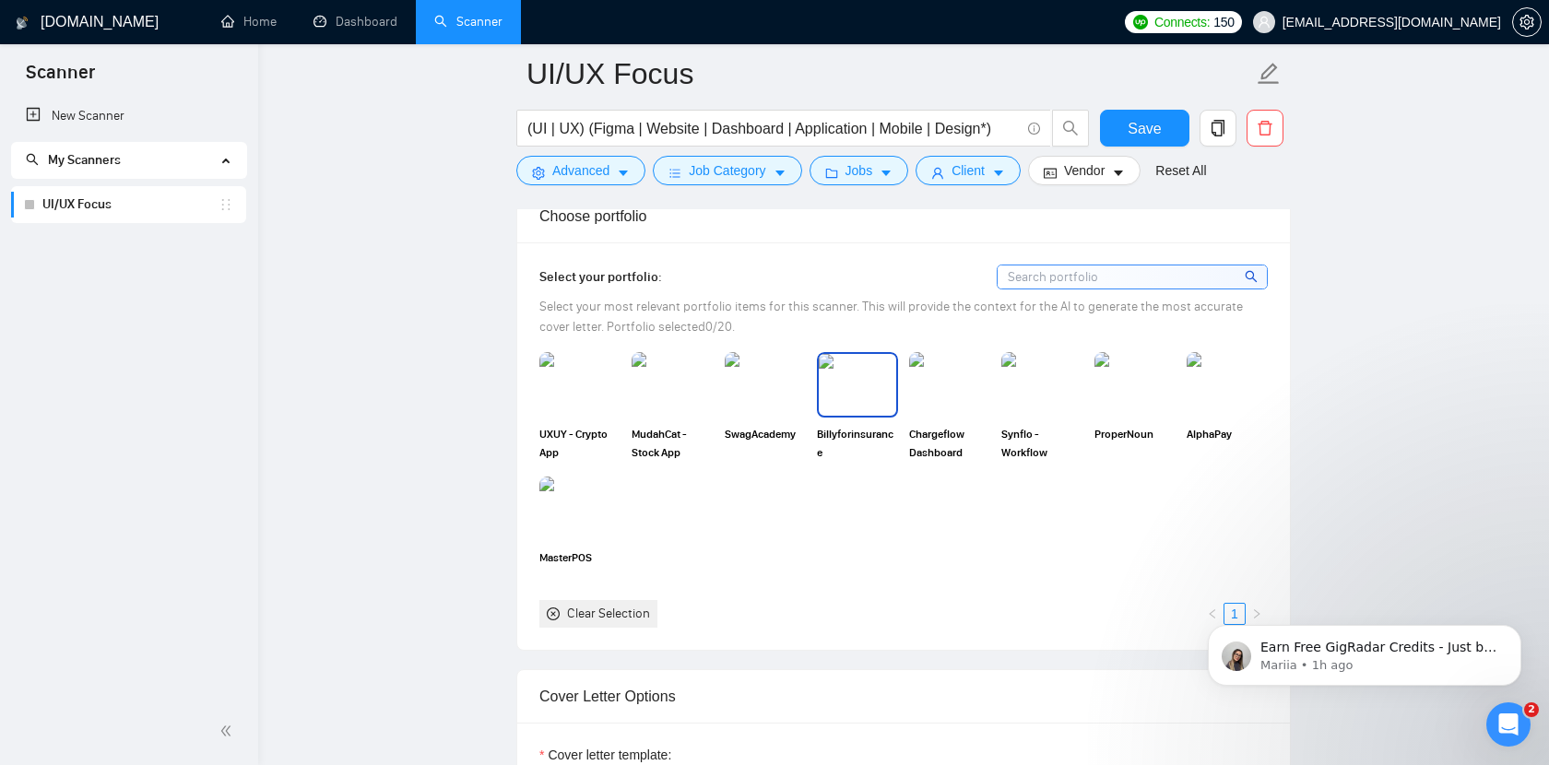
click at [864, 376] on img at bounding box center [857, 384] width 77 height 61
click at [940, 386] on img at bounding box center [949, 384] width 77 height 61
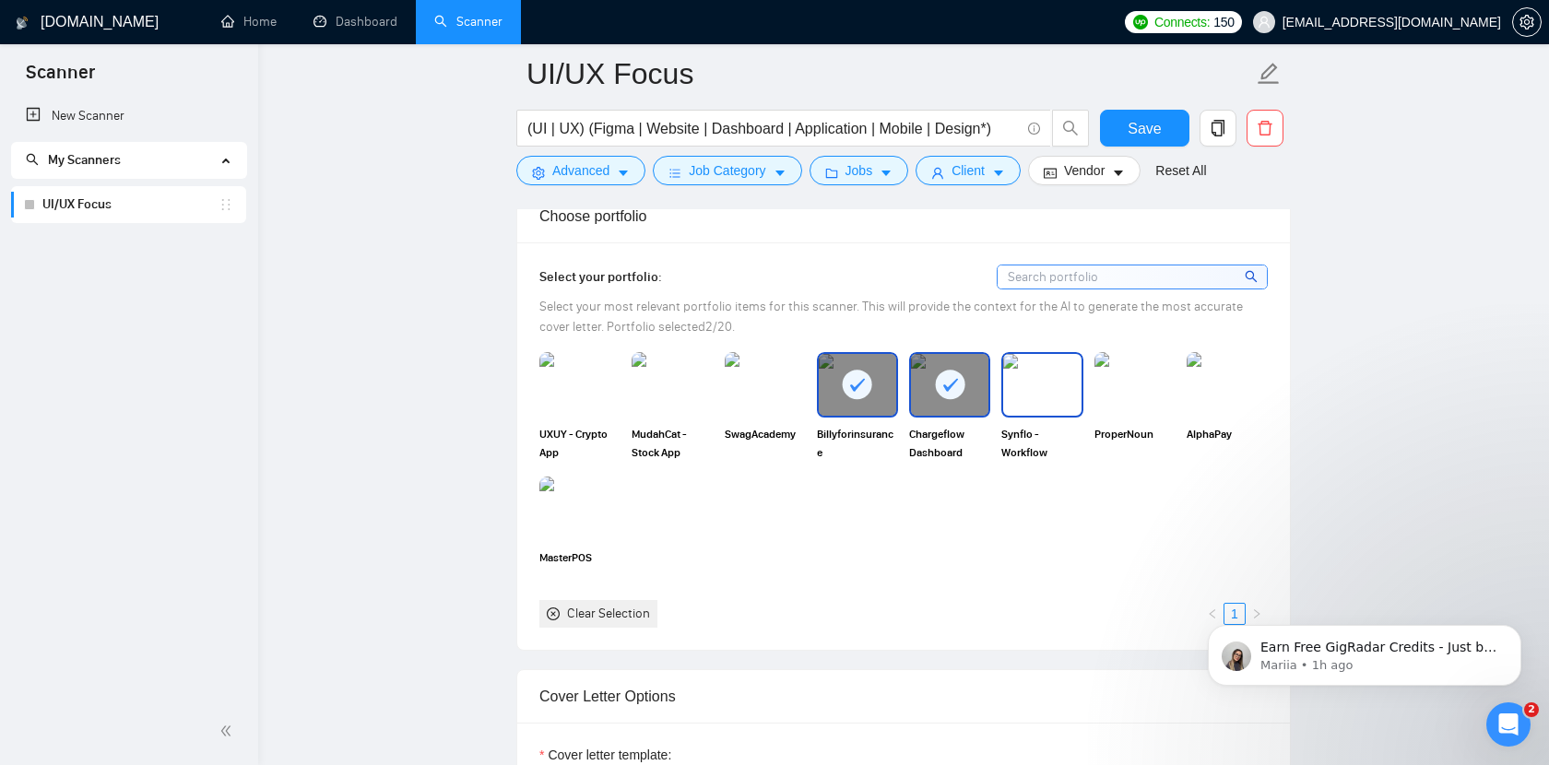
click at [1039, 386] on img at bounding box center [1041, 384] width 77 height 61
click at [1119, 391] on img at bounding box center [1134, 384] width 77 height 61
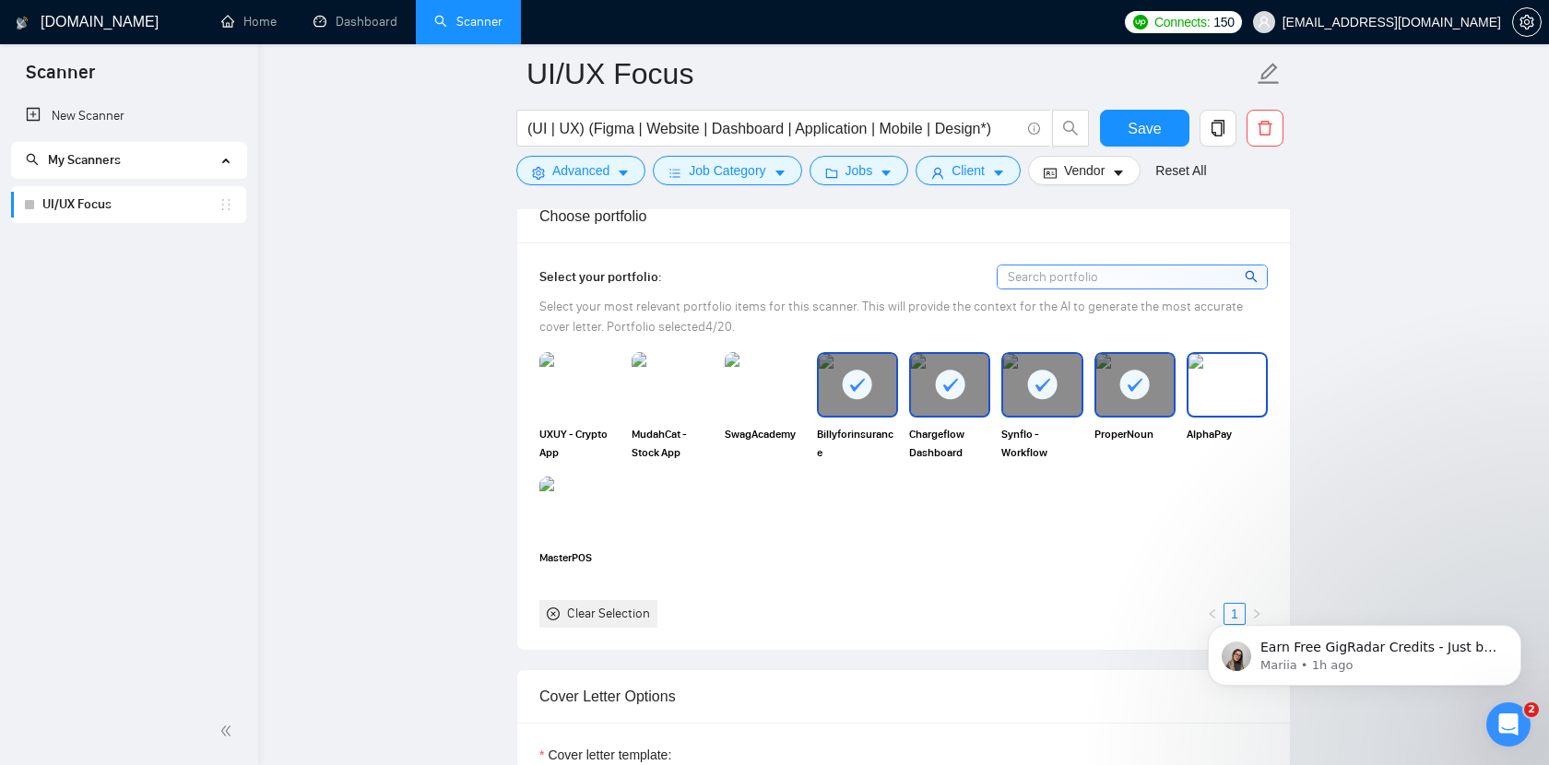
click at [1236, 380] on img at bounding box center [1226, 384] width 77 height 61
click at [595, 502] on img at bounding box center [579, 508] width 77 height 61
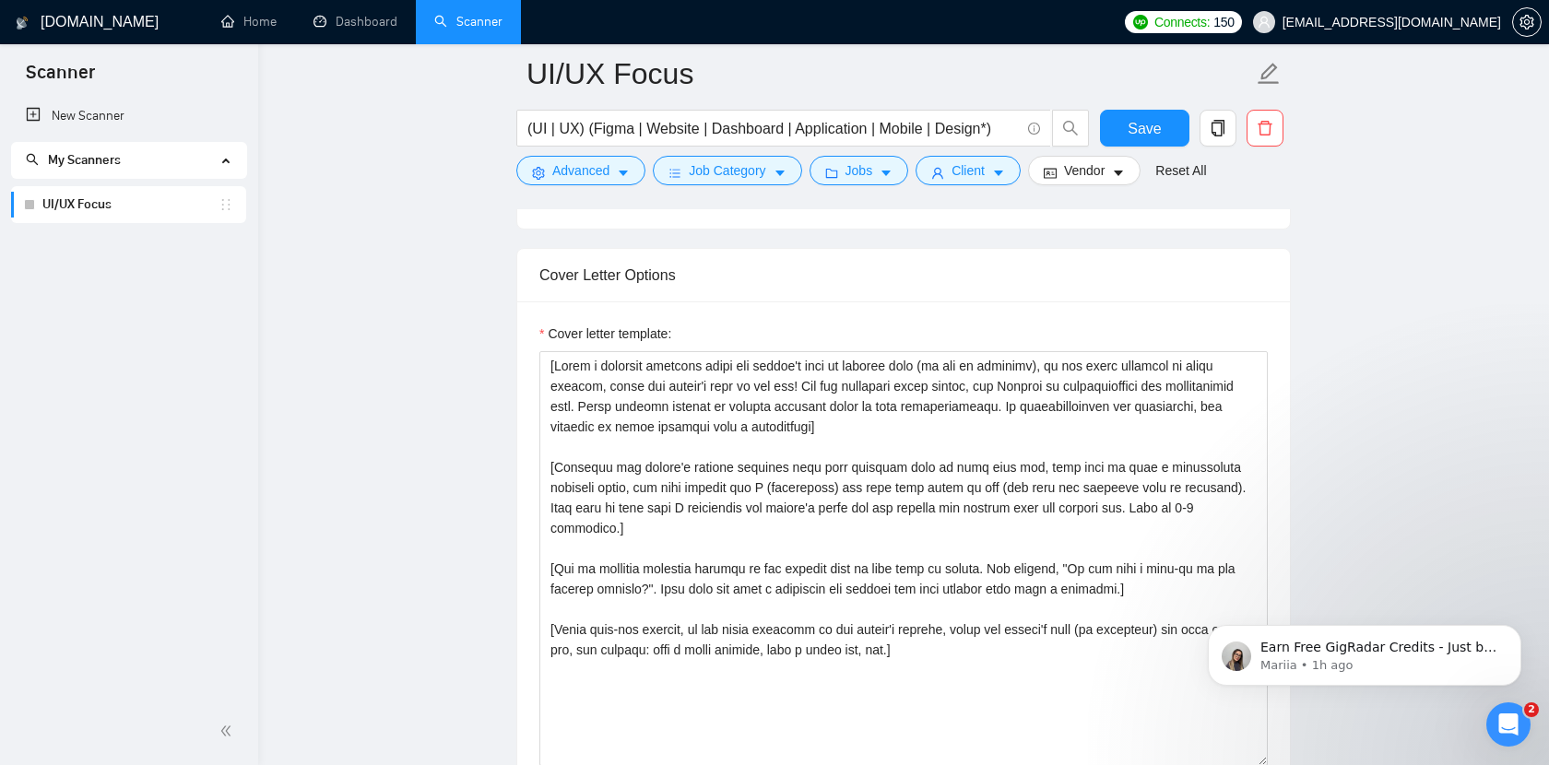
scroll to position [2136, 0]
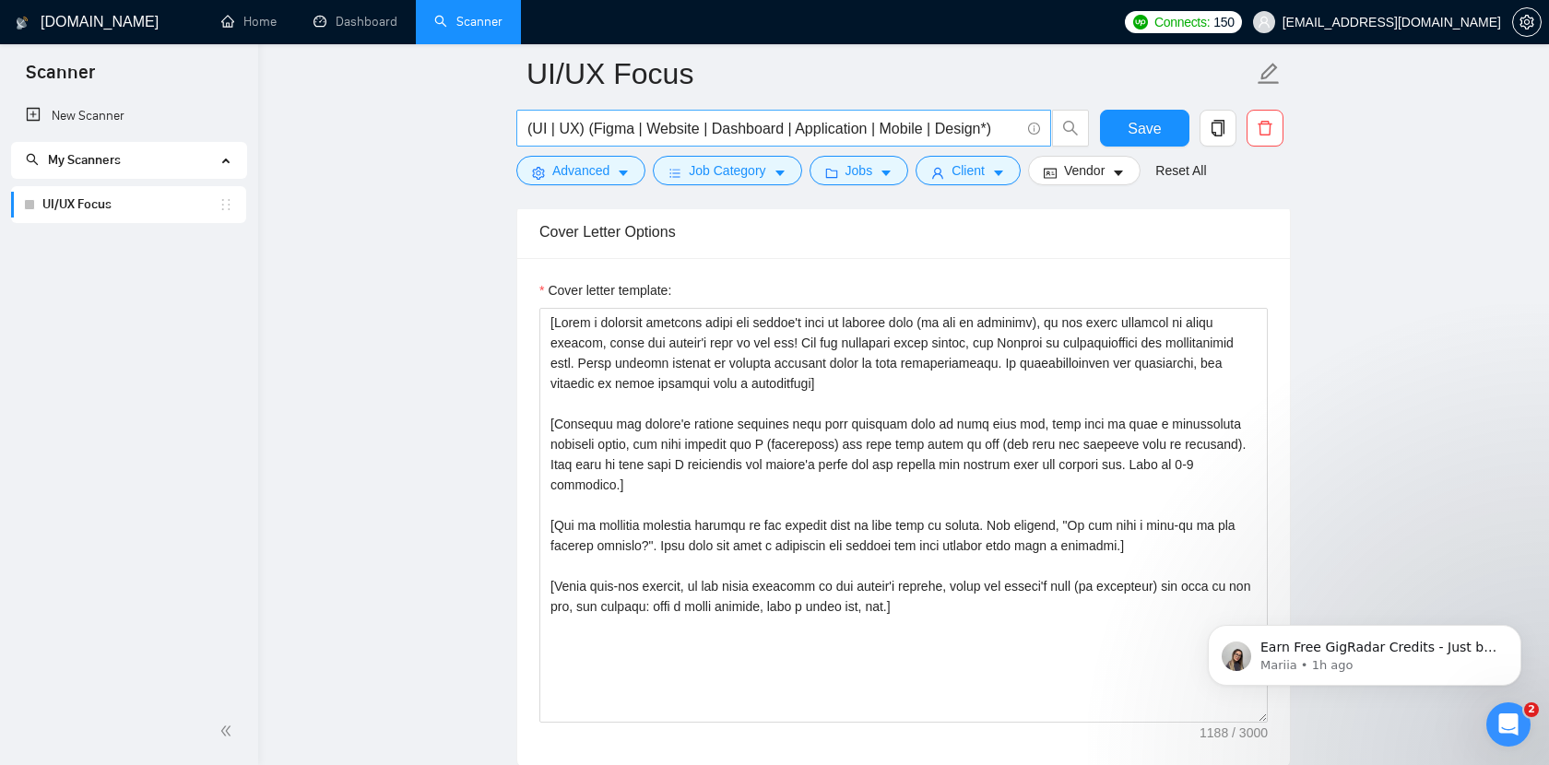
click at [906, 133] on input "(UI | UX) (Figma | Website | Dashboard | Application | Mobile | Design*)" at bounding box center [773, 128] width 492 height 23
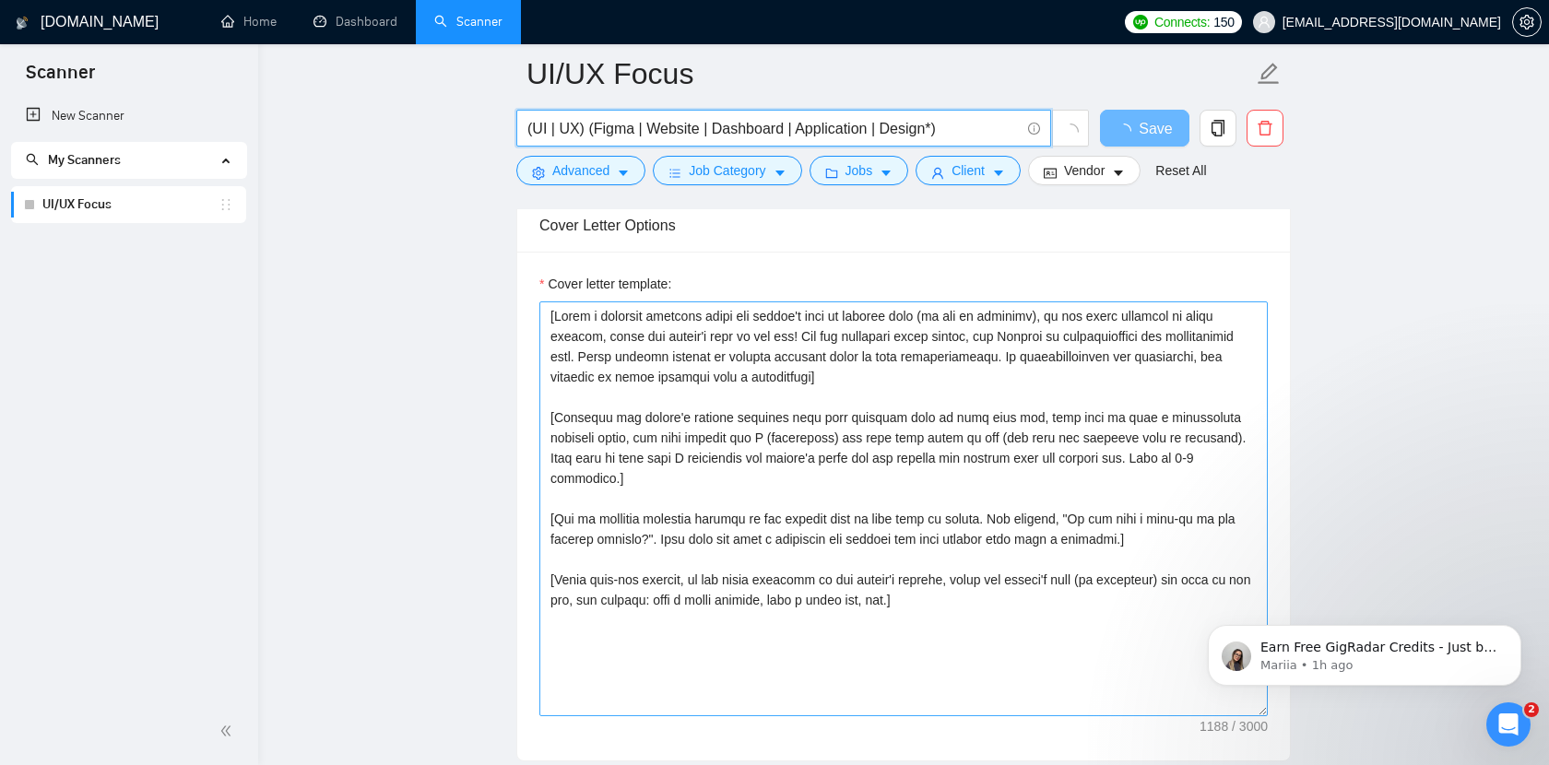
scroll to position [2056, 0]
type input "(UI | UX) (Figma | Website | Dashboard | Application | Design*)"
click at [928, 385] on textarea "Cover letter template:" at bounding box center [903, 507] width 728 height 415
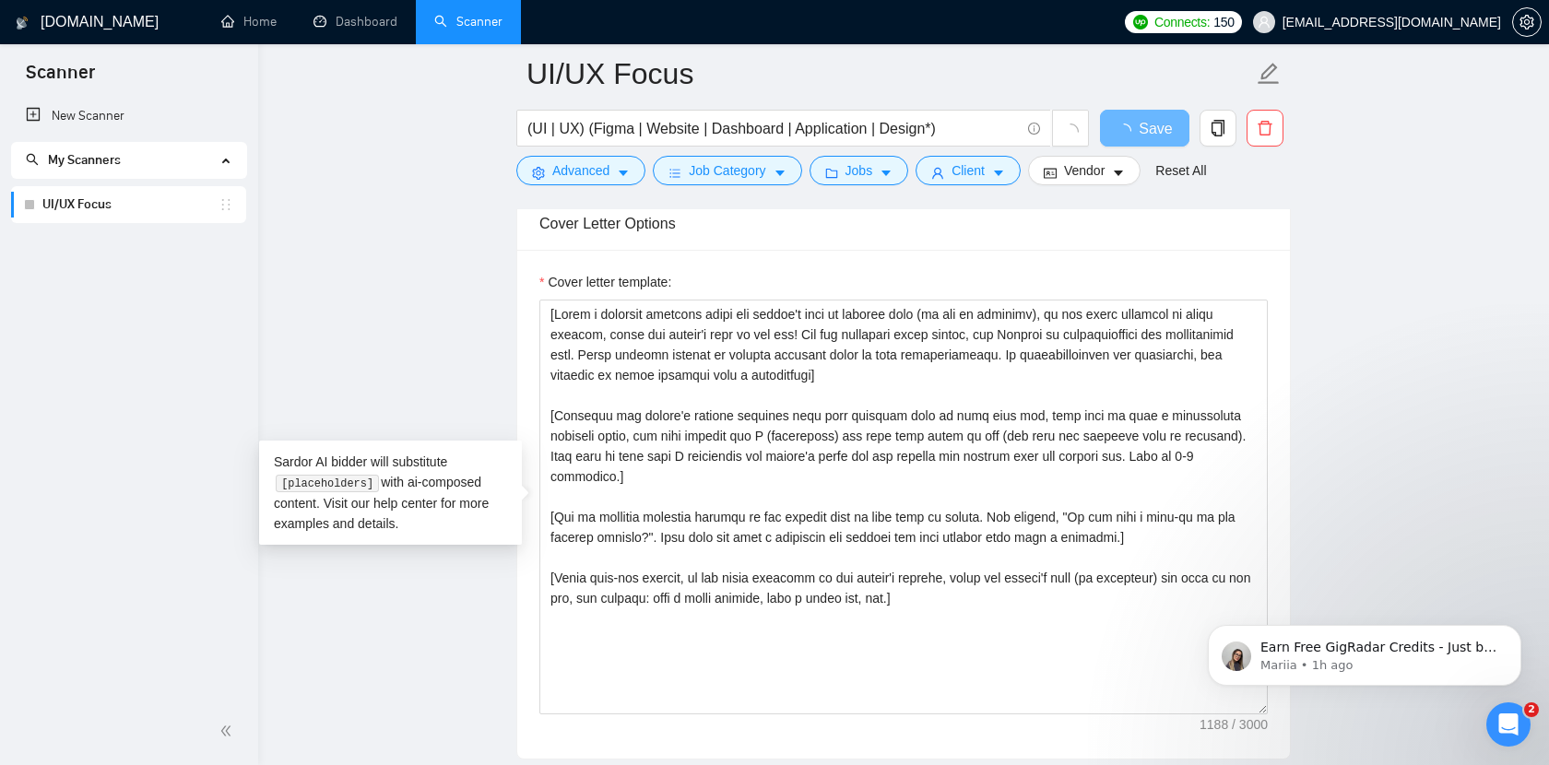
click at [904, 383] on div "Cover letter template:" at bounding box center [903, 504] width 773 height 509
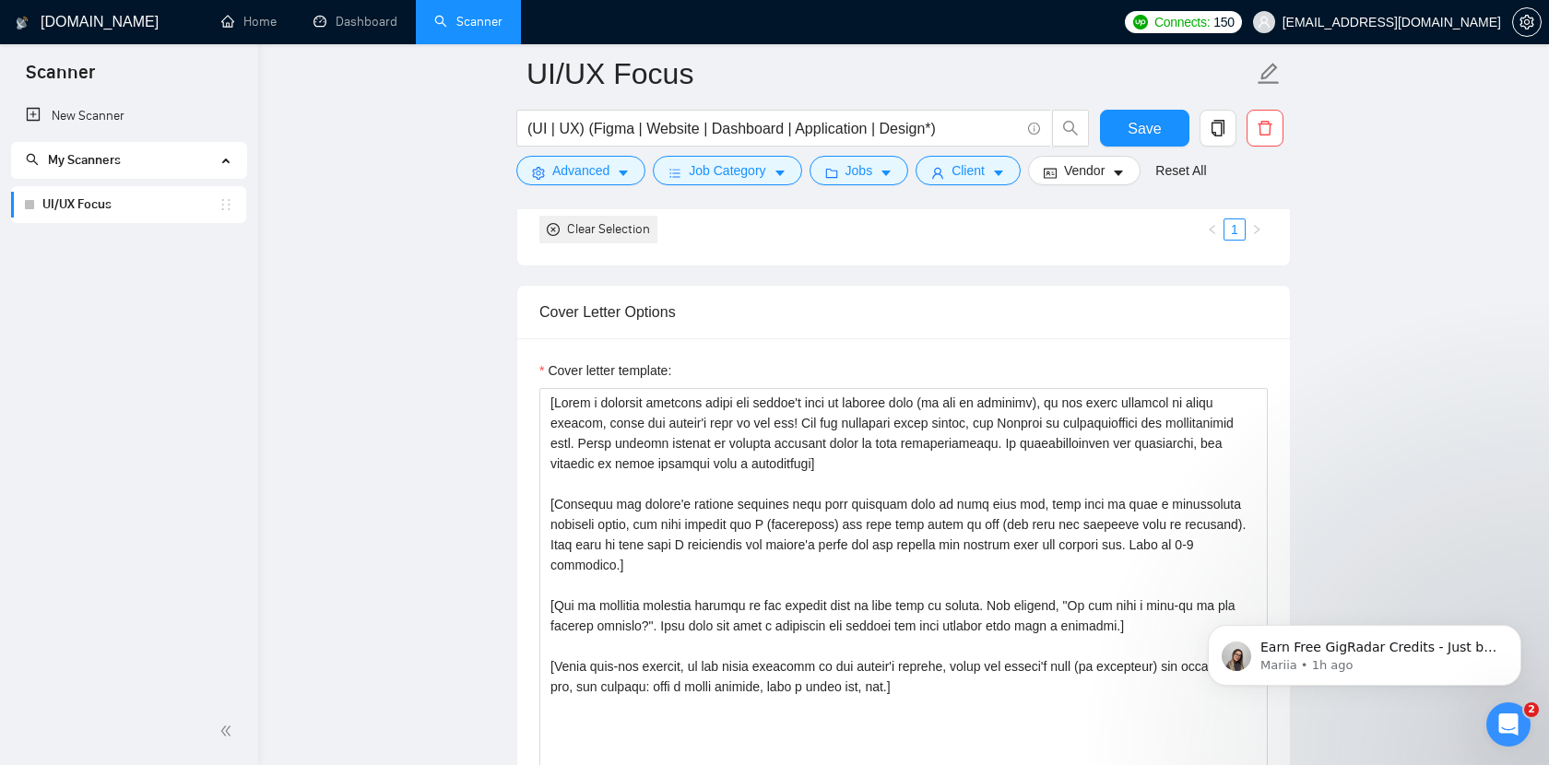
click at [989, 346] on div "Cover letter template:" at bounding box center [903, 592] width 773 height 509
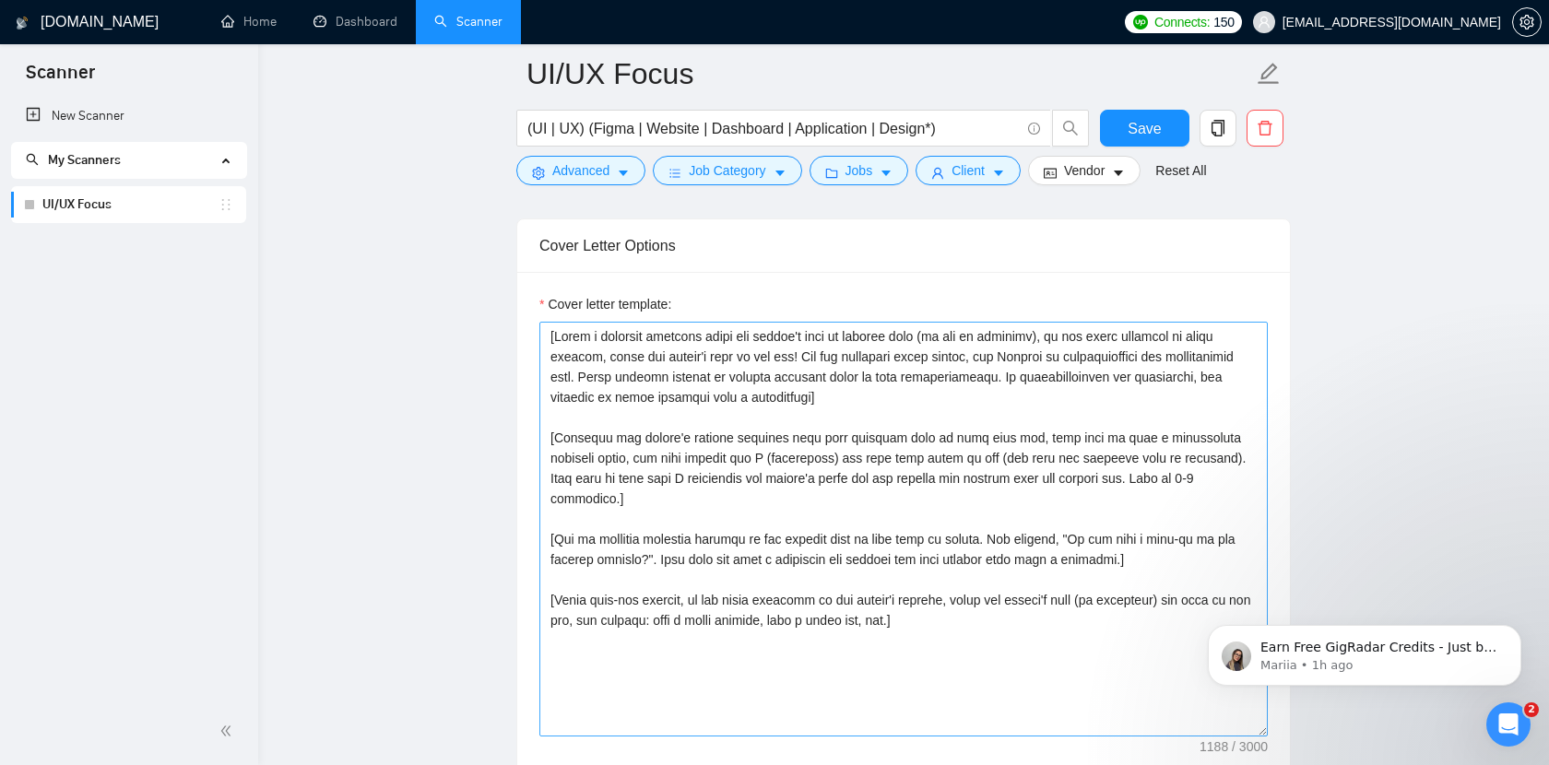
scroll to position [2128, 0]
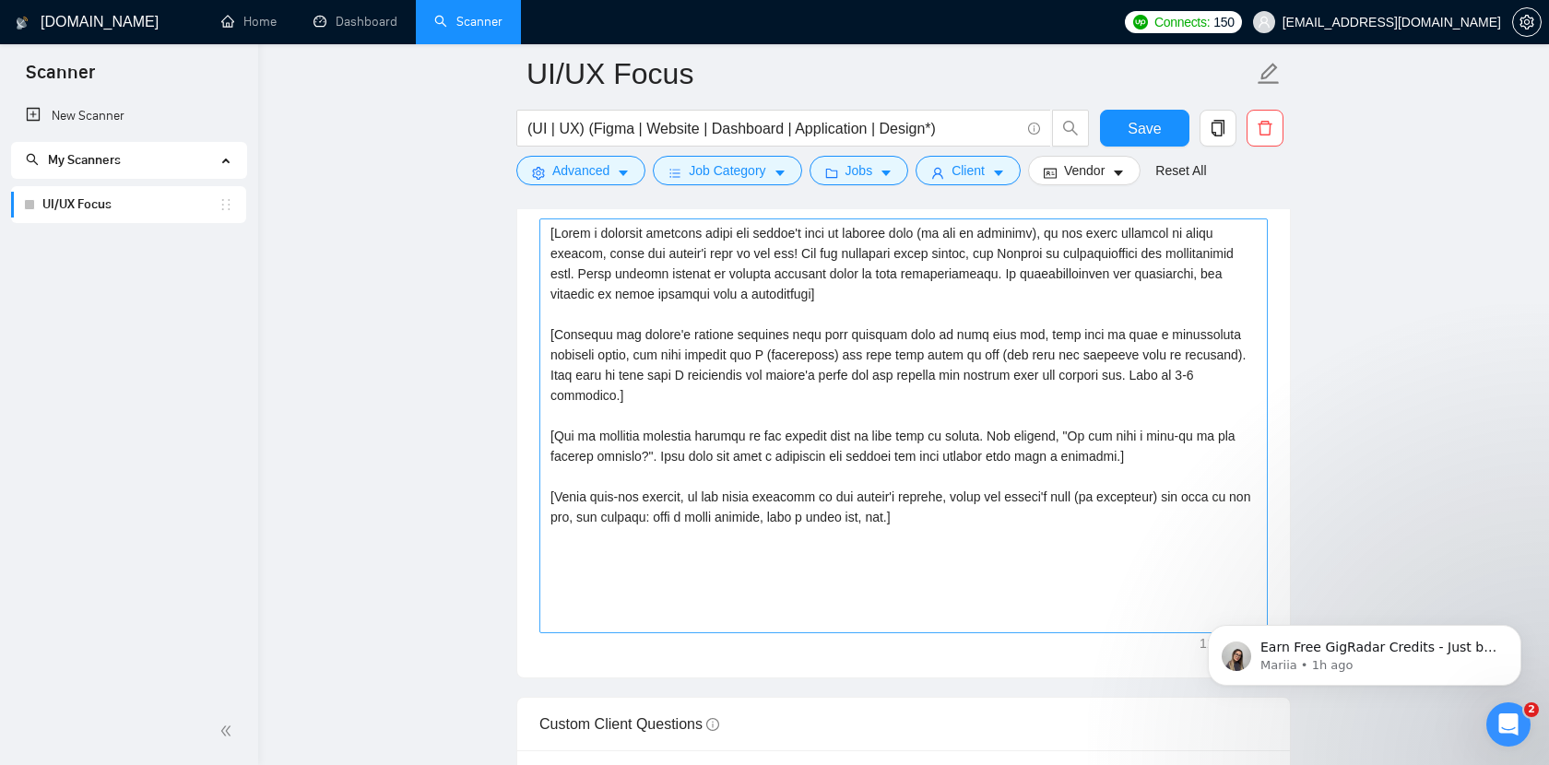
scroll to position [2224, 0]
click at [994, 514] on textarea "Cover letter template:" at bounding box center [903, 427] width 728 height 415
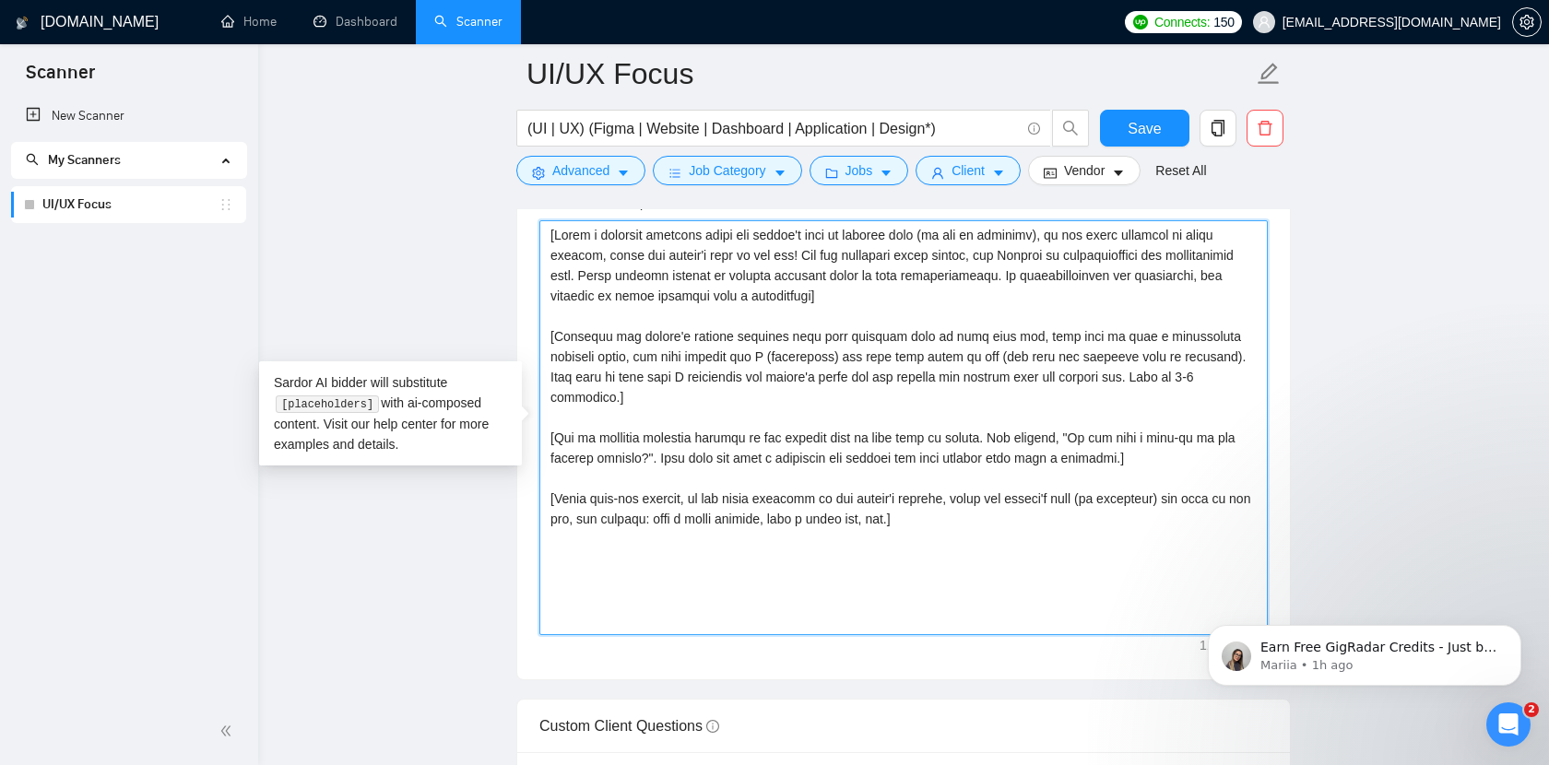
click at [994, 514] on textarea "Cover letter template:" at bounding box center [903, 427] width 728 height 415
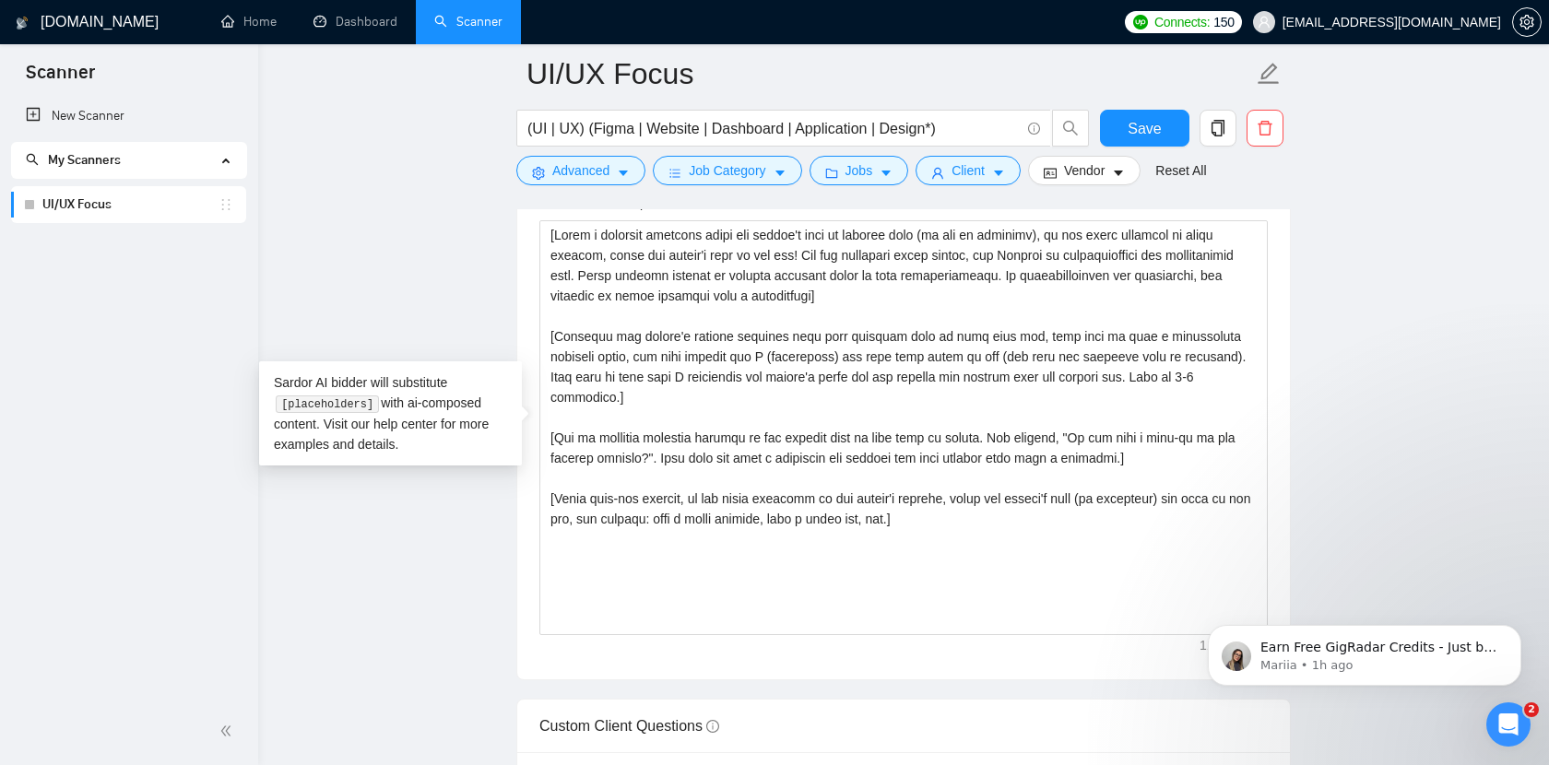
click at [1328, 471] on main "UI/UX Focus (UI | UX) (Figma | Website | Dashboard | Application | Design*) Sav…" at bounding box center [904, 397] width 1232 height 5095
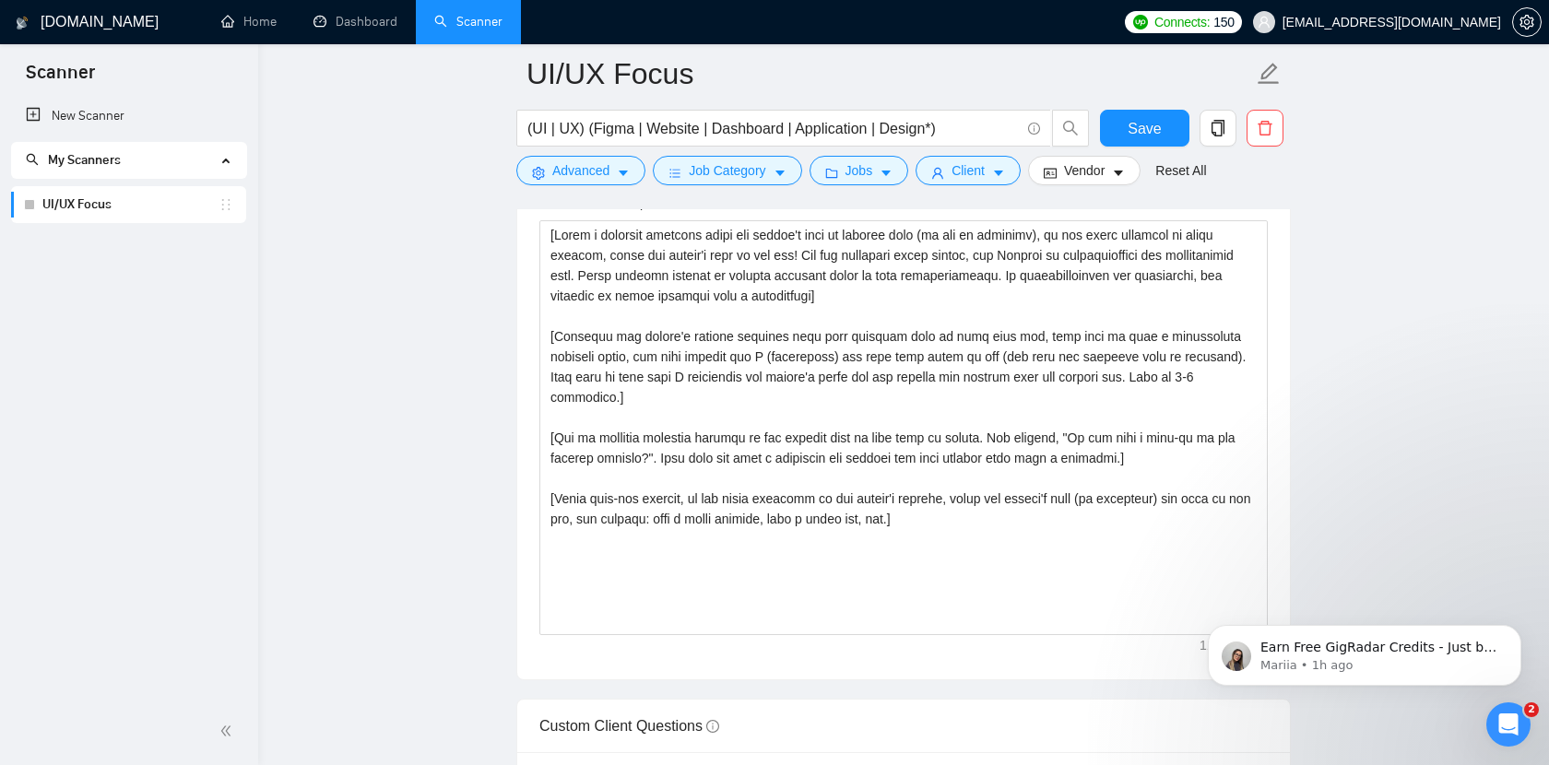
click at [1328, 471] on main "UI/UX Focus (UI | UX) (Figma | Website | Dashboard | Application | Design*) Sav…" at bounding box center [904, 397] width 1232 height 5095
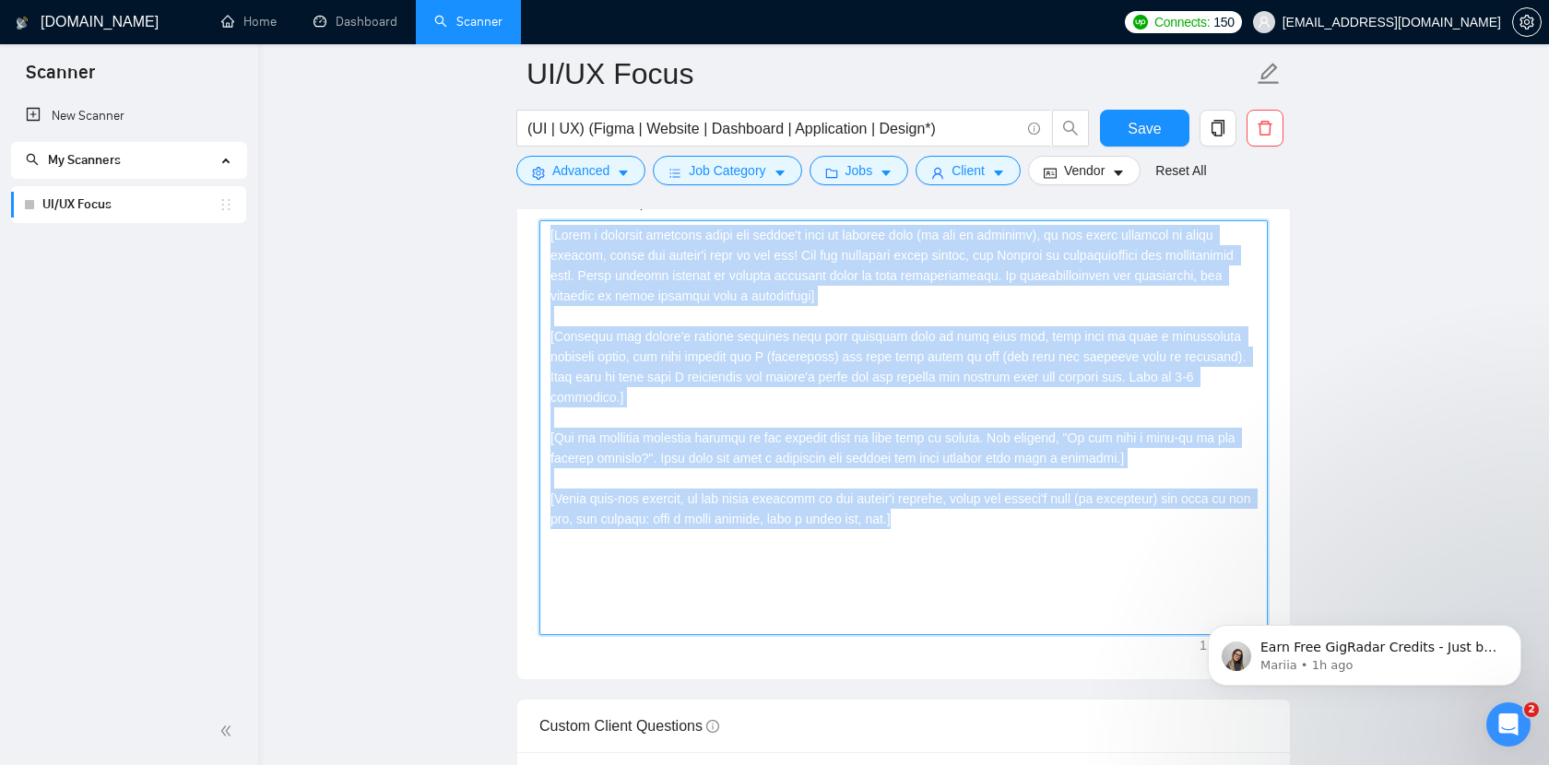
click at [1156, 513] on textarea "Cover letter template:" at bounding box center [903, 427] width 728 height 415
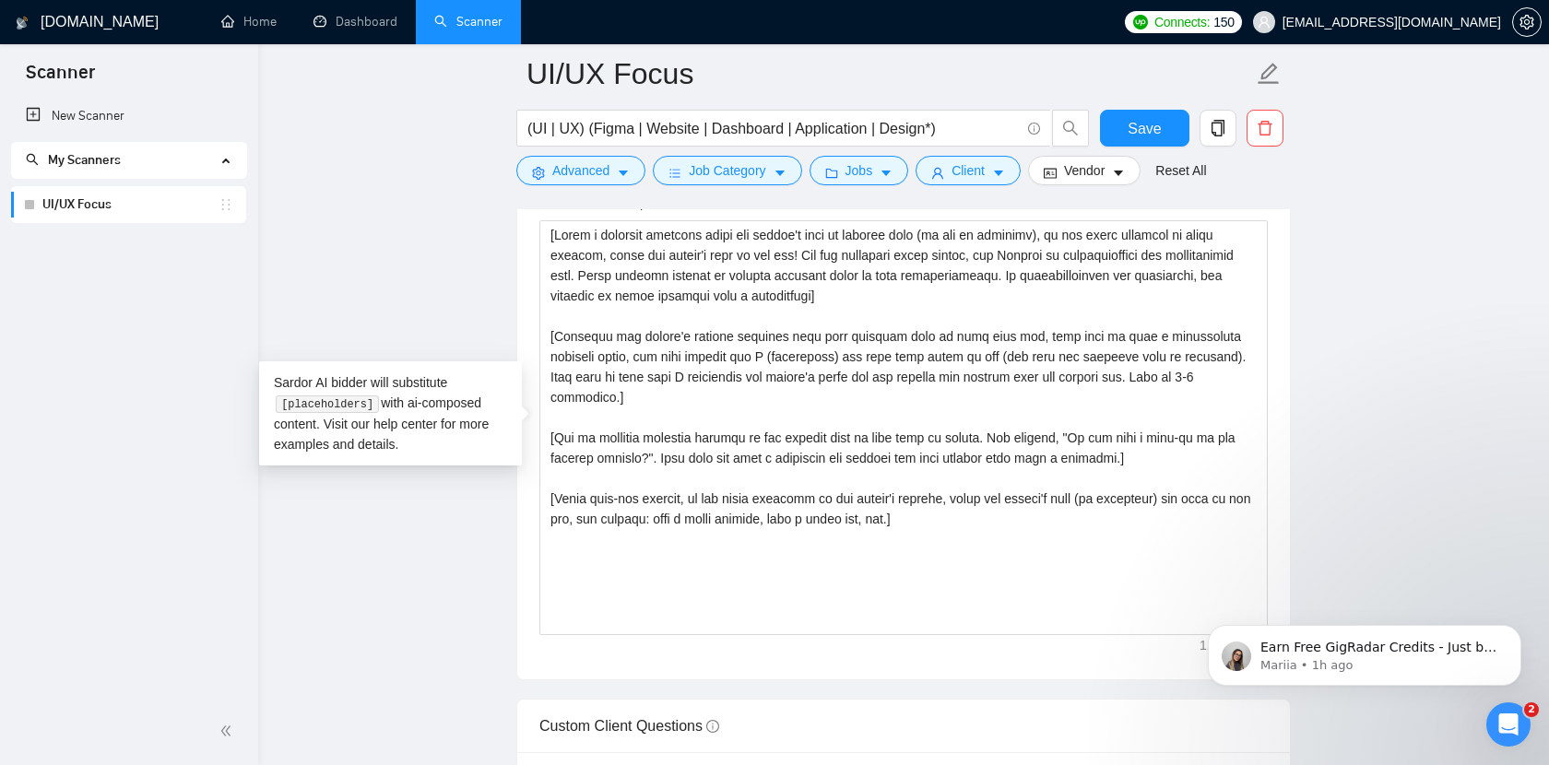
click at [389, 643] on main "UI/UX Focus (UI | UX) (Figma | Website | Dashboard | Application | Design*) Sav…" at bounding box center [904, 397] width 1232 height 5095
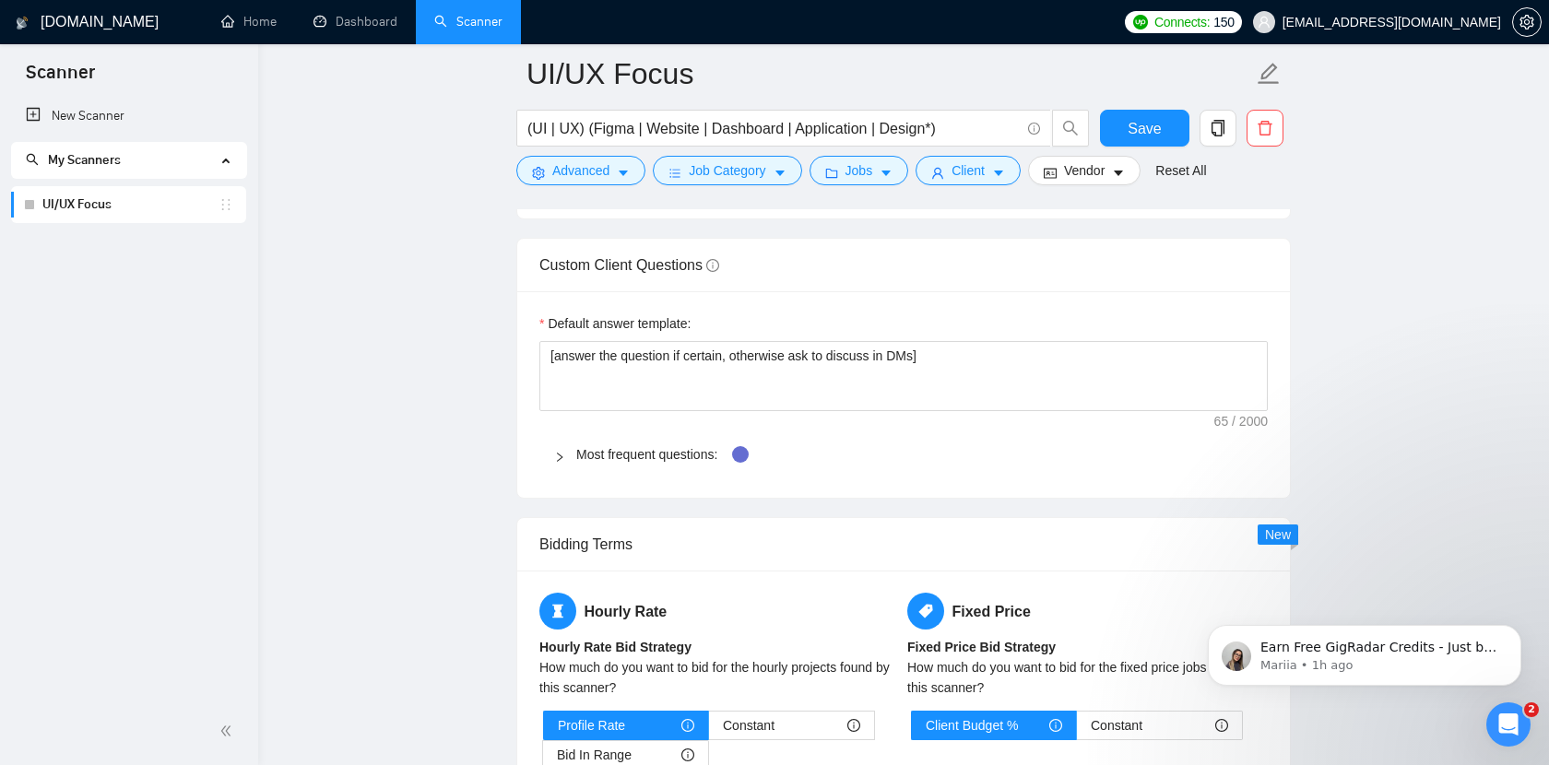
scroll to position [2679, 0]
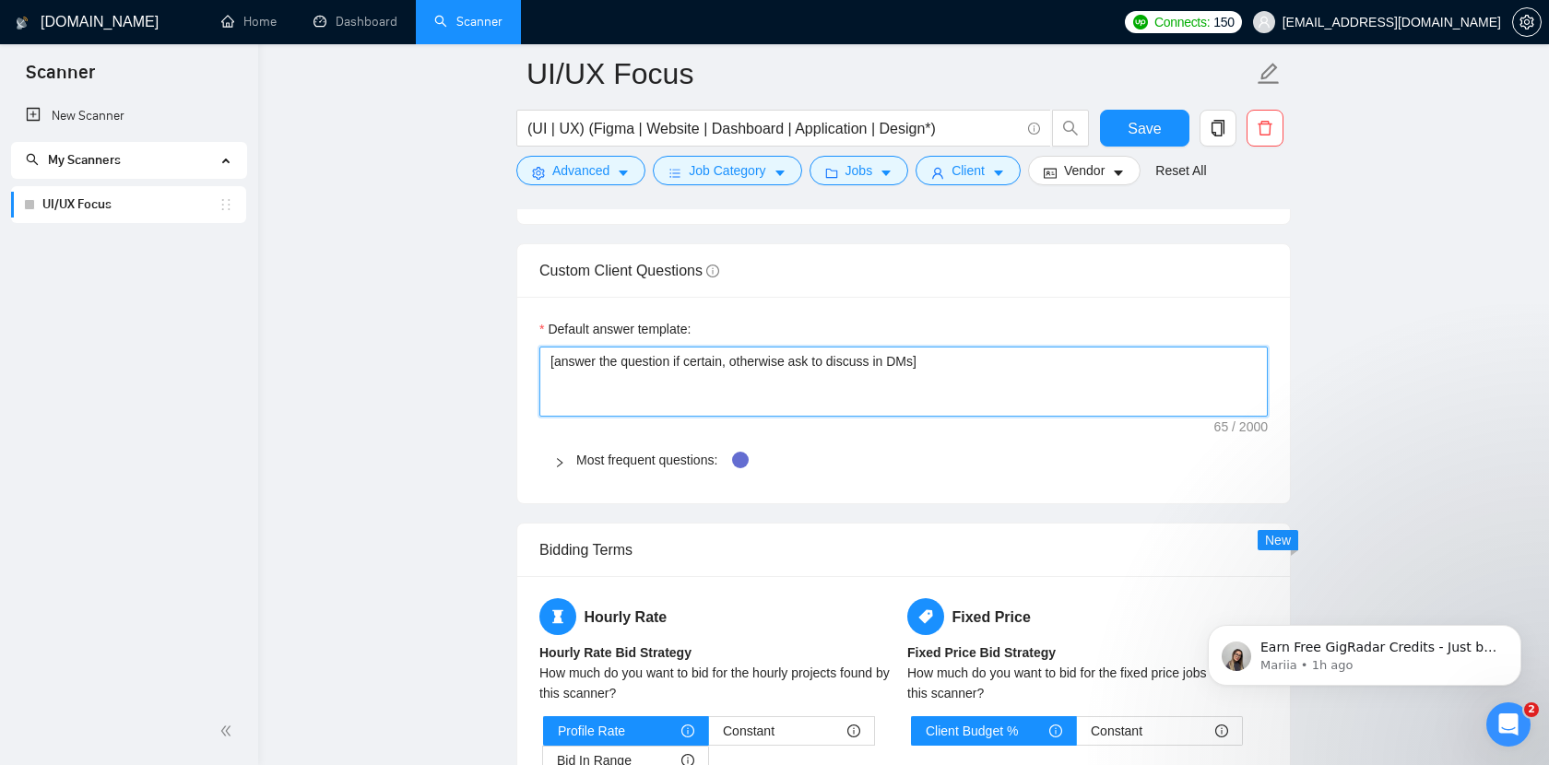
click at [984, 389] on textarea "[answer the question if certain, otherwise ask to discuss in DMs]" at bounding box center [903, 382] width 728 height 70
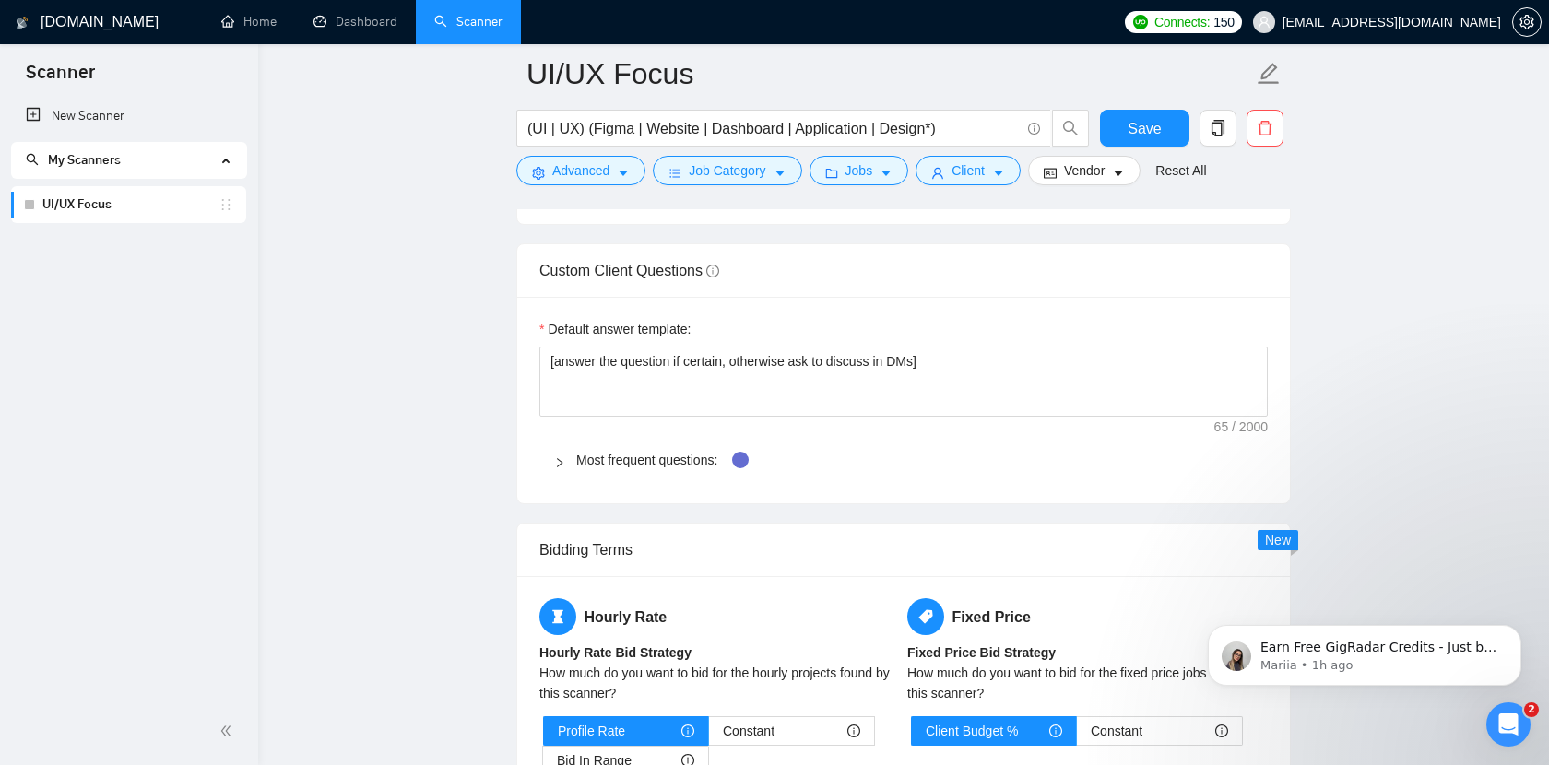
click at [565, 461] on div at bounding box center [565, 460] width 22 height 20
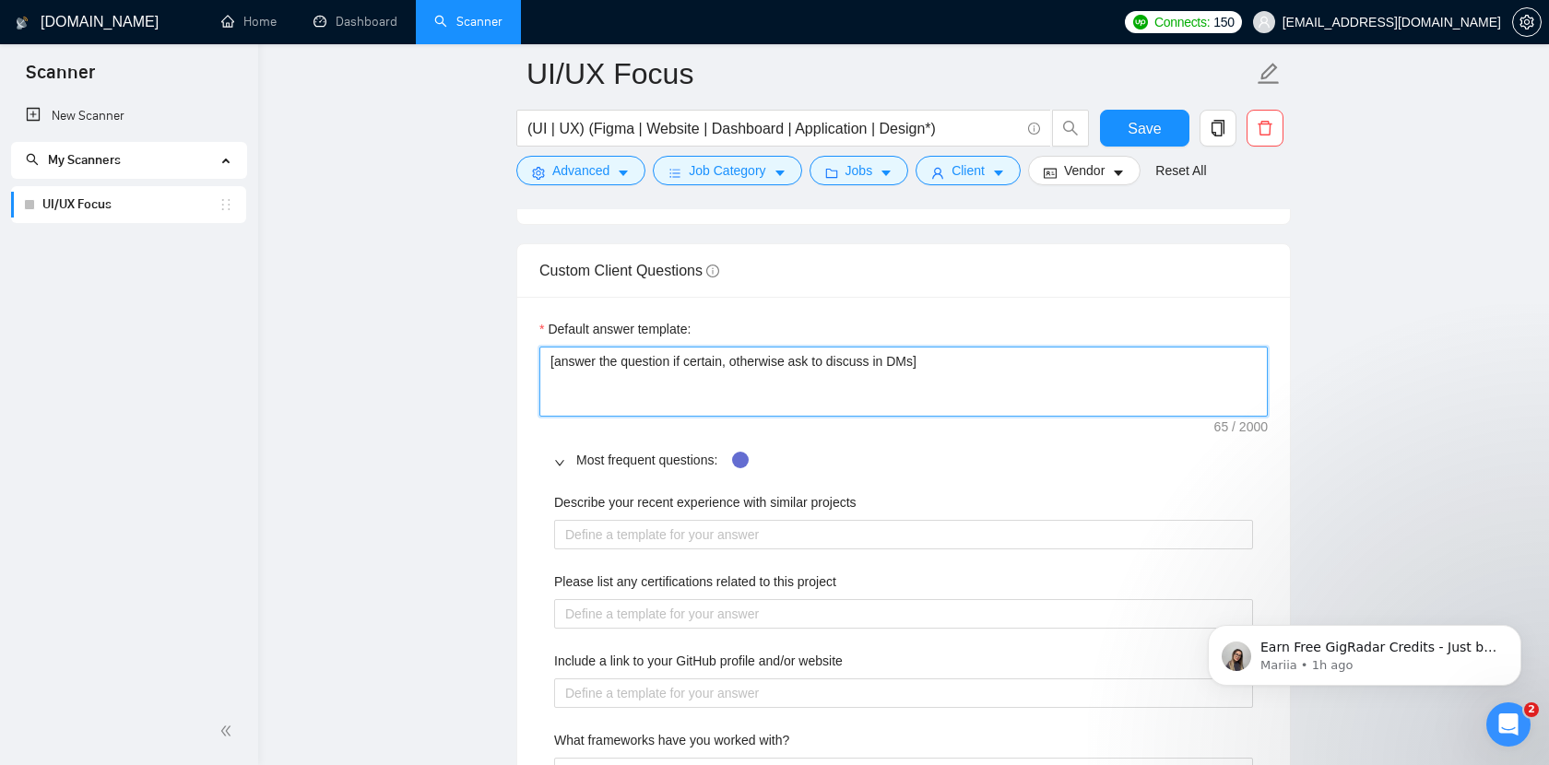
click at [927, 414] on textarea "[answer the question if certain, otherwise ask to discuss in DMs]" at bounding box center [903, 382] width 728 height 70
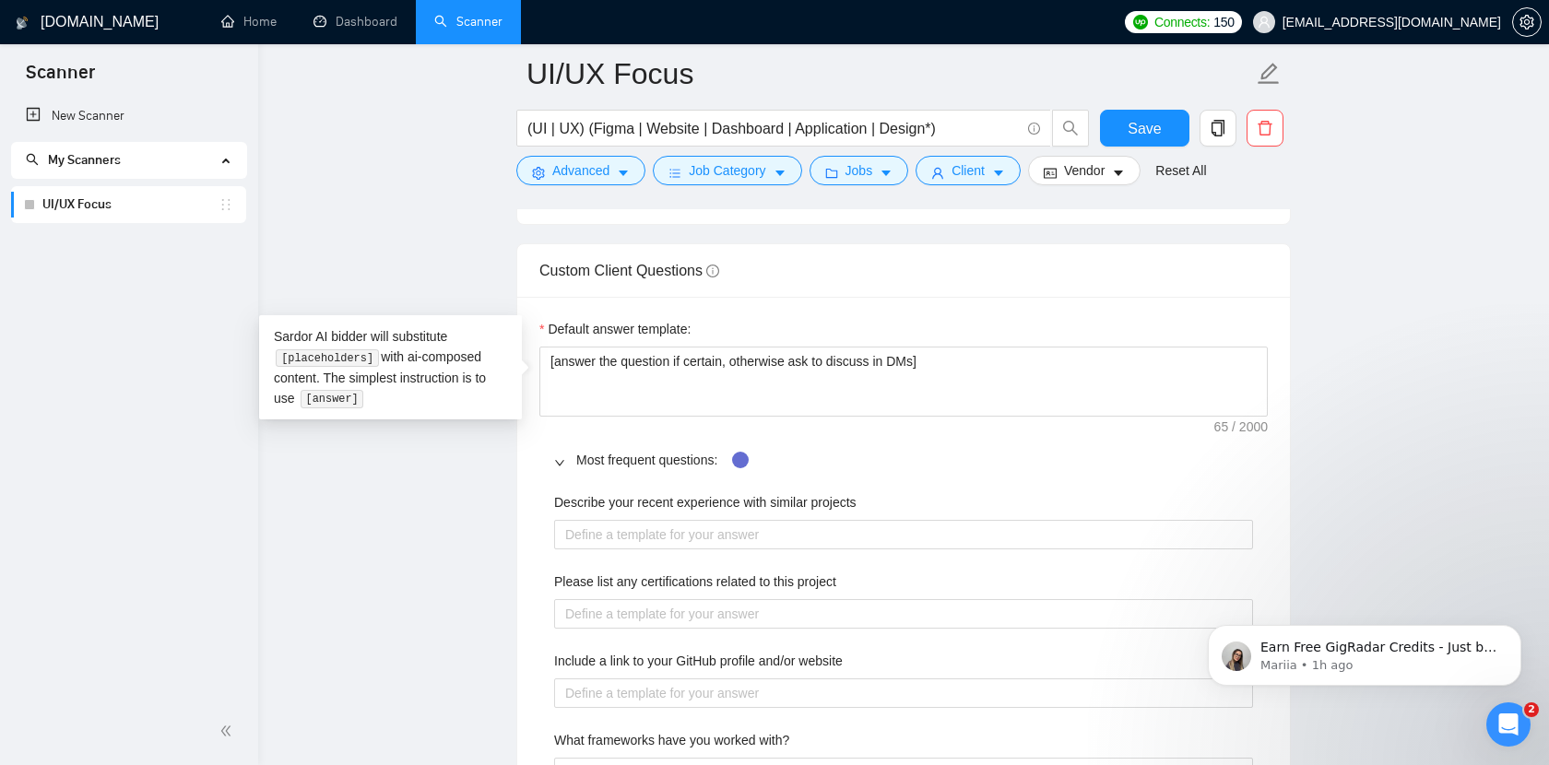
click at [944, 450] on span "Most frequent questions:" at bounding box center [914, 460] width 677 height 20
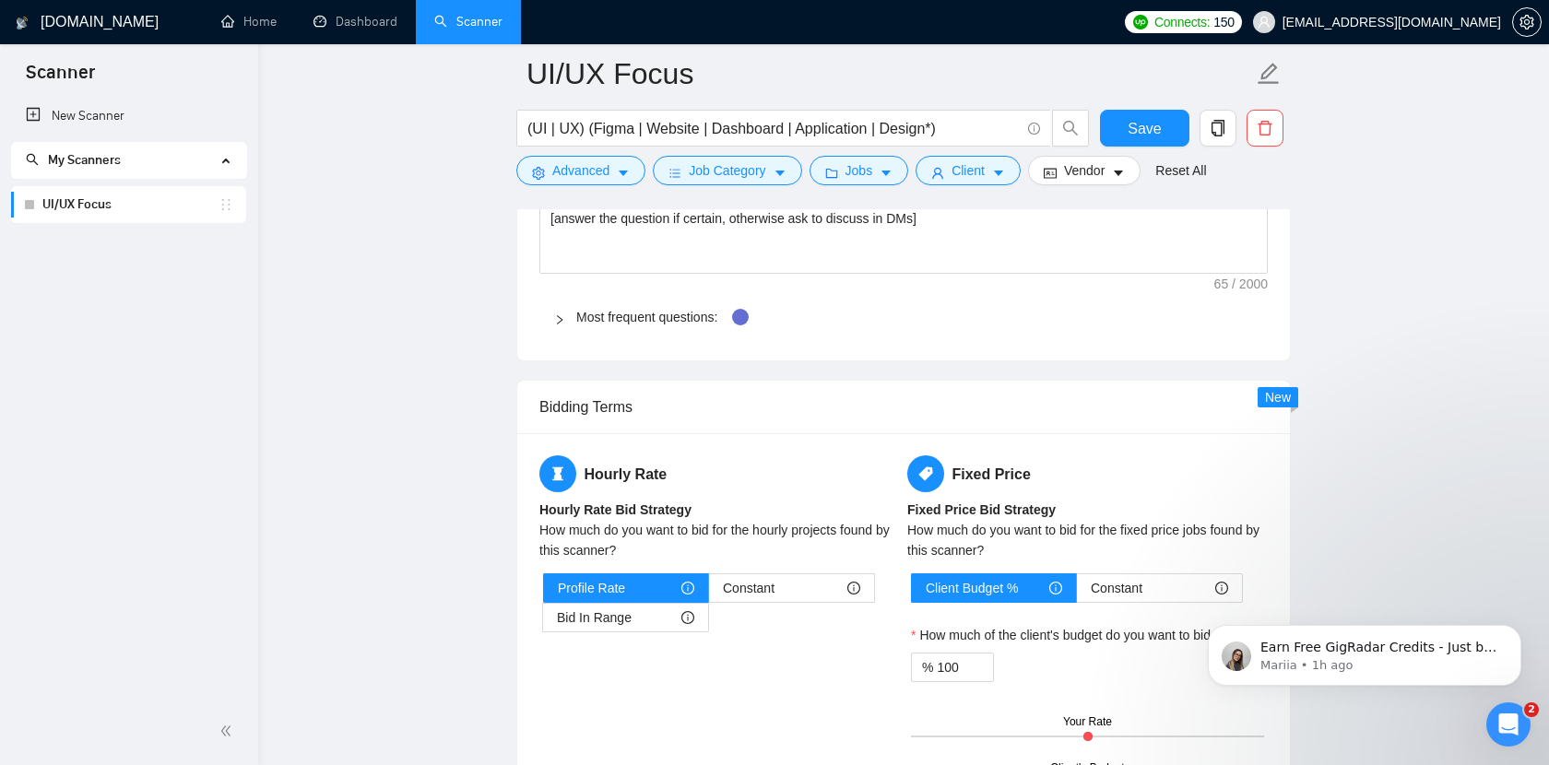
scroll to position [2851, 0]
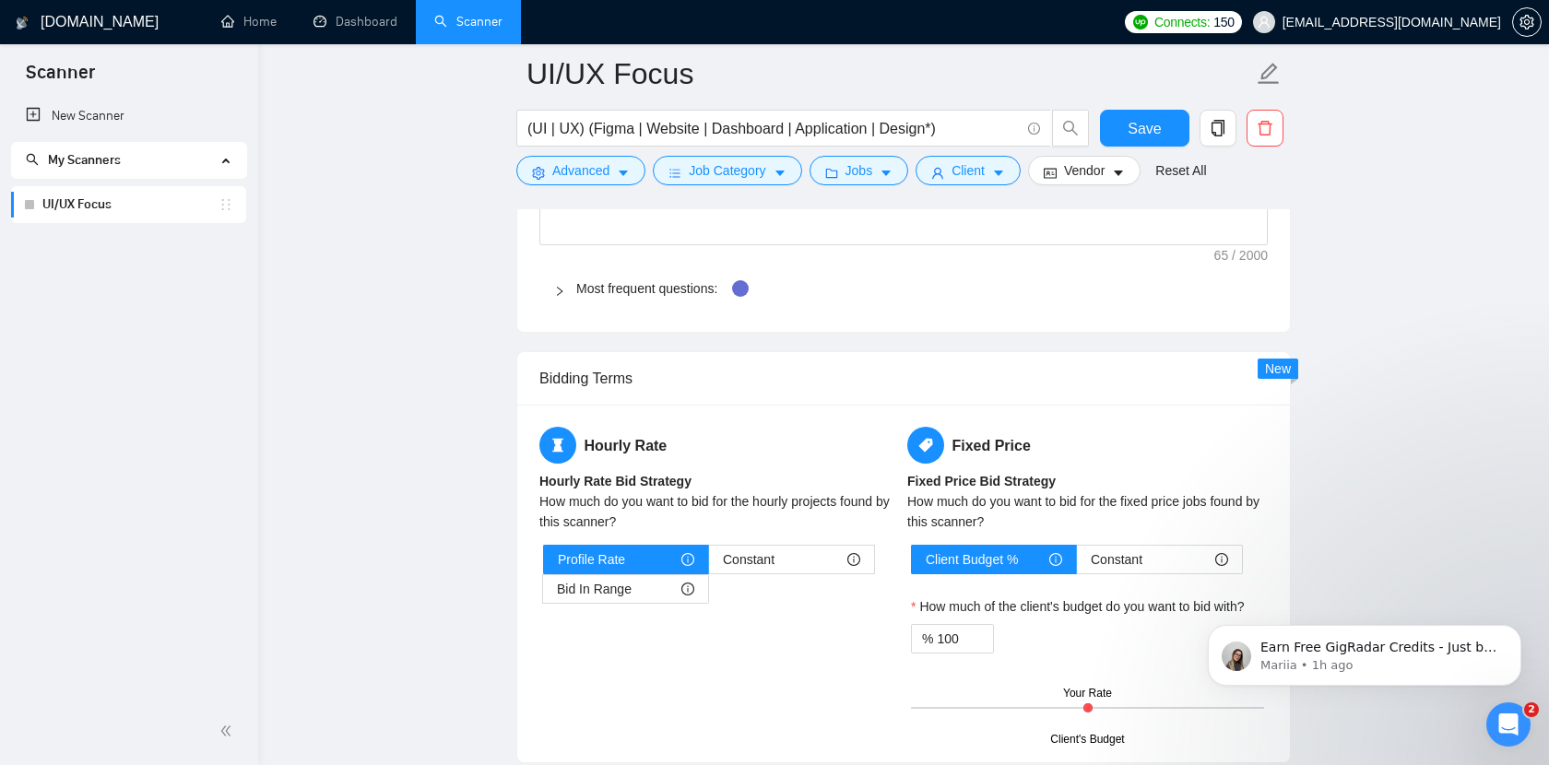
click at [569, 289] on div at bounding box center [565, 288] width 22 height 20
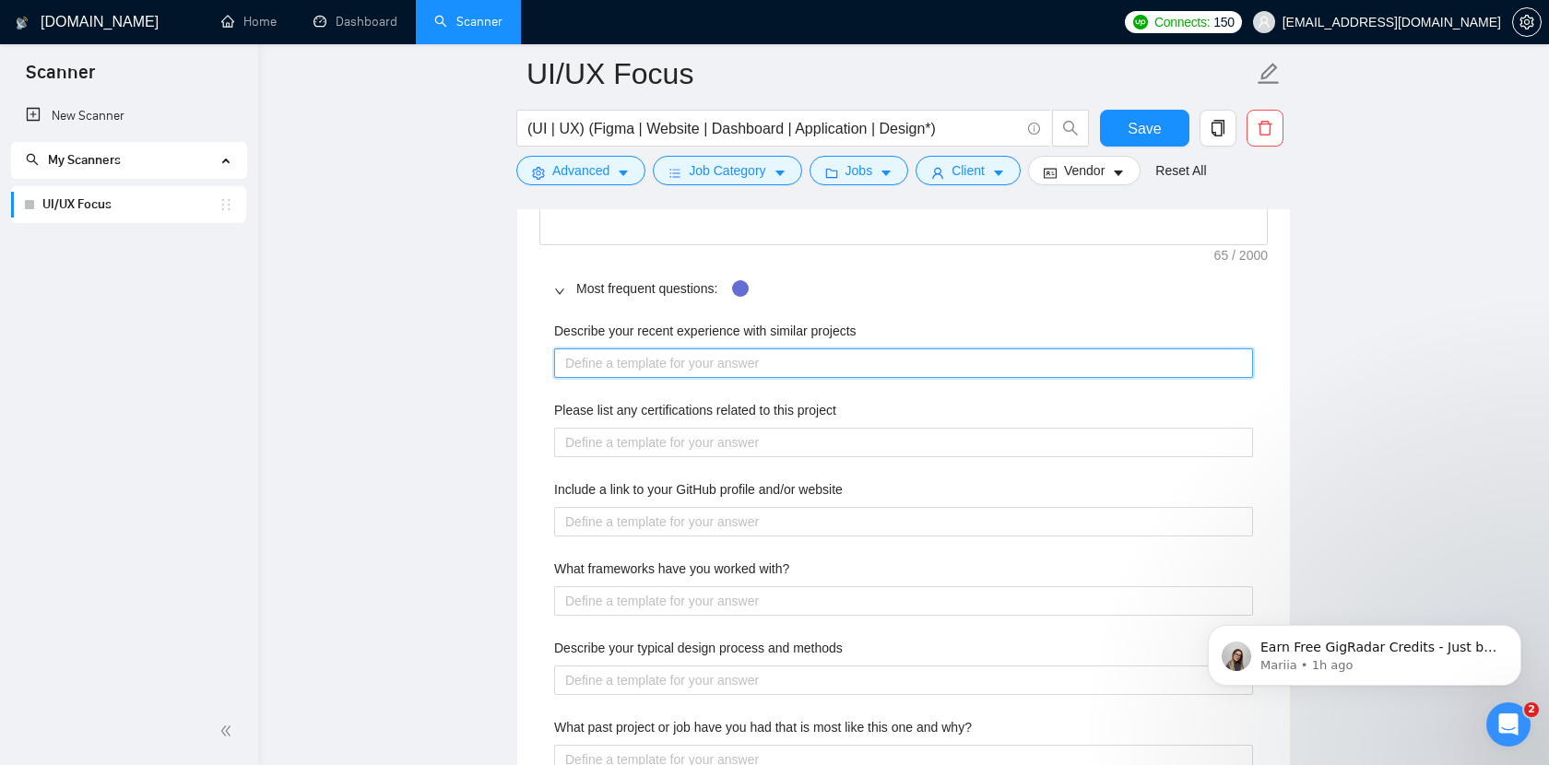
click at [774, 360] on projects "Describe your recent experience with similar projects" at bounding box center [903, 363] width 699 height 30
click at [903, 360] on projects "Describe your recent experience with similar projects" at bounding box center [903, 363] width 699 height 30
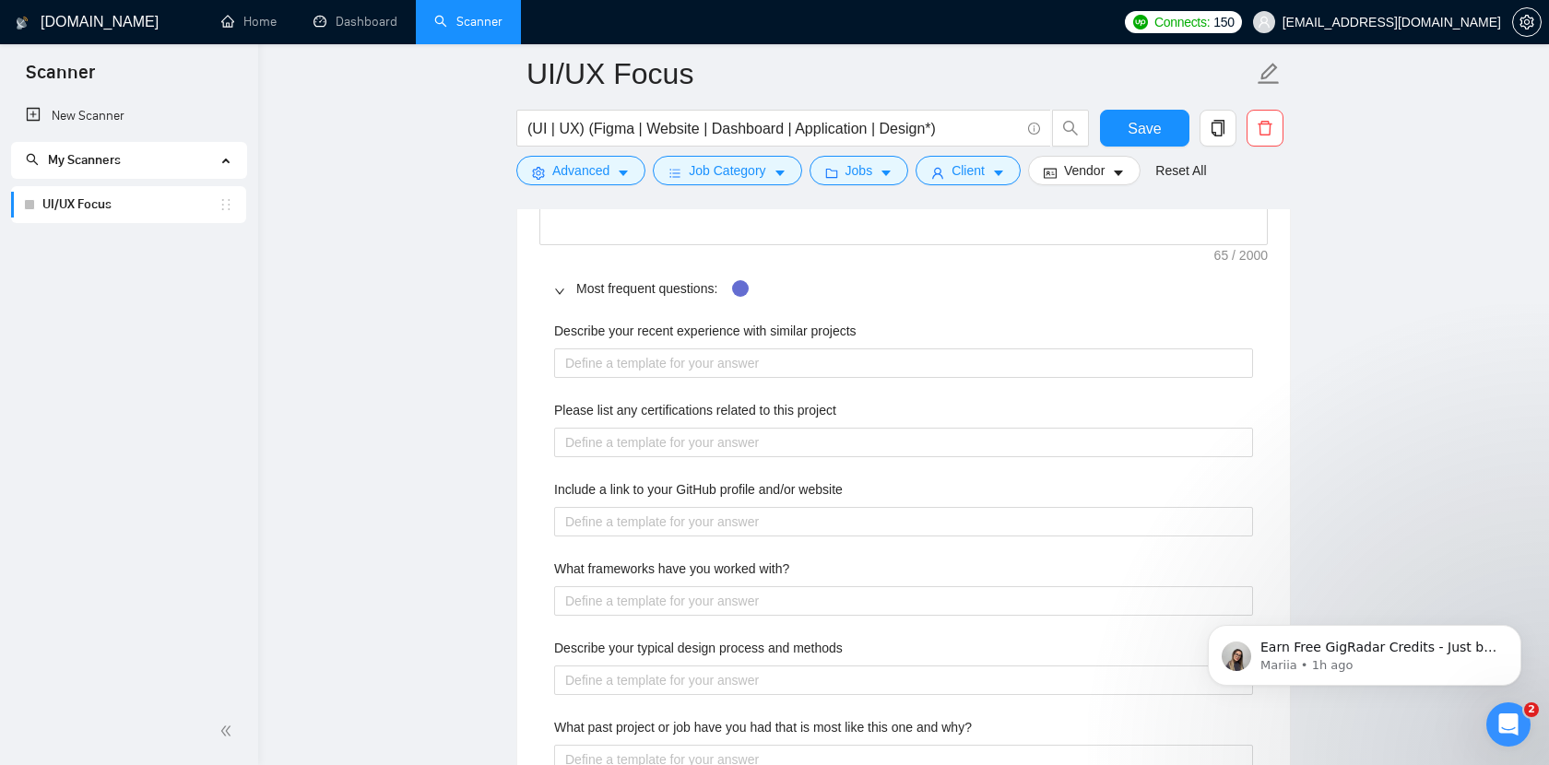
click at [972, 315] on div "Describe your recent experience with similar projects Please list any certifica…" at bounding box center [903, 717] width 728 height 815
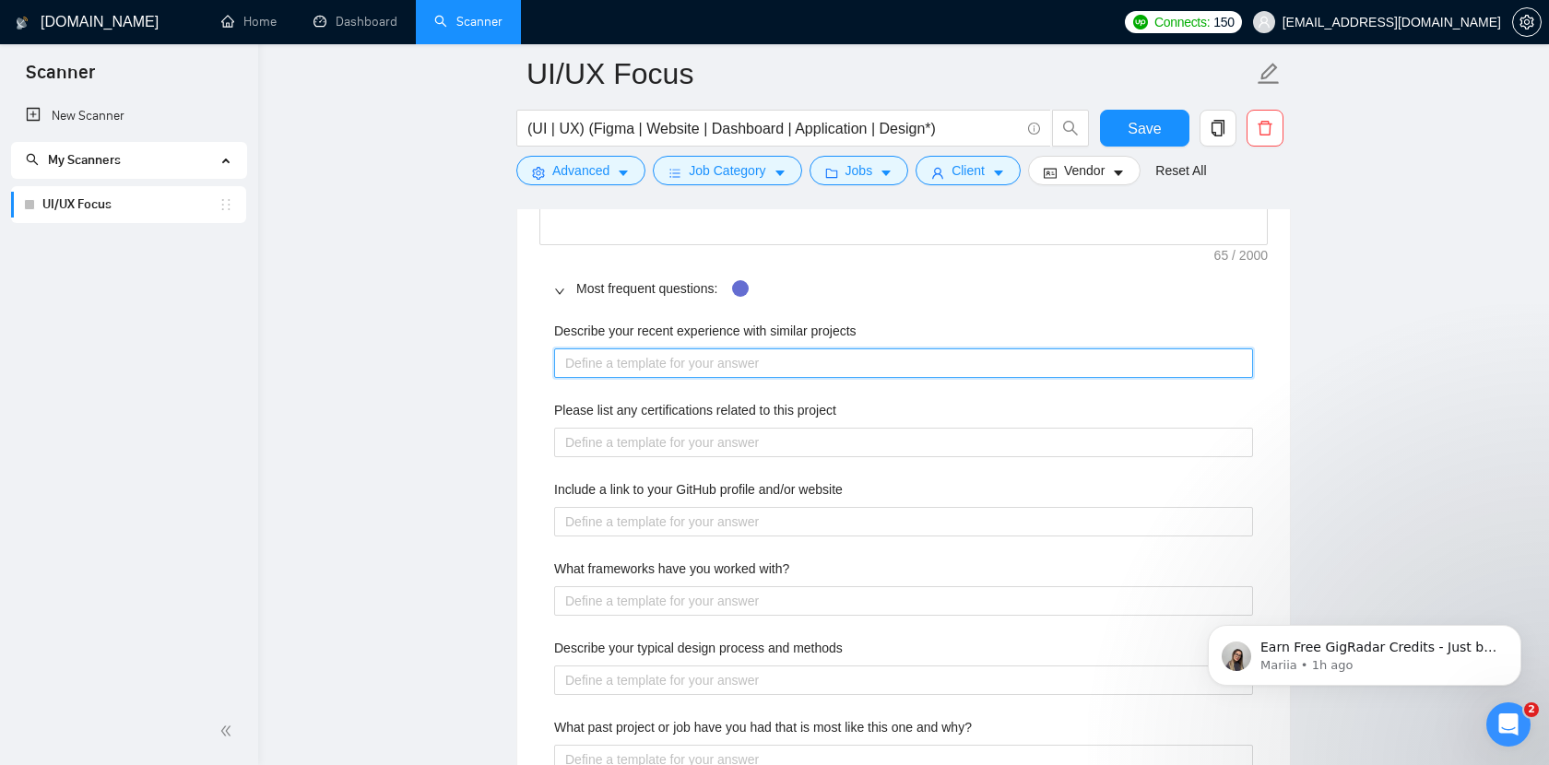
click at [860, 364] on projects "Describe your recent experience with similar projects" at bounding box center [903, 363] width 699 height 30
type projects "["
type projects "[E"
type projects "[Ex"
type projects "[Exp"
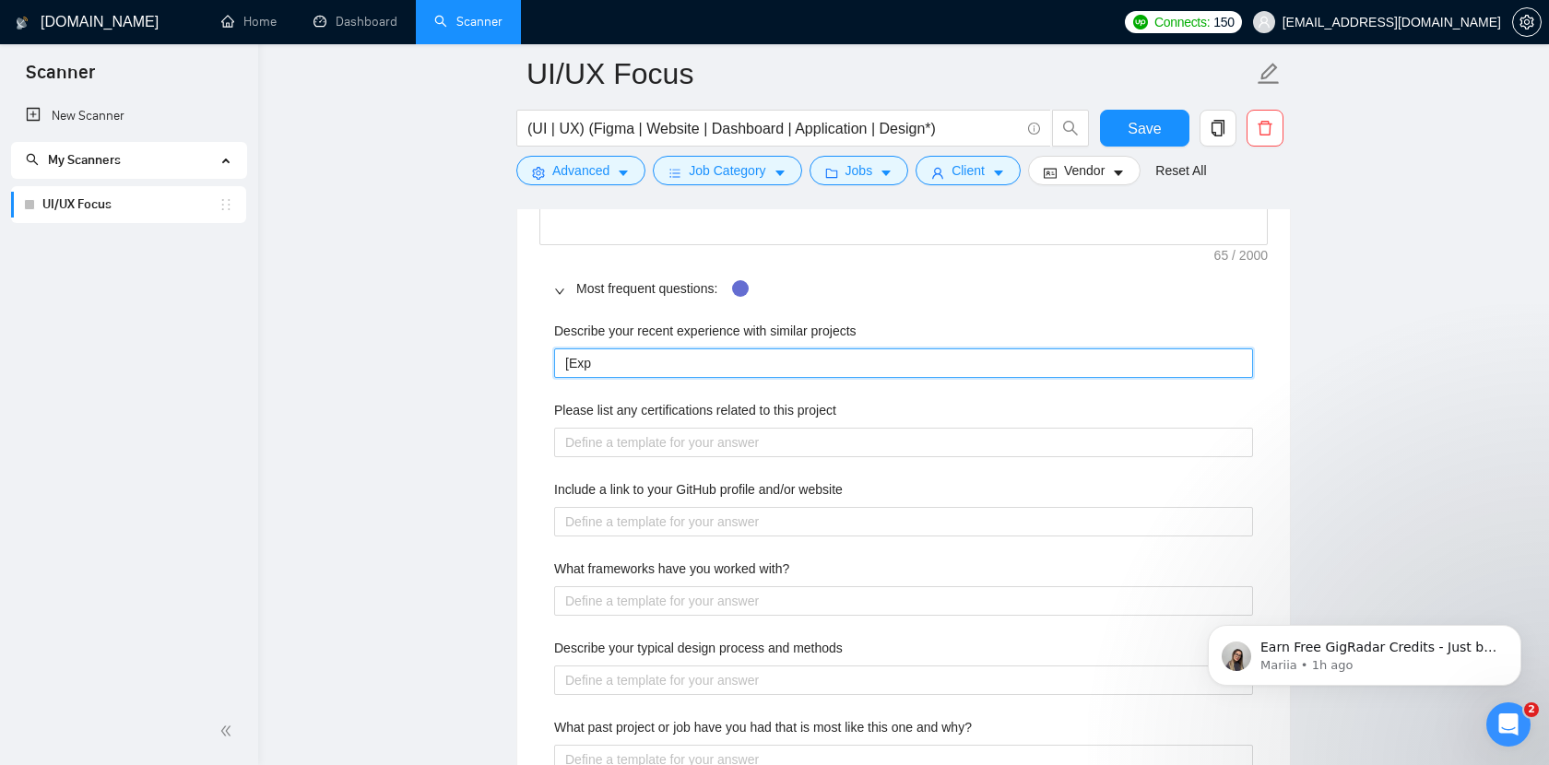
type projects "[Expl"
type projects "[Expla"
type projects "[Explai"
type projects "[Explain"
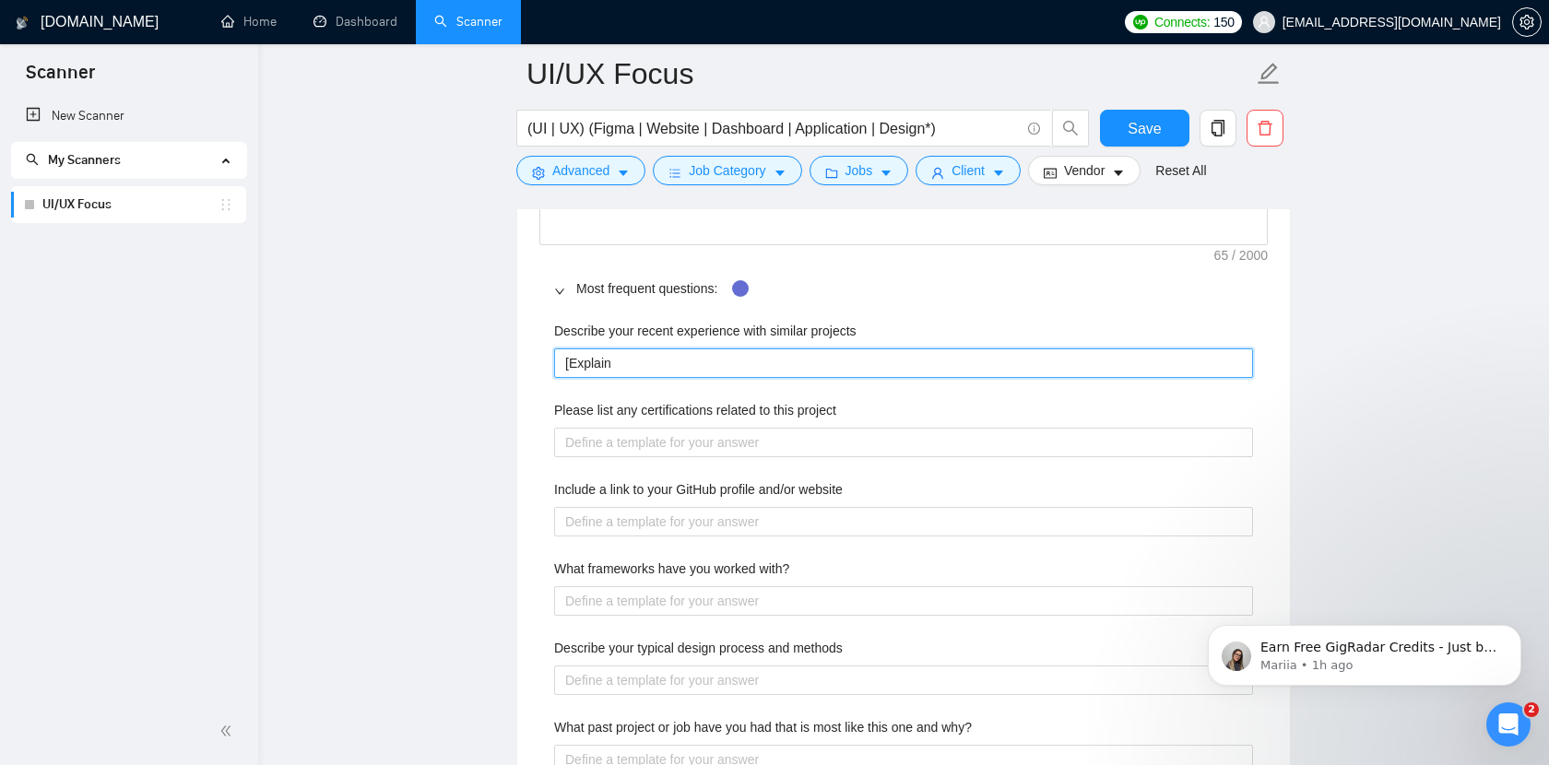
type projects "[Explain t"
type projects "[Explain th"
type projects "[Explain tha"
type projects "[Explain that"
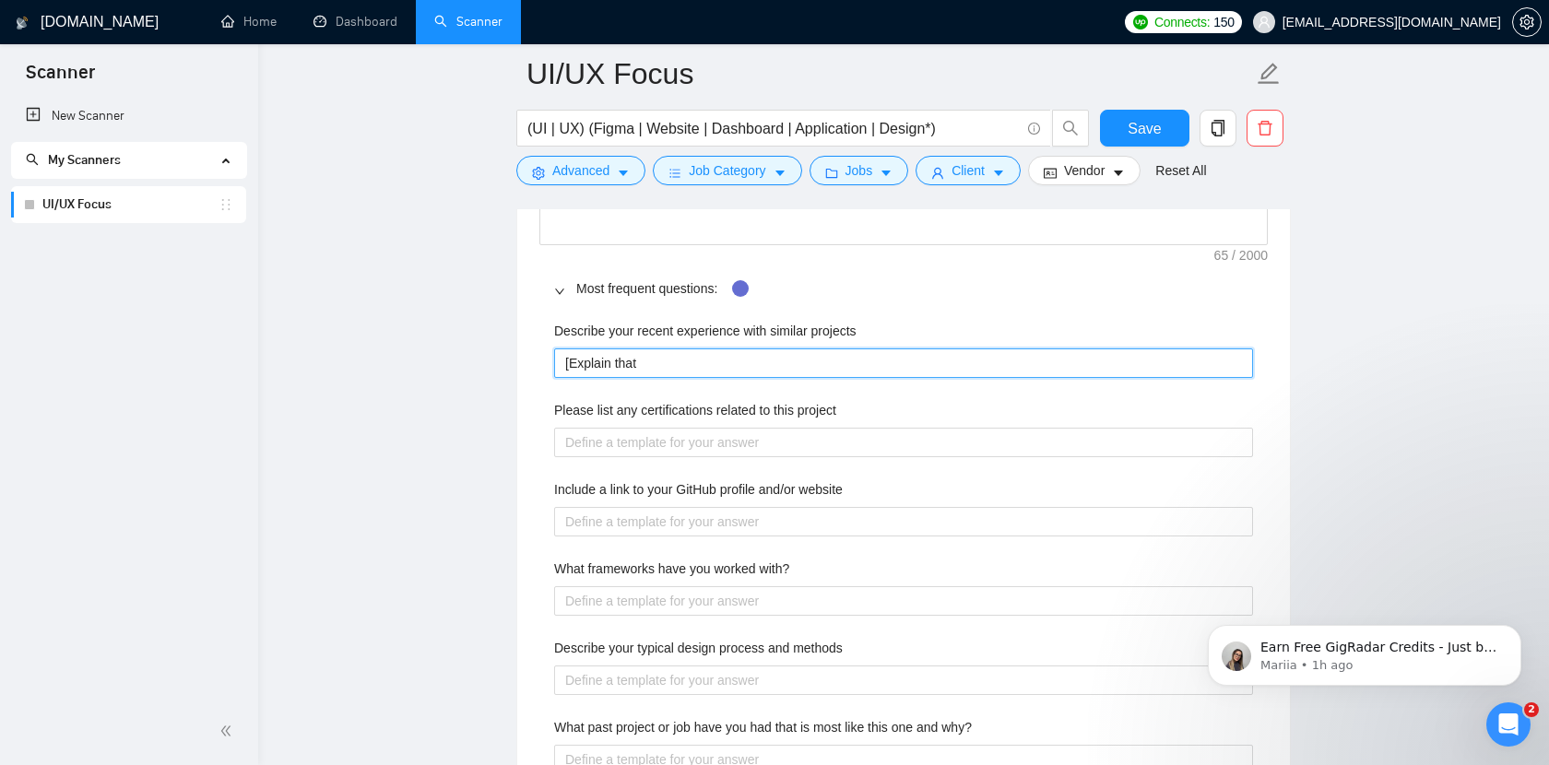
type projects "[Explain that w"
type projects "[Explain that we"
type projects "[Explain that we h"
type projects "[Explain that we ha"
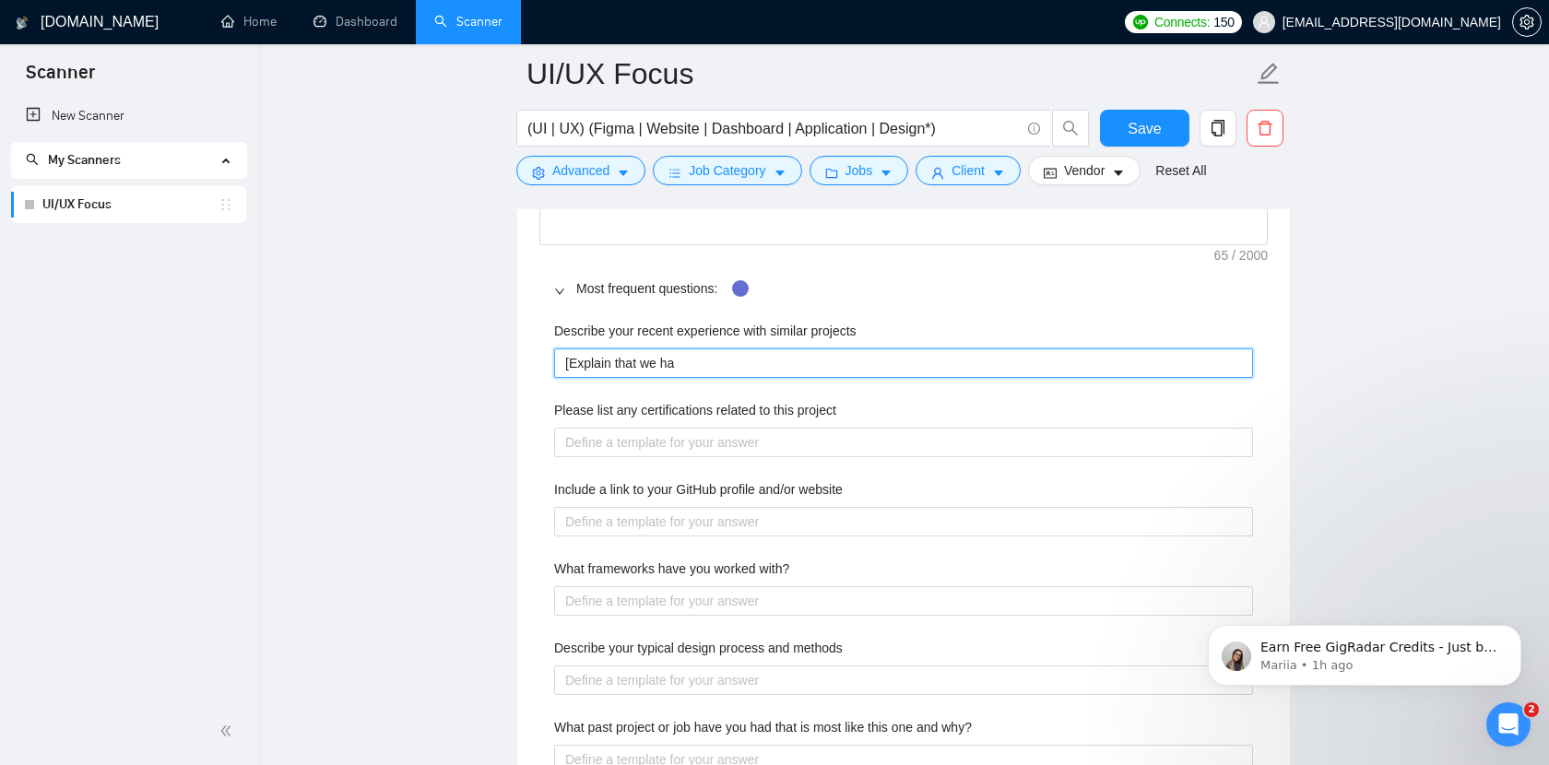
type projects "[Explain that we hav"
type projects "[Explain that we have"
type projects "[Explain that we have t"
type projects "[Explain that we have th"
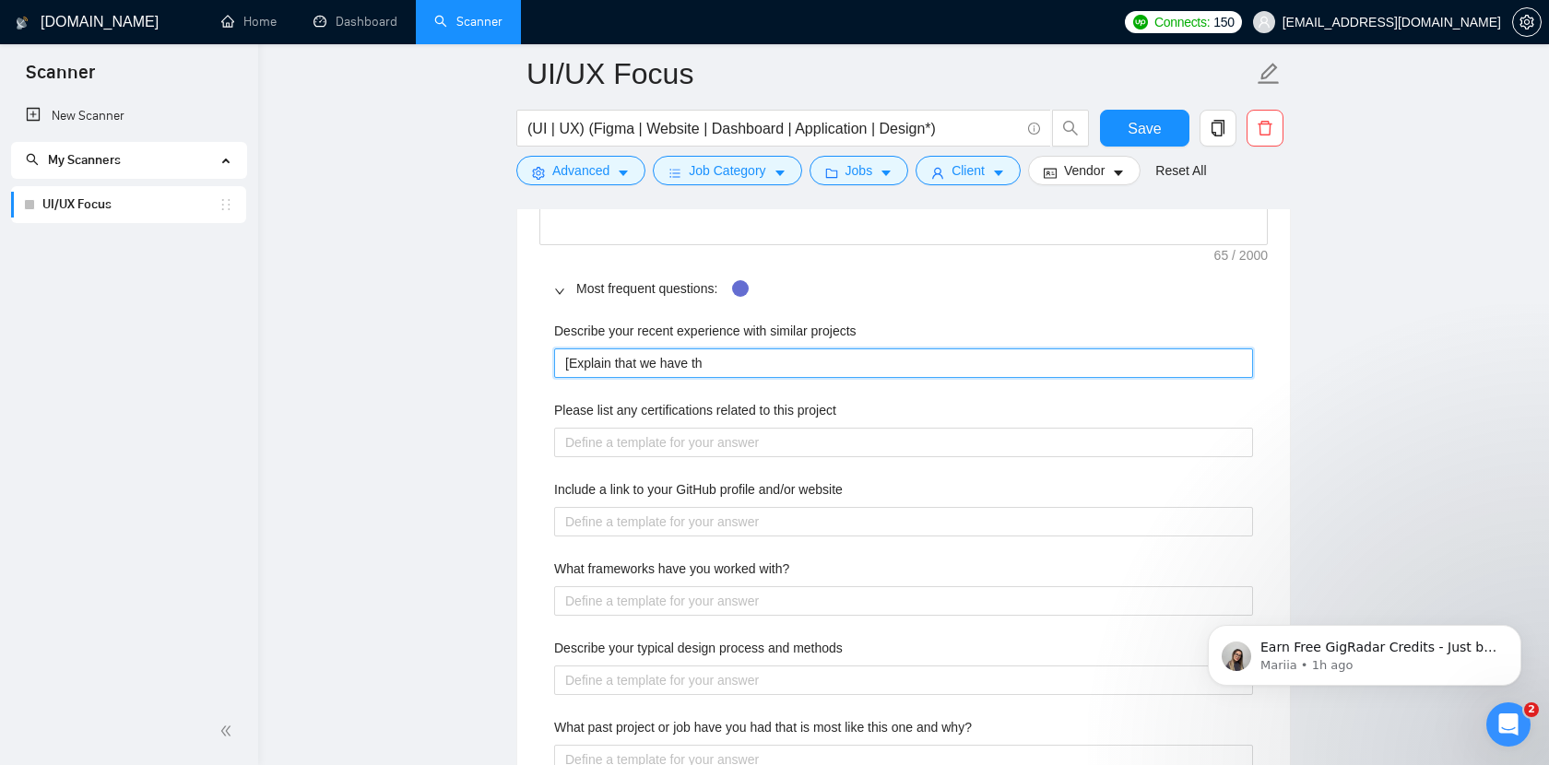
type projects "[Explain that we have the"
type projects "[Explain that we have the e"
type projects "[Explain that we have the ex"
type projects "[Explain that we have the exp"
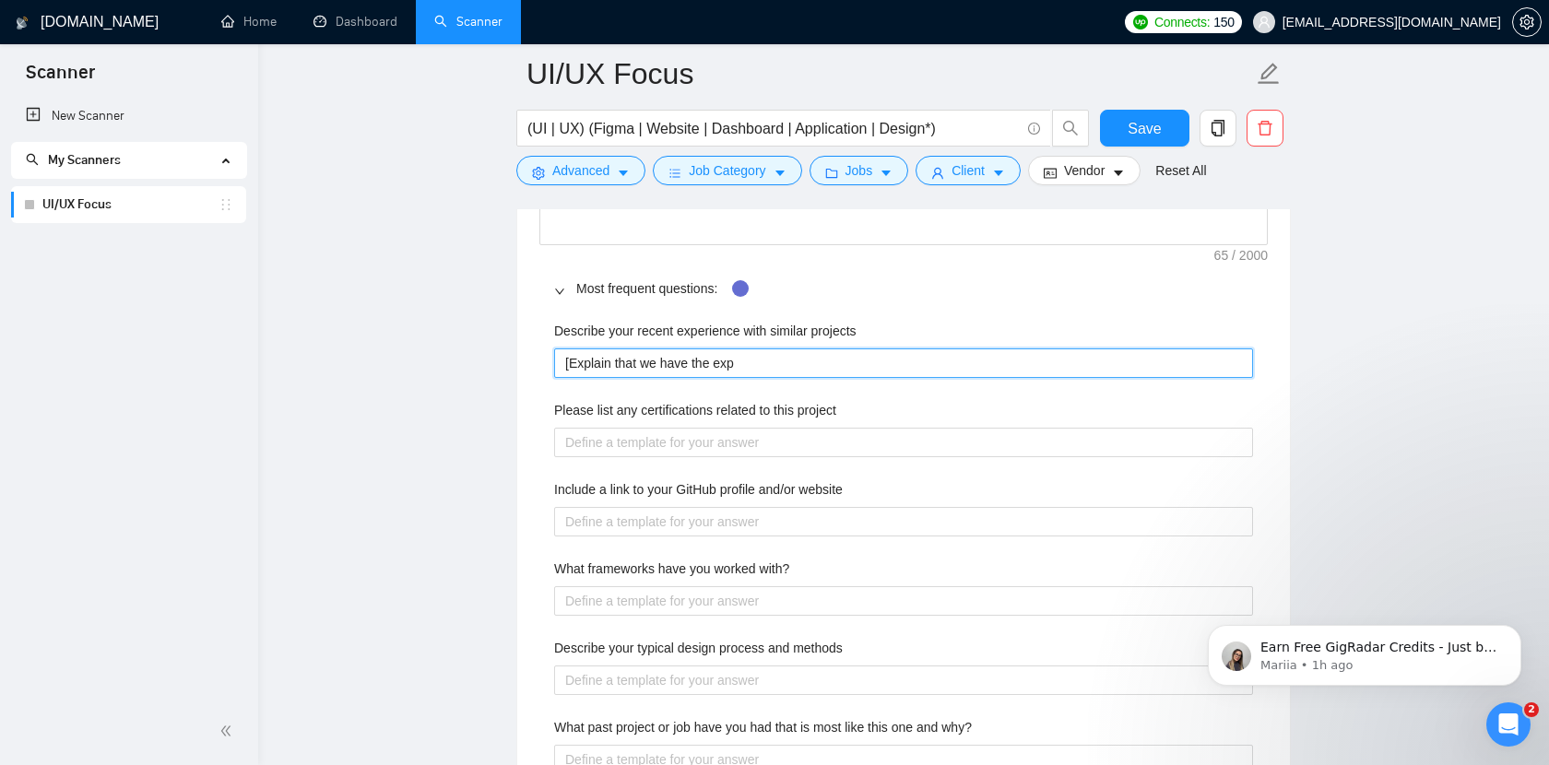
type projects "[Explain that we have the expe"
type projects "[Explain that we have the exper"
type projects "[Explain that we have the experi"
type projects "[Explain that we have the experie"
type projects "[Explain that we have the experien"
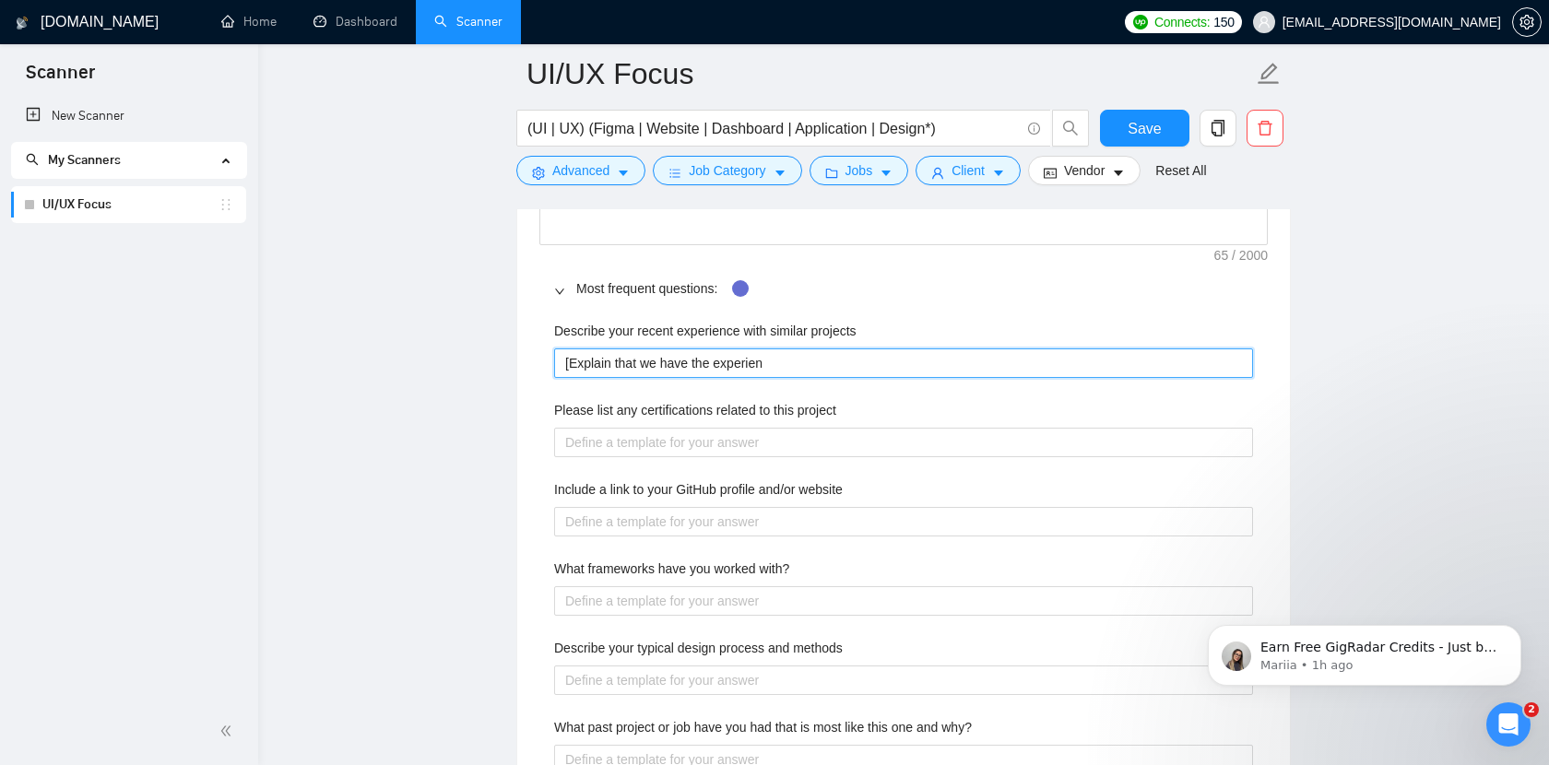
type projects "[Explain that we have the experienc"
type projects "[Explain that we have the experience"
type projects "[Explain that we have the experience i"
type projects "[Explain that we have the experience in"
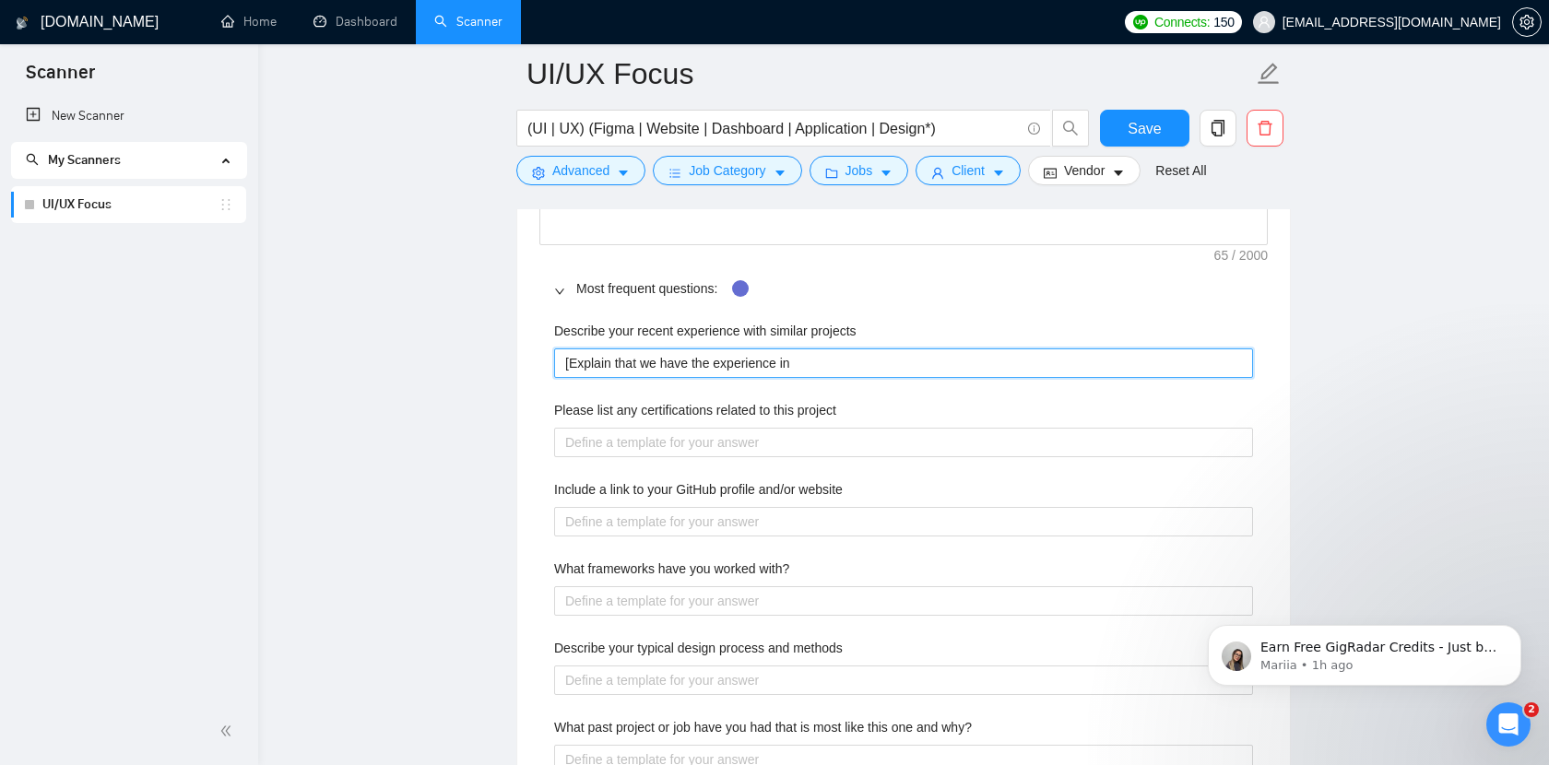
type projects "[Explain that we have the experience in"
type projects "[Explain that we have the experience in m"
type projects "[Explain that we have the experience in mo"
type projects "[Explain that we have the experience in mor"
type projects "[Explain that we have the experience in more"
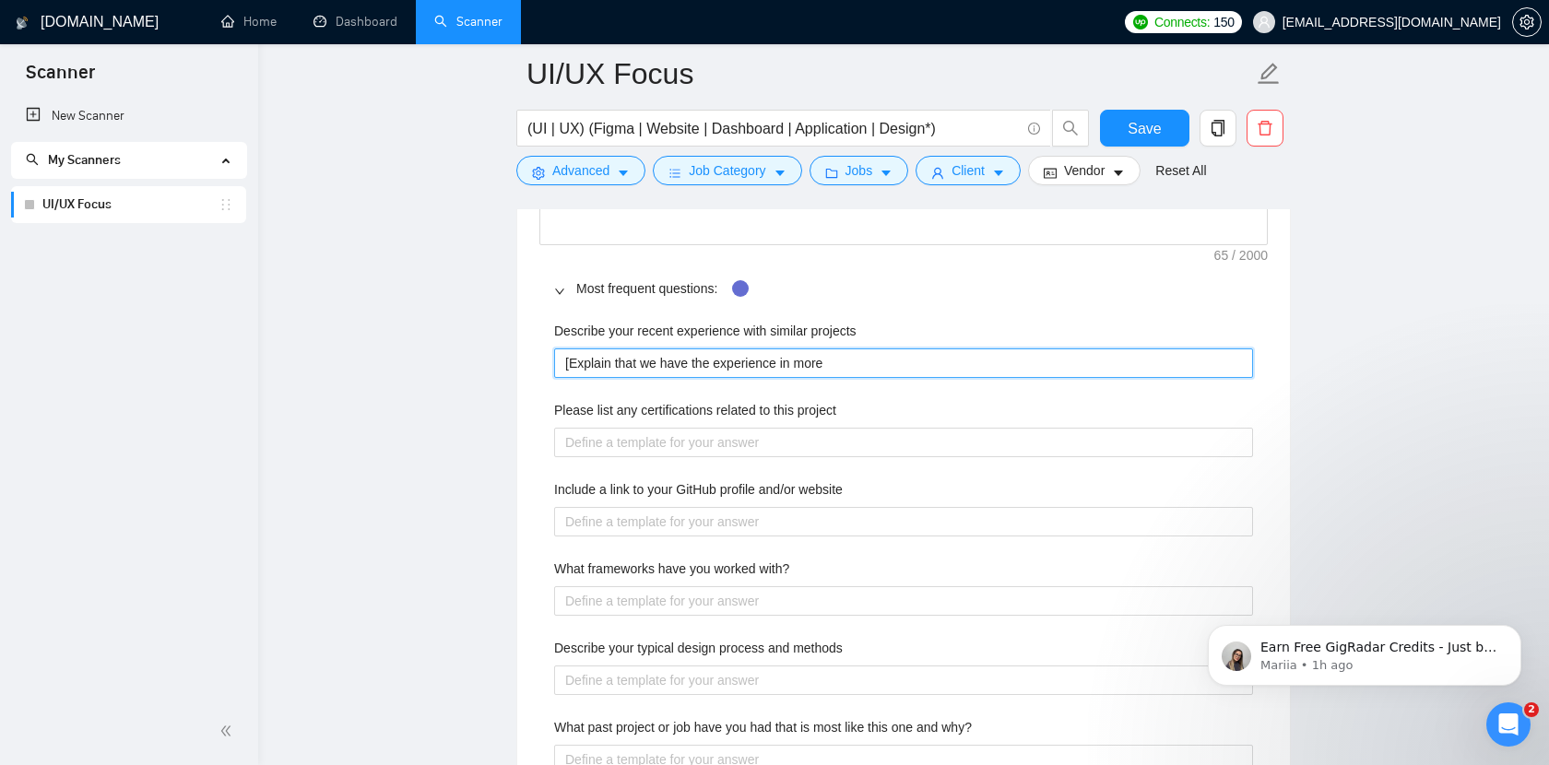
type projects "[Explain that we have the experience in more"
type projects "[Explain that we have the experience in more t"
type projects "[Explain that we have the experience in more th"
type projects "[Explain that we have the experience in more tha"
type projects "[Explain that we have the experience in more that"
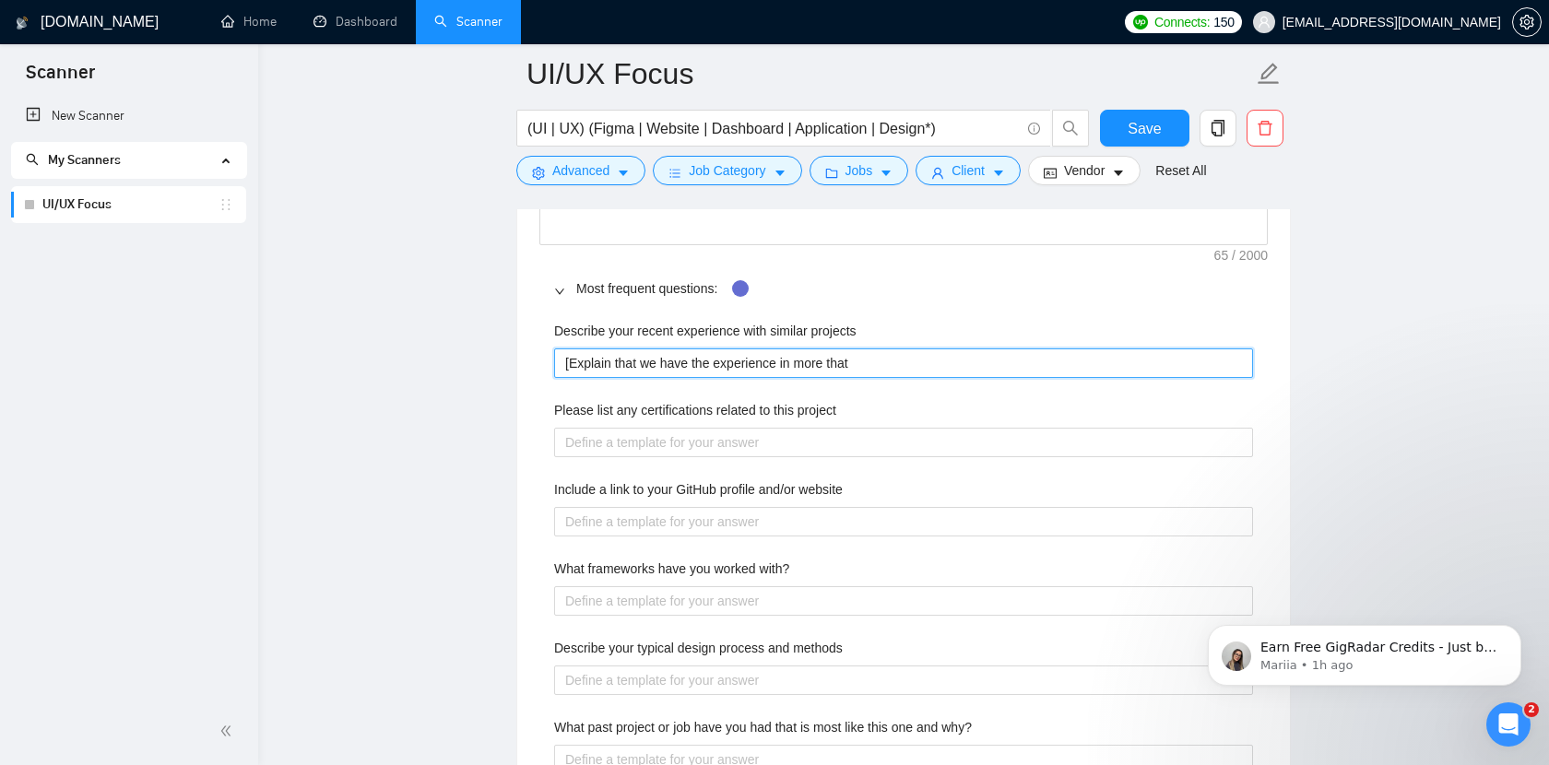
type projects "[Explain that we have the experience in more tha"
type projects "[Explain that we have the experience in more than"
type projects "[Explain that we have the experience in more than 4"
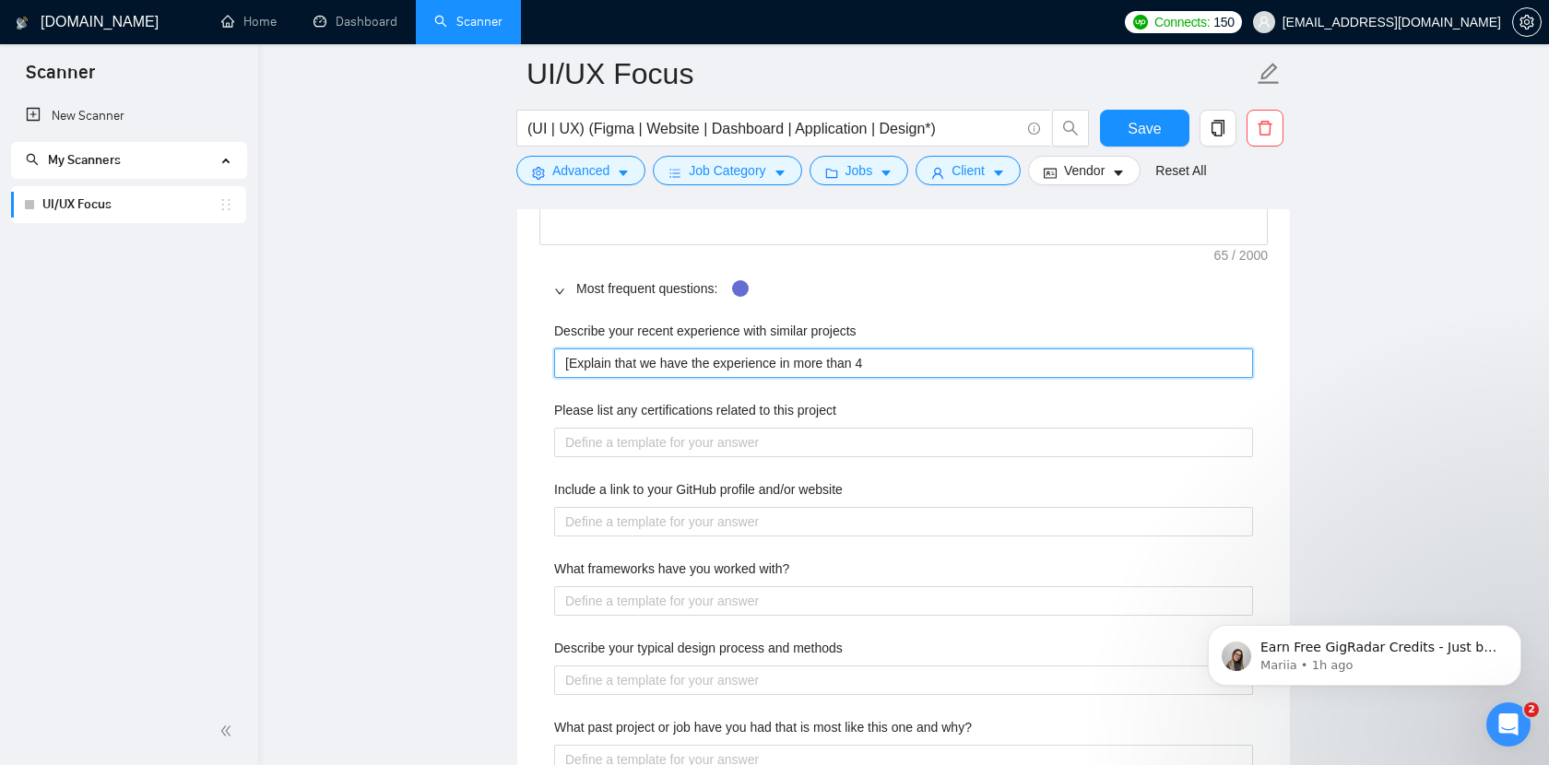
type projects "[Explain that we have the experience in more than 4 y"
type projects "[Explain that we have the experience in more than 4 ya"
type projects "[Explain that we have the experience in more than 4 y"
type projects "[Explain that we have the experience in more than 4 ye"
type projects "[Explain that we have the experience in more than 4 yea"
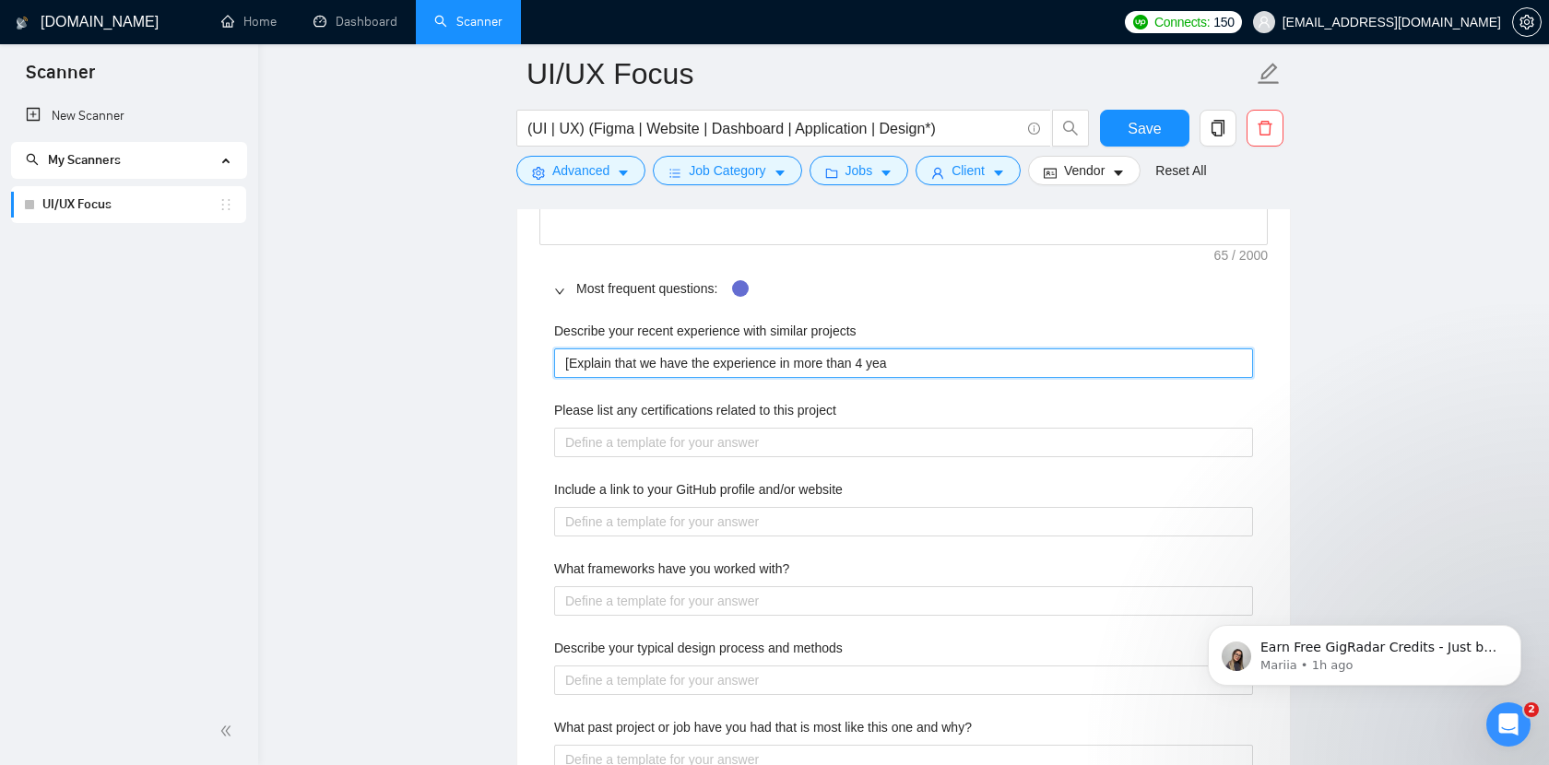
type projects "[Explain that we have the experience in more than 4 year"
type projects "[Explain that we have the experience in more than 4 years"
type projects "[Explain that we have the experience in more than 4 years i"
type projects "[Explain that we have the experience in more than 4 years in"
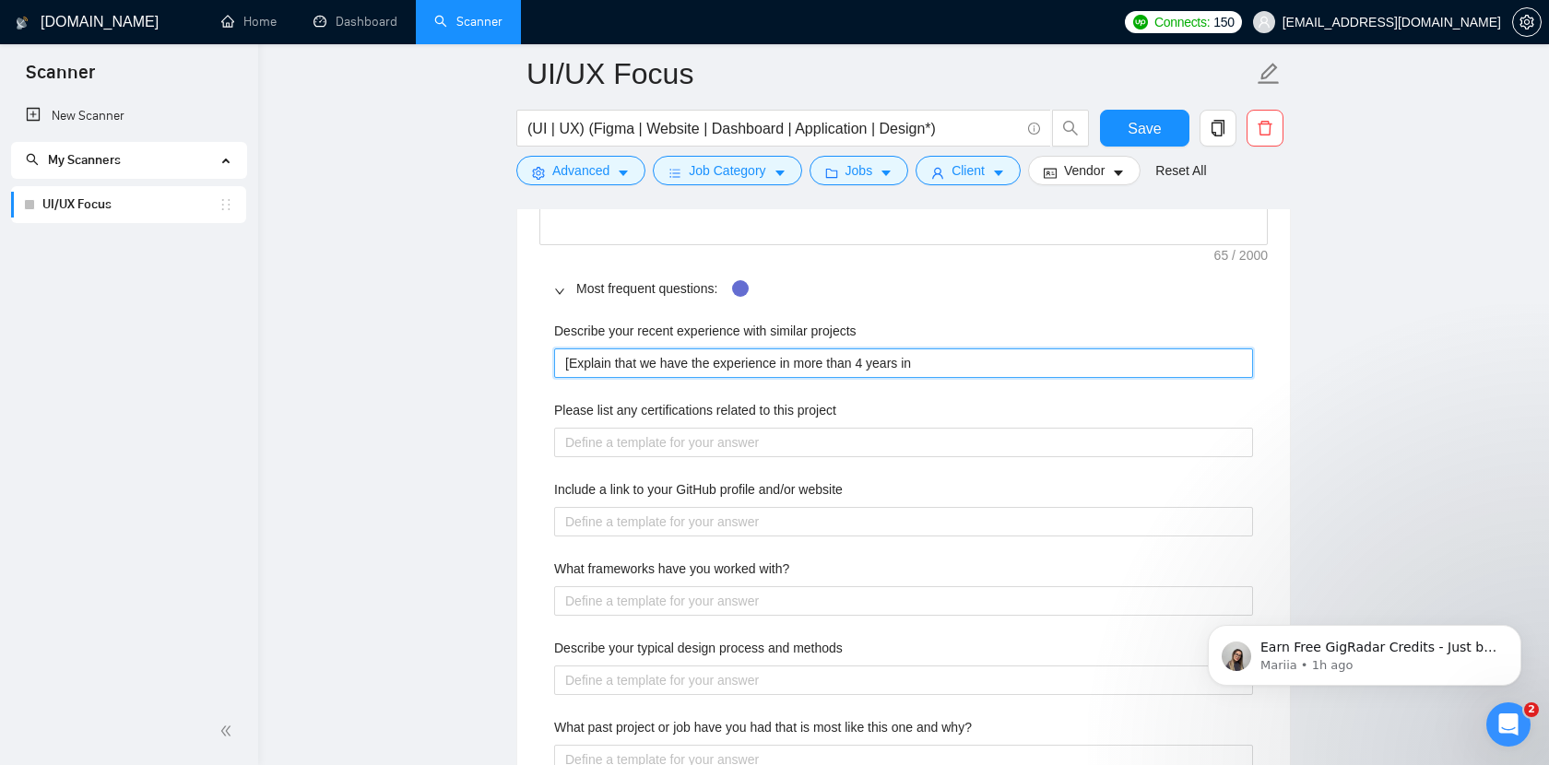
type projects "[Explain that we have the experience in more than 4 years in"
type projects "[Explain that we have the experience in more than 4 years in p"
type projects "[Explain that we have the experience in more than 4 years in pr"
type projects "[Explain that we have the experience in more than 4 years in pro"
type projects "[Explain that we have the experience in more than 4 years in prov"
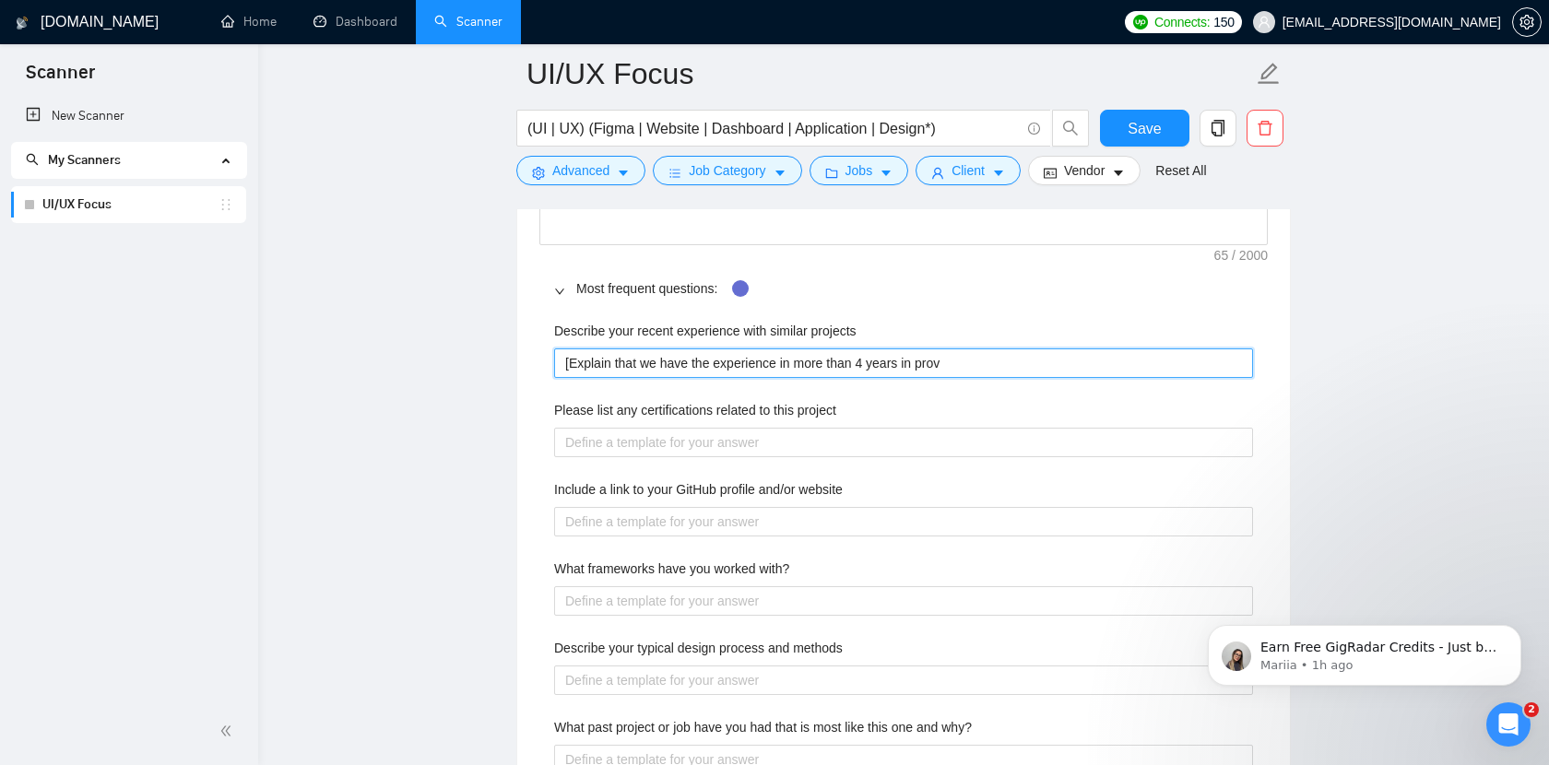
type projects "[Explain that we have the experience in more than 4 years in provi"
type projects "[Explain that we have the experience in more than 4 years in provid"
type projects "[Explain that we have the experience in more than 4 years in providi"
type projects "[Explain that we have the experience in more than 4 years in providin"
type projects "[Explain that we have the experience in more than 4 years in providing"
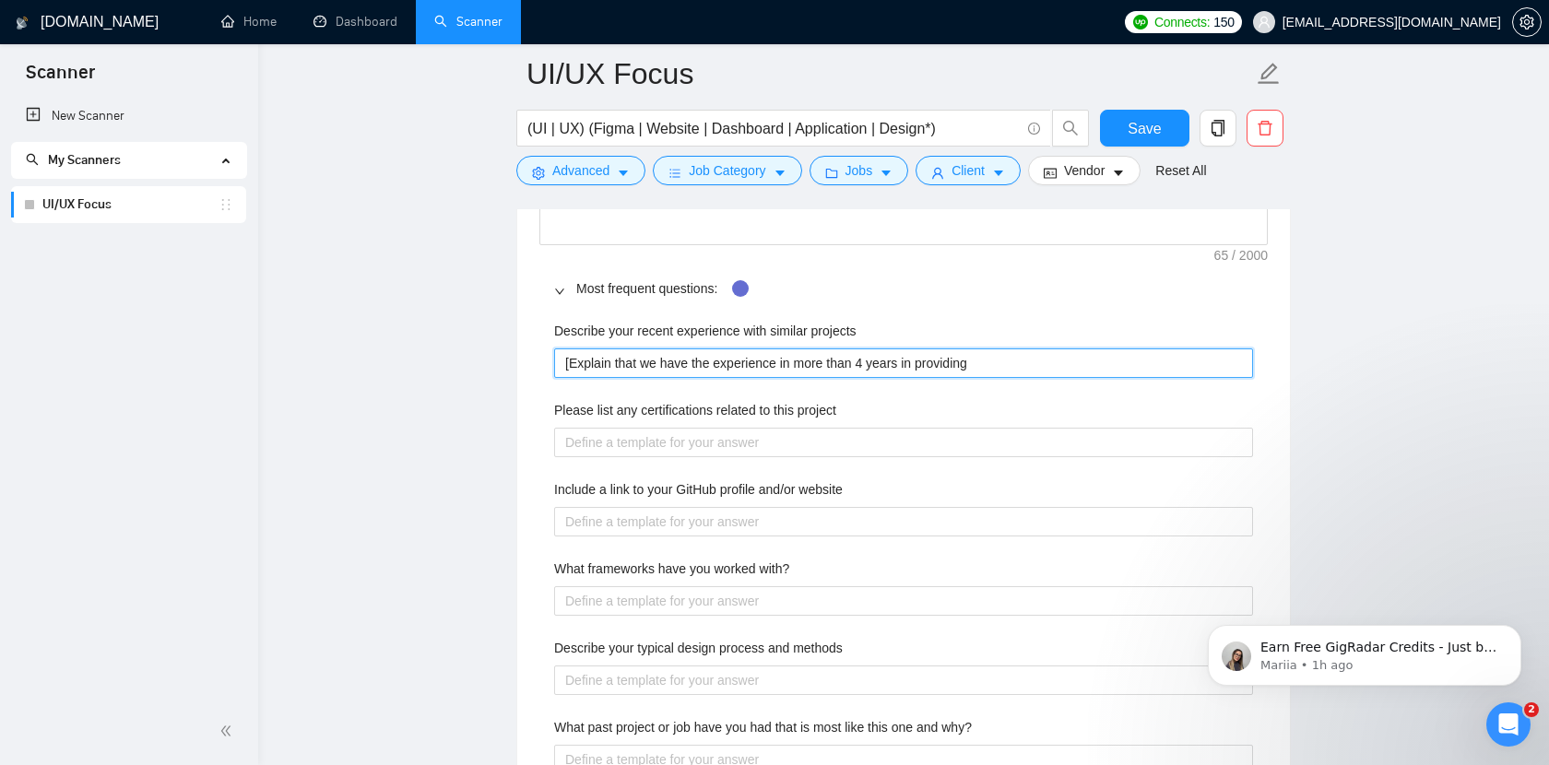
type projects "[Explain that we have the experience in more than 4 years in providing"
type projects "[Explain that we have the experience in more than 4 years in providing D"
type projects "[Explain that we have the experience in more than 4 years in providing De"
type projects "[Explain that we have the experience in more than 4 years in providing Des"
type projects "[Explain that we have the experience in more than 4 years in providing Desi"
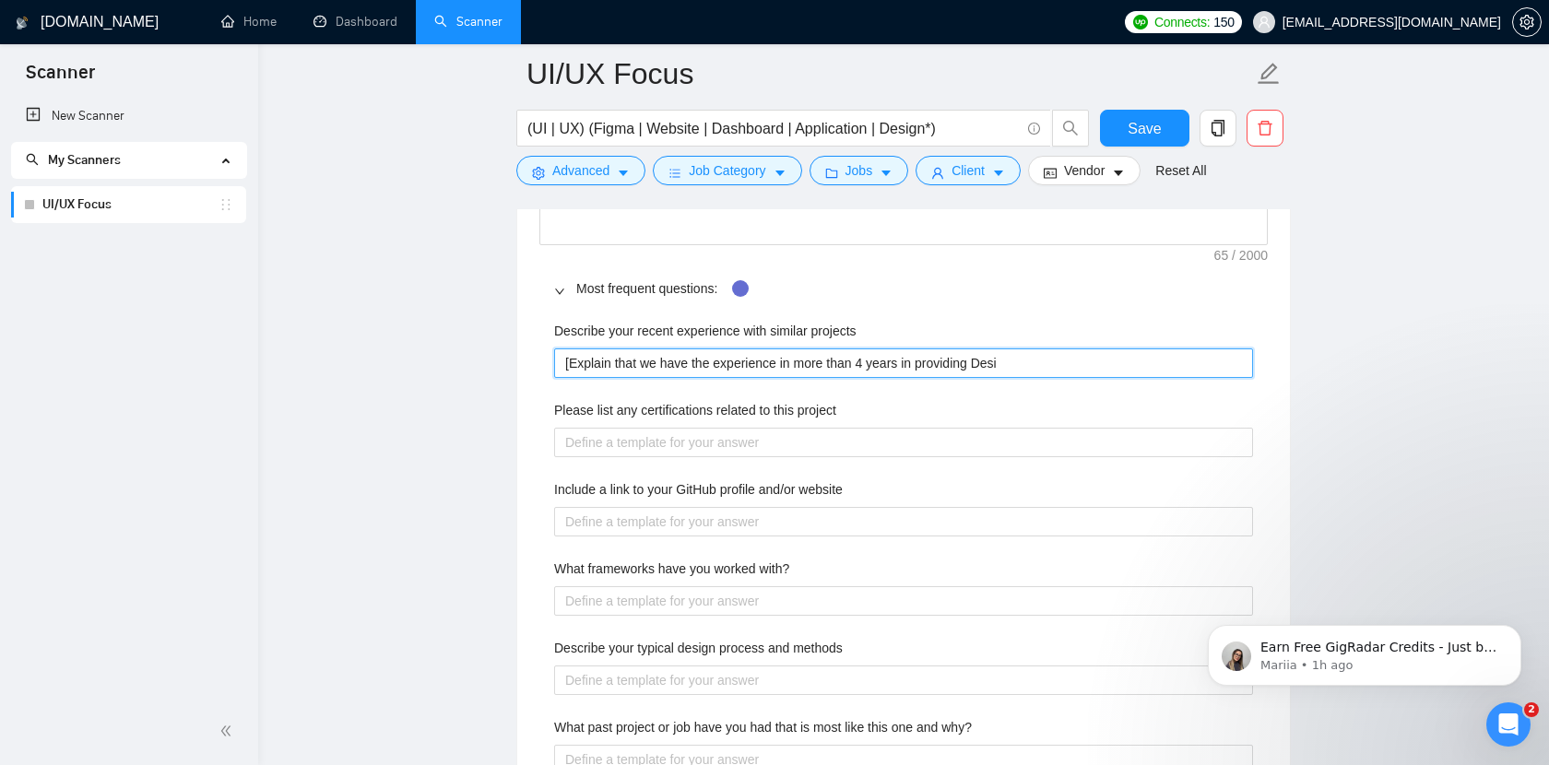
type projects "[Explain that we have the experience in more than 4 years in providing Desig"
type projects "[Explain that we have the experience in more than 4 years in providing Design"
type projects "[Explain that we have the experience in more than 4 years in providing Desig"
type projects "[Explain that we have the experience in more than 4 years in providing Desi"
type projects "[Explain that we have the experience in more than 4 years in providing Des"
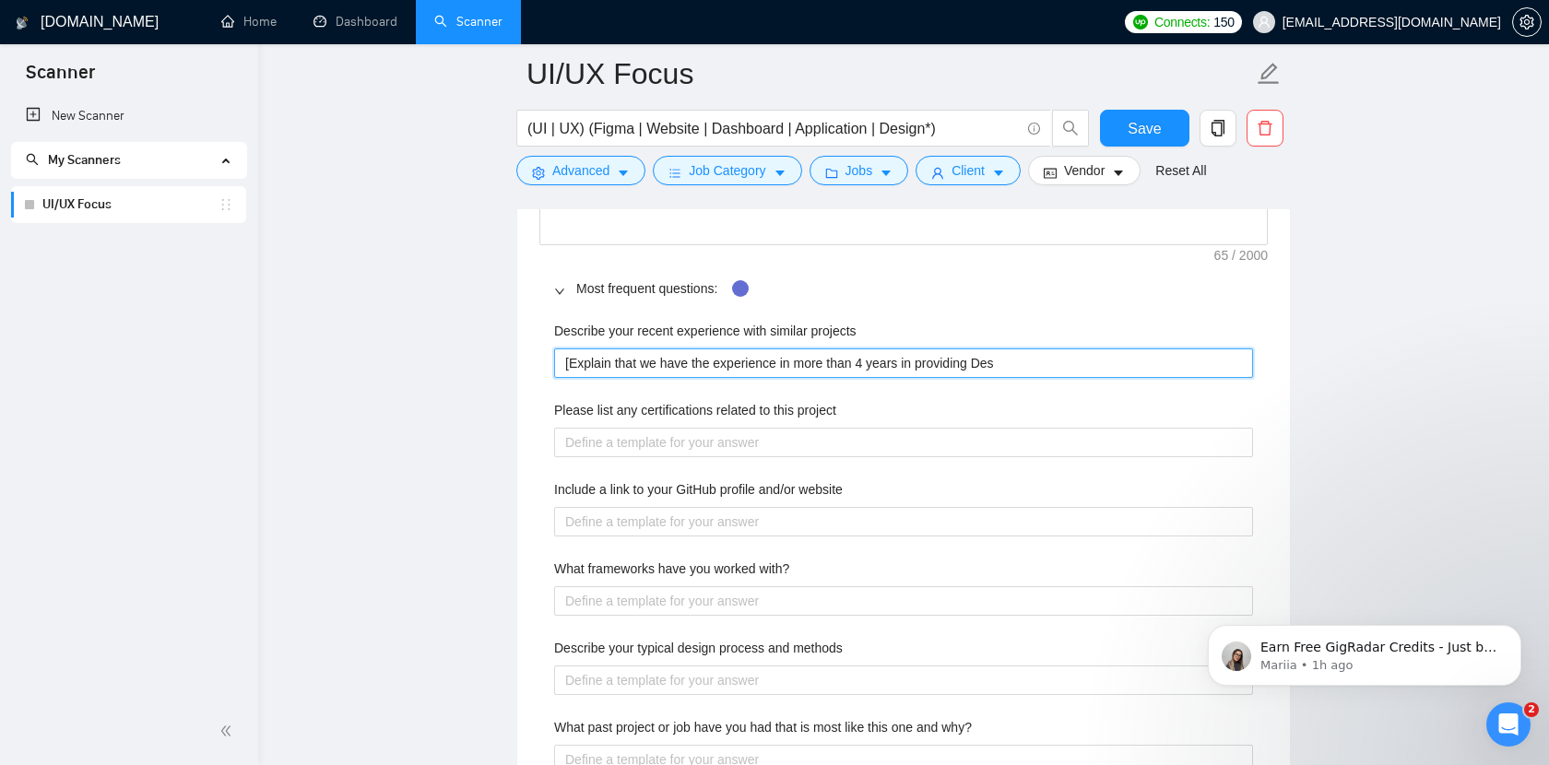
type projects "[Explain that we have the experience in more than 4 years in providing De"
type projects "[Explain that we have the experience in more than 4 years in providing D"
type projects "[Explain that we have the experience in more than 4 years in providing"
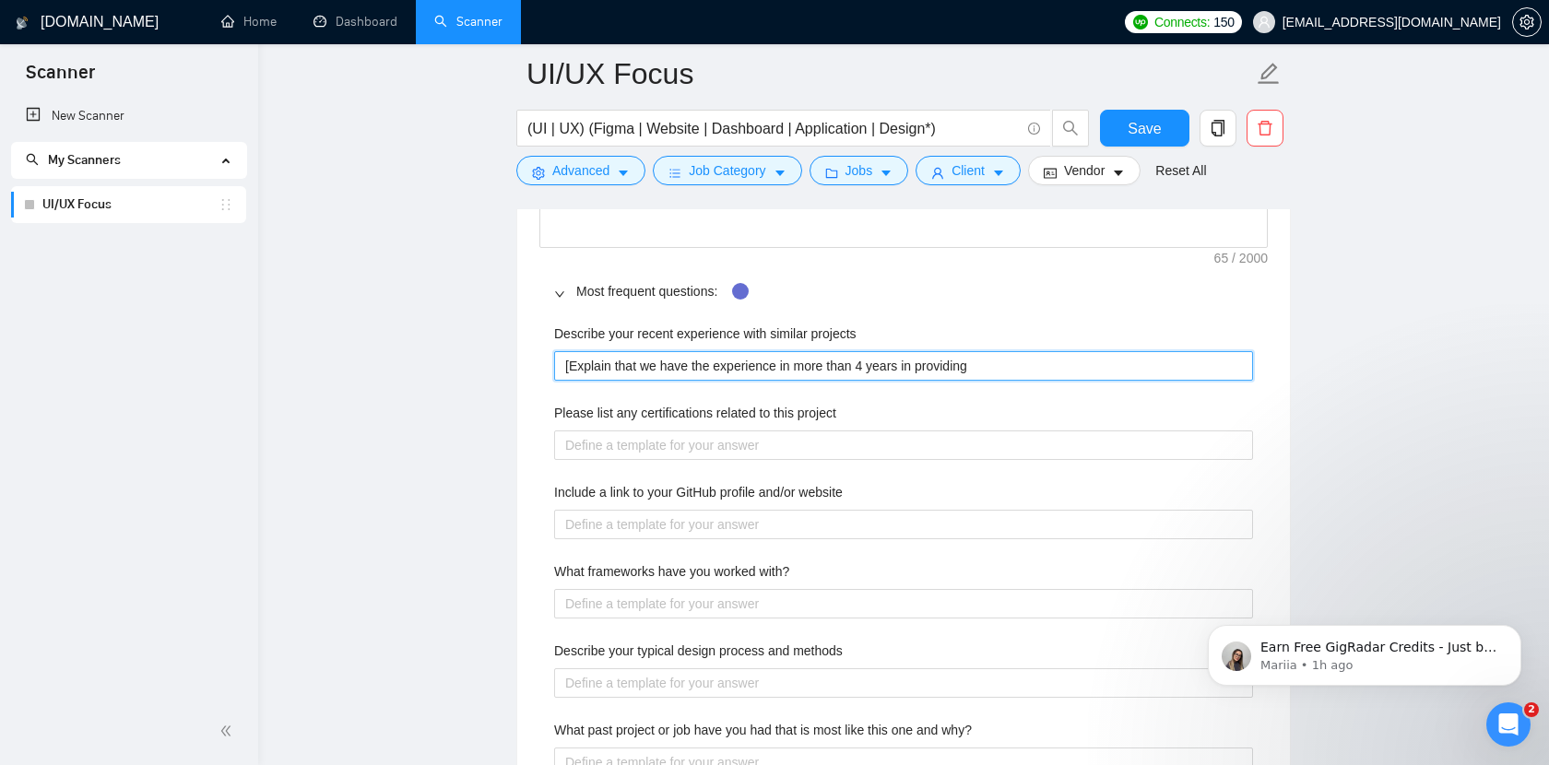
scroll to position [2815, 0]
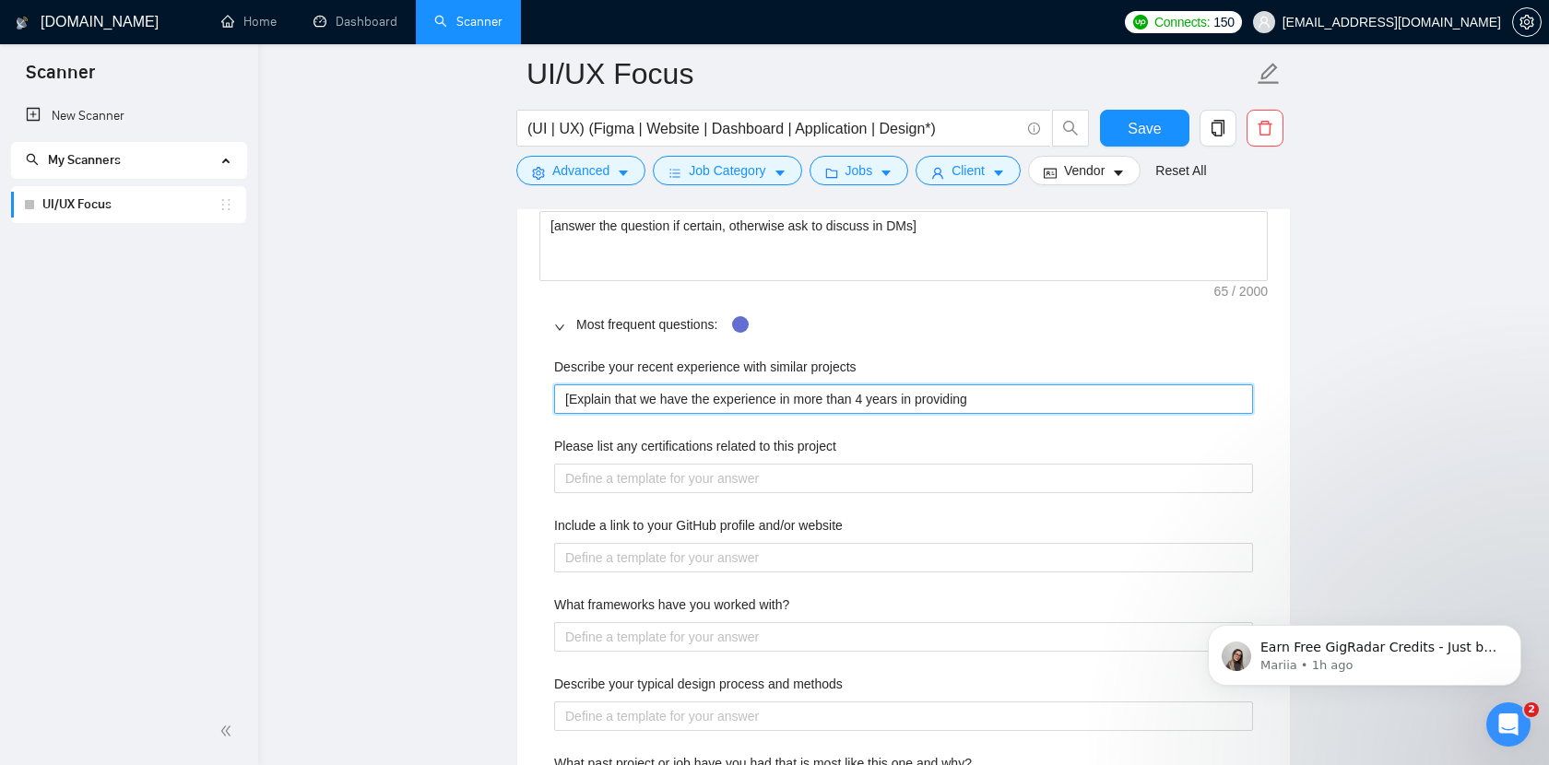
type projects "[Explain that we have the experience in more than 4 years in providing e"
type projects "[Explain that we have the experience in more than 4 years in providing ei"
type projects "[Explain that we have the experience in more than 4 years in providing eit"
type projects "[Explain that we have the experience in more than 4 years in providing eith"
type projects "[Explain that we have the experience in more than 4 years in providing eithe"
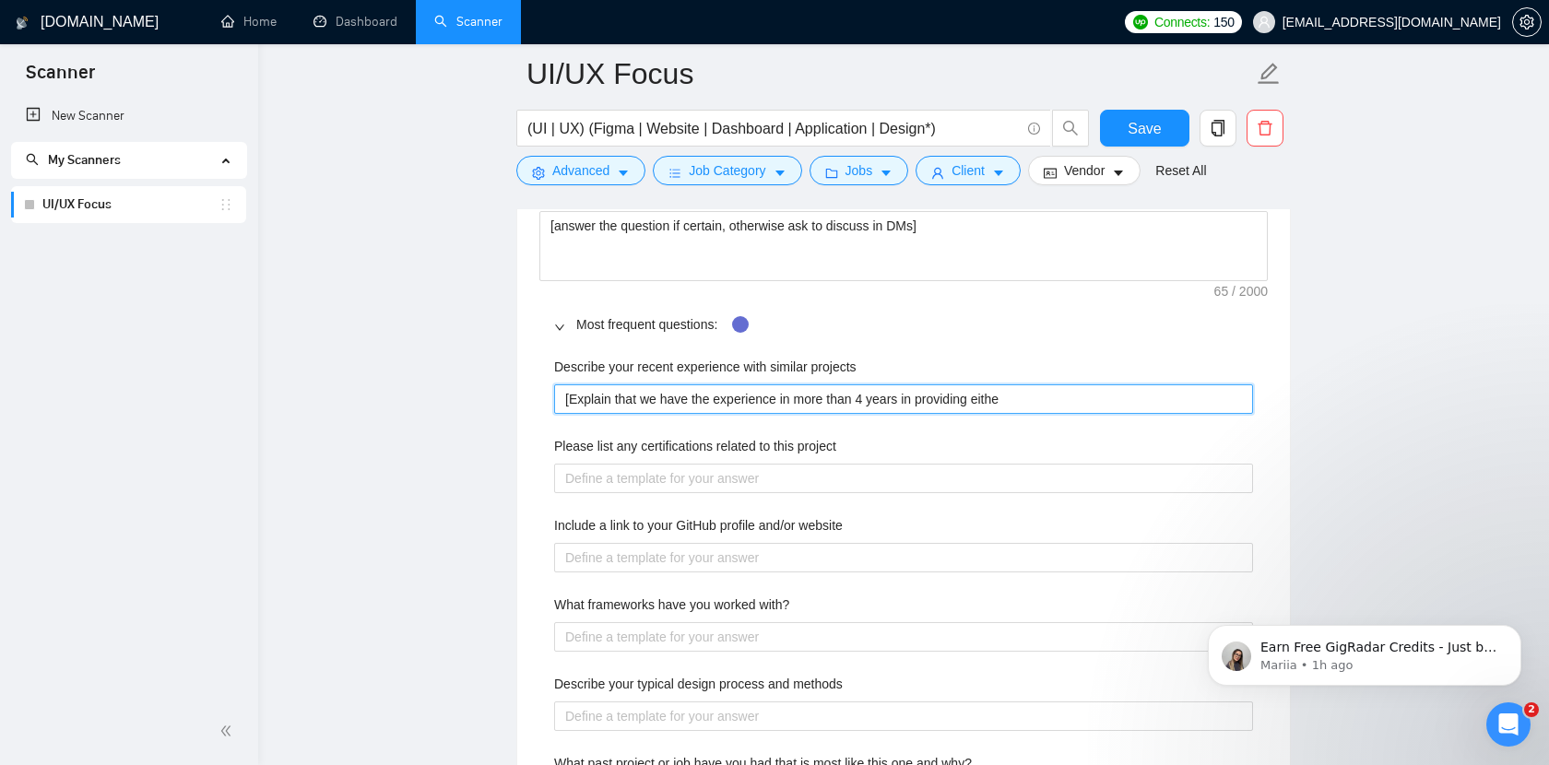
type projects "[Explain that we have the experience in more than 4 years in providing either"
type projects "[Explain that we have the experience in more than 4 years in providing either G"
type projects "[Explain that we have the experience in more than 4 years in providing either Gr"
type projects "[Explain that we have the experience in more than 4 years in providing either G…"
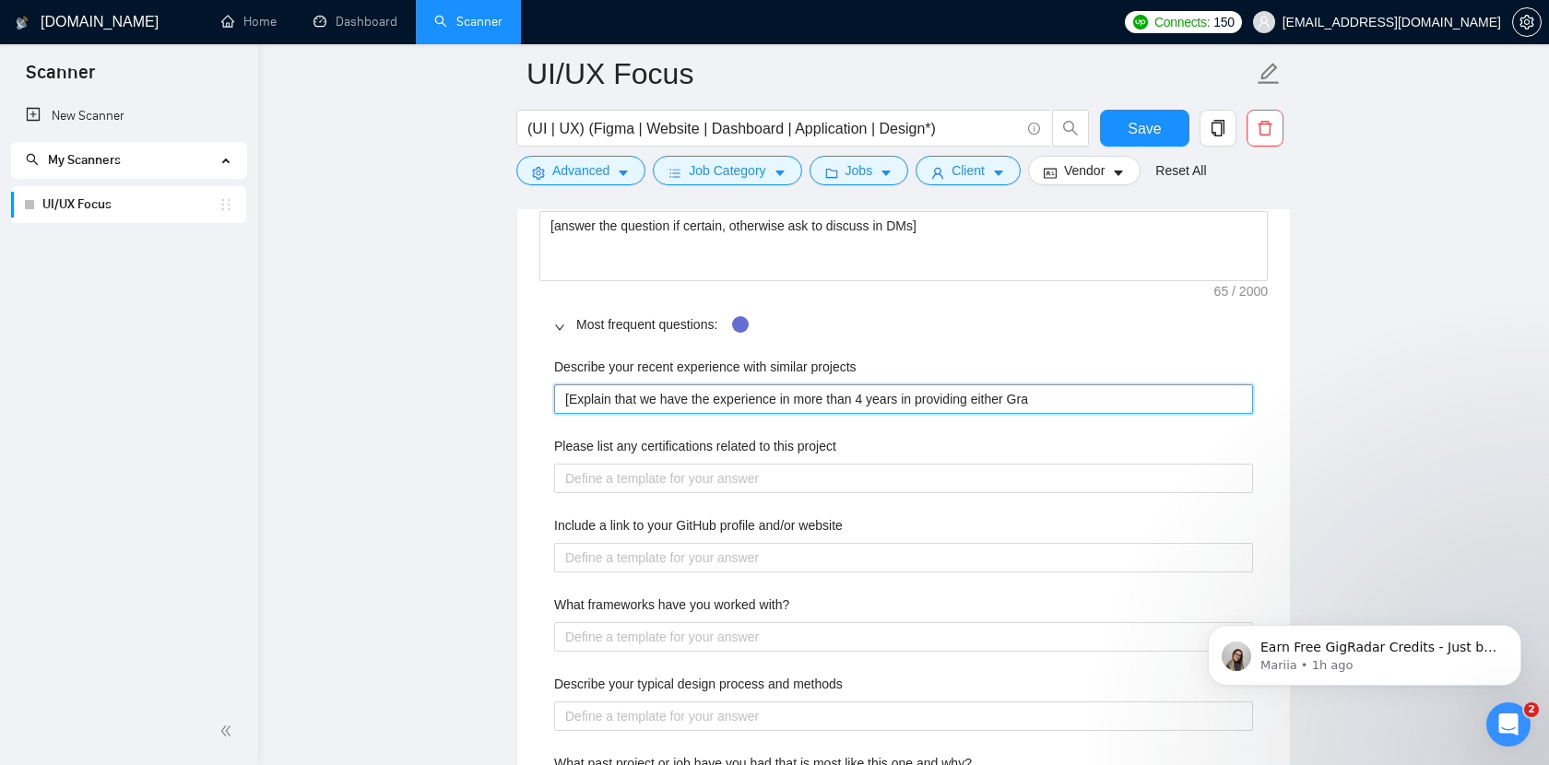
type projects "[Explain that we have the experience in more than 4 years in providing either G…"
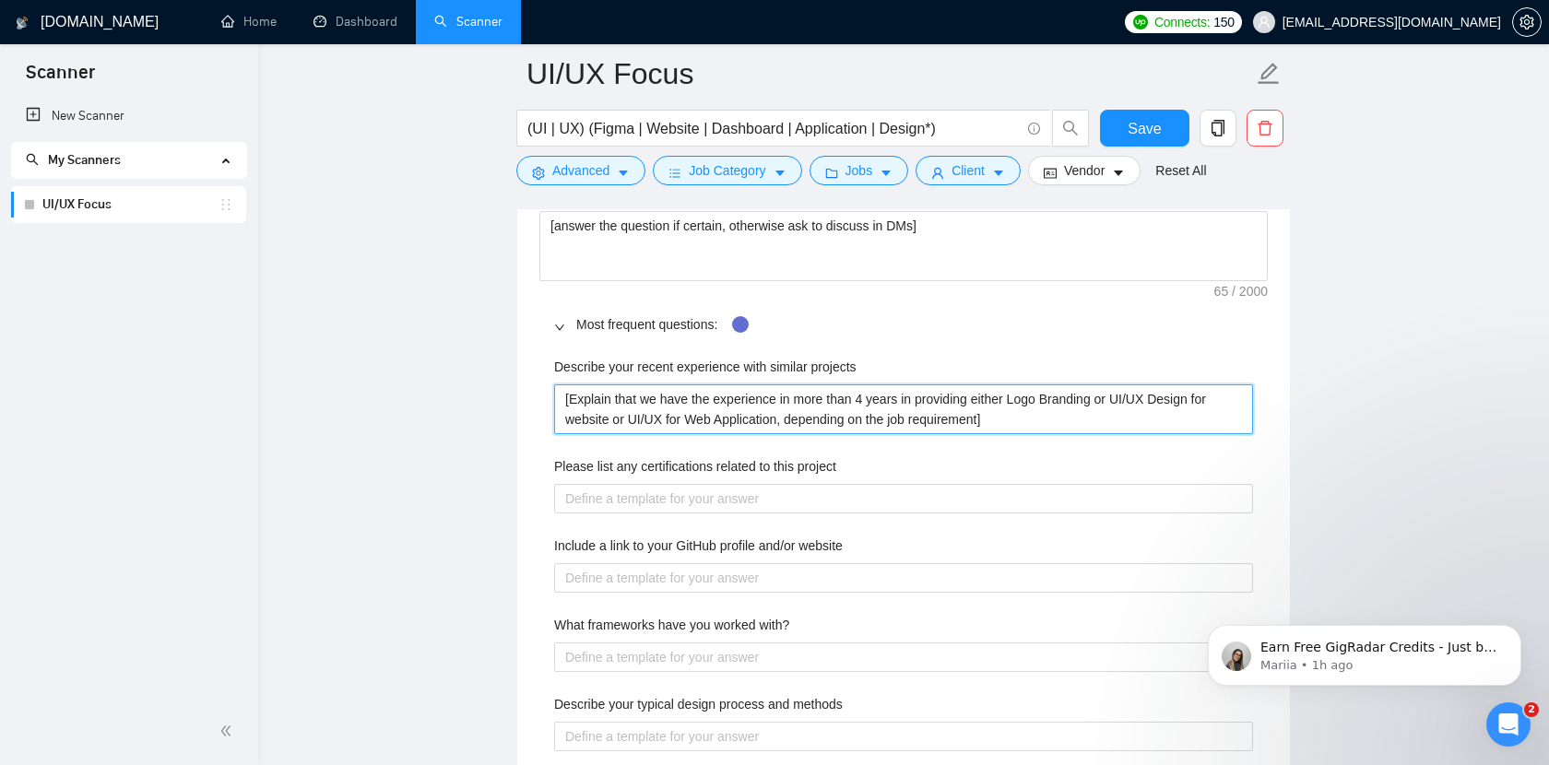
drag, startPoint x: 1021, startPoint y: 418, endPoint x: 642, endPoint y: 375, distance: 381.3
click at [642, 375] on div "Describe your recent experience with similar projects [Explain that we have the…" at bounding box center [903, 395] width 699 height 77
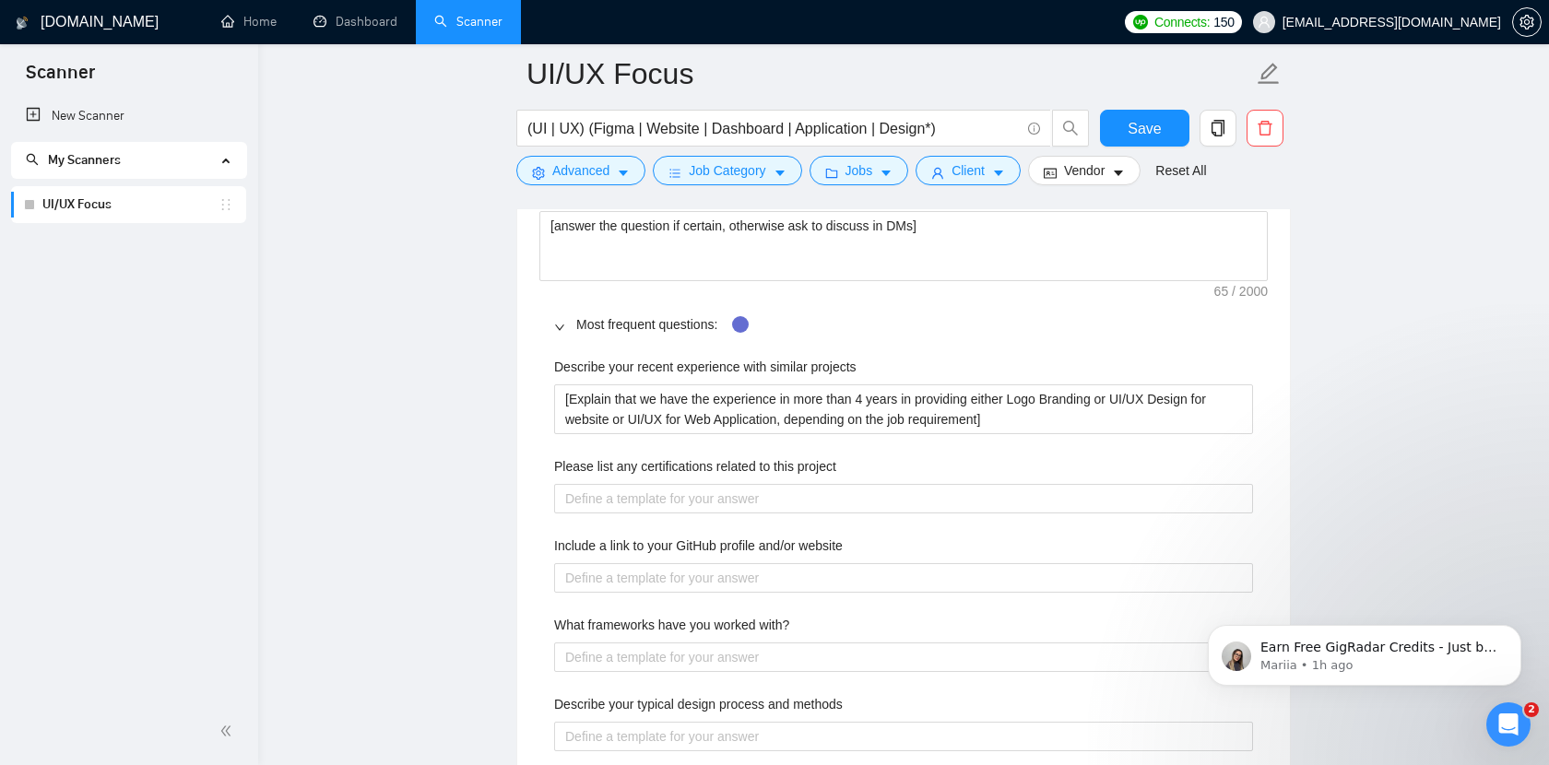
click at [910, 364] on div "Describe your recent experience with similar projects" at bounding box center [903, 371] width 699 height 28
drag, startPoint x: 910, startPoint y: 364, endPoint x: 538, endPoint y: 363, distance: 371.5
click at [538, 363] on div "Default answer template: [answer the question if certain, otherwise ask to disc…" at bounding box center [903, 682] width 773 height 1042
copy label "Describe your recent experience with similar projects"
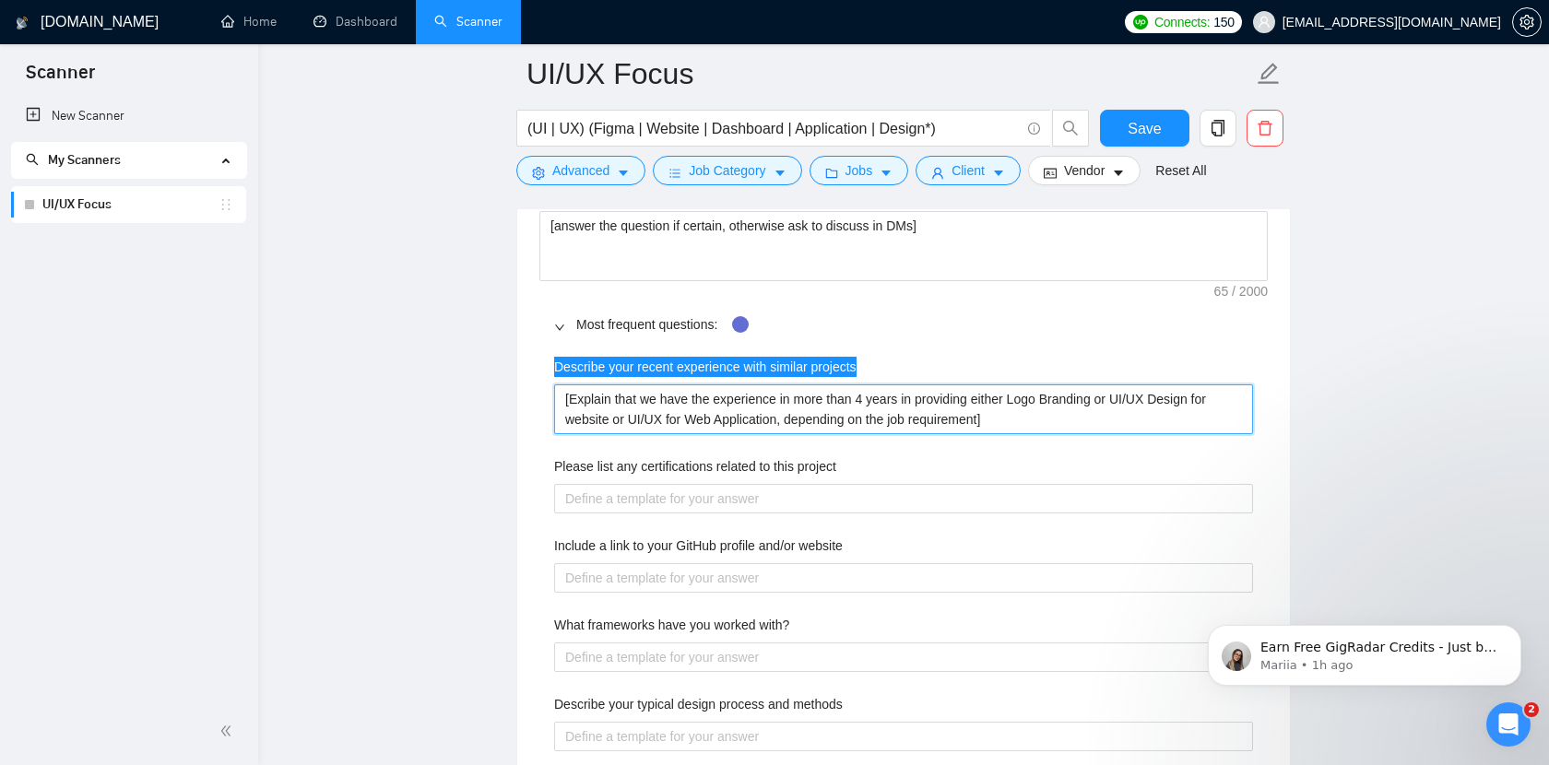
click at [794, 414] on projects "[Explain that we have the experience in more than 4 years in providing either L…" at bounding box center [903, 409] width 699 height 50
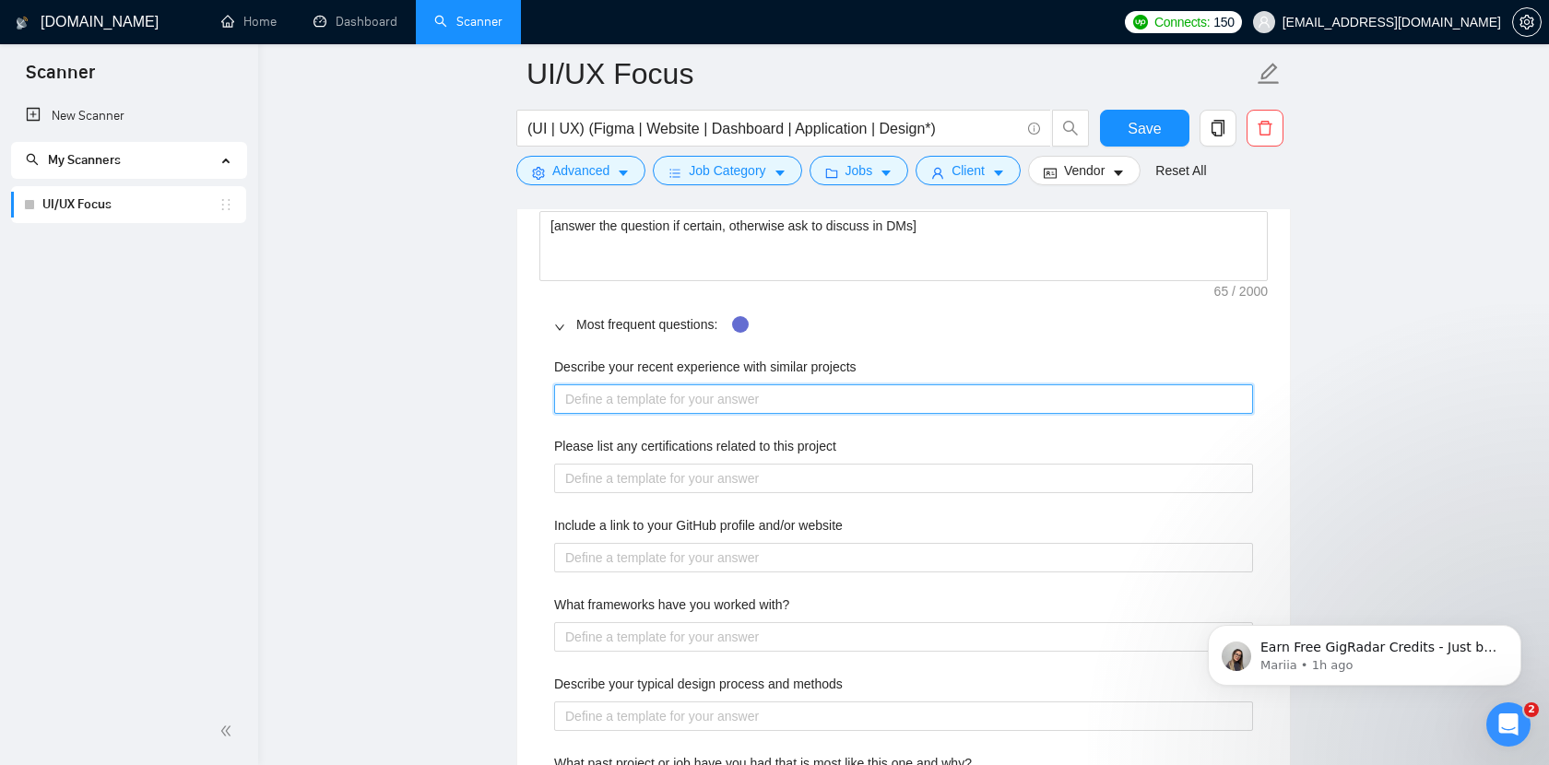
paste projects "Explain that we have more than 4 years of experience providing Logo Branding or…"
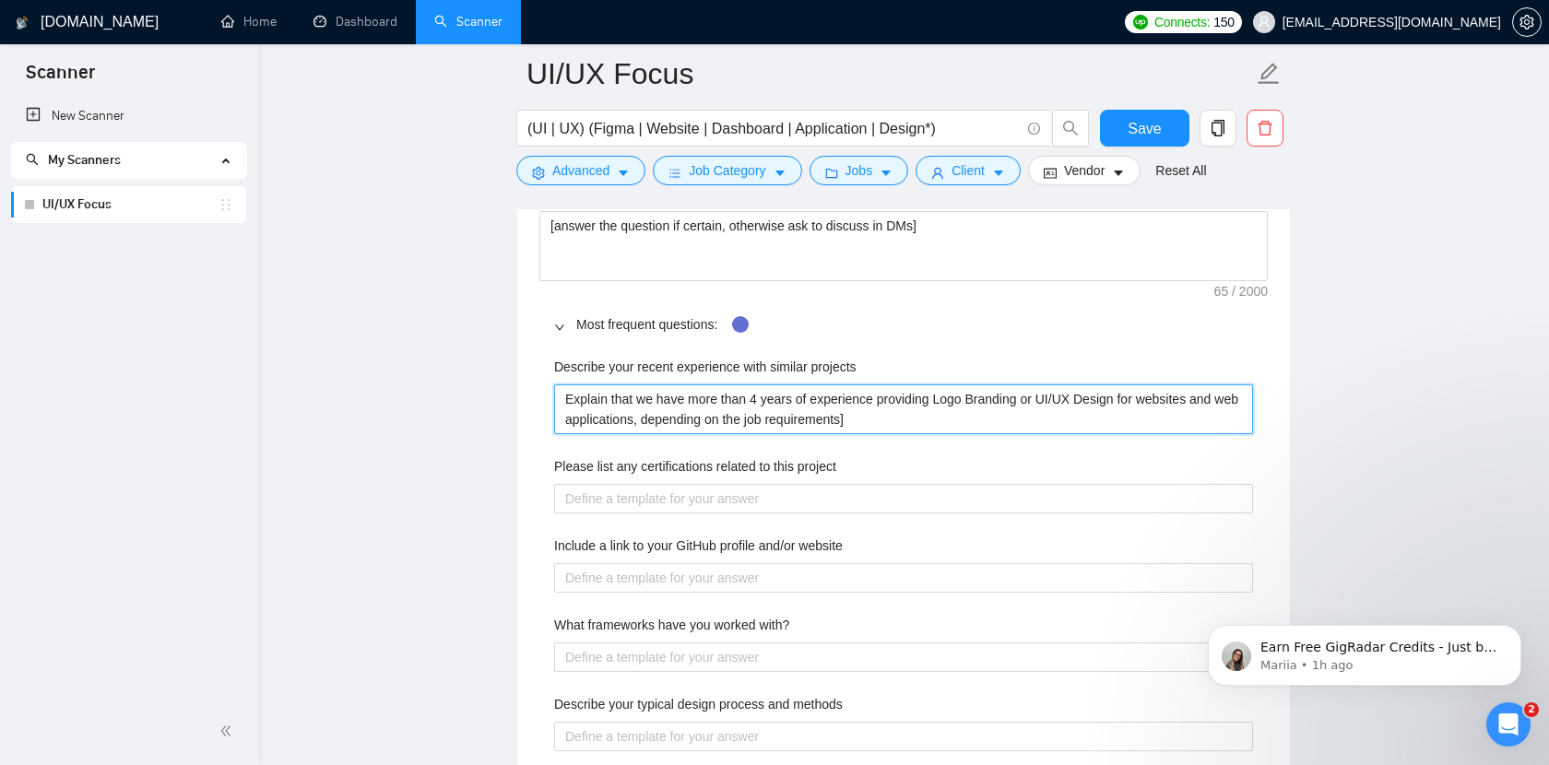
click at [567, 392] on projects "Explain that we have more than 4 years of experience providing Logo Branding or…" at bounding box center [903, 409] width 699 height 50
click at [951, 424] on projects "[Explain that we have more than 4 years of experience providing Logo Branding o…" at bounding box center [903, 409] width 699 height 50
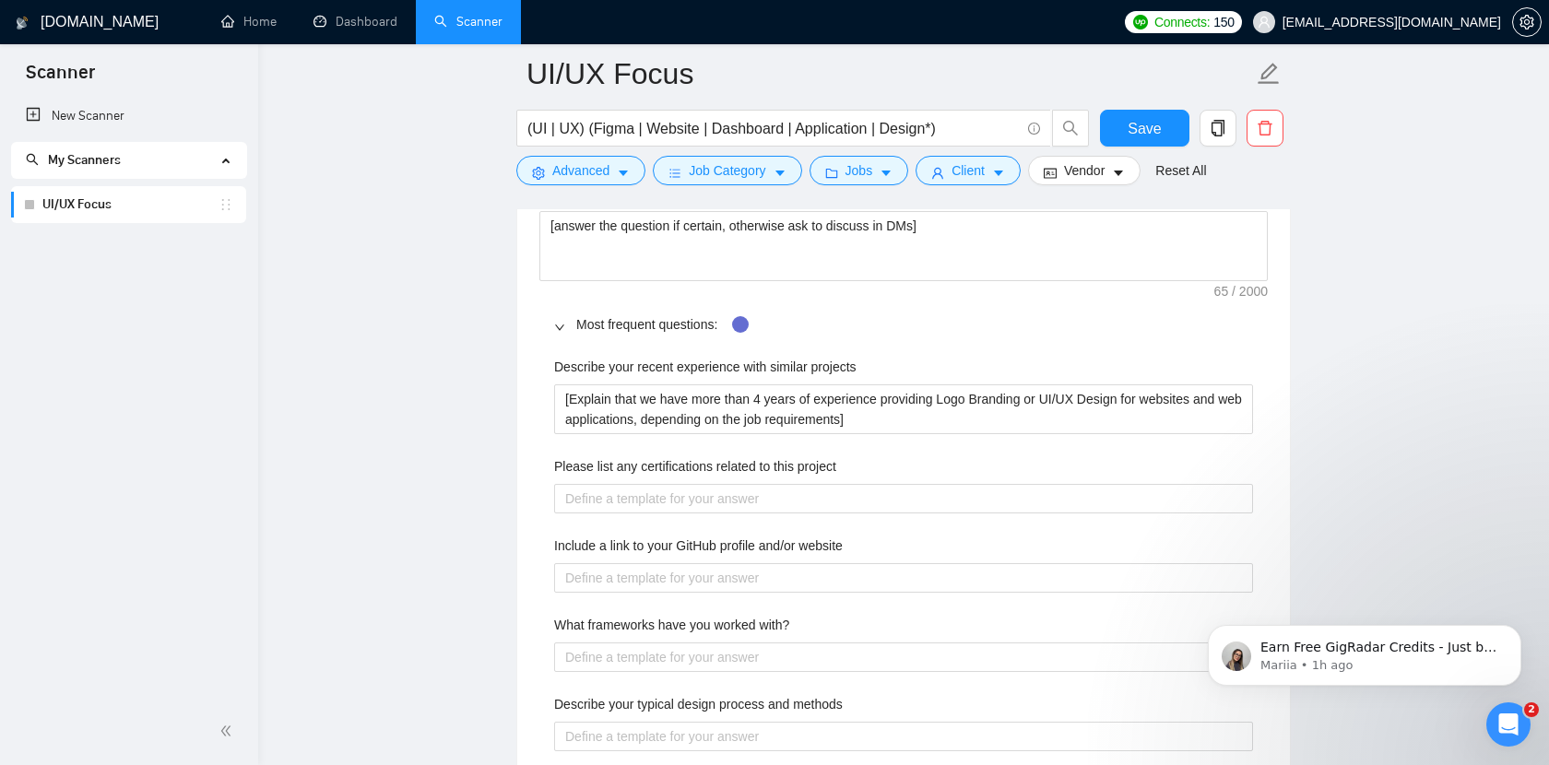
click at [916, 455] on div "Describe your recent experience with similar projects [Explain that we have mor…" at bounding box center [903, 763] width 728 height 835
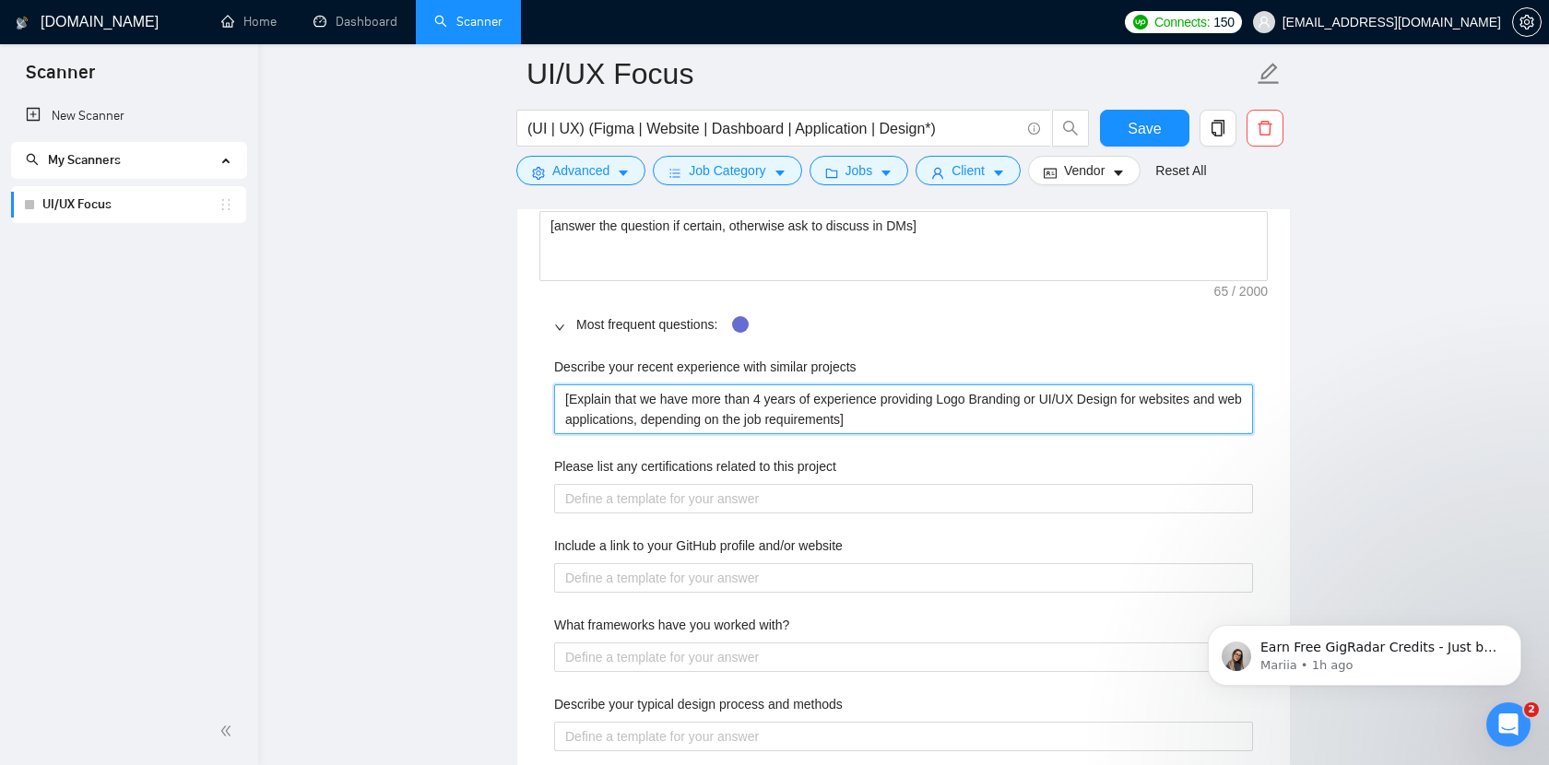
click at [1234, 399] on projects "[Explain that we have more than 4 years of experience providing Logo Branding o…" at bounding box center [903, 409] width 699 height 50
click at [1113, 422] on projects "[Explain that we have more than 4 years of experience providing Logo Branding o…" at bounding box center [903, 409] width 699 height 50
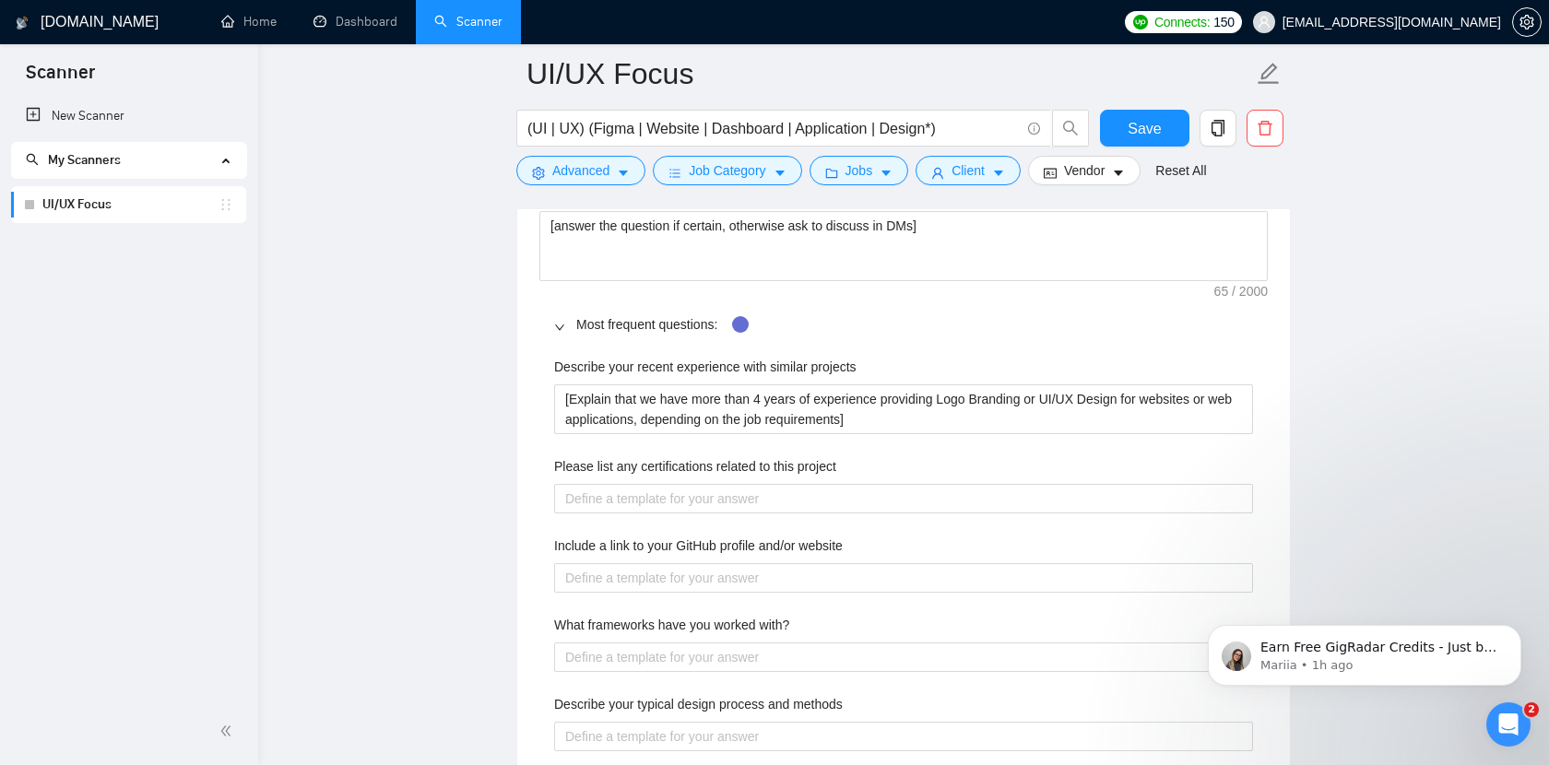
click at [1338, 432] on main "UI/UX Focus (UI | UX) (Figma | Website | Dashboard | Application | Design*) Sav…" at bounding box center [904, 224] width 1232 height 5930
click at [1131, 467] on div "Please list any certifications related to this project" at bounding box center [903, 470] width 699 height 28
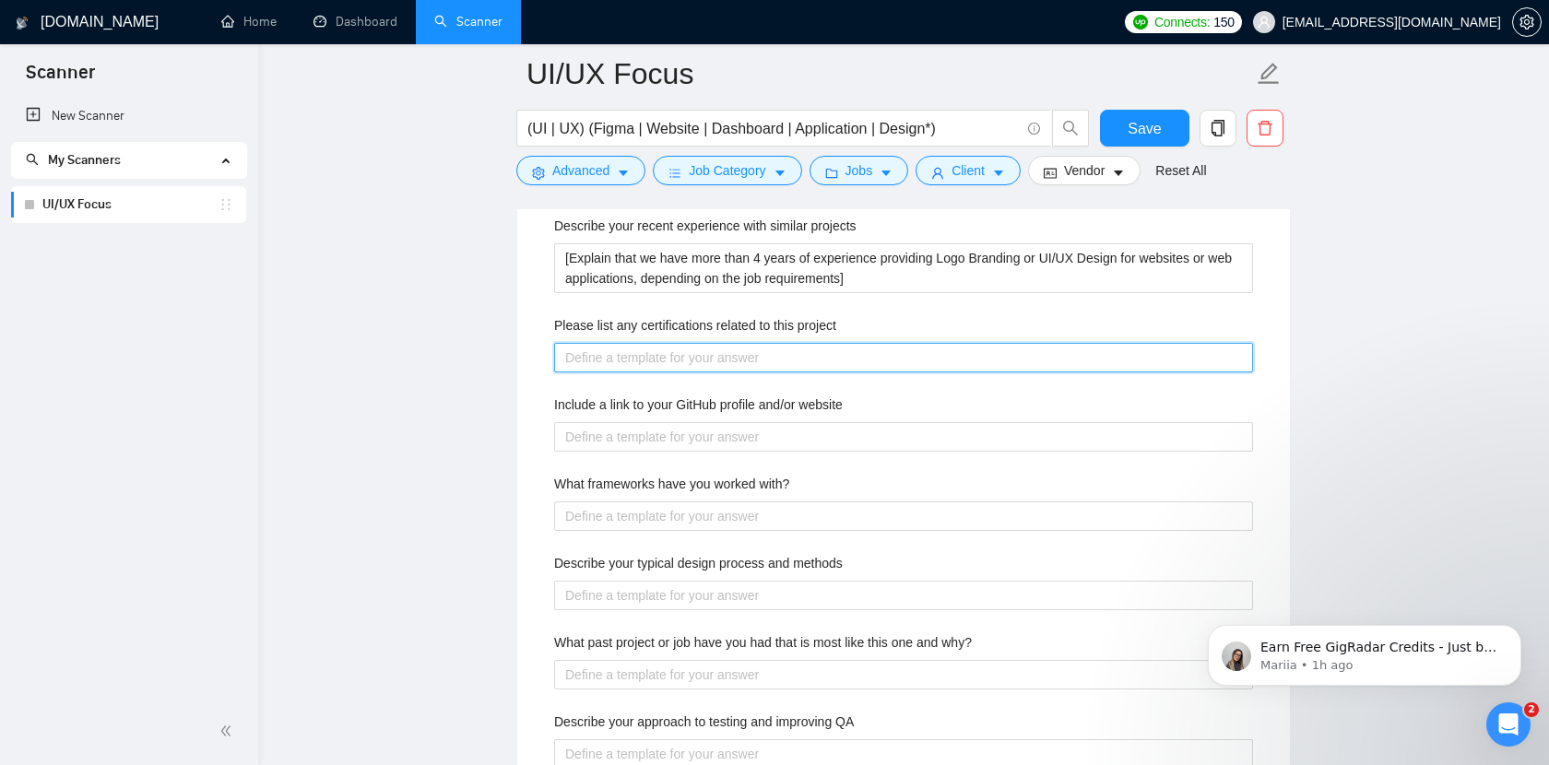
click at [687, 362] on project "Please list any certifications related to this project" at bounding box center [903, 358] width 699 height 30
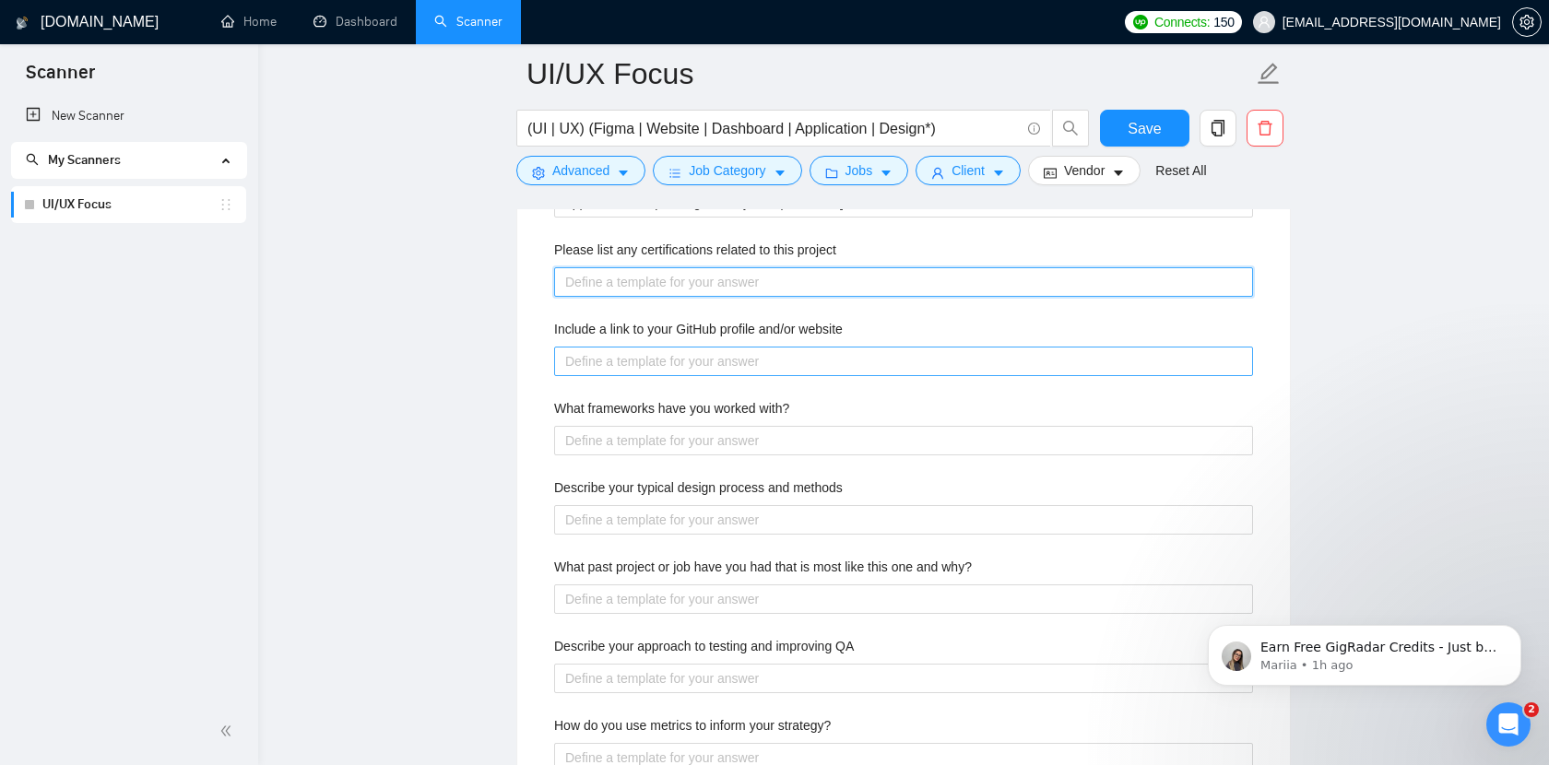
scroll to position [3035, 0]
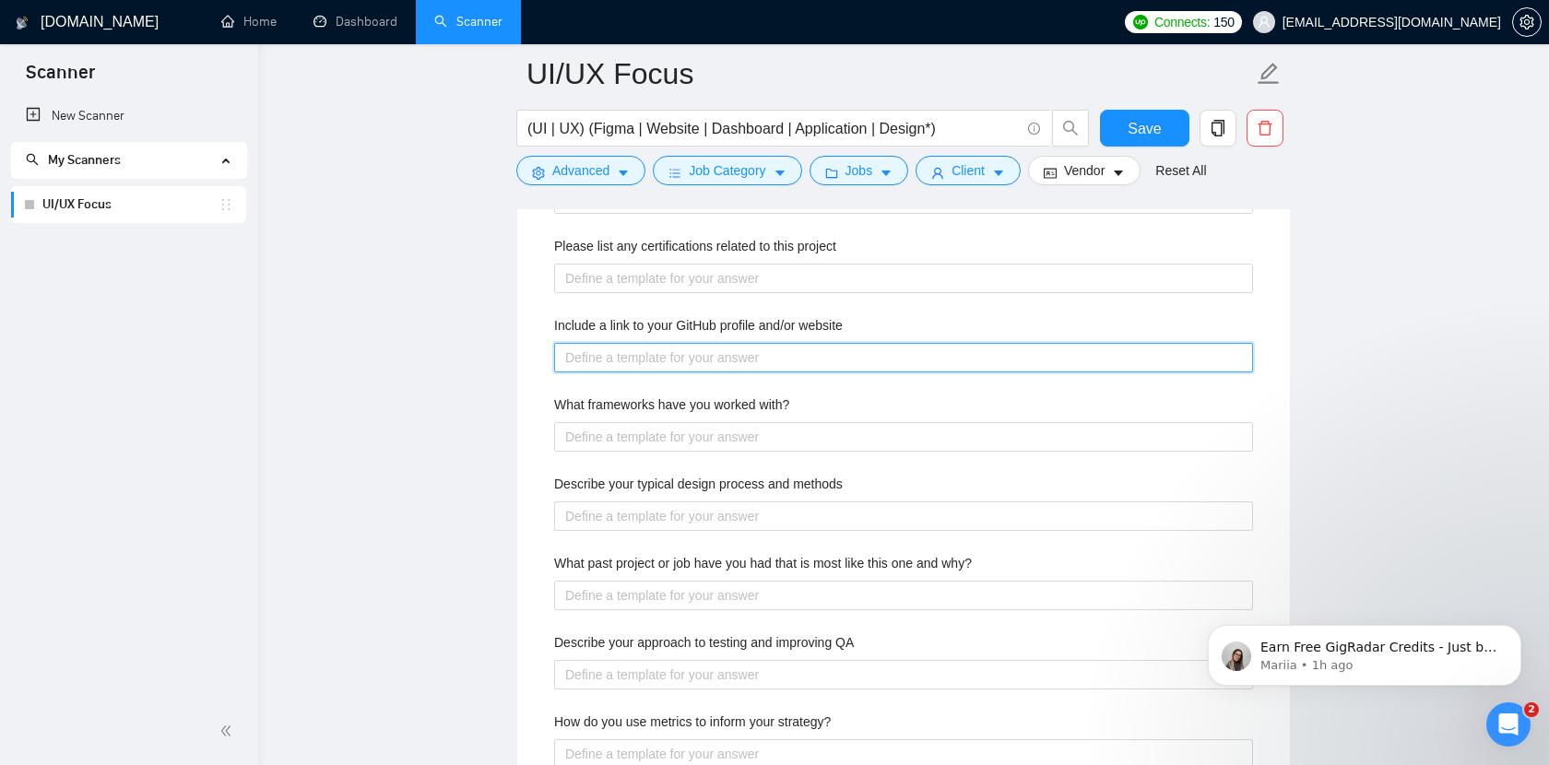
click at [795, 355] on website "Include a link to your GitHub profile and/or website" at bounding box center [903, 358] width 699 height 30
click at [718, 353] on website "Include a link to your GitHub profile and/or website" at bounding box center [903, 358] width 699 height 30
paste website "https://github.com/dipalab/"
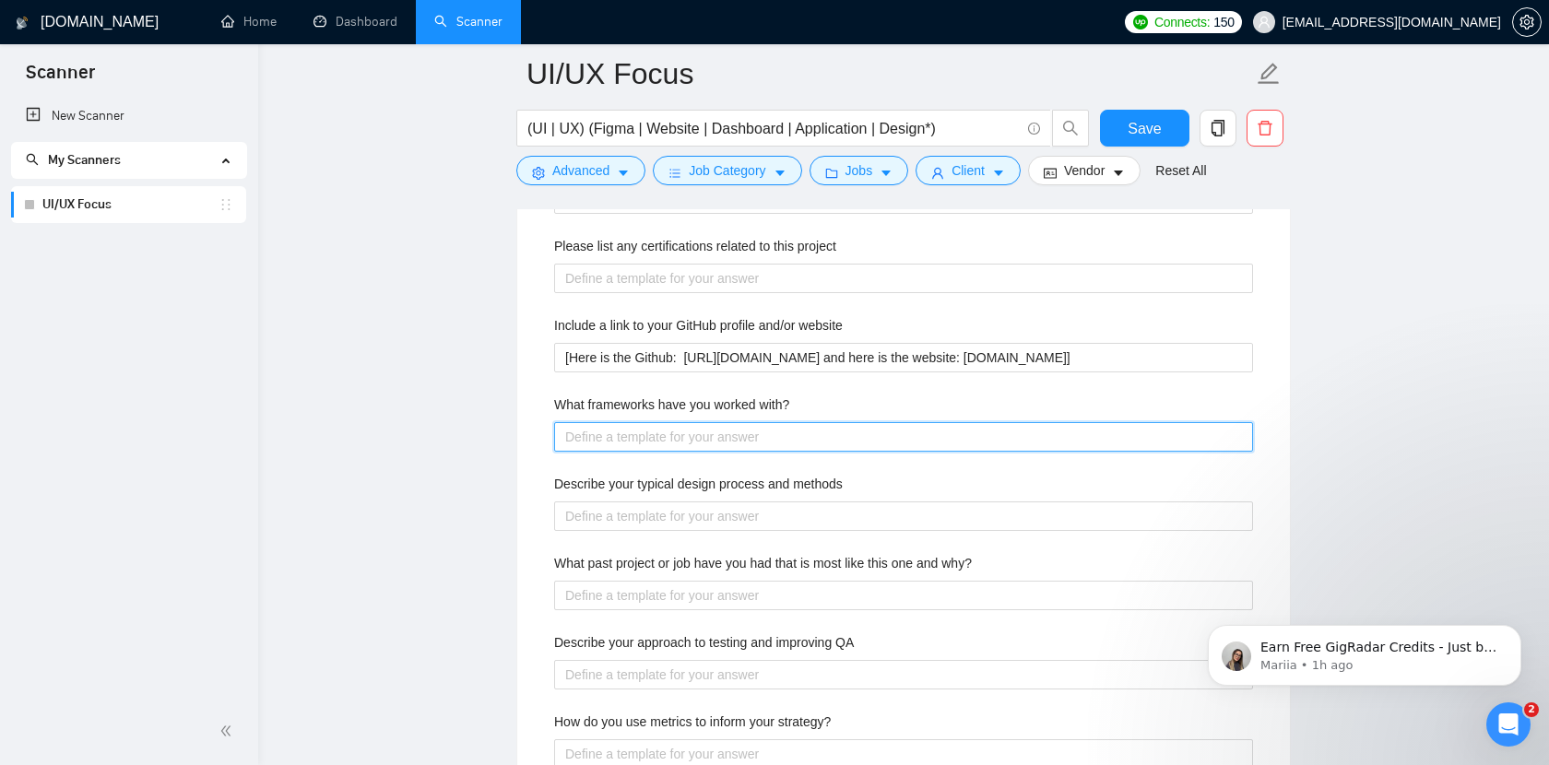
click at [770, 433] on with\? "What frameworks have you worked with?" at bounding box center [903, 437] width 699 height 30
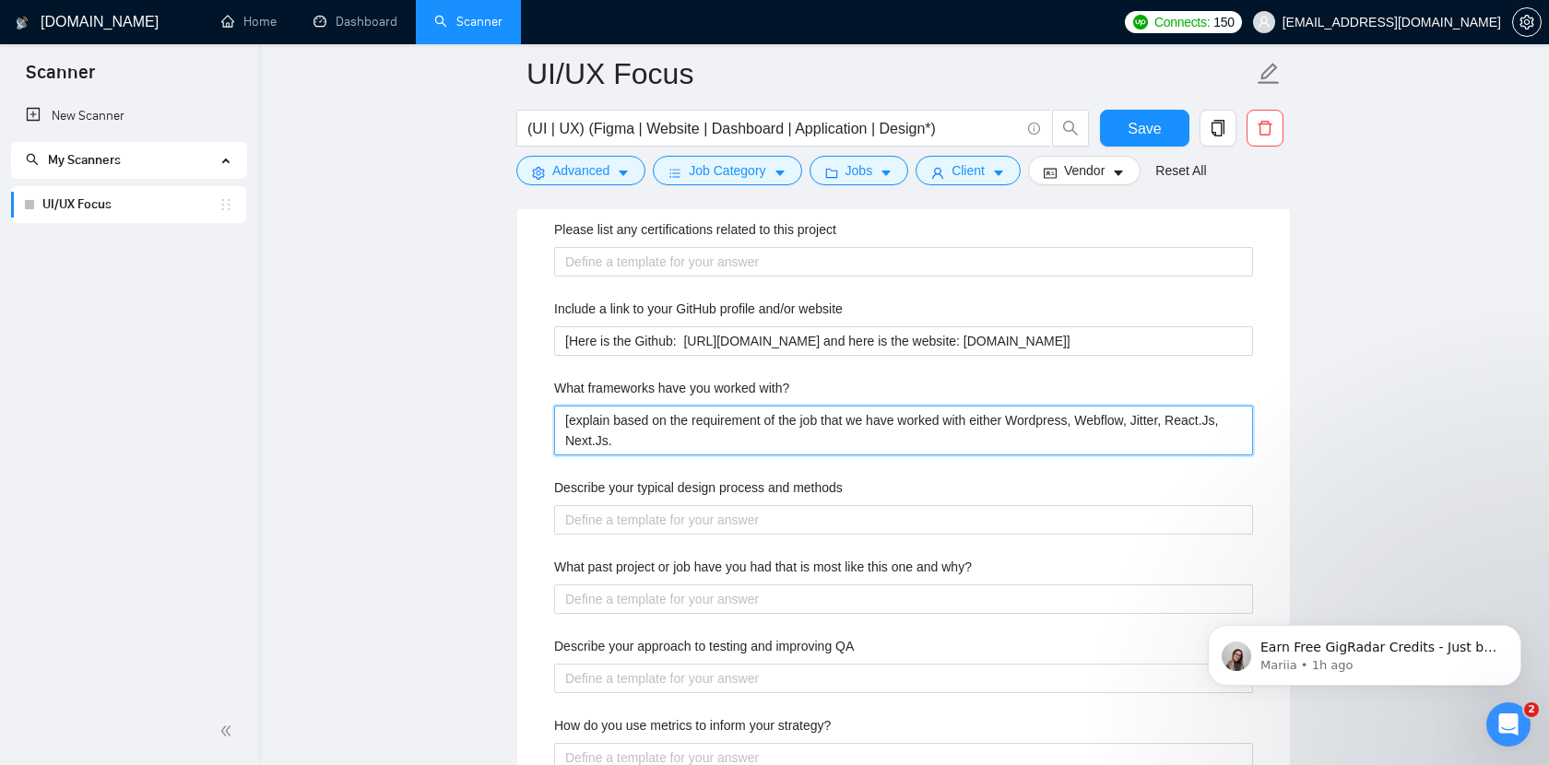
scroll to position [3050, 0]
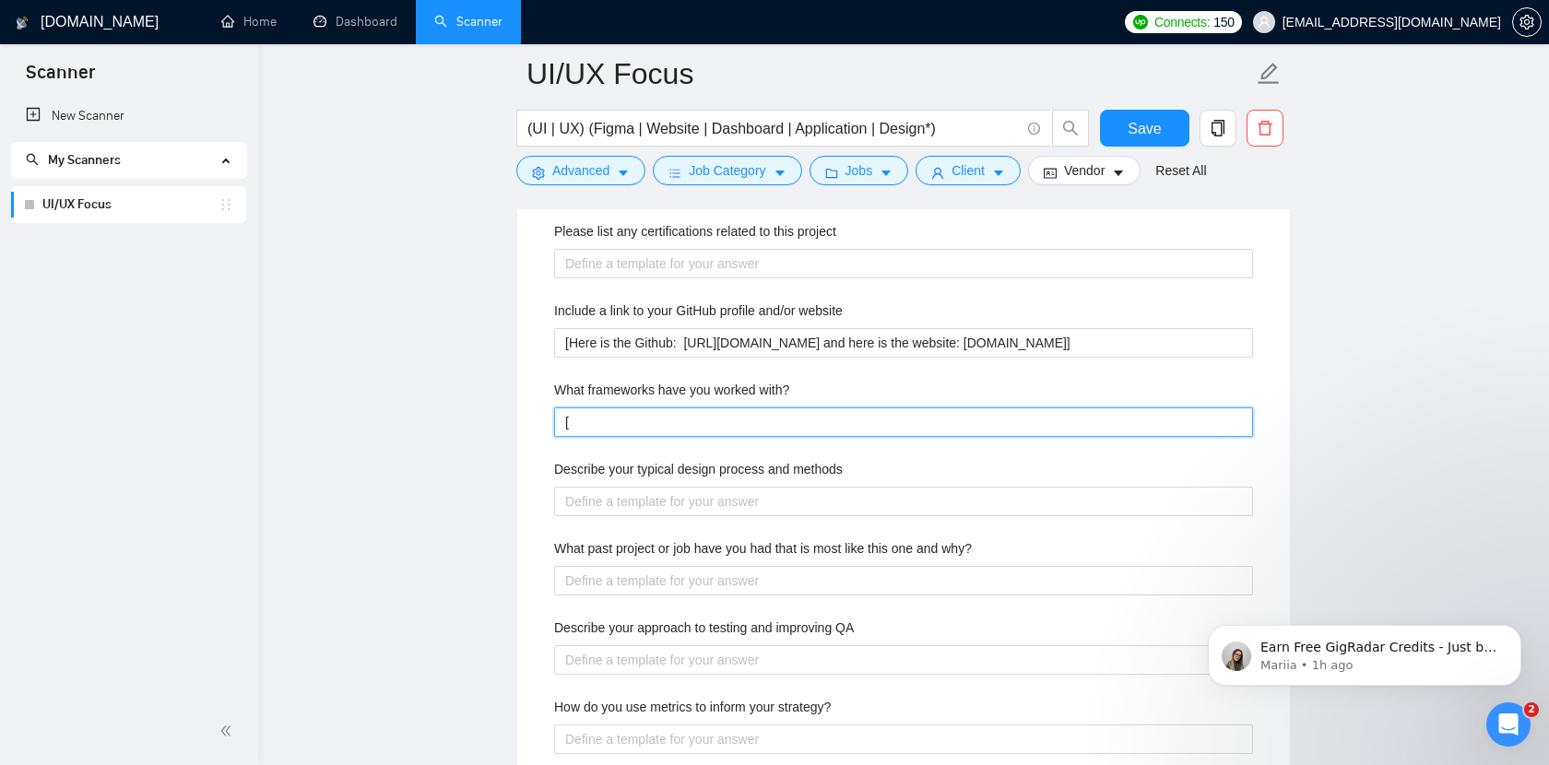
paste with\? "Explain, based on the job requirements, that we have worked with WordPress, Web…"
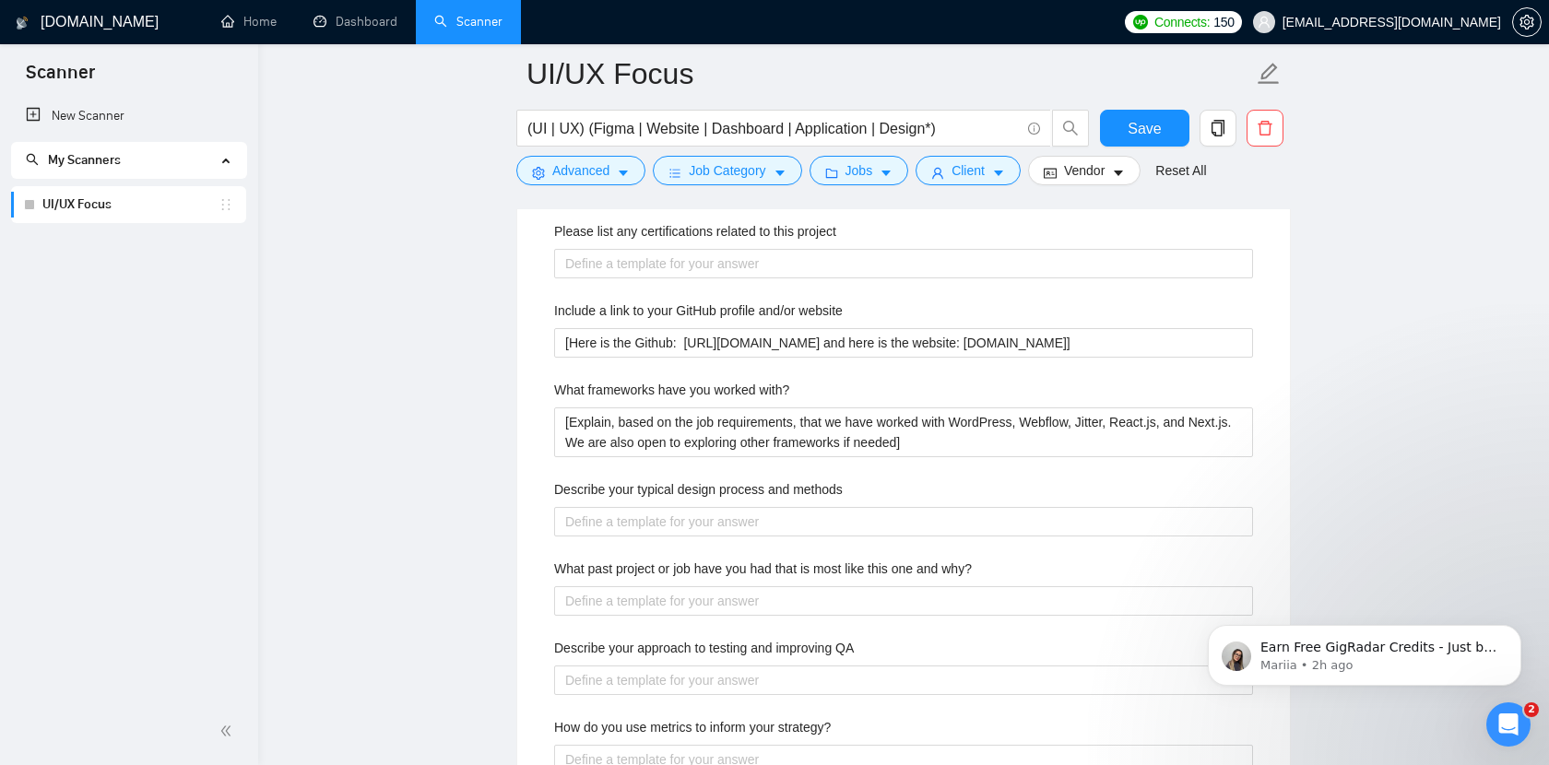
click at [983, 481] on div "Describe your typical design process and methods" at bounding box center [903, 493] width 699 height 28
click at [1128, 490] on div "Describe your typical design process and methods" at bounding box center [903, 493] width 699 height 28
click at [819, 518] on methods "Describe your typical design process and methods" at bounding box center [903, 522] width 699 height 30
click at [841, 517] on methods "Describe your typical design process and methods" at bounding box center [903, 522] width 699 height 30
click at [834, 516] on methods "Describe your typical design process and methods" at bounding box center [903, 522] width 699 height 30
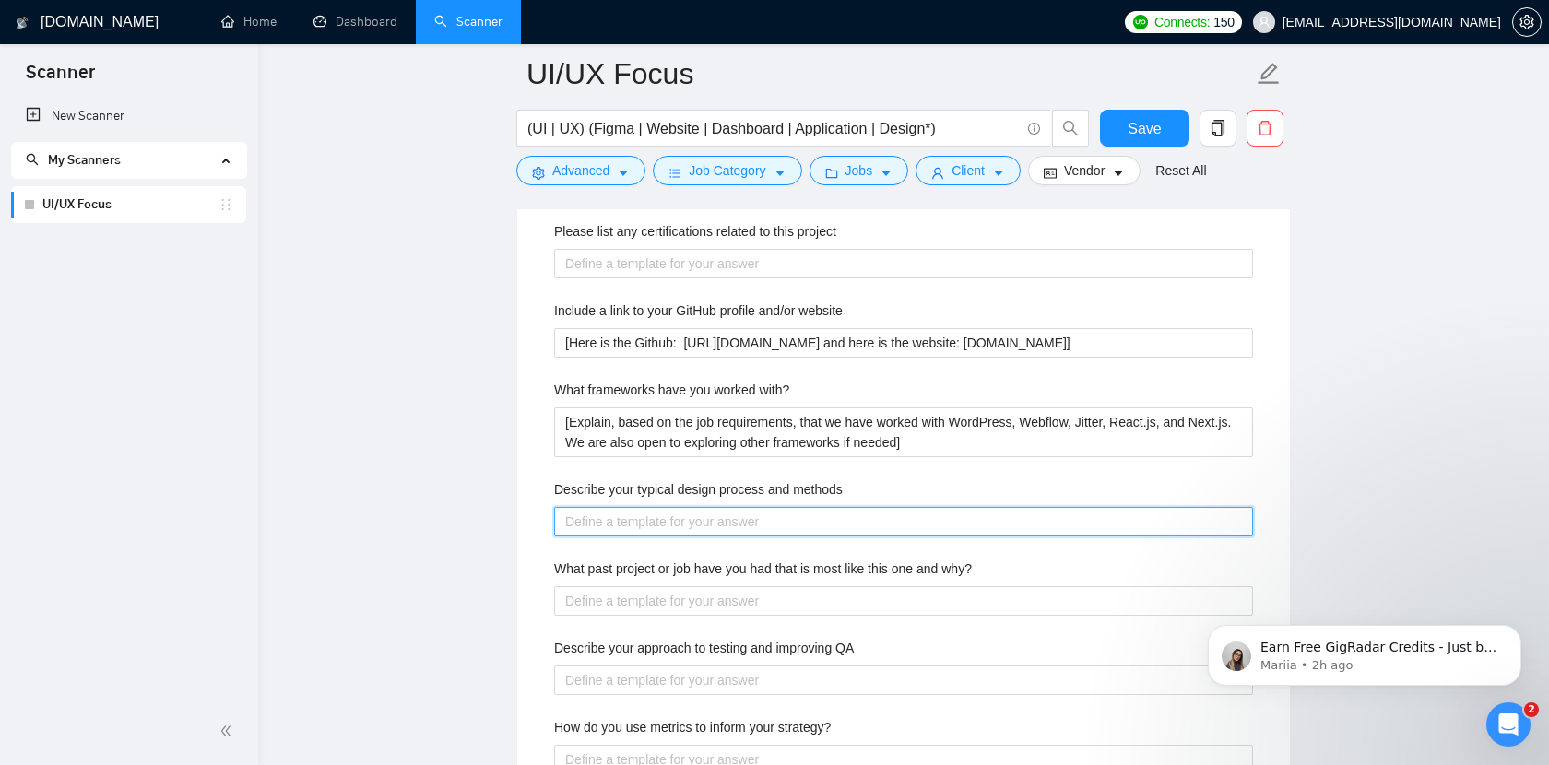
click at [772, 514] on methods "Describe your typical design process and methods" at bounding box center [903, 522] width 699 height 30
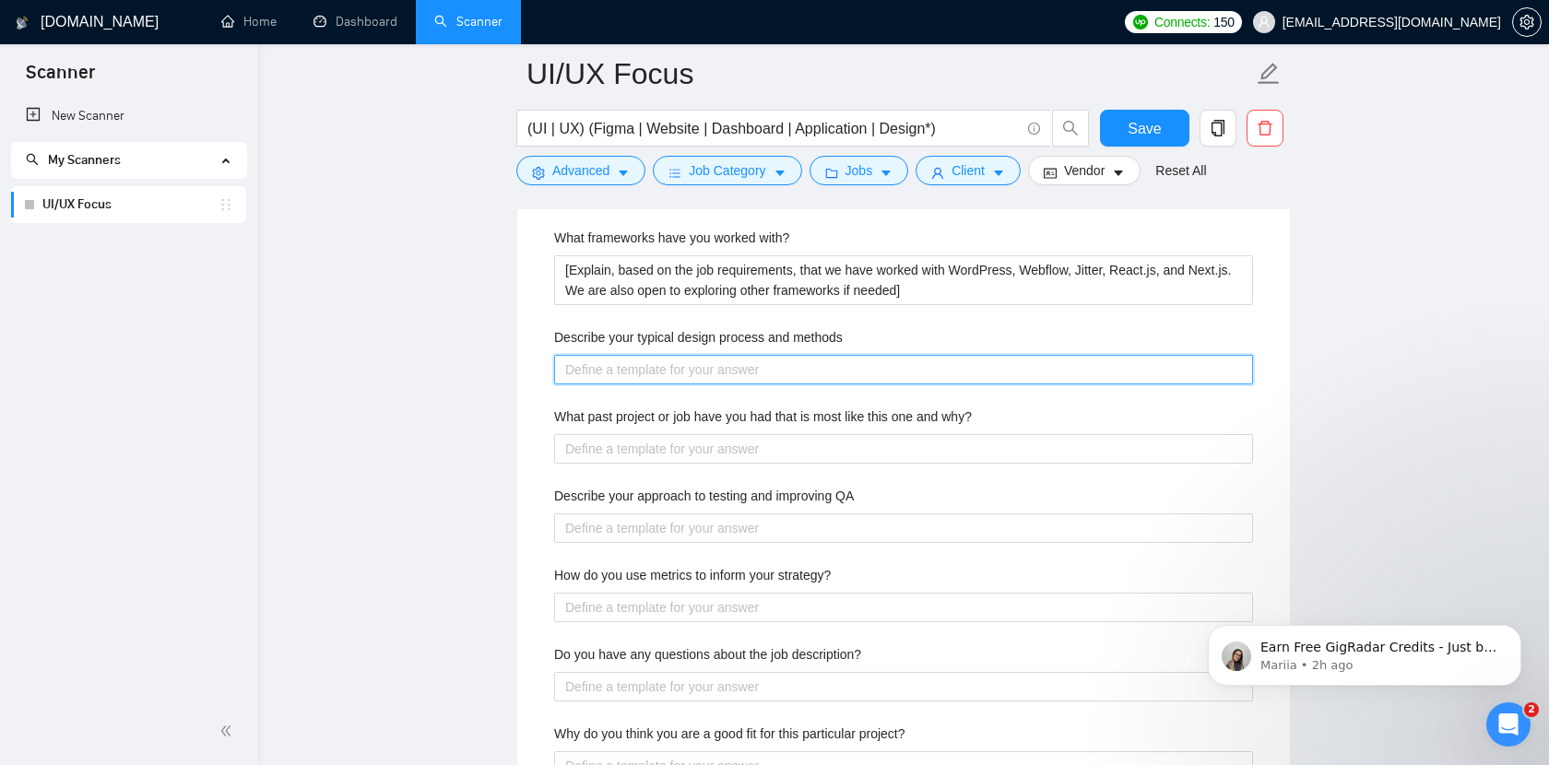
scroll to position [3191, 0]
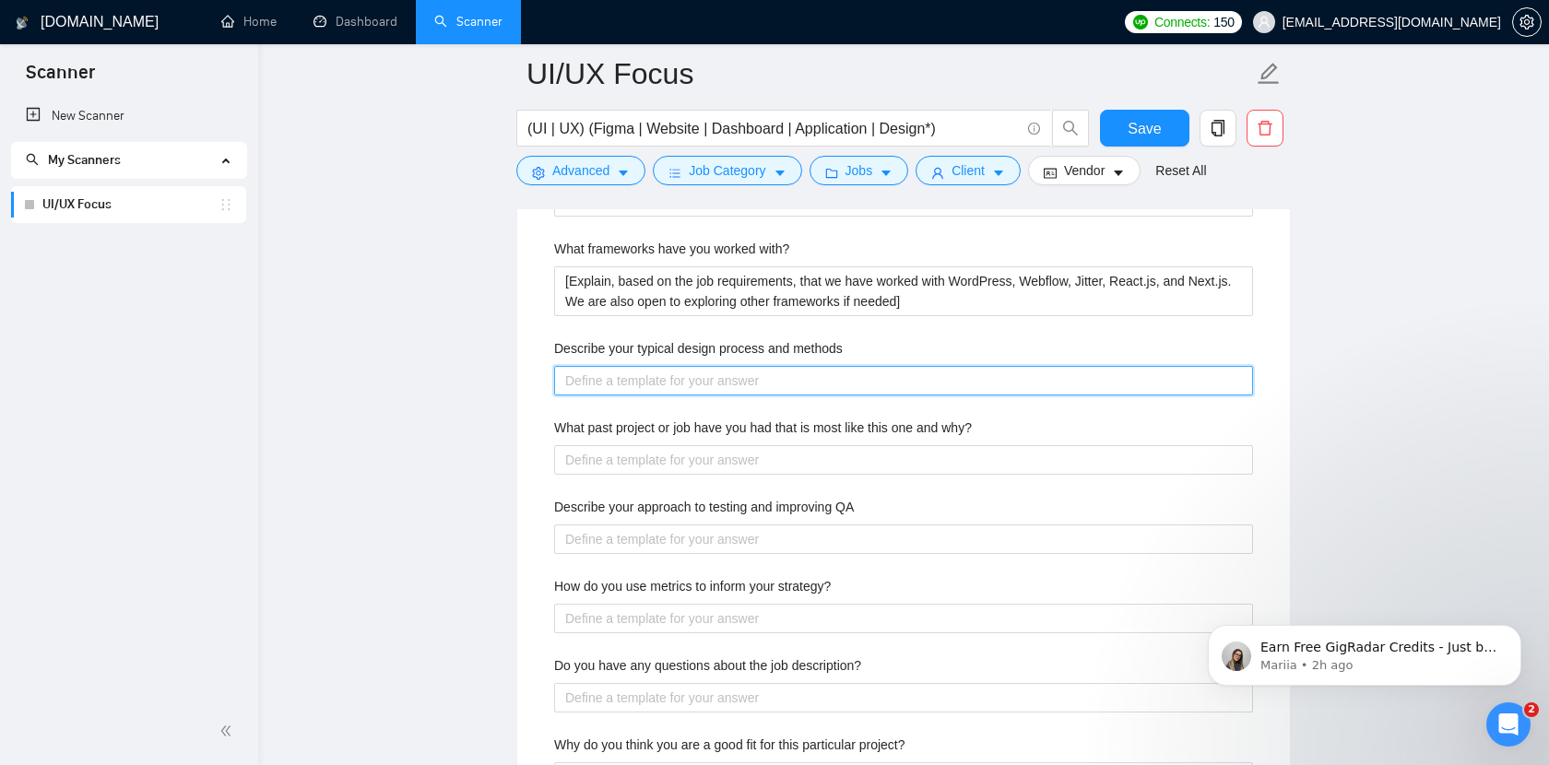
click at [1168, 392] on methods "Describe your typical design process and methods" at bounding box center [903, 381] width 699 height 30
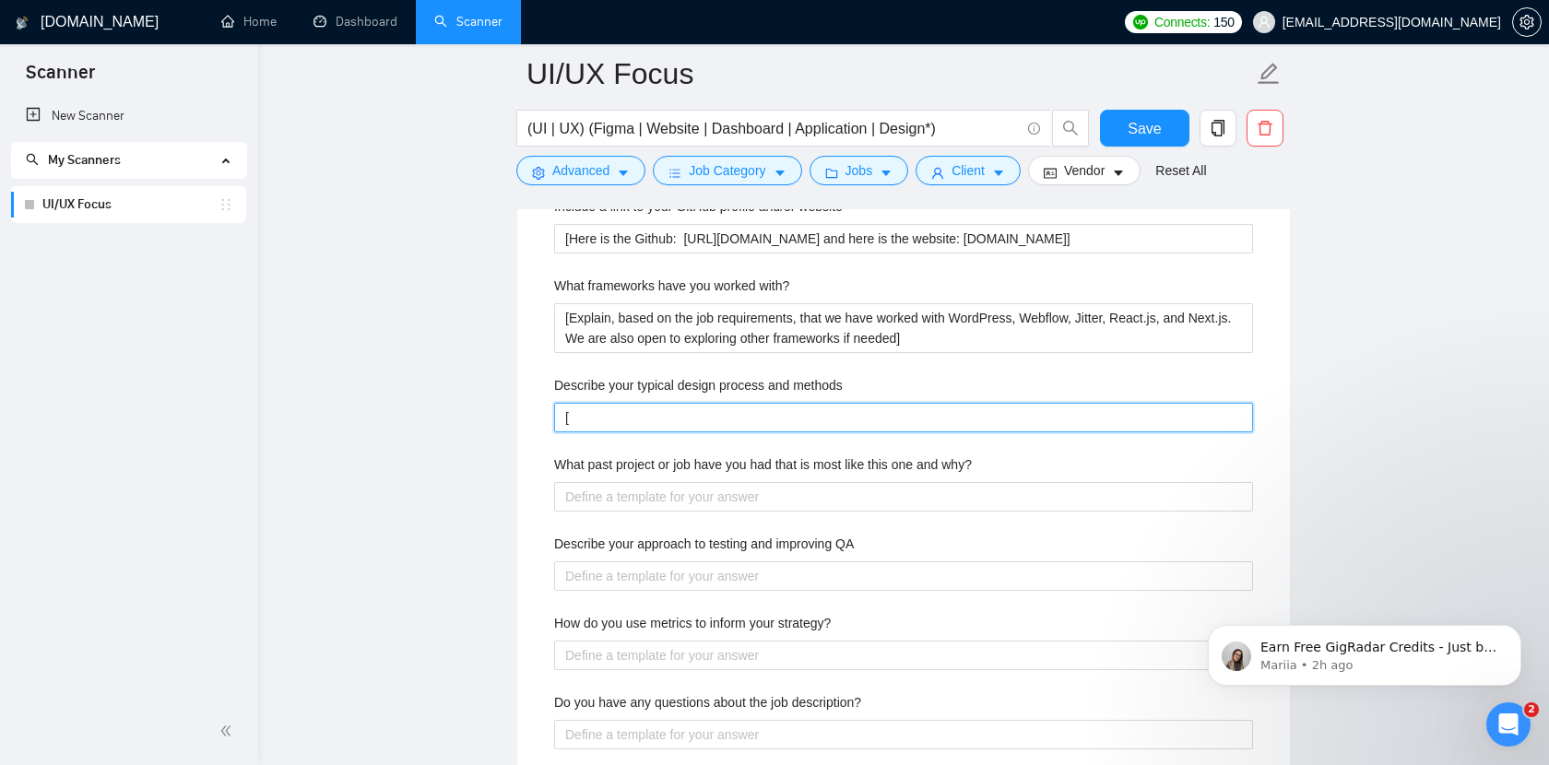
scroll to position [3148, 0]
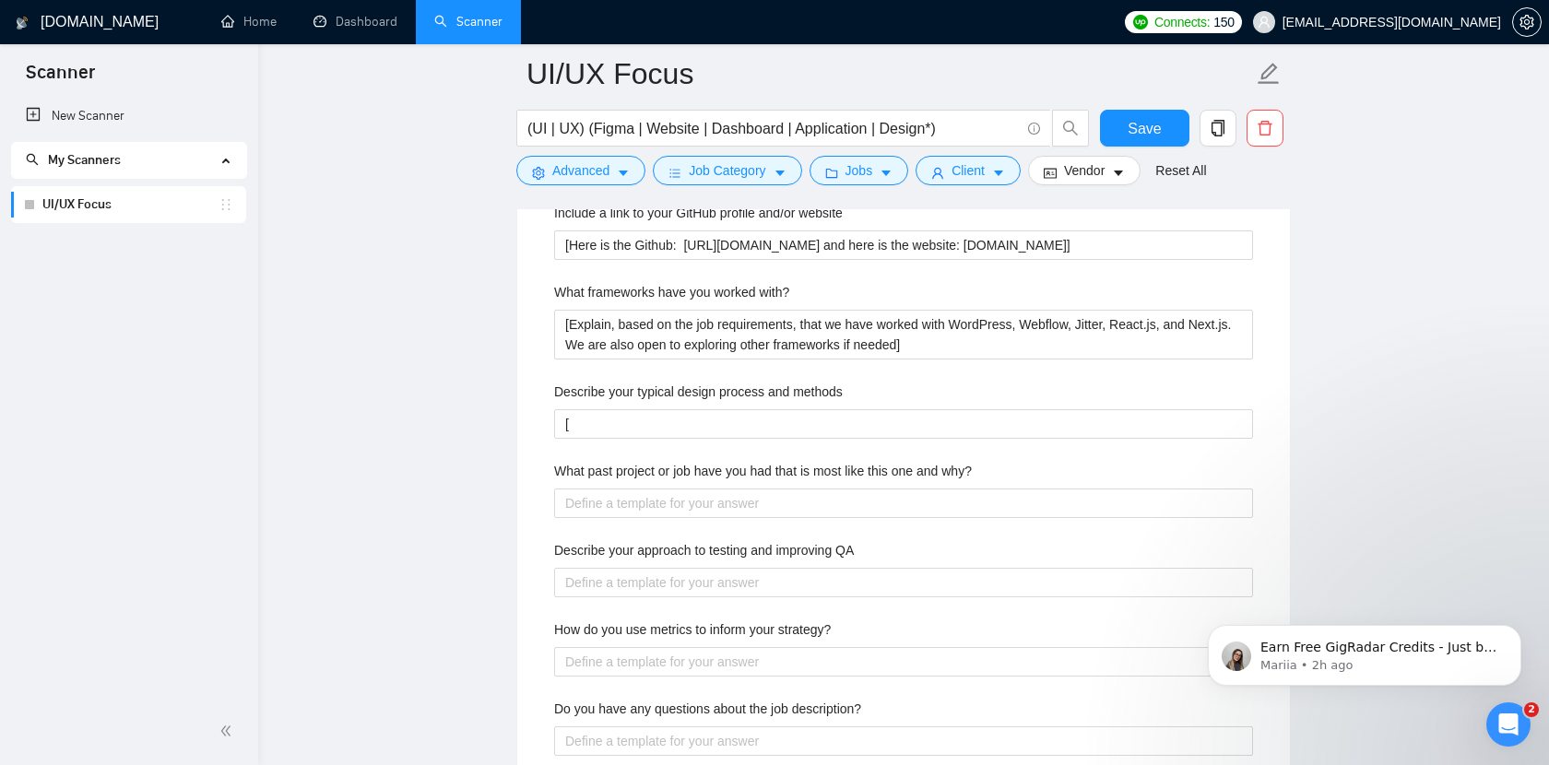
click at [900, 389] on div "Describe your typical design process and methods" at bounding box center [903, 396] width 699 height 28
click at [785, 419] on methods "[" at bounding box center [903, 424] width 699 height 30
click at [899, 391] on div "Describe your typical design process and methods" at bounding box center [903, 396] width 699 height 28
drag, startPoint x: 899, startPoint y: 391, endPoint x: 554, endPoint y: 384, distance: 344.9
click at [554, 384] on div "Describe your typical design process and methods" at bounding box center [903, 396] width 699 height 28
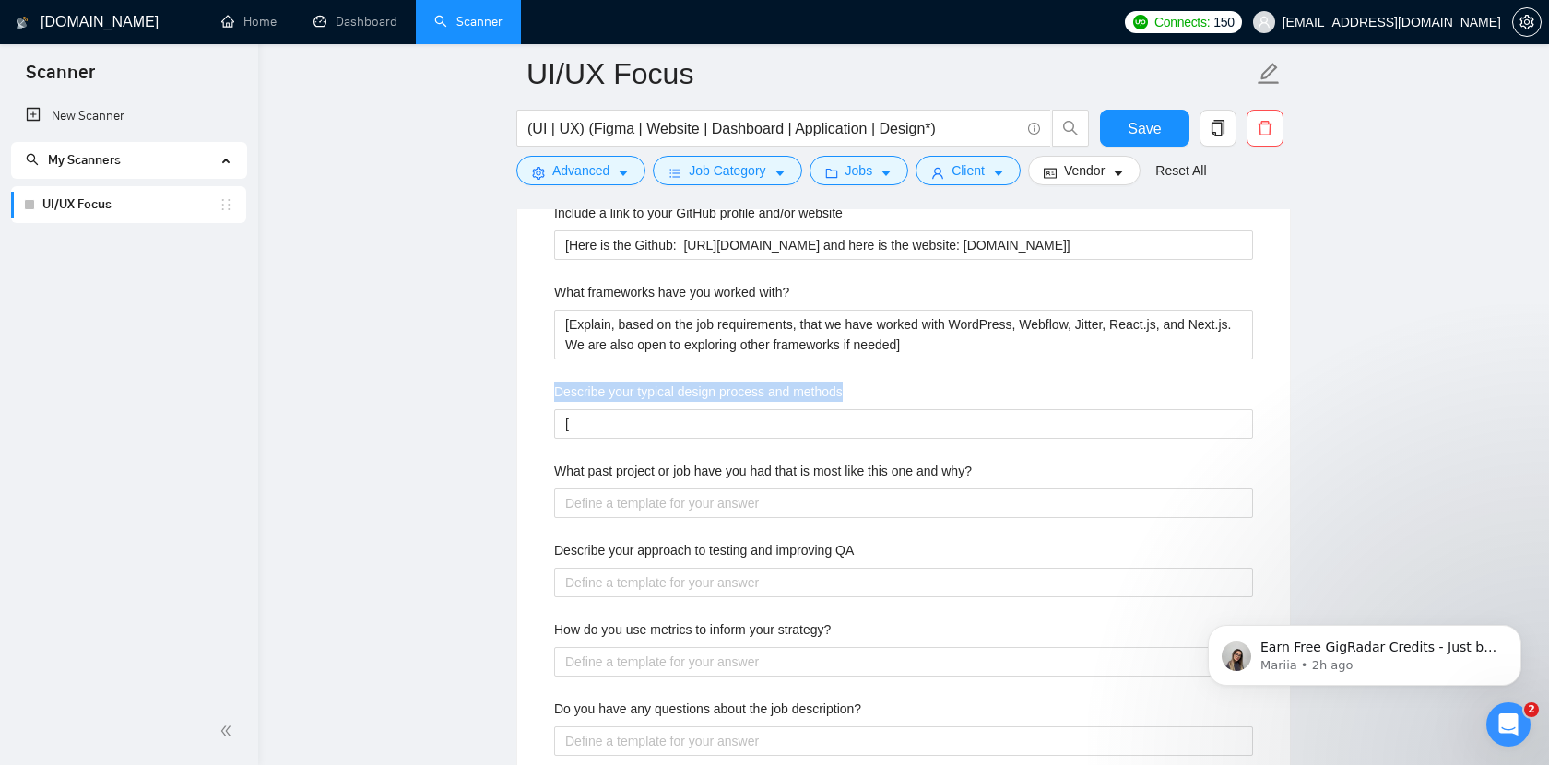
copy label "Describe your typical design process and methods"
click at [671, 425] on methods "[" at bounding box center [903, 424] width 699 height 30
paste methods "The answer should cover these stages briefly: discovery & research (understandi…"
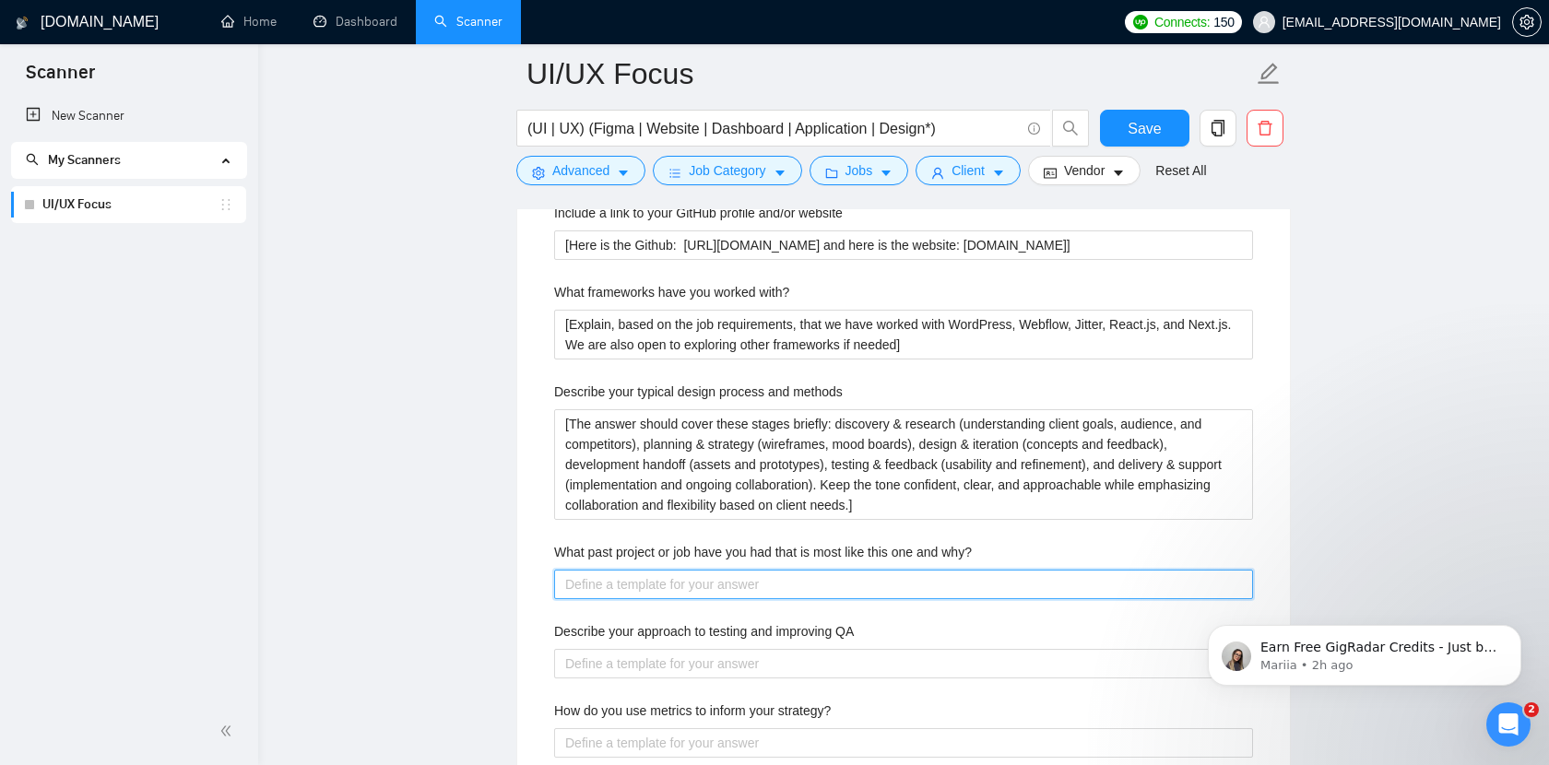
click at [854, 587] on why\? "What past project or job have you had that is most like this one and why?" at bounding box center [903, 585] width 699 height 30
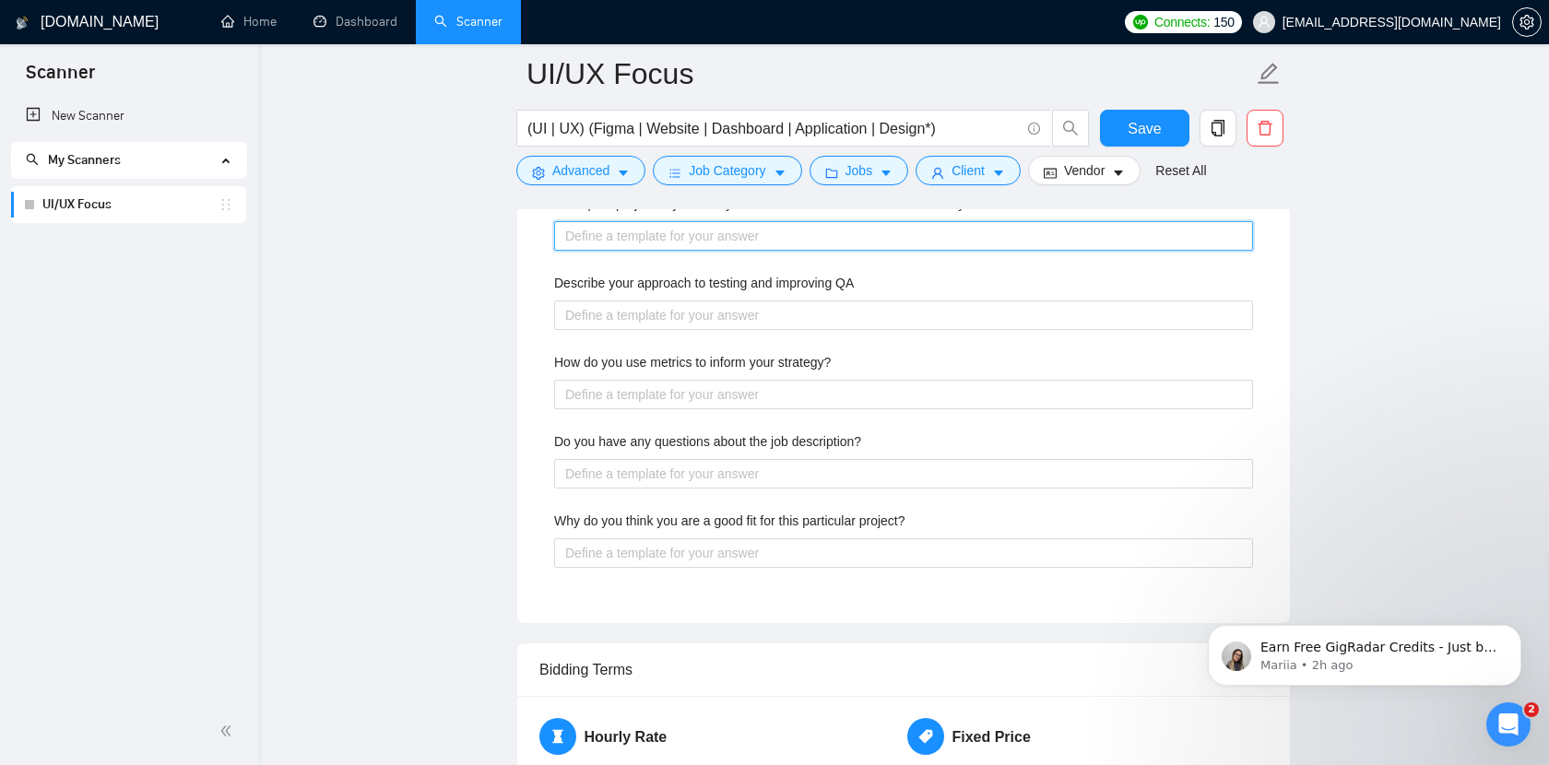
scroll to position [3372, 0]
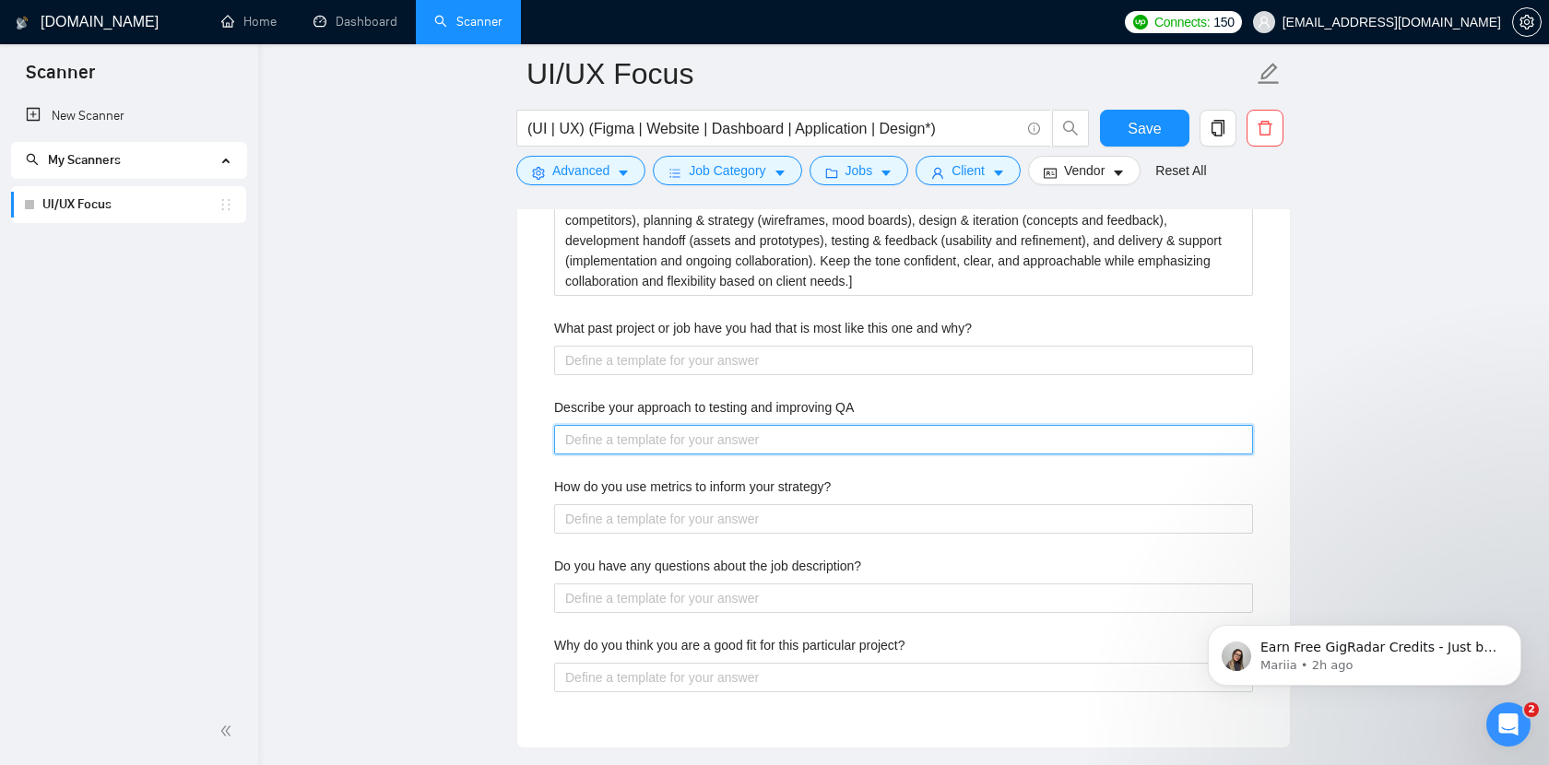
click at [692, 437] on QA "Describe your approach to testing and improving QA" at bounding box center [903, 440] width 699 height 30
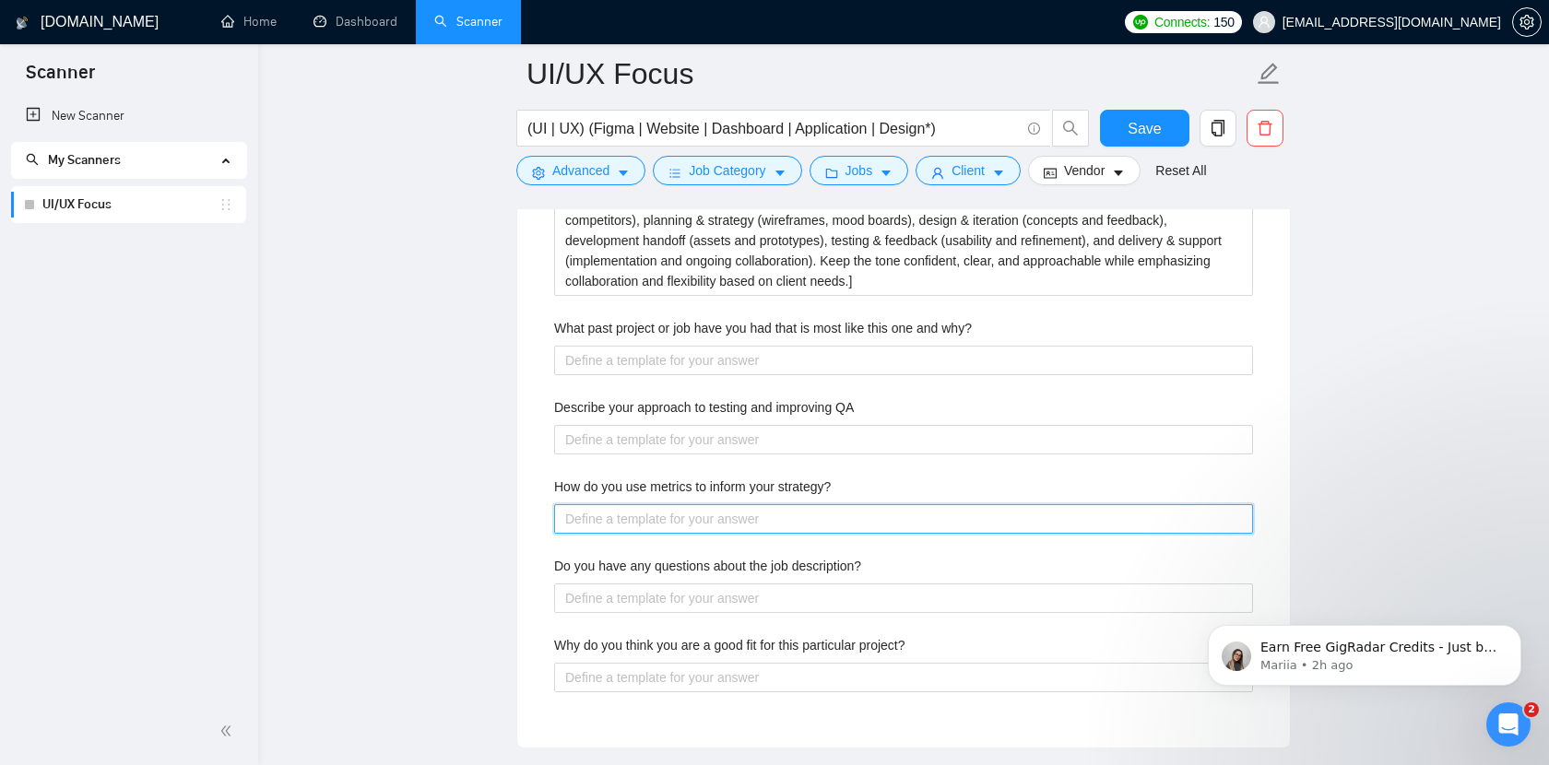
click at [694, 507] on strategy\? "How do you use metrics to inform your strategy?" at bounding box center [903, 519] width 699 height 30
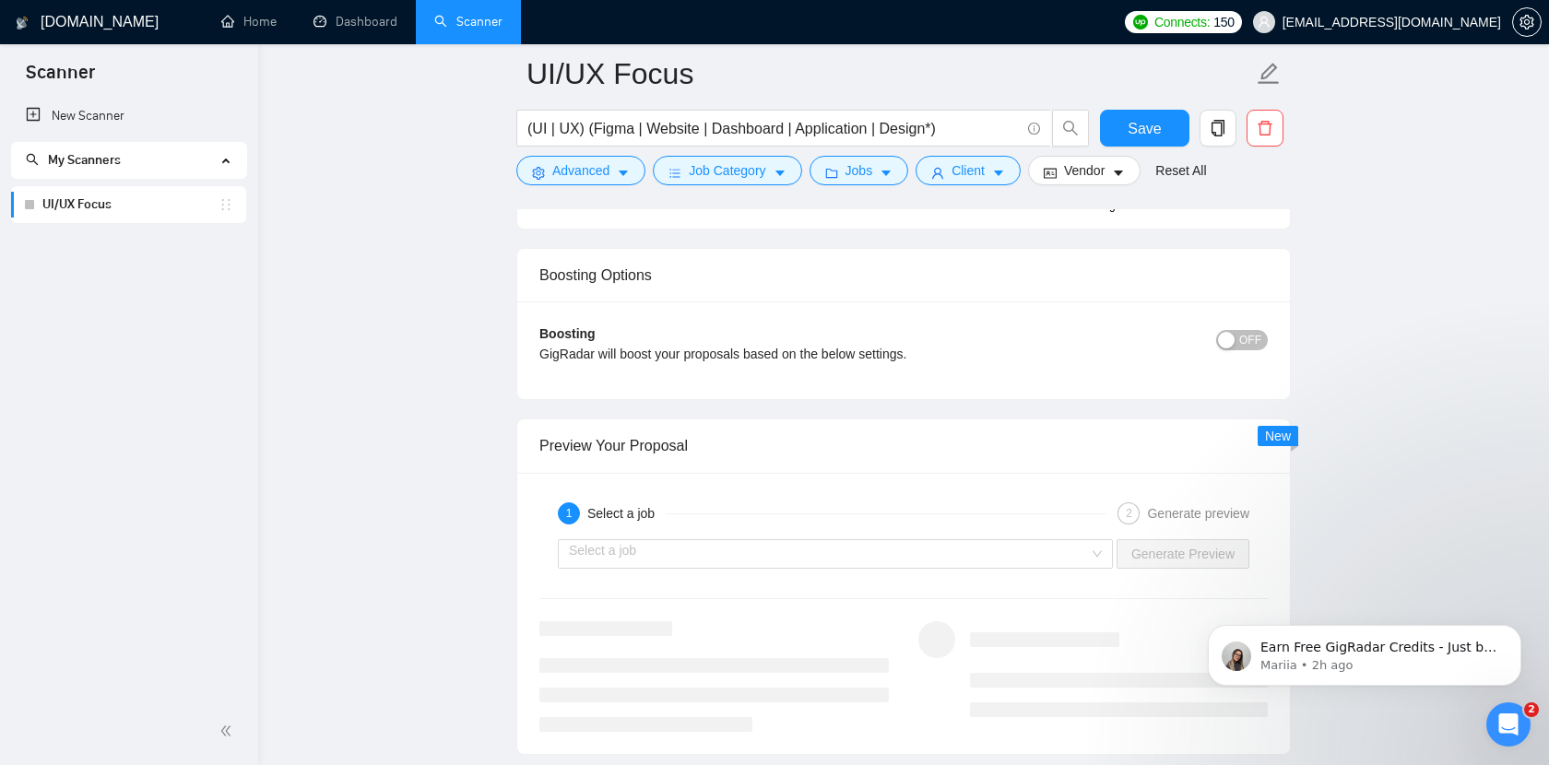
scroll to position [4339, 0]
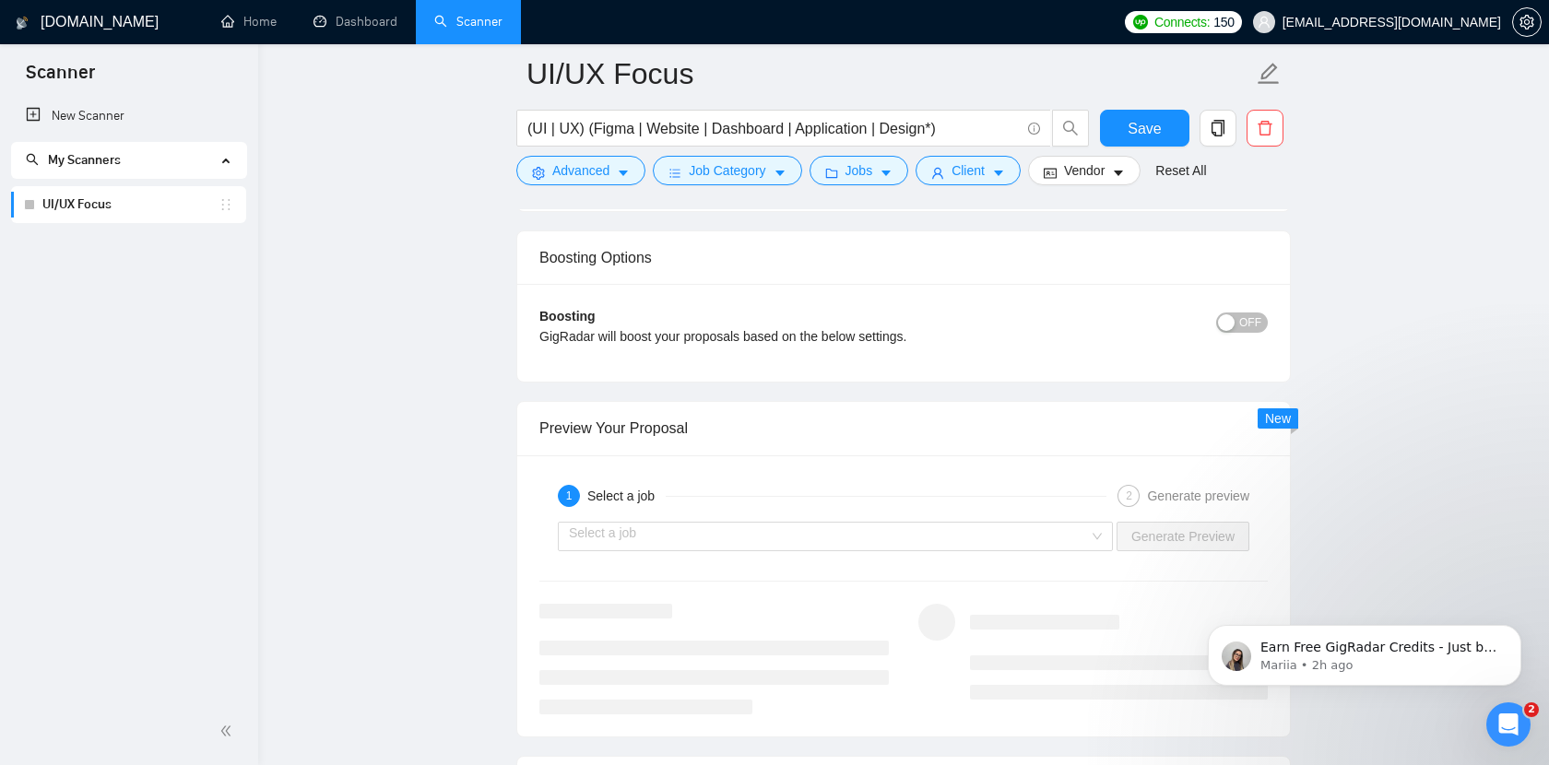
click at [1250, 323] on span "OFF" at bounding box center [1250, 323] width 22 height 20
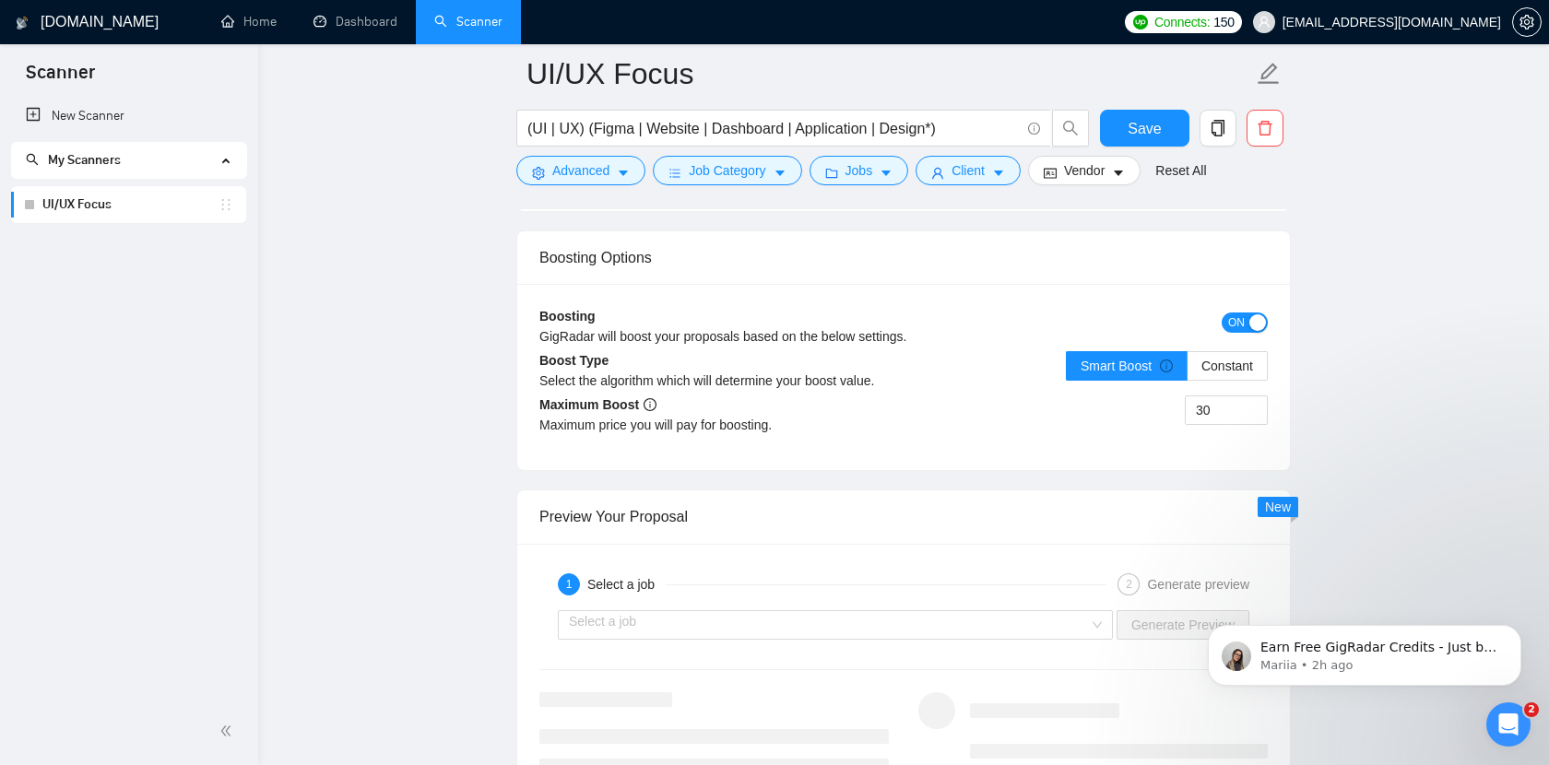
click at [1250, 323] on div "button" at bounding box center [1257, 322] width 17 height 17
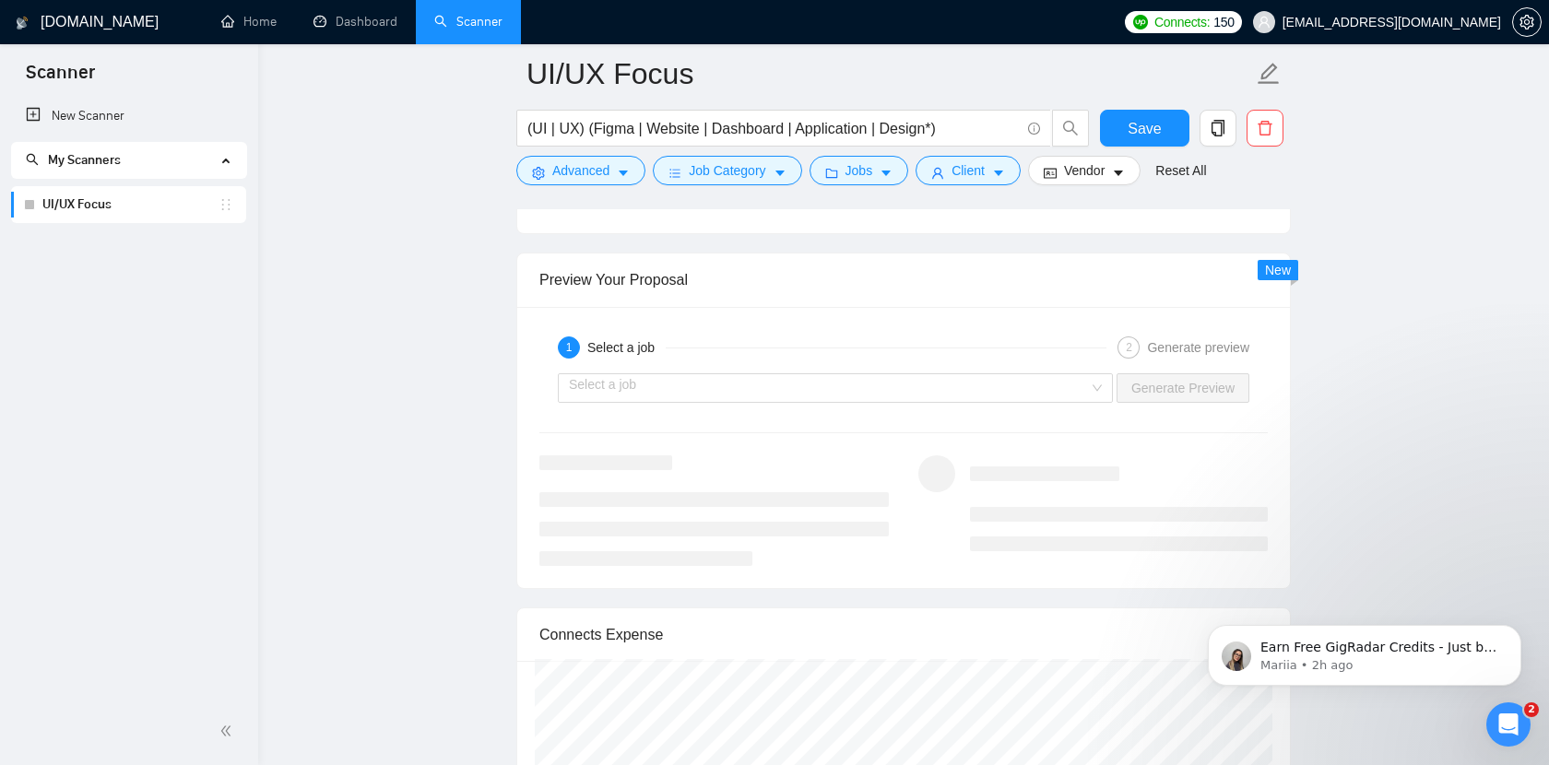
scroll to position [4491, 0]
click at [1050, 385] on input "search" at bounding box center [829, 385] width 520 height 28
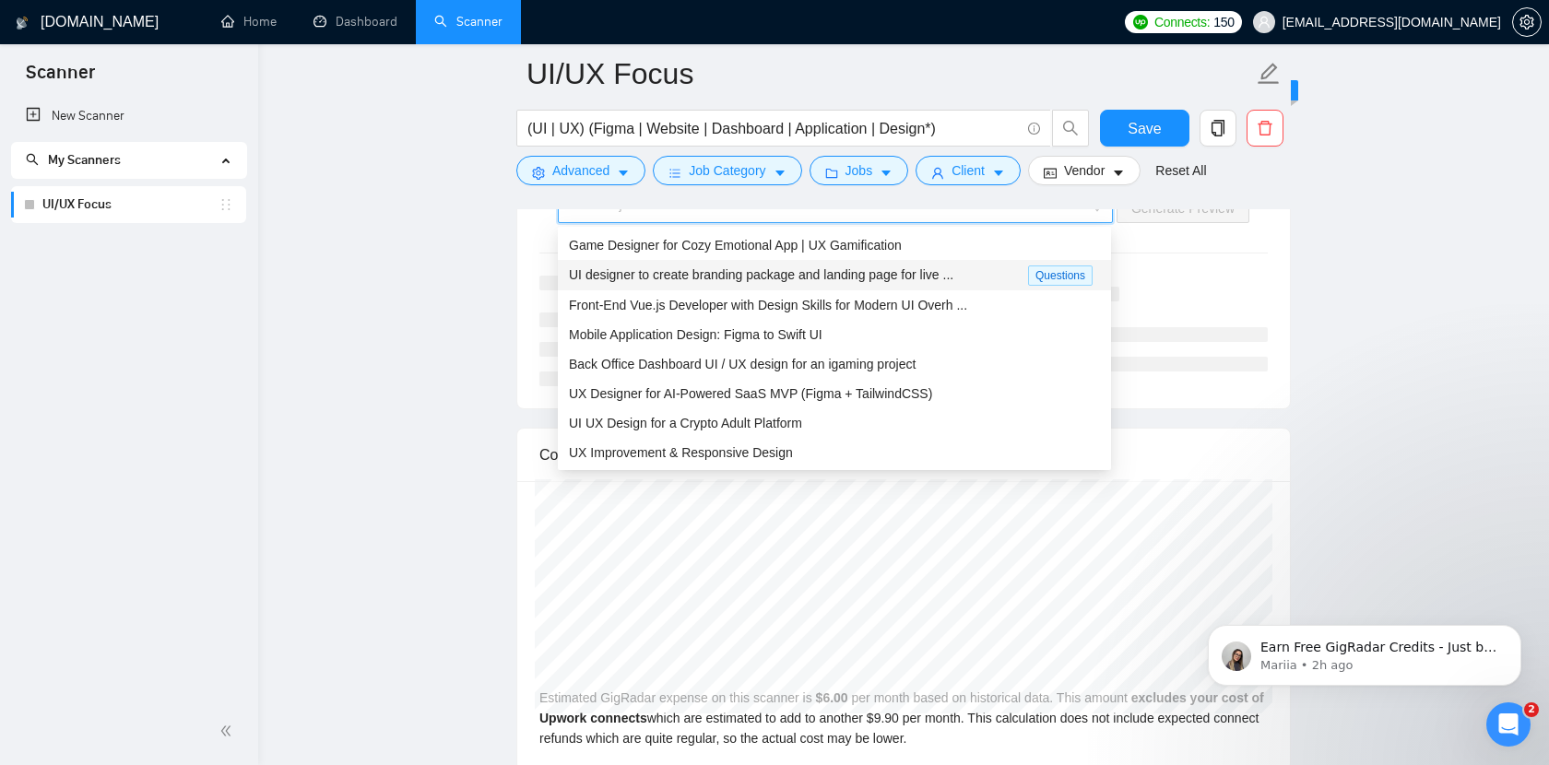
scroll to position [4293, 0]
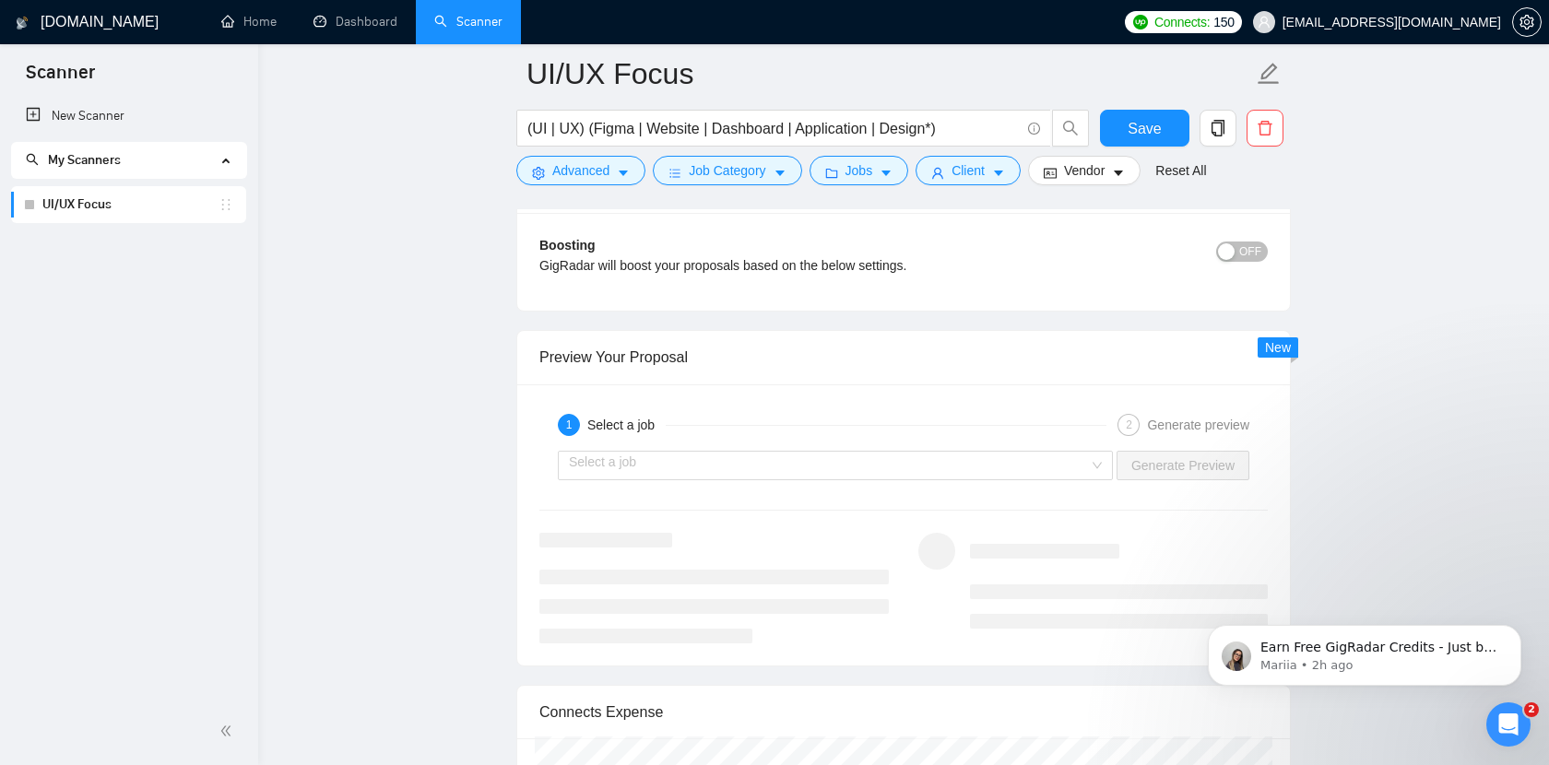
scroll to position [4417, 0]
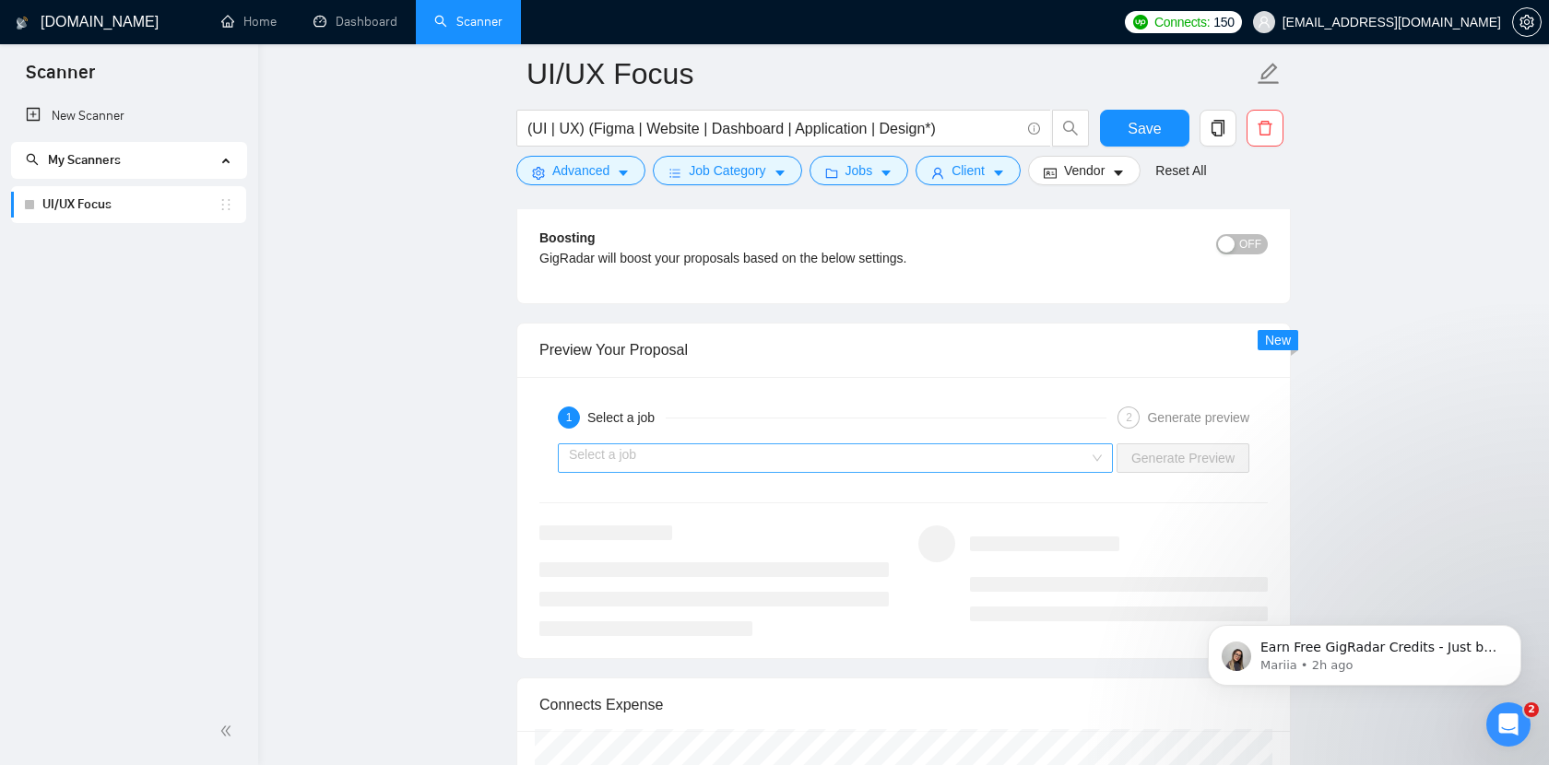
click at [1001, 453] on input "search" at bounding box center [829, 458] width 520 height 28
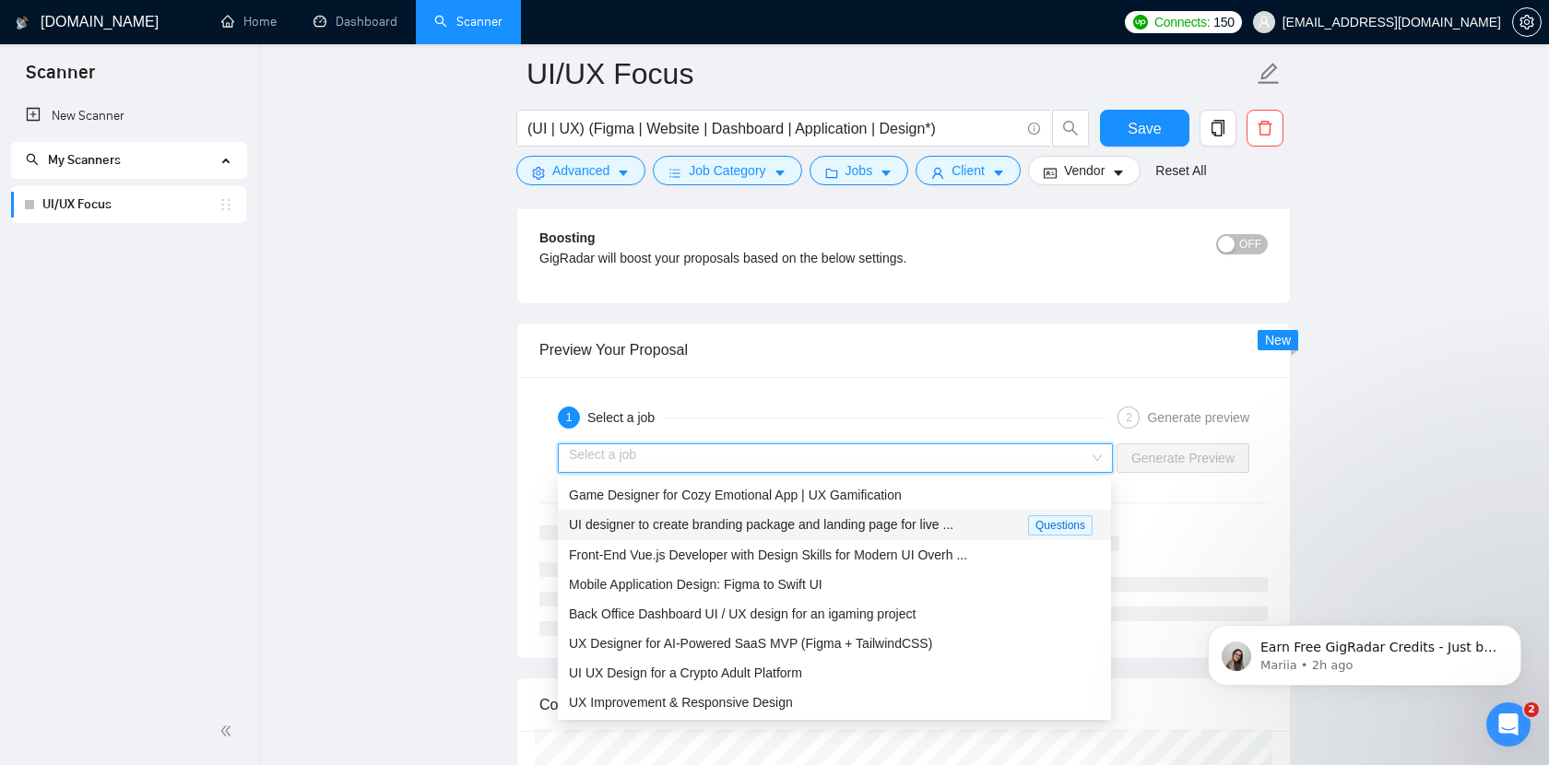
click at [951, 528] on span "UI designer to create branding package and landing page for live ..." at bounding box center [761, 524] width 384 height 15
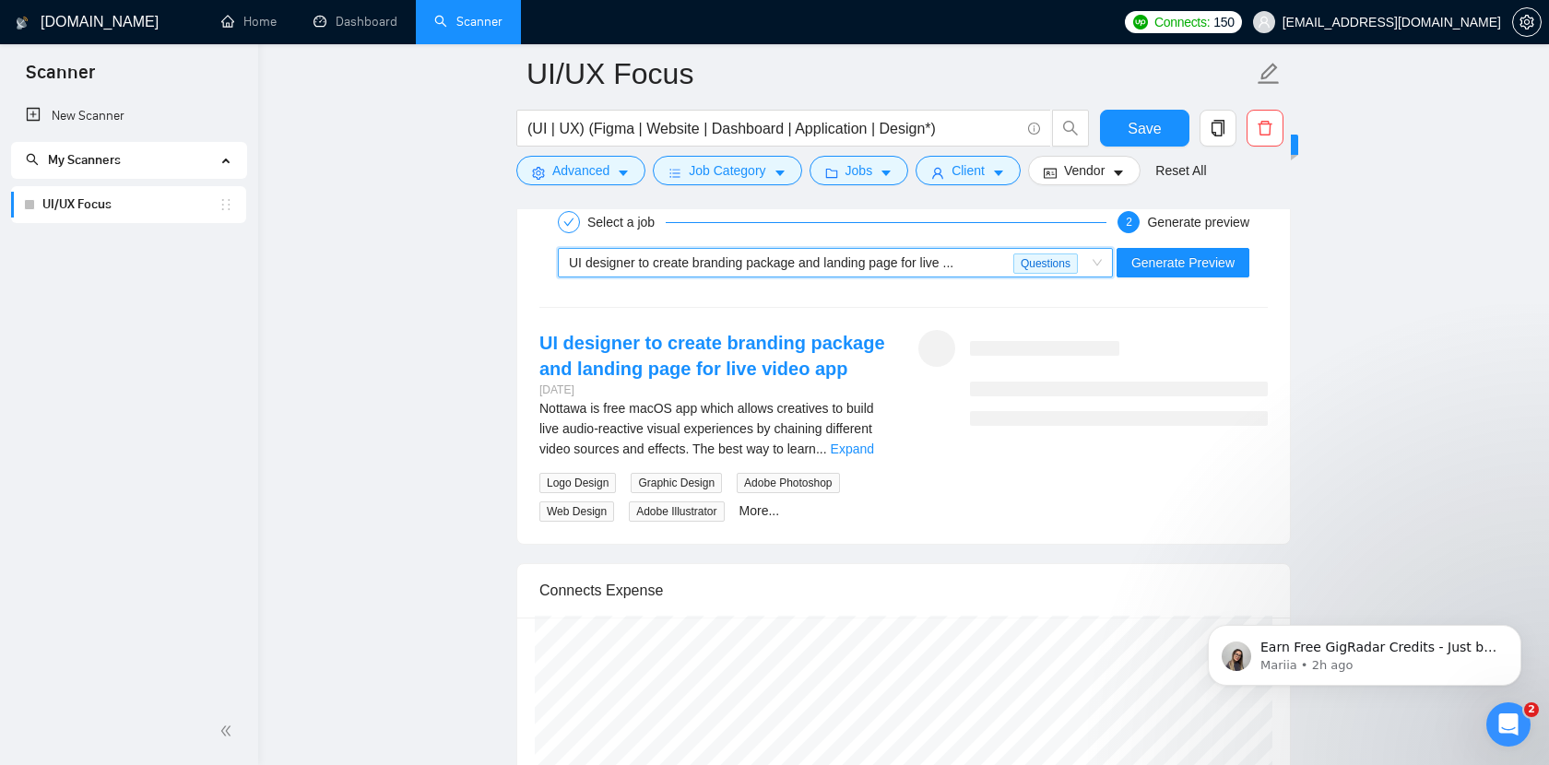
scroll to position [4589, 0]
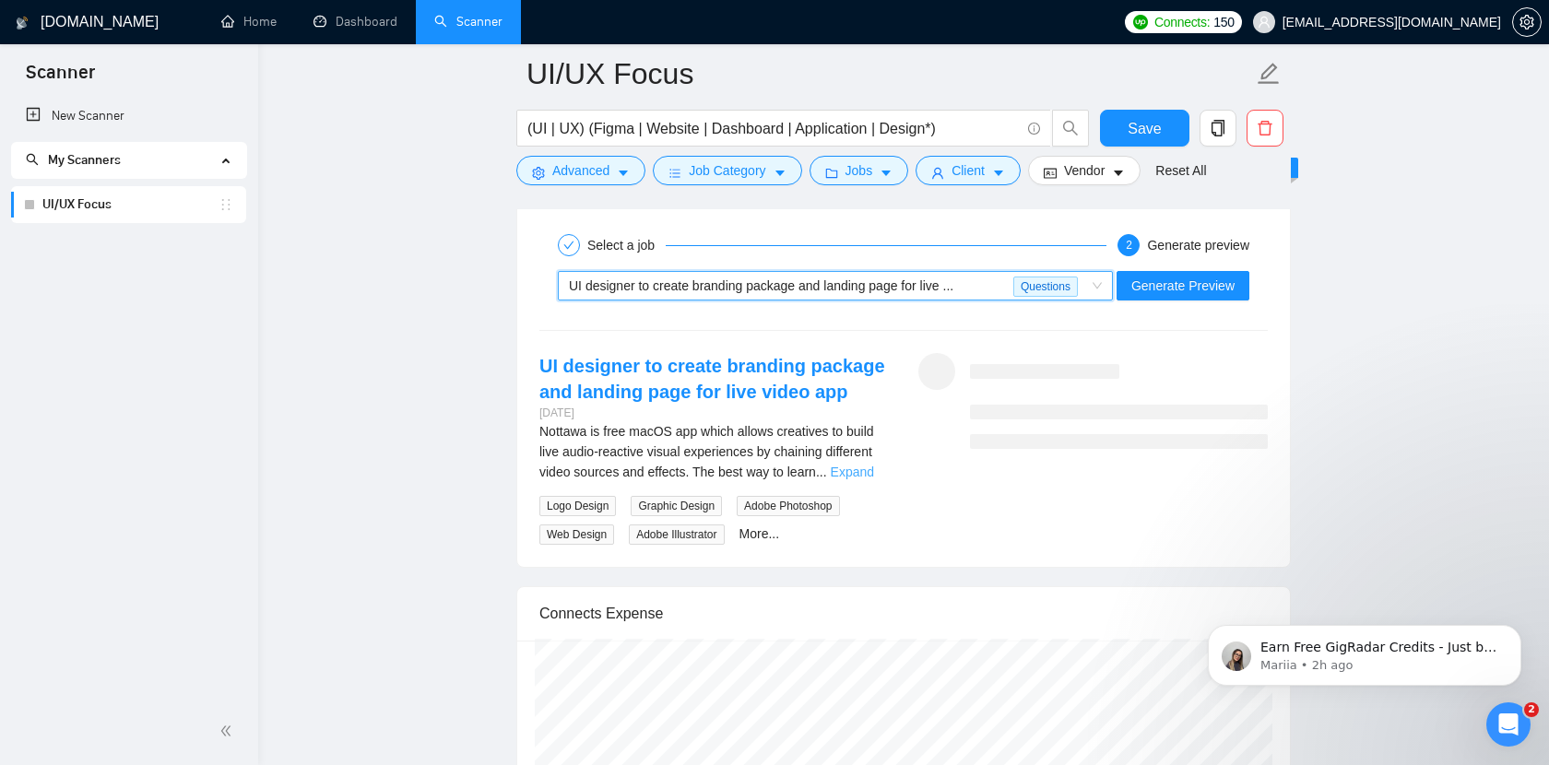
click at [866, 474] on link "Expand" at bounding box center [852, 472] width 43 height 15
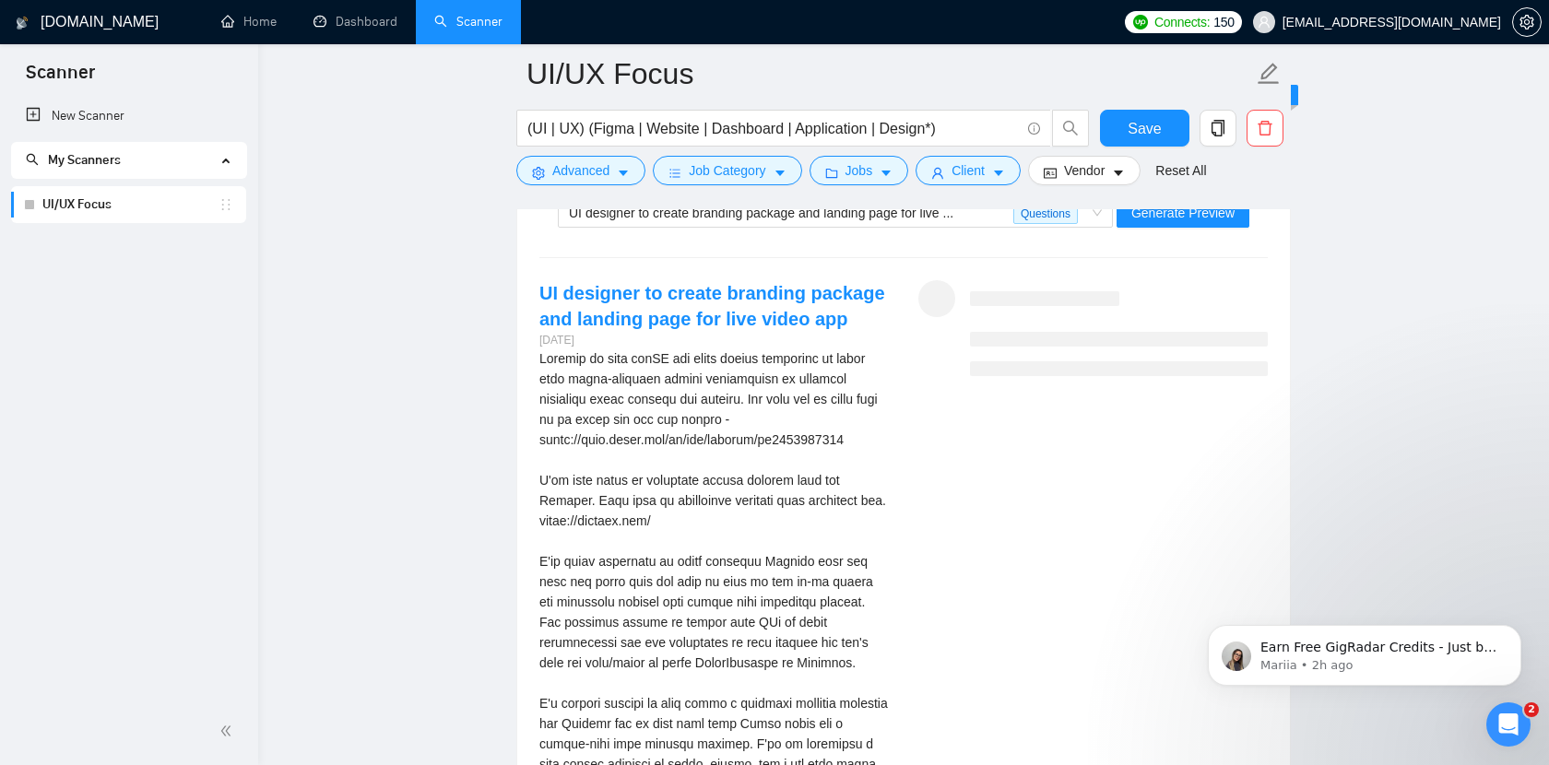
scroll to position [4646, 0]
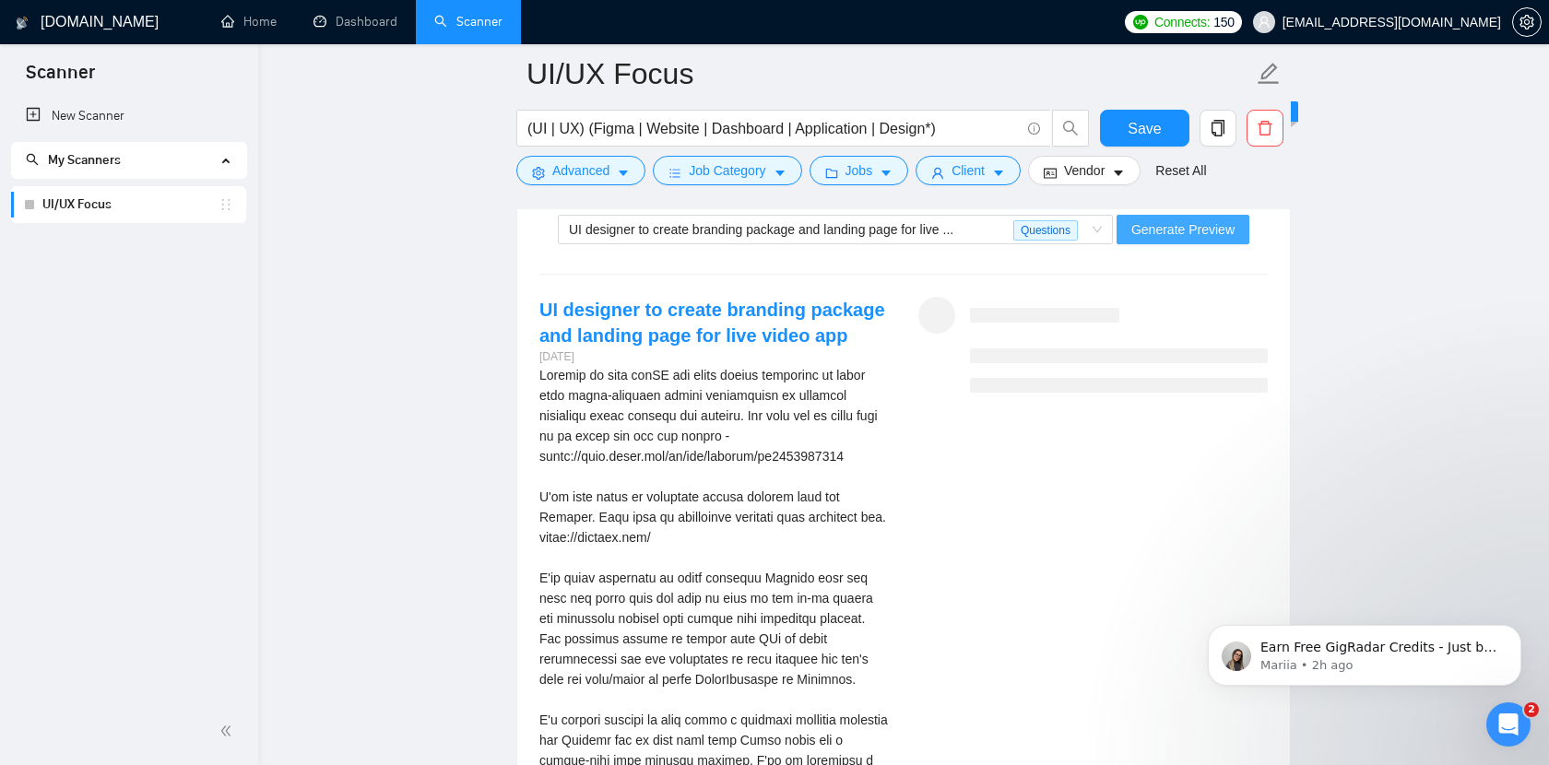
click at [1191, 230] on span "Generate Preview" at bounding box center [1182, 229] width 103 height 20
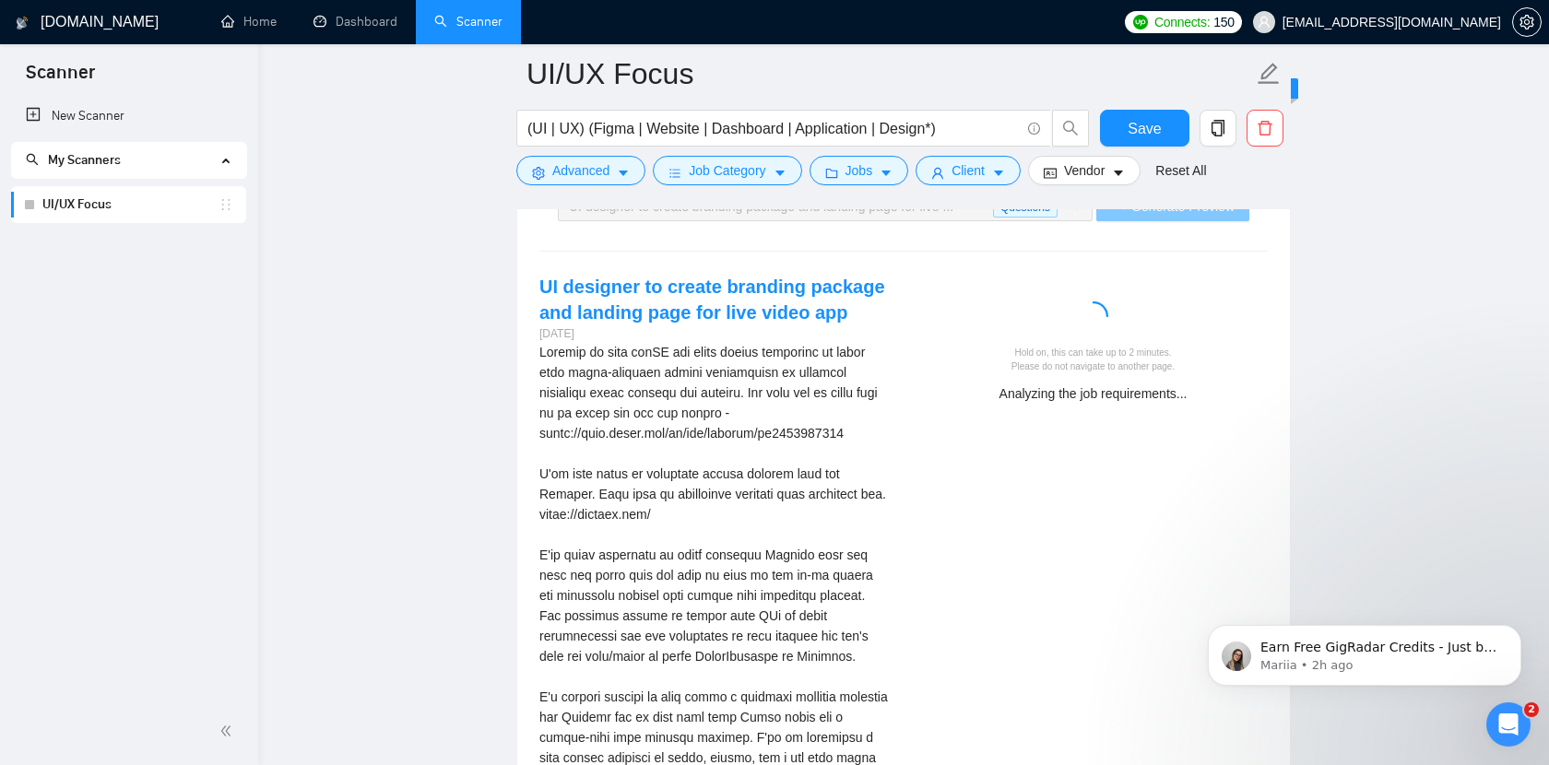
scroll to position [4668, 0]
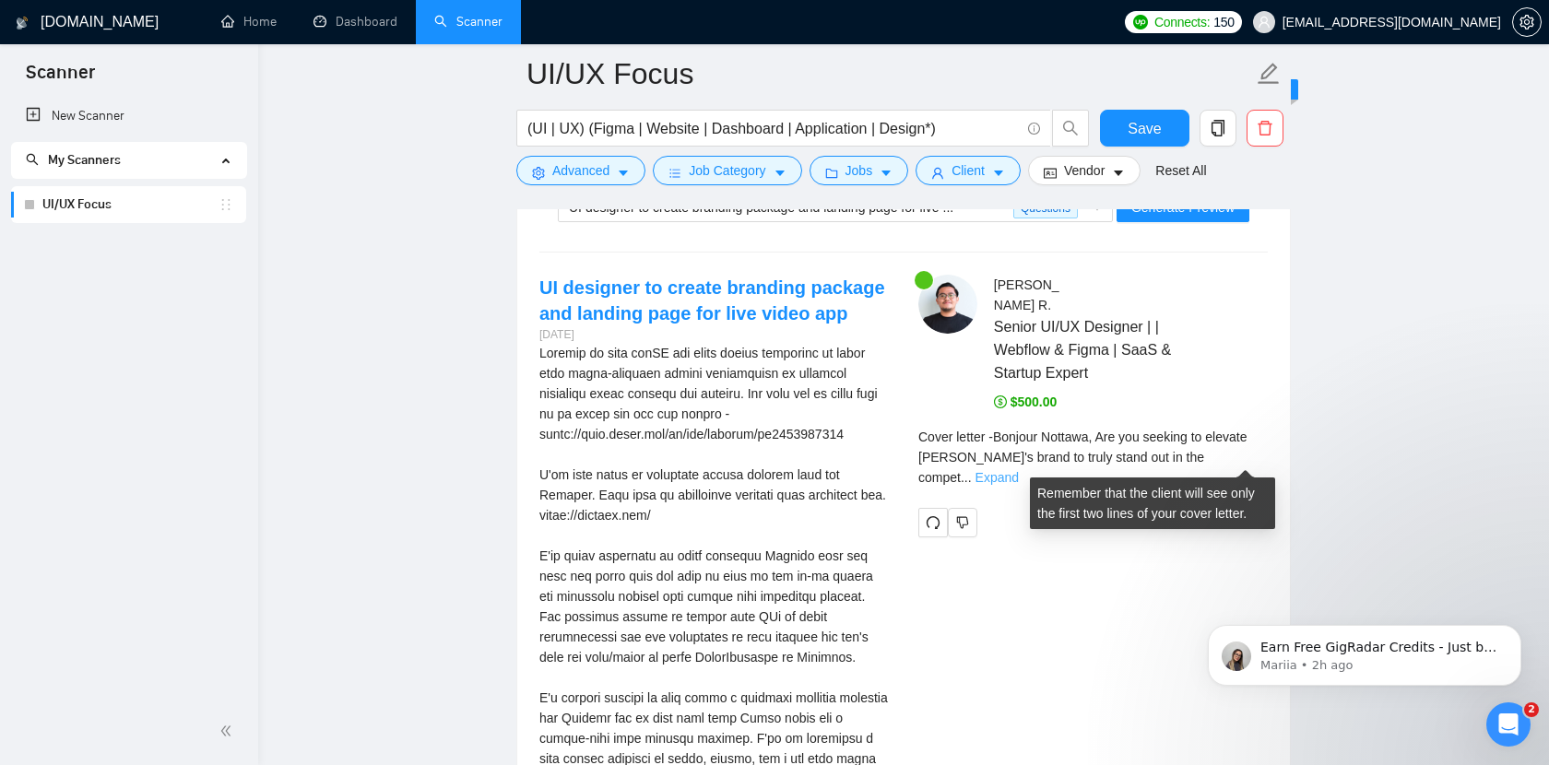
click at [1019, 470] on link "Expand" at bounding box center [996, 477] width 43 height 15
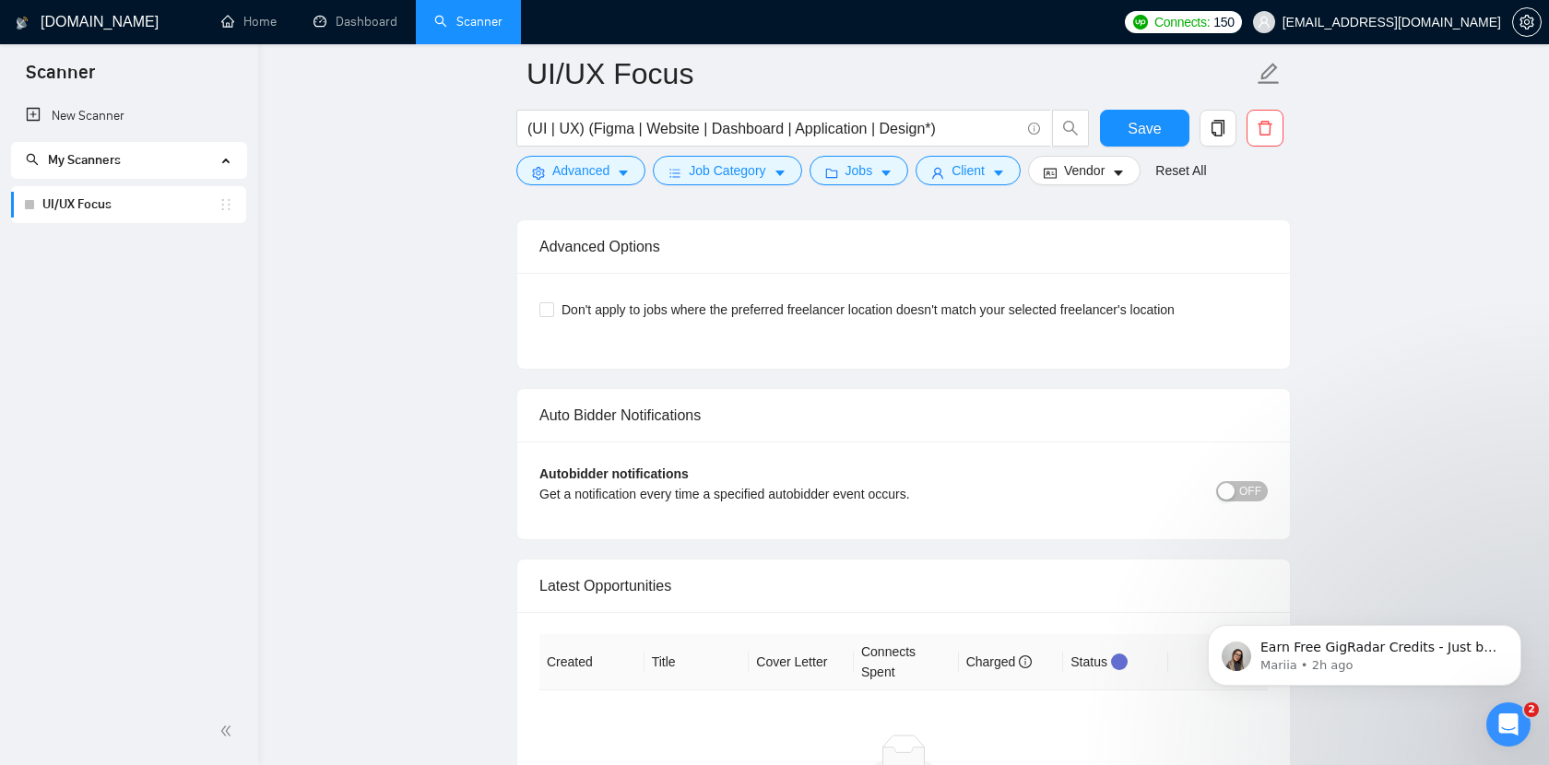
scroll to position [6022, 0]
click at [552, 319] on span at bounding box center [546, 311] width 15 height 15
click at [552, 317] on input "Don't apply to jobs where the preferred freelancer location doesn't match your …" at bounding box center [545, 310] width 13 height 13
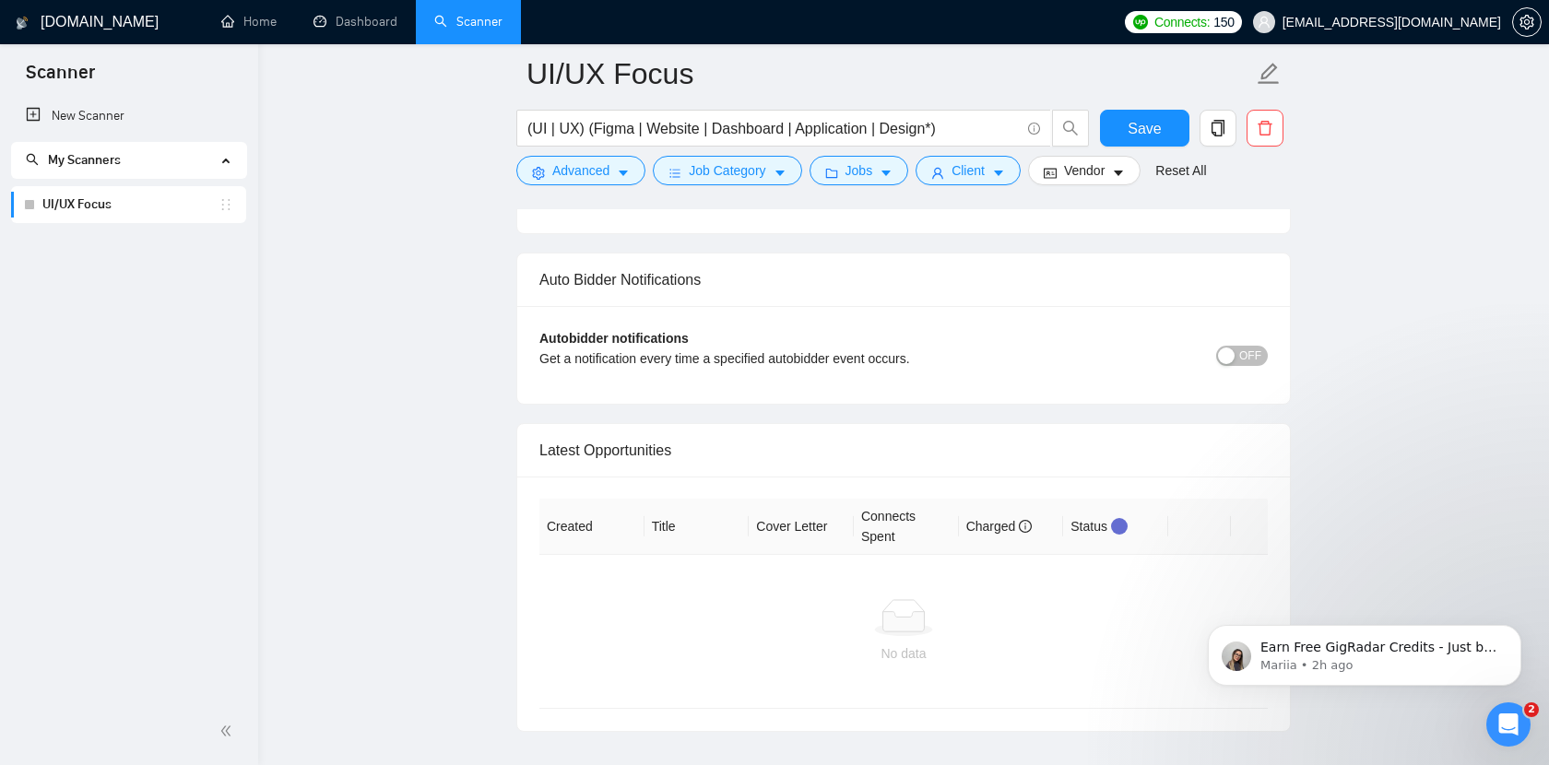
scroll to position [6168, 0]
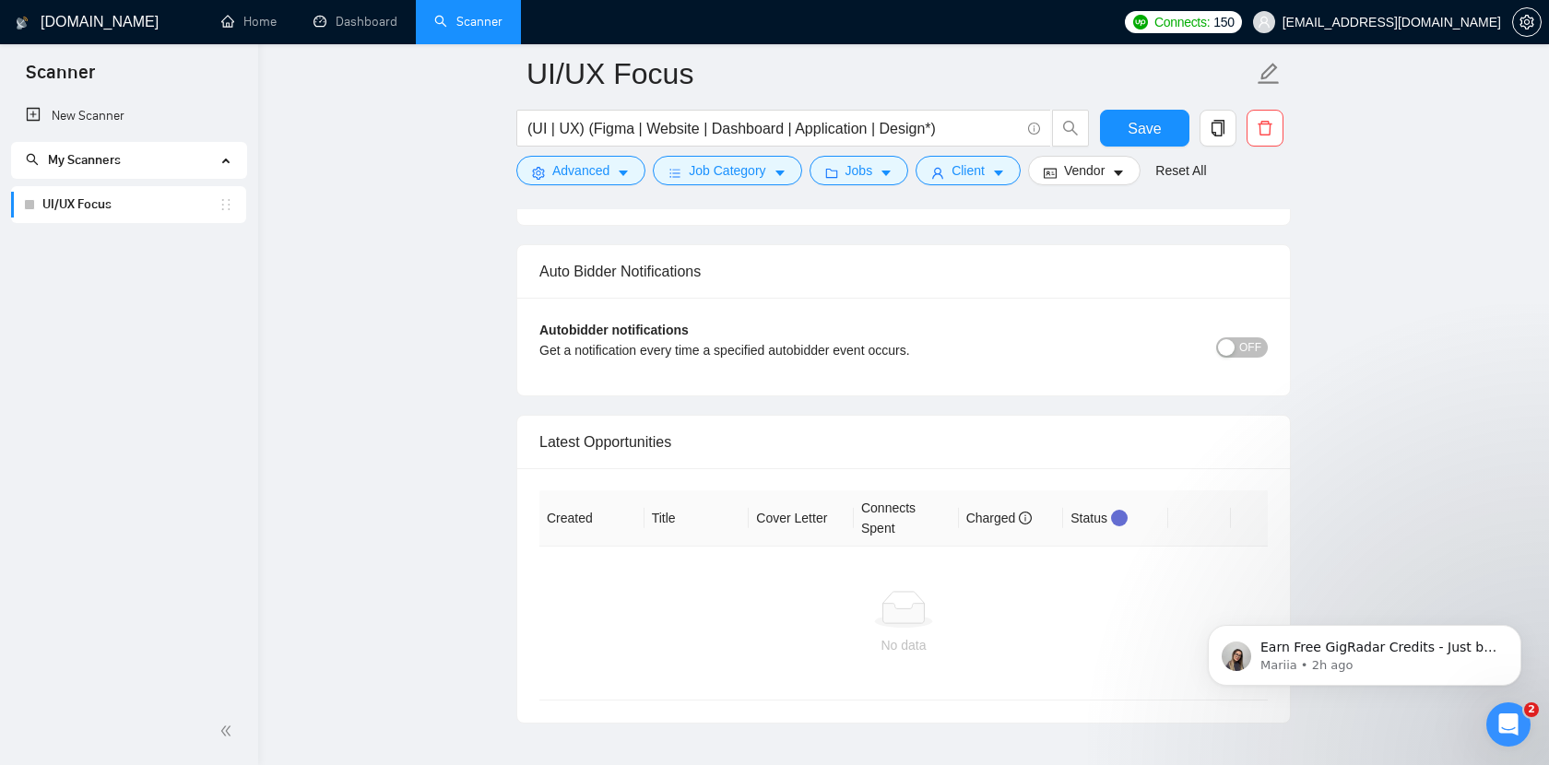
click at [1241, 358] on span "OFF" at bounding box center [1250, 347] width 22 height 20
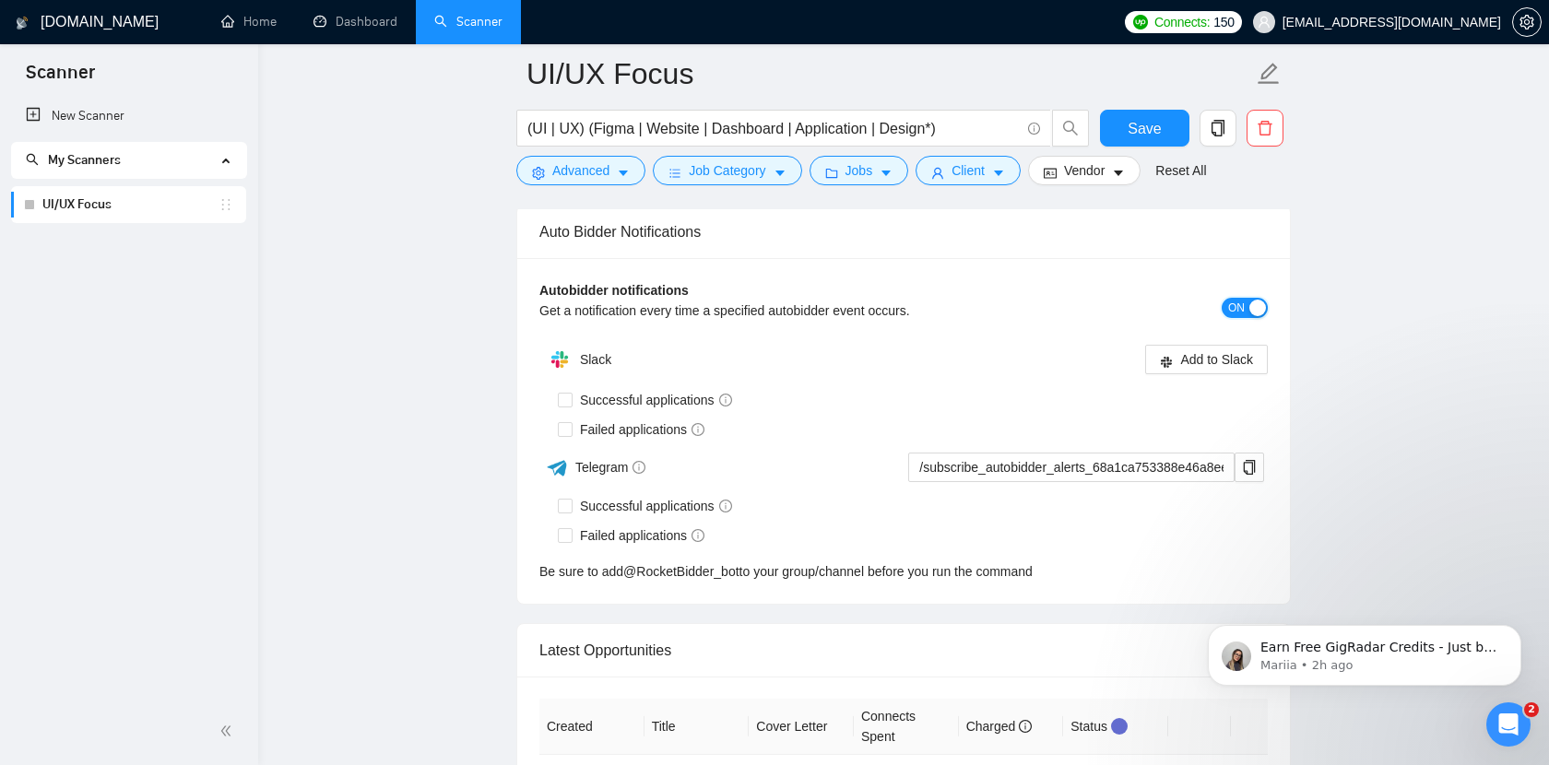
scroll to position [6231, 0]
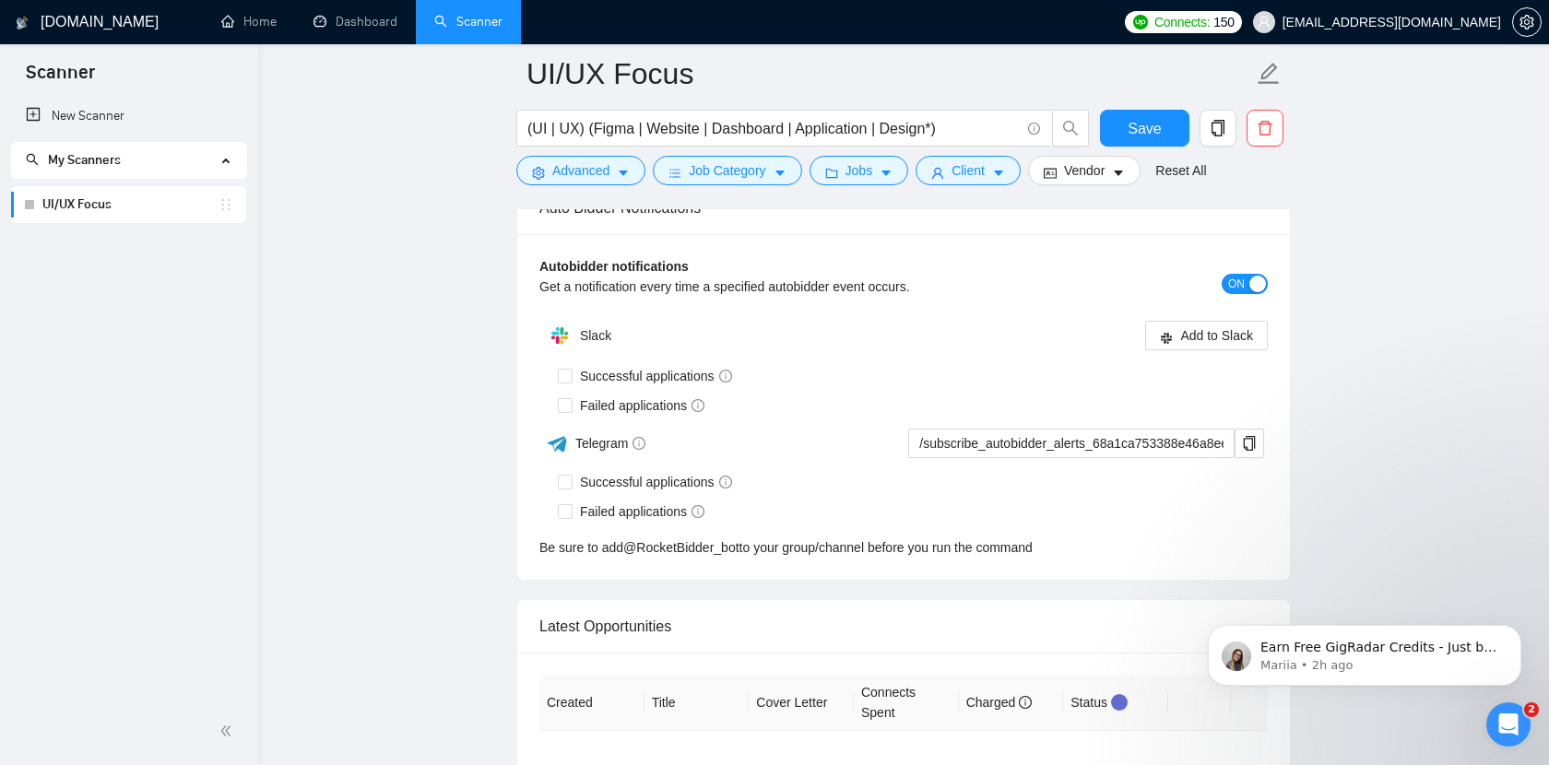
click at [519, 389] on div "Autobidder notifications Get a notification every time a specified autobidder e…" at bounding box center [903, 407] width 773 height 346
click at [569, 488] on input "Successful applications" at bounding box center [564, 481] width 13 height 13
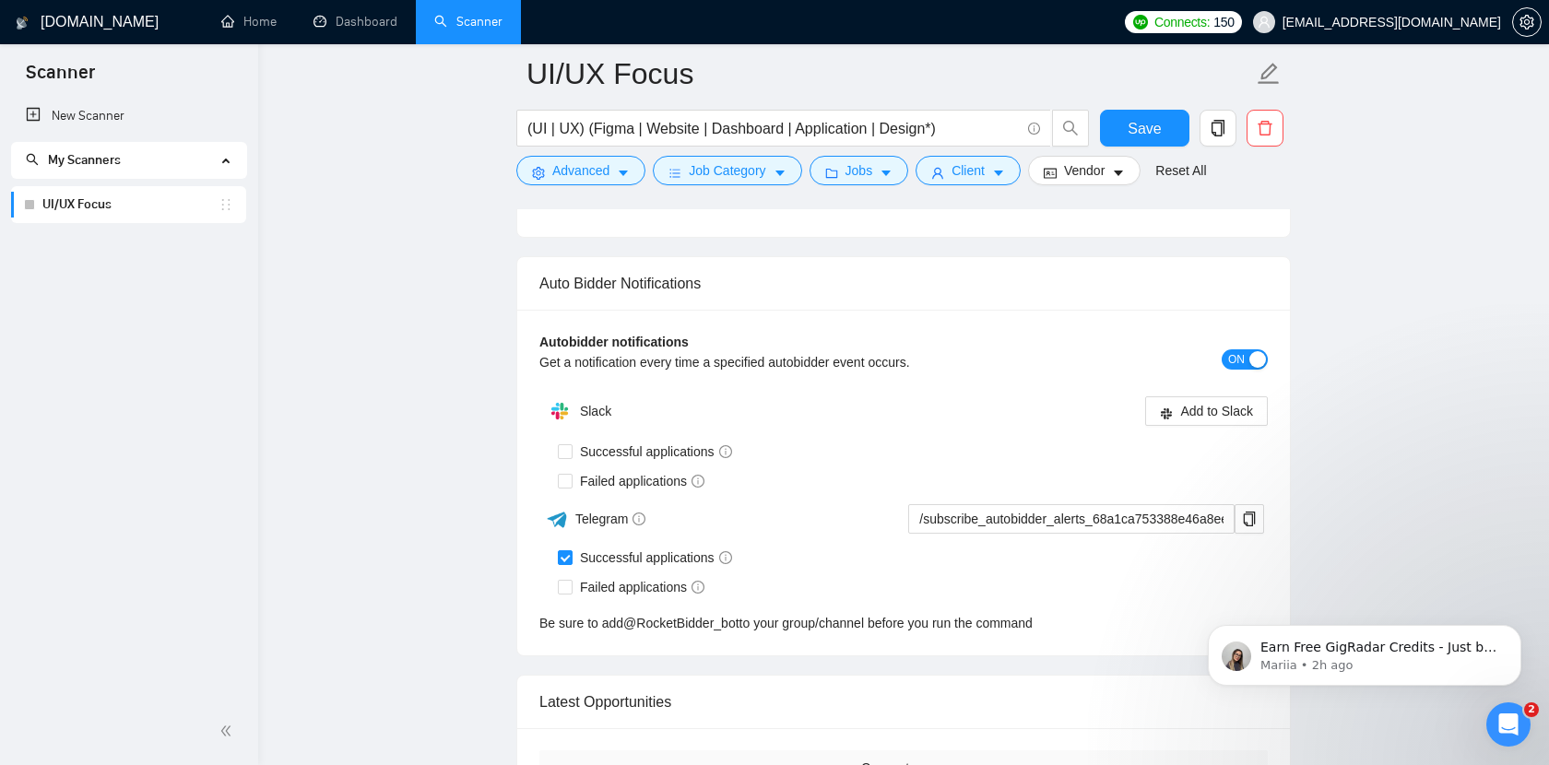
scroll to position [6168, 0]
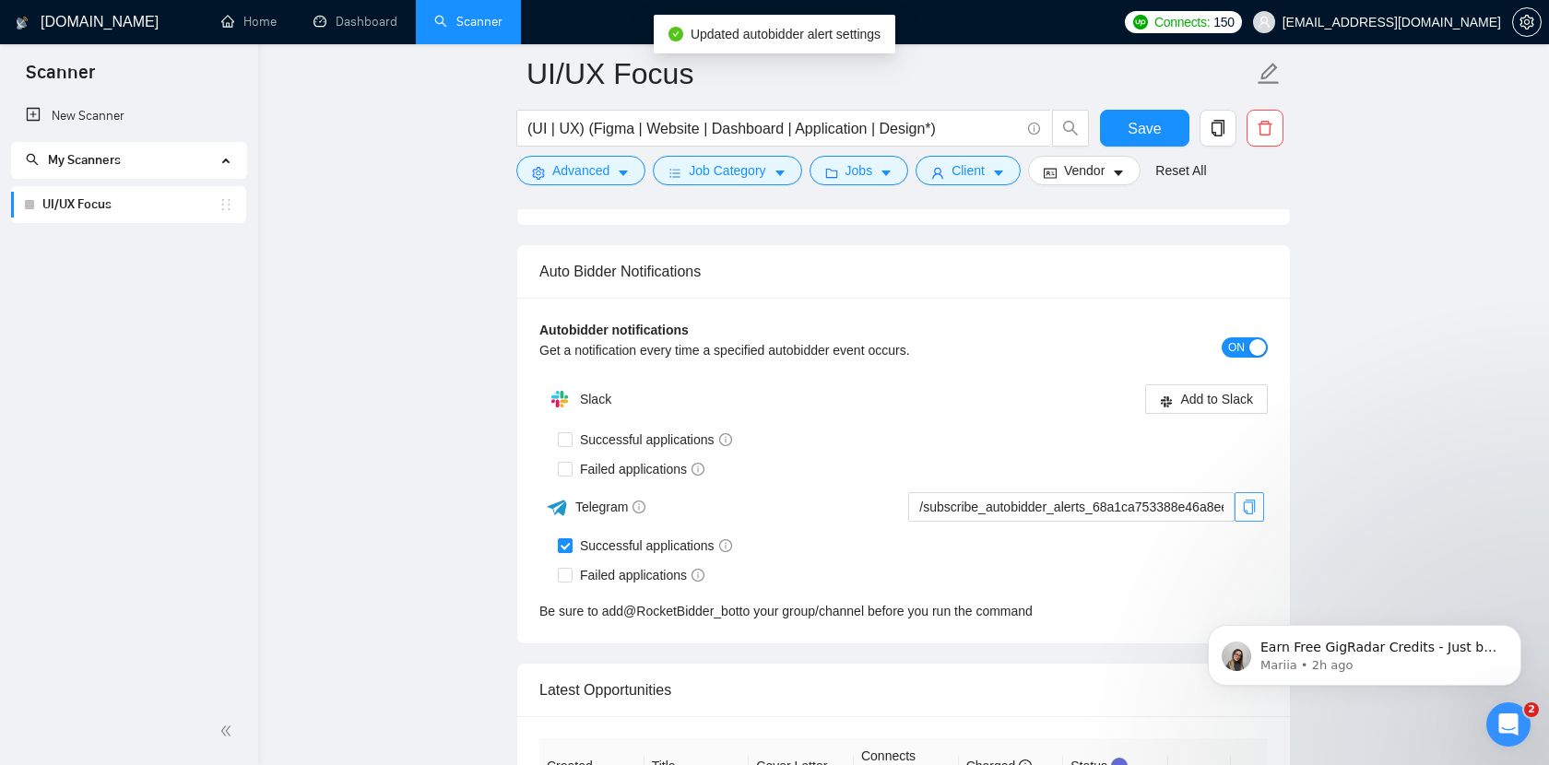
click at [1250, 514] on icon "copy" at bounding box center [1250, 507] width 12 height 15
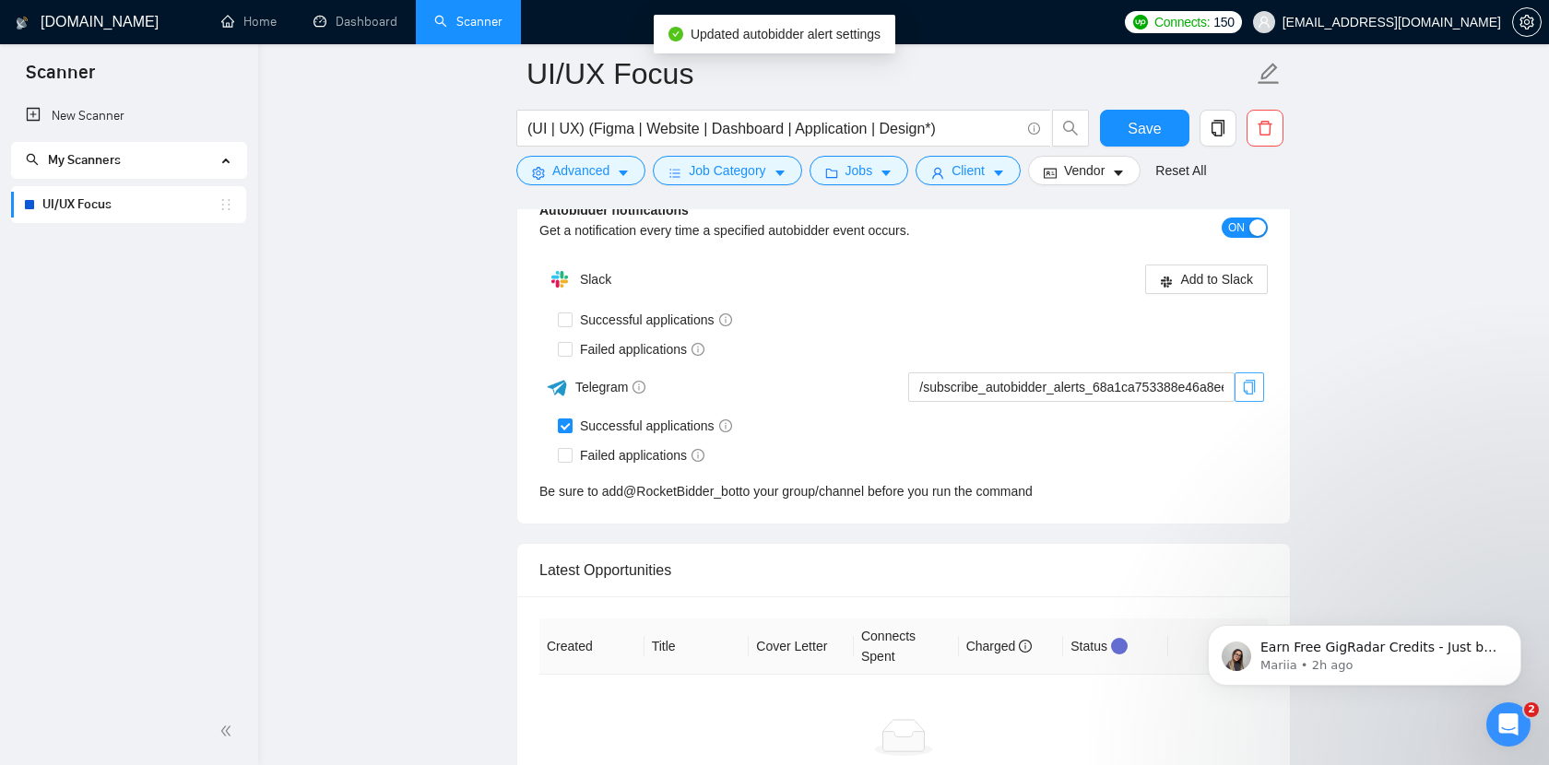
scroll to position [6310, 0]
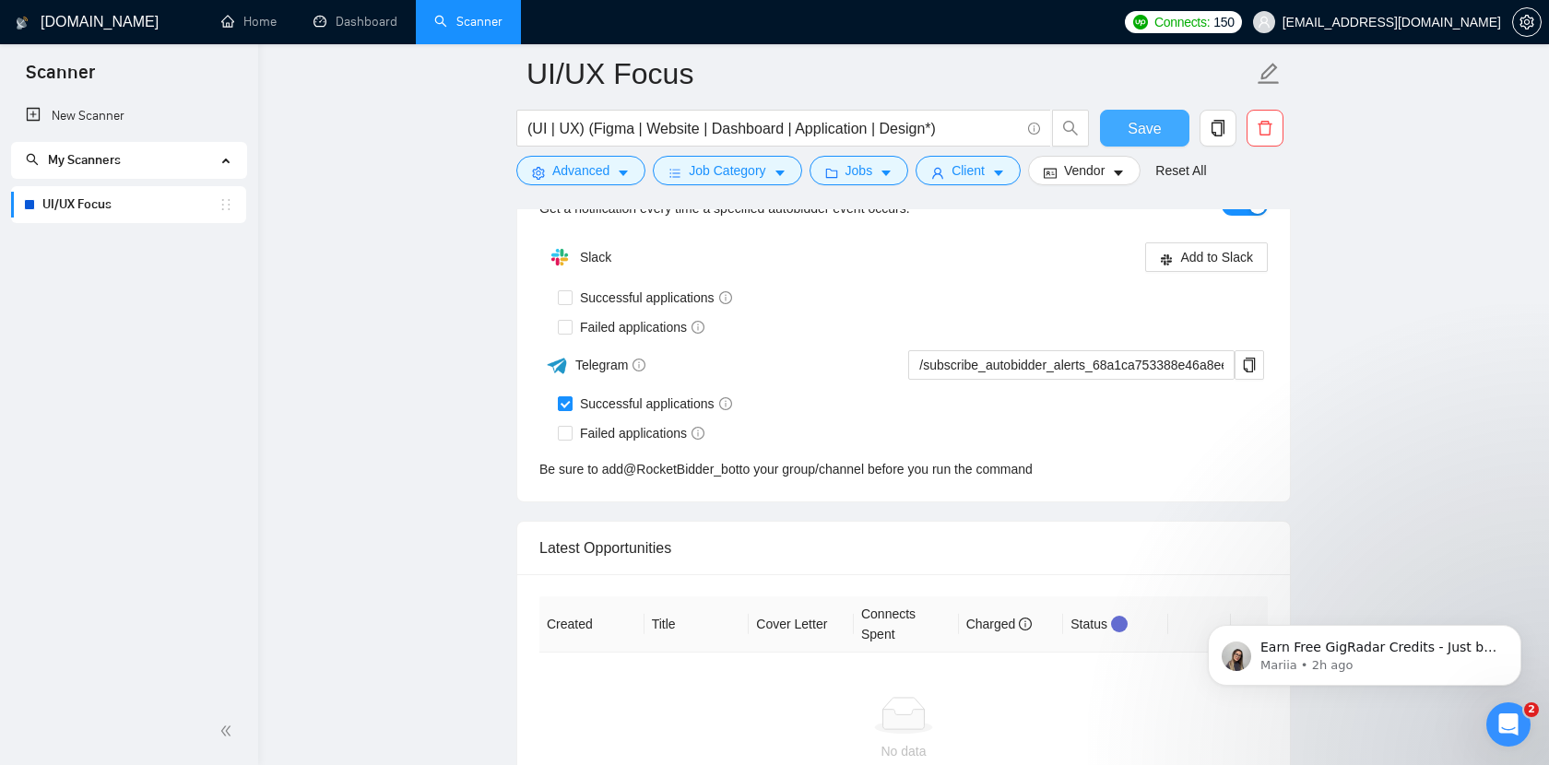
click at [1143, 126] on span "Save" at bounding box center [1144, 128] width 33 height 23
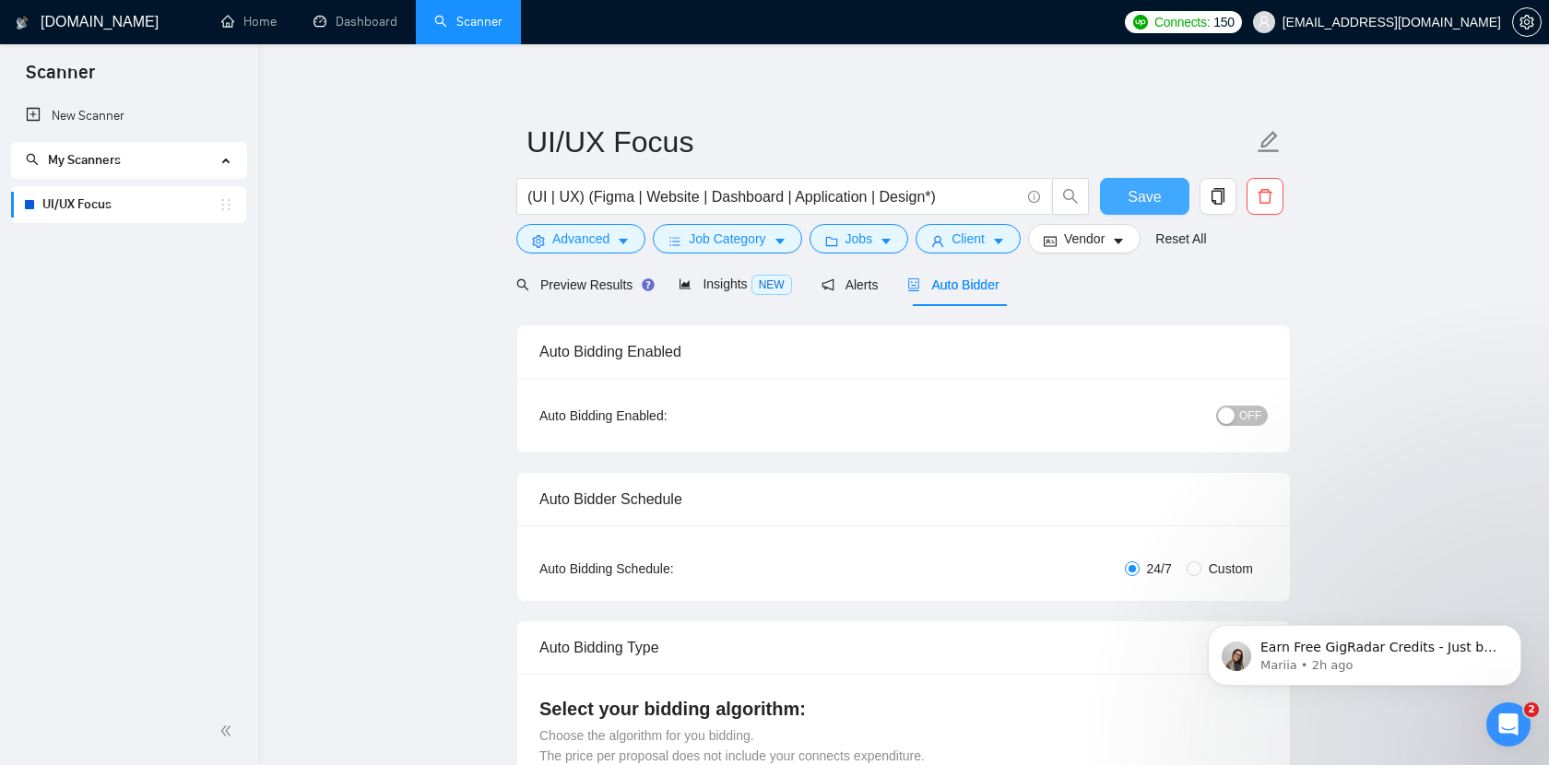
scroll to position [0, 0]
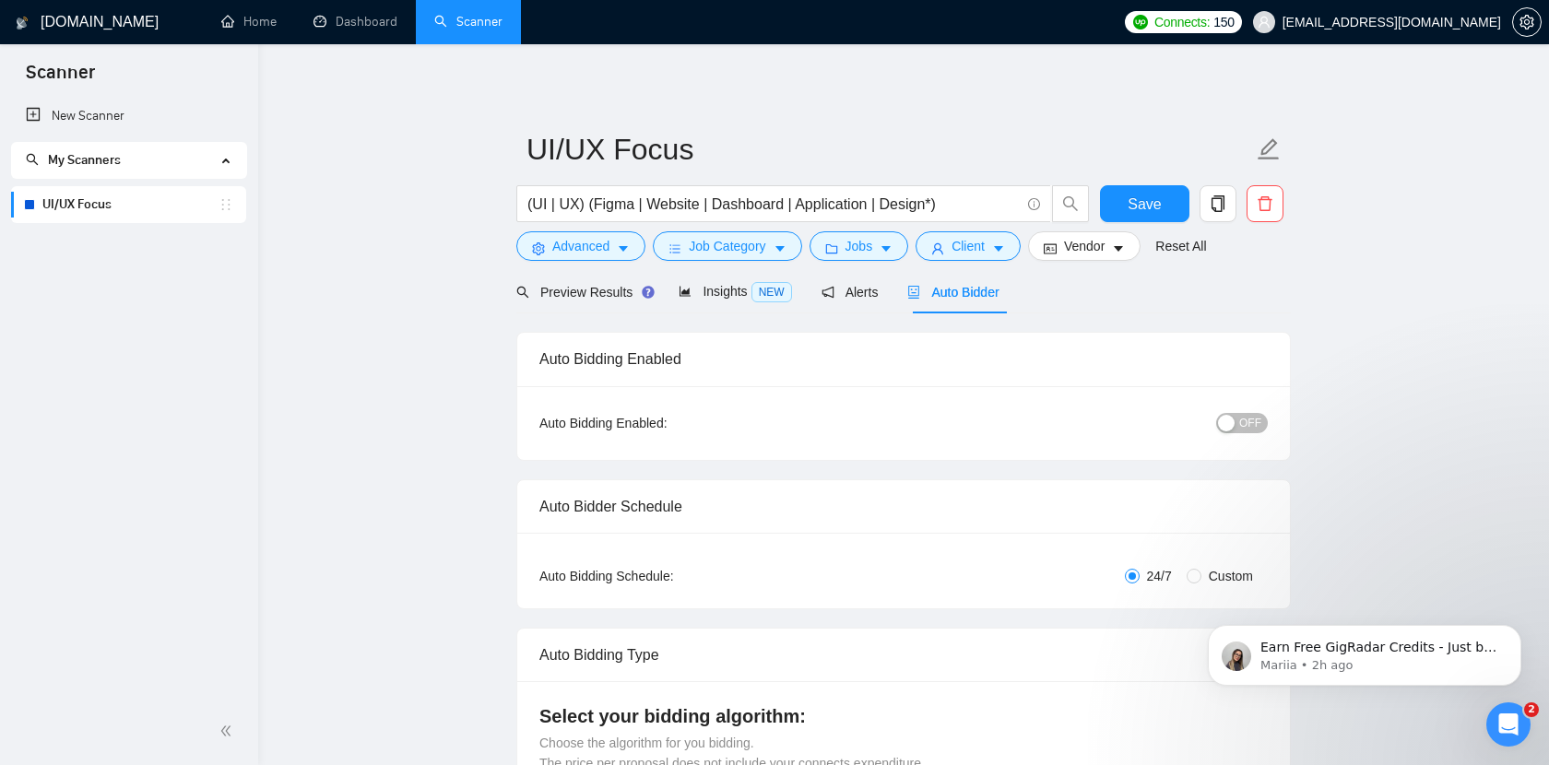
click at [1248, 426] on span "OFF" at bounding box center [1250, 423] width 22 height 20
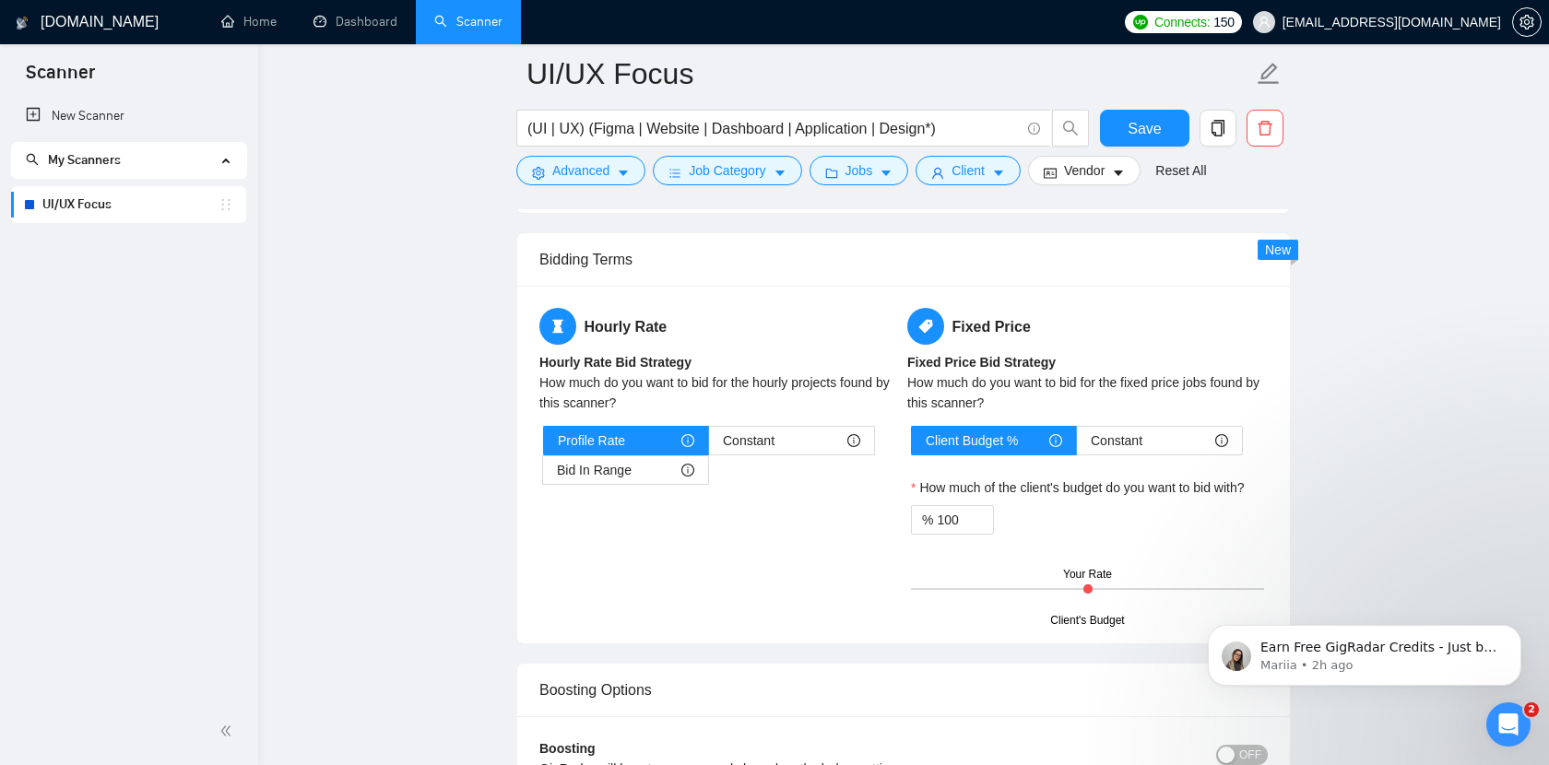
scroll to position [2965, 0]
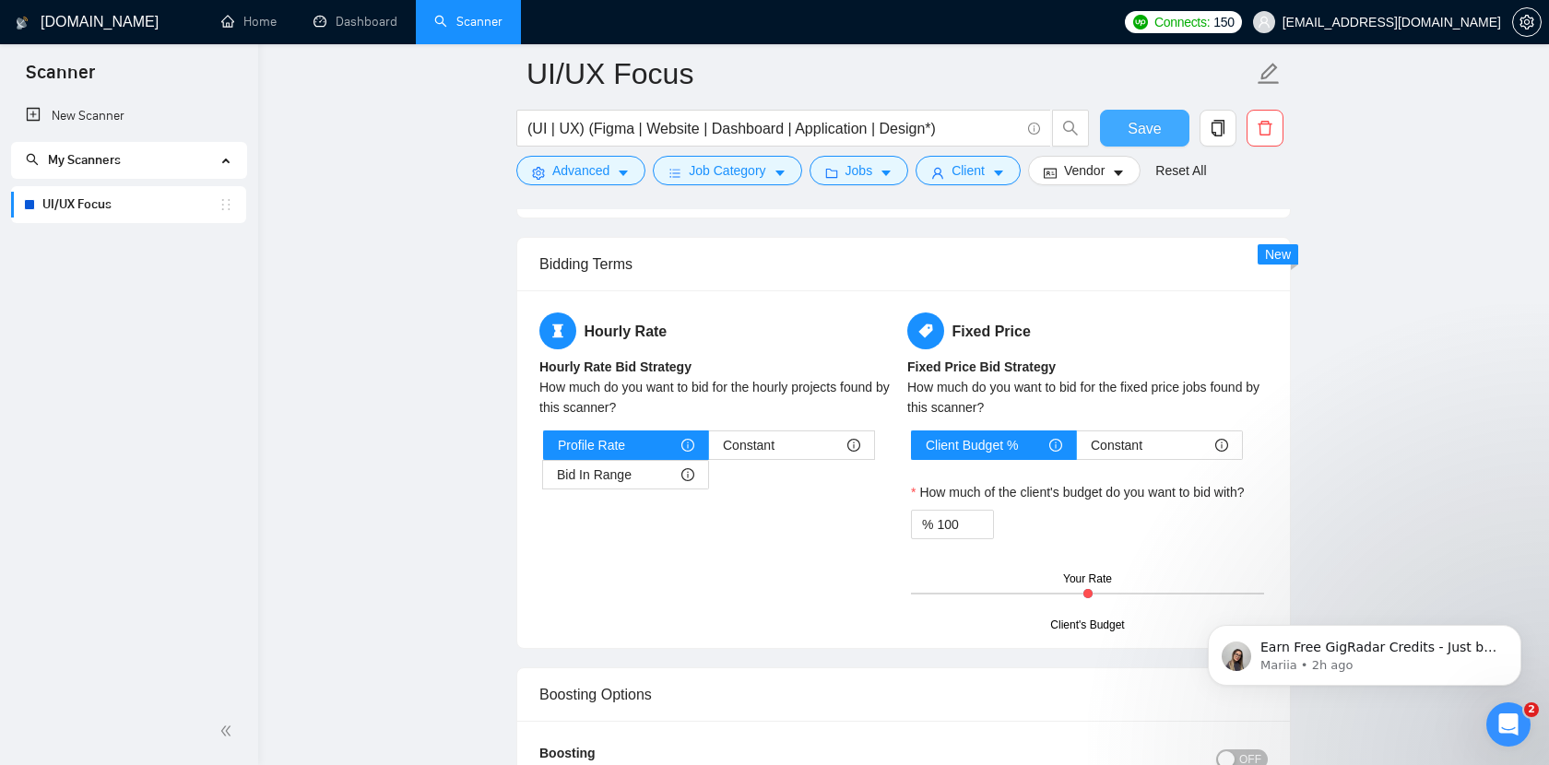
click at [1150, 137] on span "Save" at bounding box center [1144, 128] width 33 height 23
click at [1104, 174] on span "Vendor" at bounding box center [1084, 170] width 41 height 20
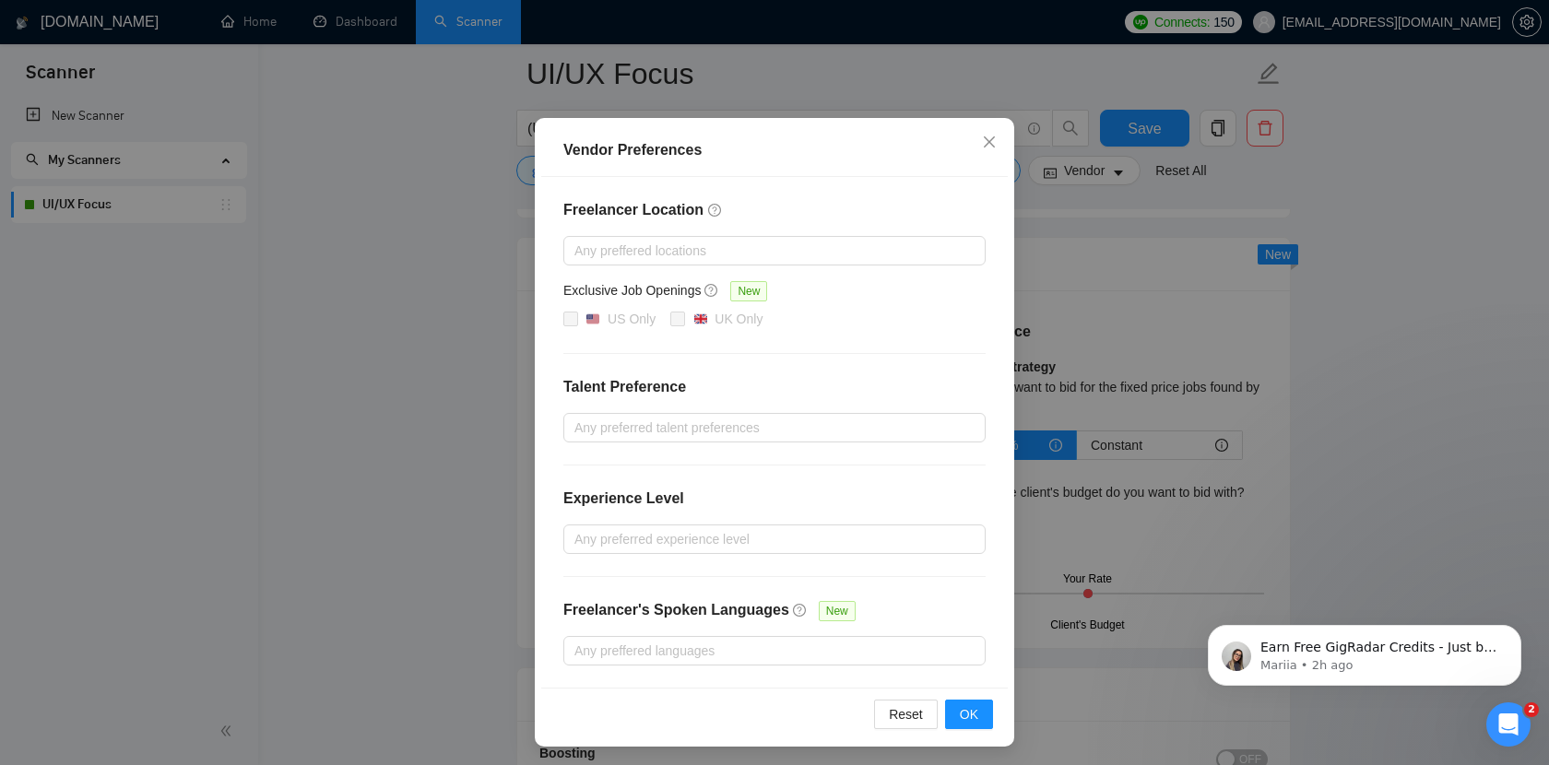
scroll to position [88, 0]
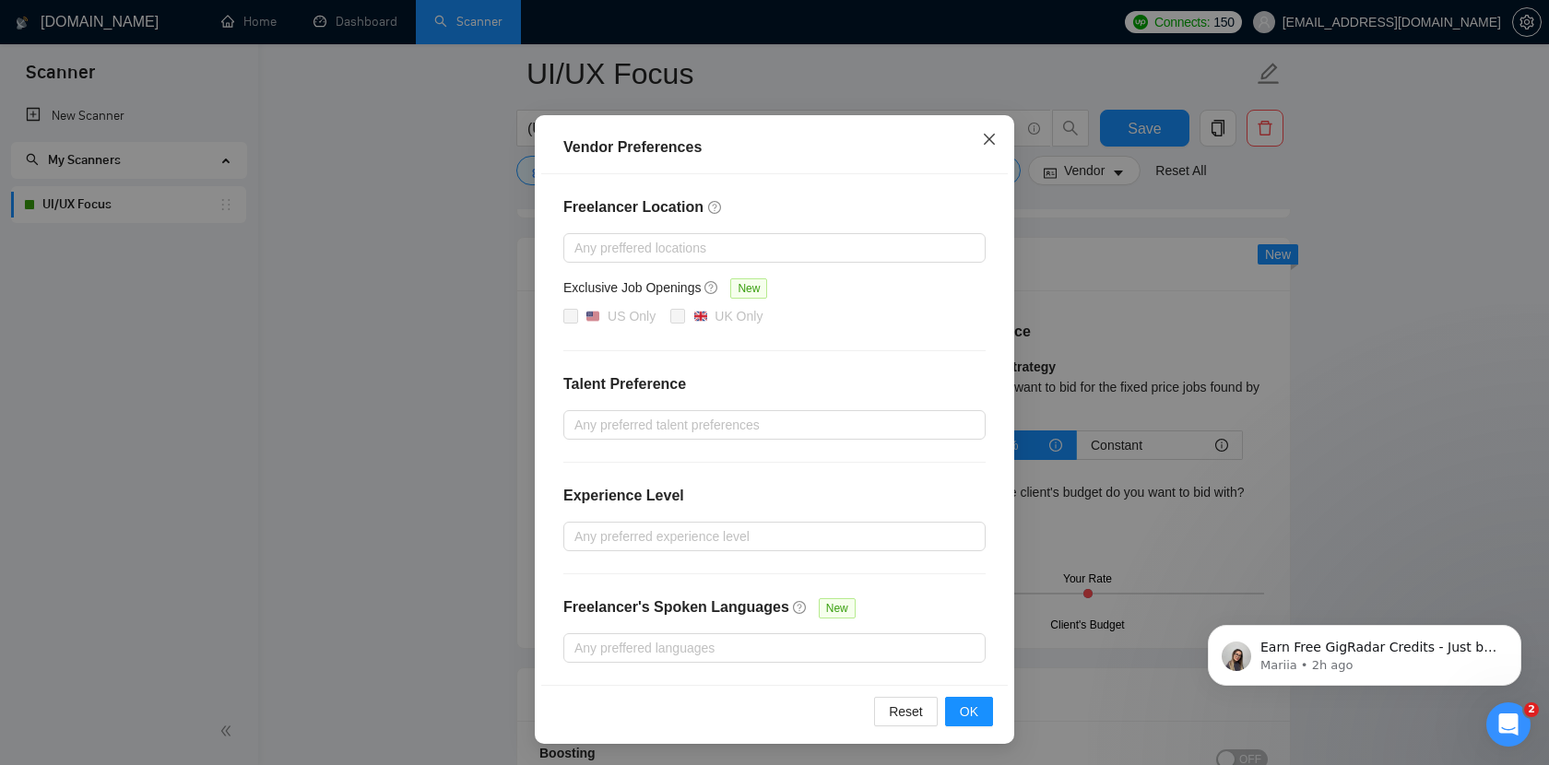
click at [994, 135] on icon "close" at bounding box center [989, 139] width 11 height 11
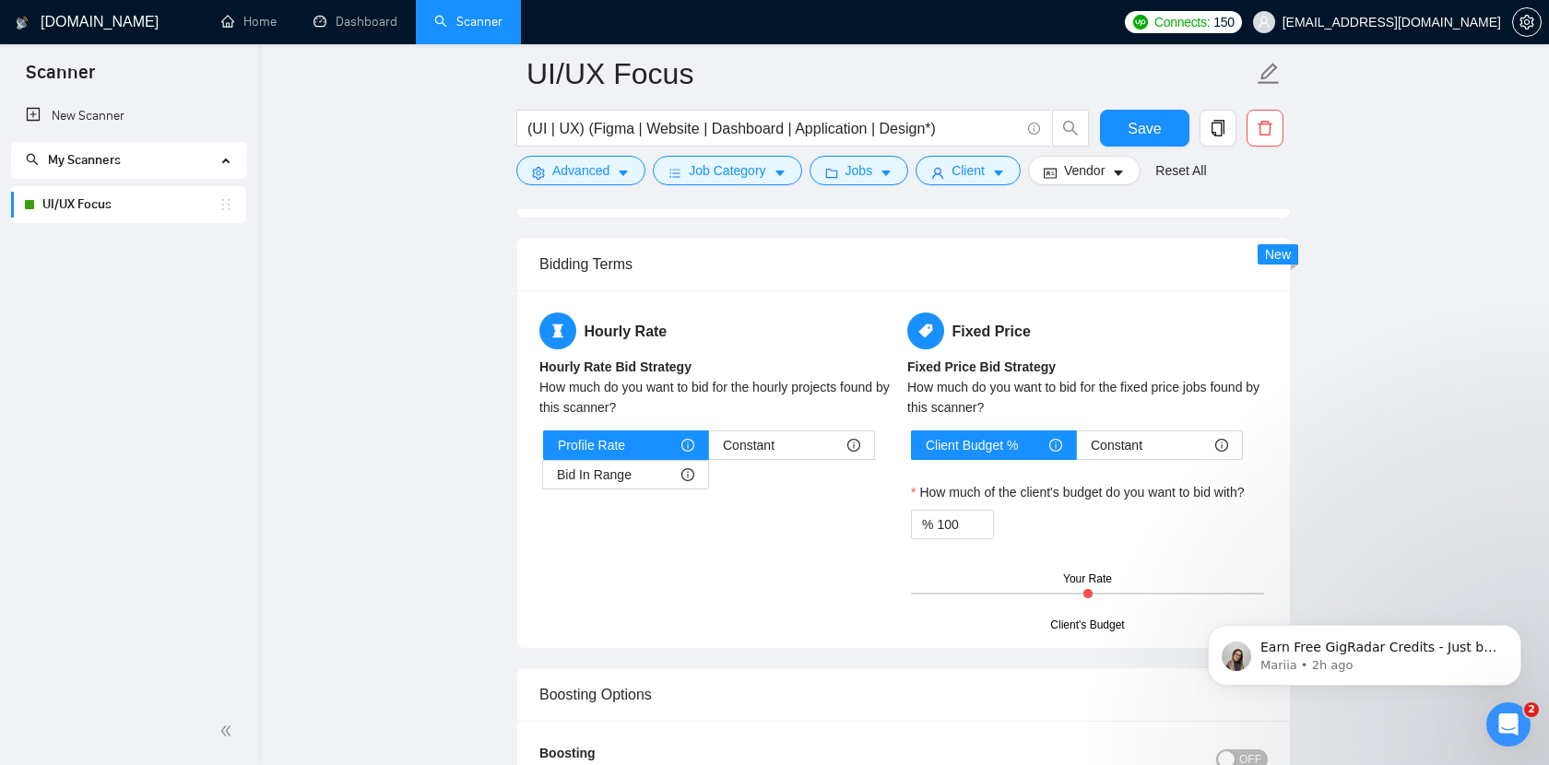
scroll to position [0, 0]
click at [1330, 188] on main "UI/UX Focus (UI | UX) (Figma | Website | Dashboard | Application | Design*) Sav…" at bounding box center [904, 173] width 1232 height 6129
click at [1174, 127] on button "Save" at bounding box center [1144, 128] width 89 height 37
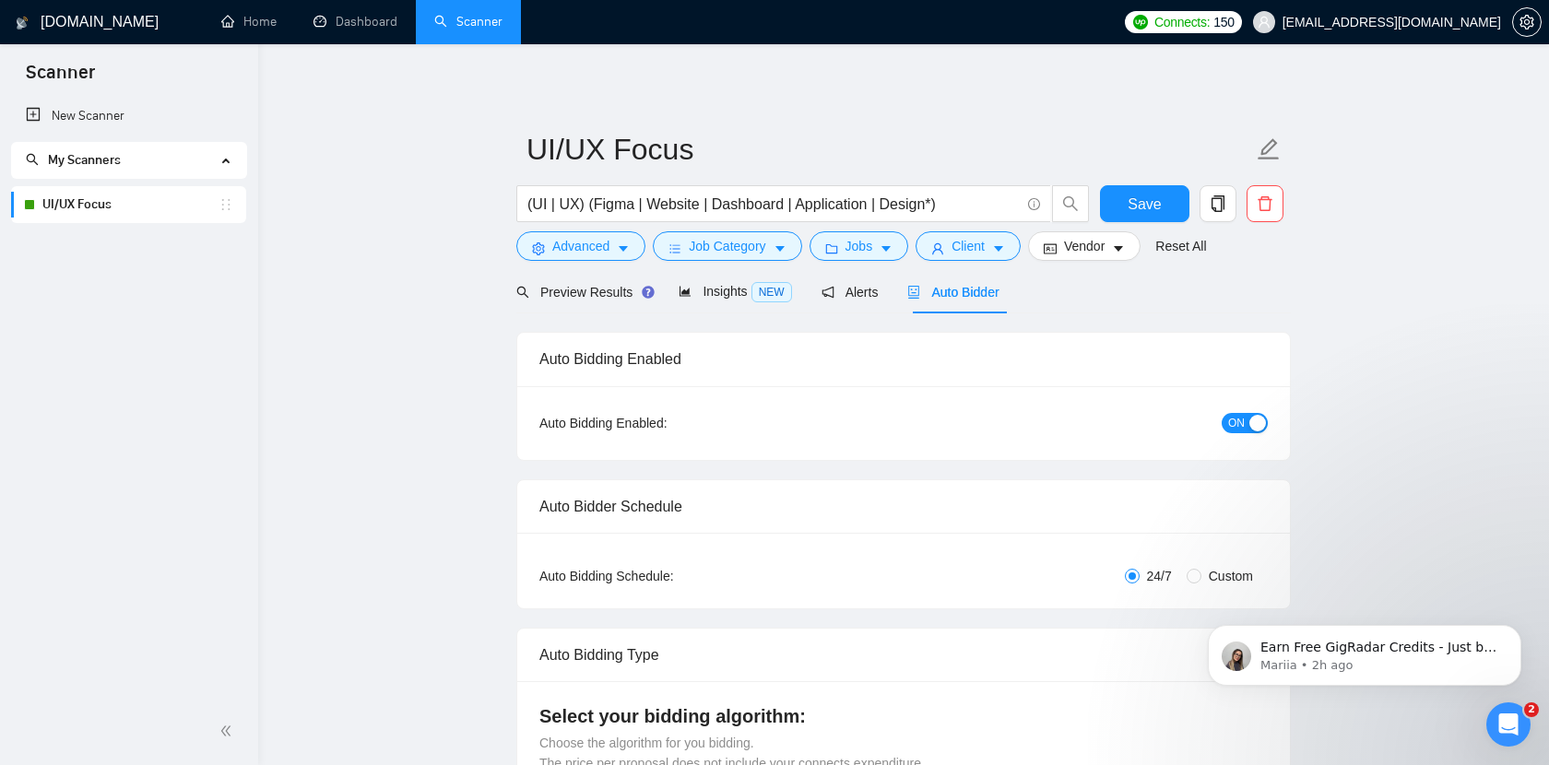
click at [1033, 17] on ul "Home Dashboard Scanner" at bounding box center [654, 22] width 924 height 44
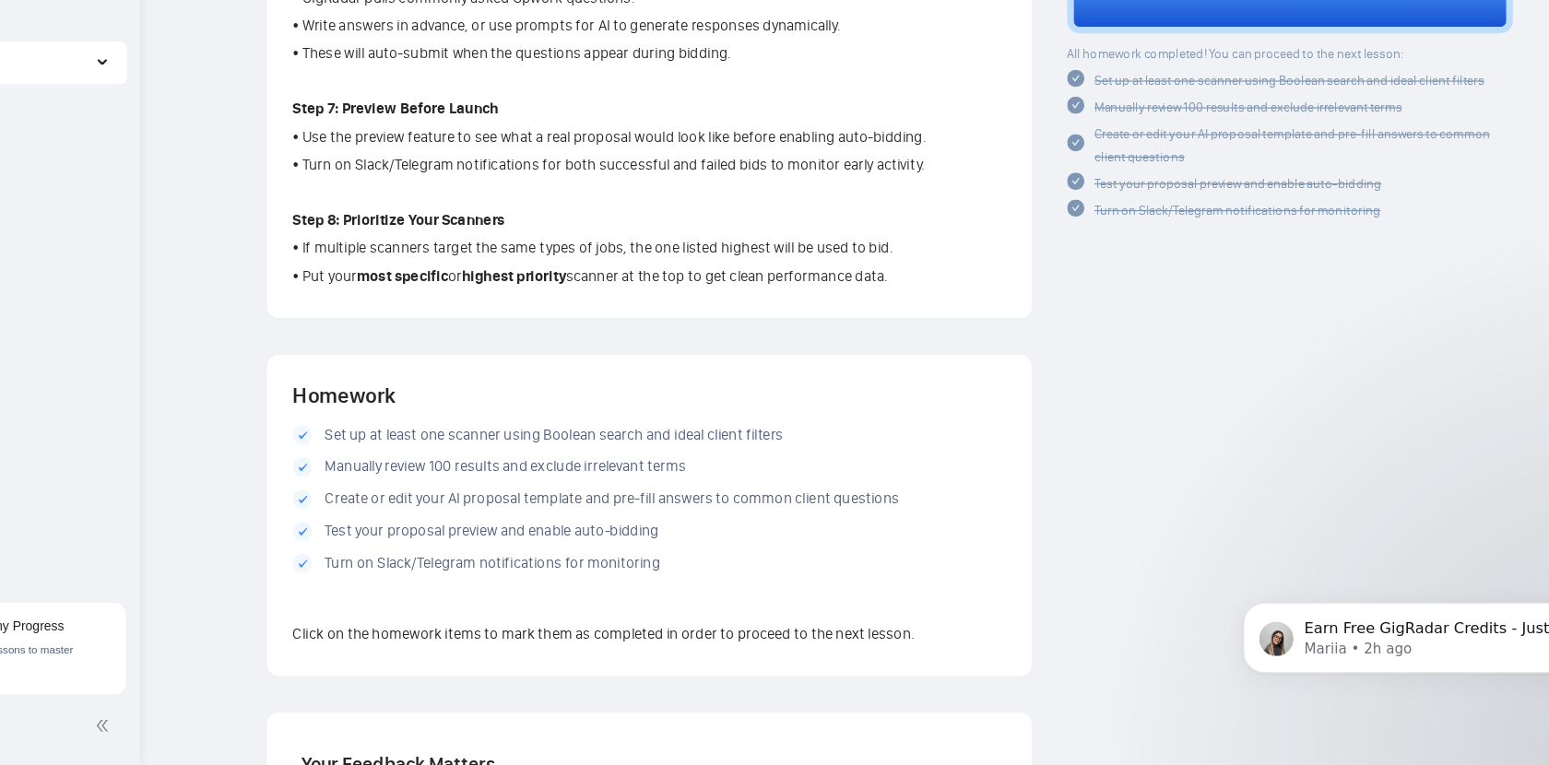
scroll to position [1326, 0]
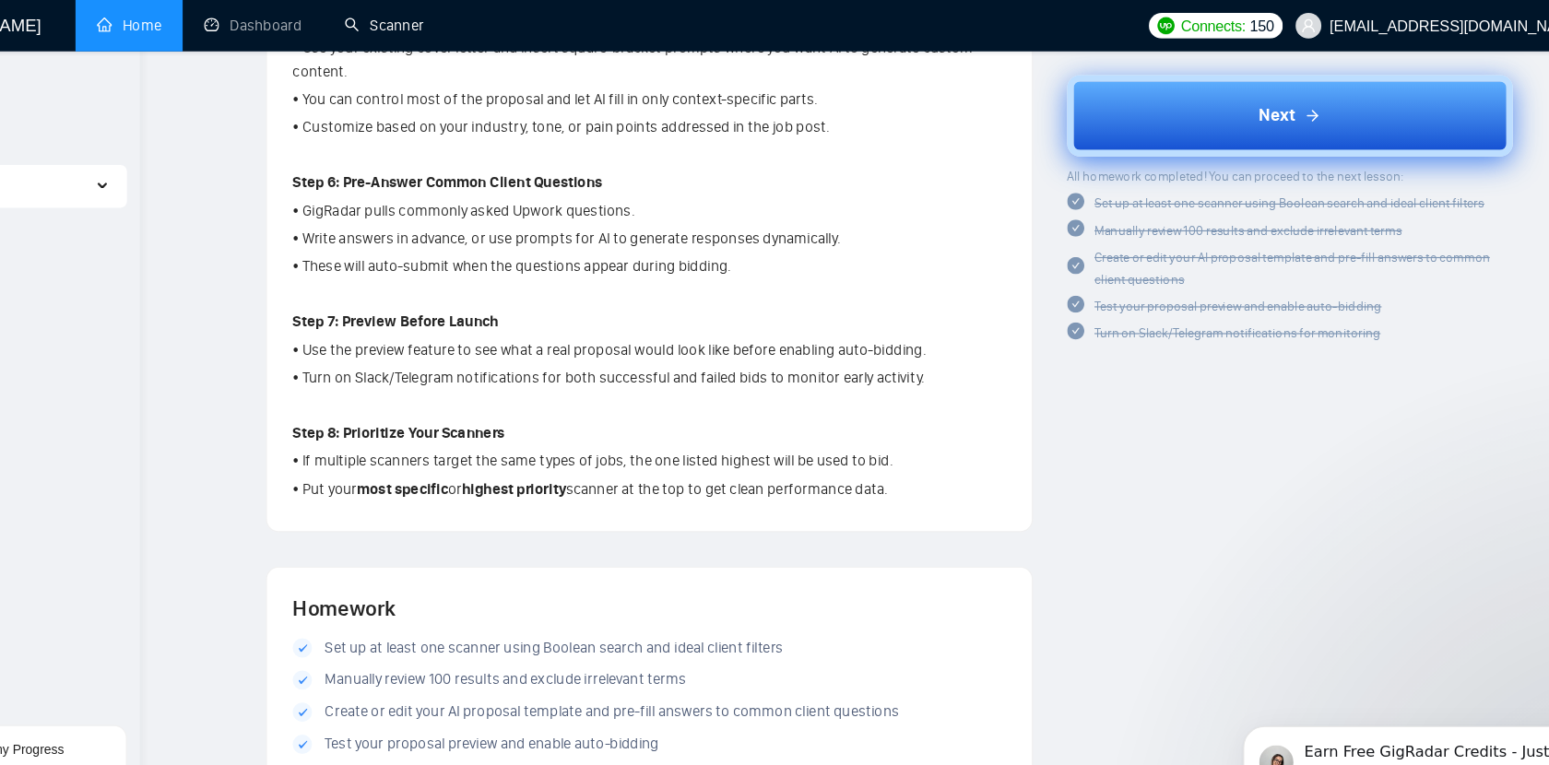
click at [1241, 78] on button "Next" at bounding box center [1249, 100] width 384 height 70
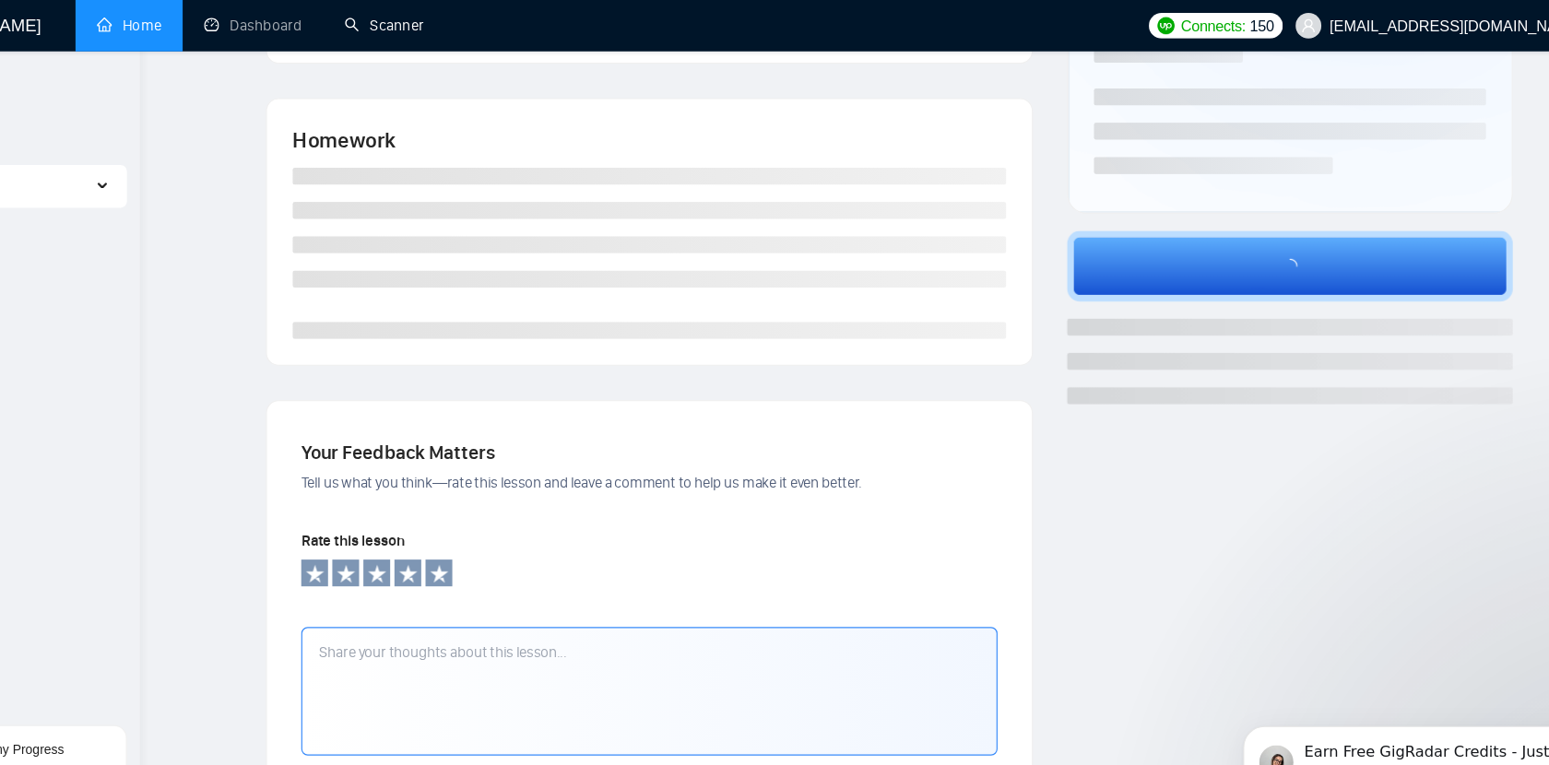
scroll to position [0, 0]
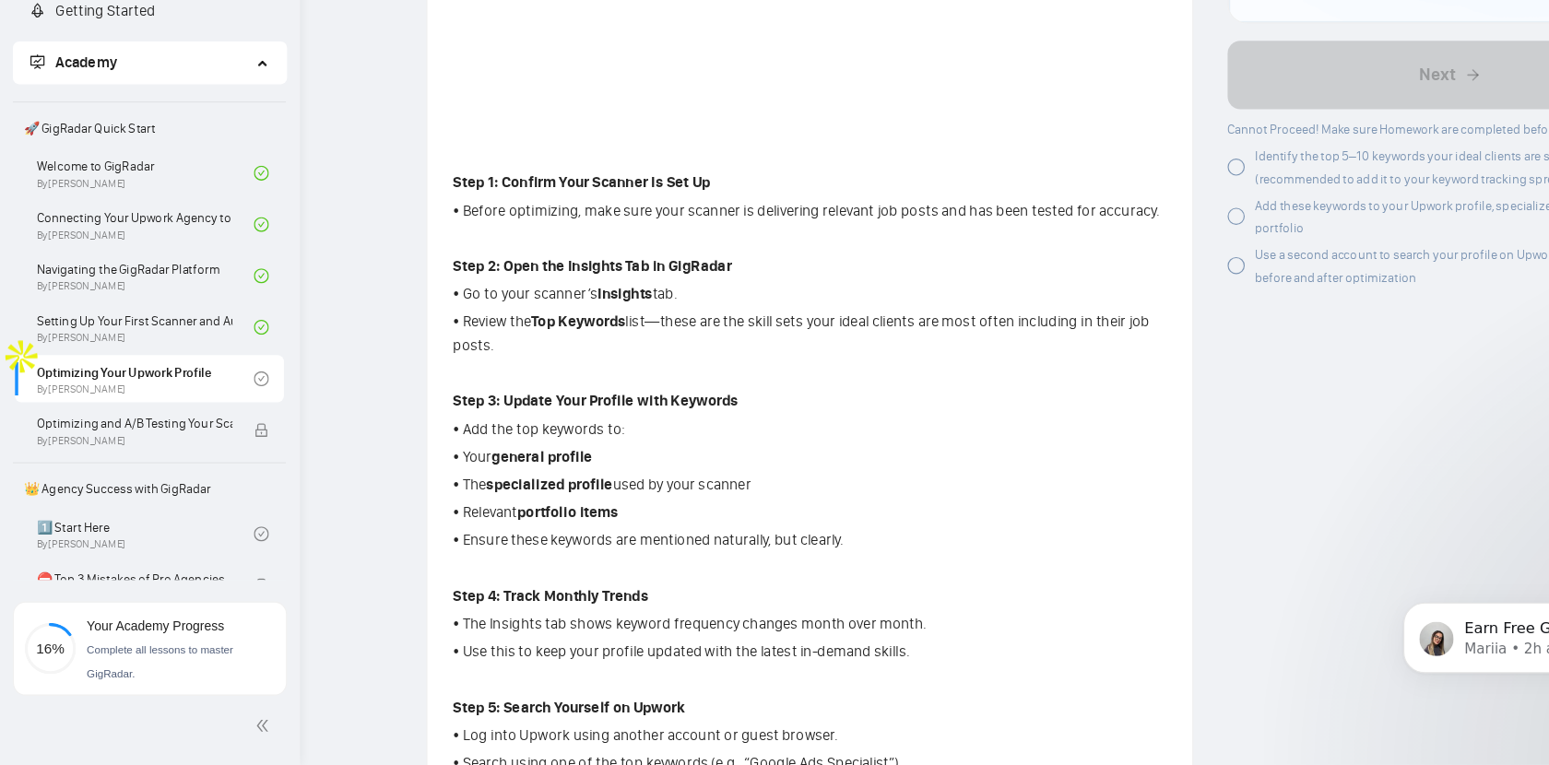
scroll to position [390, 0]
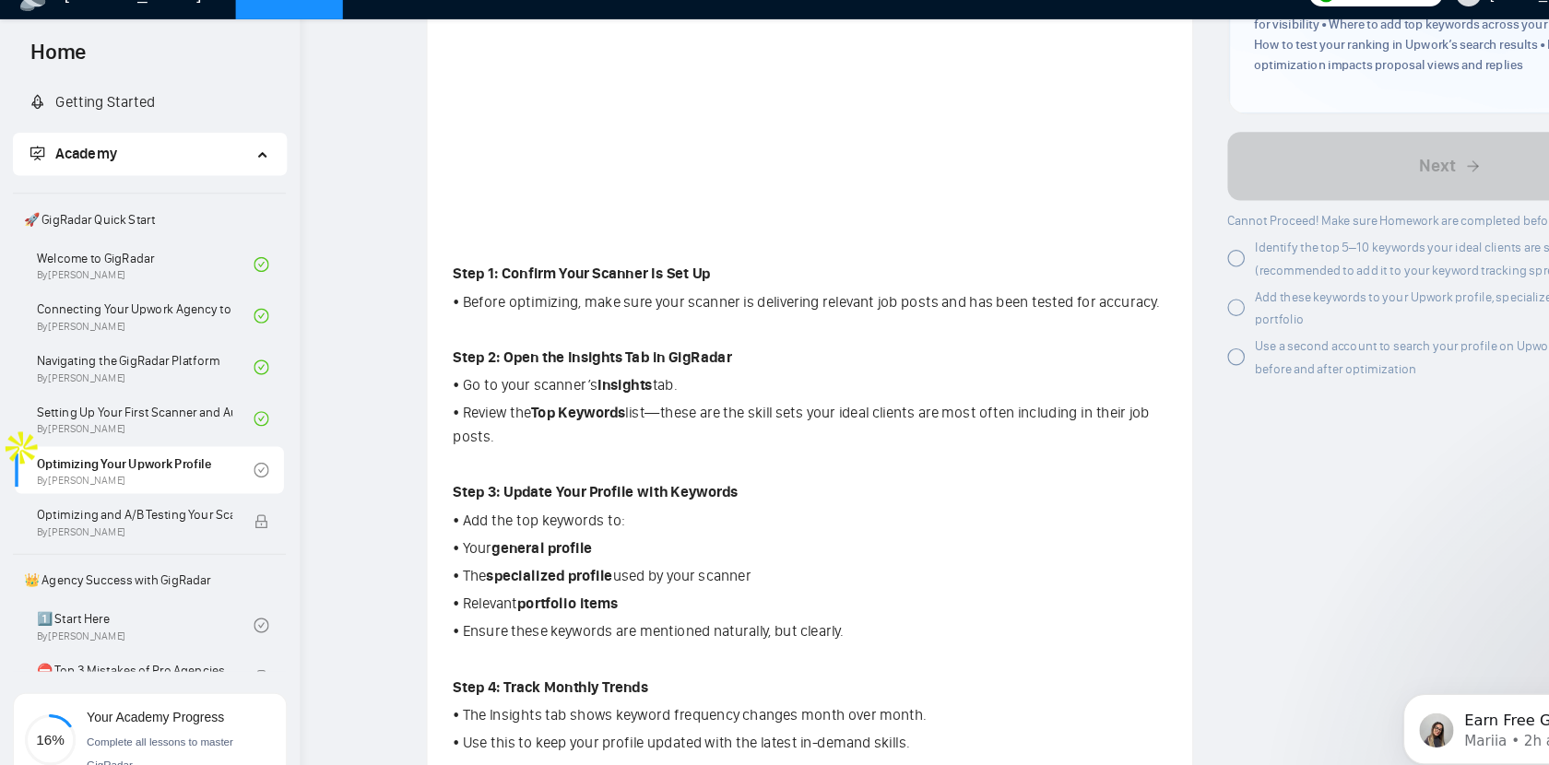
click at [1051, 453] on div "Author [PERSON_NAME] Growth Manager Space Sales LLC Overview This lesson covers…" at bounding box center [1249, 750] width 414 height 2131
